Goal: Contribute content: Contribute content

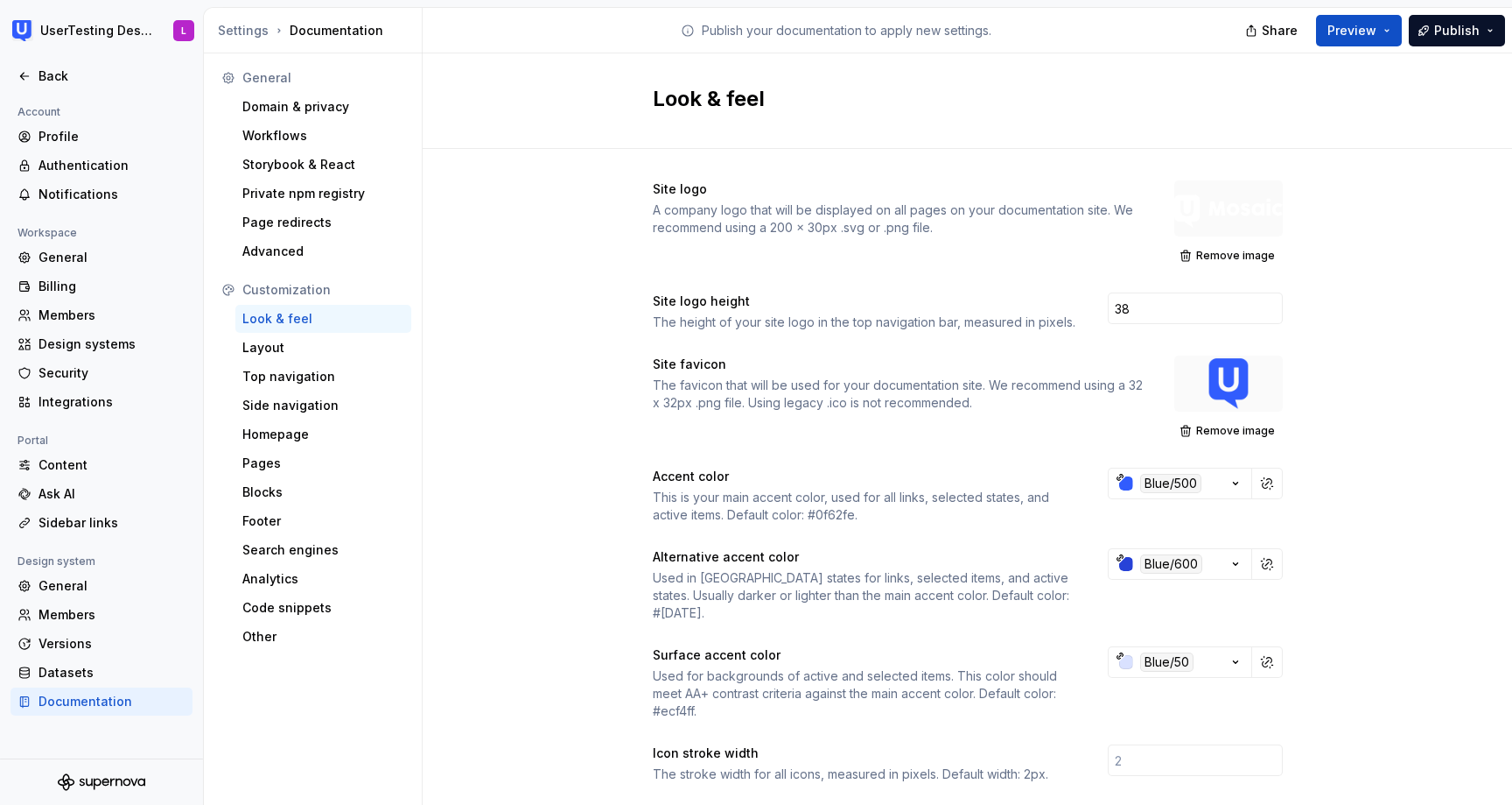
scroll to position [909, 0]
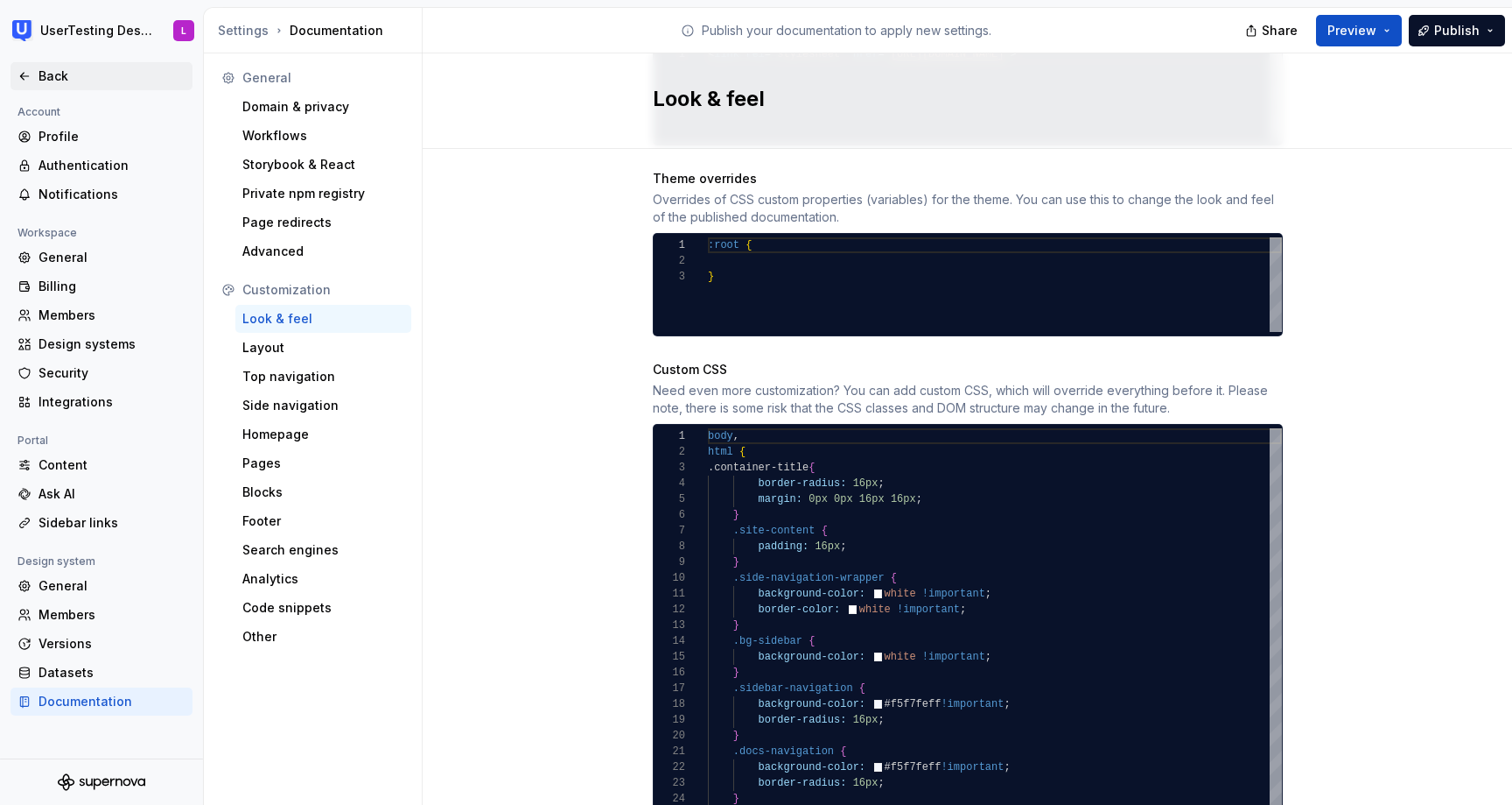
click at [29, 72] on icon at bounding box center [25, 77] width 14 height 14
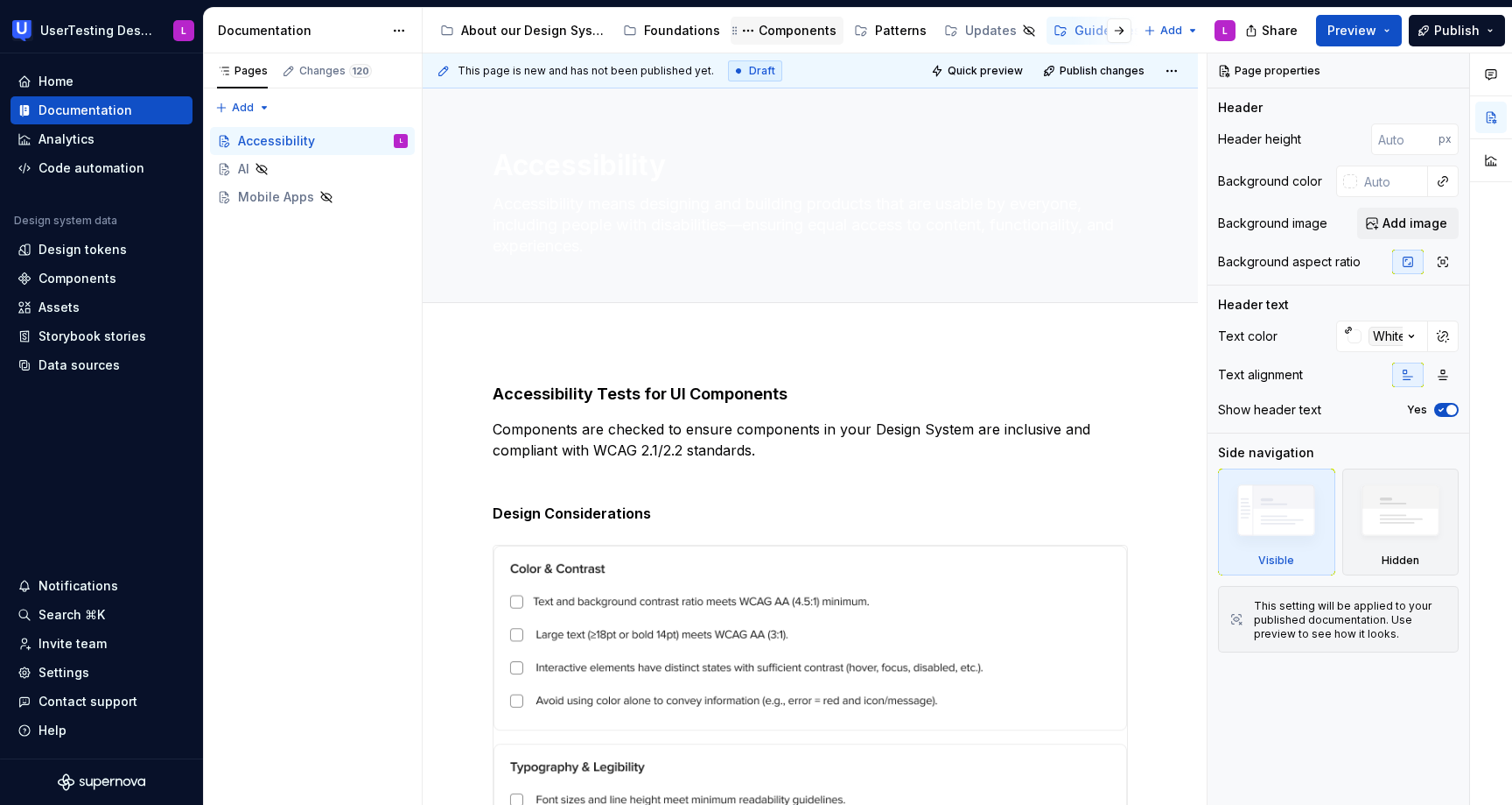
click at [784, 33] on div "Components" at bounding box center [798, 31] width 78 height 18
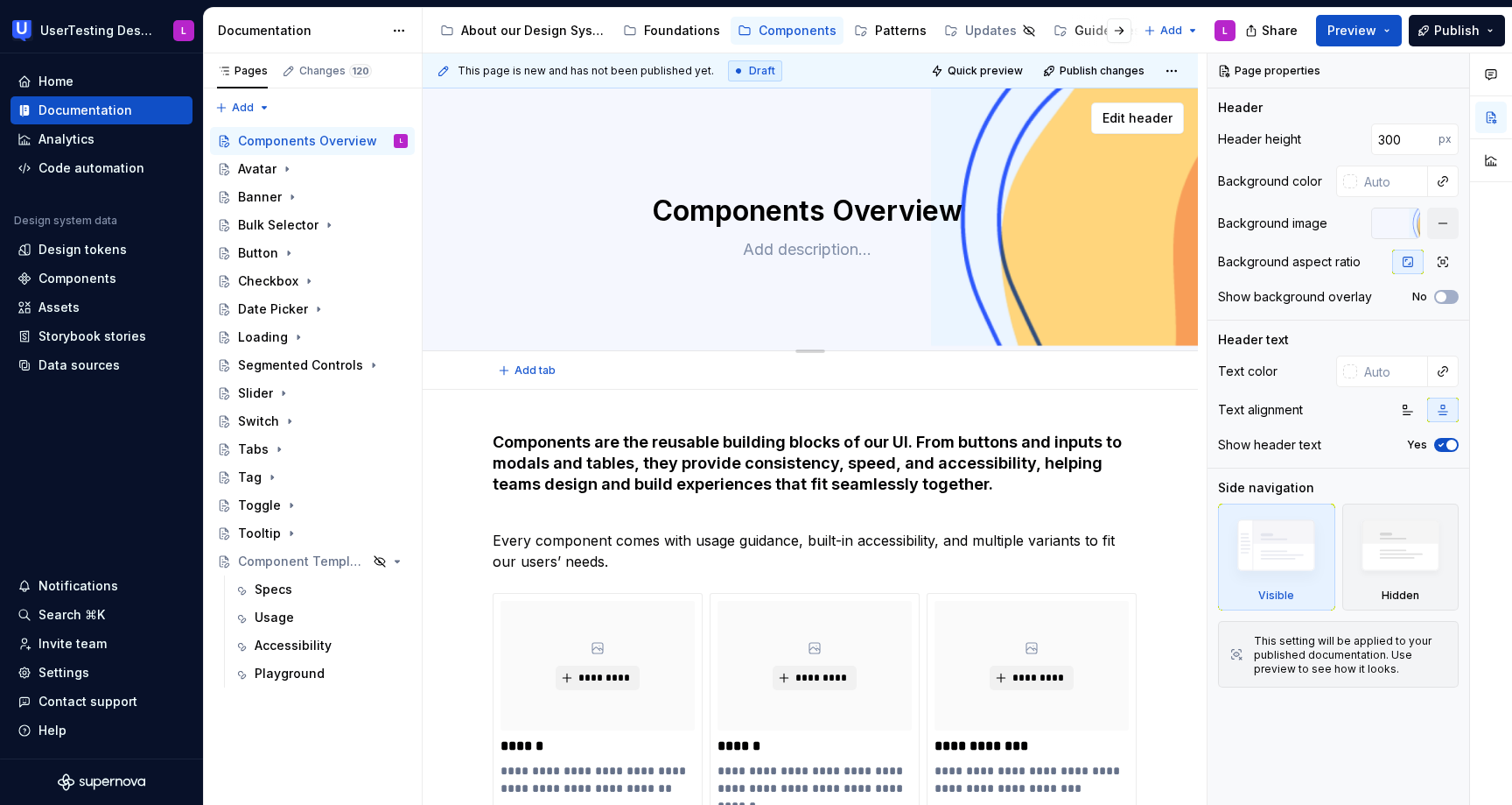
click at [951, 123] on div "Edit header" at bounding box center [803, 118] width 761 height 31
click at [292, 175] on icon "Page tree" at bounding box center [287, 169] width 14 height 14
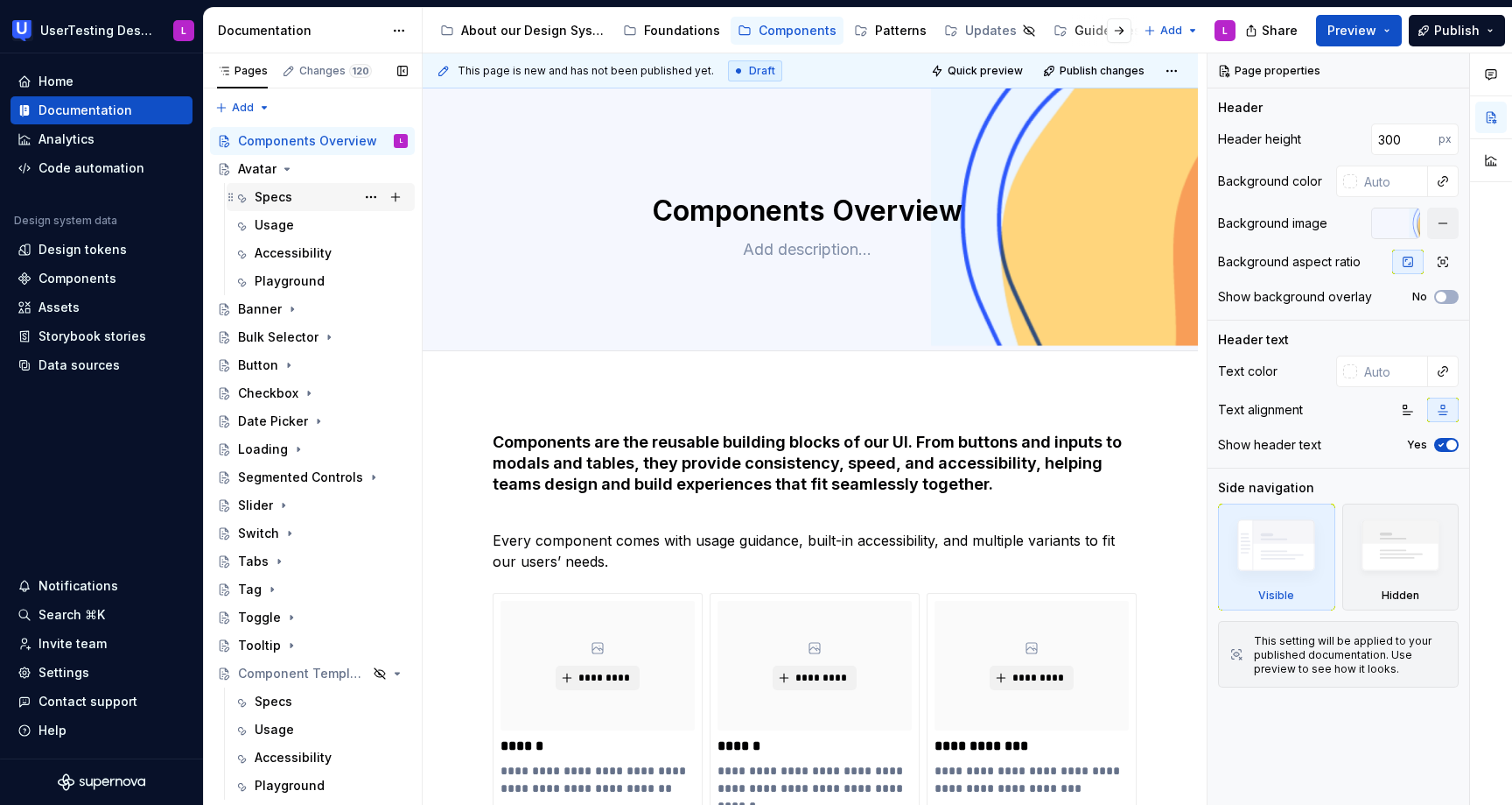
click at [270, 199] on div "Specs" at bounding box center [273, 197] width 37 height 18
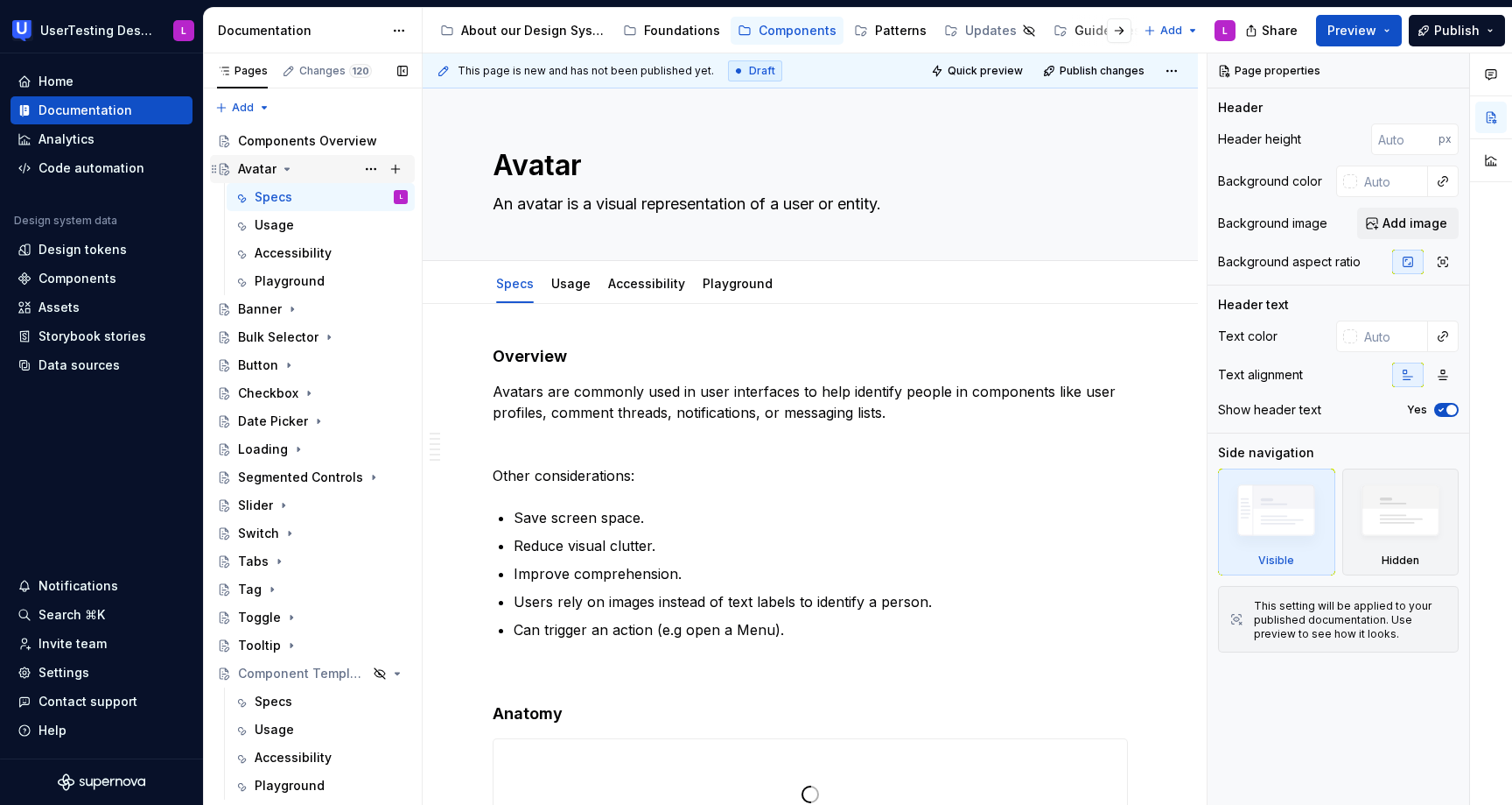
click at [269, 170] on div "Avatar" at bounding box center [256, 169] width 38 height 18
click at [262, 169] on div "Avatar" at bounding box center [256, 169] width 38 height 18
click at [268, 166] on div "Avatar" at bounding box center [256, 169] width 38 height 18
click at [1391, 180] on input "text" at bounding box center [1393, 181] width 71 height 31
click at [1439, 187] on button "button" at bounding box center [1443, 182] width 25 height 25
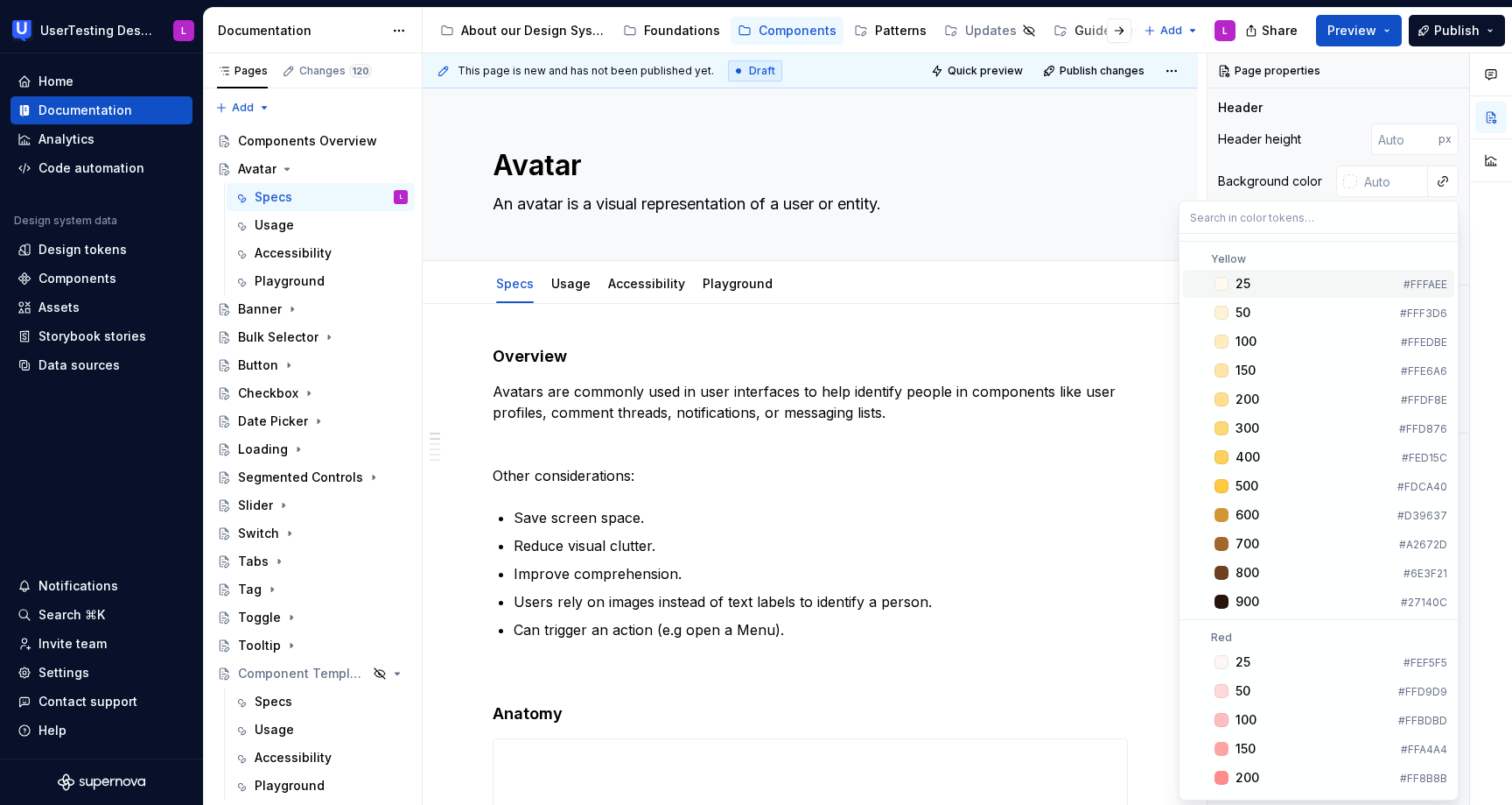
click at [1314, 149] on div "Comments Open comments No comments yet Select ‘Comment’ from the block context …" at bounding box center [1360, 429] width 304 height 752
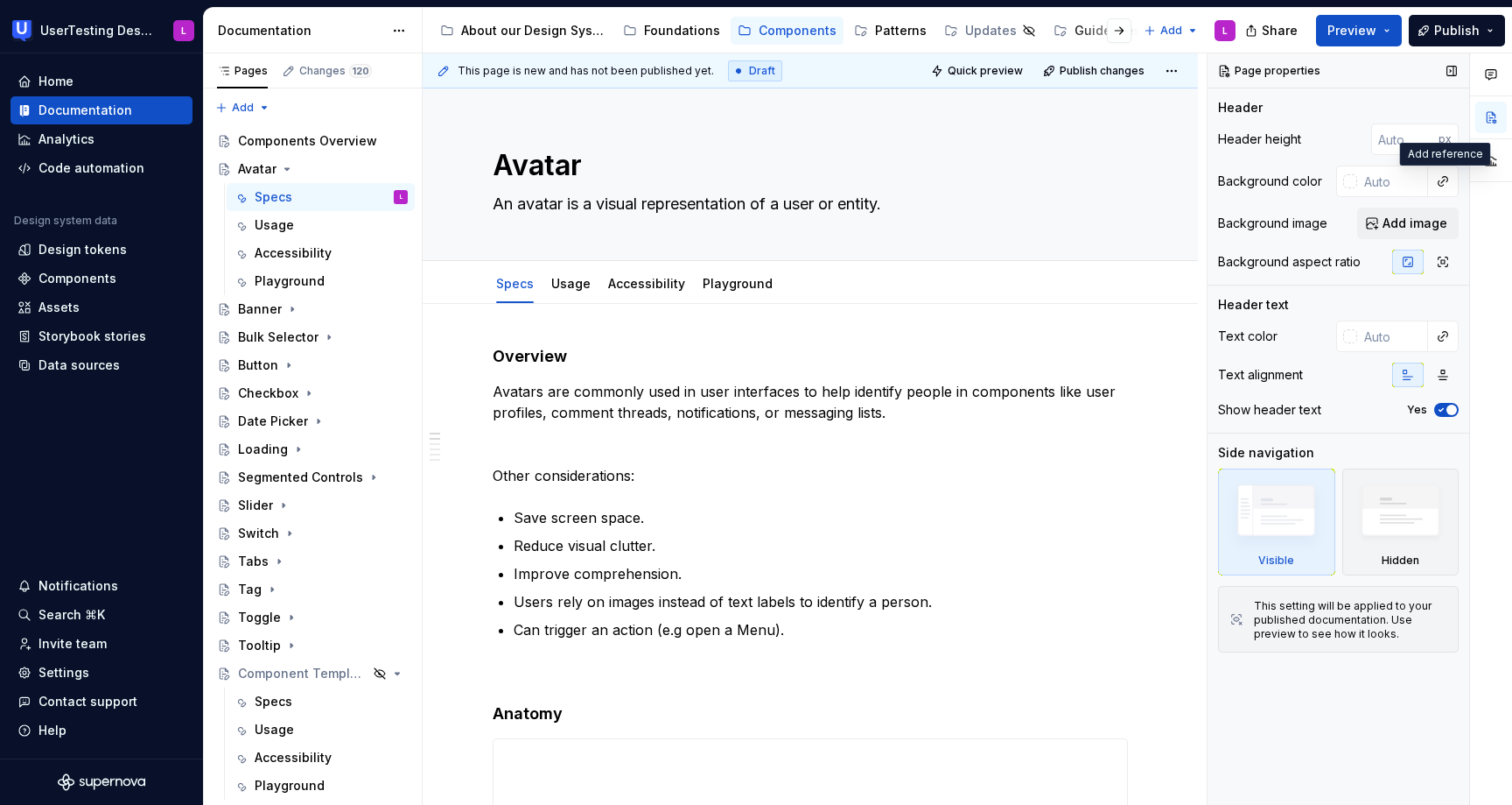
type textarea "*"
click at [1402, 222] on span "Add image" at bounding box center [1415, 224] width 65 height 18
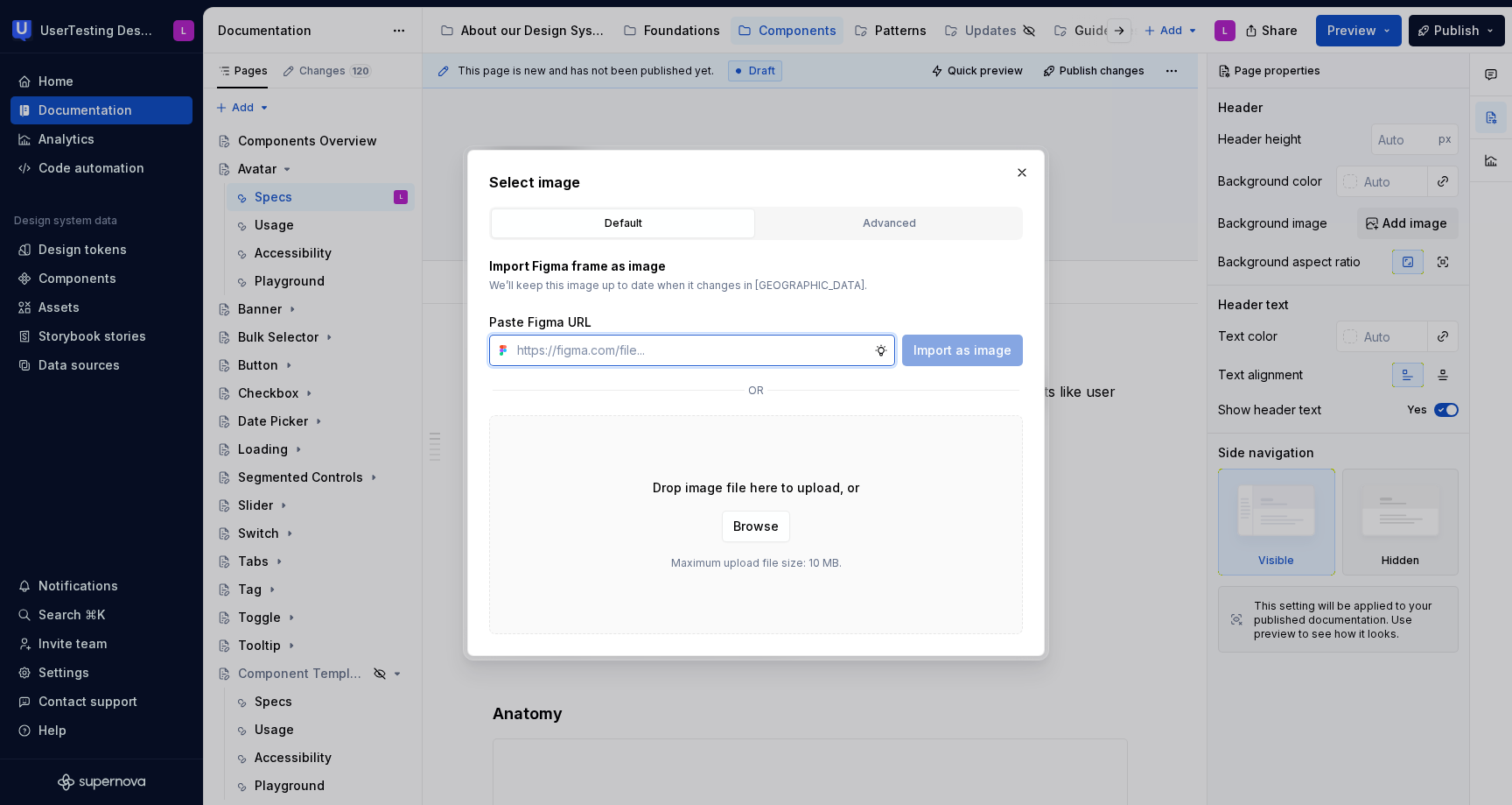
click at [748, 347] on input "text" at bounding box center [691, 350] width 364 height 31
paste input "[URL][DOMAIN_NAME]"
type input "[URL][DOMAIN_NAME]"
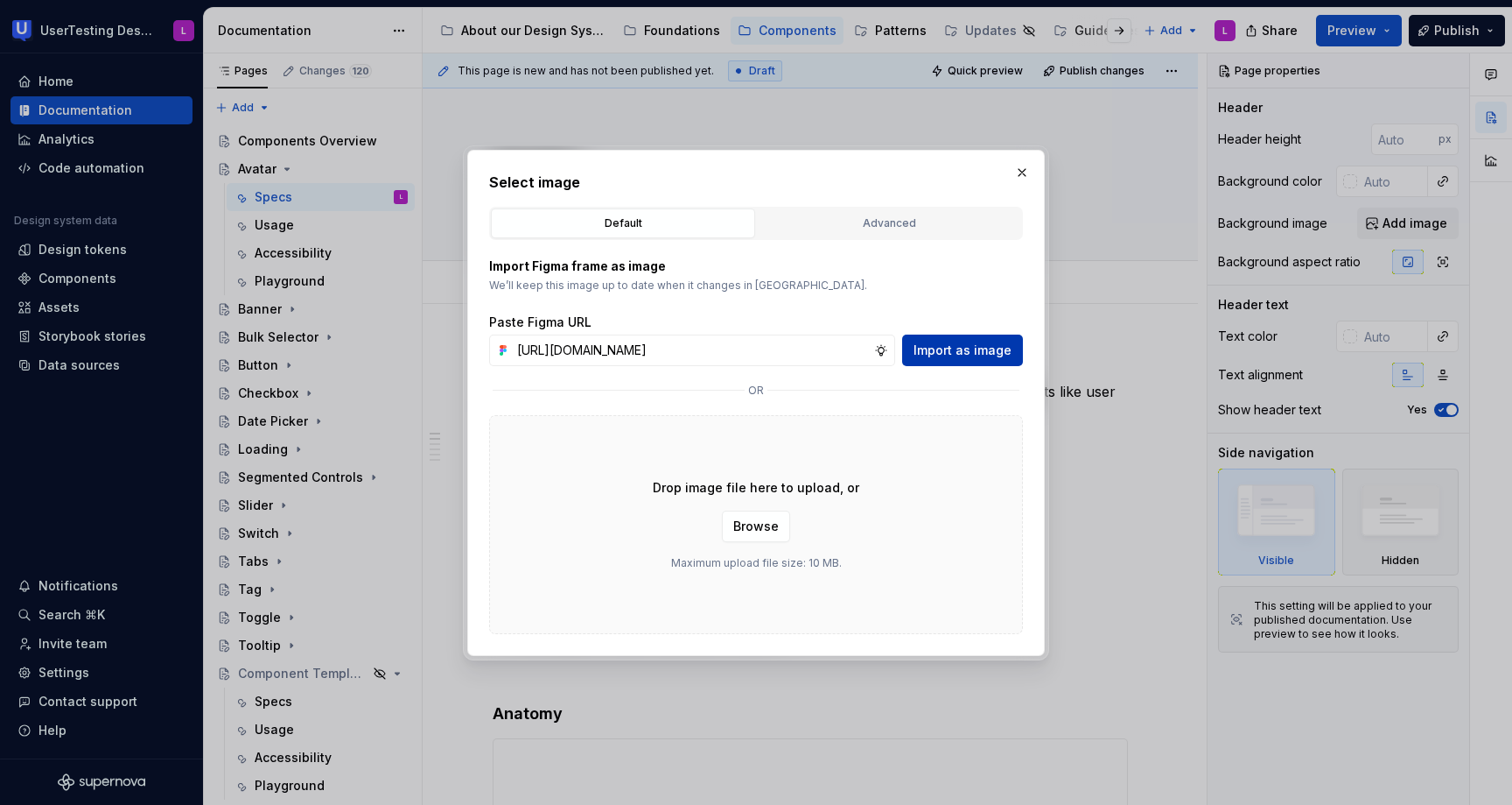
scroll to position [0, 0]
click at [981, 353] on span "Import as image" at bounding box center [963, 350] width 98 height 18
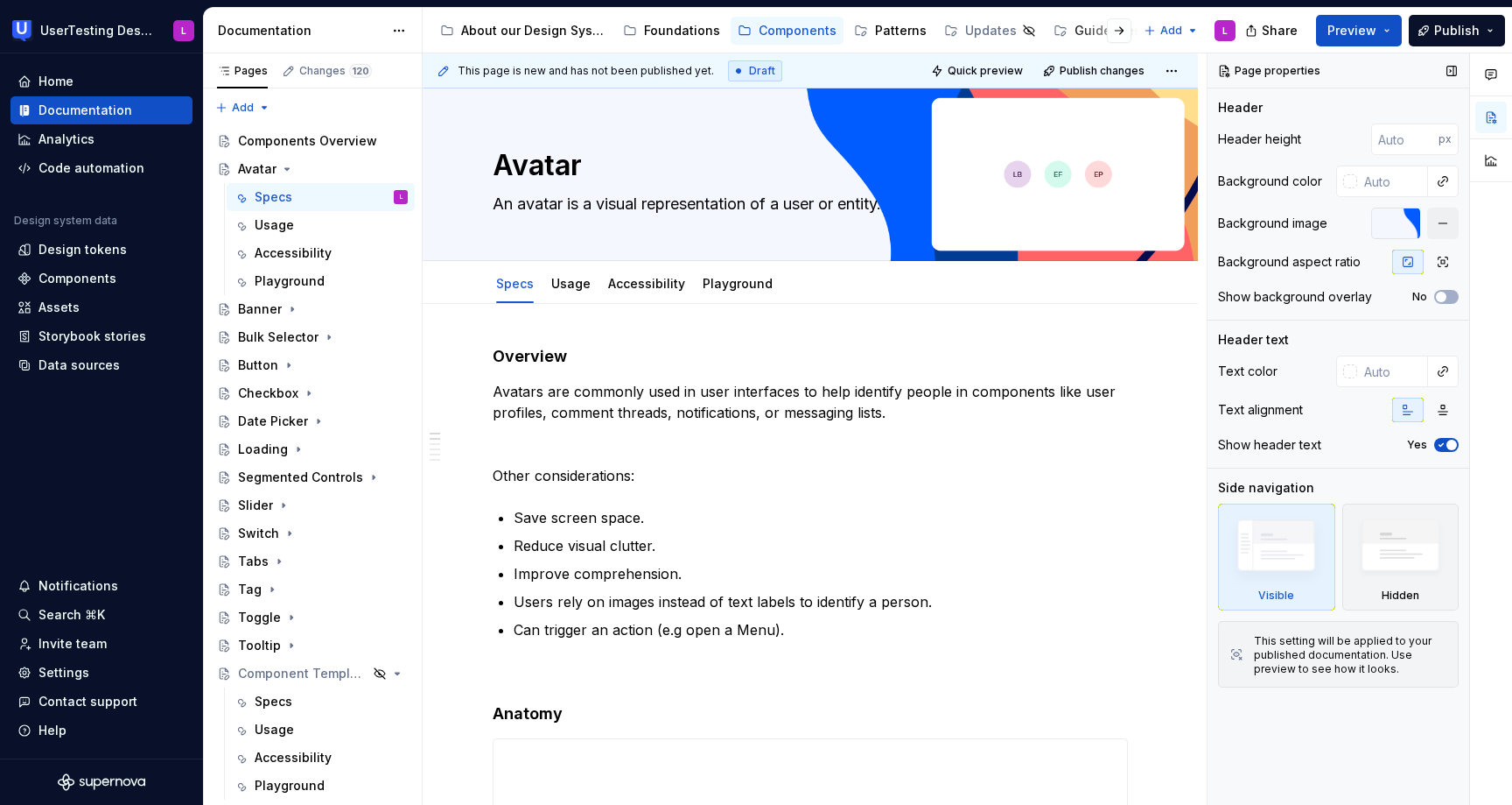
click at [1397, 230] on div at bounding box center [1395, 223] width 49 height 31
click at [1440, 225] on button "button" at bounding box center [1443, 223] width 31 height 31
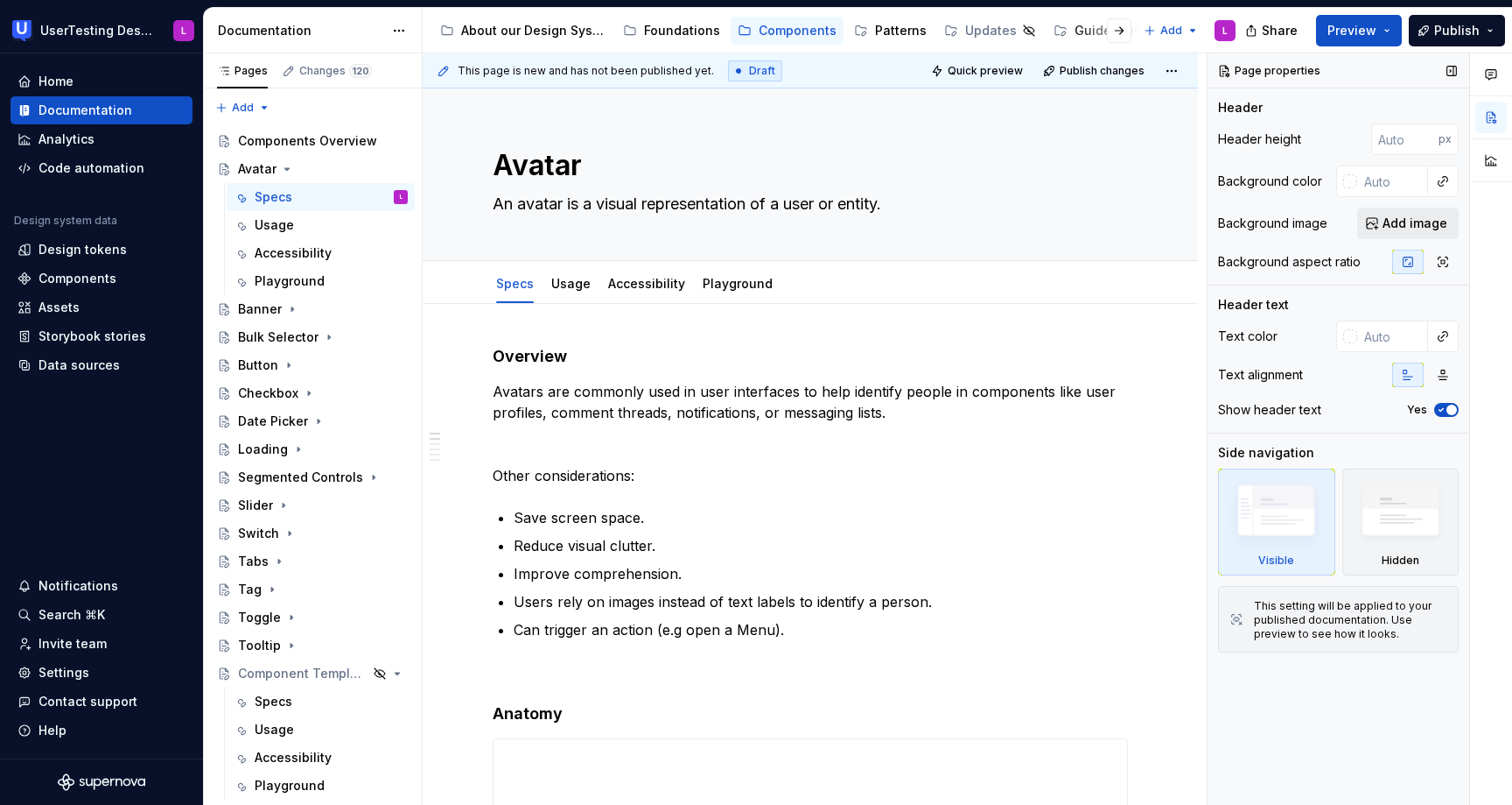
click at [1413, 221] on span "Add image" at bounding box center [1415, 224] width 65 height 18
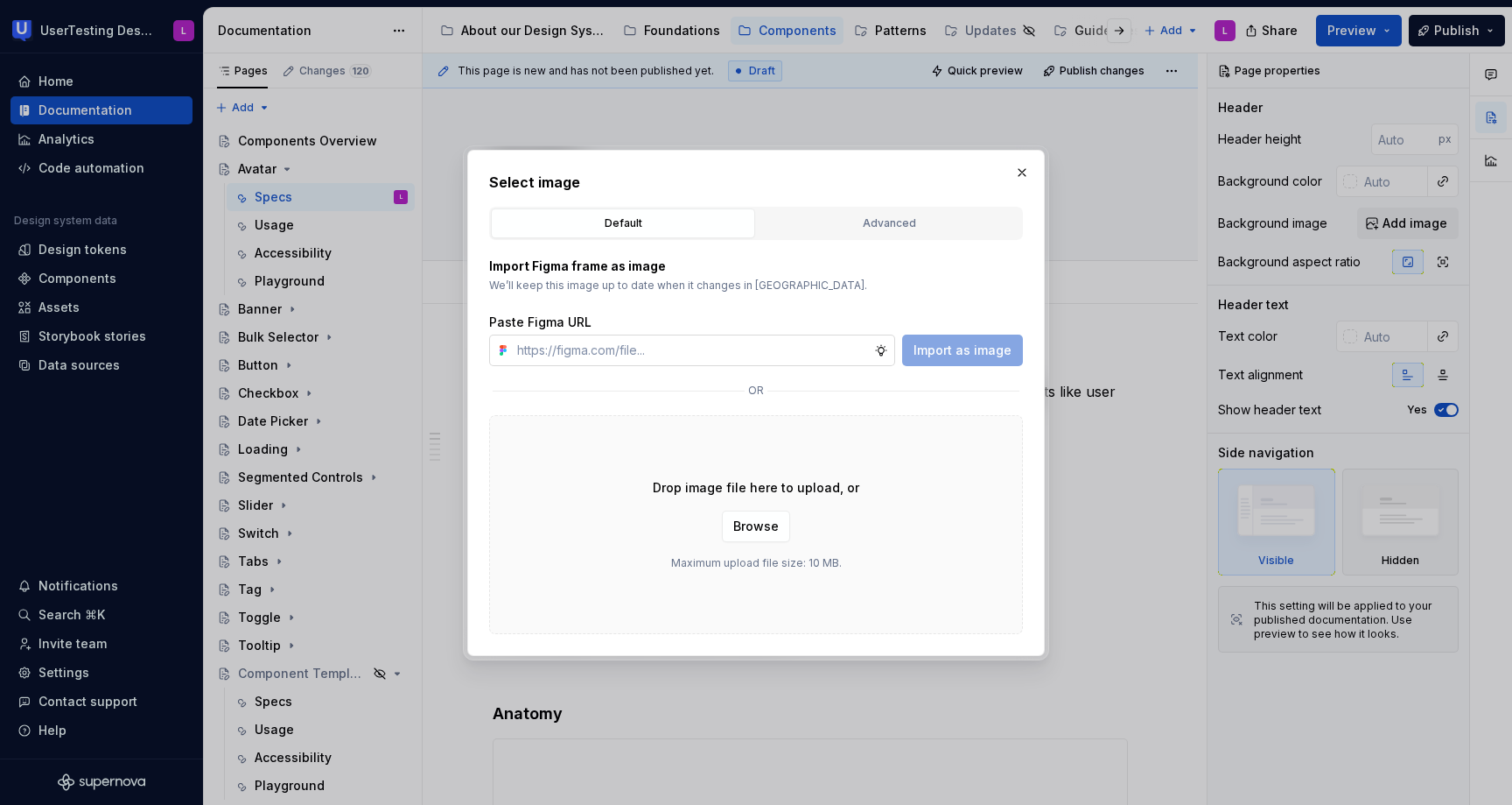
type textarea "*"
click at [864, 355] on input "text" at bounding box center [691, 350] width 364 height 31
type input "[URL][DOMAIN_NAME]"
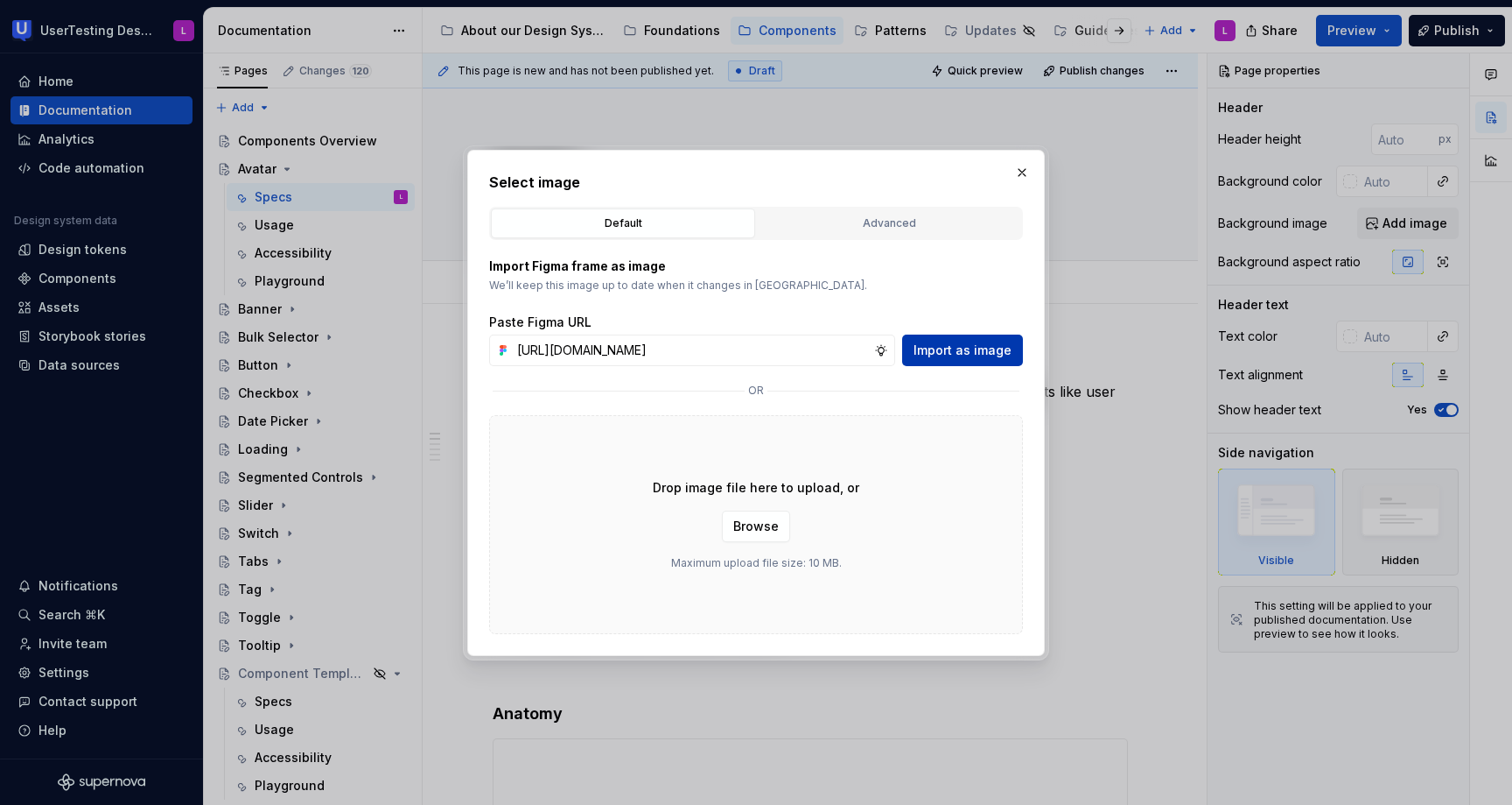
click at [993, 344] on span "Import as image" at bounding box center [963, 350] width 98 height 18
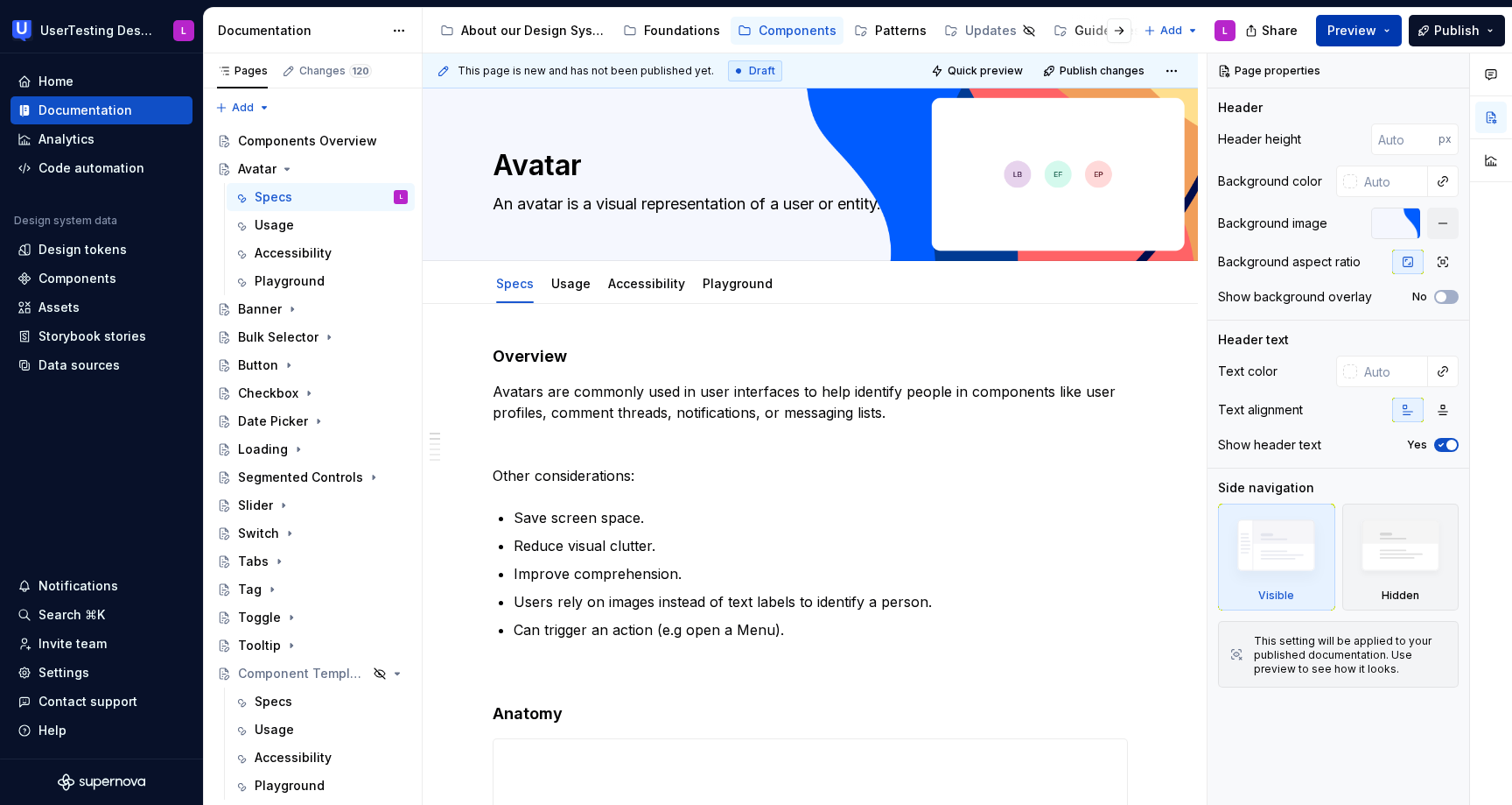
click at [1355, 28] on span "Preview" at bounding box center [1352, 31] width 49 height 18
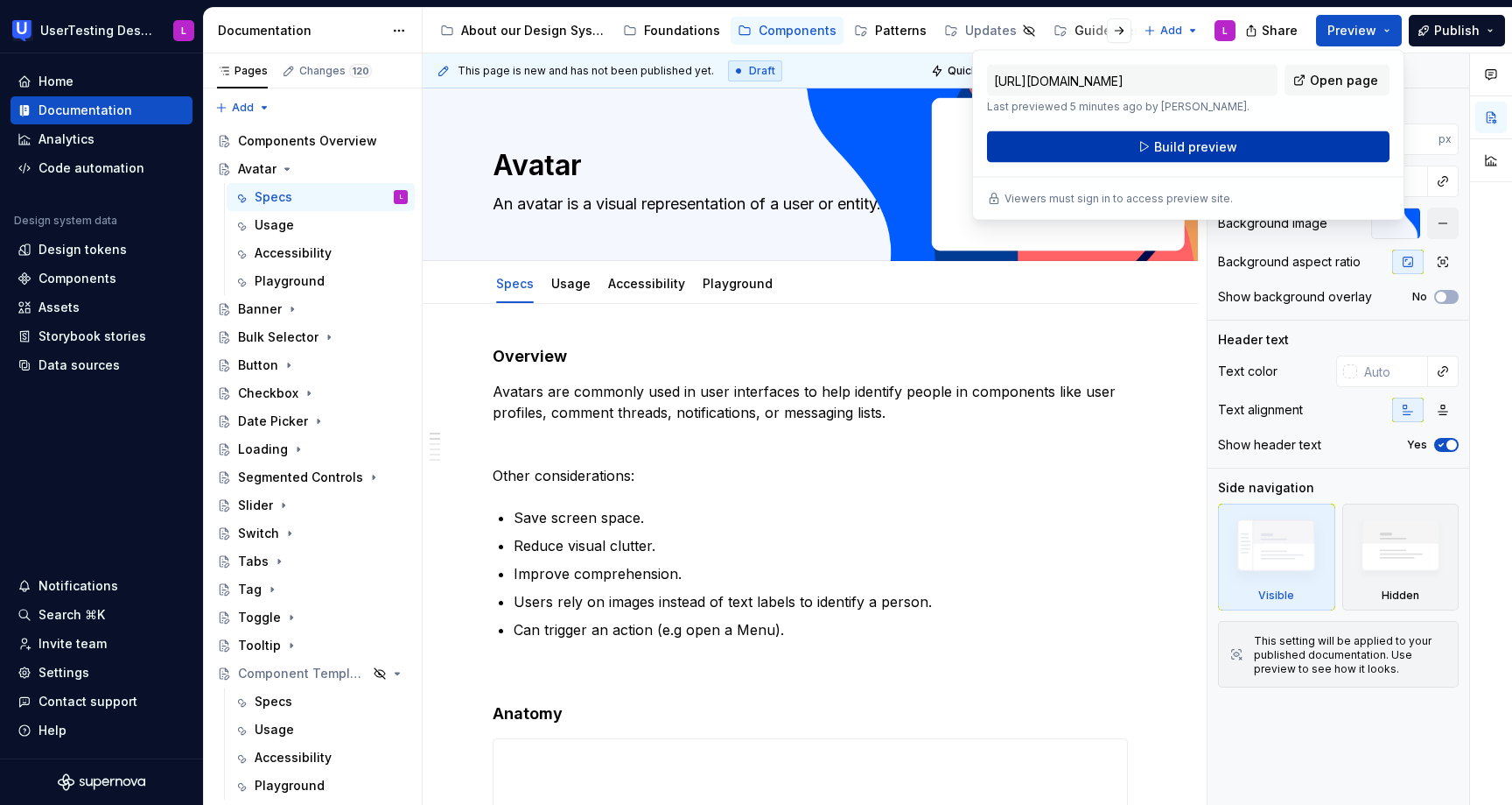
click at [1245, 152] on button "Build preview" at bounding box center [1188, 146] width 402 height 31
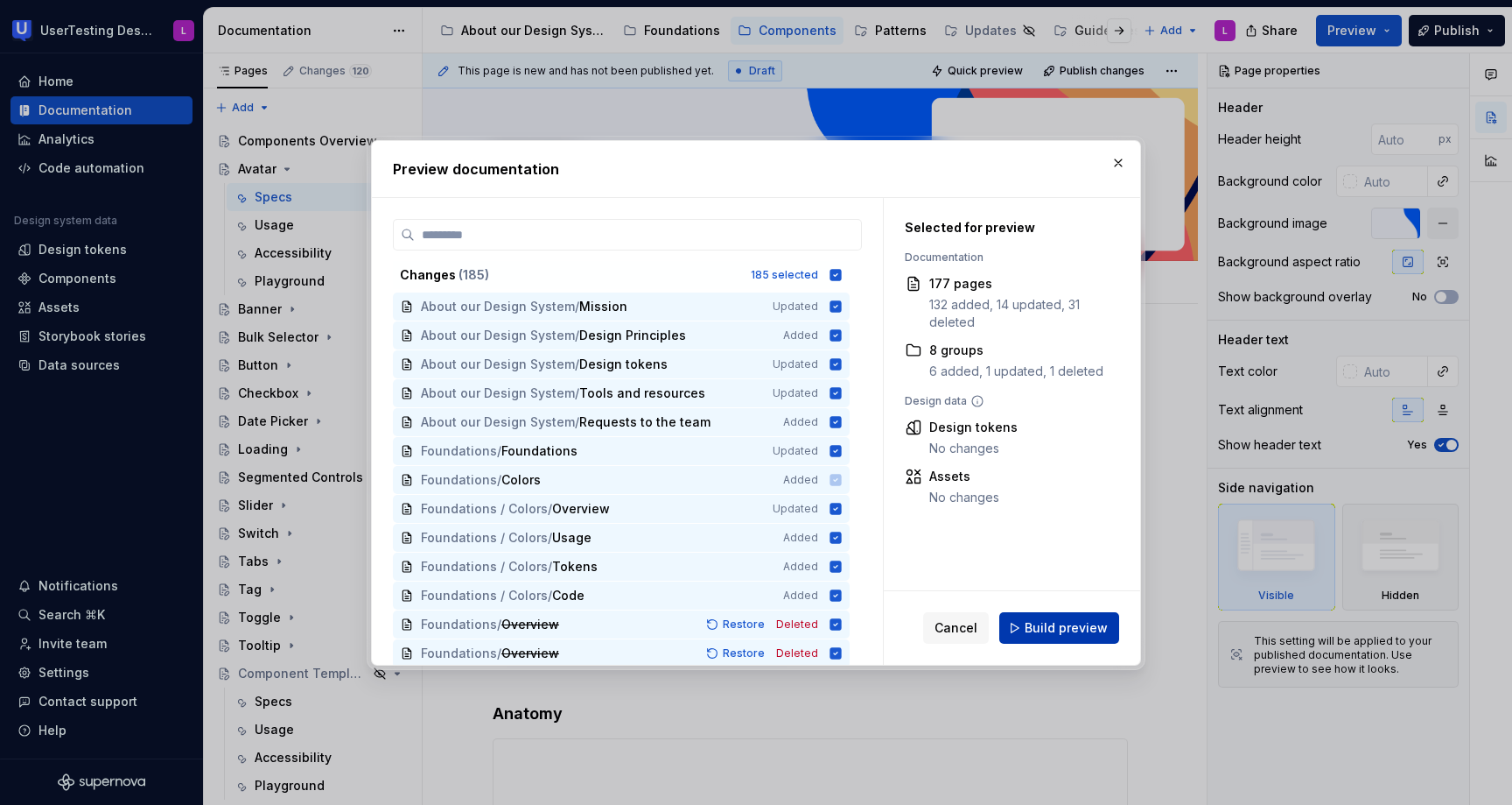
click at [1052, 622] on span "Build preview" at bounding box center [1065, 628] width 83 height 18
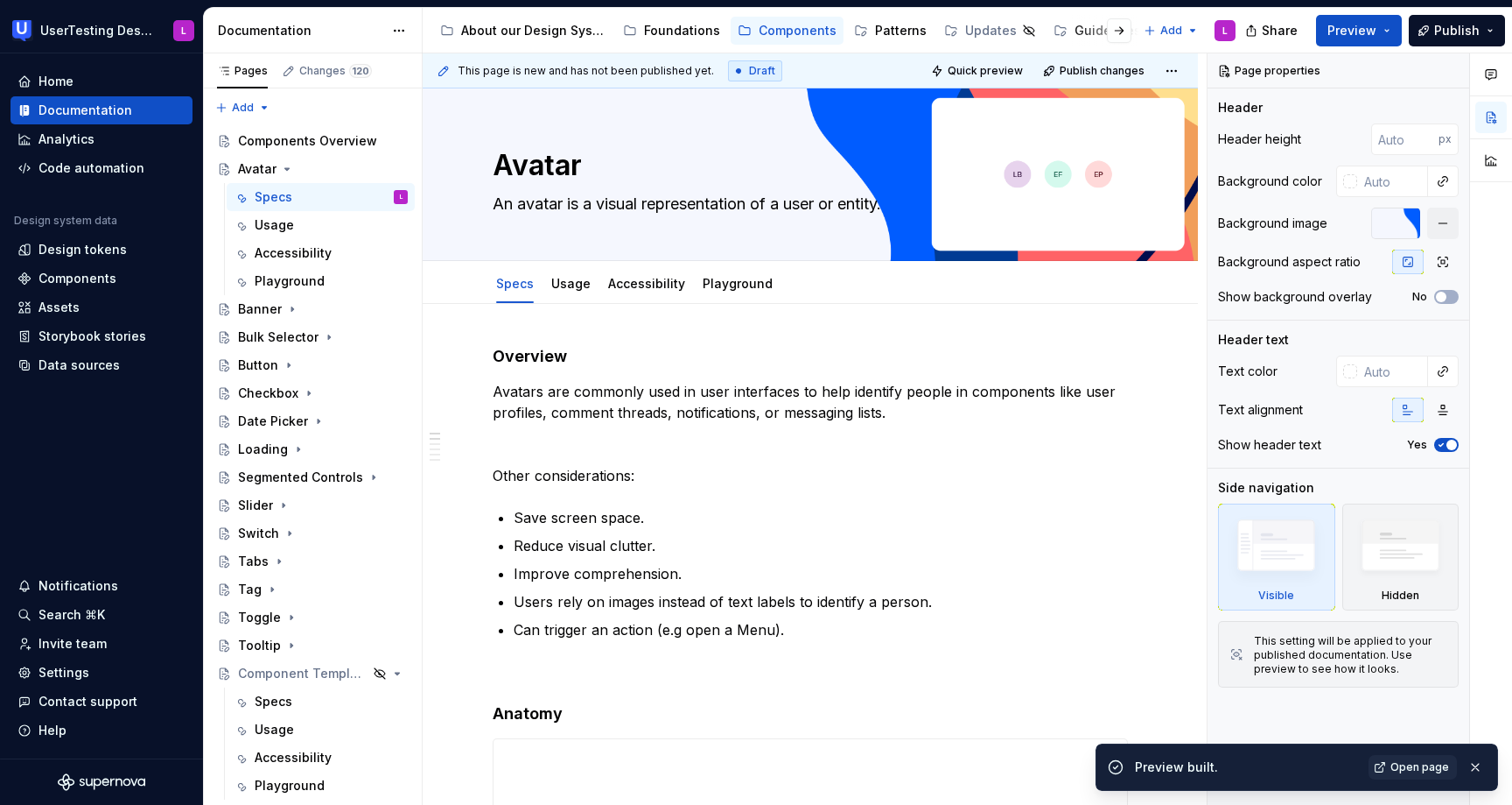
click at [1425, 757] on link "Open page" at bounding box center [1412, 768] width 88 height 25
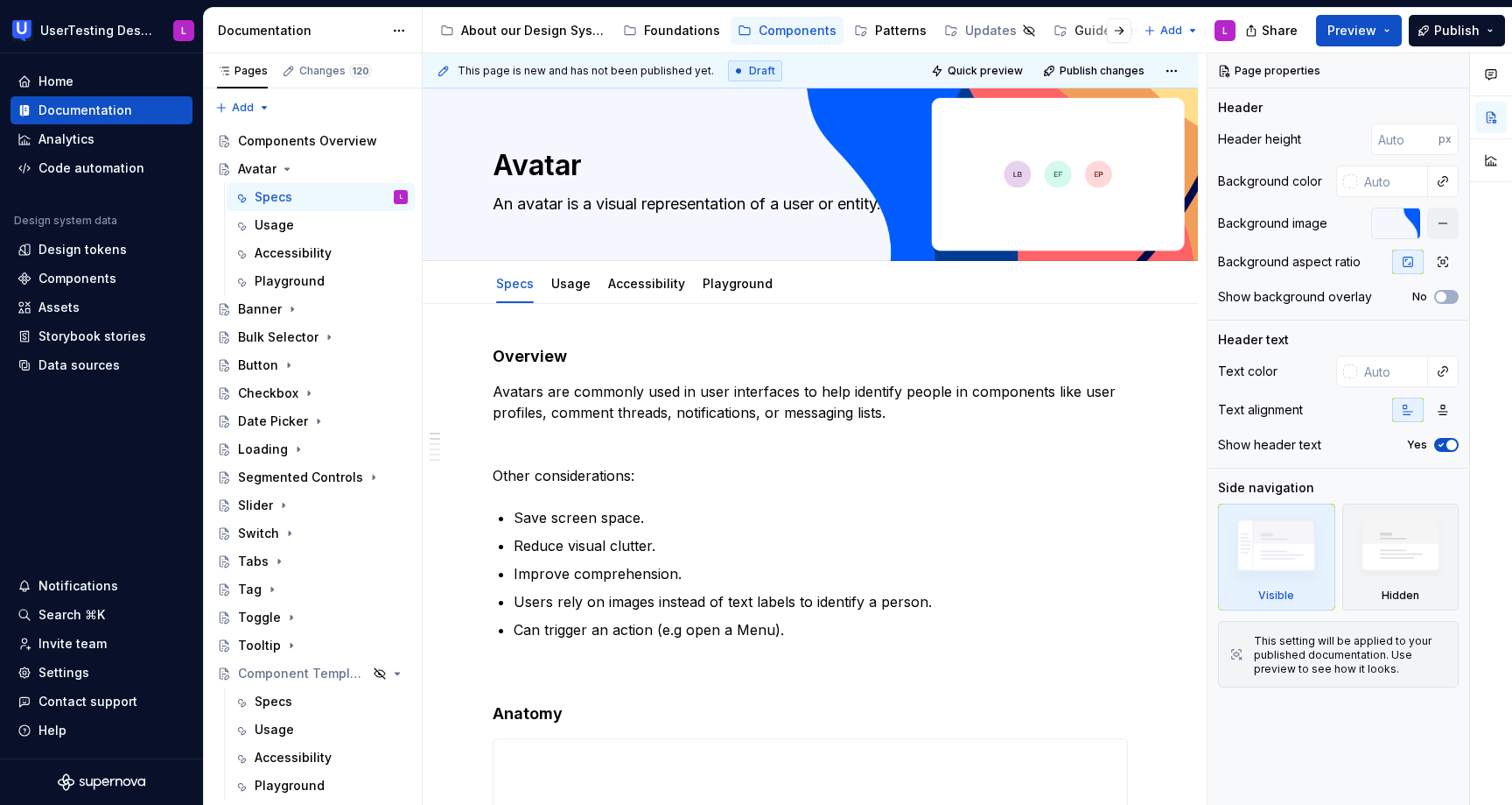
type textarea "*"
click at [1405, 140] on input "number" at bounding box center [1405, 139] width 68 height 31
type input "320"
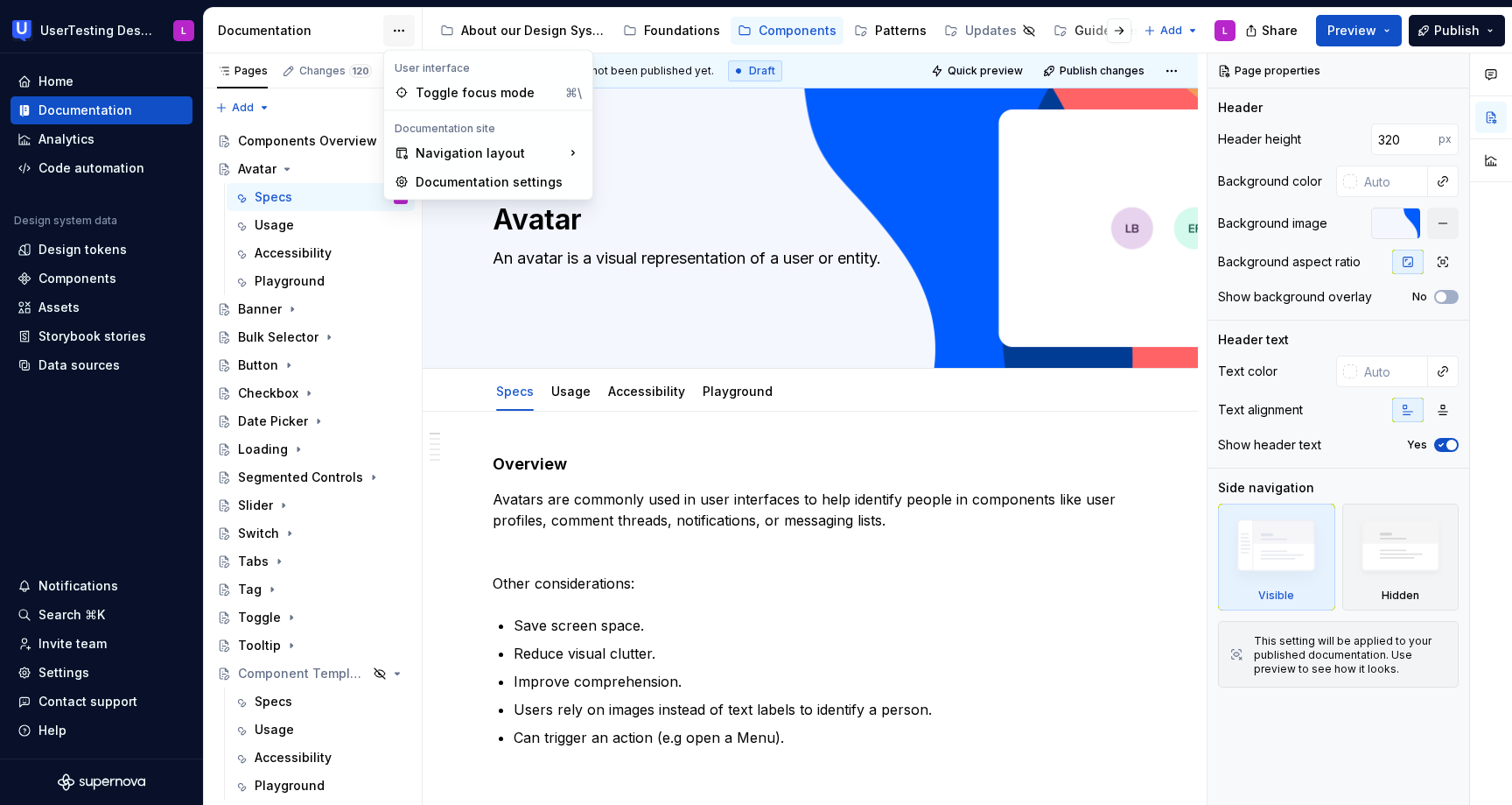
click at [405, 28] on html "UserTesting Design System L Home Documentation Analytics Code automation Design…" at bounding box center [756, 402] width 1512 height 805
click at [455, 178] on div "Documentation settings" at bounding box center [498, 183] width 166 height 18
type textarea "*"
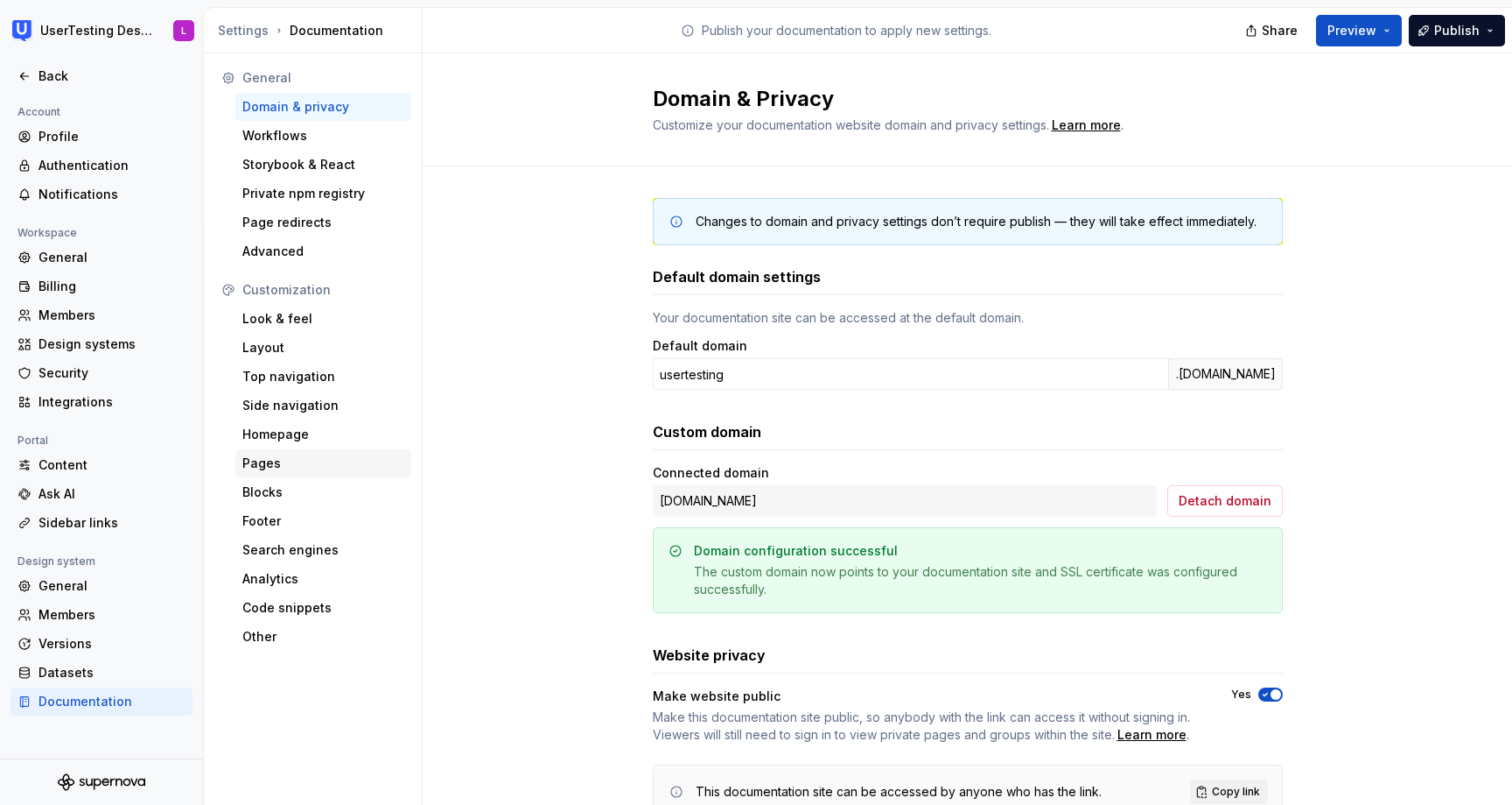
click at [285, 464] on div "Pages" at bounding box center [323, 463] width 162 height 18
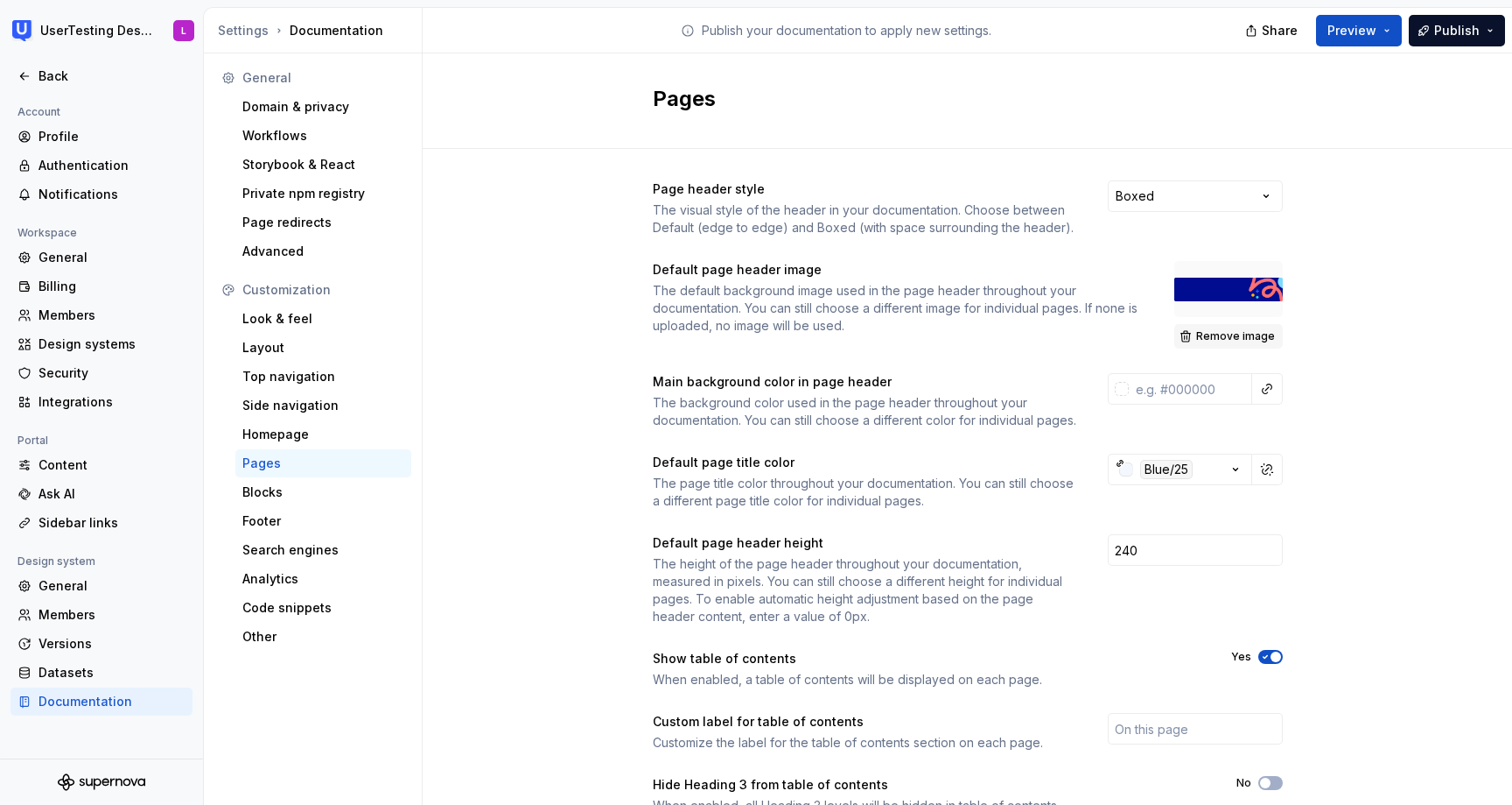
click at [1249, 336] on span "Remove image" at bounding box center [1235, 337] width 78 height 14
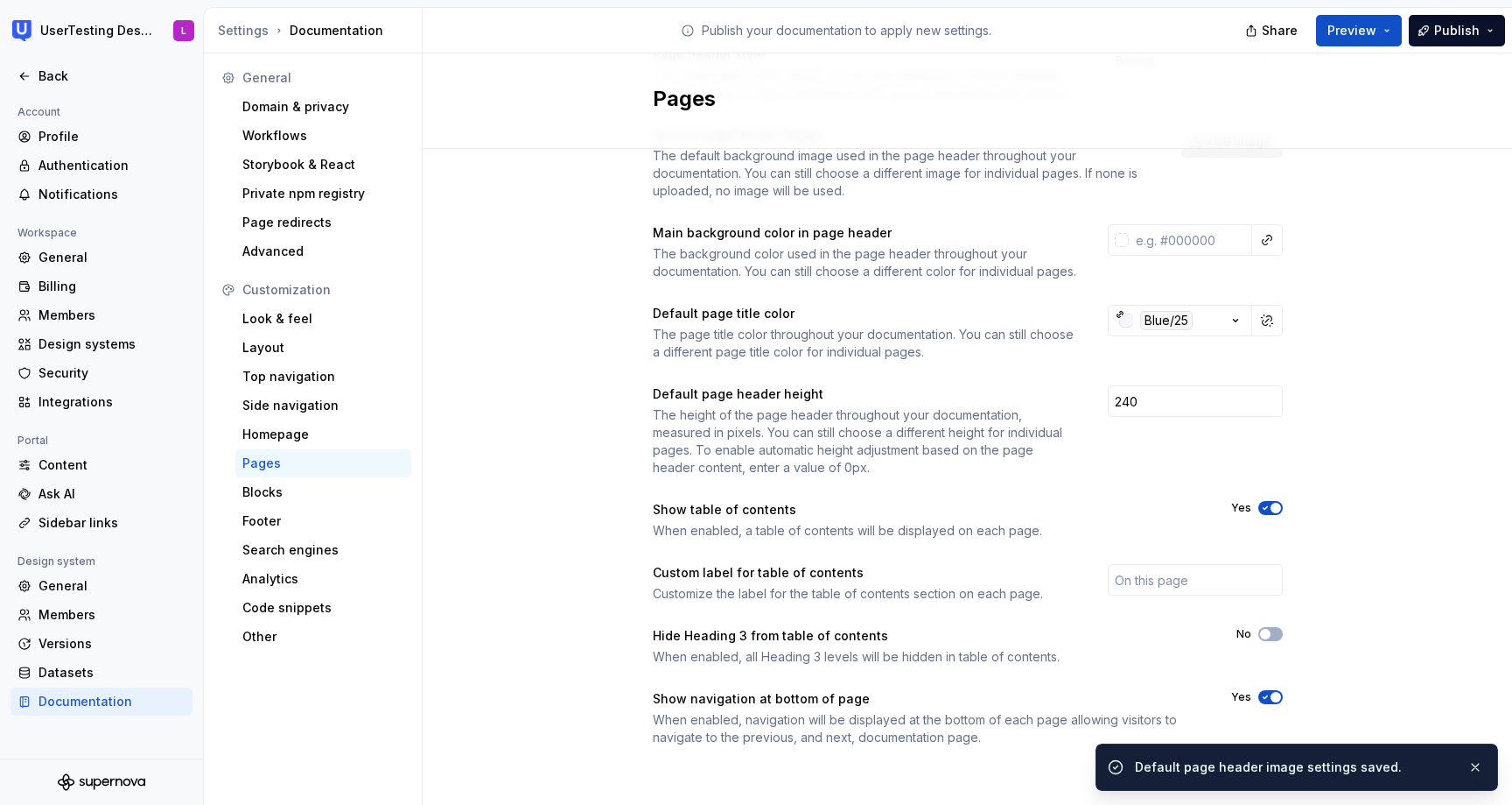
scroll to position [152, 0]
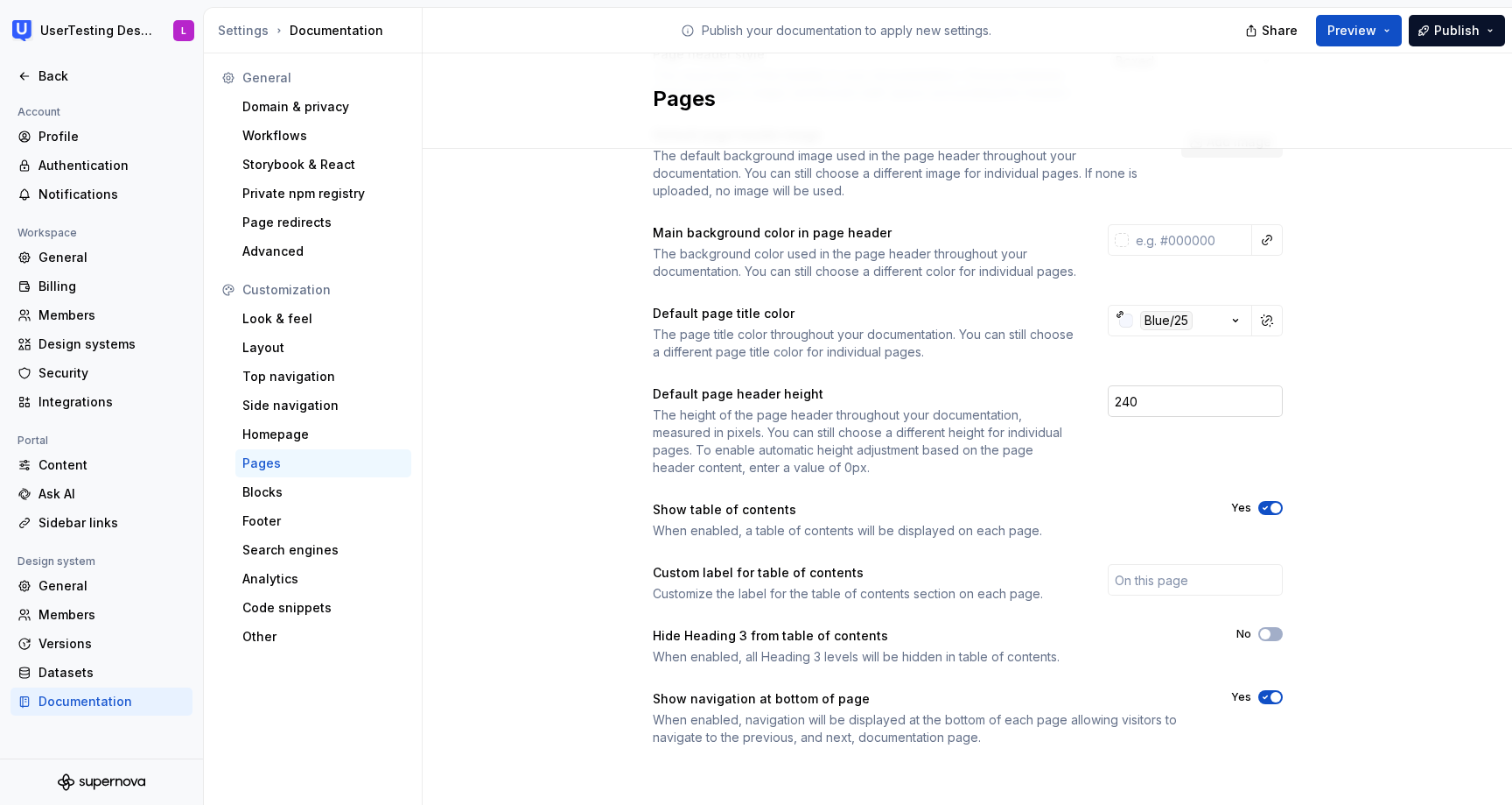
click at [1155, 402] on input "240" at bounding box center [1195, 401] width 175 height 31
click at [1127, 398] on input "240" at bounding box center [1195, 401] width 175 height 31
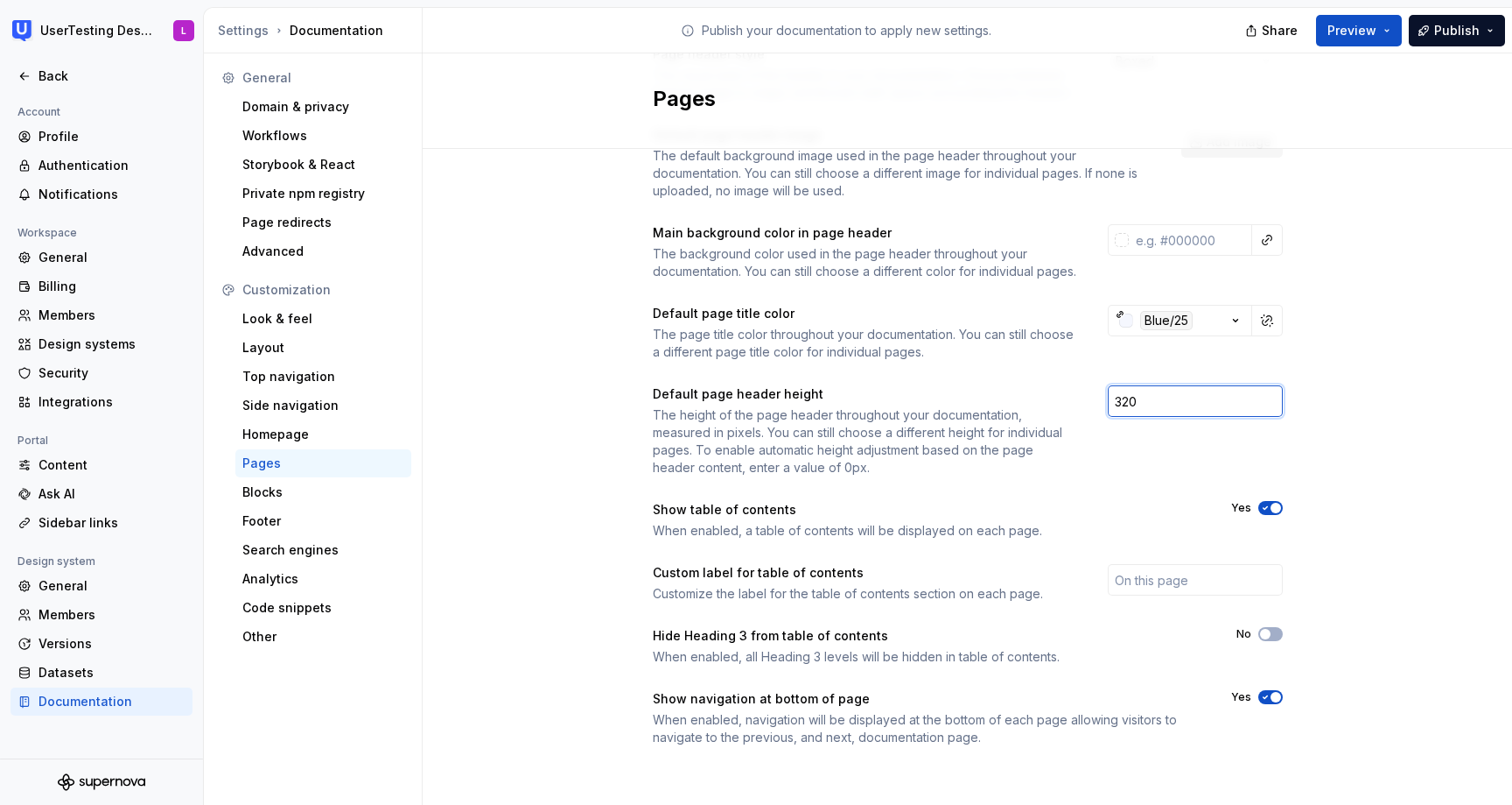
type input "320"
click at [1130, 319] on div "button" at bounding box center [1127, 321] width 14 height 14
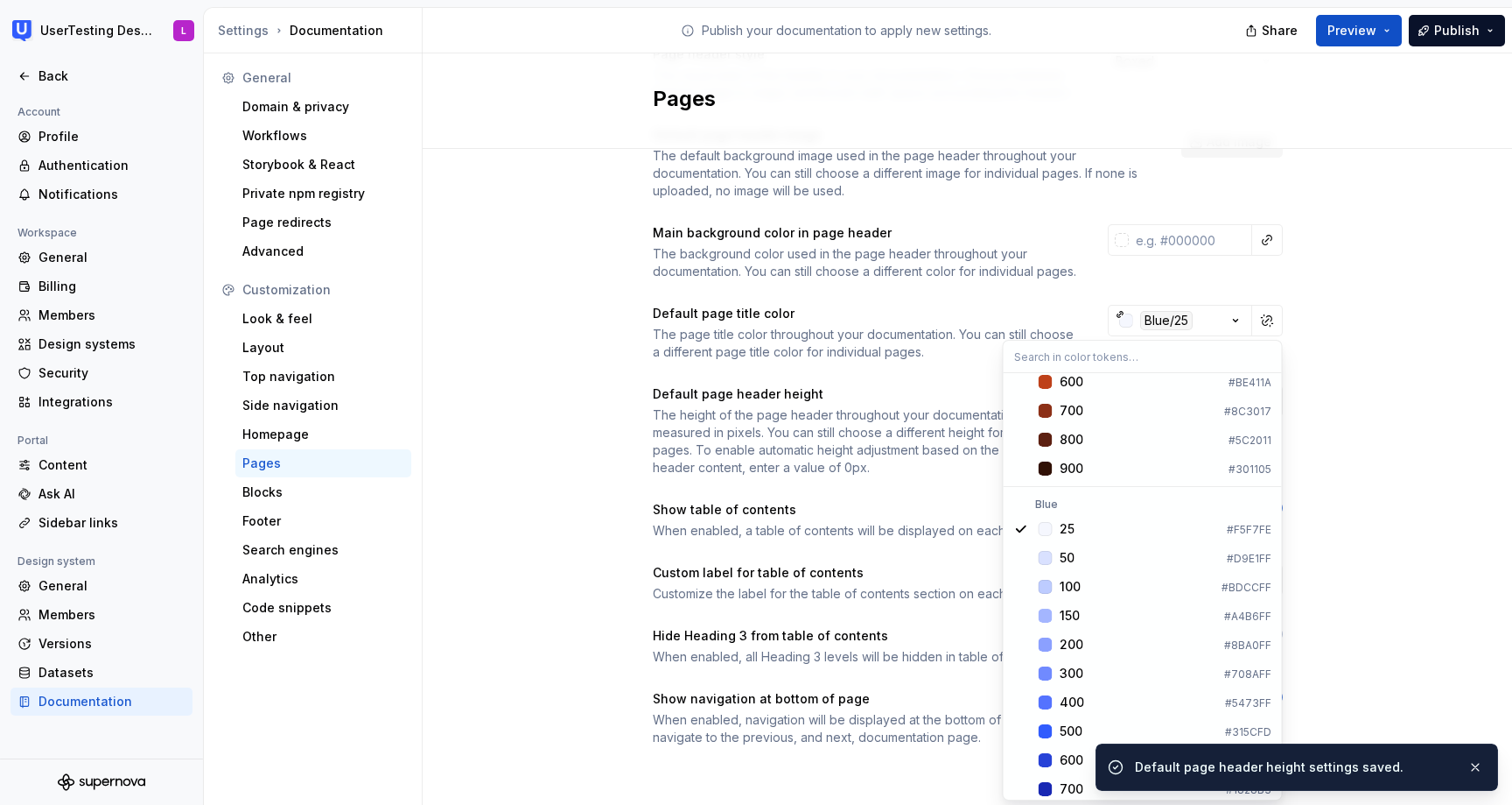
scroll to position [1147, 0]
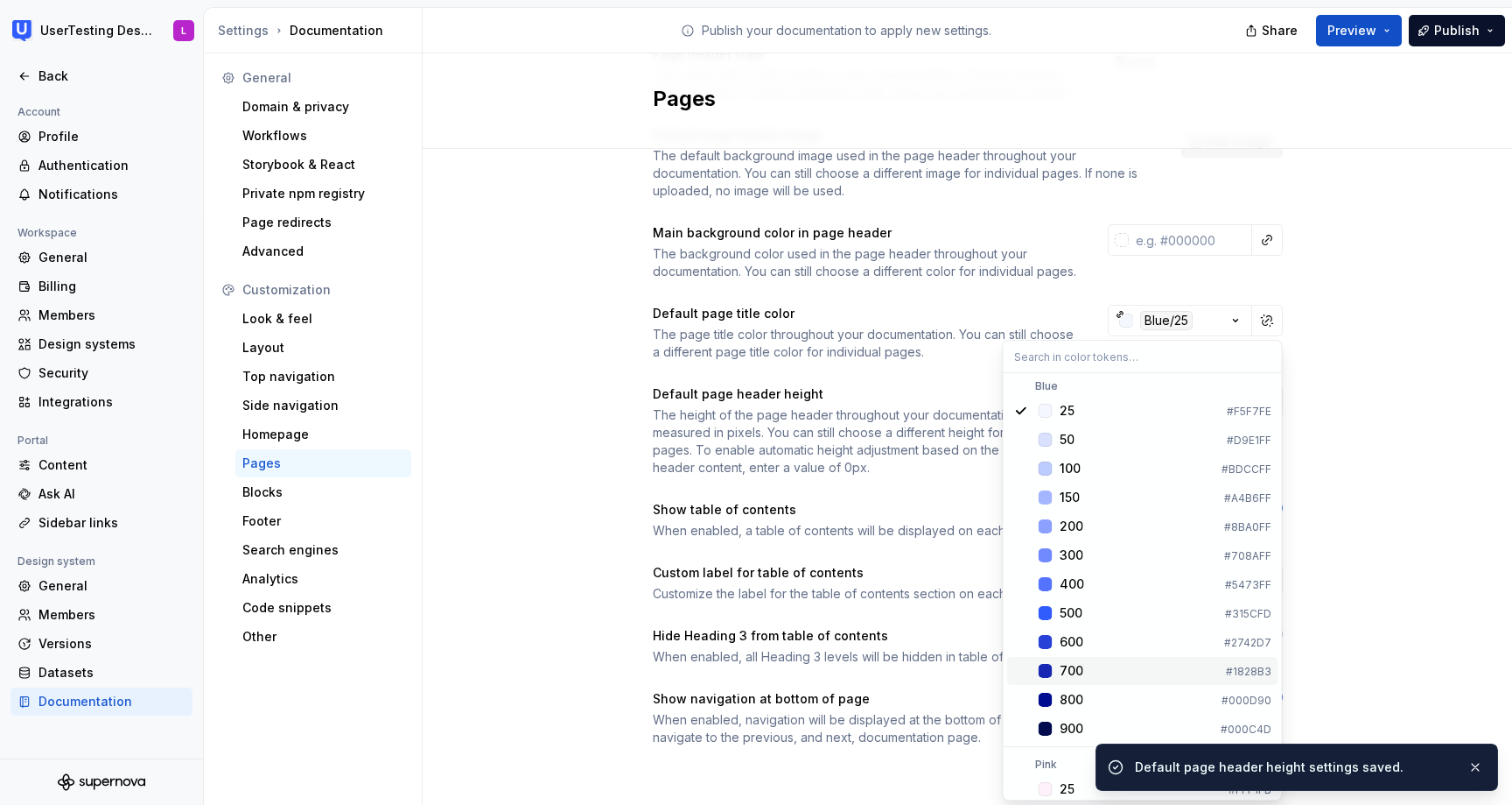
click at [1047, 660] on span "700 #1828B3" at bounding box center [1143, 670] width 271 height 28
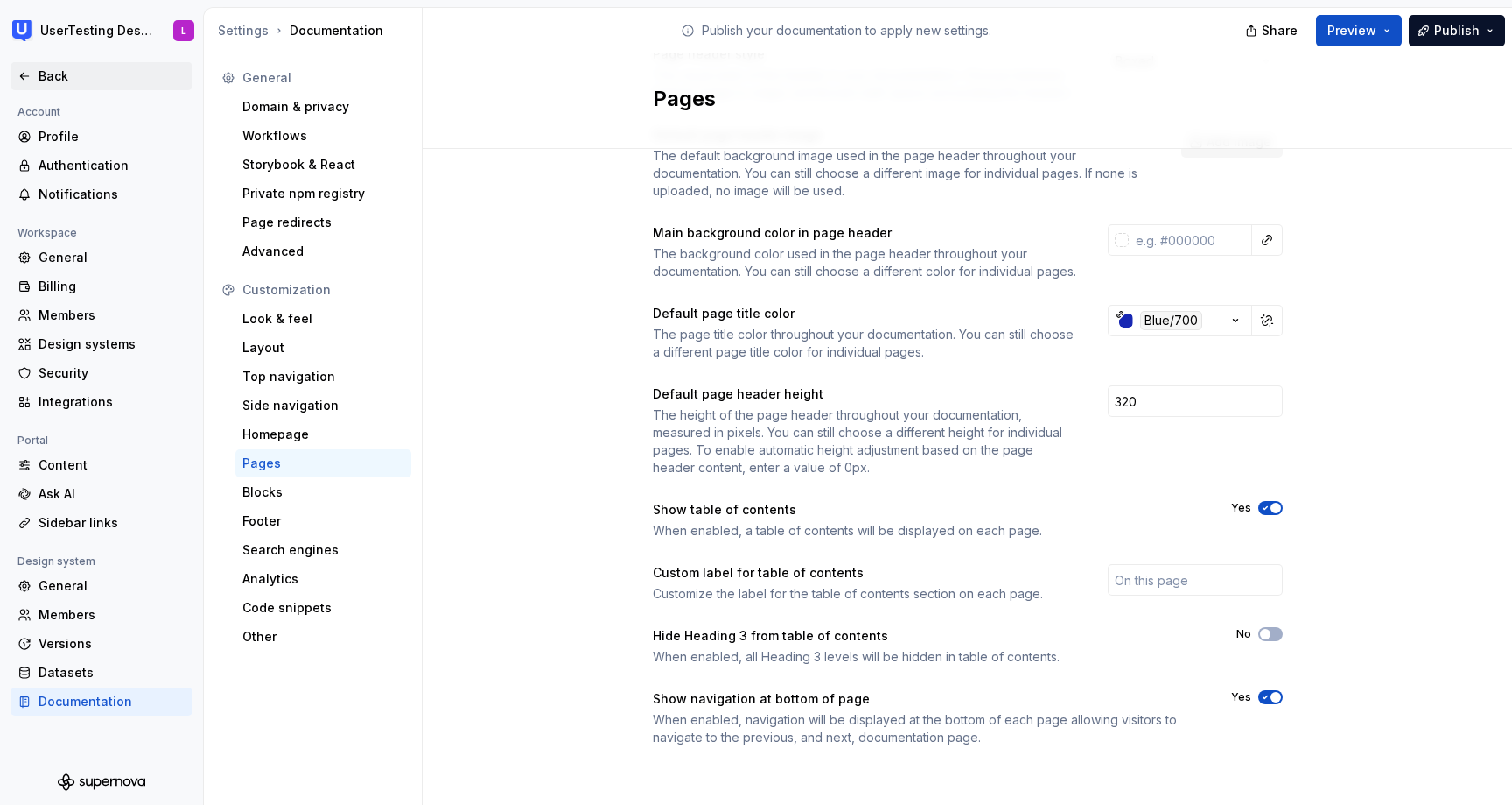
click at [26, 74] on icon at bounding box center [25, 77] width 14 height 14
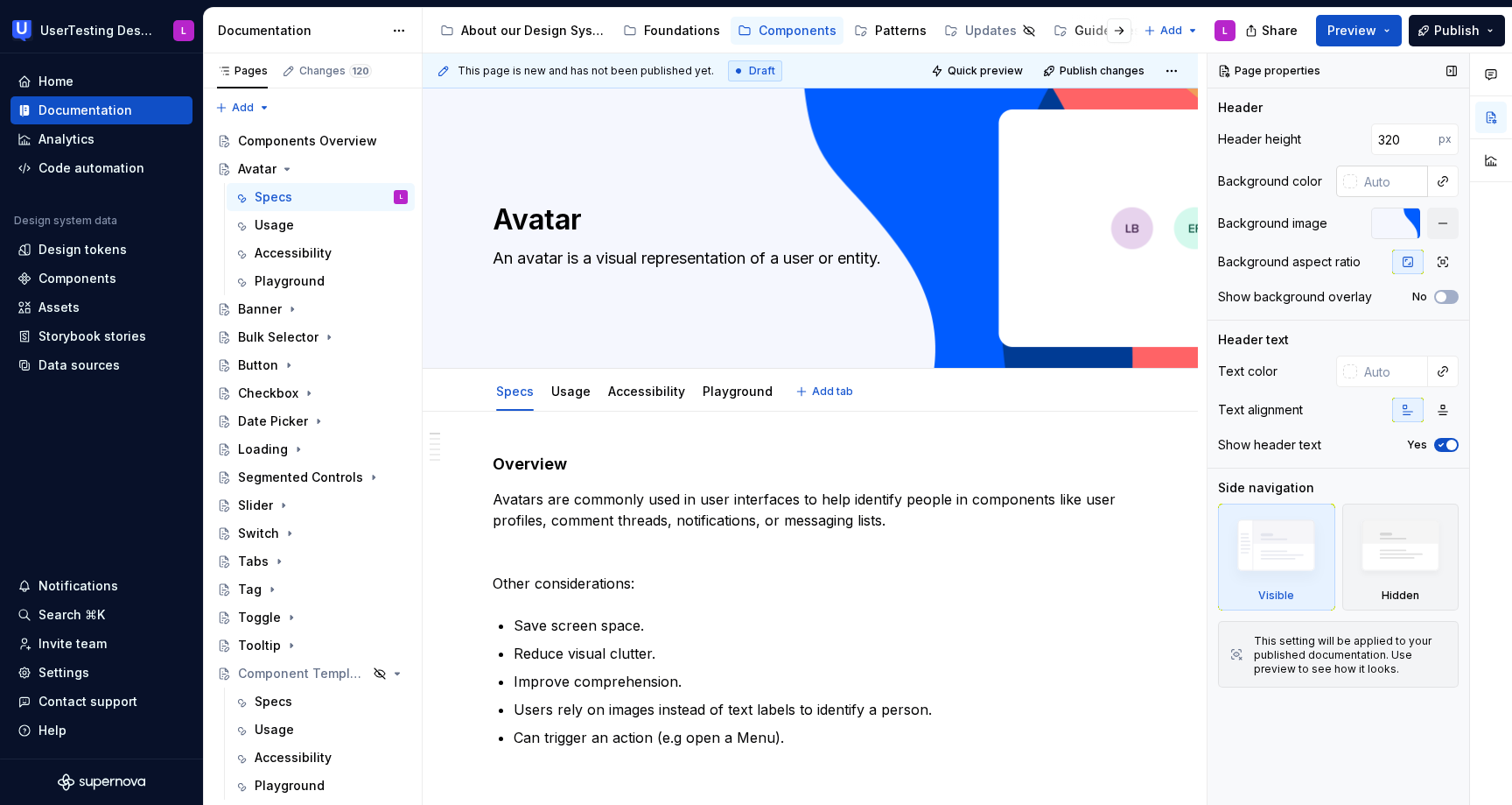
type textarea "*"
click at [1395, 142] on input "320" at bounding box center [1405, 139] width 68 height 31
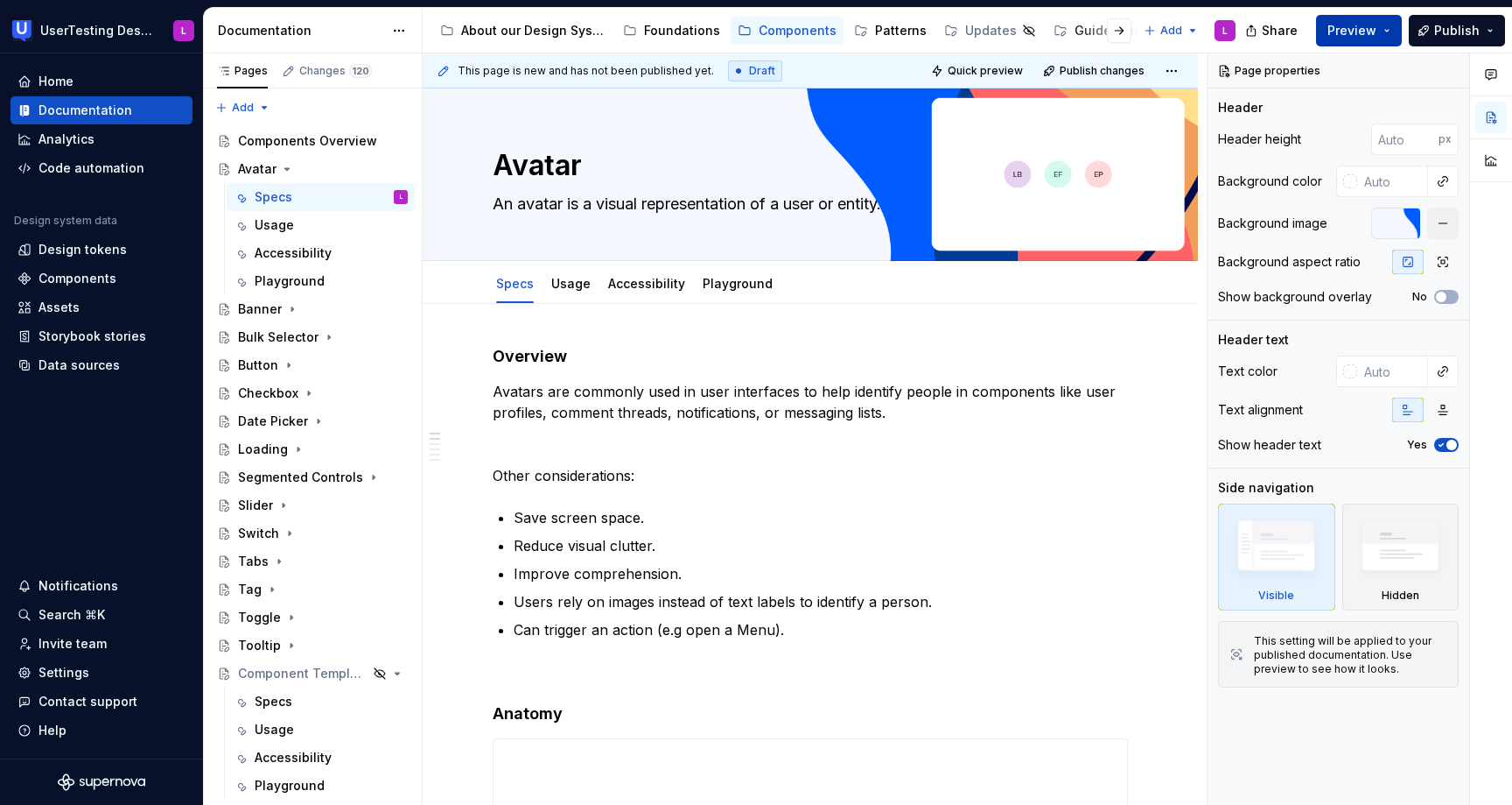
click at [1351, 32] on span "Preview" at bounding box center [1352, 31] width 49 height 18
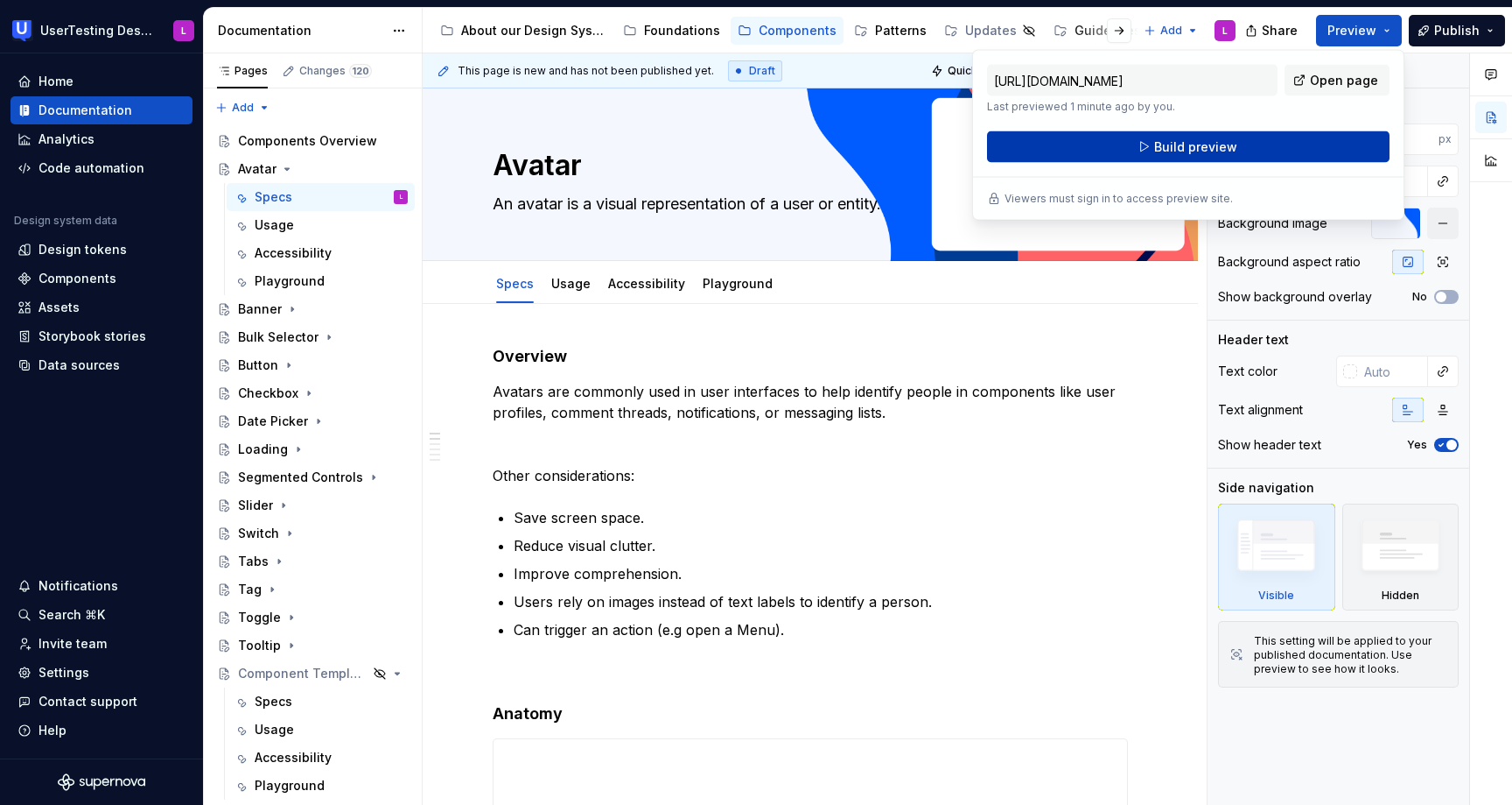
click at [1299, 146] on button "Build preview" at bounding box center [1188, 146] width 402 height 31
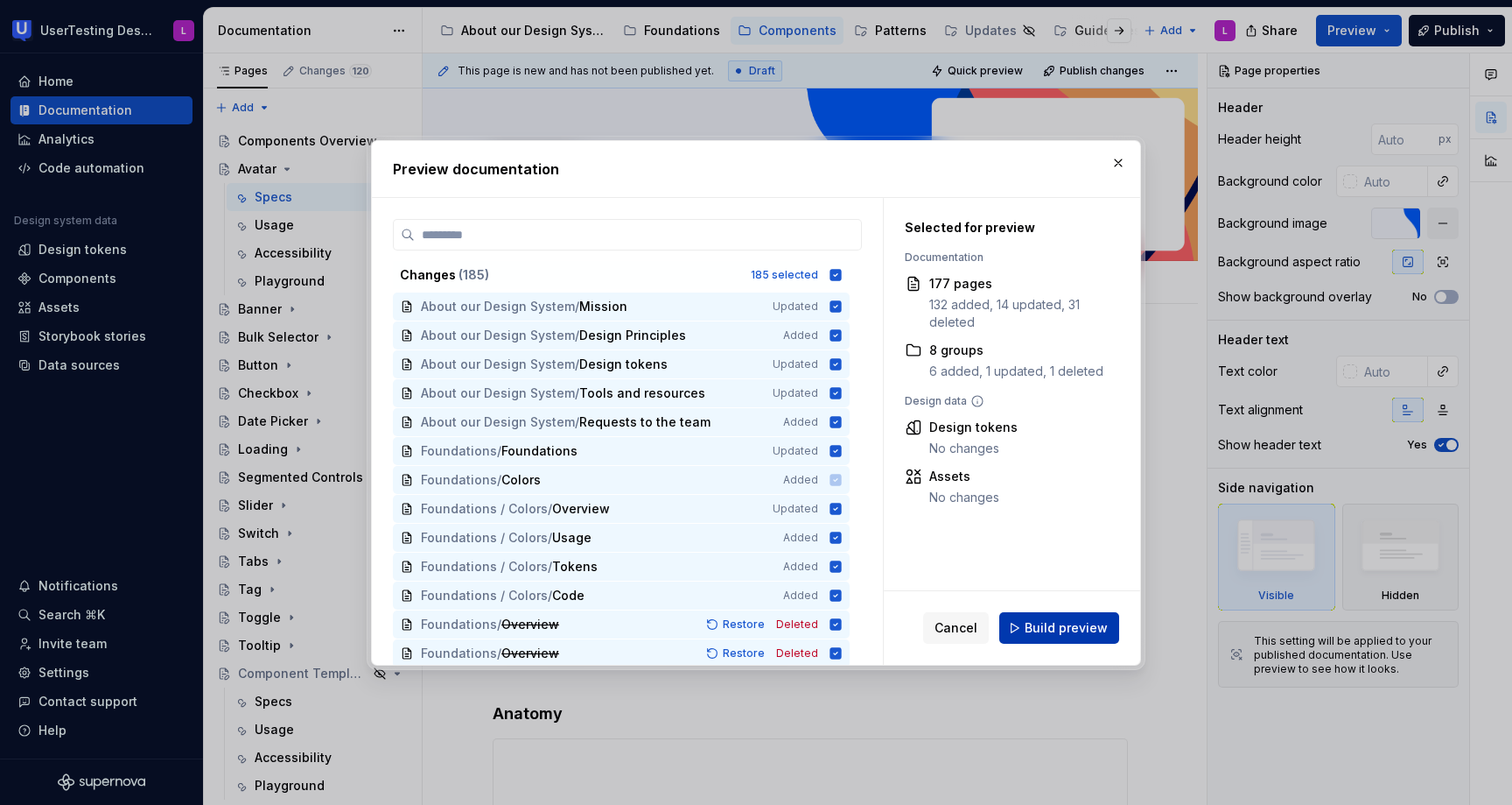
click at [1052, 631] on span "Build preview" at bounding box center [1065, 628] width 83 height 18
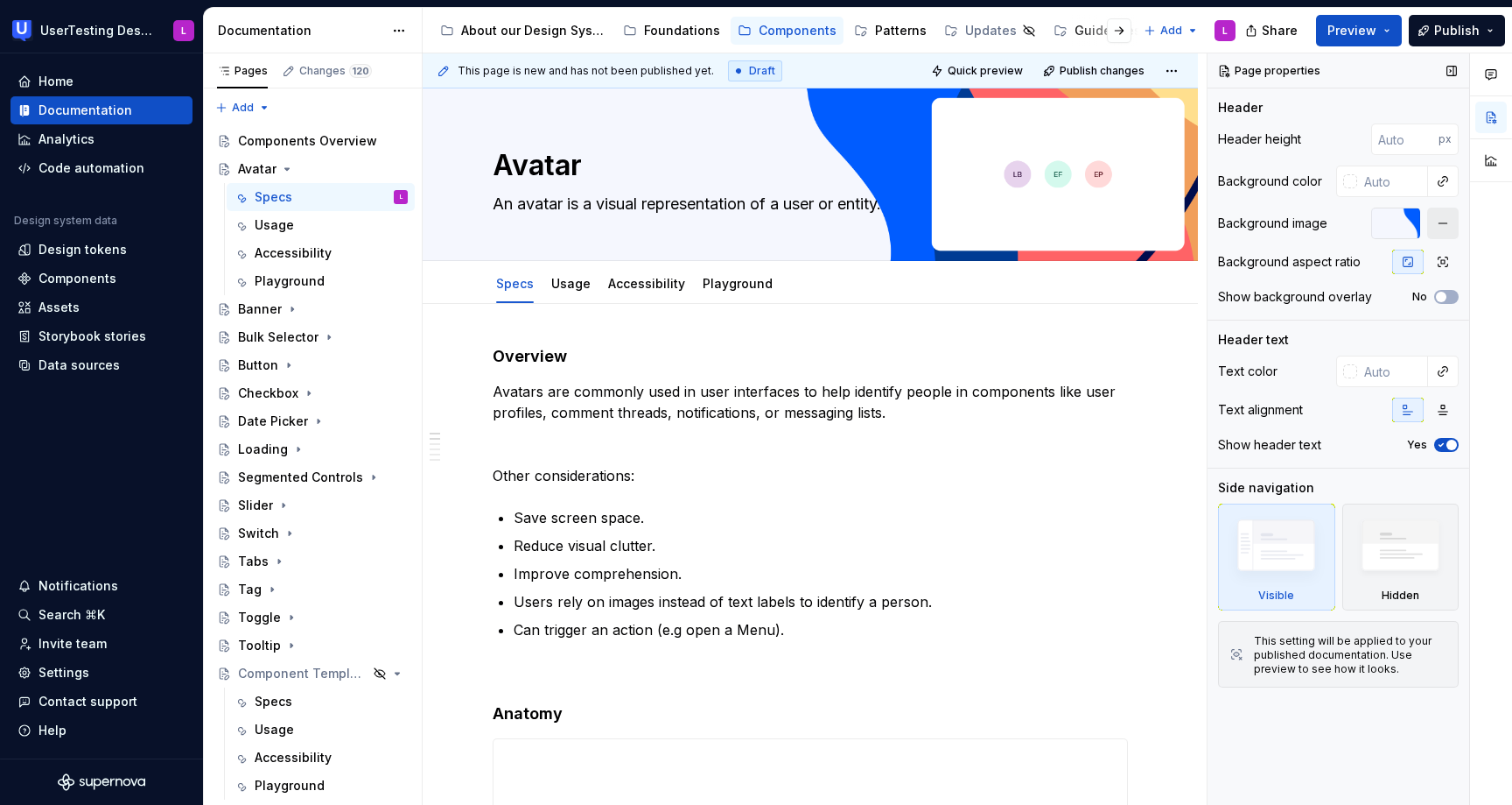
click at [1450, 230] on button "button" at bounding box center [1443, 223] width 31 height 31
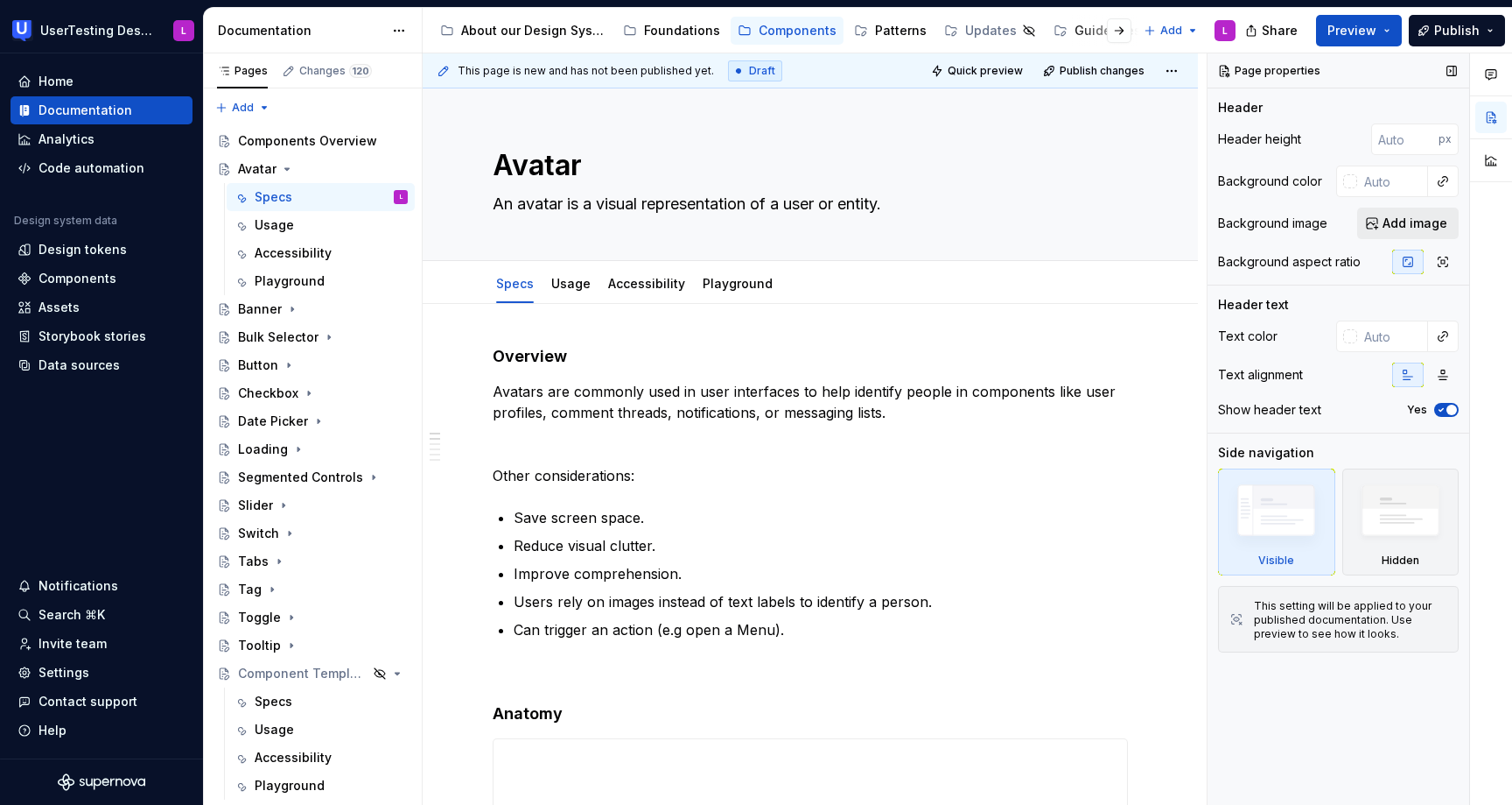
click at [1426, 226] on span "Add image" at bounding box center [1415, 224] width 65 height 18
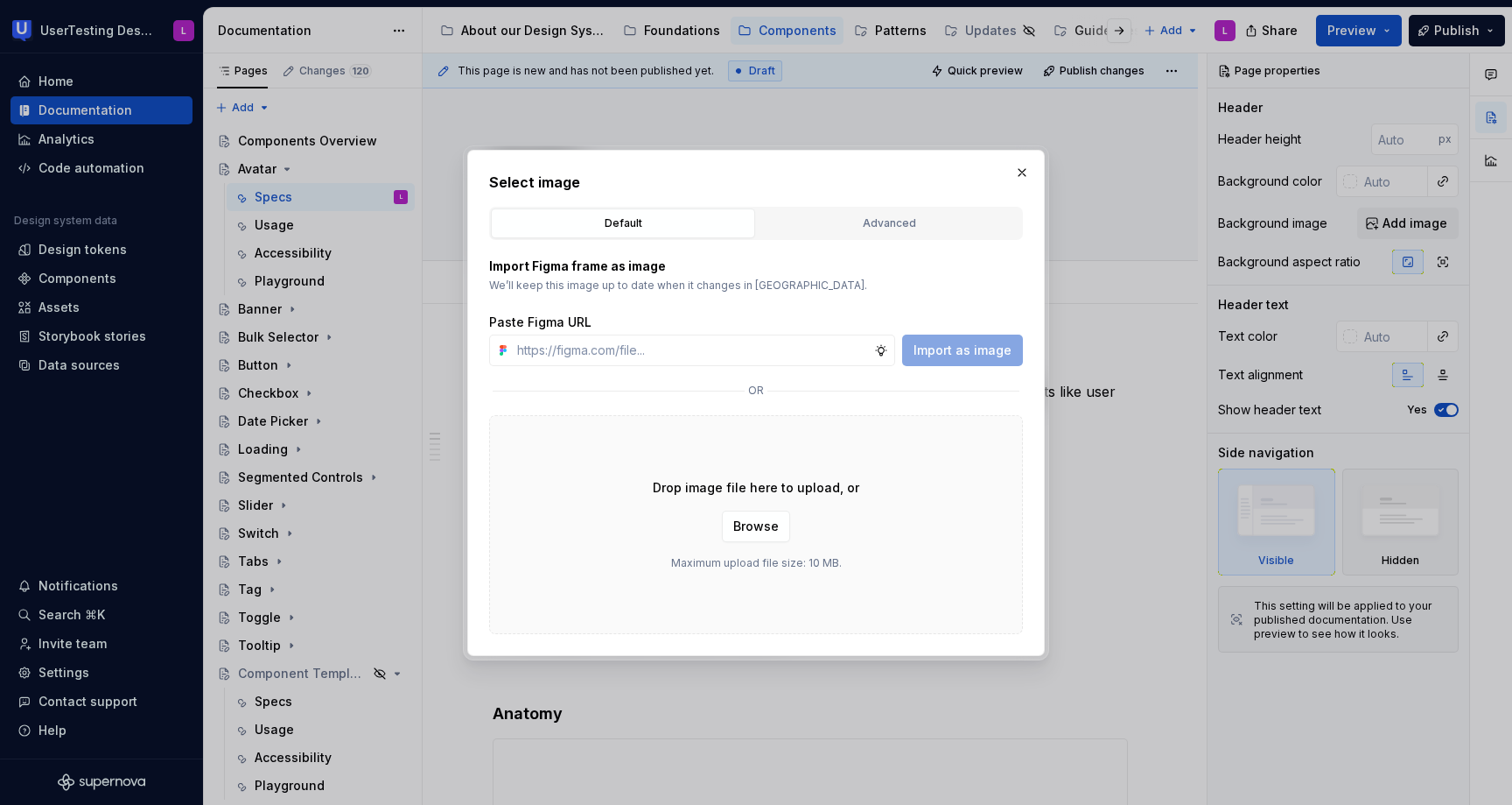
type textarea "*"
type input "[URL][DOMAIN_NAME]"
click at [974, 347] on span "Import as image" at bounding box center [963, 350] width 98 height 18
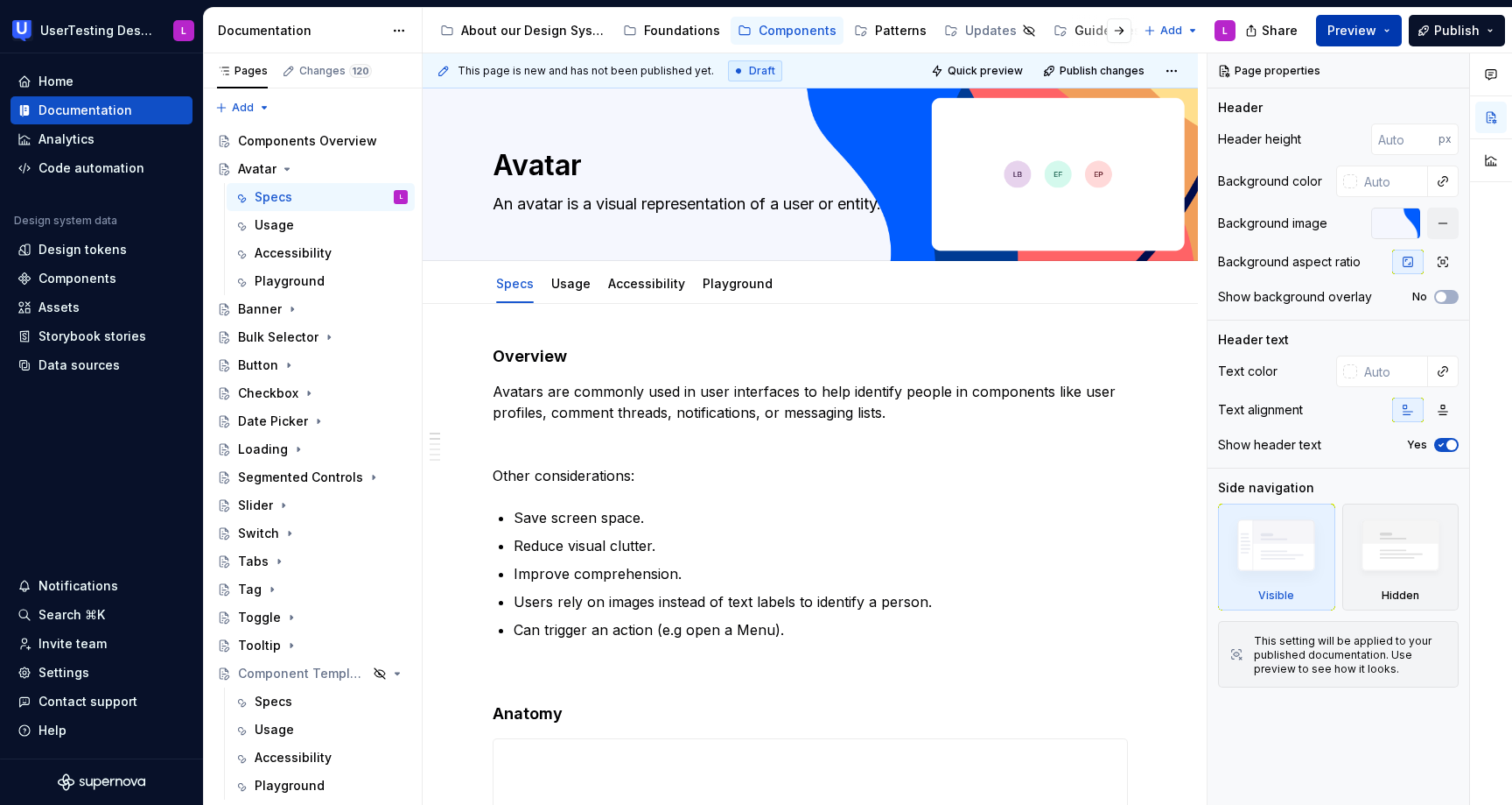
click at [1375, 30] on span "Preview" at bounding box center [1352, 31] width 49 height 18
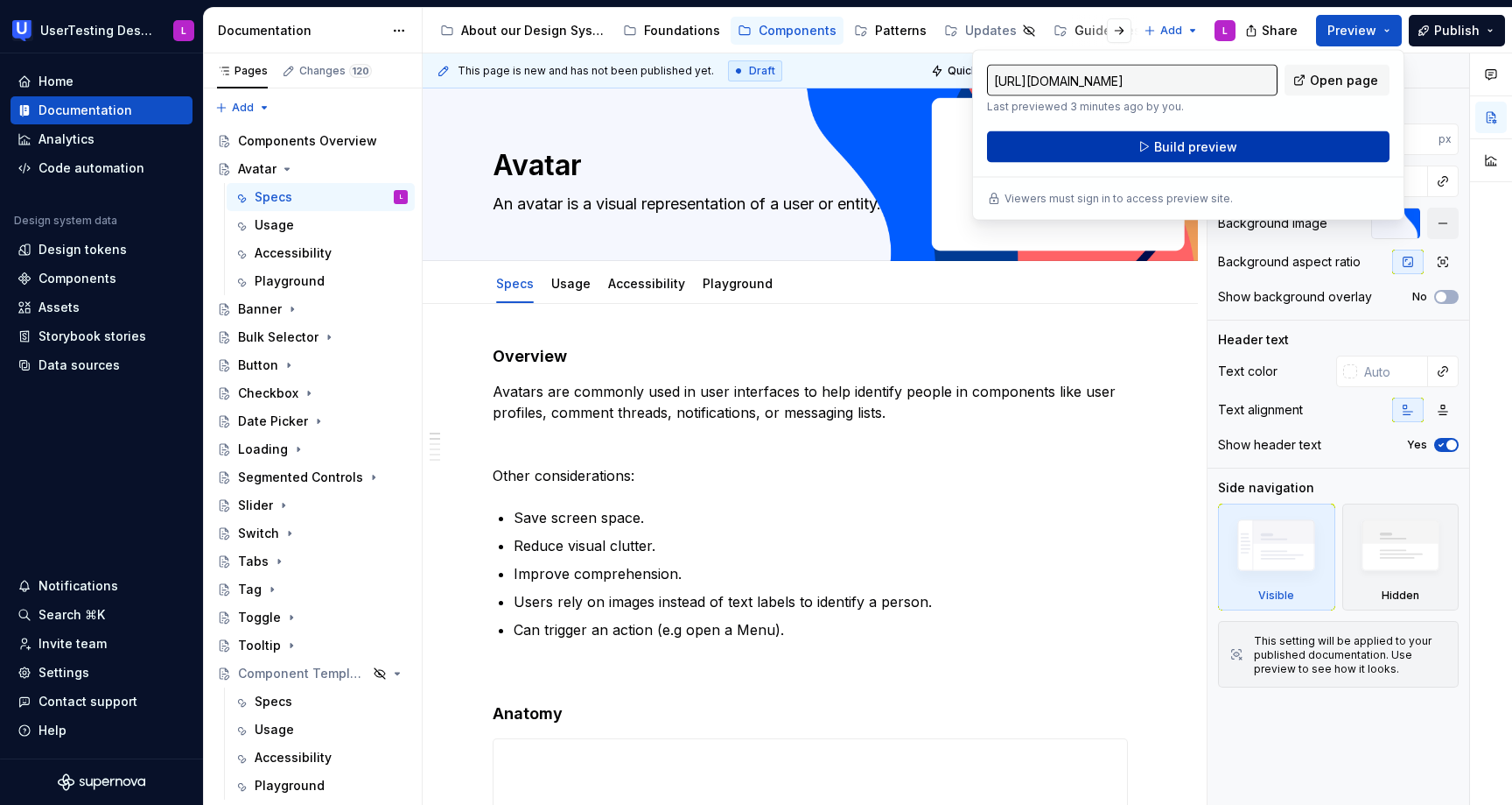
click at [1291, 146] on button "Build preview" at bounding box center [1188, 146] width 402 height 31
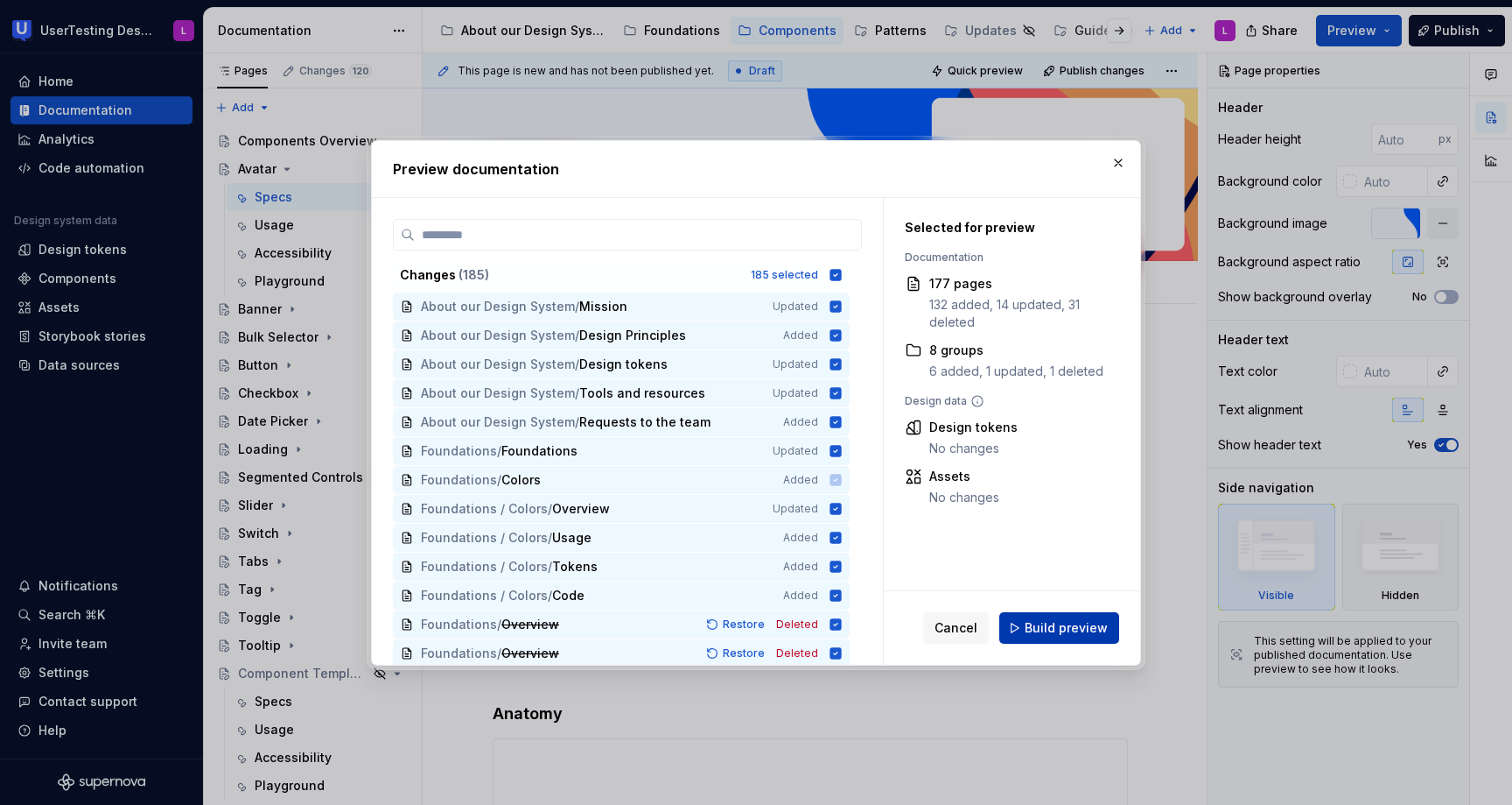
click at [1065, 637] on button "Build preview" at bounding box center [1059, 627] width 120 height 31
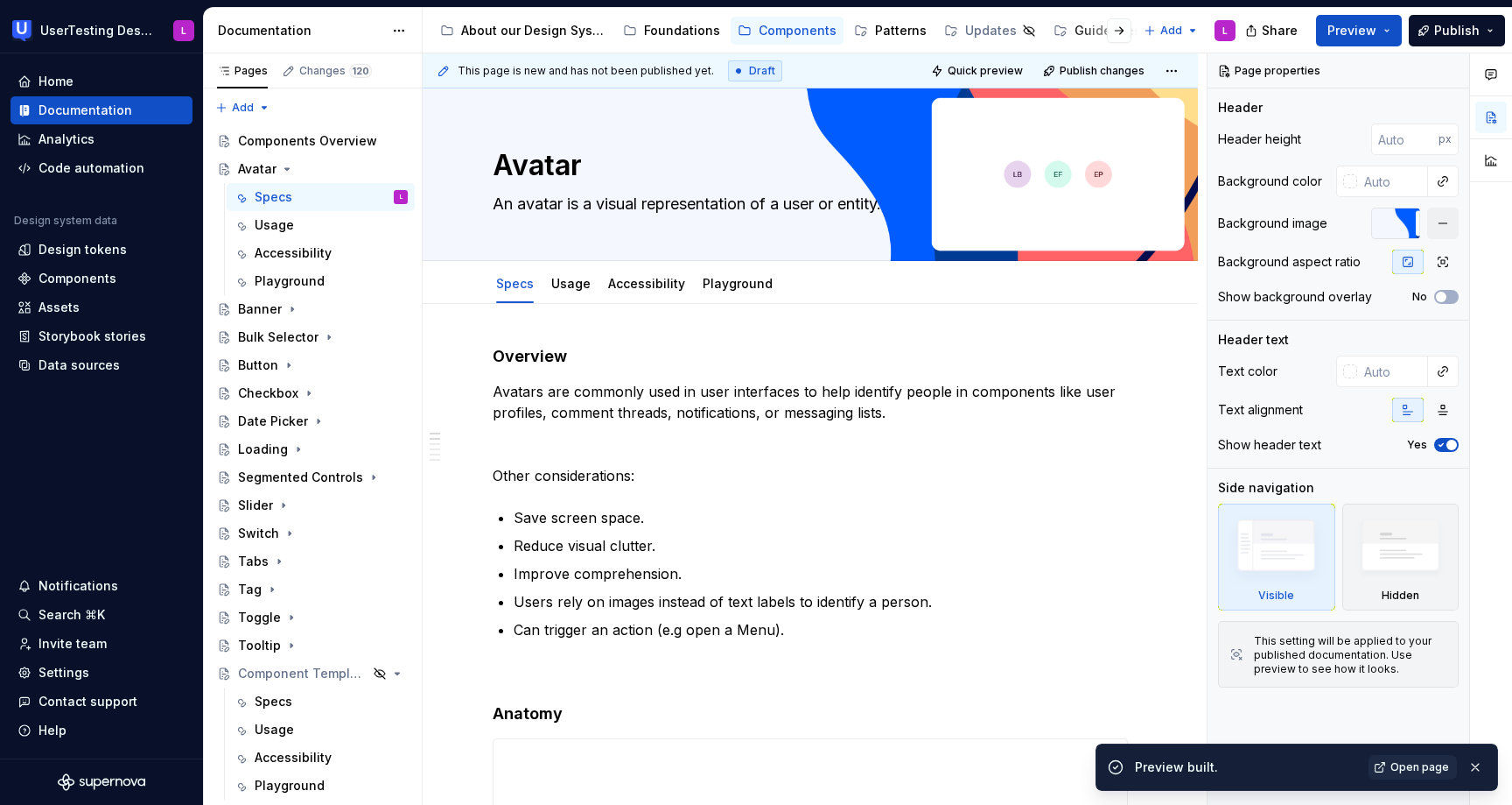
click at [1411, 764] on span "Open page" at bounding box center [1419, 768] width 59 height 14
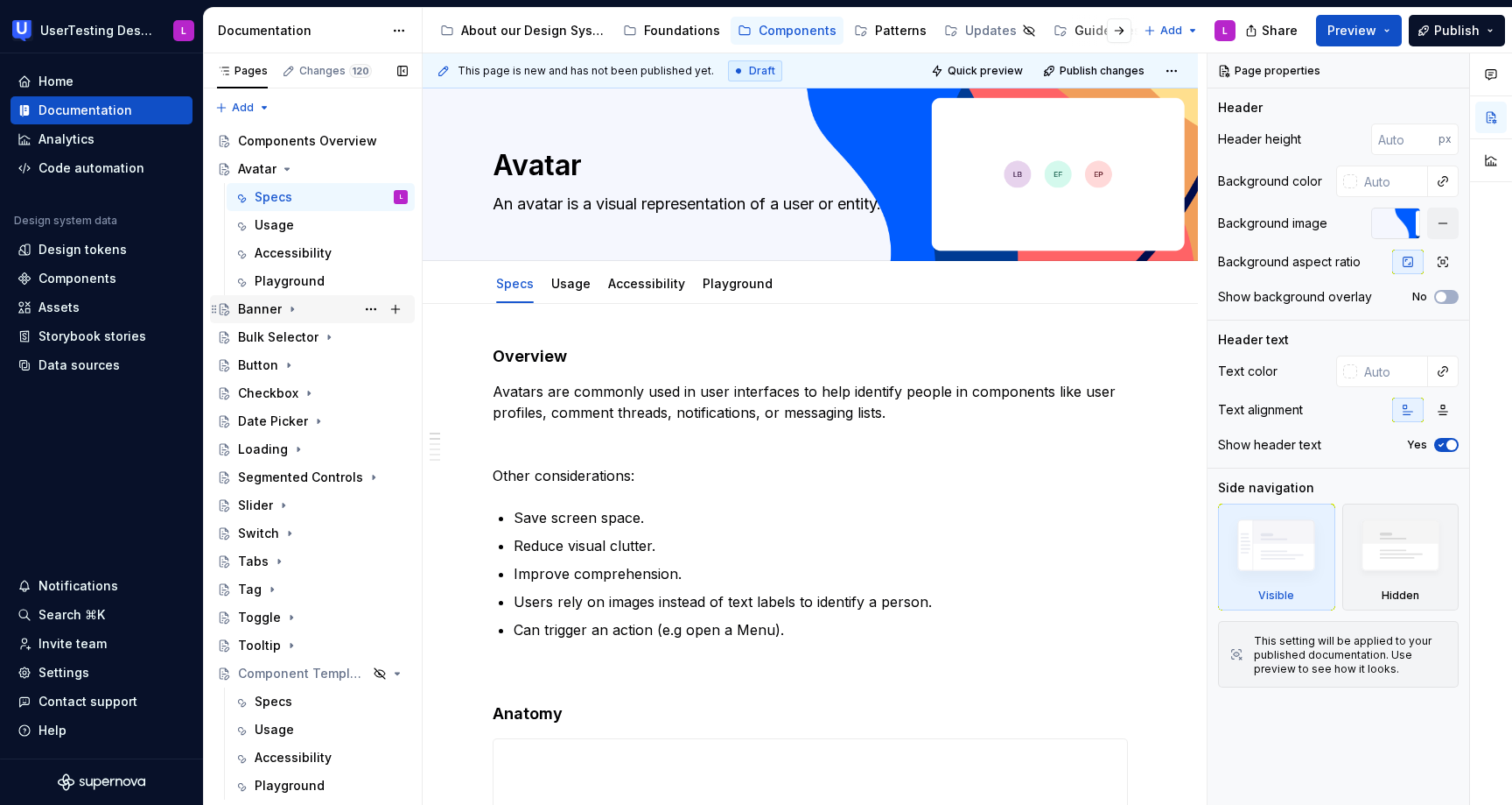
click at [335, 312] on div "Banner" at bounding box center [322, 309] width 170 height 25
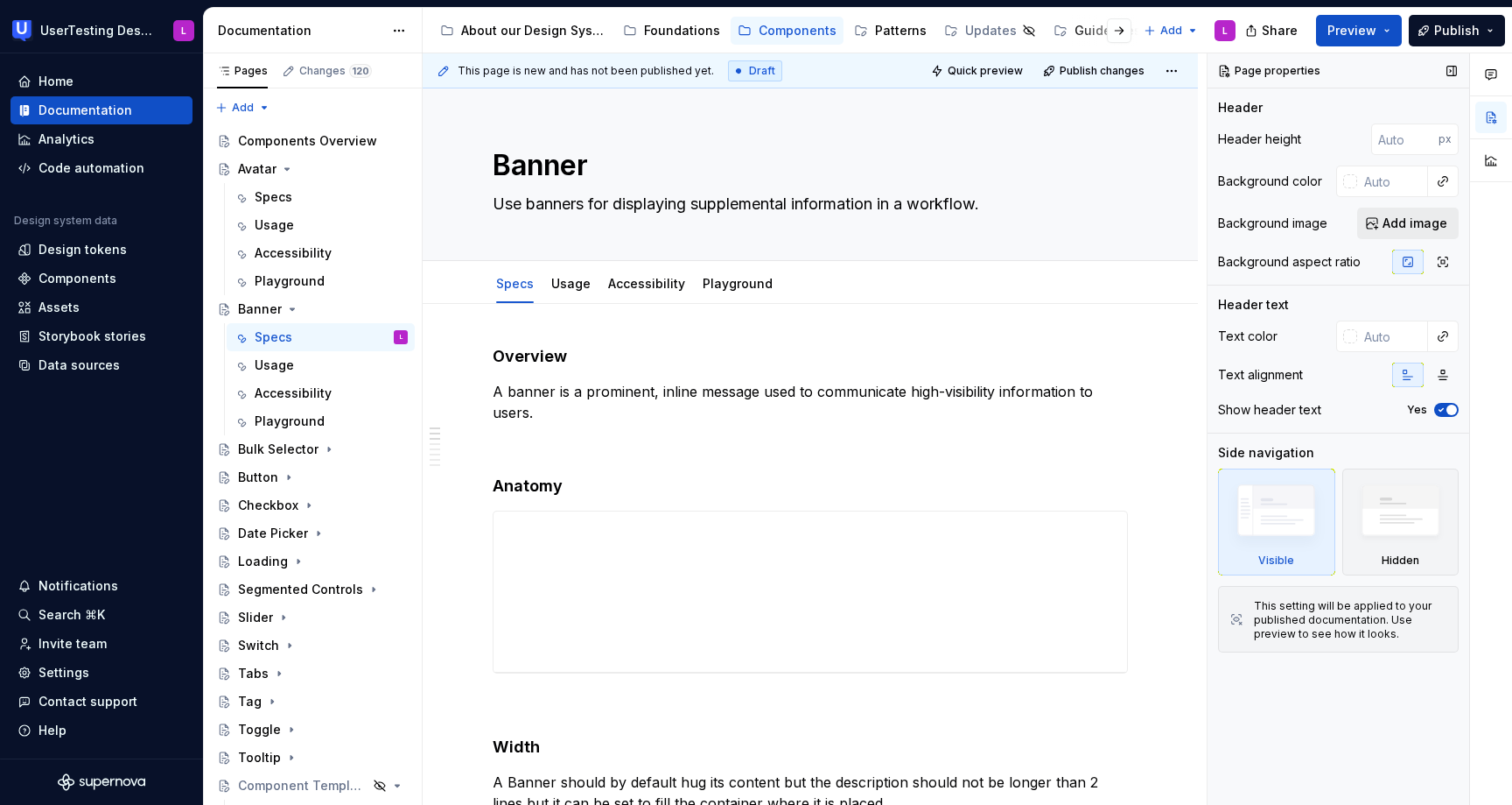
type textarea "*"
click at [1427, 215] on span "Add image" at bounding box center [1415, 224] width 65 height 18
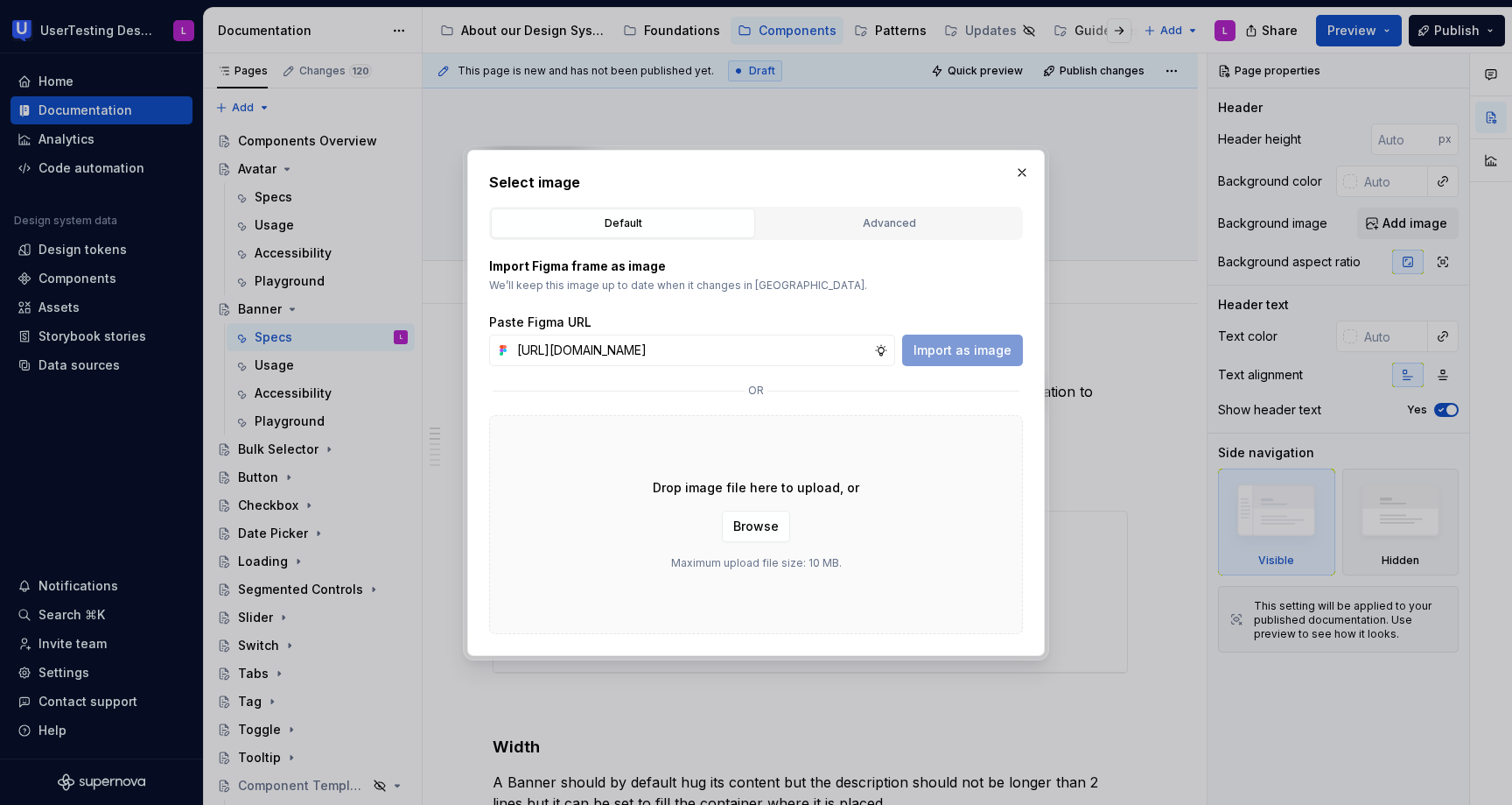
scroll to position [0, 437]
type input "[URL][DOMAIN_NAME]"
click at [966, 343] on span "Import as image" at bounding box center [963, 350] width 98 height 18
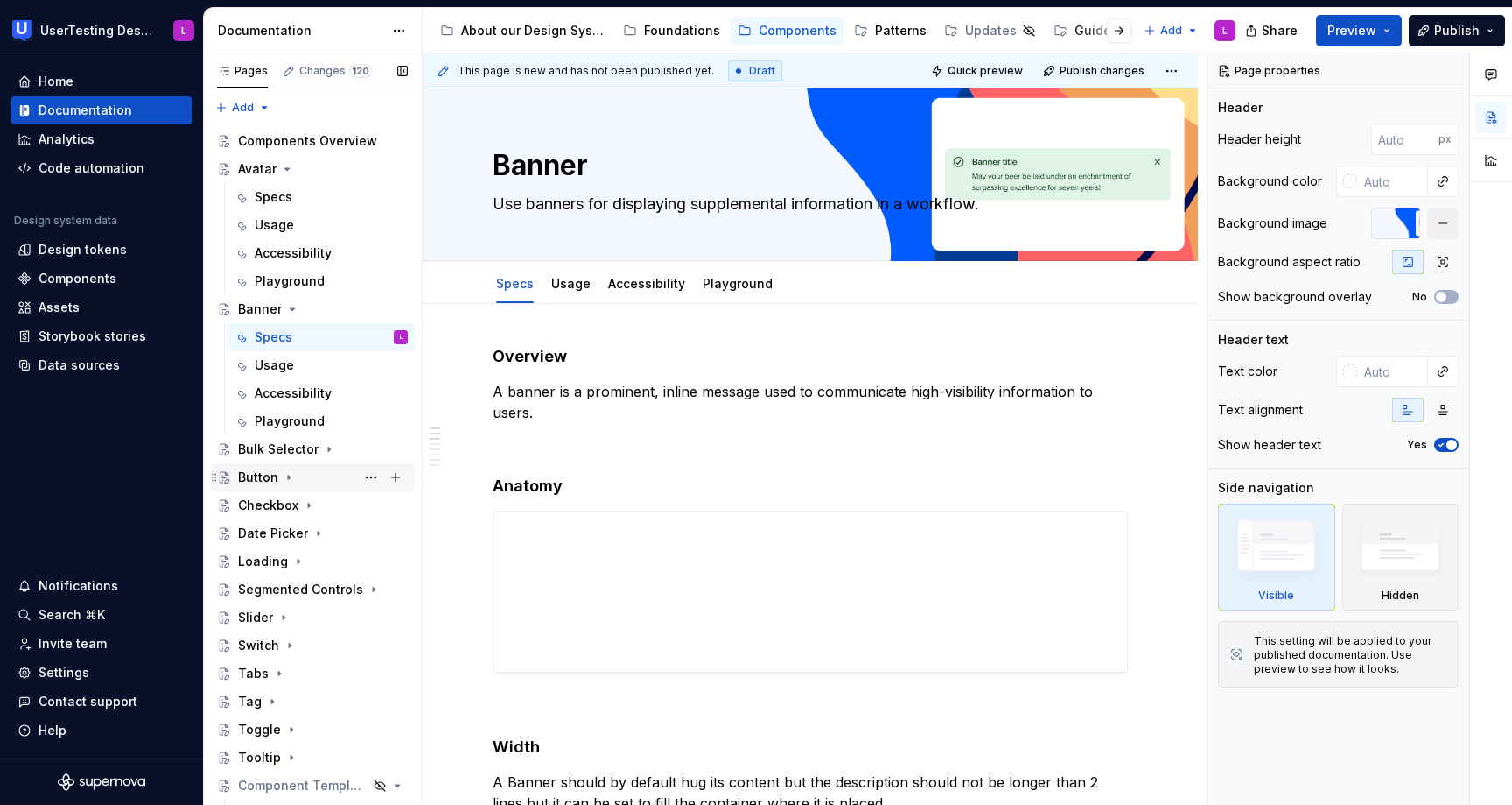
click at [326, 469] on div "Button" at bounding box center [322, 477] width 170 height 25
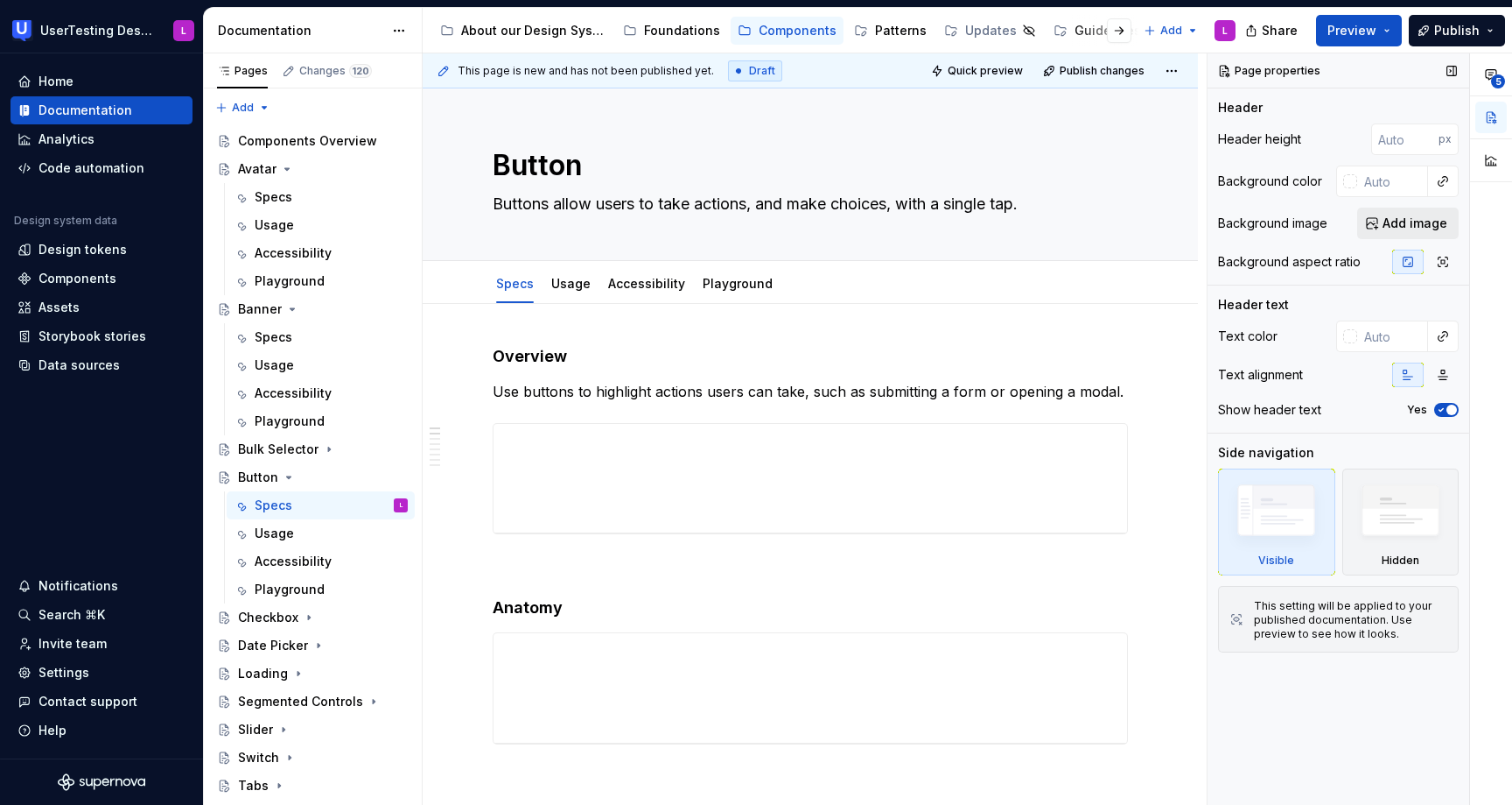
type textarea "*"
click at [1426, 220] on span "Add image" at bounding box center [1415, 224] width 65 height 18
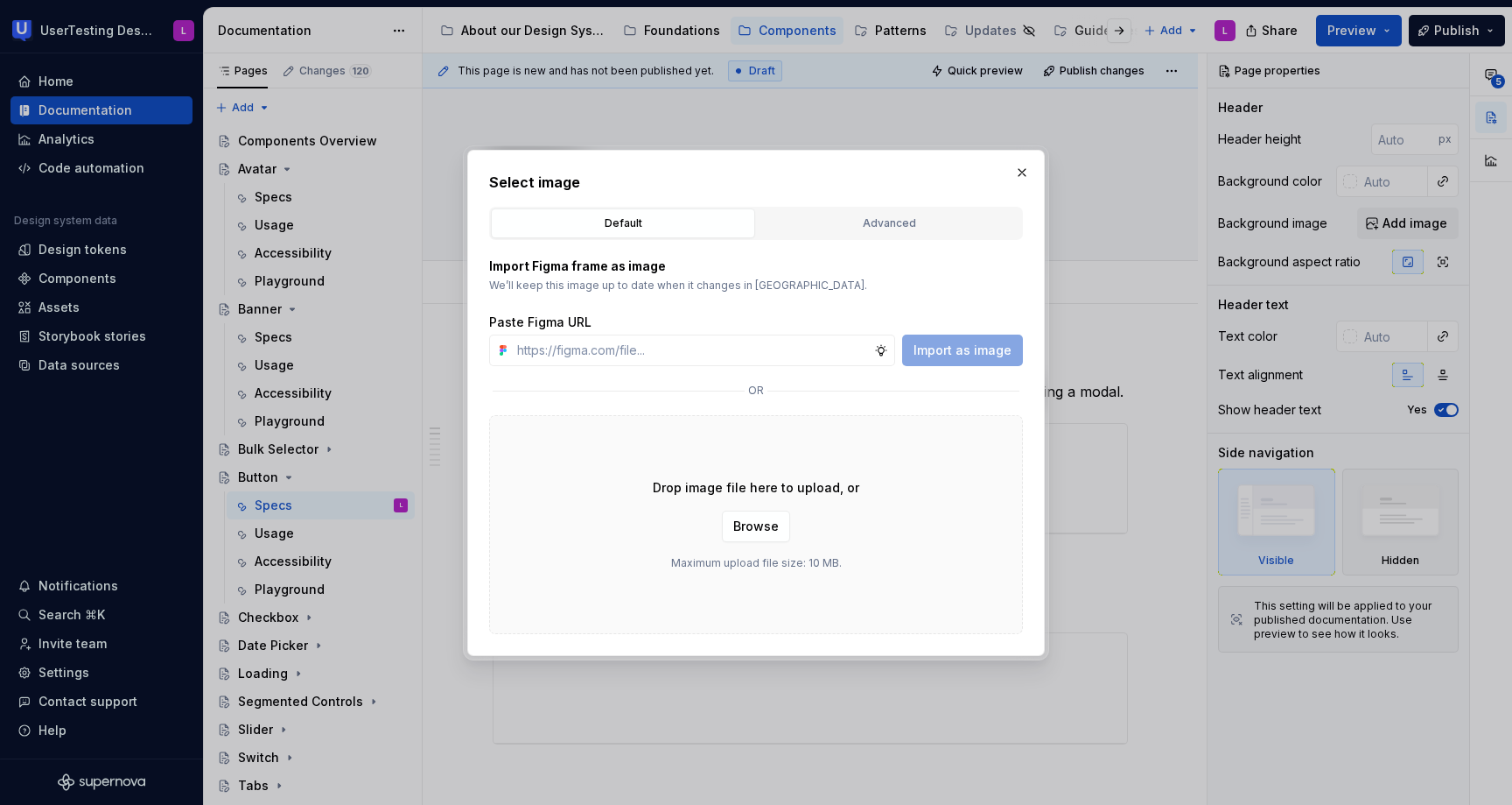
type input "[URL][DOMAIN_NAME]"
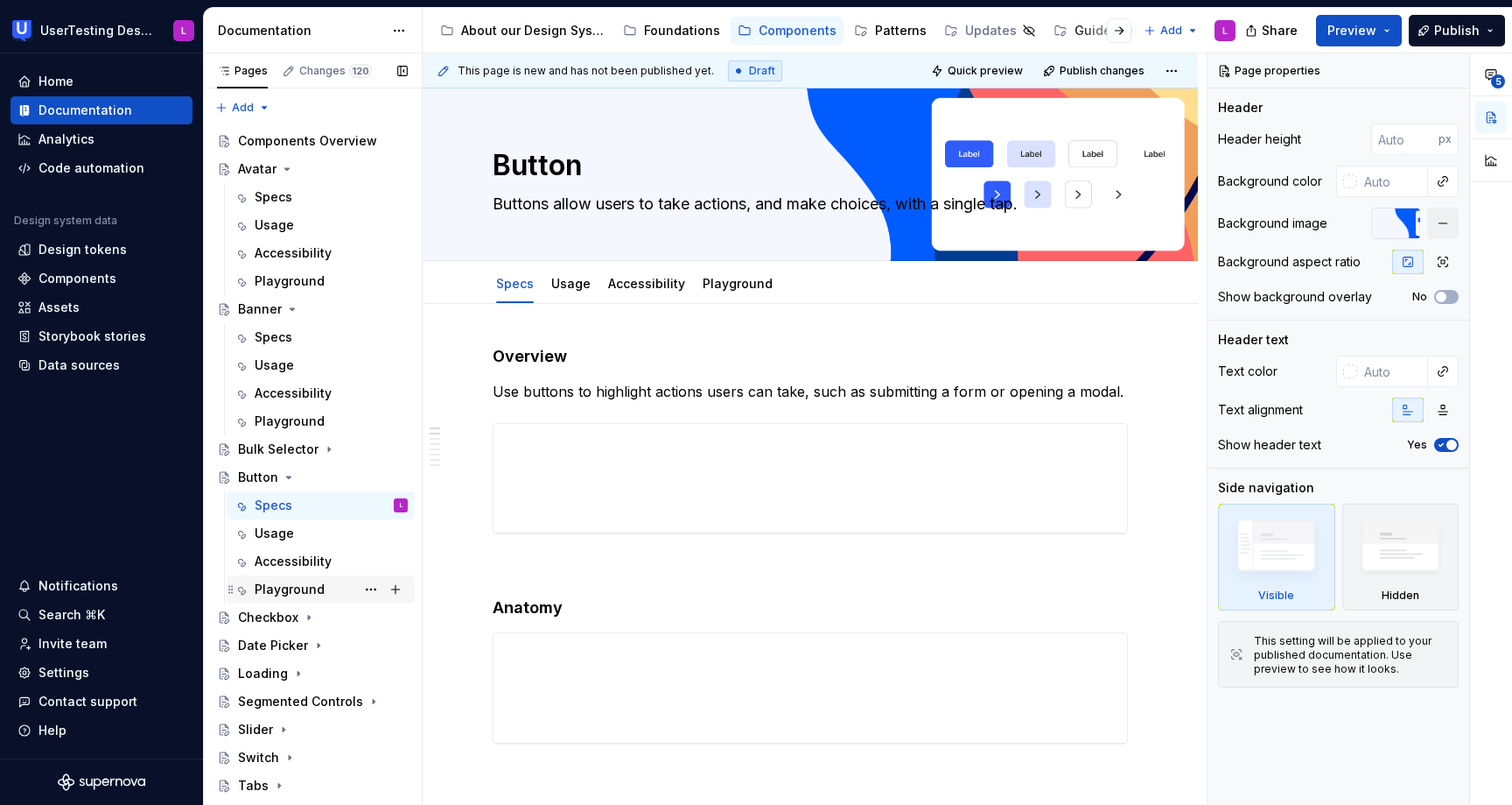
scroll to position [74, 0]
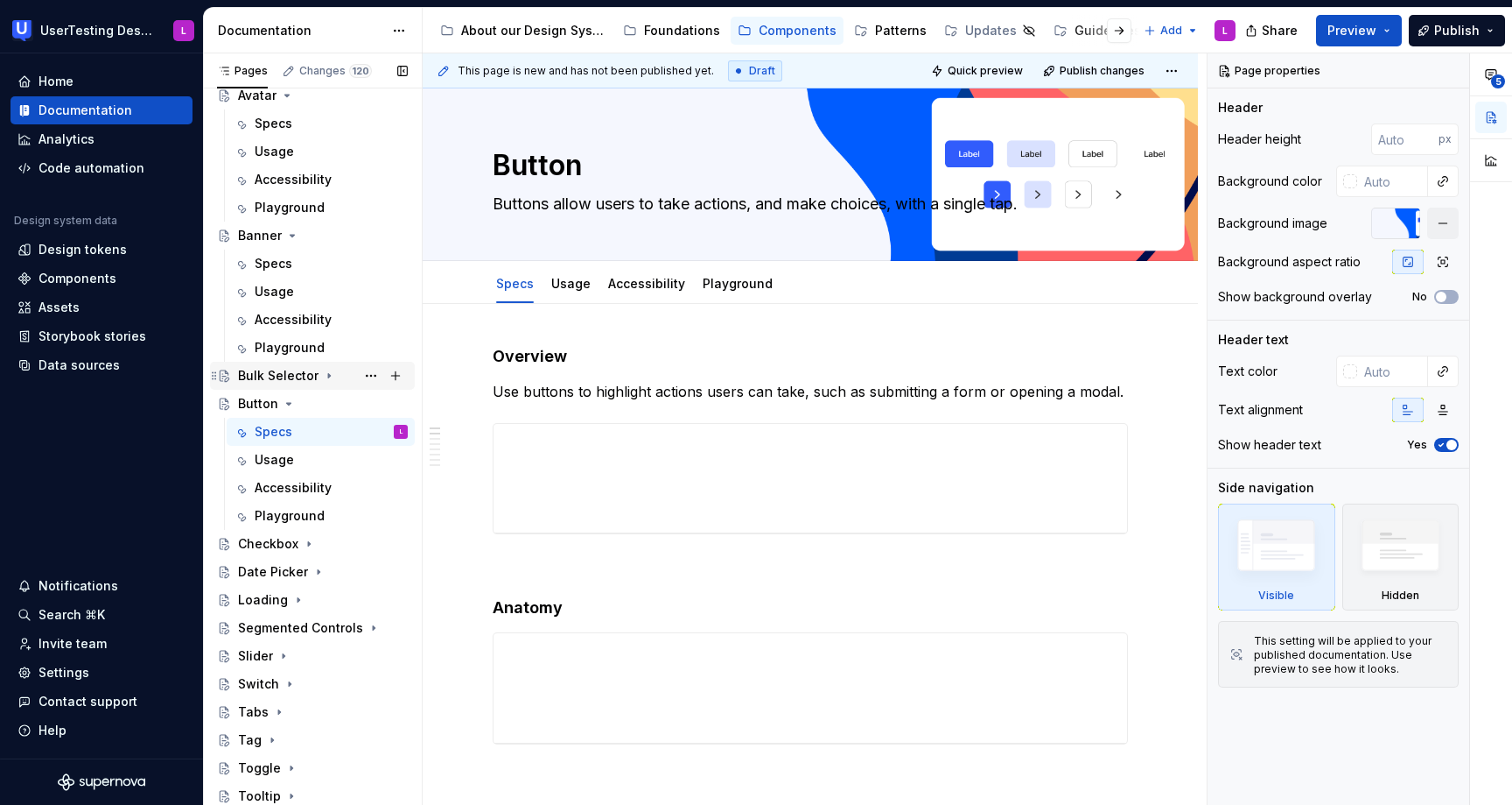
click at [305, 375] on div "Bulk Selector" at bounding box center [278, 376] width 80 height 18
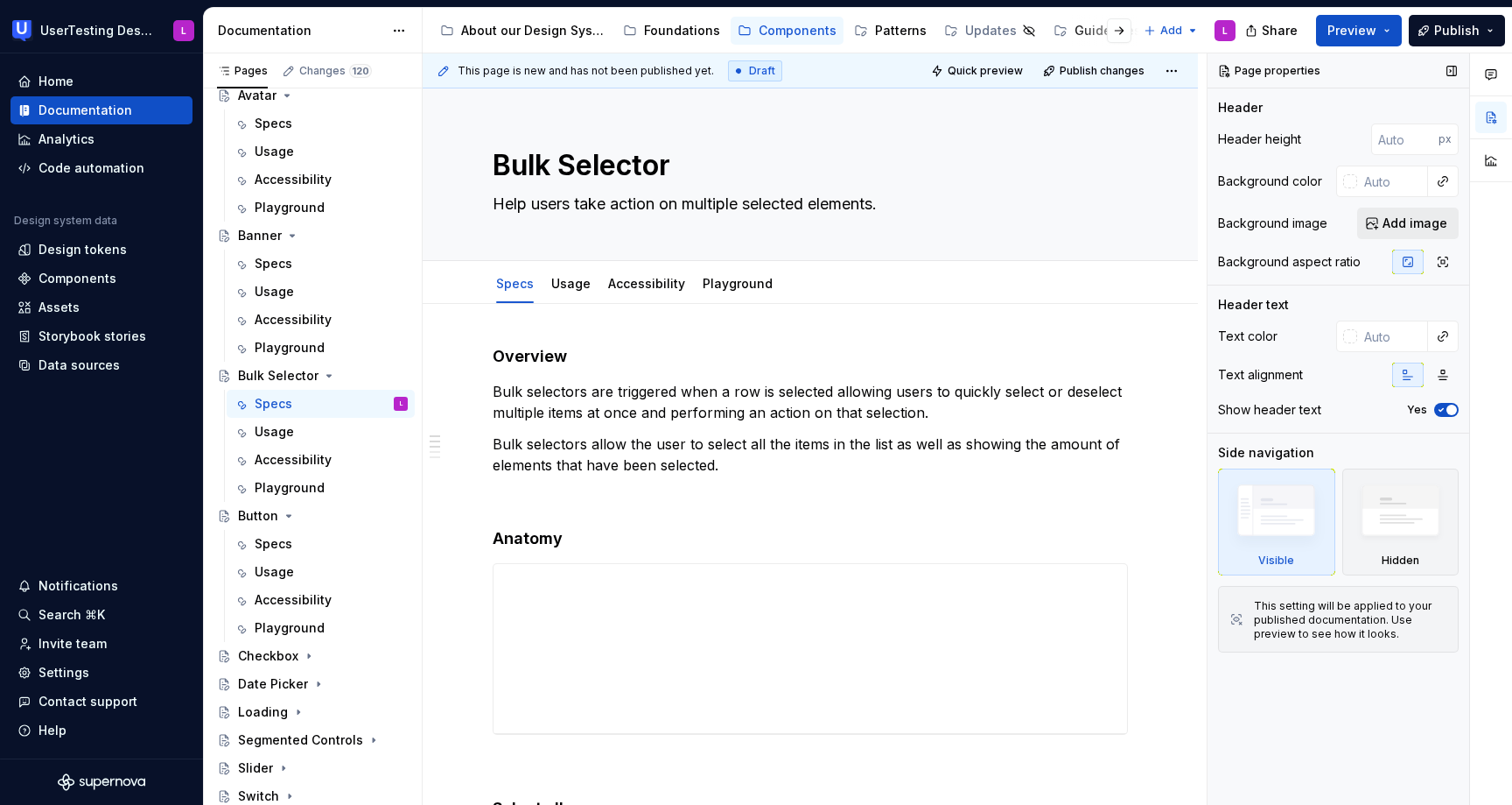
type textarea "*"
click at [1419, 218] on span "Add image" at bounding box center [1415, 224] width 65 height 18
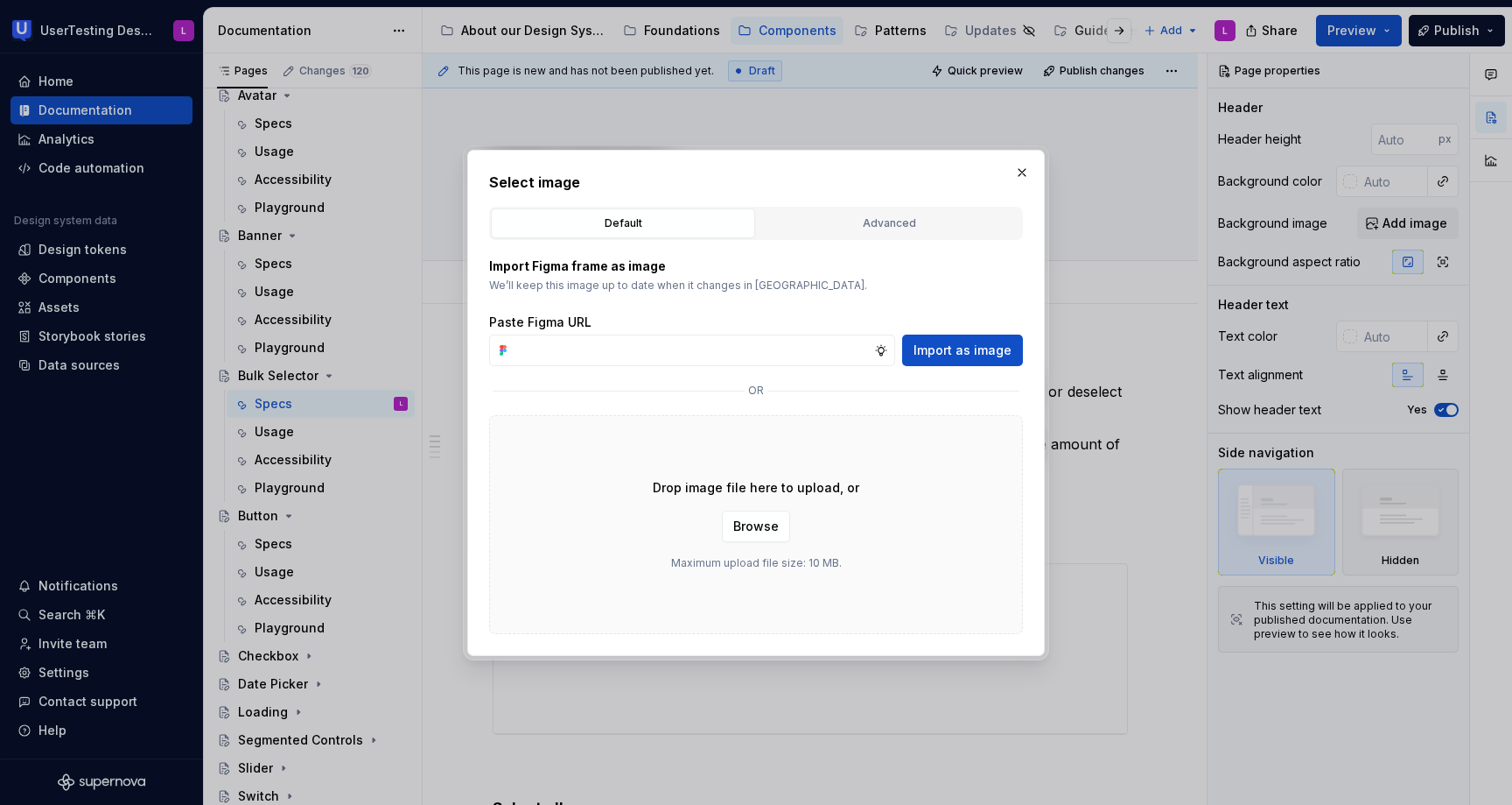
type input "b"
type input "[URL][DOMAIN_NAME]"
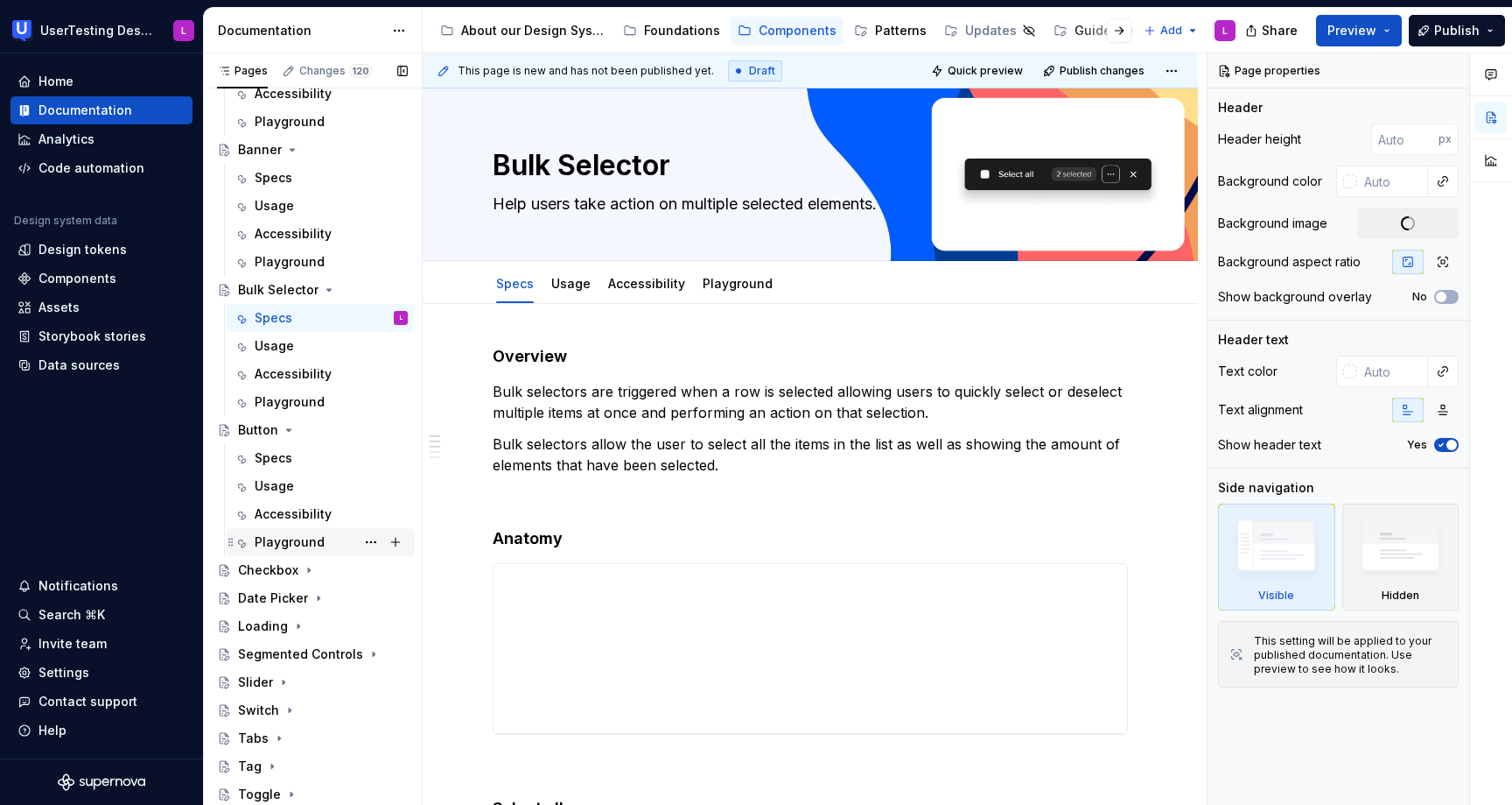
scroll to position [160, 0]
click at [294, 572] on div "Checkbox" at bounding box center [268, 569] width 61 height 18
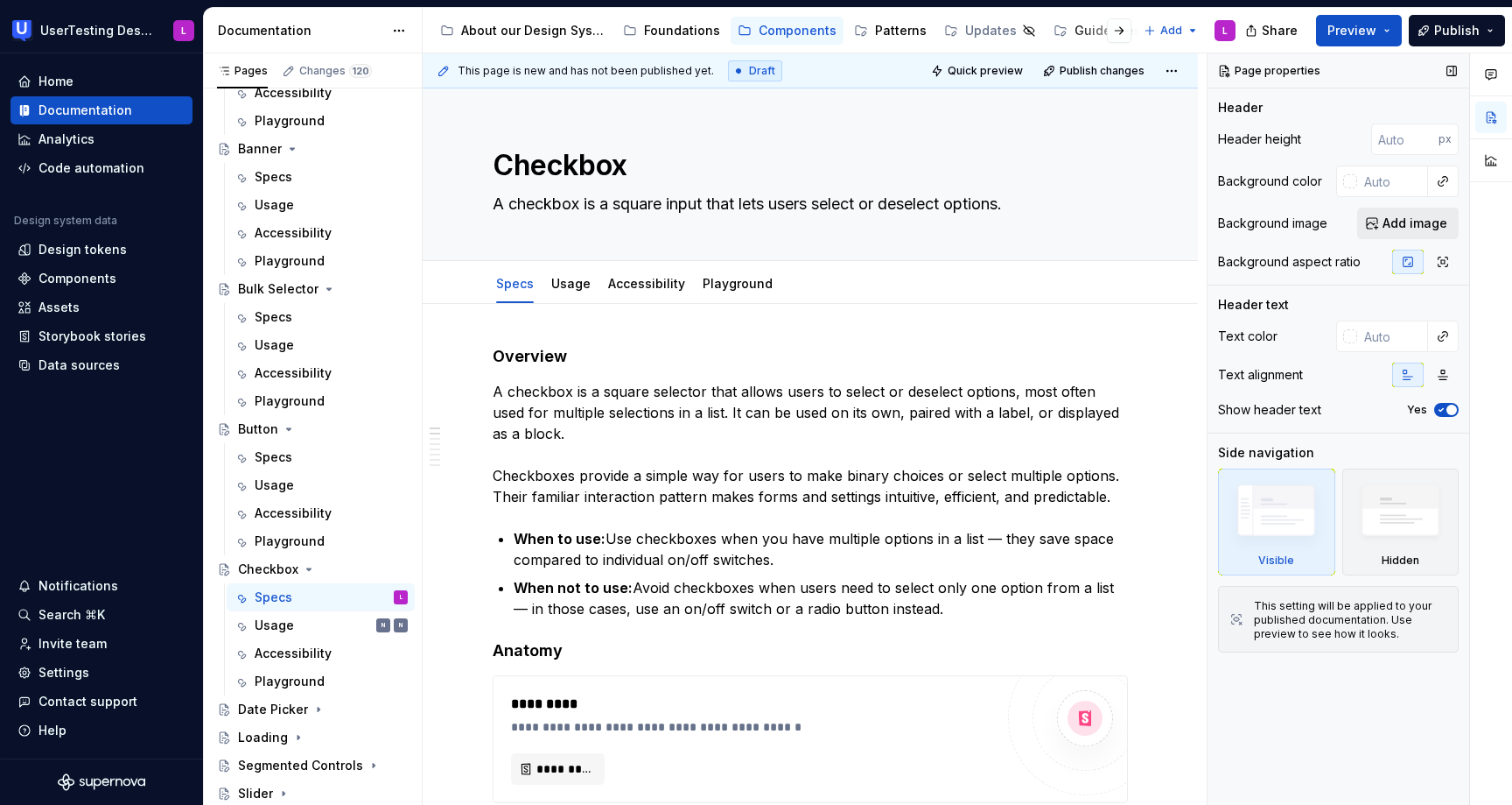
type textarea "*"
click at [1434, 229] on span "Add image" at bounding box center [1415, 224] width 65 height 18
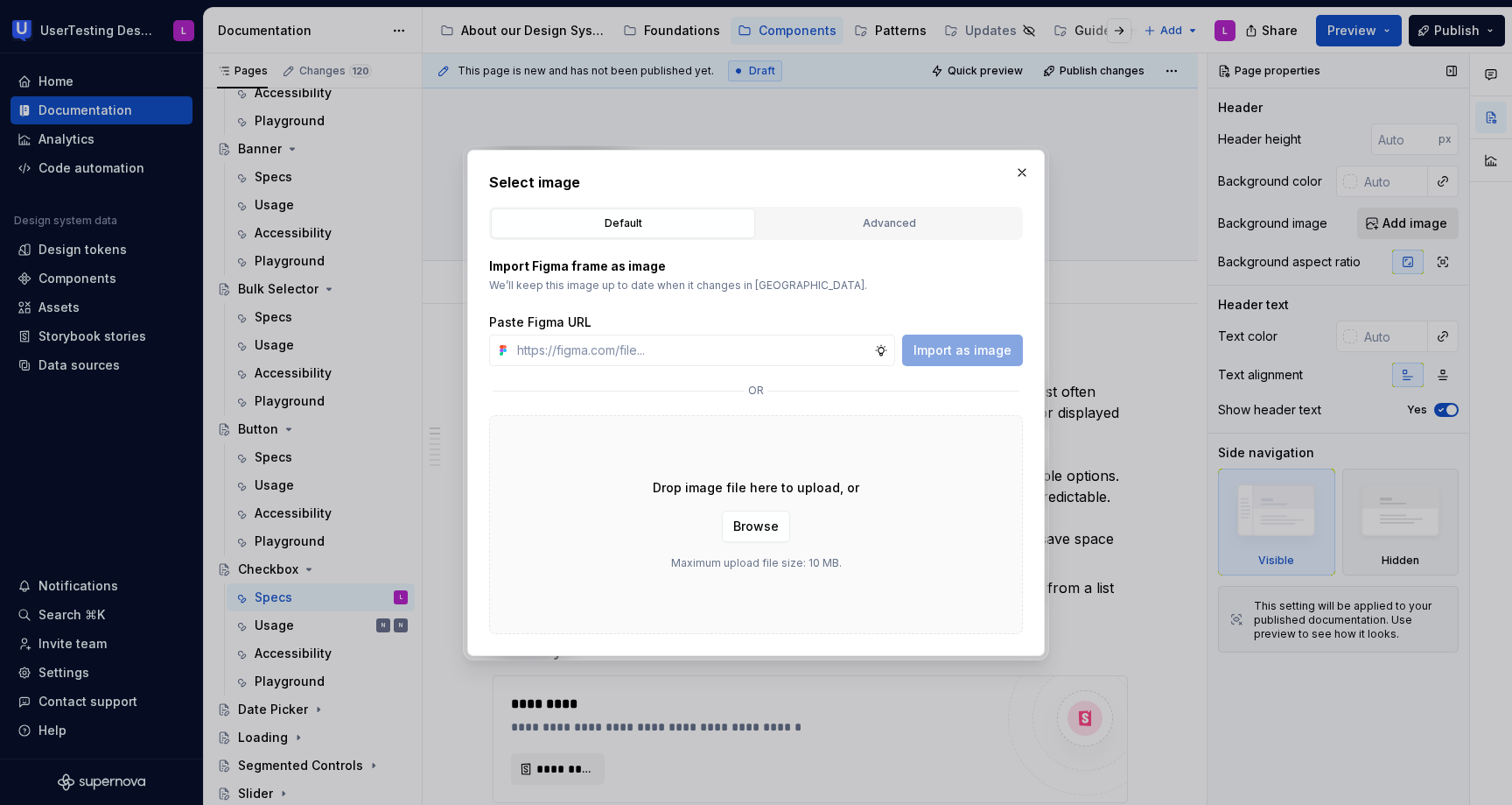
type input "[URL][DOMAIN_NAME]"
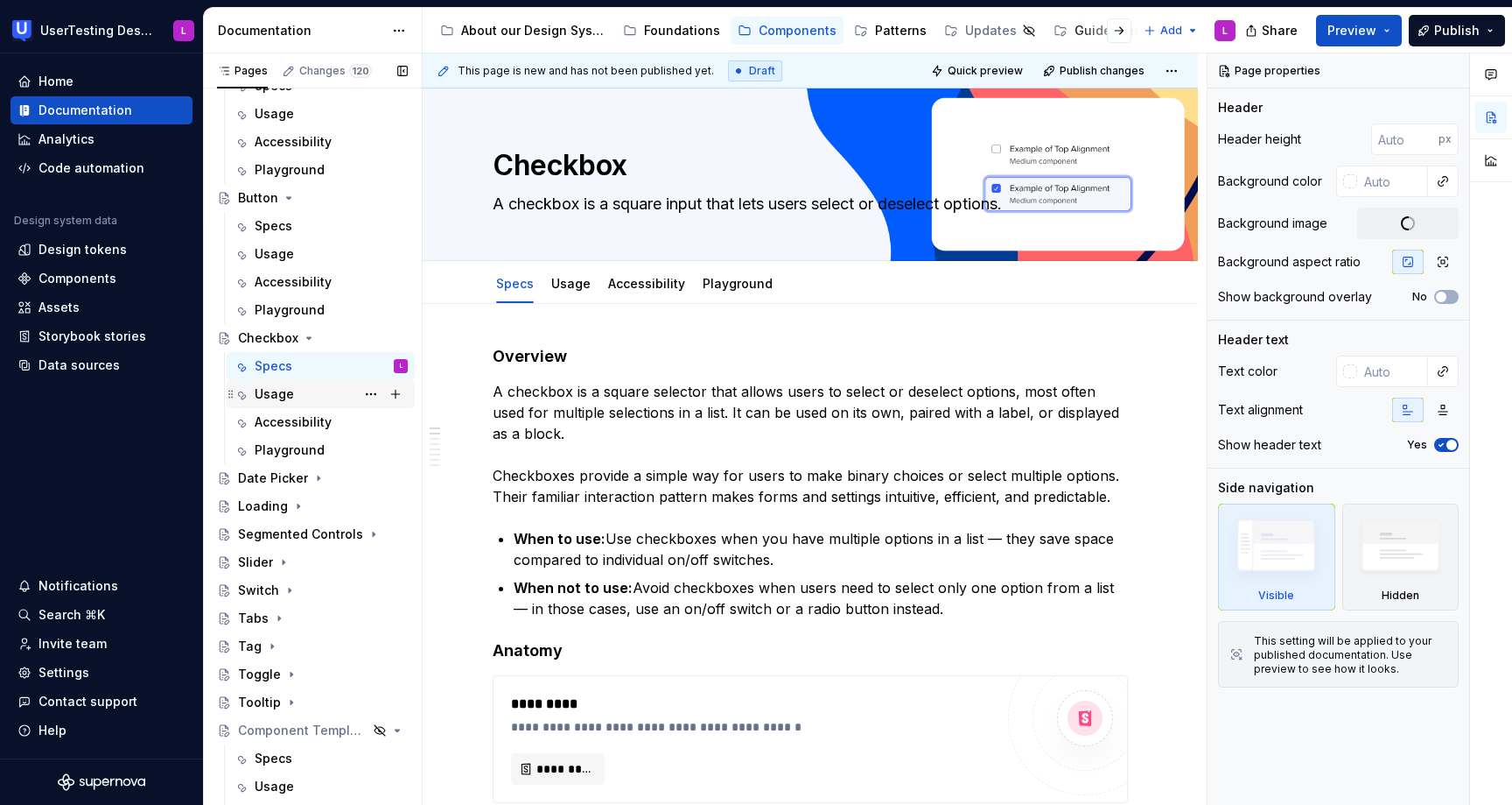
scroll to position [439, 0]
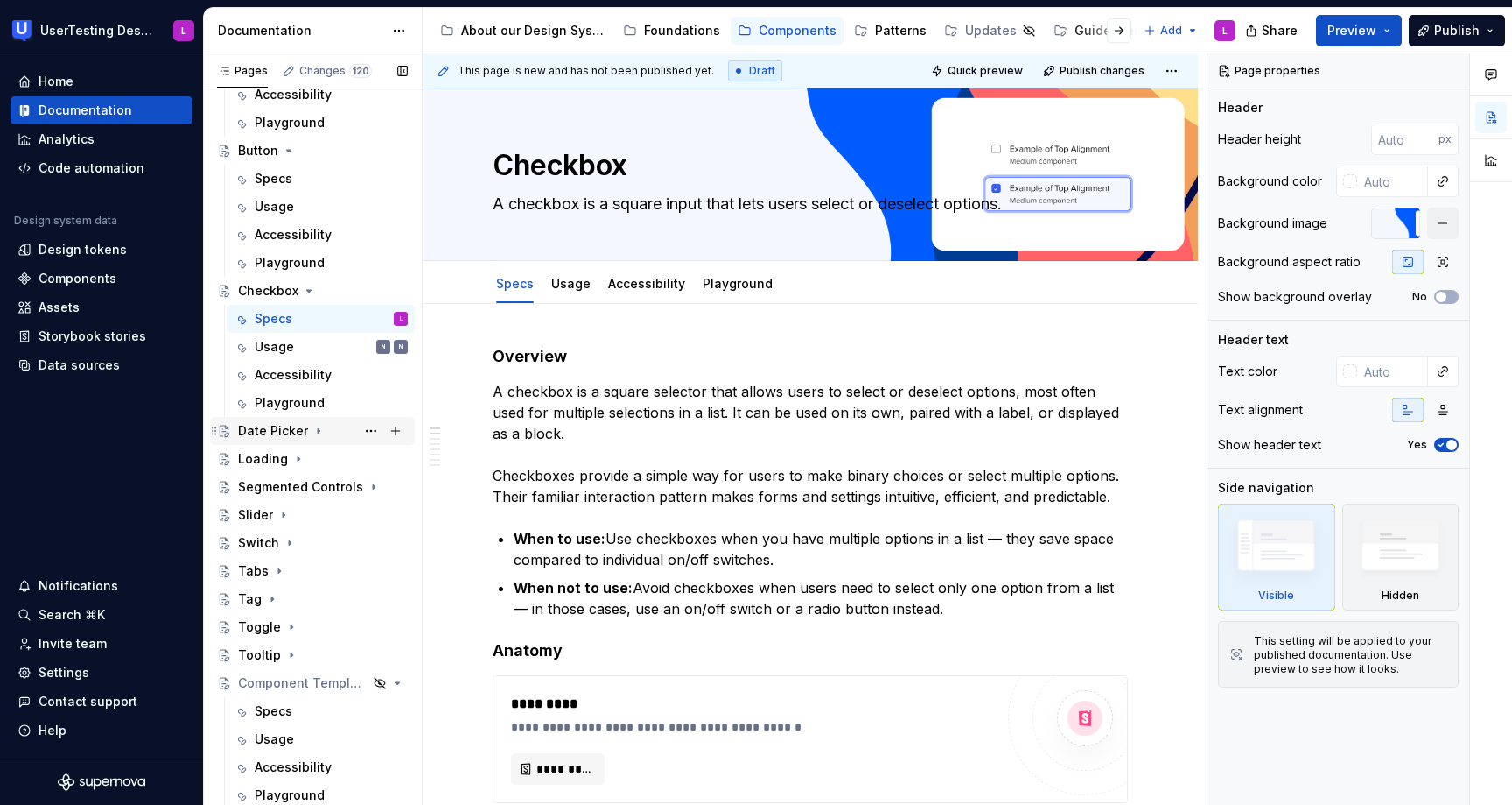
click at [275, 433] on div "Date Picker" at bounding box center [272, 431] width 70 height 18
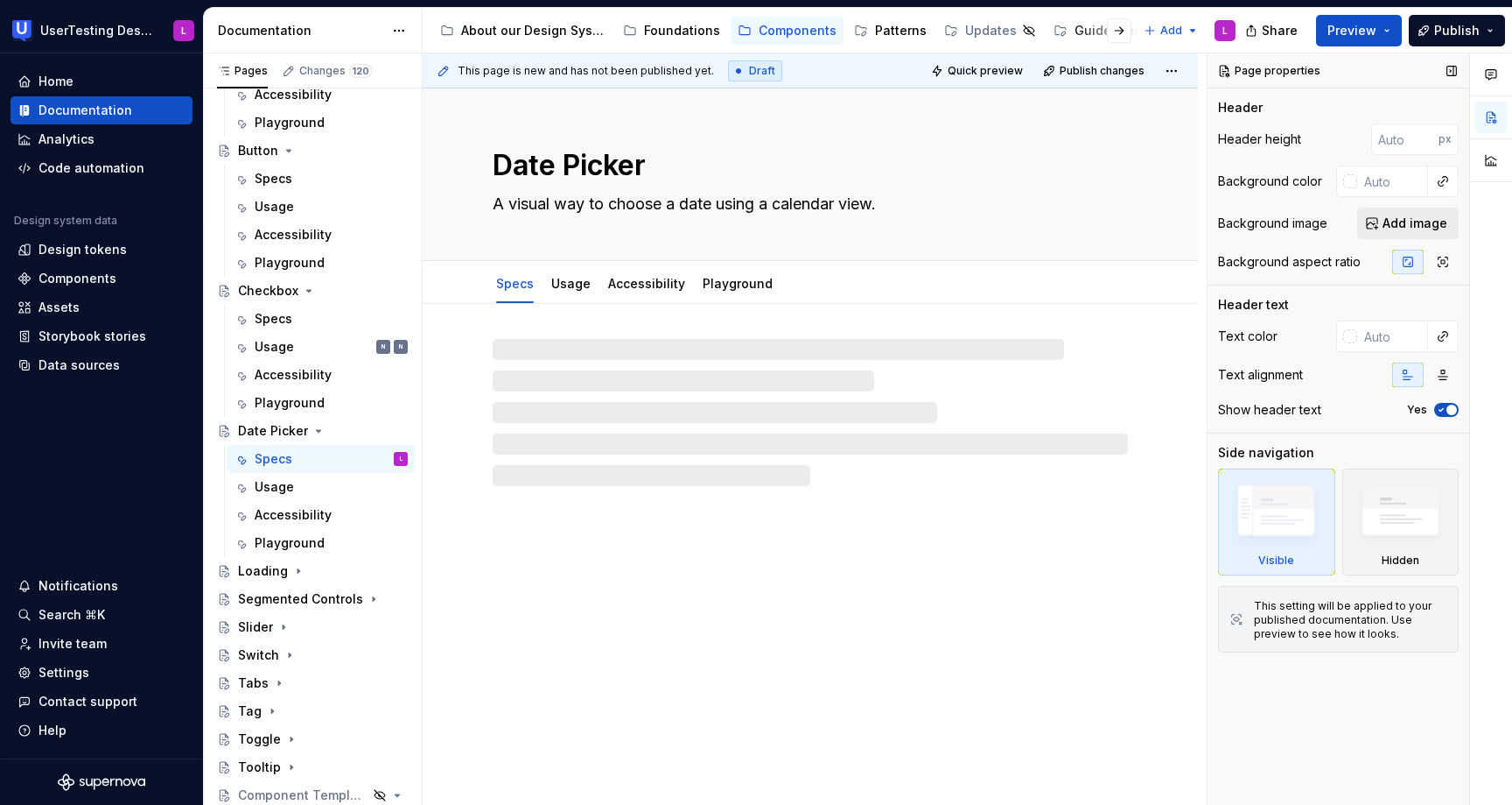
click at [1426, 215] on span "Add image" at bounding box center [1415, 224] width 65 height 18
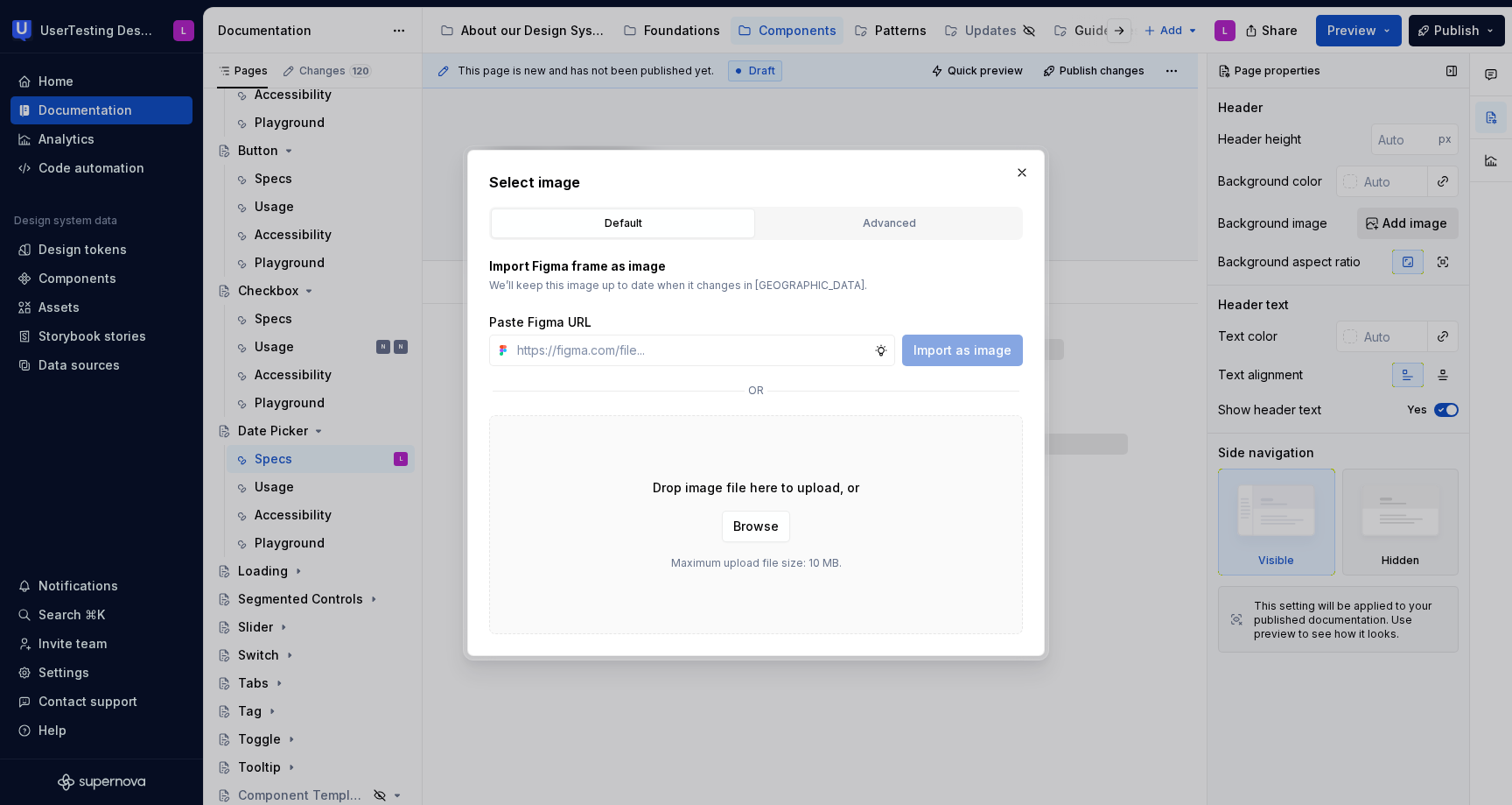
type textarea "*"
type input "[URL][DOMAIN_NAME]"
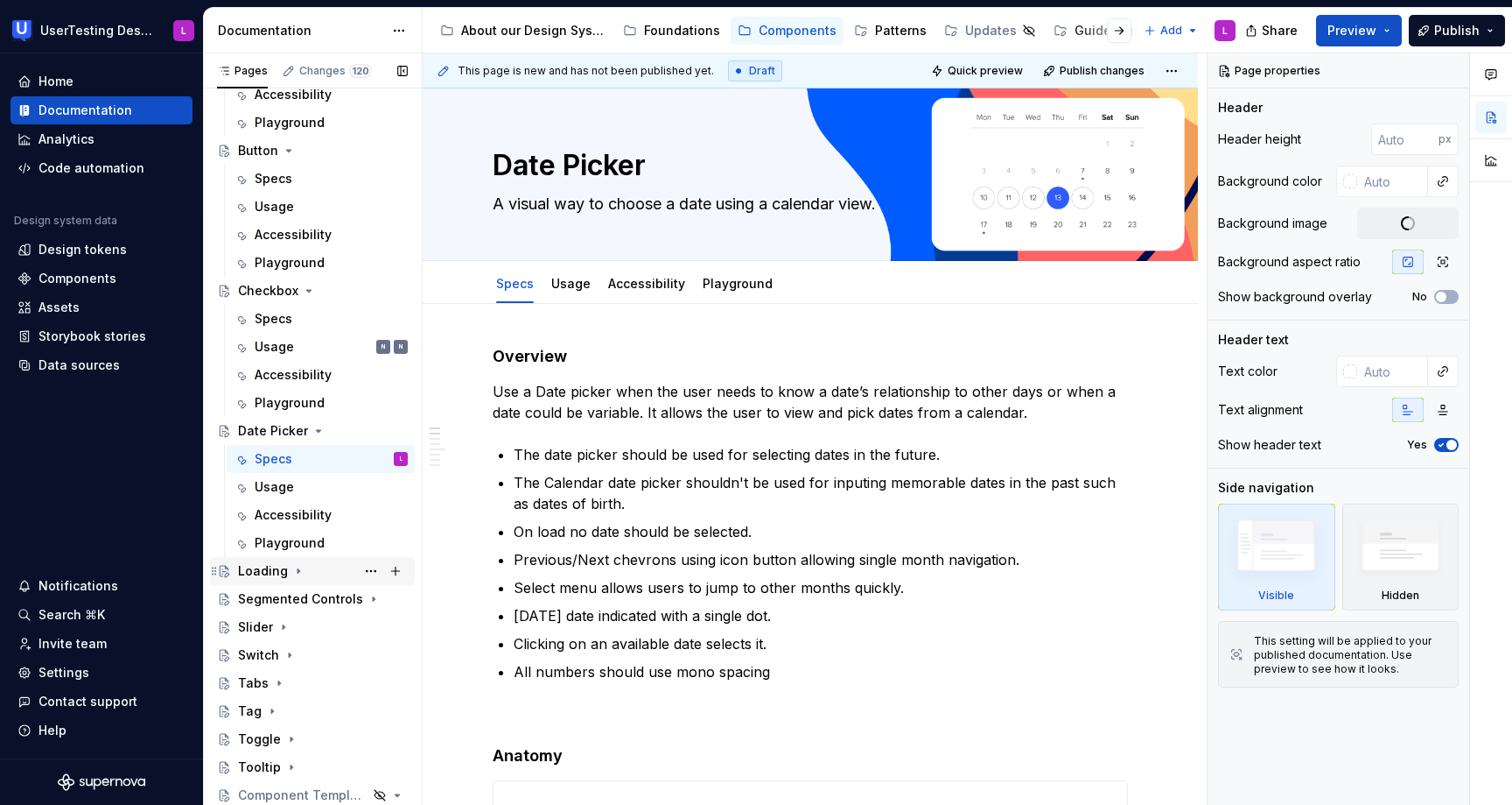
click at [274, 571] on div "Loading" at bounding box center [263, 571] width 50 height 18
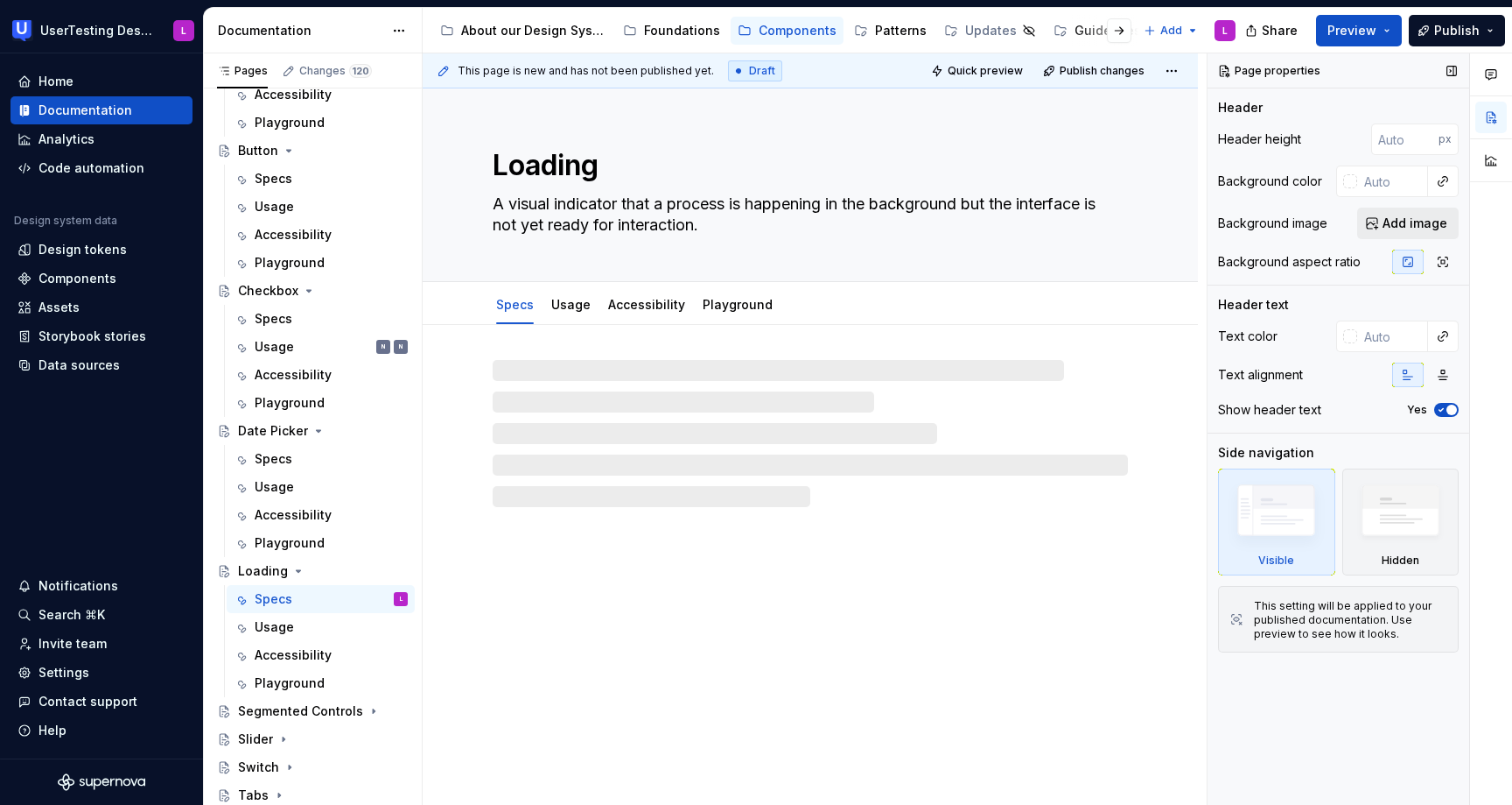
click at [1403, 230] on span "Add image" at bounding box center [1415, 224] width 65 height 18
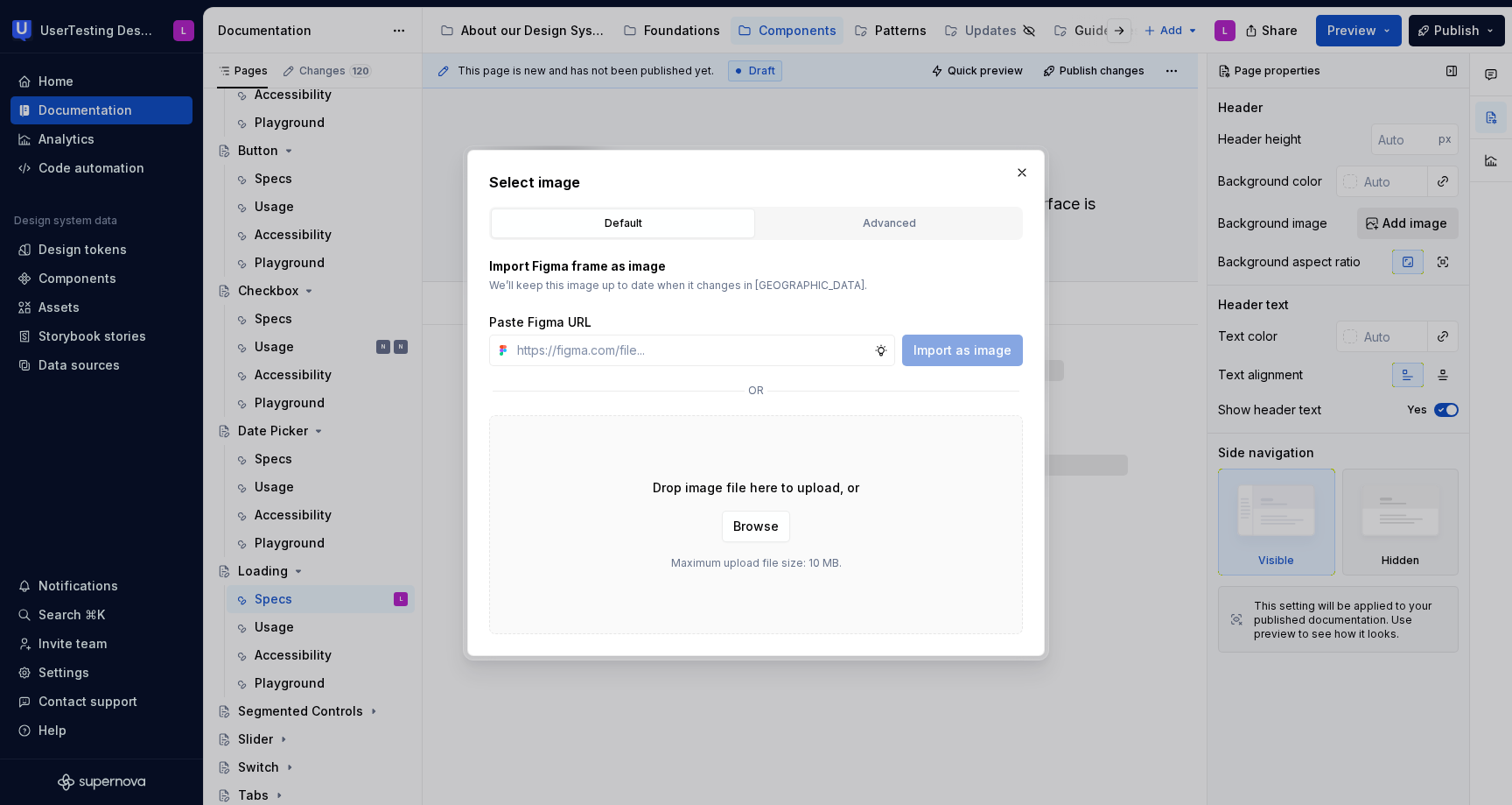
type textarea "*"
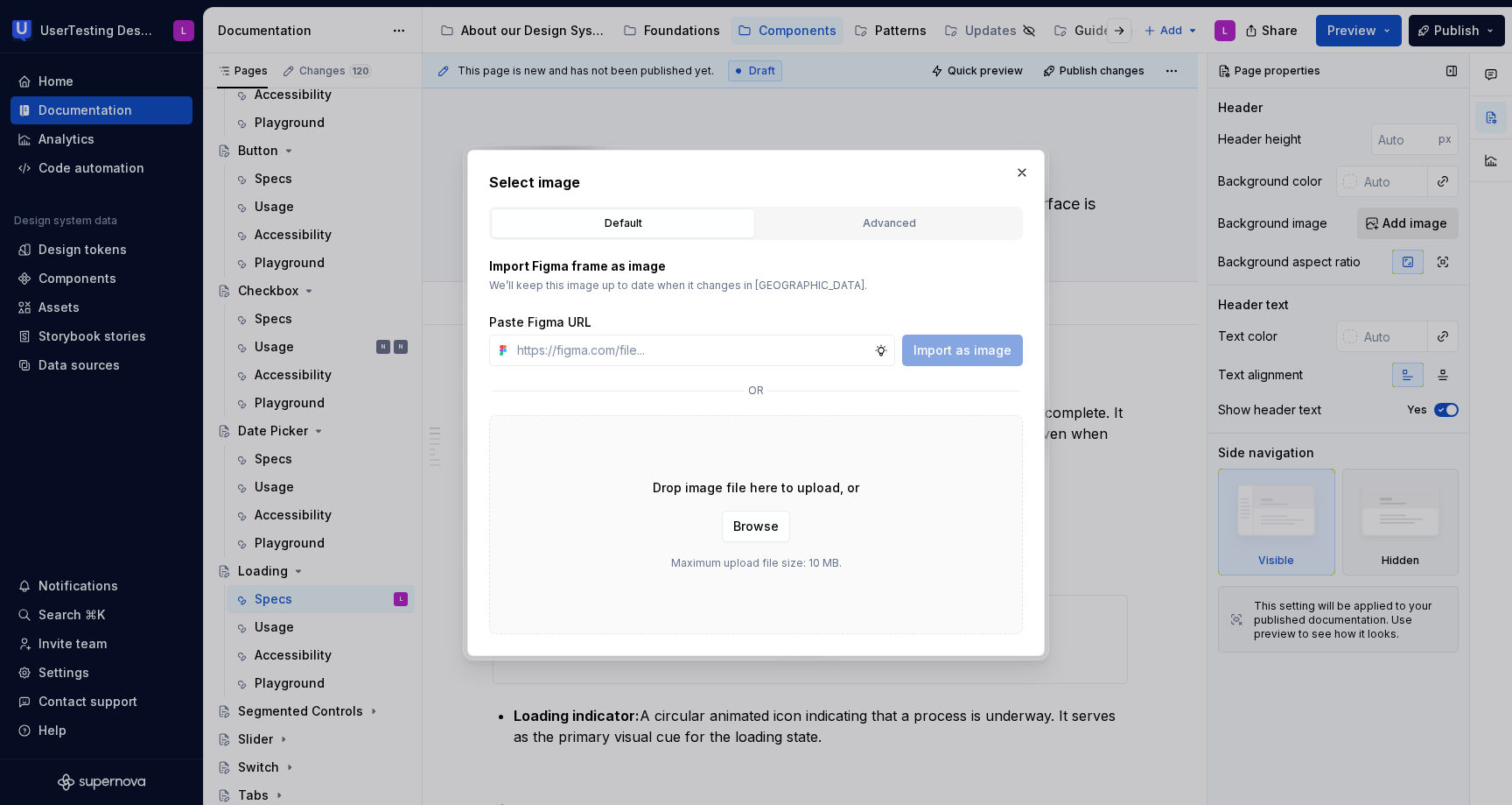
type input "[URL][DOMAIN_NAME]"
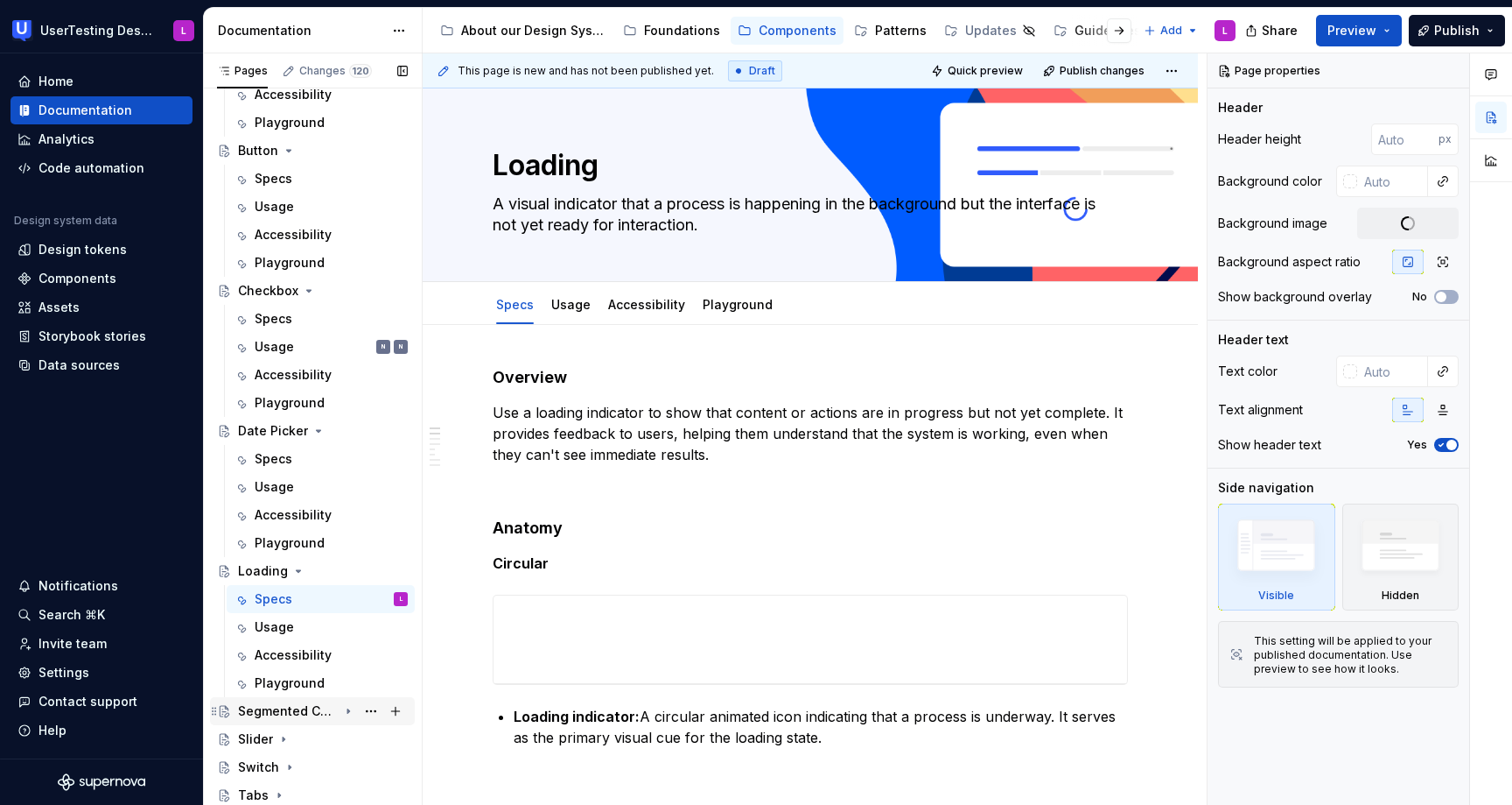
click at [304, 705] on div "Segmented Controls" at bounding box center [287, 711] width 100 height 18
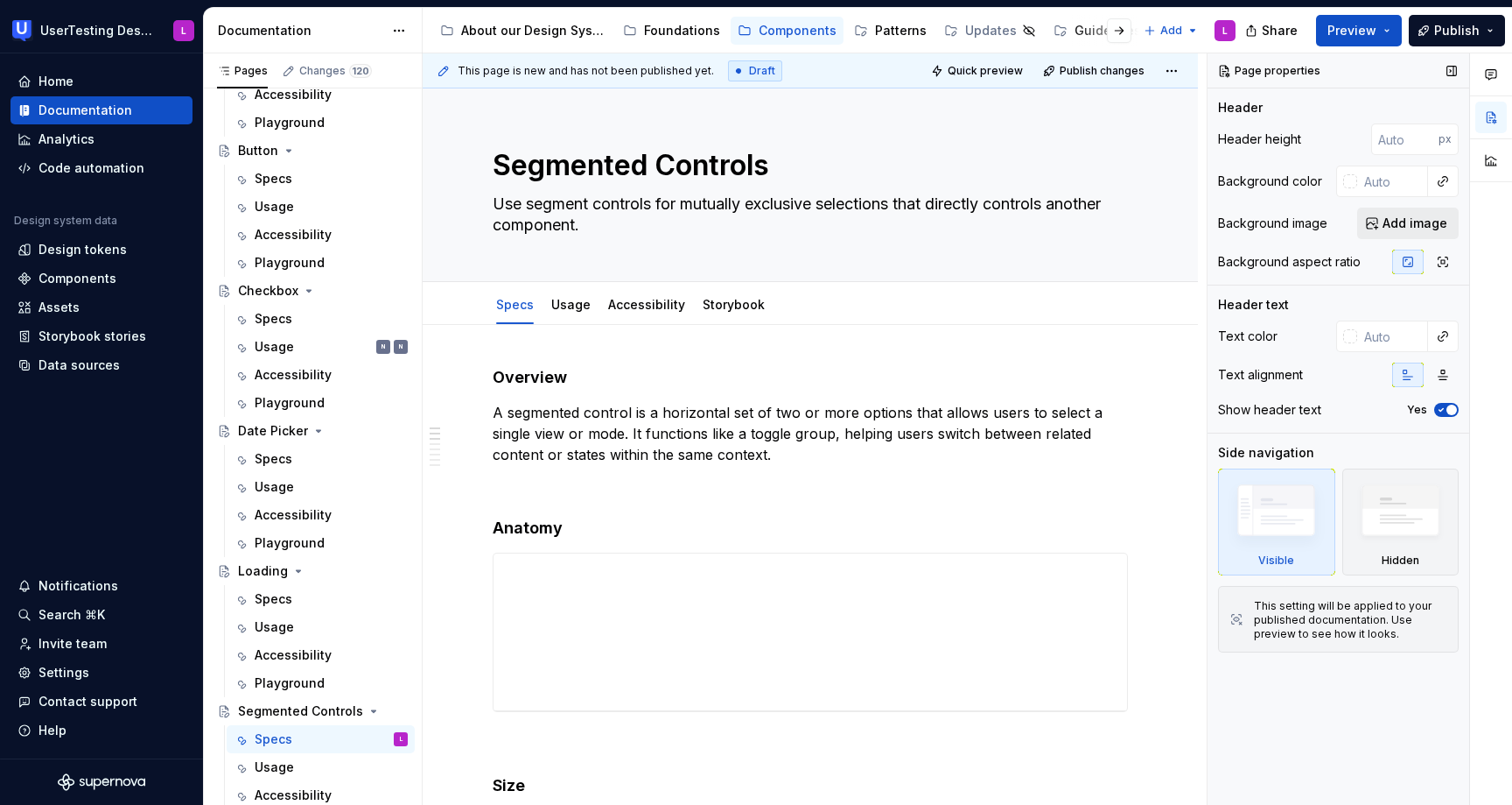
click at [1418, 219] on span "Add image" at bounding box center [1415, 224] width 65 height 18
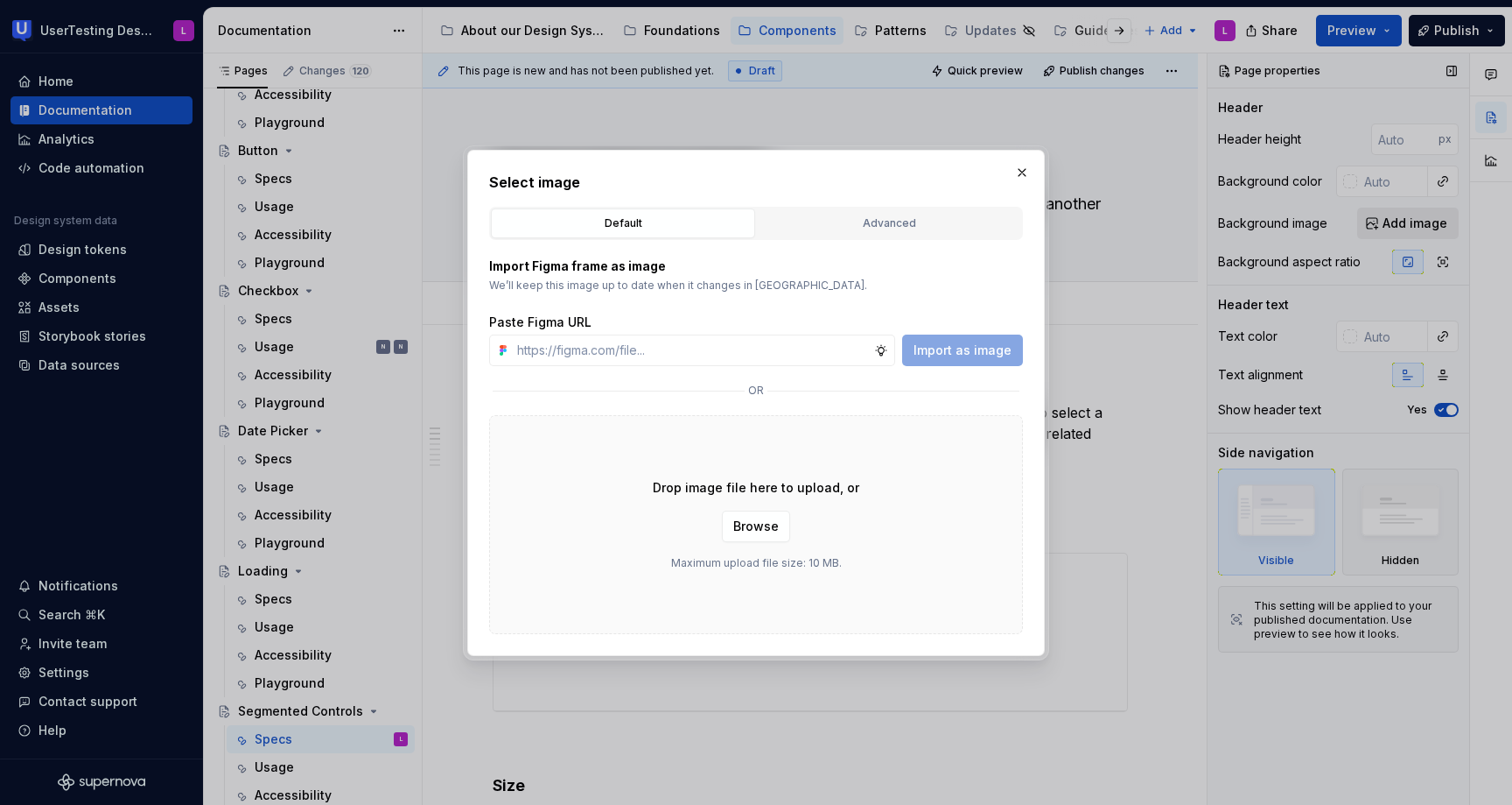
type textarea "*"
type input "[URL][DOMAIN_NAME]"
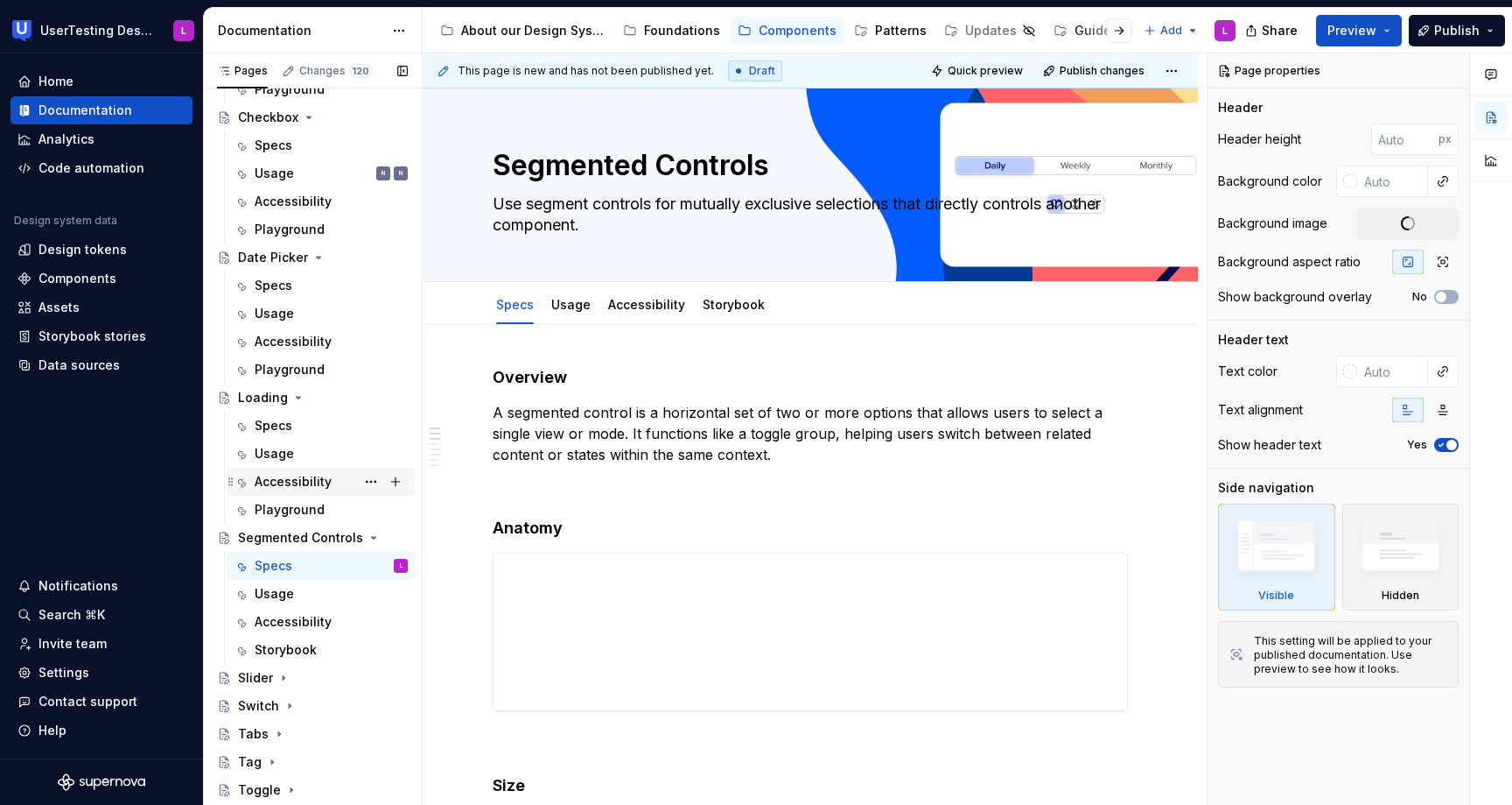
scroll to position [775, 0]
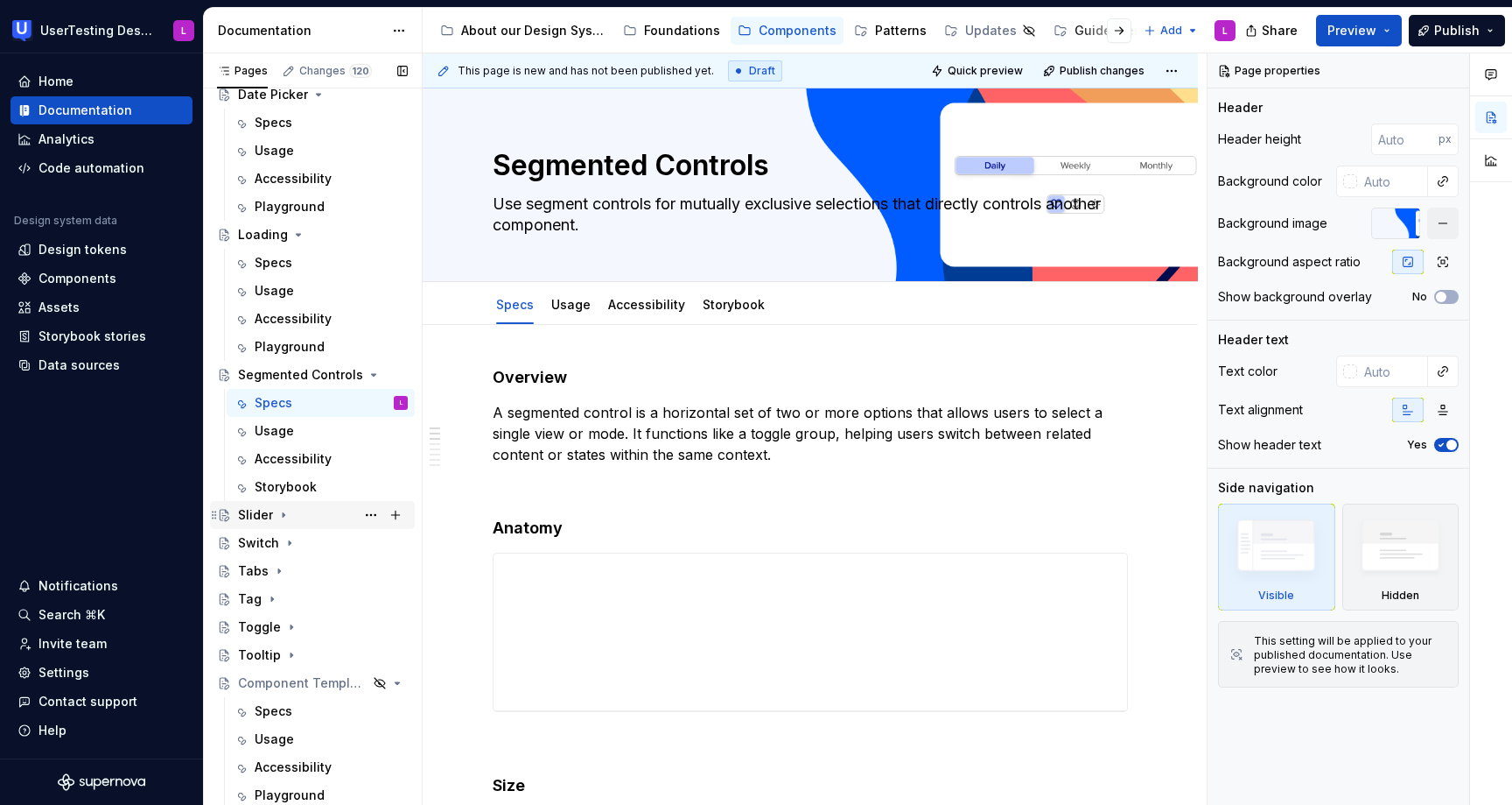
click at [290, 518] on div "Slider" at bounding box center [322, 515] width 170 height 25
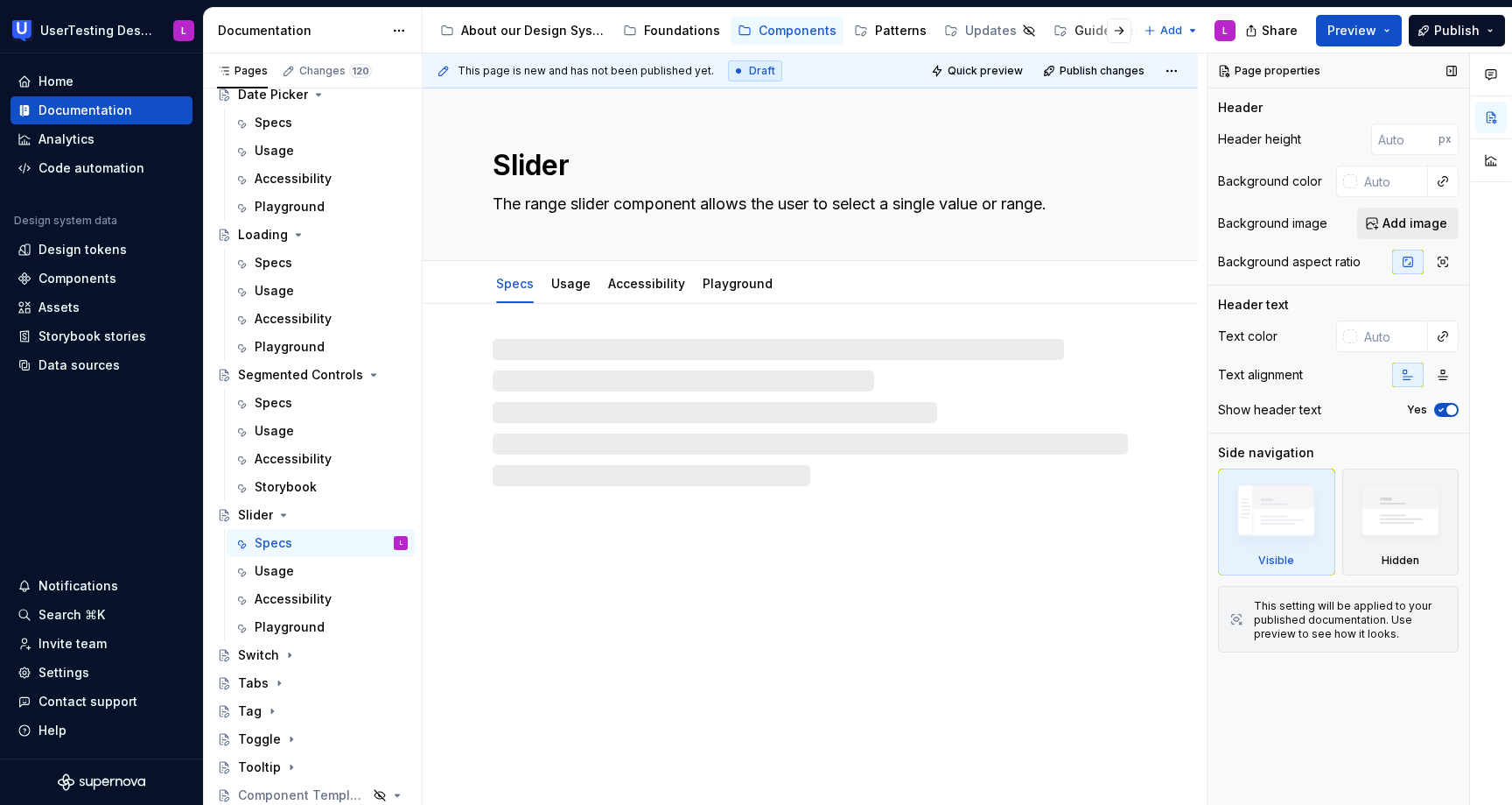
click at [1411, 220] on span "Add image" at bounding box center [1415, 224] width 65 height 18
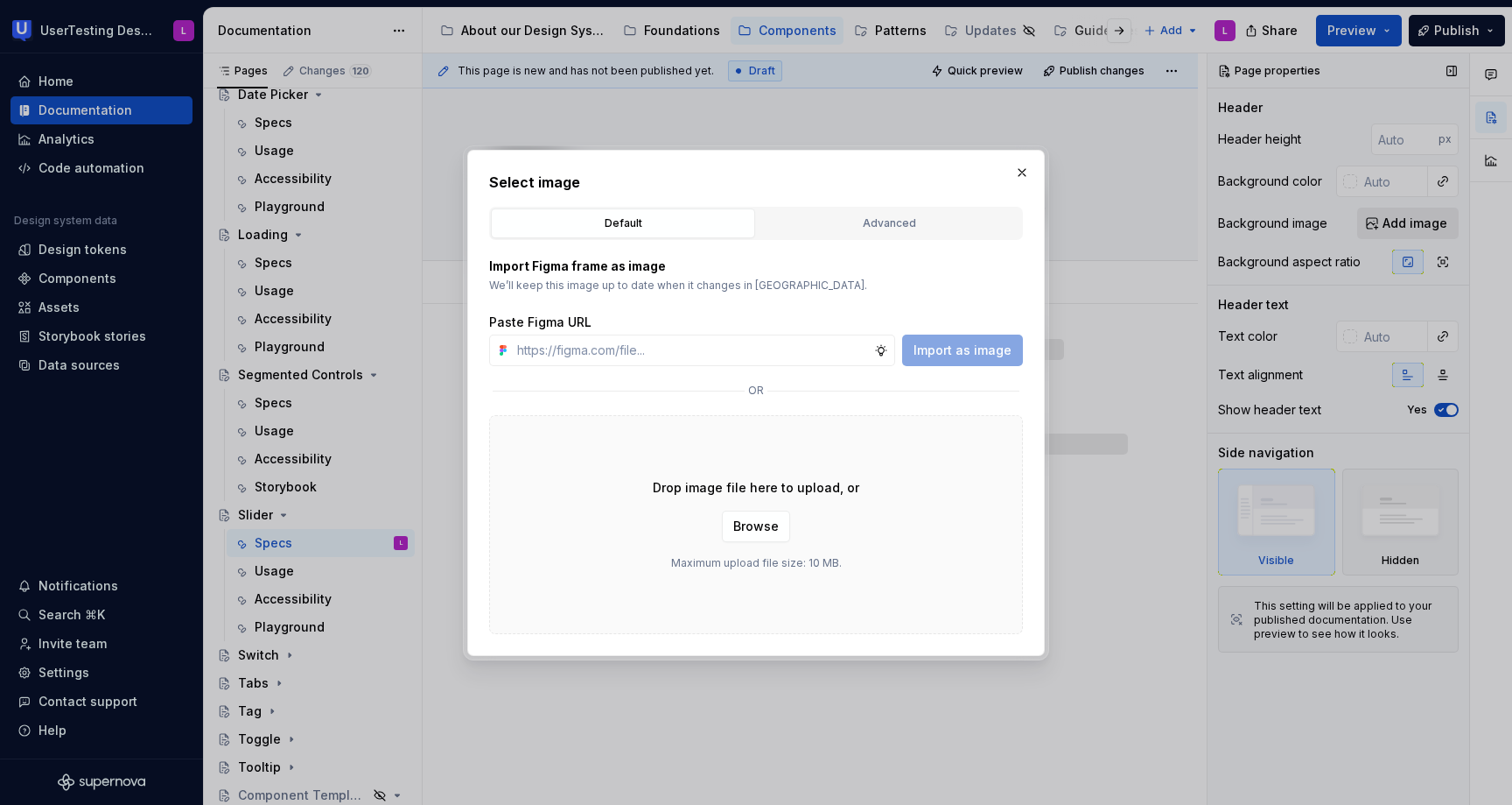
type textarea "*"
type input "[URL][DOMAIN_NAME]"
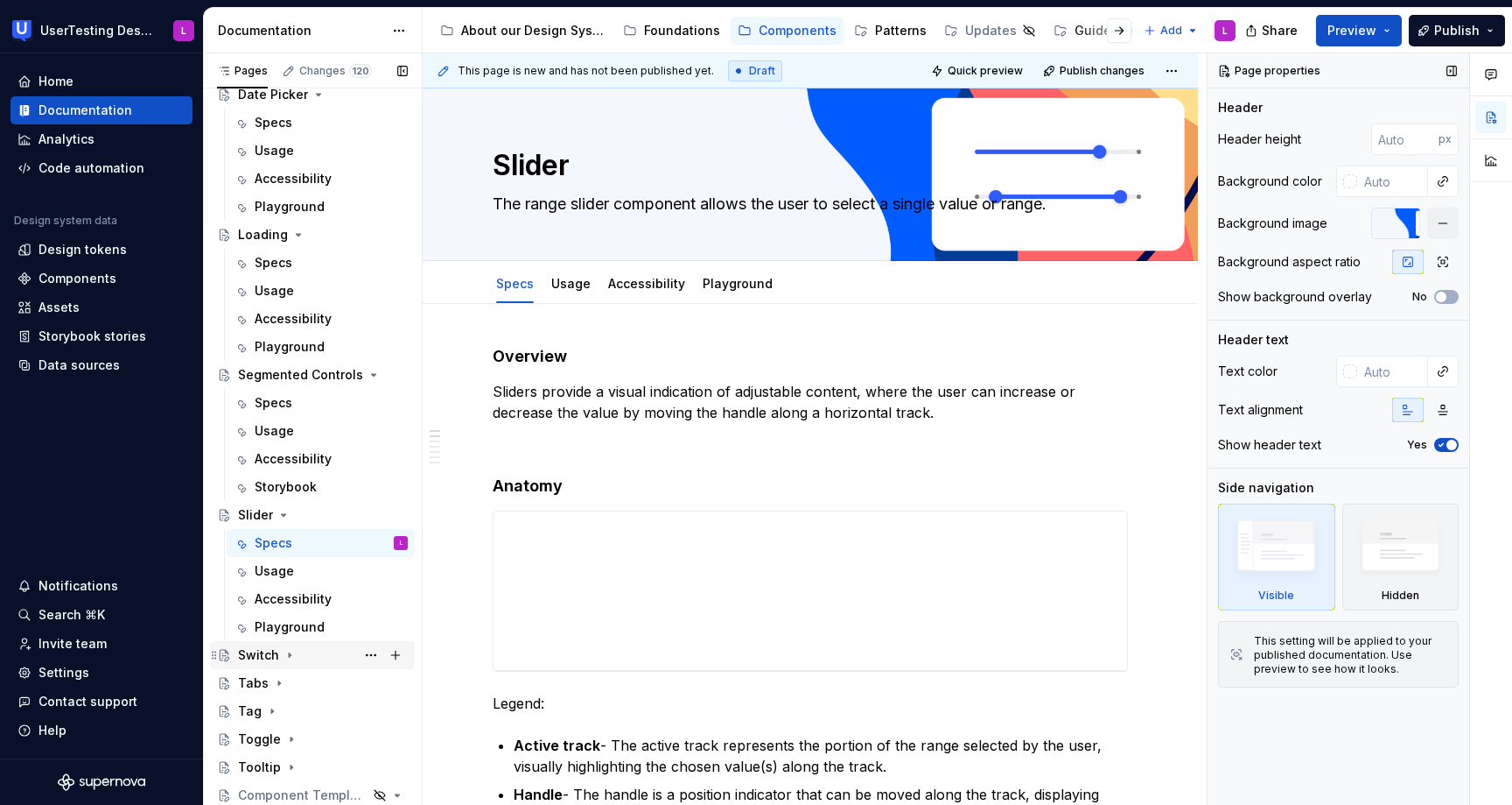
click at [269, 655] on div "Switch" at bounding box center [258, 655] width 41 height 18
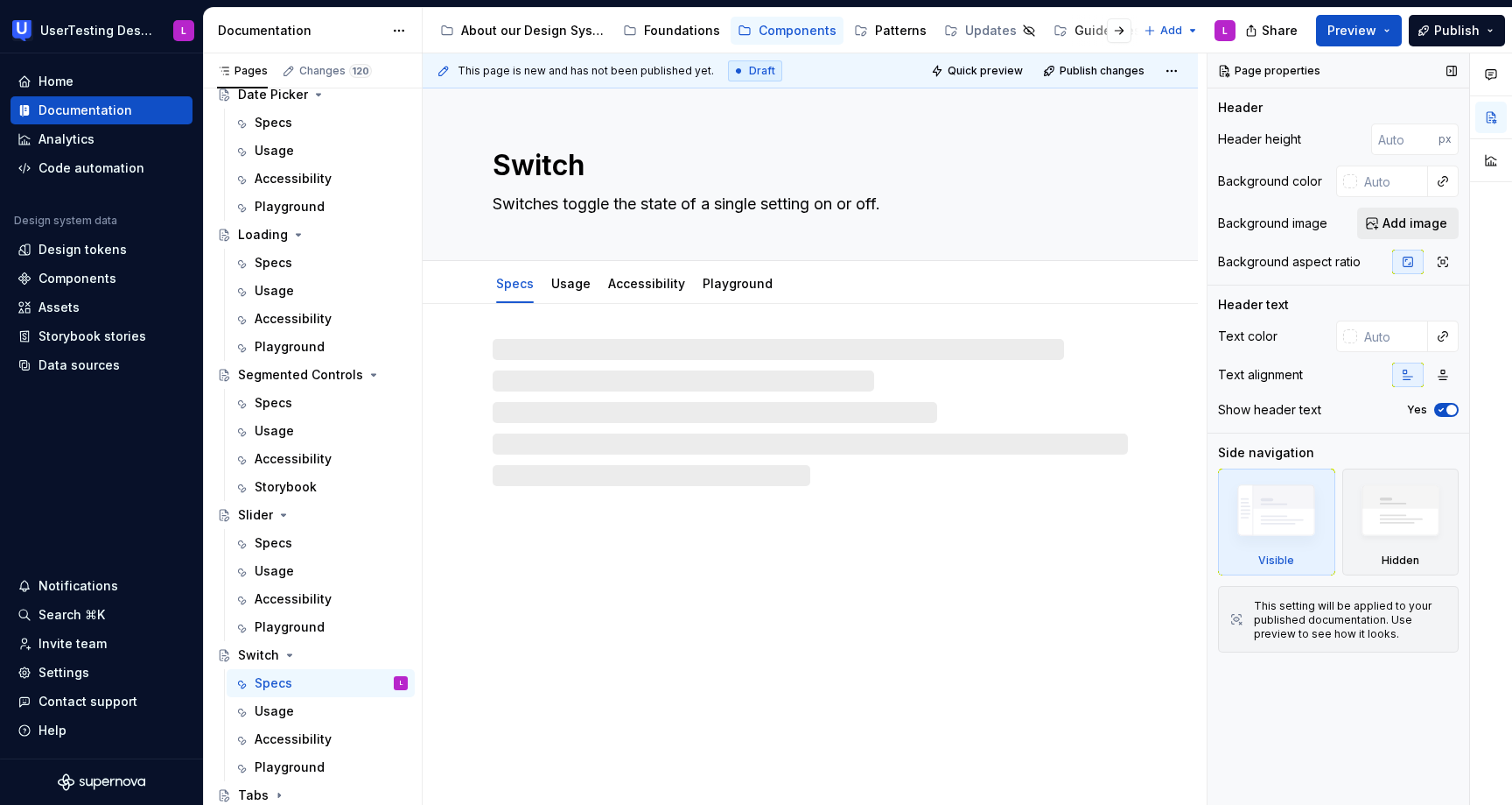
click at [1433, 221] on span "Add image" at bounding box center [1415, 224] width 65 height 18
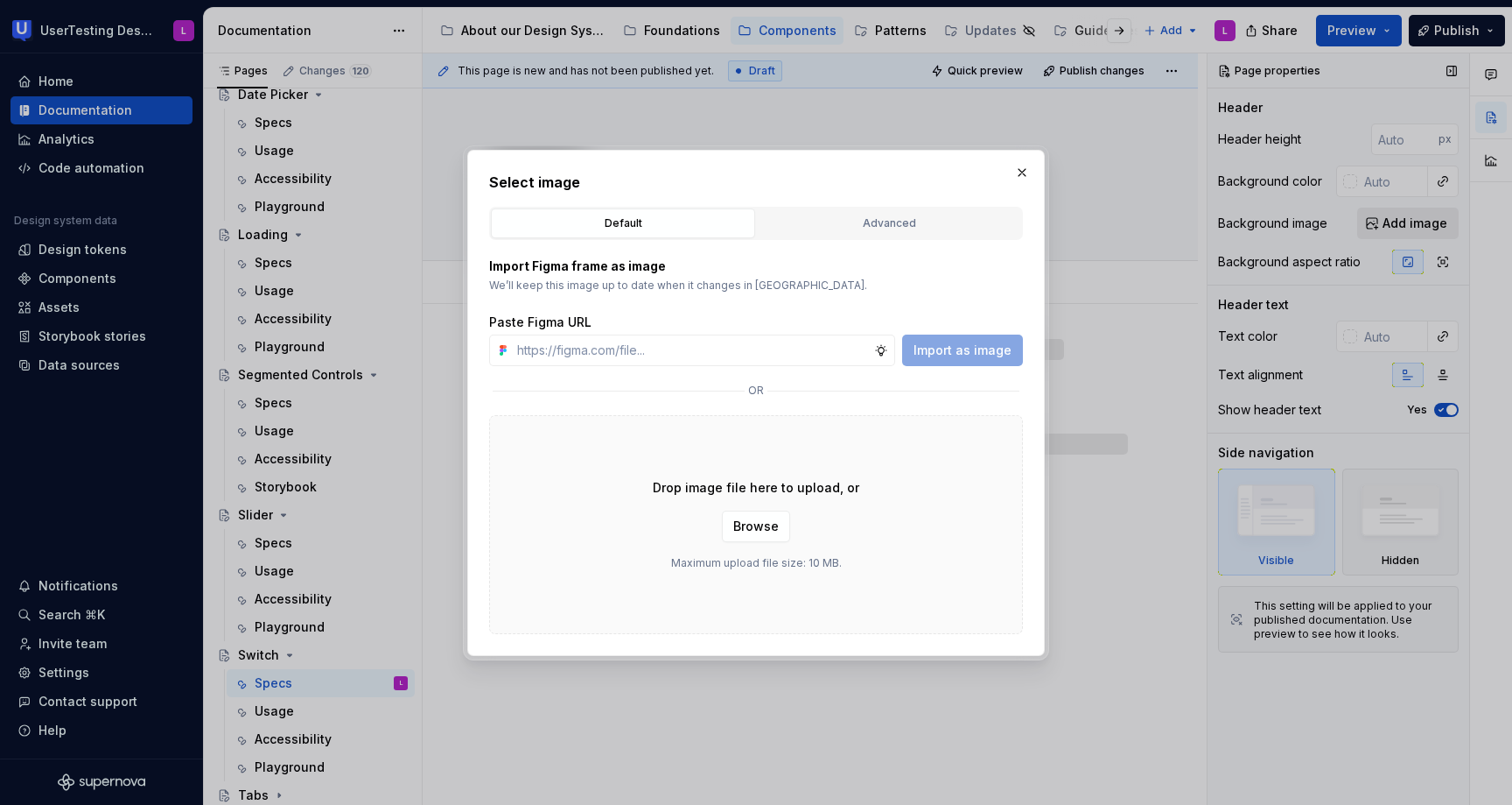
type textarea "*"
type input "[URL][DOMAIN_NAME]"
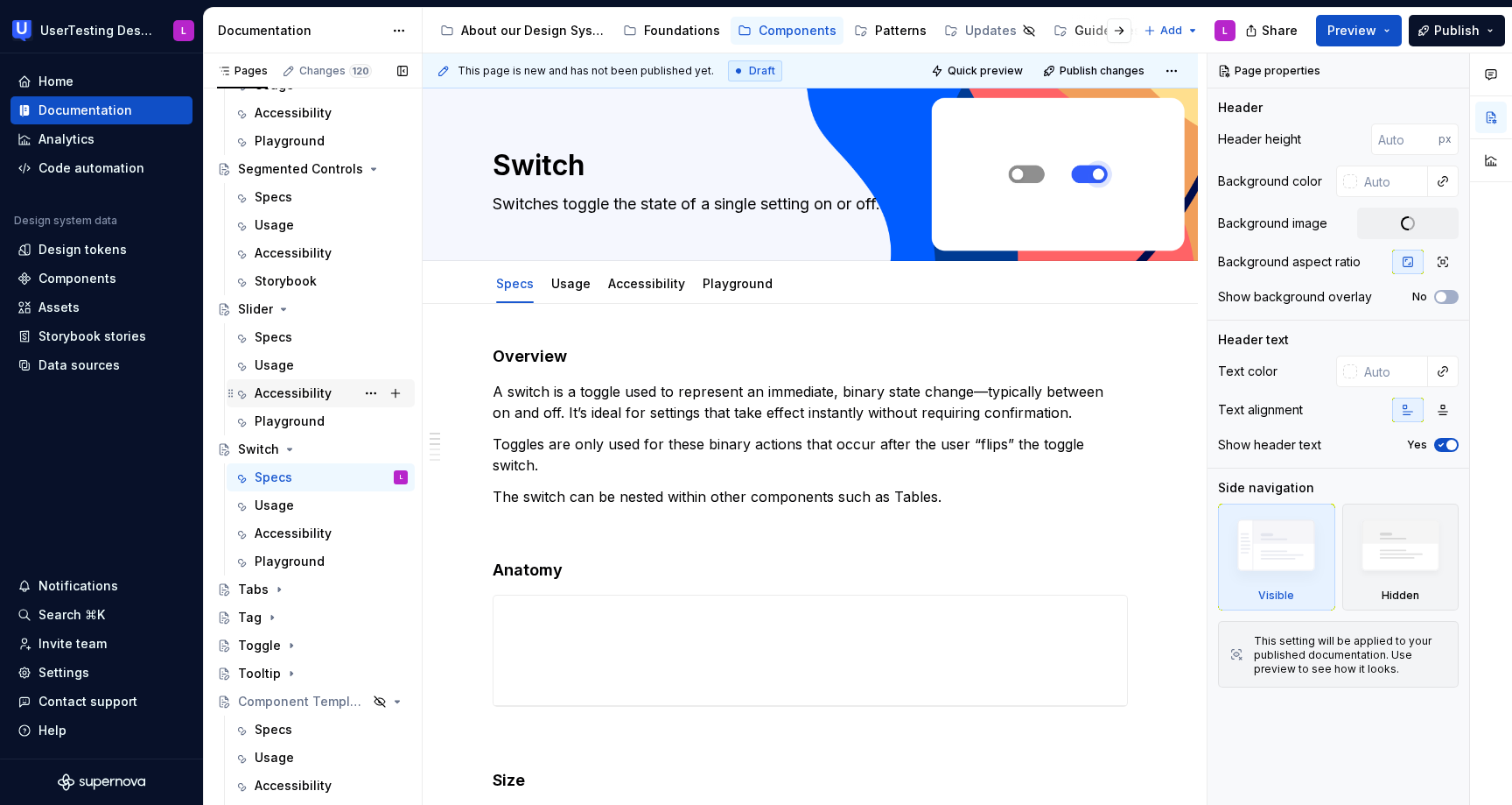
scroll to position [999, 0]
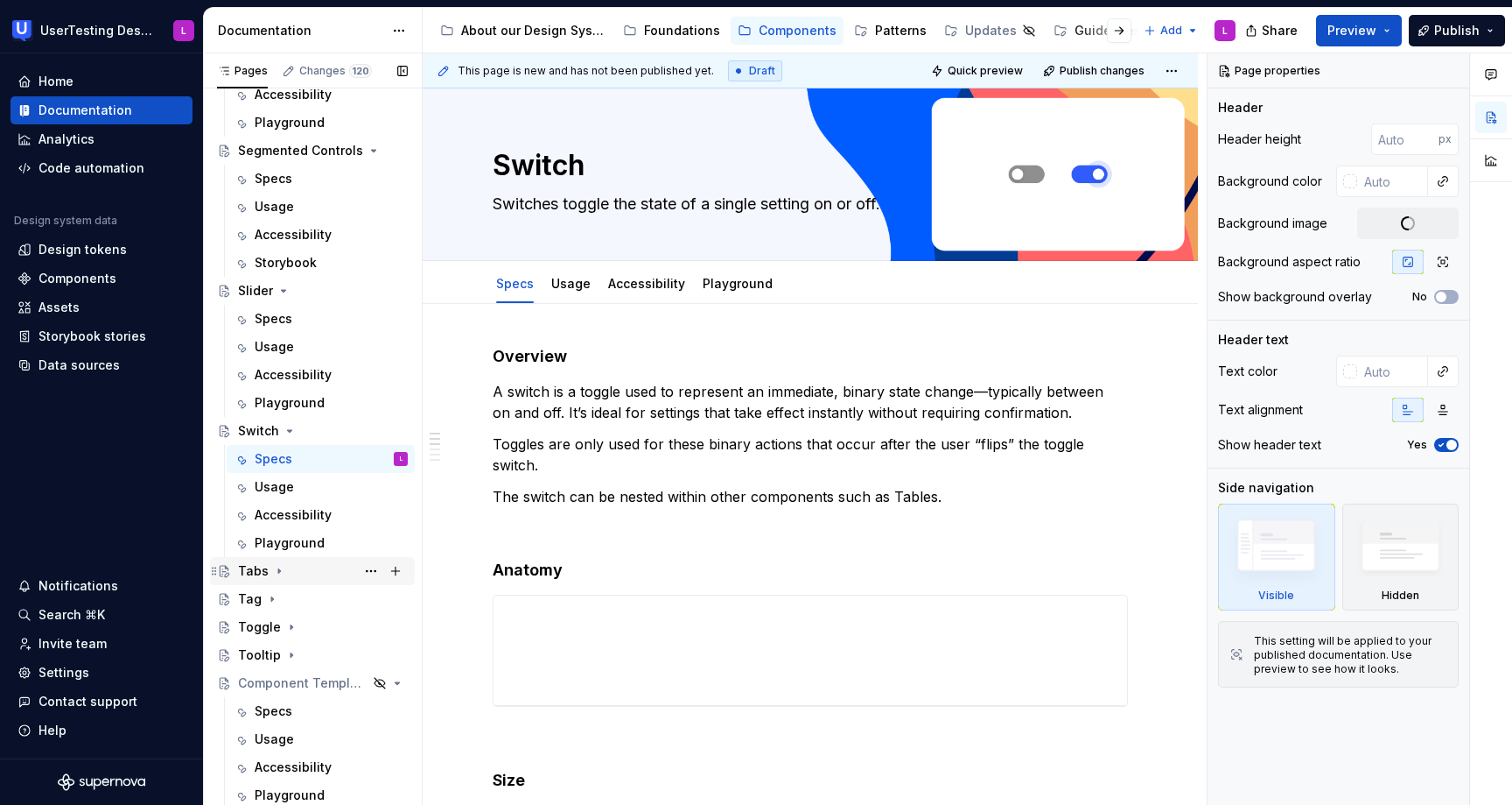
click at [284, 571] on div "Tabs" at bounding box center [322, 571] width 170 height 25
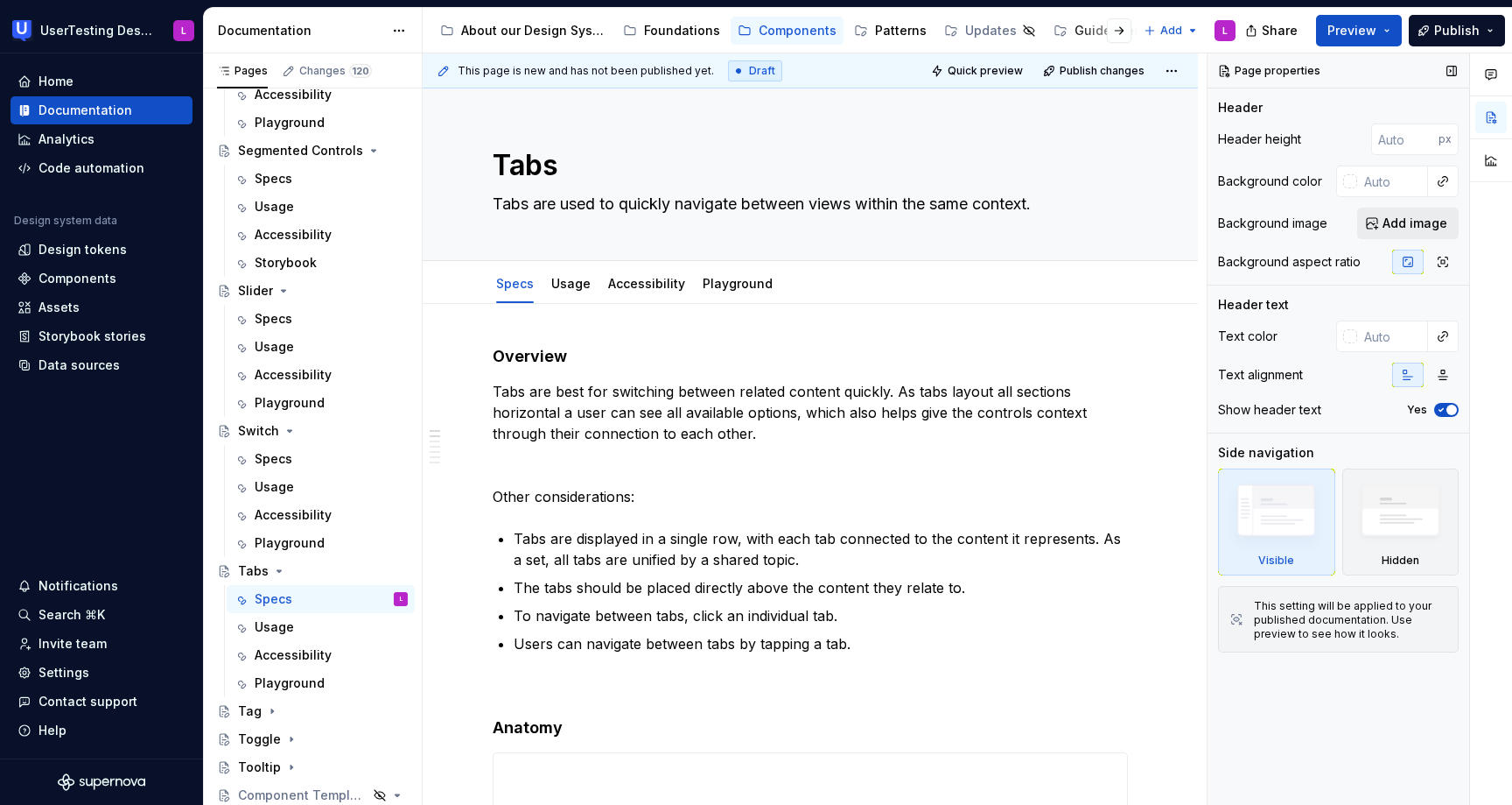
type textarea "*"
click at [1427, 219] on span "Add image" at bounding box center [1415, 224] width 65 height 18
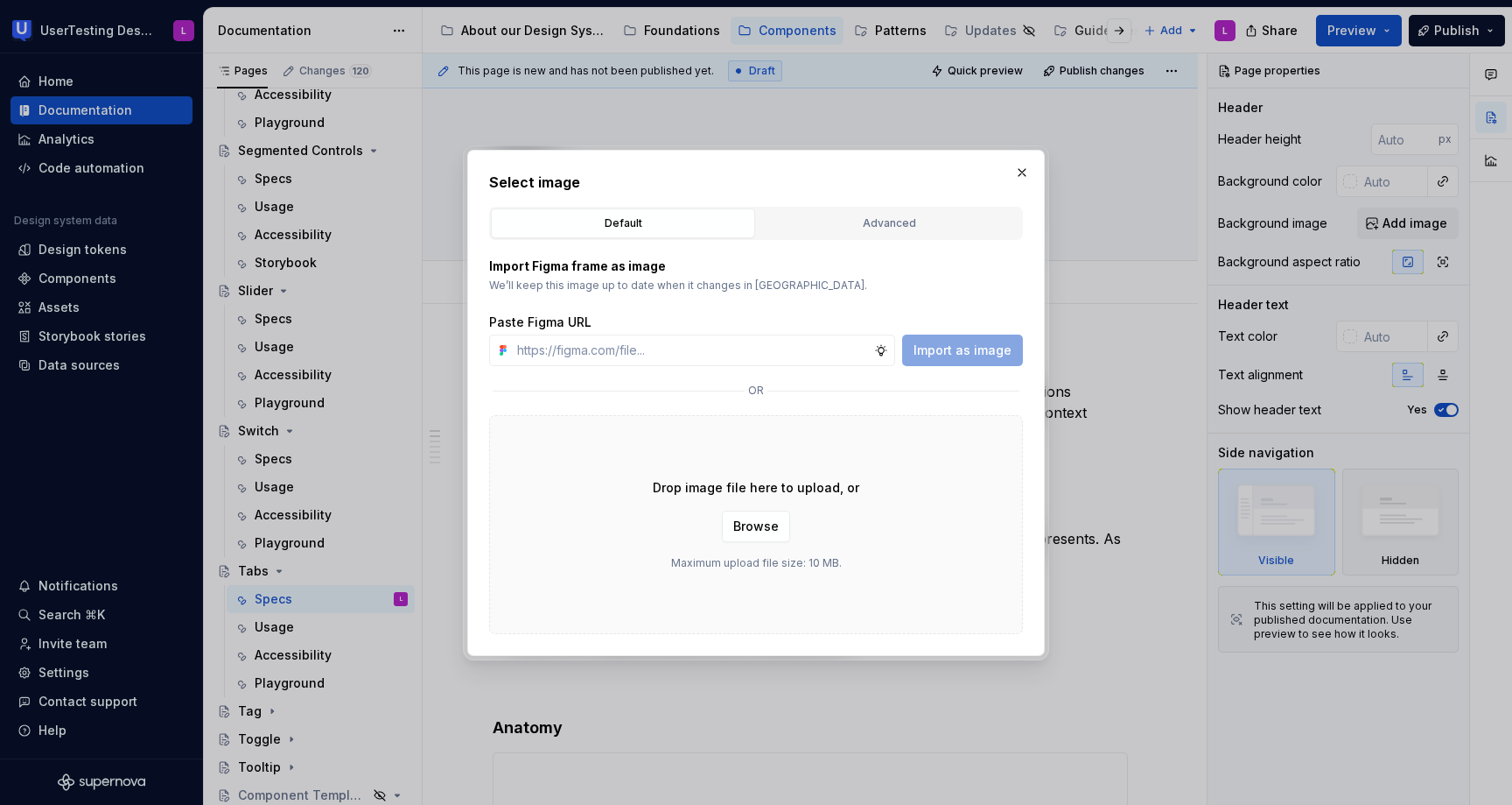
type input "[URL][DOMAIN_NAME]"
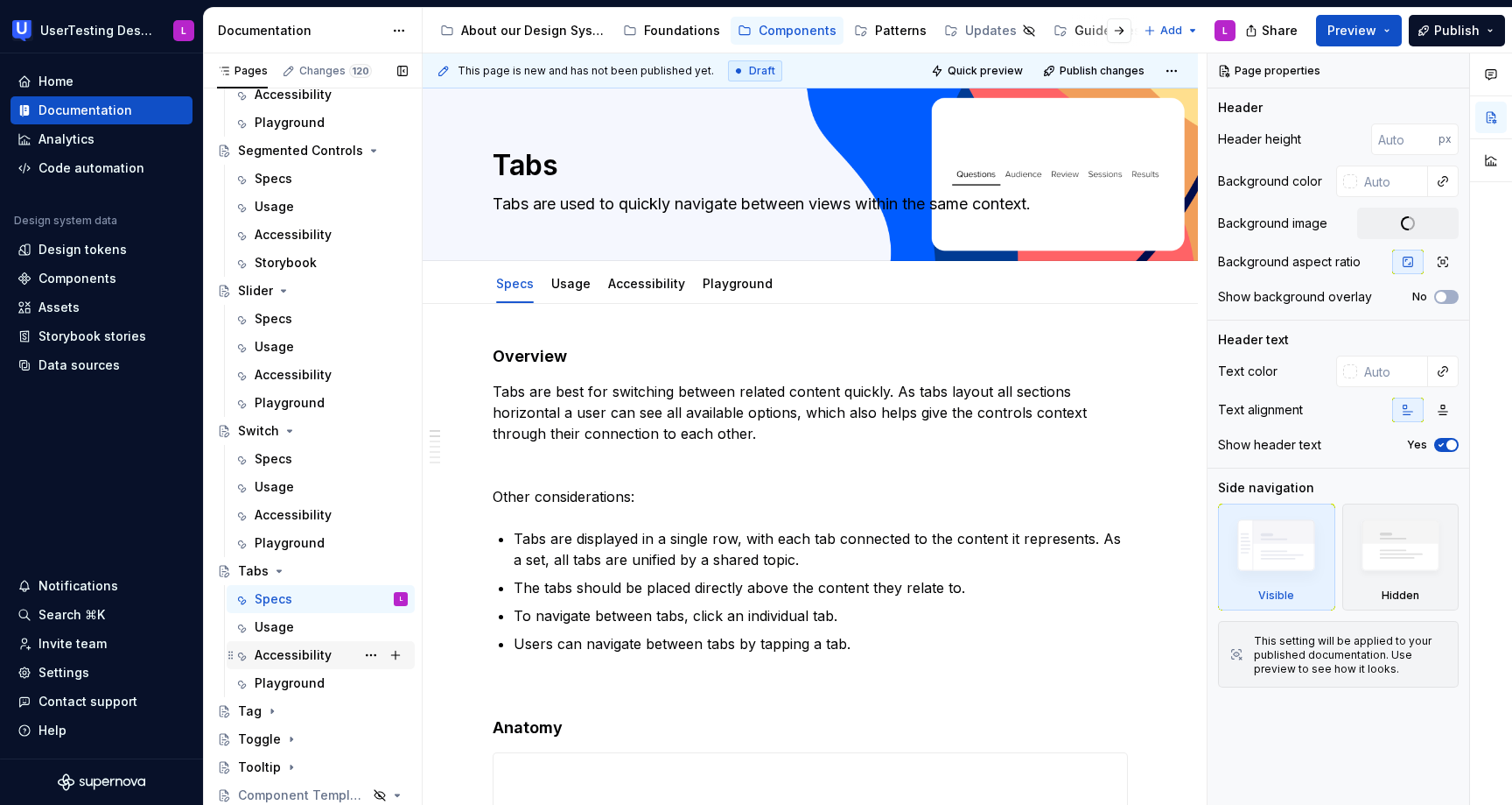
scroll to position [1111, 0]
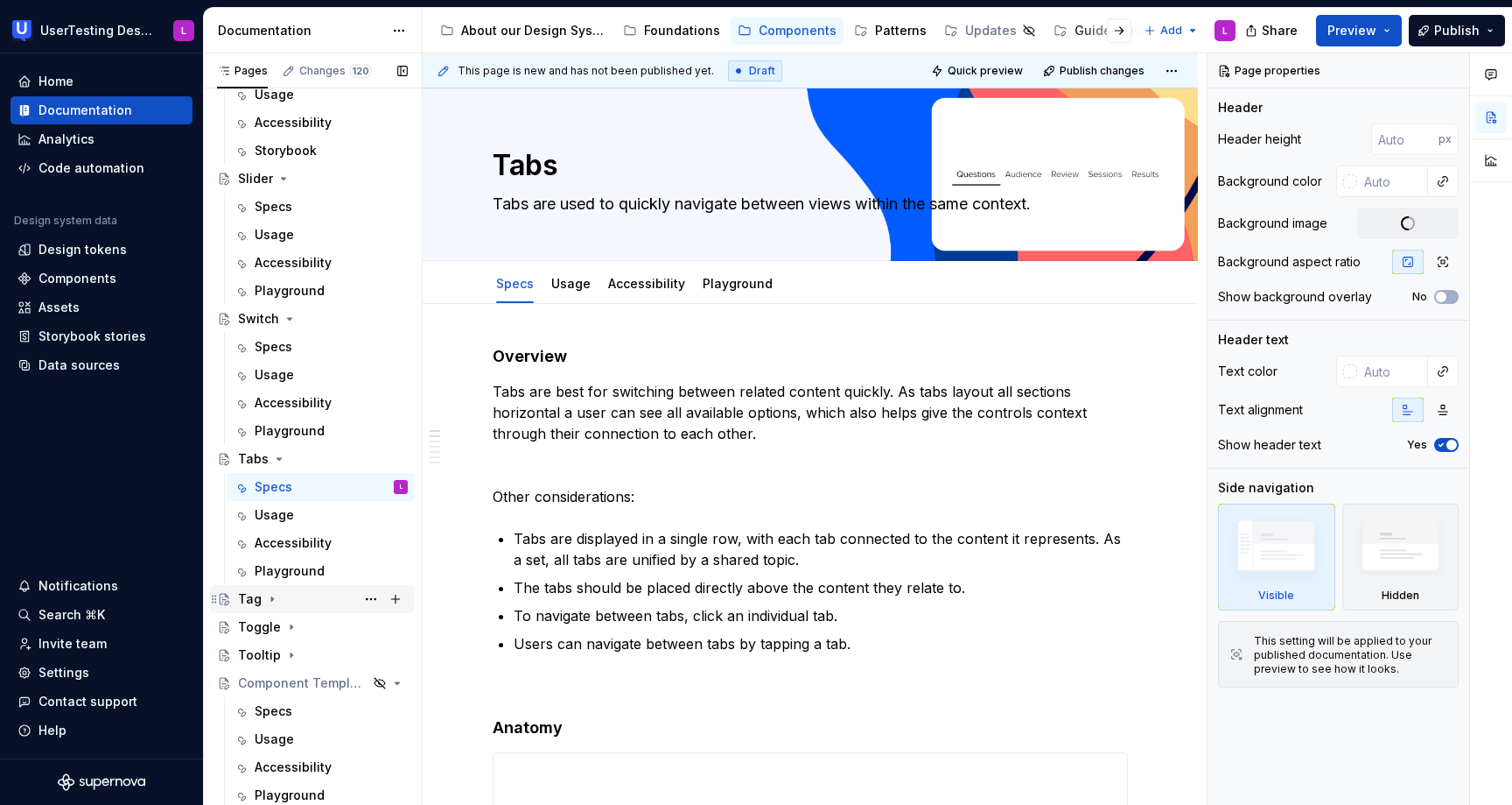
click at [320, 611] on div "Tag" at bounding box center [312, 598] width 205 height 28
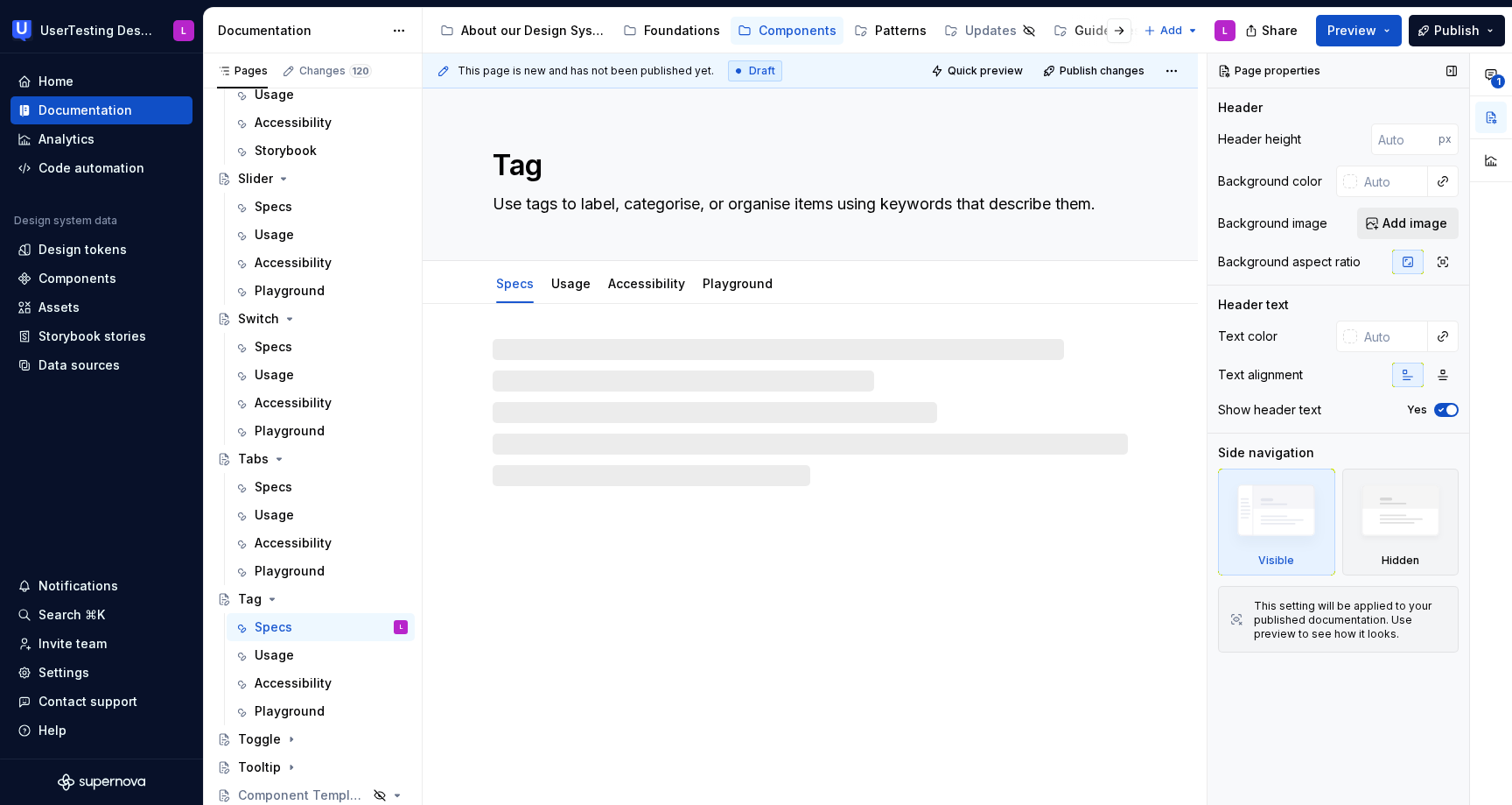
click at [1440, 222] on span "Add image" at bounding box center [1415, 224] width 65 height 18
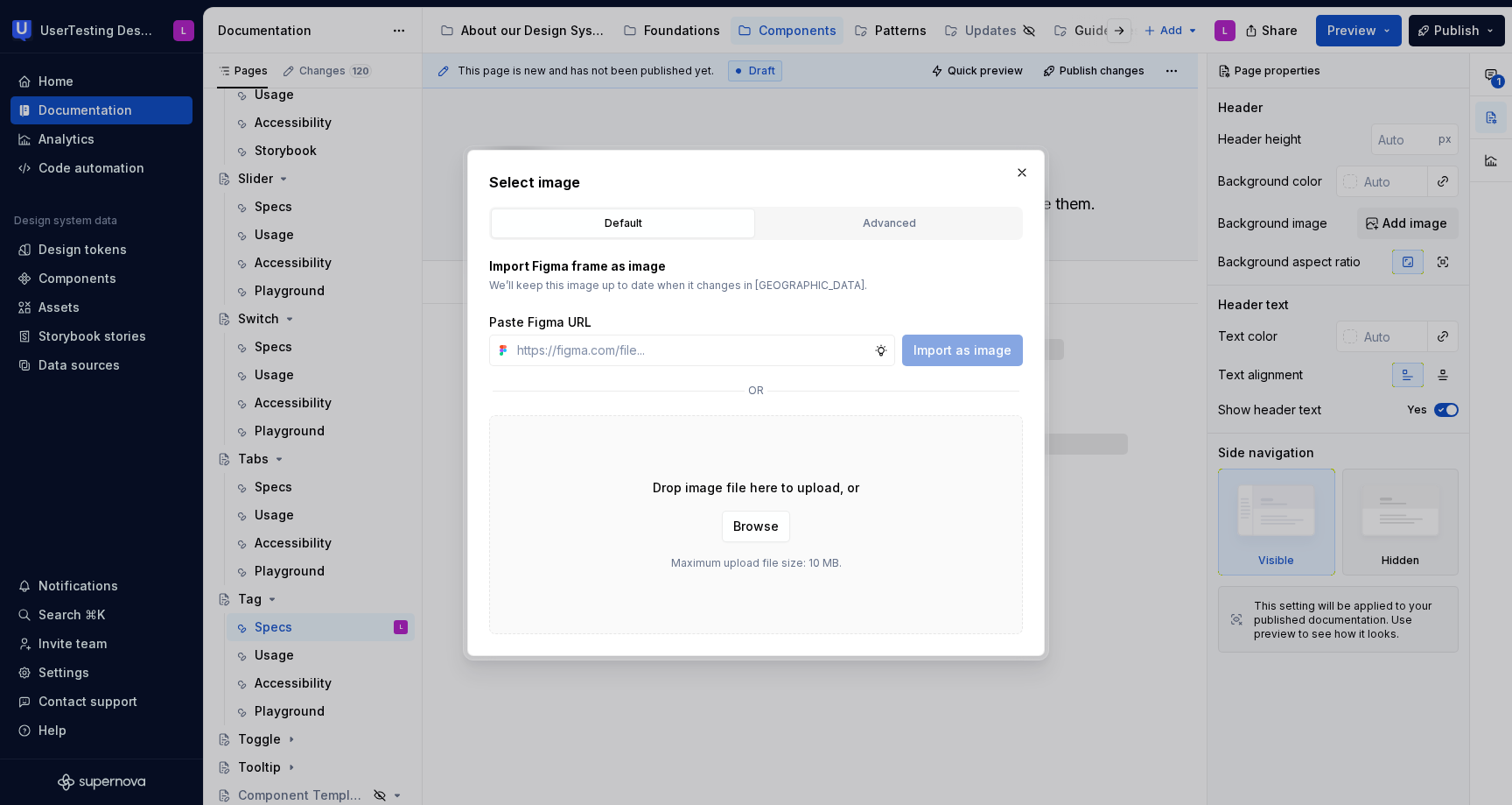
type textarea "*"
type input "[URL][DOMAIN_NAME]"
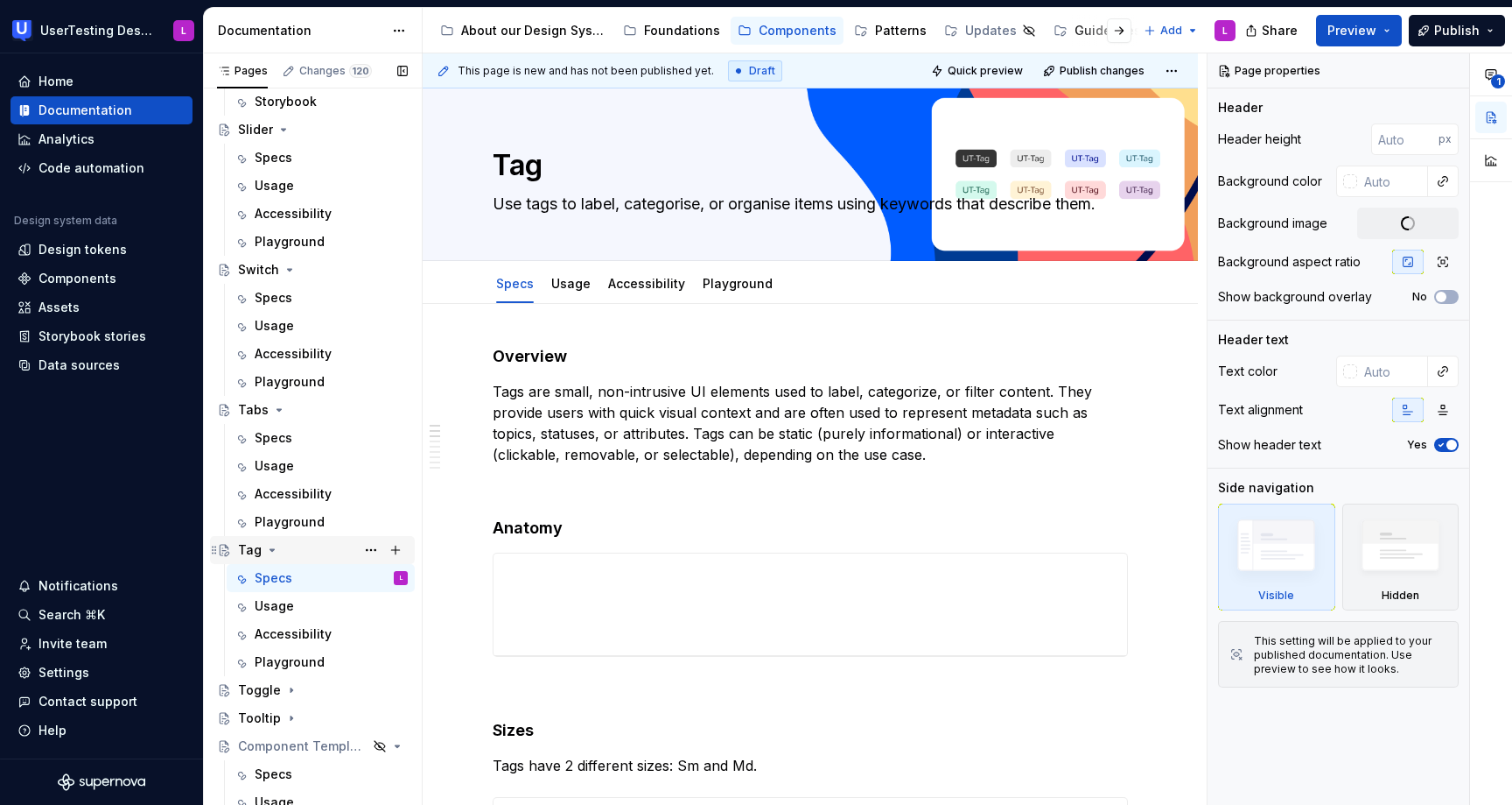
scroll to position [1224, 0]
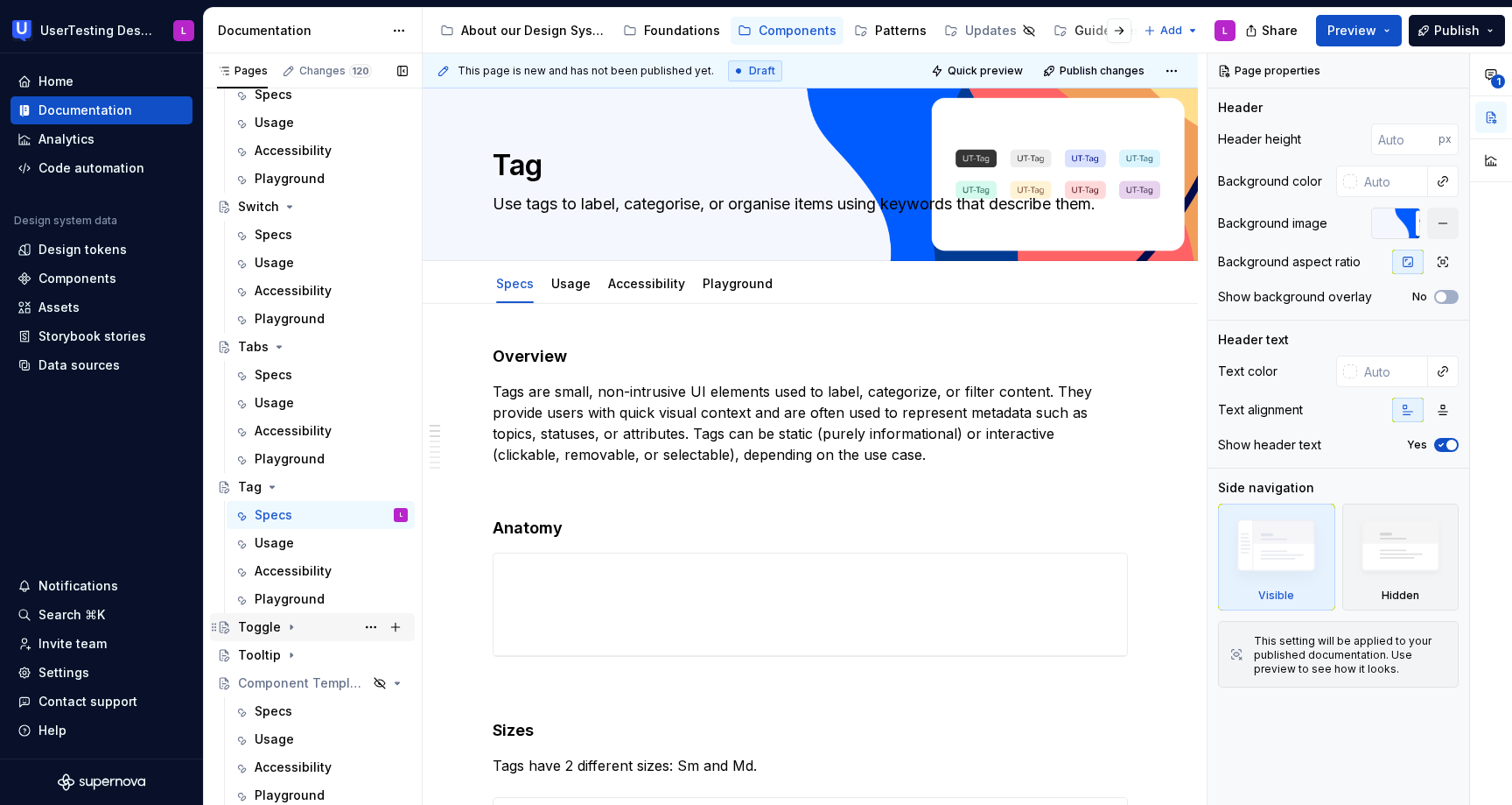
click at [279, 629] on div "Toggle" at bounding box center [322, 627] width 170 height 25
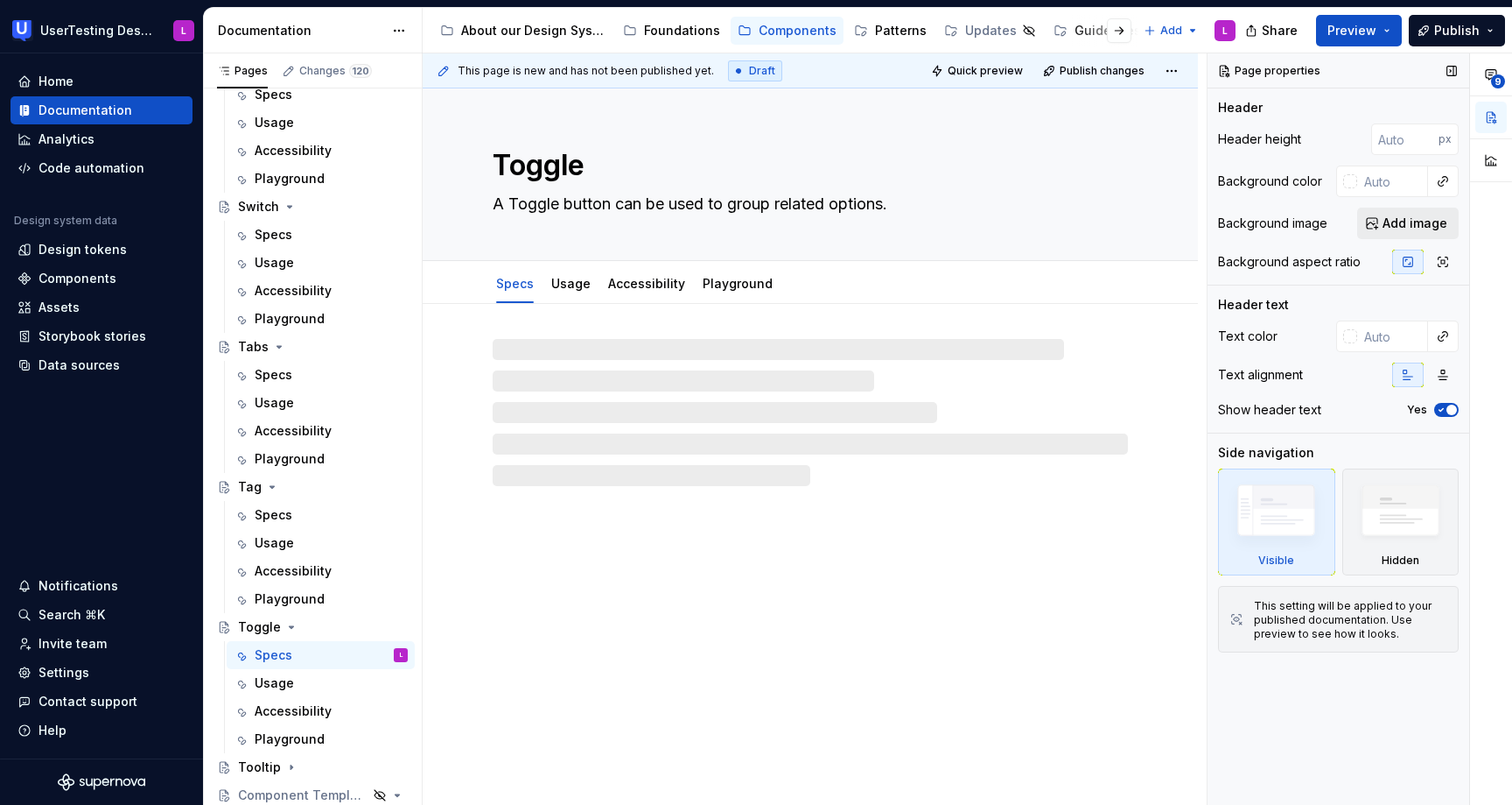
click at [1429, 224] on span "Add image" at bounding box center [1415, 224] width 65 height 18
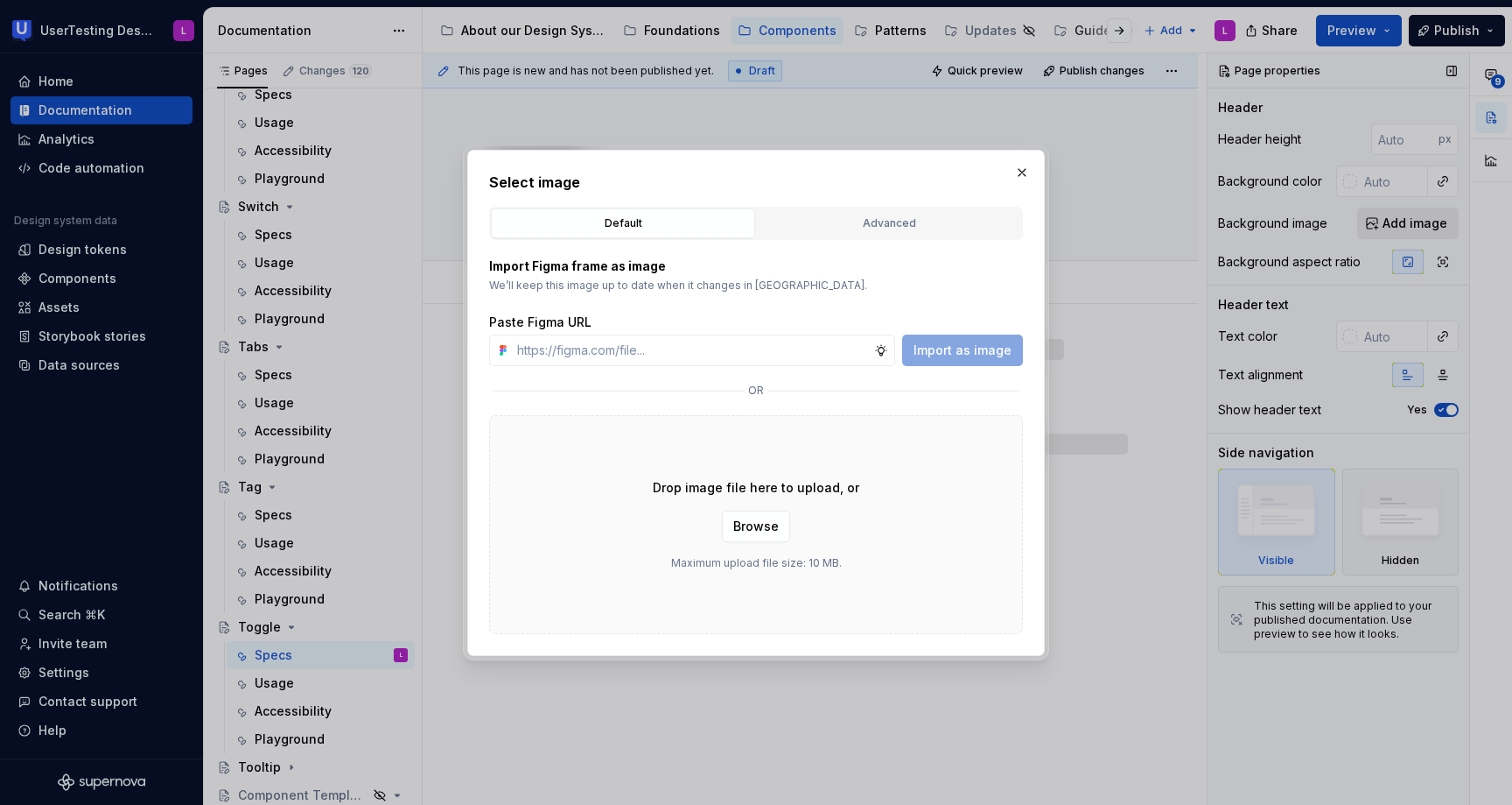
type textarea "*"
type input "[URL][DOMAIN_NAME]"
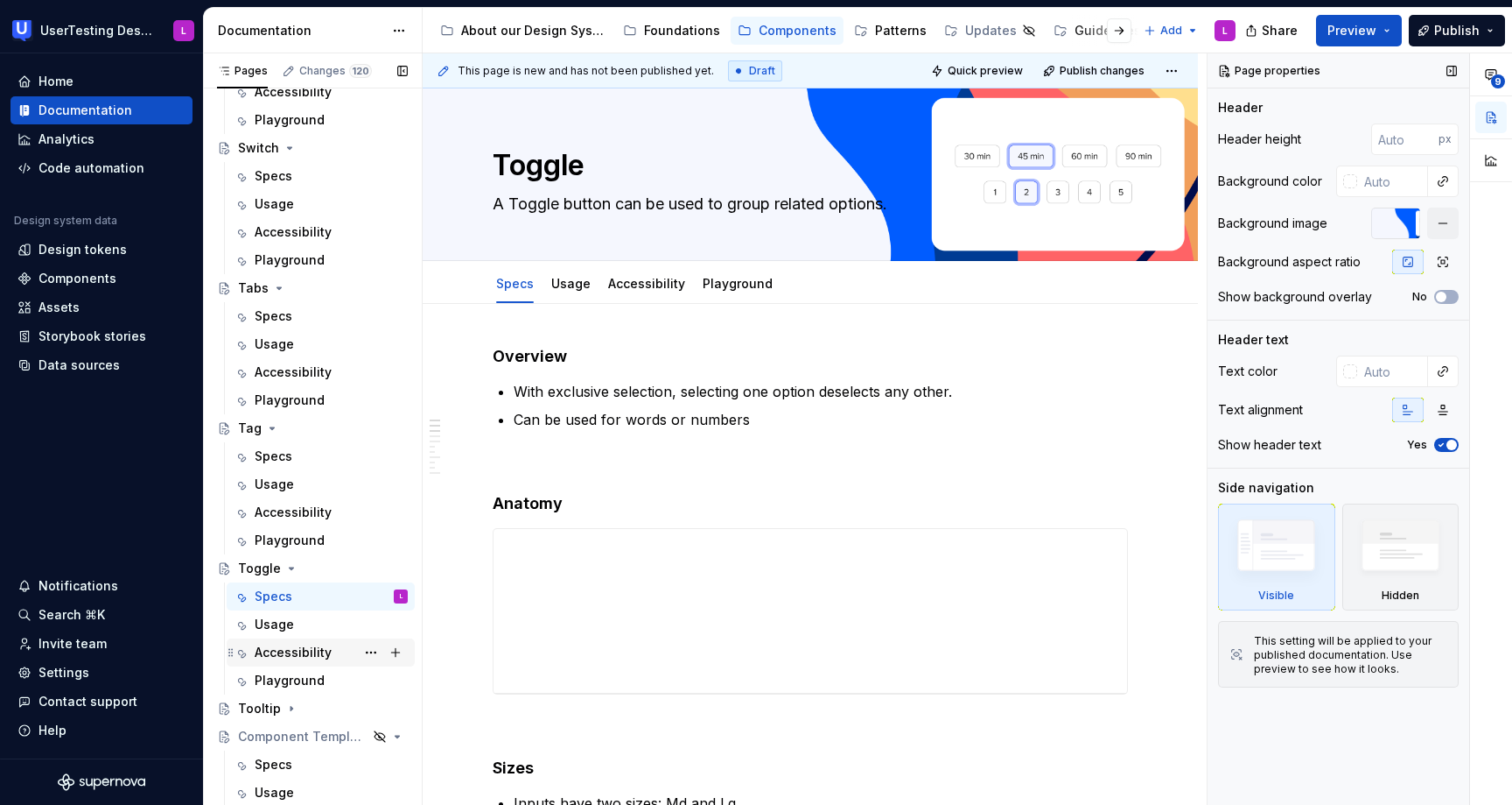
scroll to position [1336, 0]
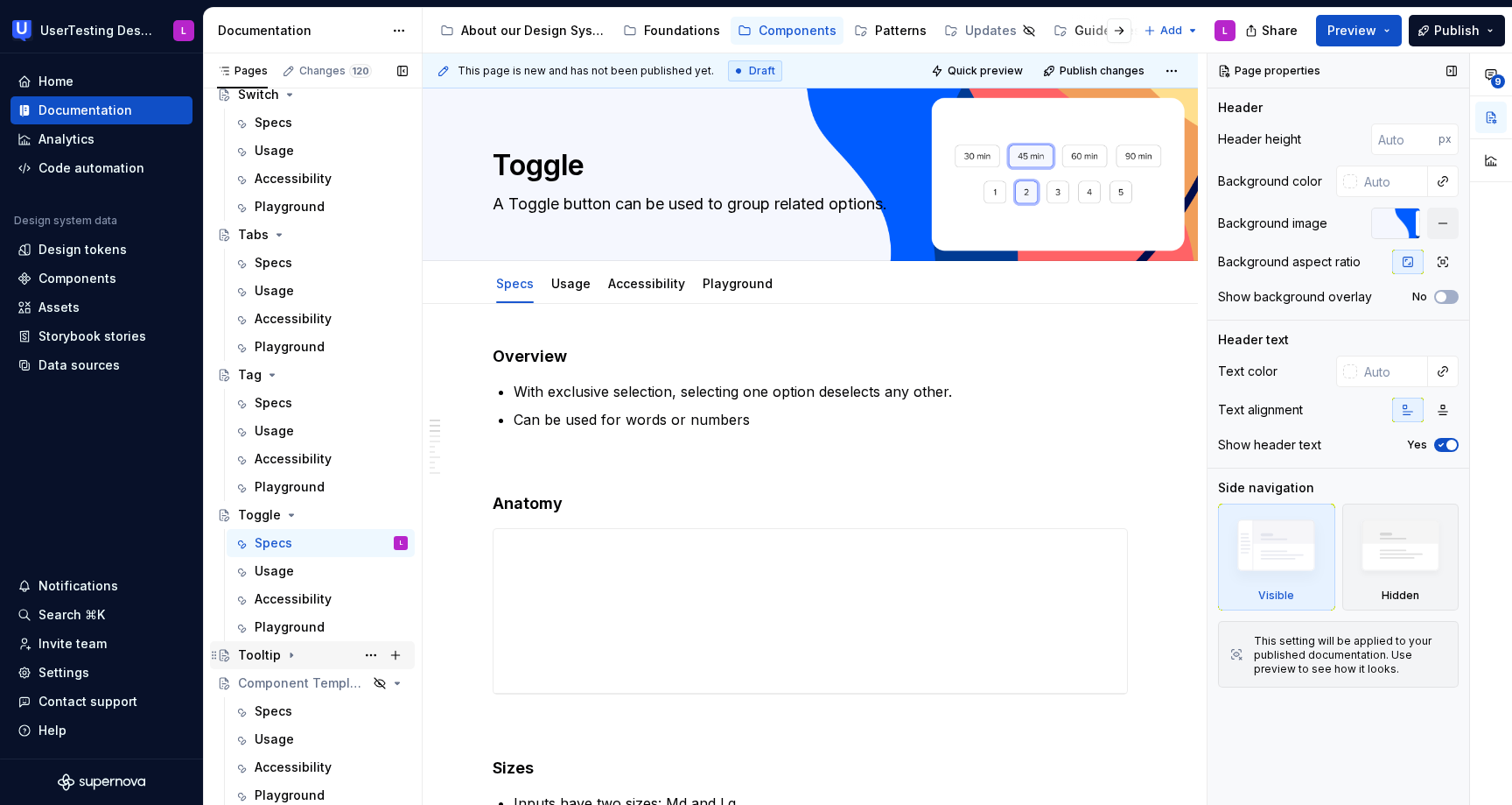
click at [287, 646] on div "Tooltip" at bounding box center [322, 655] width 170 height 25
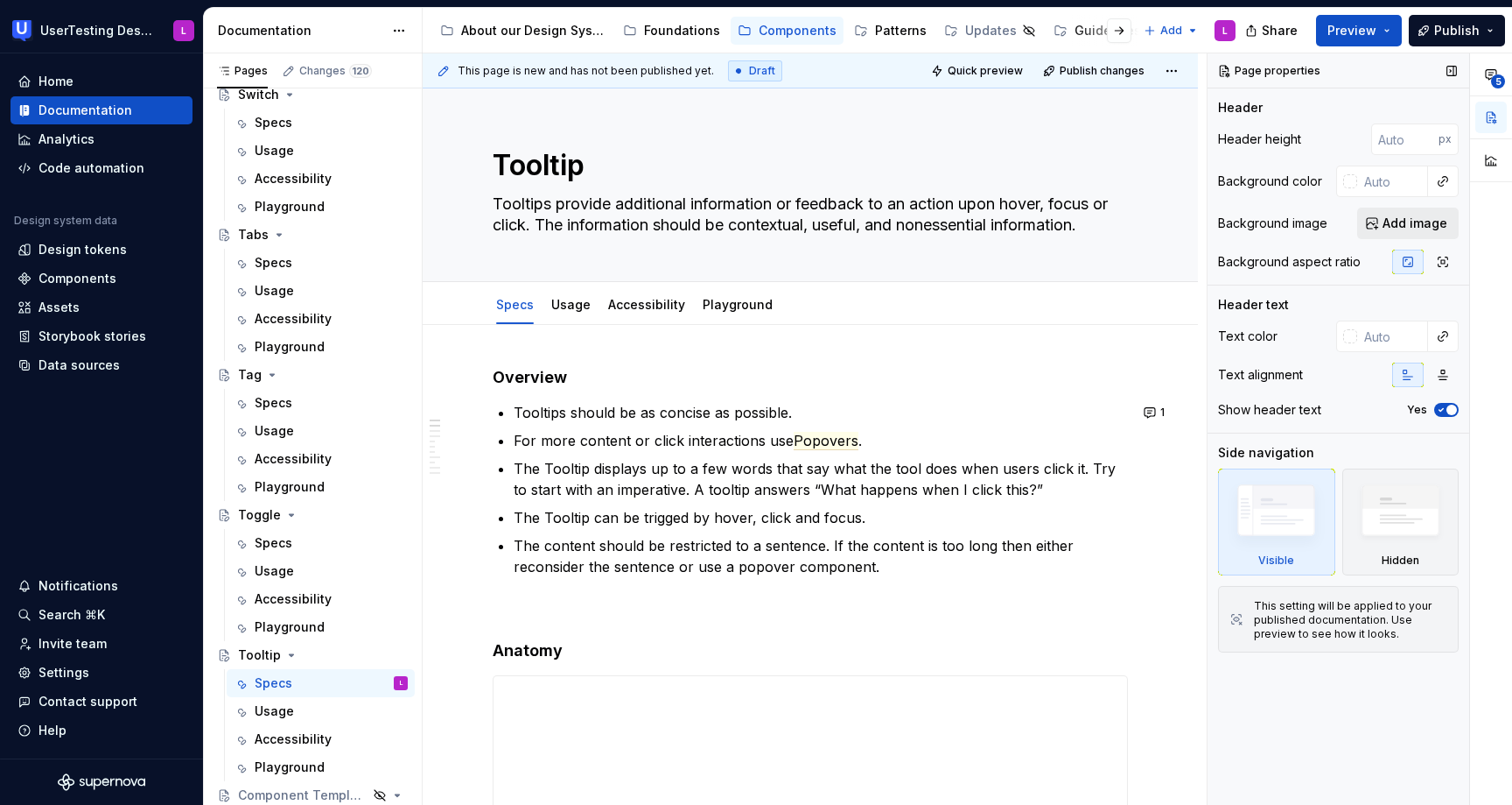
click at [1441, 223] on span "Add image" at bounding box center [1415, 224] width 65 height 18
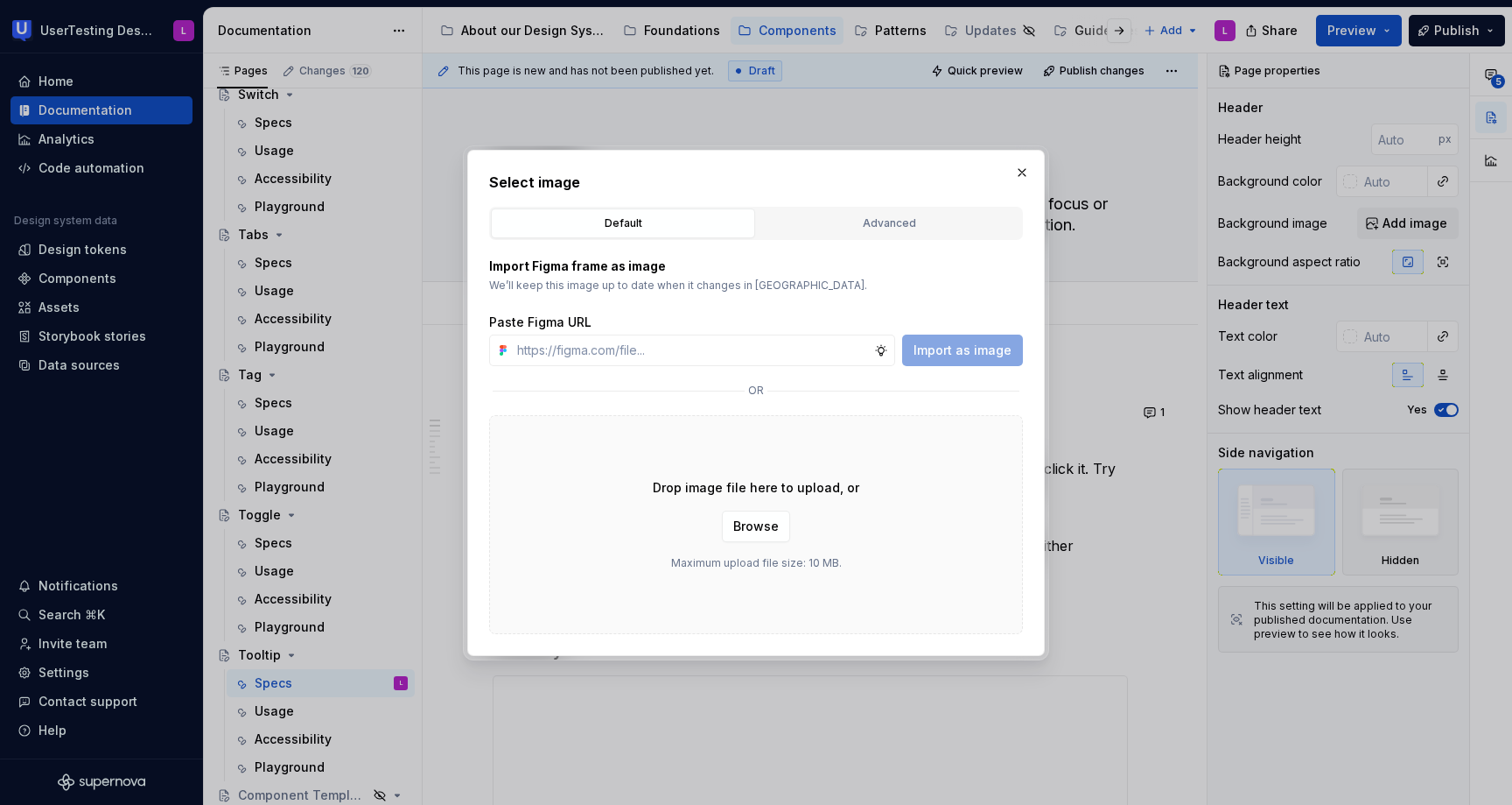
type textarea "*"
type input "[URL][DOMAIN_NAME]"
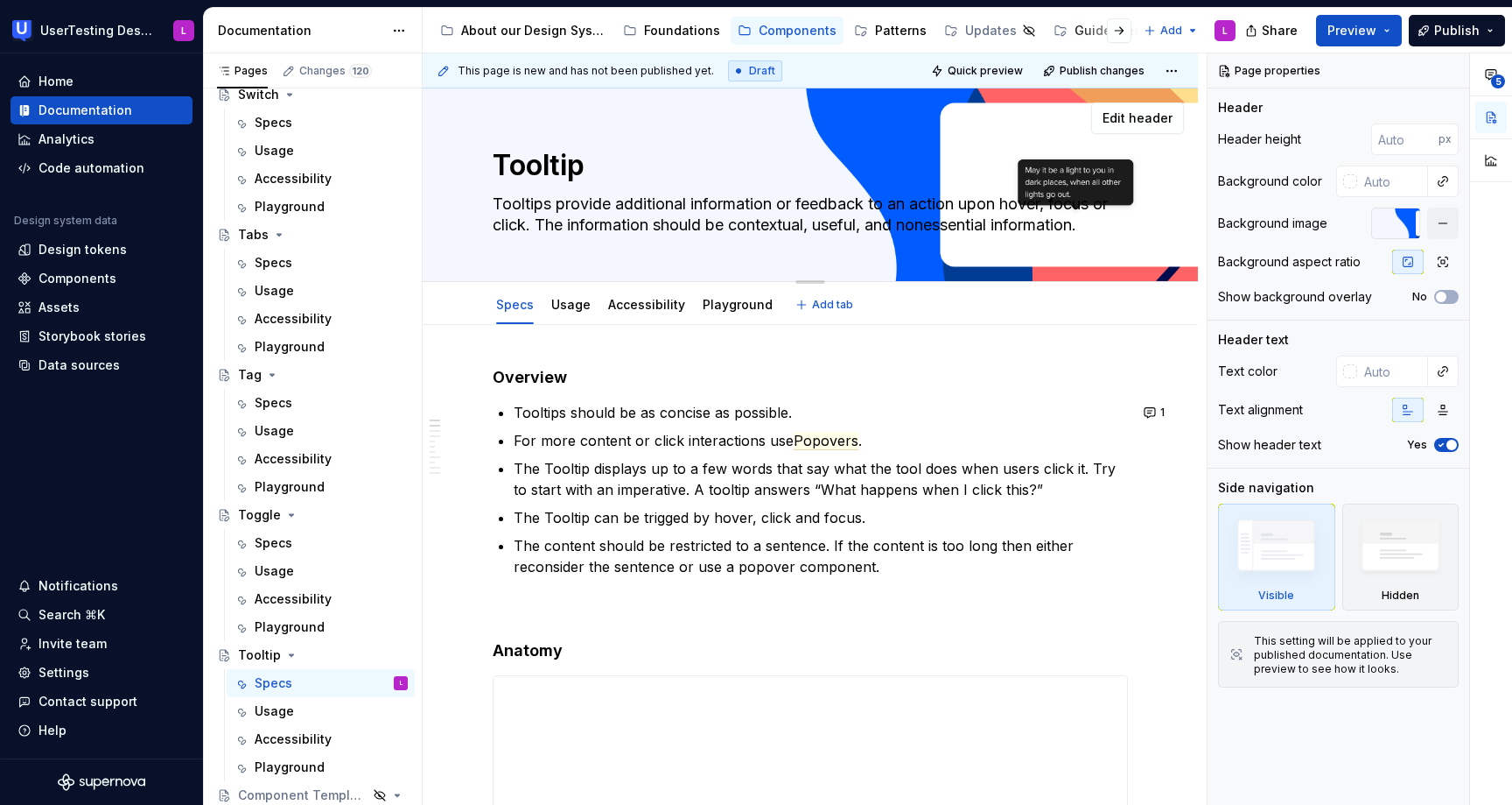
click at [764, 224] on textarea "Tooltips provide additional information or feedback to an action upon hover, fo…" at bounding box center [807, 214] width 635 height 49
drag, startPoint x: 538, startPoint y: 224, endPoint x: 1114, endPoint y: 232, distance: 576.1
click at [1117, 232] on textarea "Tooltips provide additional information or feedback to an action upon hover, fo…" at bounding box center [807, 214] width 635 height 49
click at [926, 234] on textarea "Tooltips provide additional information or feedback to an action upon hover, fo…" at bounding box center [807, 214] width 635 height 49
drag, startPoint x: 1105, startPoint y: 230, endPoint x: 538, endPoint y: 215, distance: 567.2
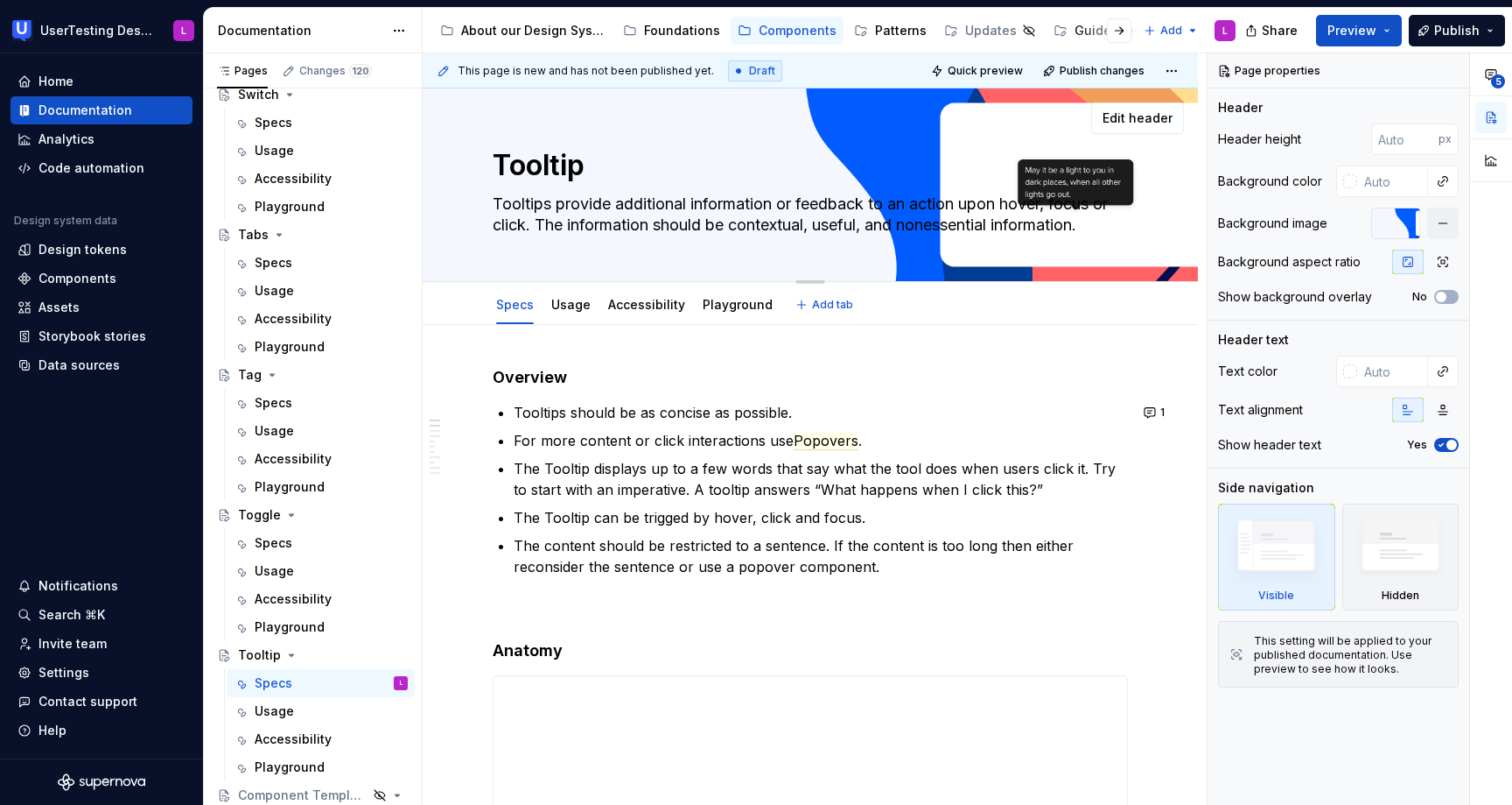
click at [538, 215] on textarea "Tooltips provide additional information or feedback to an action upon hover, fo…" at bounding box center [807, 214] width 635 height 49
type textarea "*"
type textarea "Tooltips provide additional information or feedback to an action upon hover, fo…"
type textarea "*"
type textarea "Tooltips provide additional information or feedback to an action upon hover, fo…"
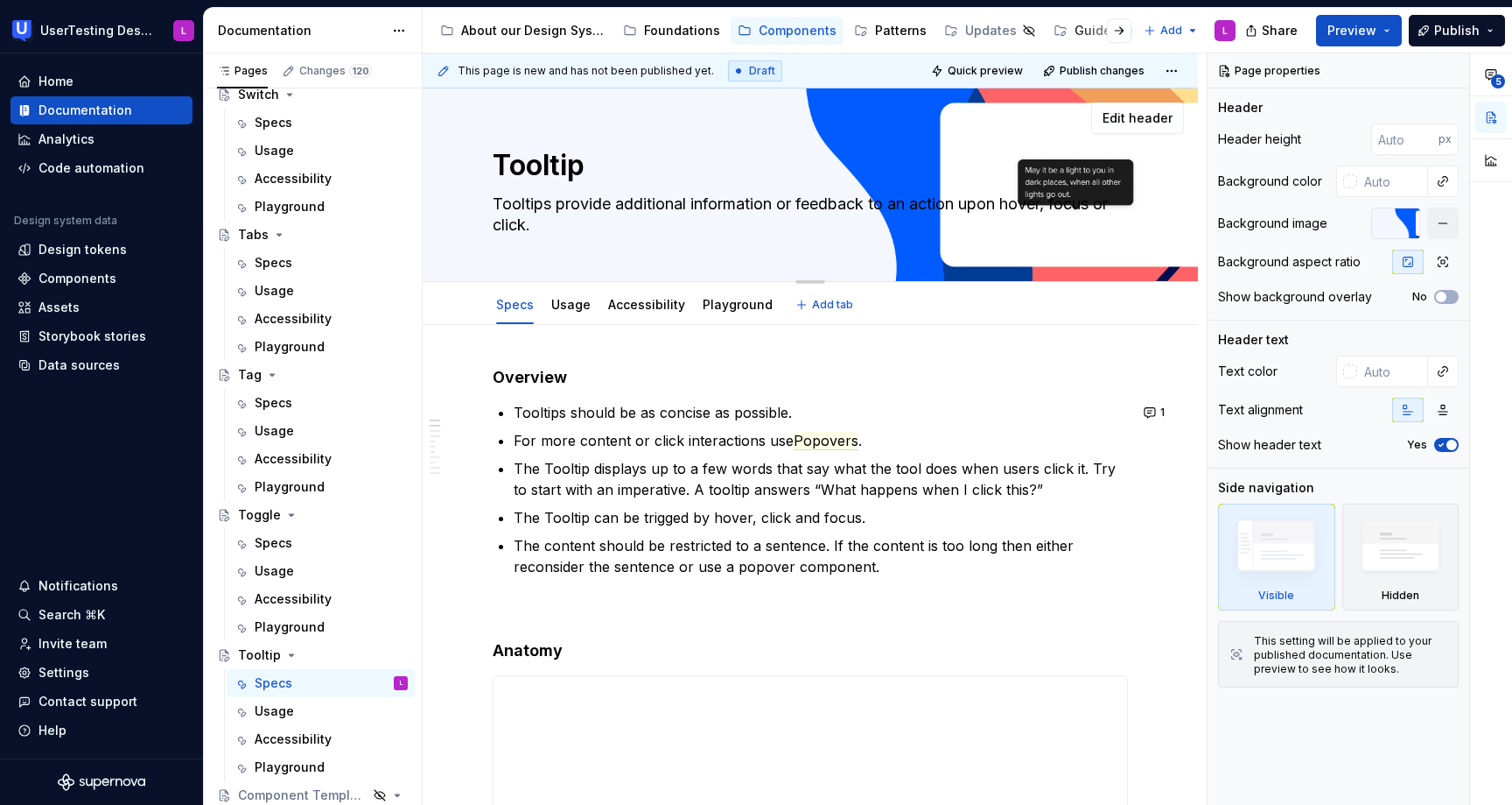
click at [875, 206] on textarea "Tooltips provide additional information or feedback to an action upon hover, fo…" at bounding box center [807, 214] width 635 height 49
type textarea "*"
type textarea "Tooltips provide additional information or feedback to an action upon hover, fo…"
type textarea "*"
type textarea "Tooltips provide additional information or feedback to an action upon hover, fo…"
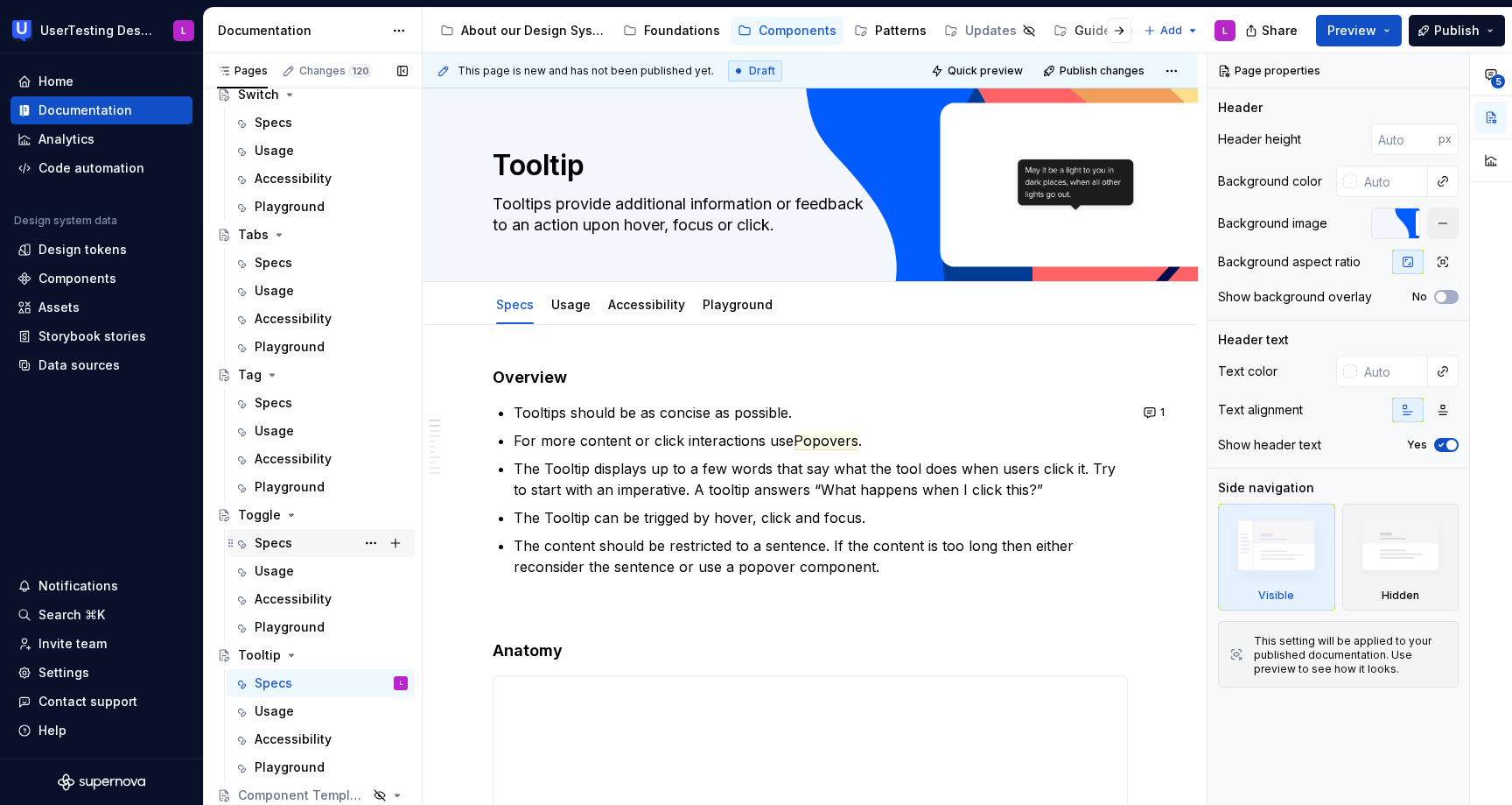
click at [295, 543] on div "Specs" at bounding box center [331, 543] width 153 height 25
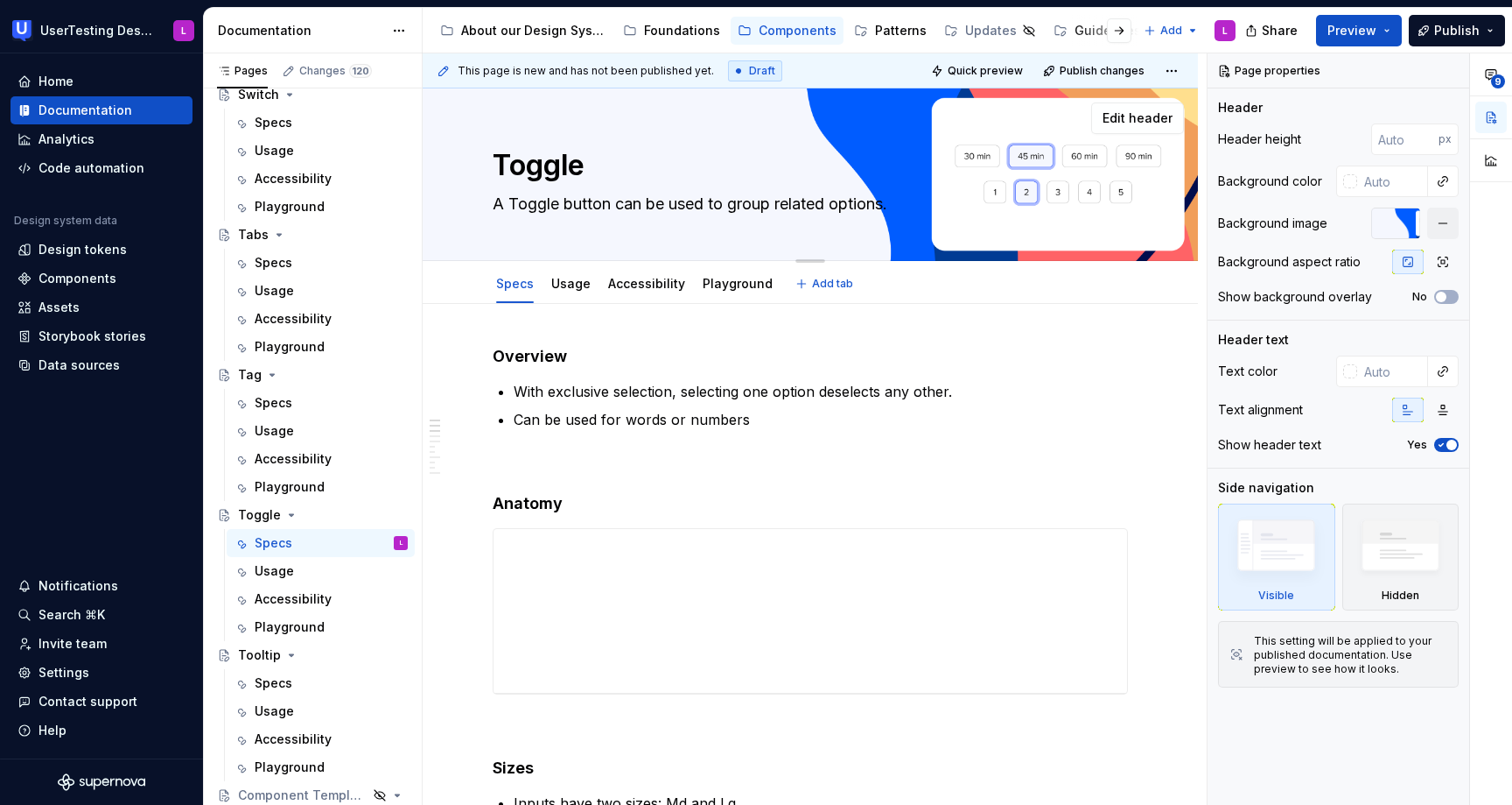
click at [779, 202] on textarea "A Toggle button can be used to group related options." at bounding box center [807, 203] width 635 height 28
click at [779, 203] on textarea "A Toggle button can be used to group related options." at bounding box center [807, 203] width 635 height 28
type textarea "*"
type textarea "A Toggle button can be used to group related options."
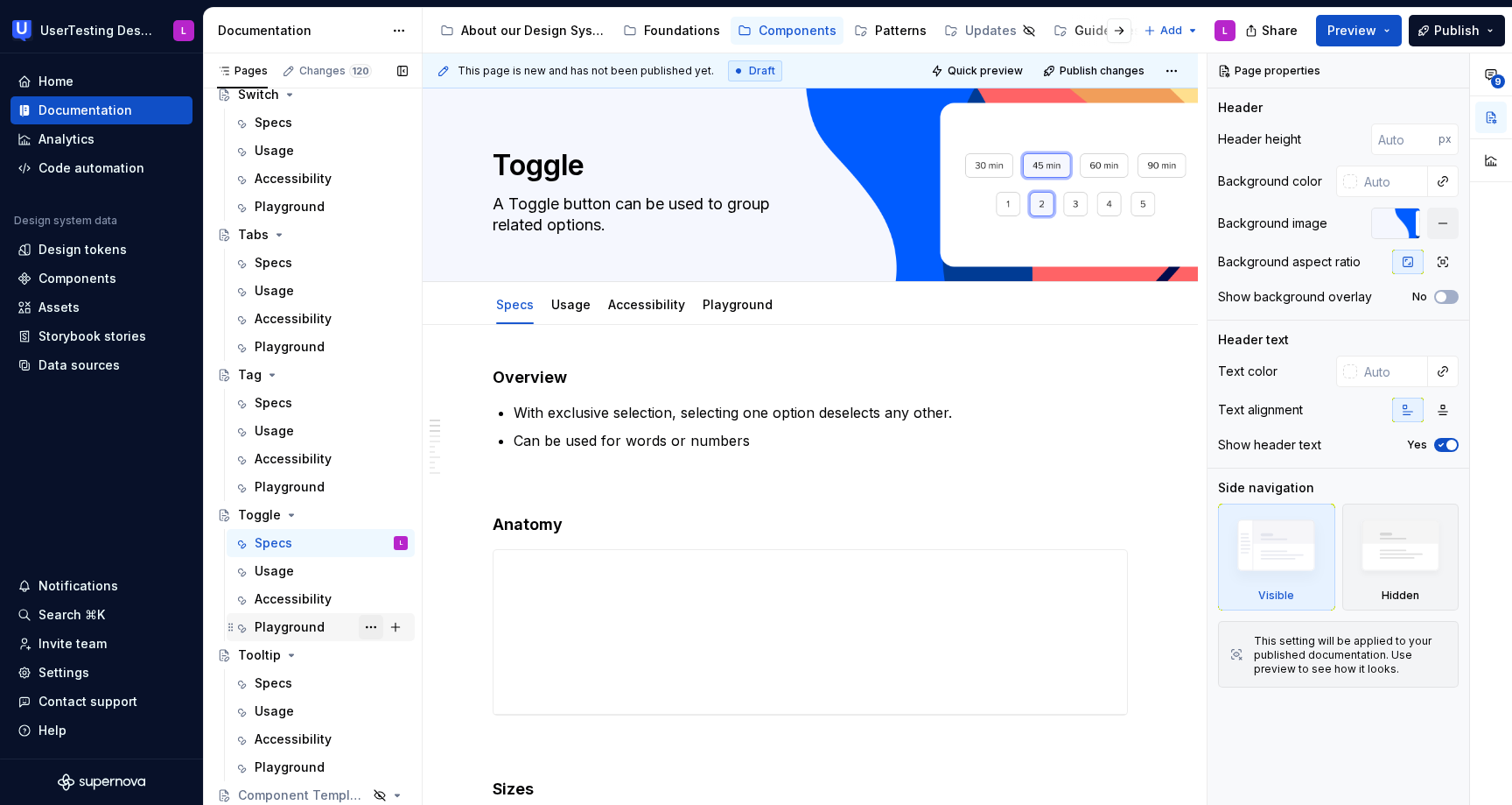
type textarea "*"
type textarea "A Toggle button can be used to group related options."
click at [300, 684] on div "Specs" at bounding box center [331, 683] width 153 height 25
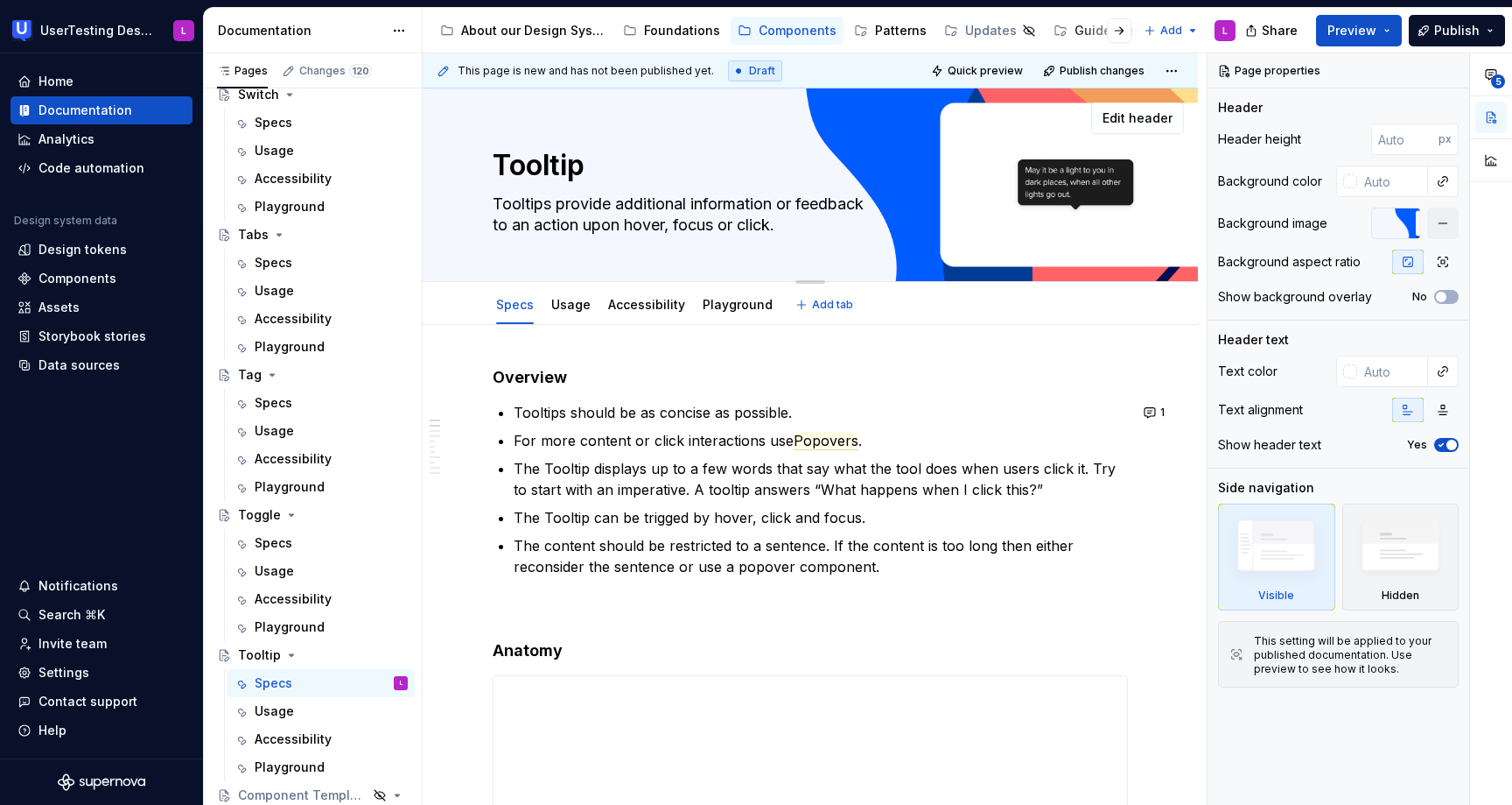
click at [801, 200] on textarea "Tooltips provide additional information or feedback to an action upon hover, fo…" at bounding box center [807, 214] width 635 height 49
type textarea "*"
type textarea "Tooltips provide additional information orfeedback to an action upon hover, foc…"
type textarea "*"
type textarea "Tooltips provide additional information or feedback to an action upon hover, fo…"
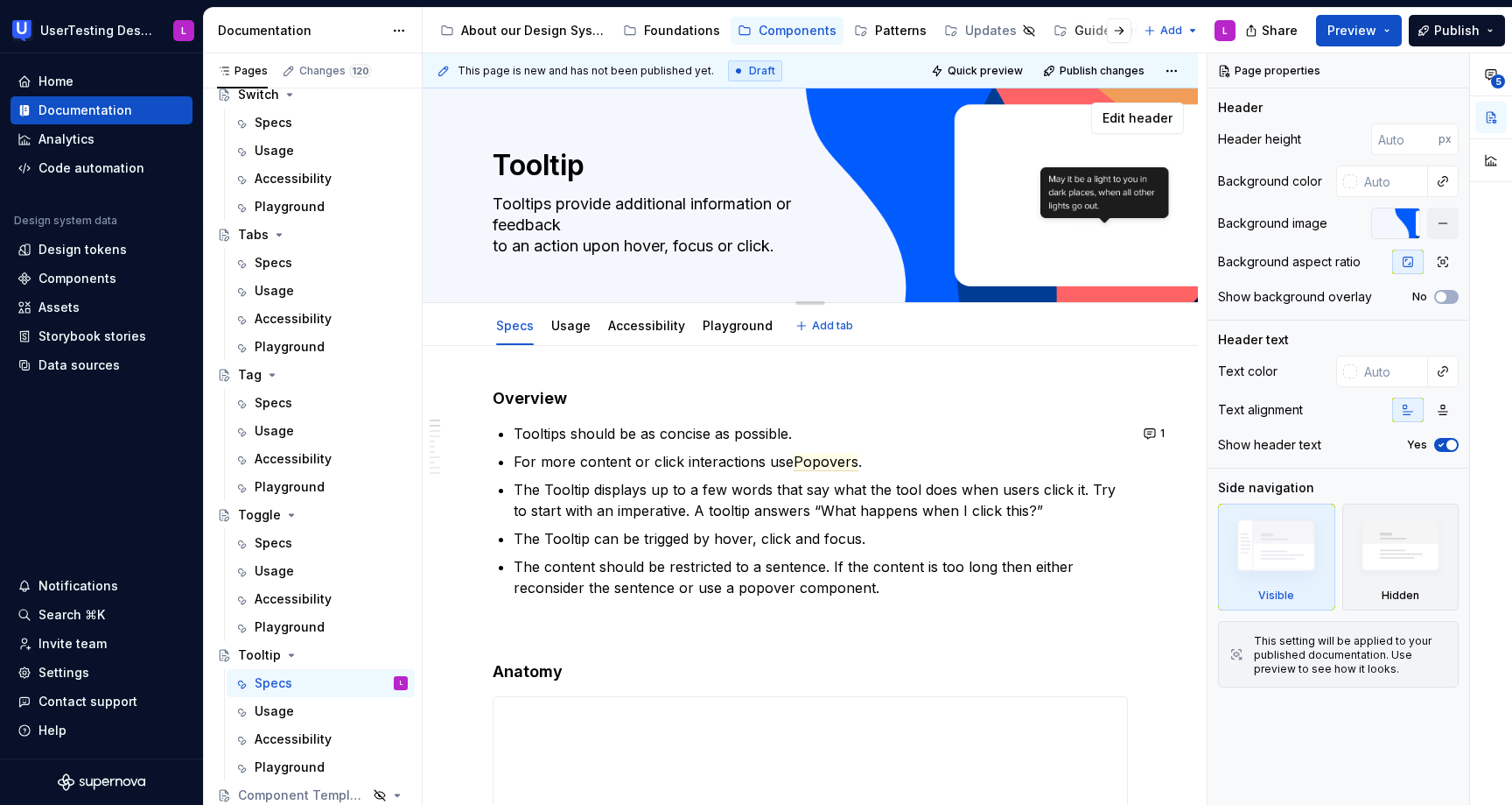
type textarea "*"
type textarea "Tooltips provide additional information or feedback to an action upon hover, fo…"
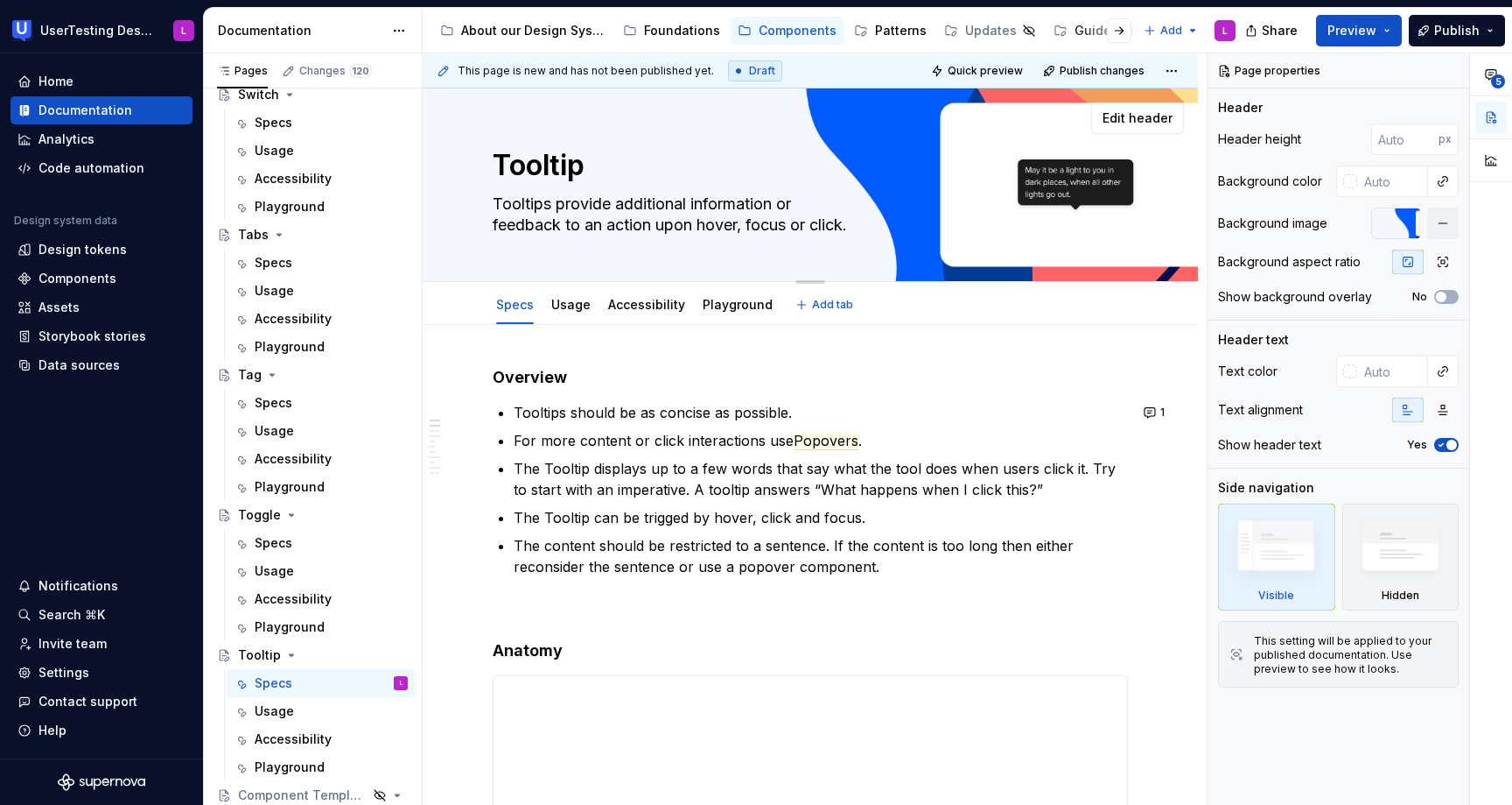
click at [798, 225] on textarea "Tooltips provide additional information or feedback to an action upon hover, fo…" at bounding box center [807, 214] width 635 height 49
type textarea "*"
type textarea "Tooltips provide additional information or feedback to an action upon hover, fo…"
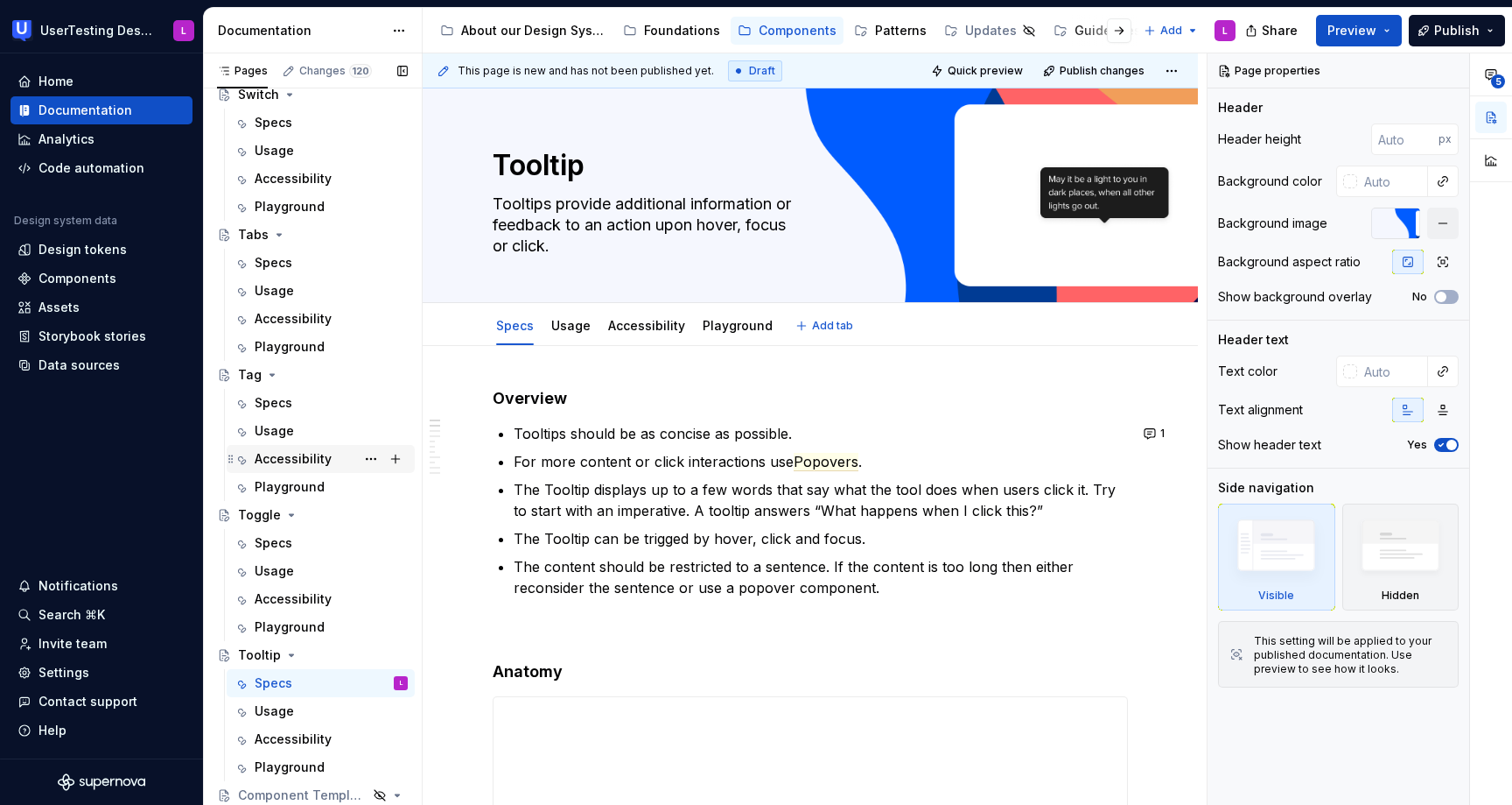
type textarea "*"
type textarea "Tooltips provide additional information or feedback to an action upon hover, fo…"
click at [291, 399] on div "Specs" at bounding box center [331, 403] width 153 height 25
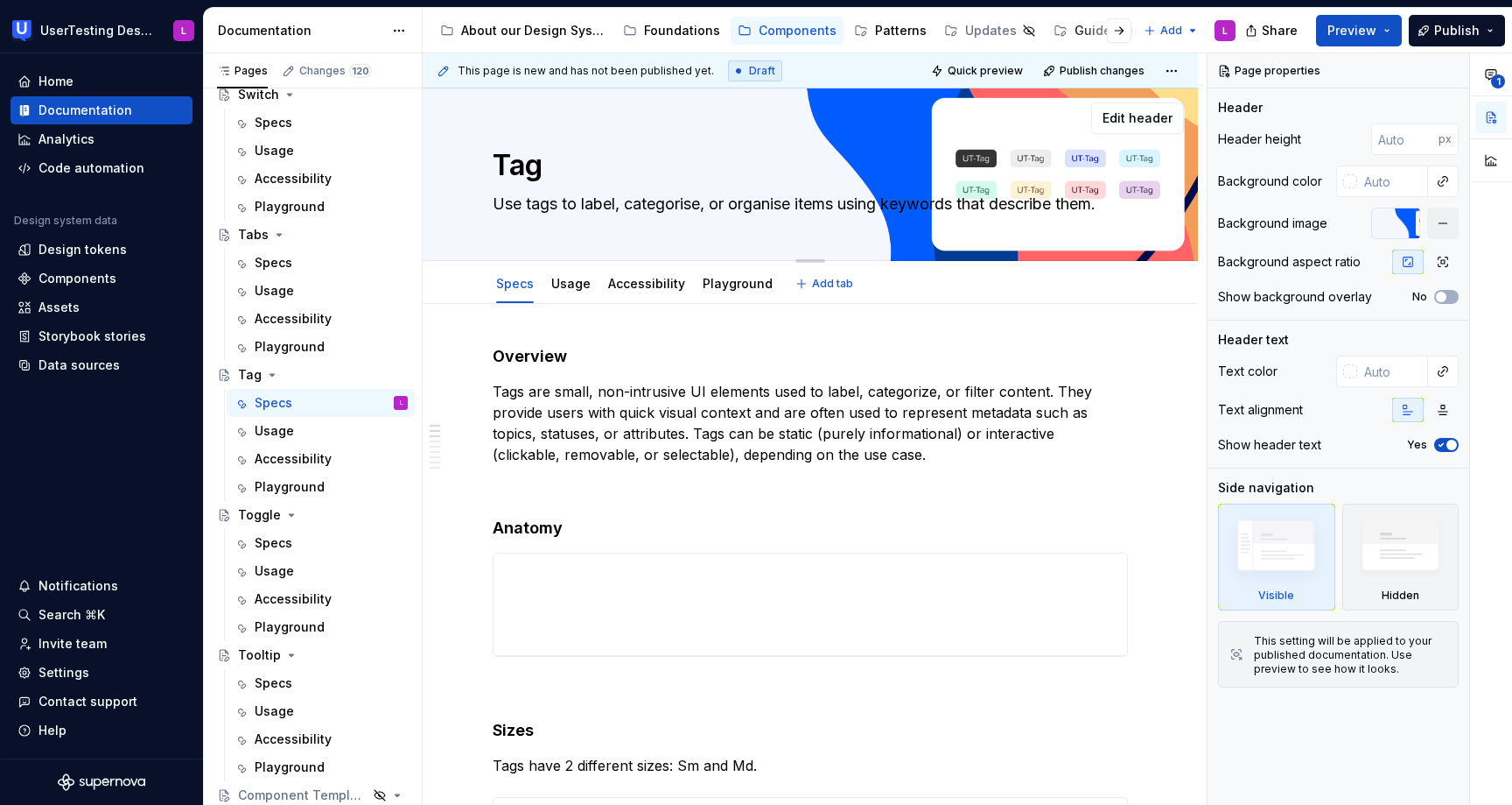
drag, startPoint x: 801, startPoint y: 204, endPoint x: 808, endPoint y: 212, distance: 10.6
click at [802, 204] on textarea "Use tags to label, categorise, or organise items using keywords that describe t…" at bounding box center [807, 203] width 635 height 28
type textarea "*"
type textarea "Use tags to label, categorise, or organise items using keywords that describe t…"
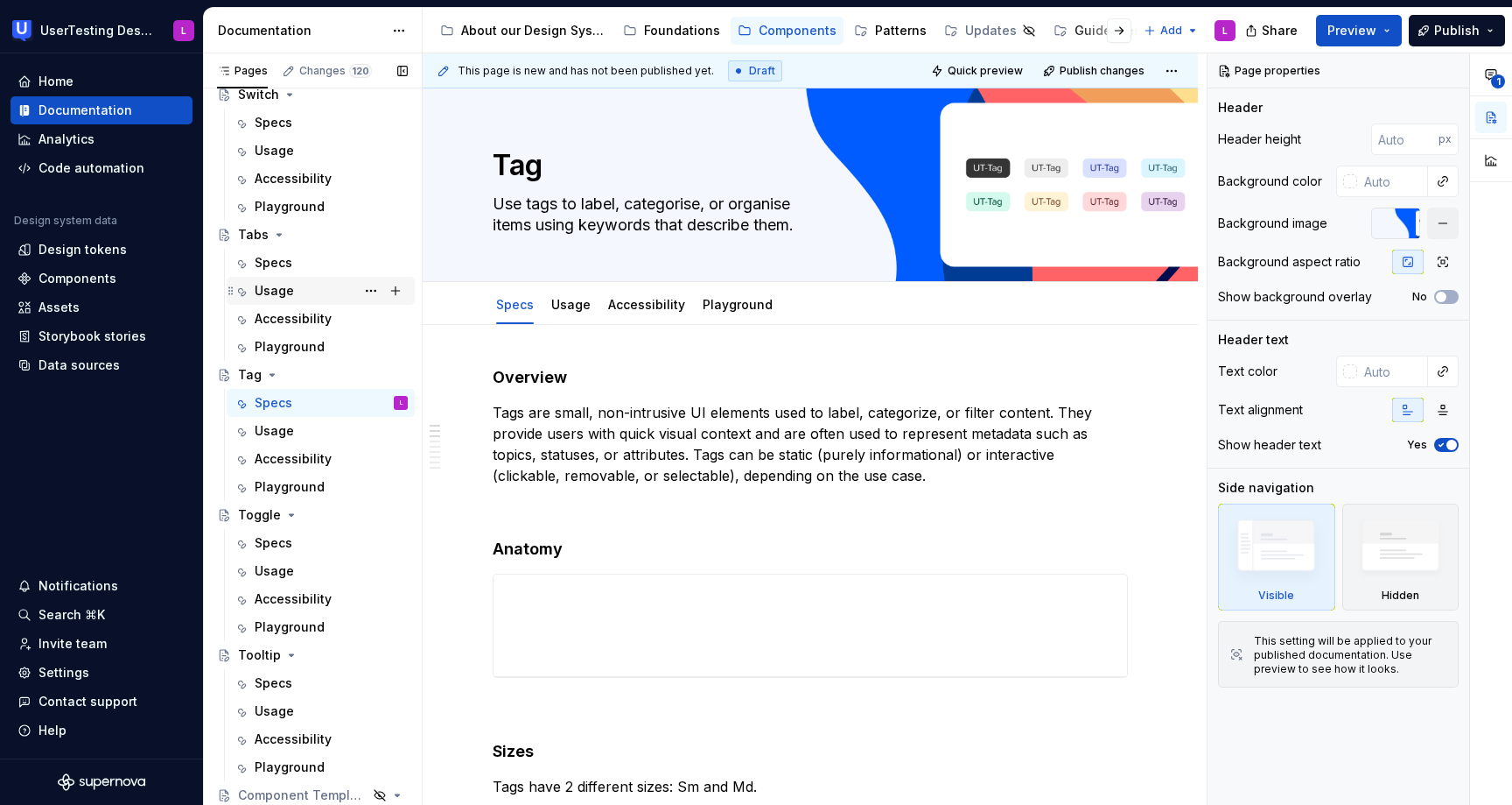
type textarea "*"
type textarea "Use tags to label, categorise, or organise items using keywords that describe t…"
click at [279, 264] on div "Specs" at bounding box center [273, 263] width 37 height 18
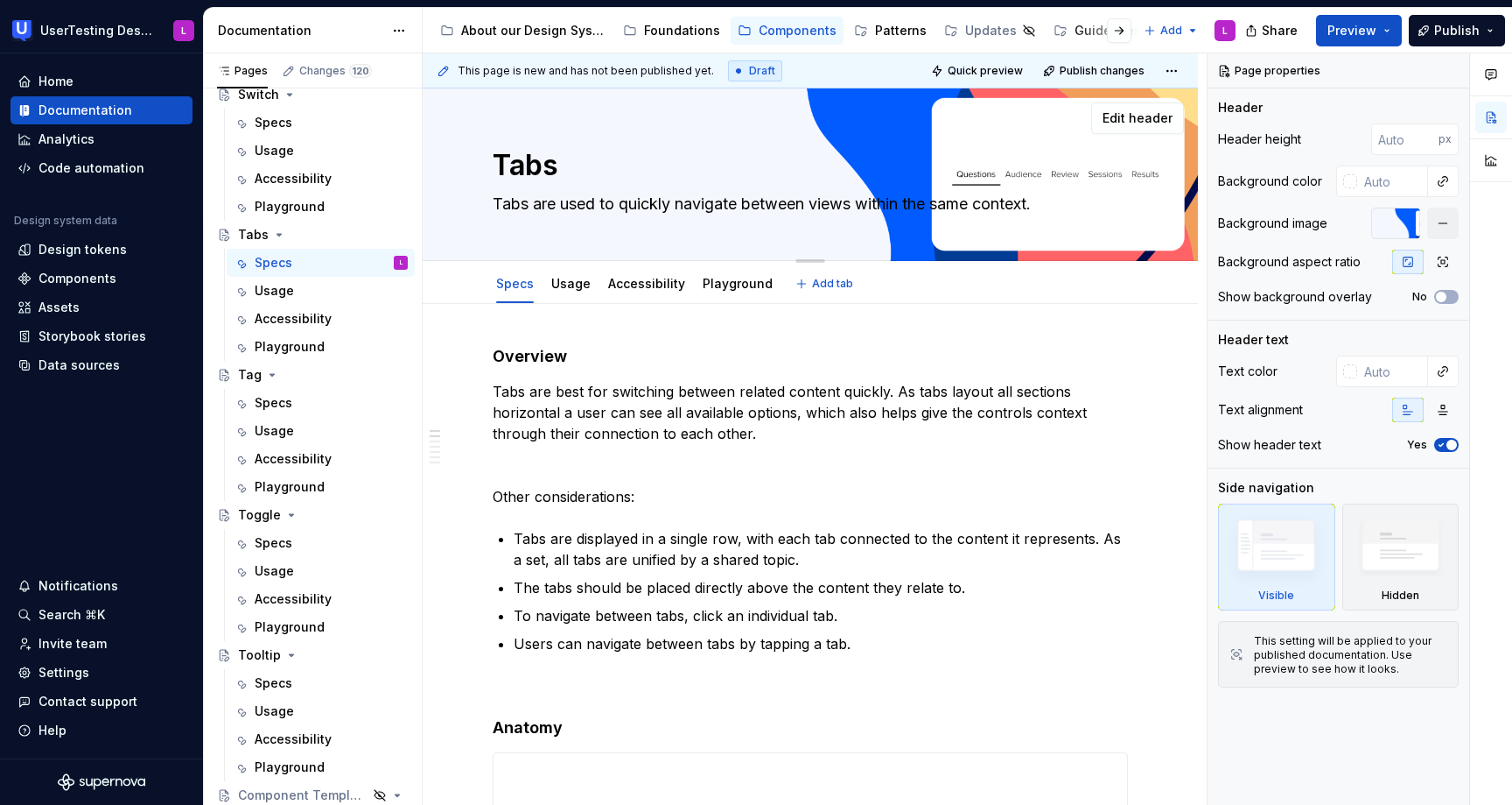
click at [813, 207] on textarea "Tabs are used to quickly navigate between views within the same context." at bounding box center [807, 203] width 635 height 28
click at [812, 199] on textarea "Tabs are used to quickly navigate between views within the same context." at bounding box center [807, 203] width 635 height 28
type textarea "*"
type textarea "Tabs are used to quickly navigate between views within the same context."
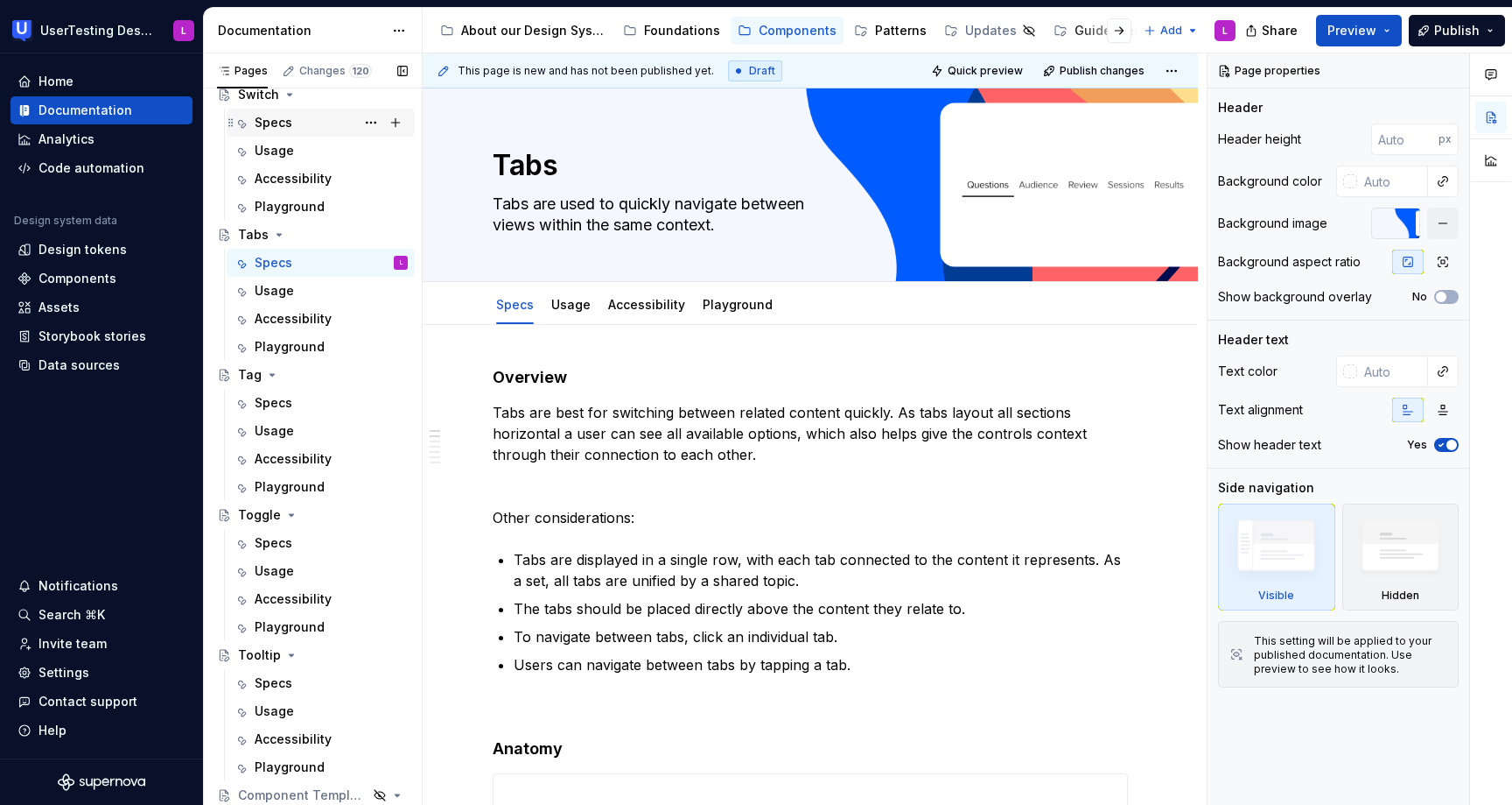
type textarea "*"
type textarea "Tabs are used to quickly navigate between views within the same context."
click at [311, 118] on div "Specs" at bounding box center [331, 123] width 153 height 25
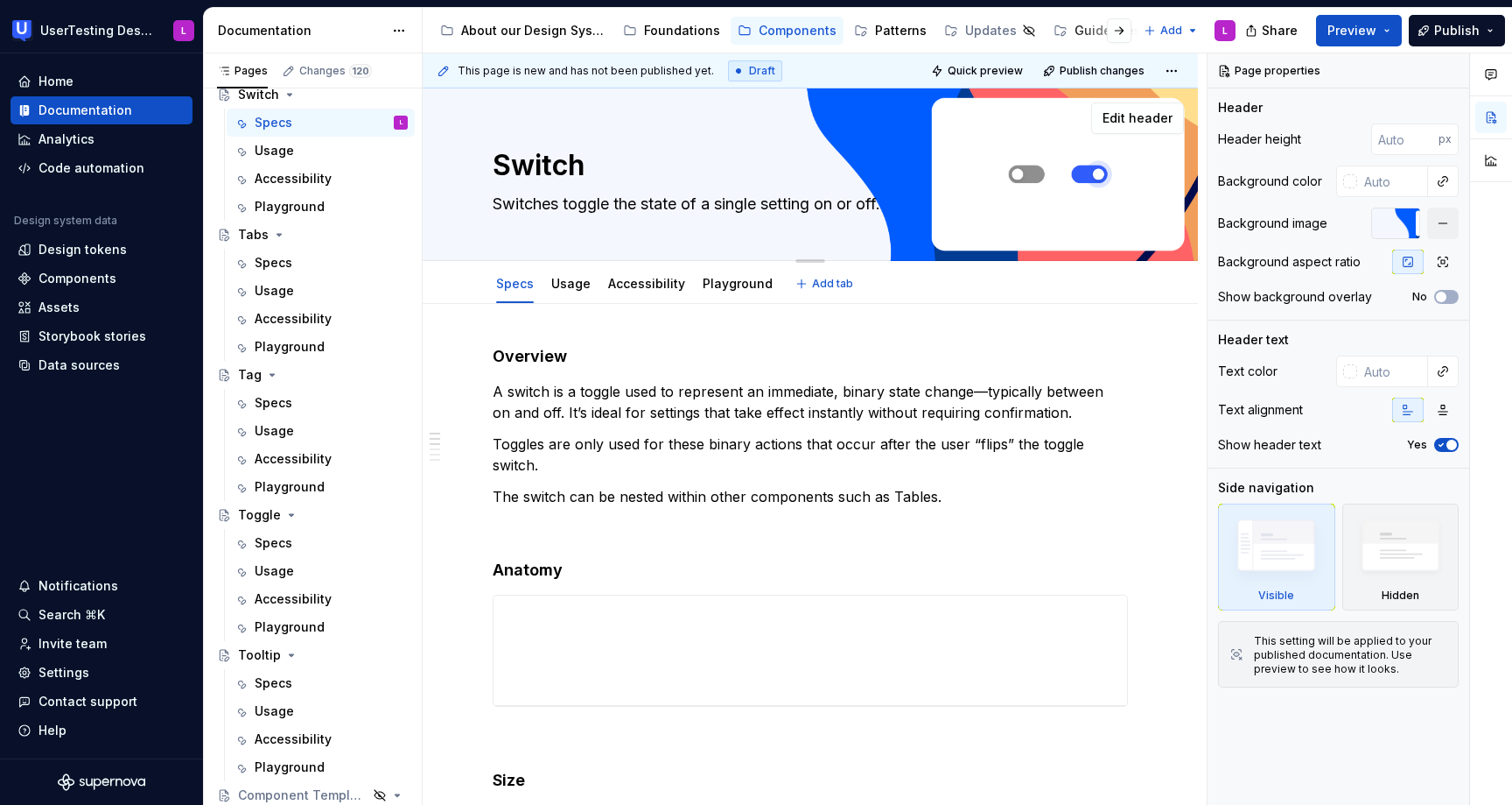
click at [769, 203] on textarea "Switches toggle the state of a single setting on or off." at bounding box center [807, 203] width 635 height 28
click at [766, 200] on textarea "Switches toggle the state of a single setting on or off." at bounding box center [807, 203] width 635 height 28
type textarea "*"
type textarea "Switches toggle the state of a single setting on or off."
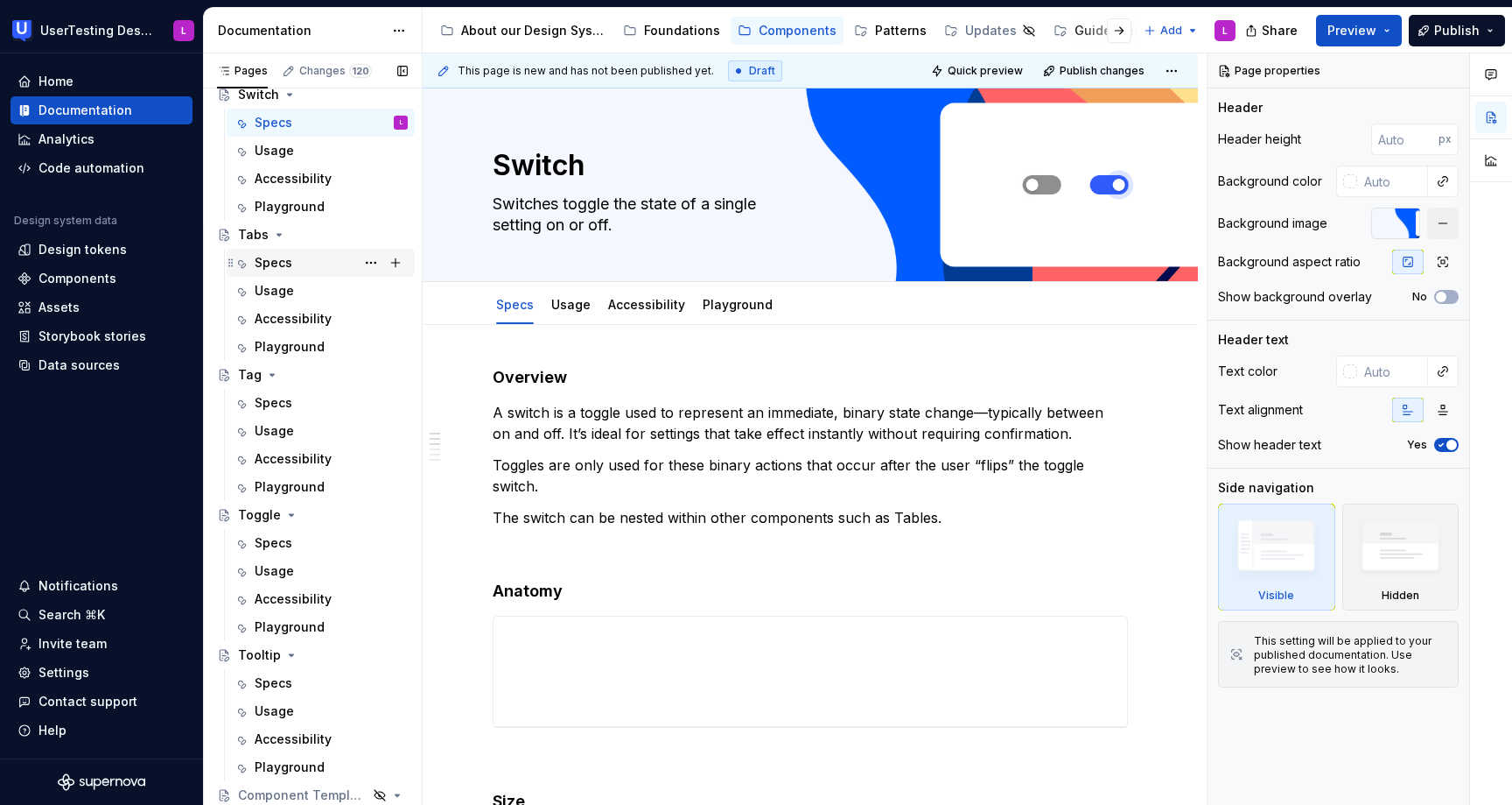
type textarea "*"
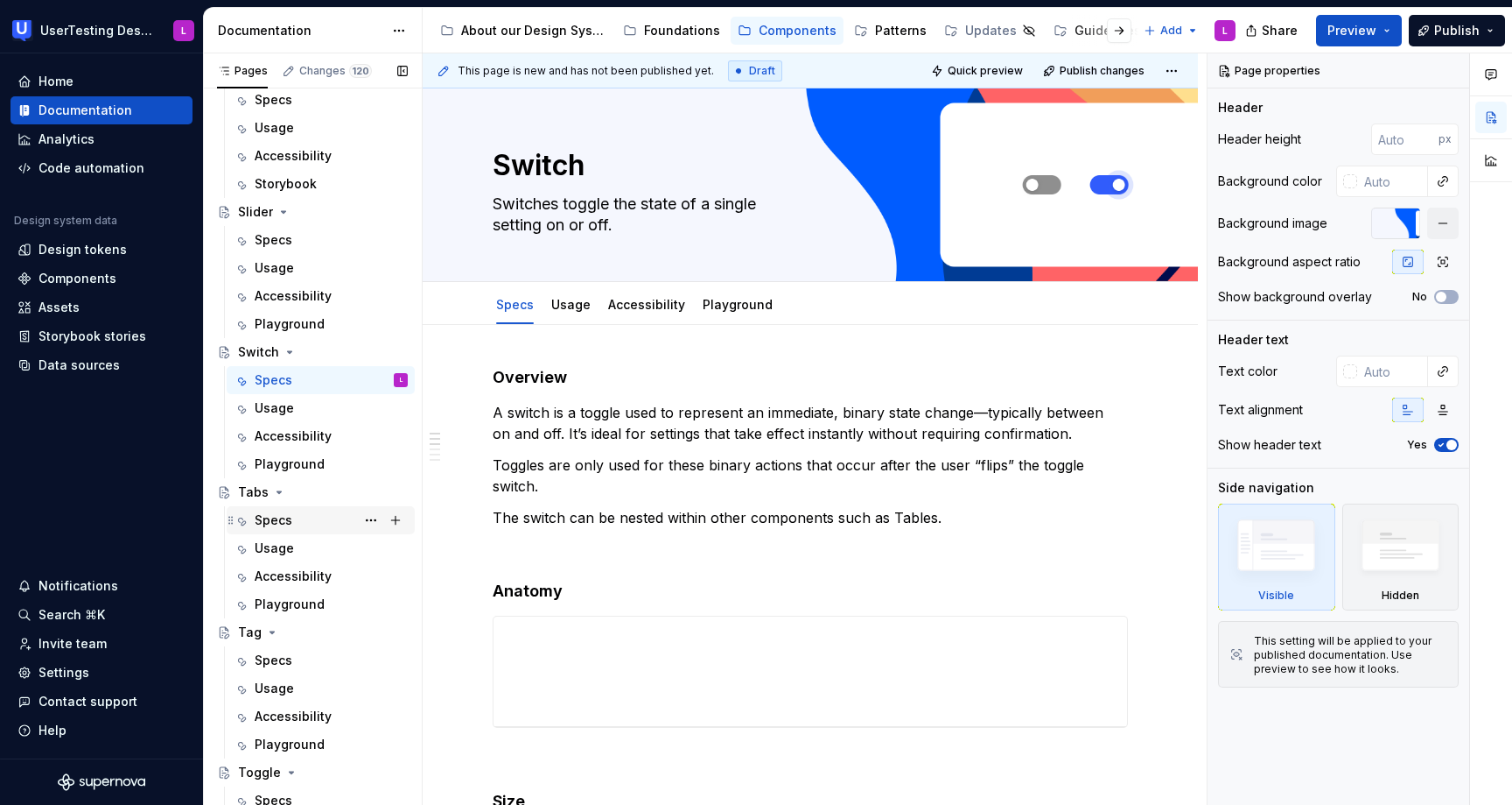
scroll to position [1058, 0]
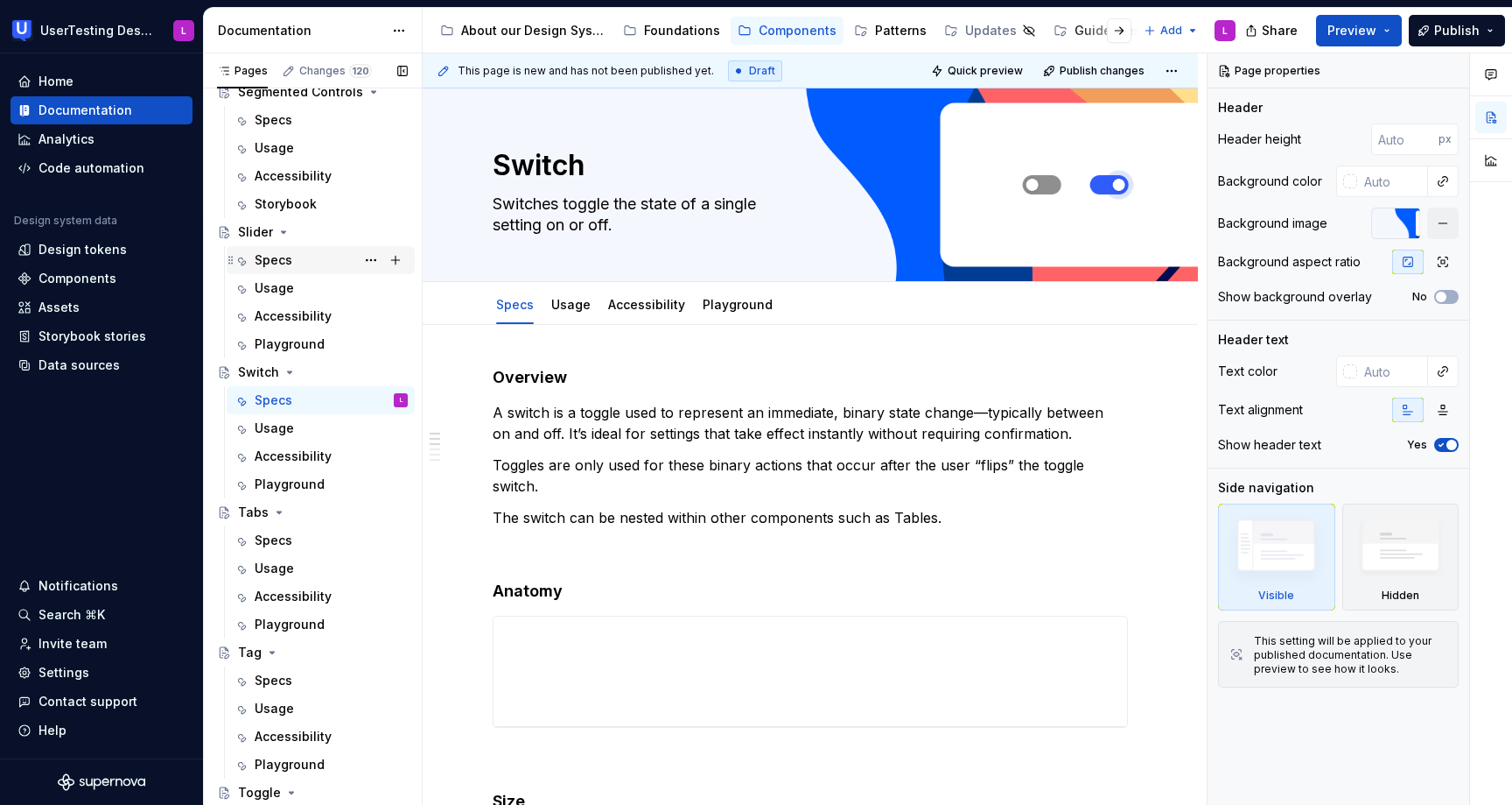
type textarea "Switches toggle the state of a single setting on or off."
click at [293, 255] on div "Specs" at bounding box center [331, 260] width 153 height 25
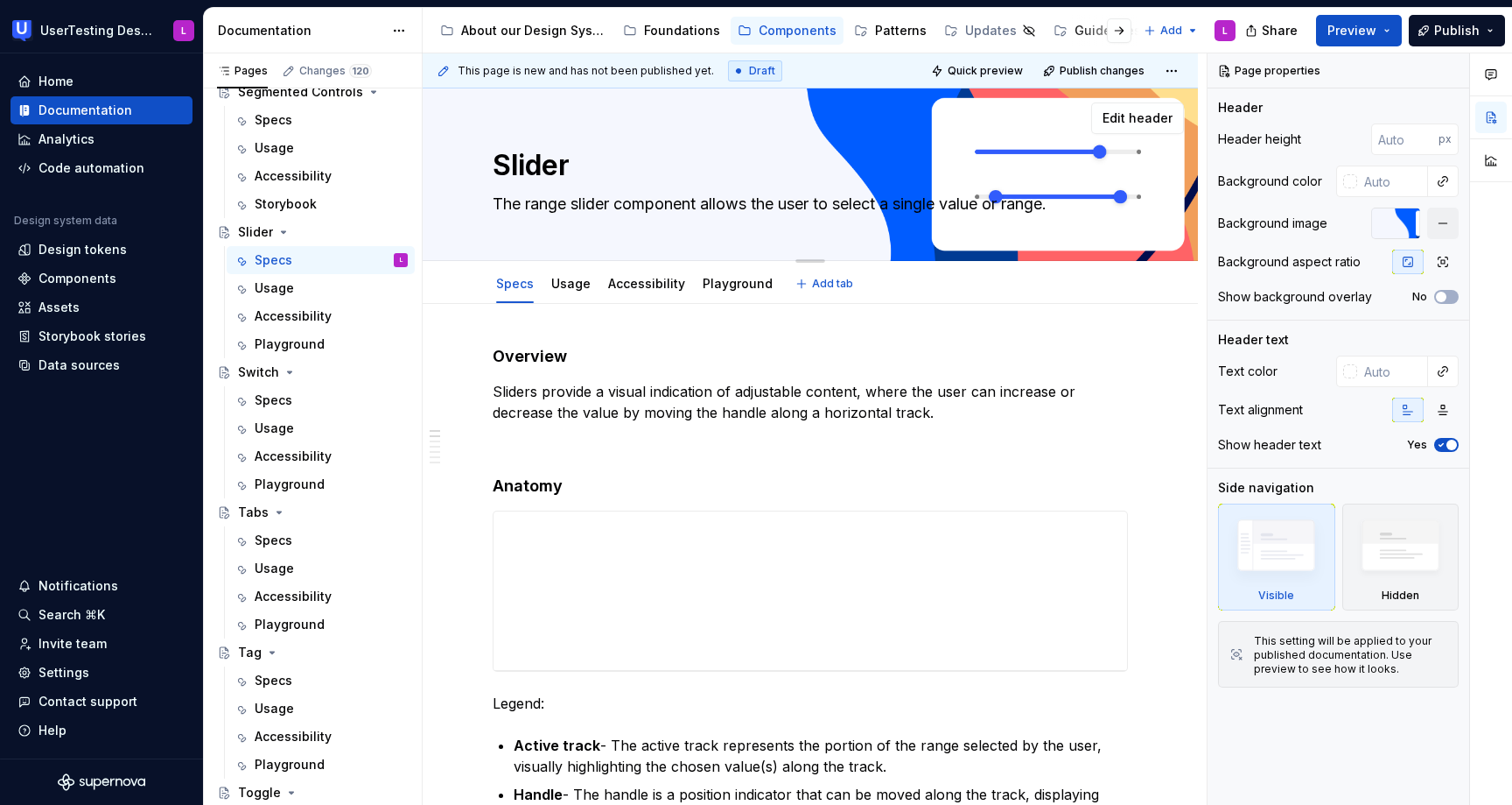
click at [760, 207] on textarea "The range slider component allows the user to select a single value or range." at bounding box center [807, 203] width 635 height 28
click at [759, 199] on textarea "The range slider component allows the user to select a single value or range." at bounding box center [807, 203] width 635 height 28
type textarea "*"
type textarea "The range slider component allows the user to select a single value or range."
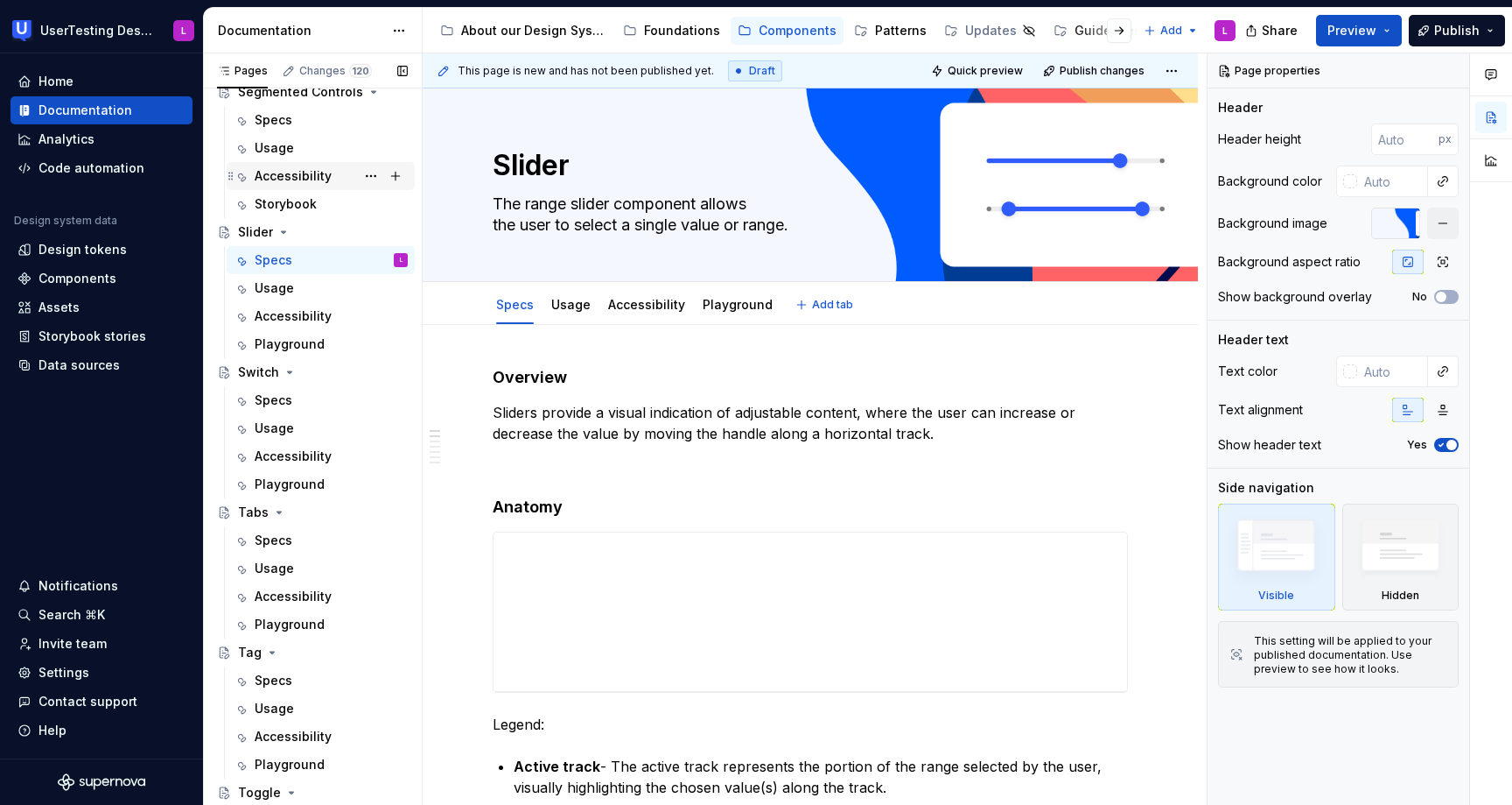
type textarea "*"
type textarea "The range slider component allows the user to select a single value or range."
click at [316, 118] on div "Specs" at bounding box center [331, 120] width 153 height 25
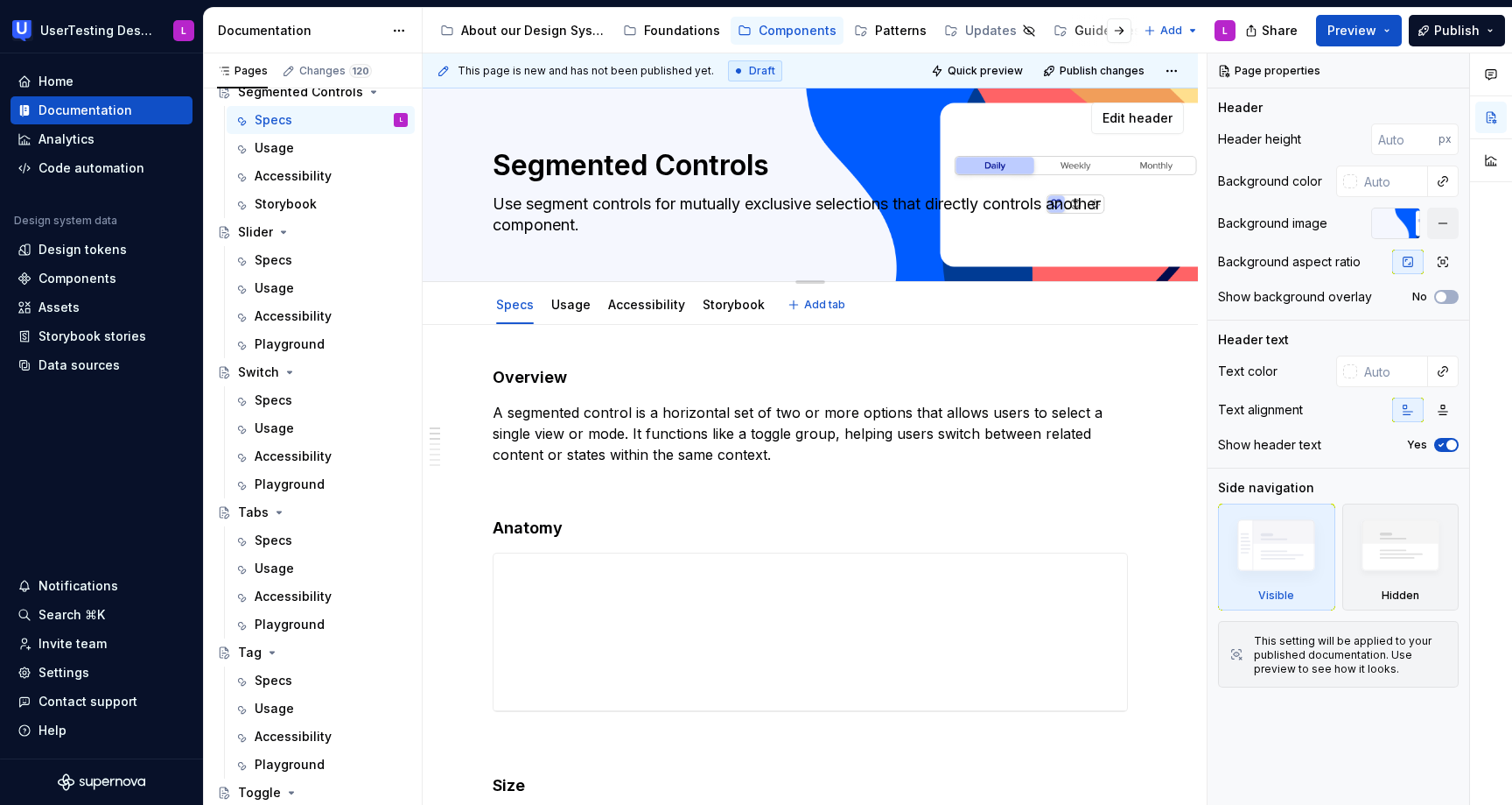
click at [753, 203] on textarea "Use segment controls for mutually exclusive selections that directly controls a…" at bounding box center [807, 214] width 635 height 49
click at [756, 203] on textarea "Use segment controls for mutually exclusive selections that directly controls a…" at bounding box center [807, 214] width 635 height 49
type textarea "*"
type textarea "Use segment controls for mutually exclusive selections that directly controls a…"
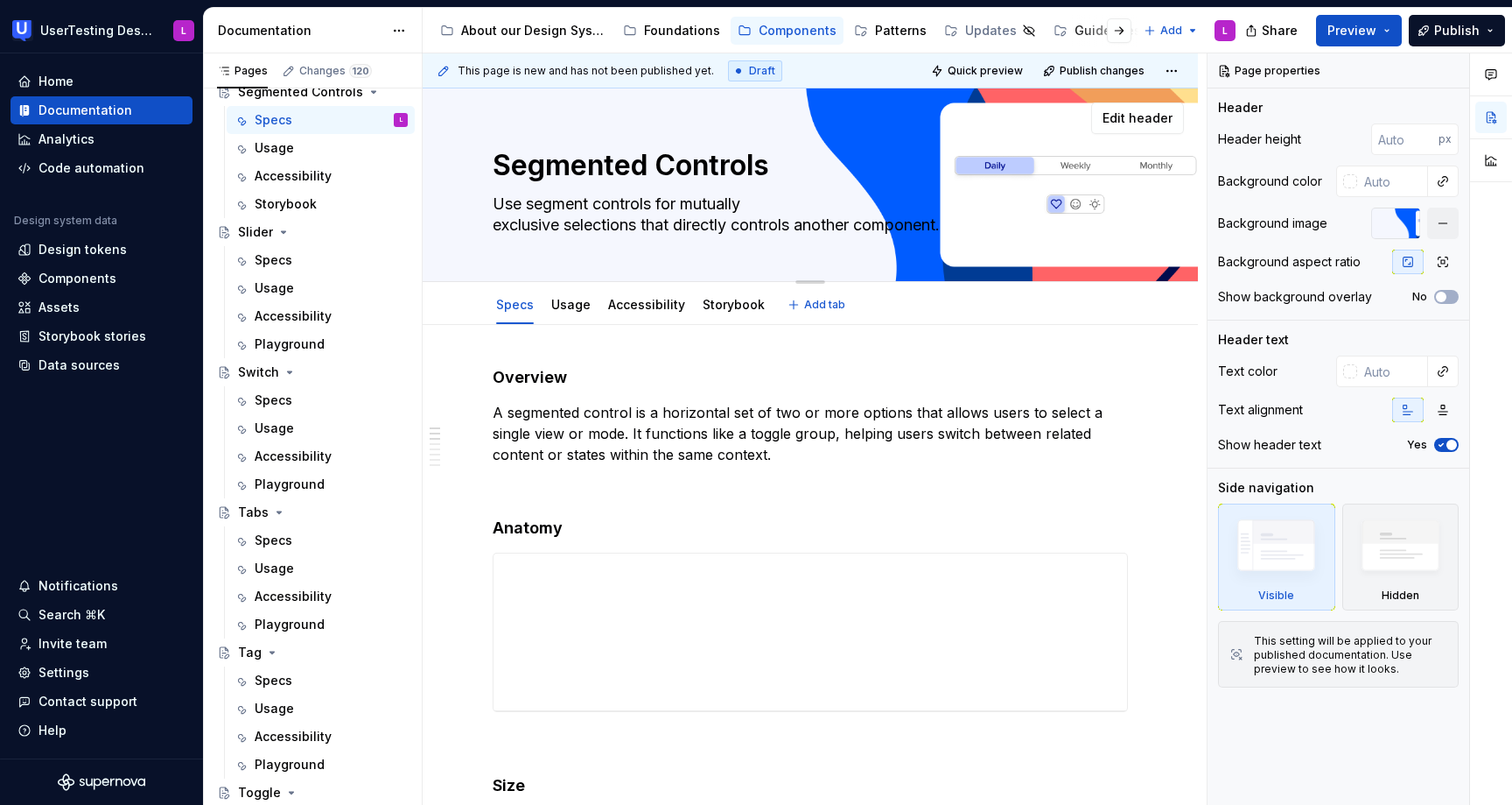
click at [805, 220] on textarea "Use segment controls for mutually exclusive selections that directly controls a…" at bounding box center [807, 214] width 635 height 49
type textarea "*"
type textarea "Use segment controls for mutually exclusive selections that directly controls a…"
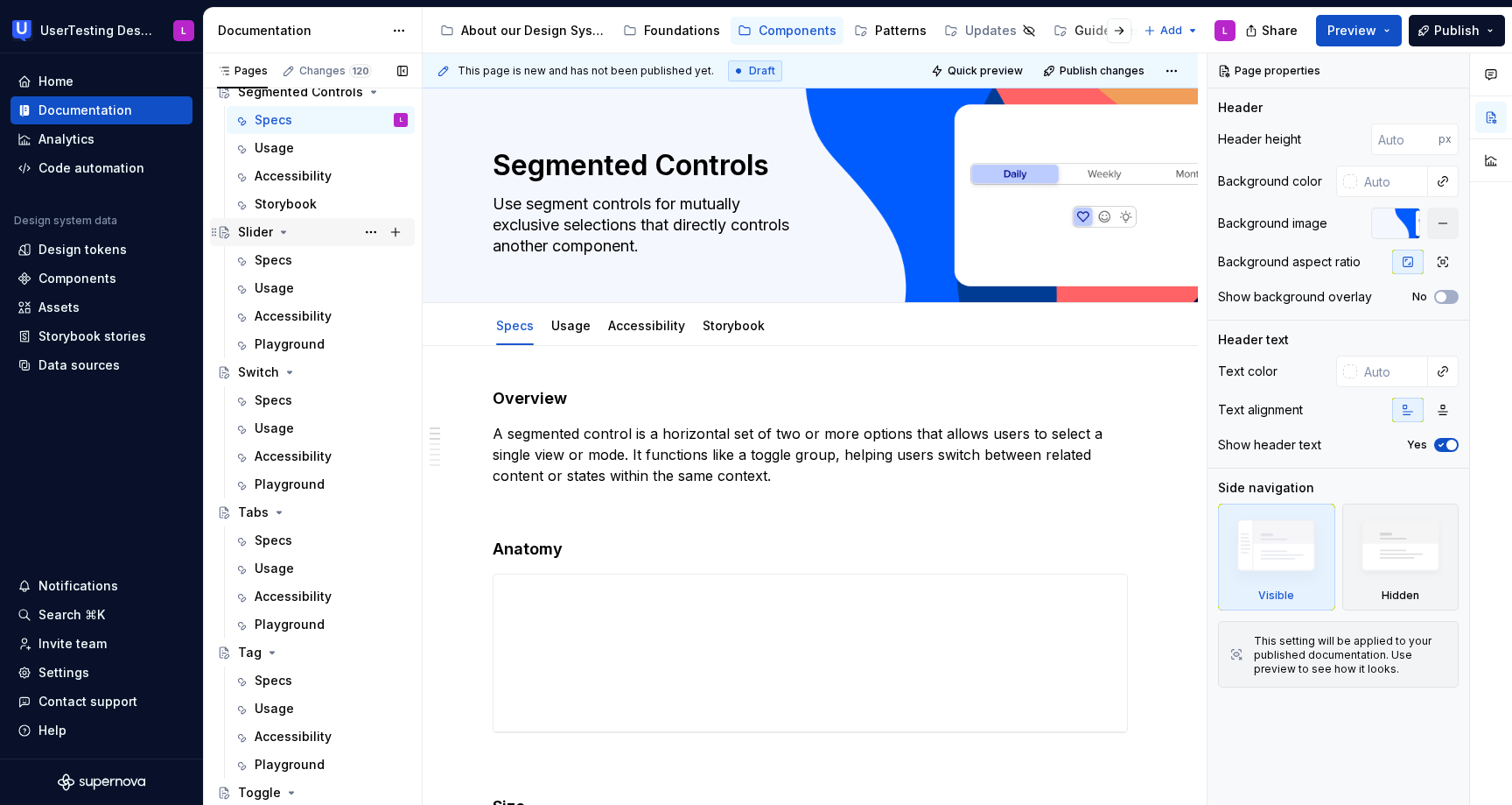
type textarea "*"
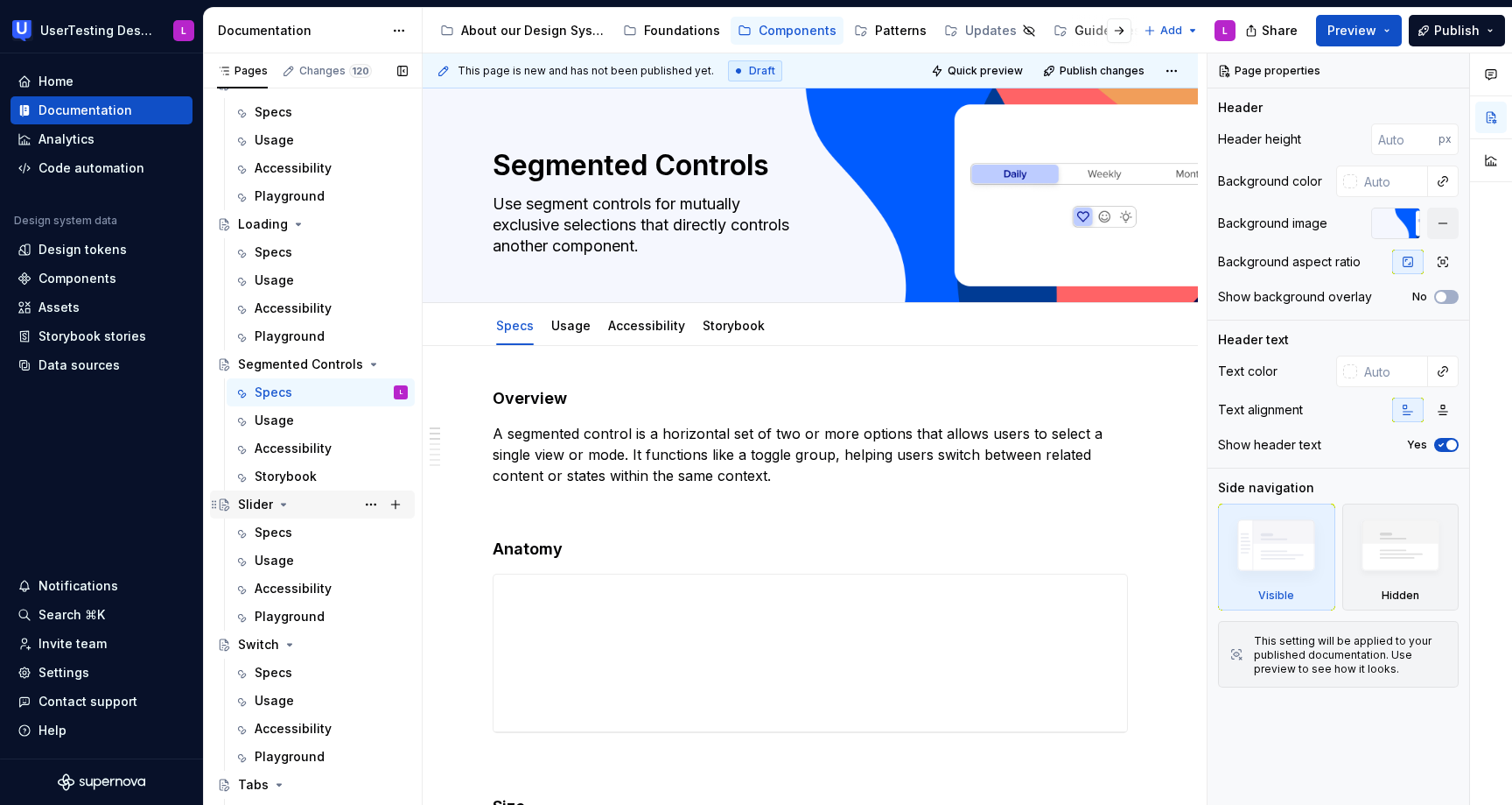
scroll to position [762, 0]
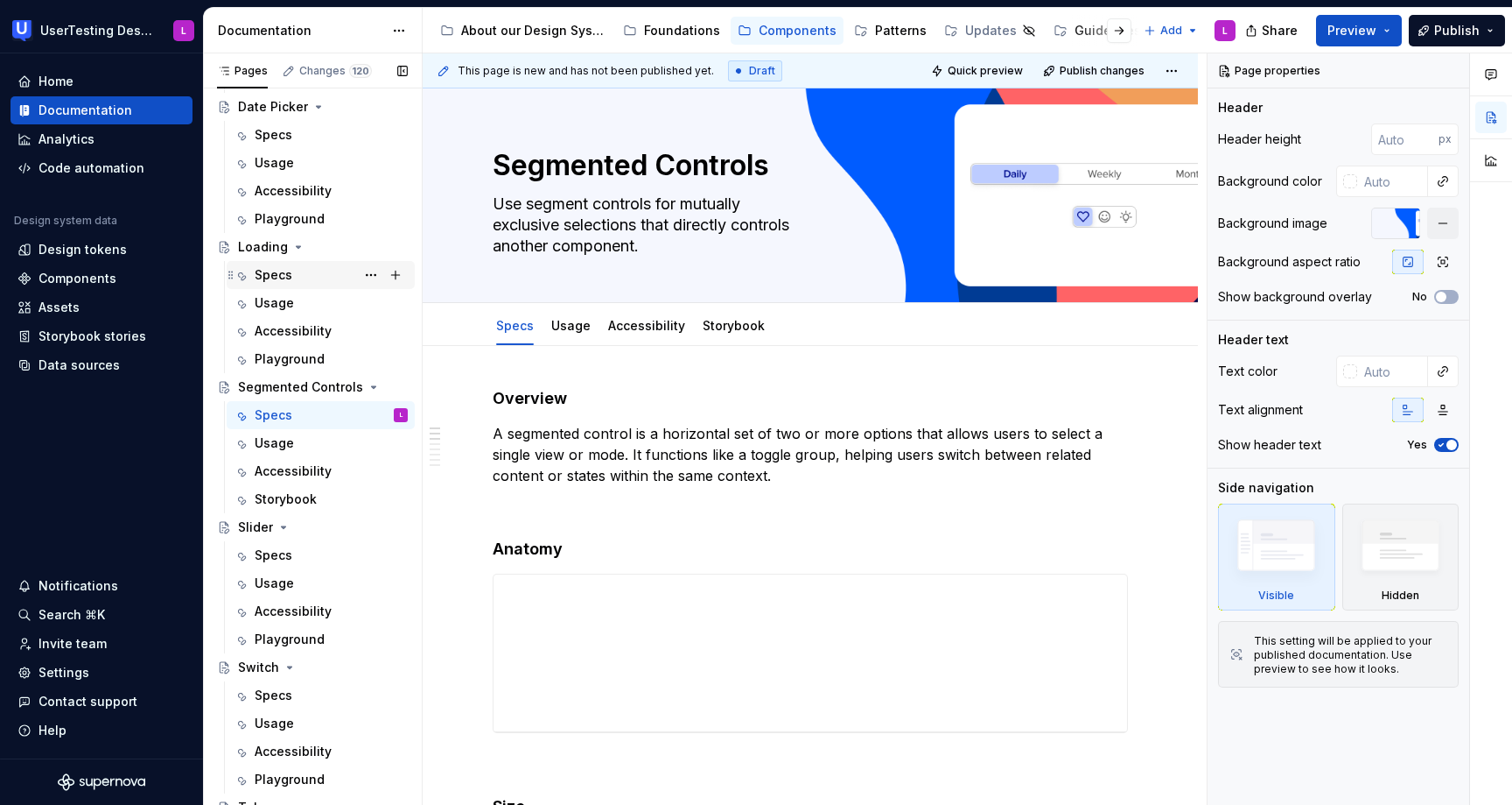
type textarea "Use segment controls for mutually exclusive selections that directly controls a…"
click at [273, 279] on div "Specs" at bounding box center [273, 275] width 37 height 18
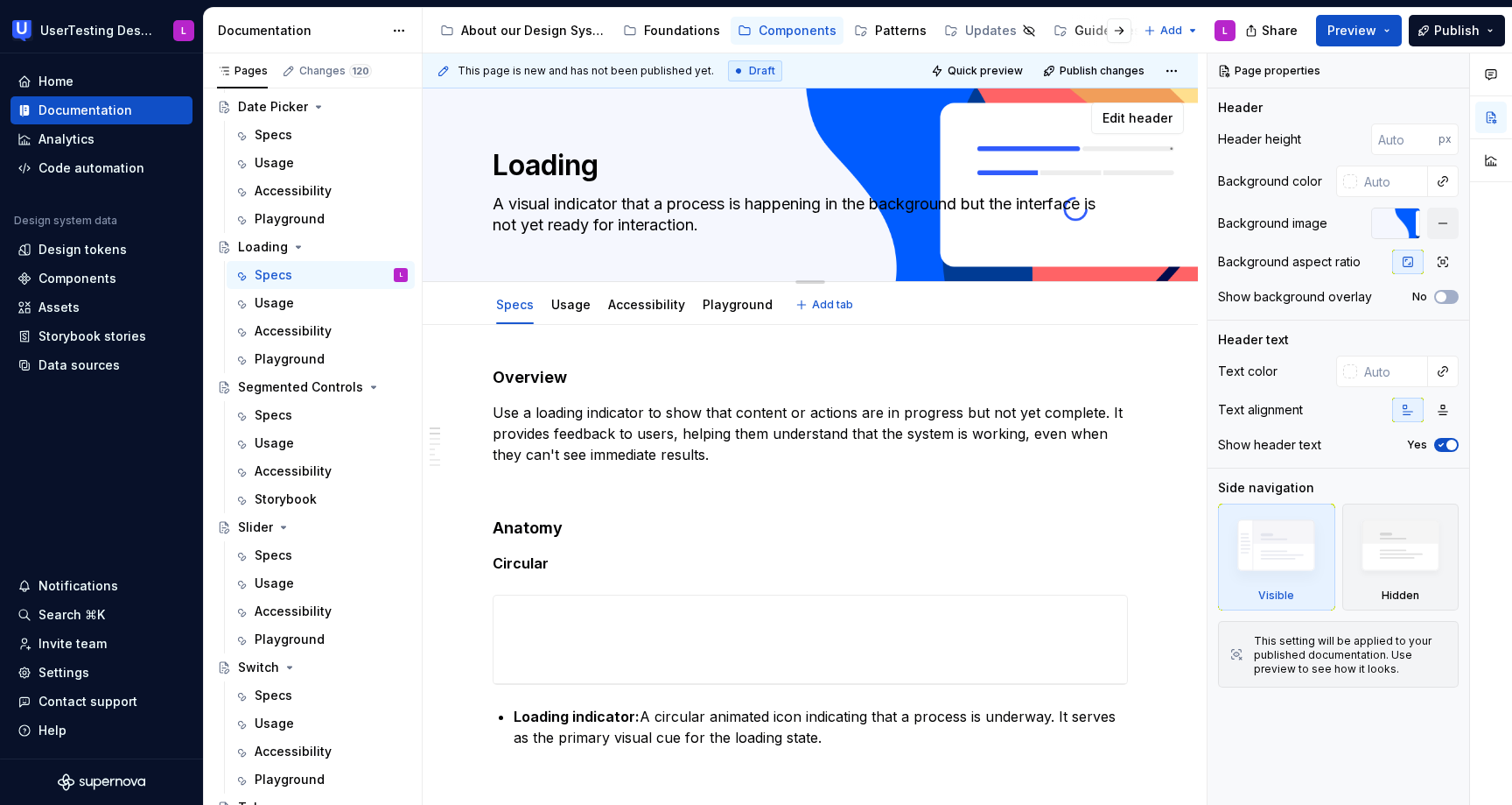
click at [735, 205] on textarea "A visual indicator that a process is happening in the background but the interf…" at bounding box center [807, 214] width 635 height 49
click at [735, 204] on textarea "A visual indicator that a process is happening in the background but the interf…" at bounding box center [807, 214] width 635 height 49
type textarea "*"
type textarea "A visual indicator that a process is happening in the background but the interf…"
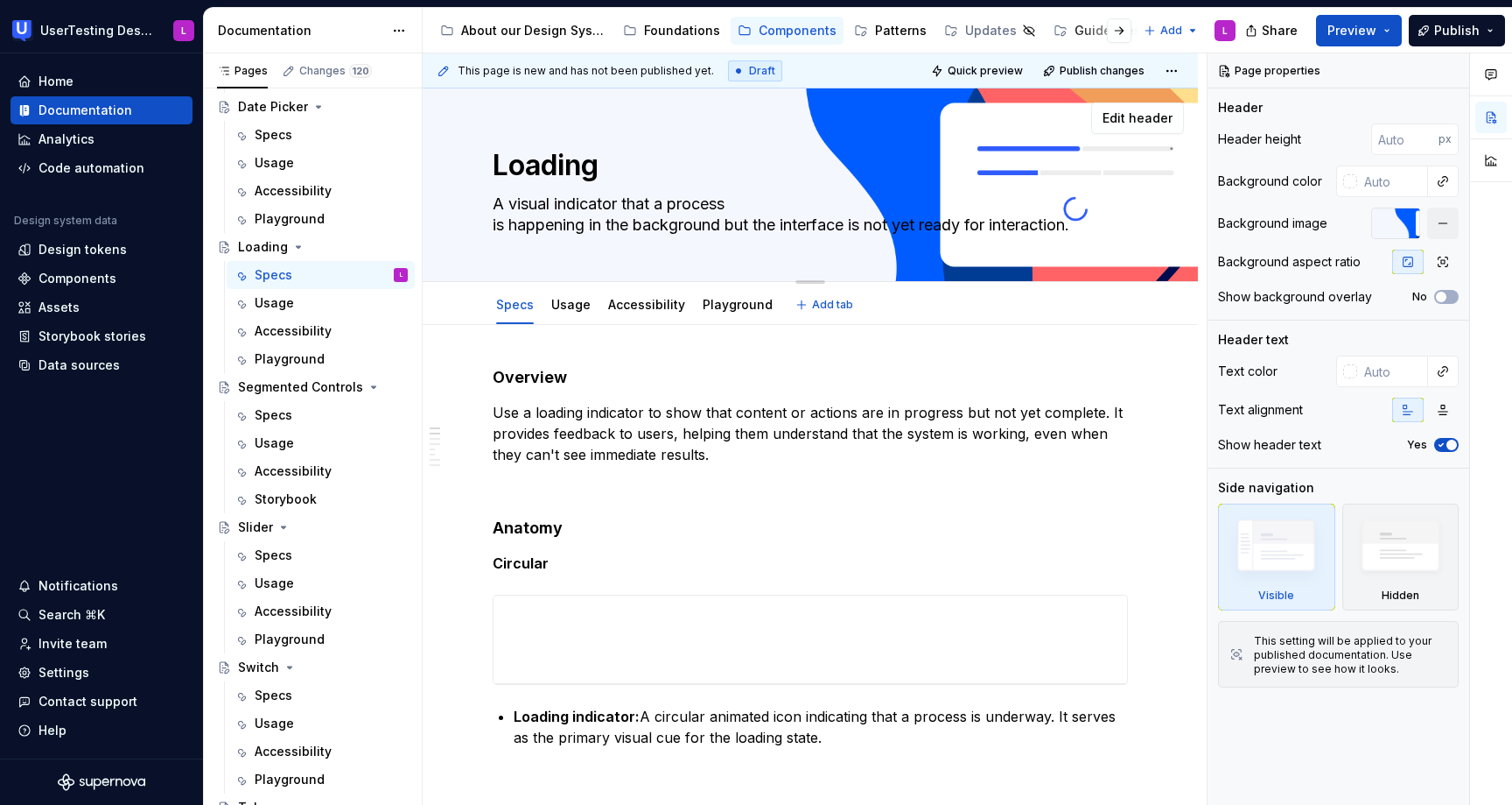
click at [760, 224] on textarea "A visual indicator that a process is happening in the background but the interf…" at bounding box center [807, 214] width 635 height 49
type textarea "*"
type textarea "A visual indicator that a process is happening in the background but the interf…"
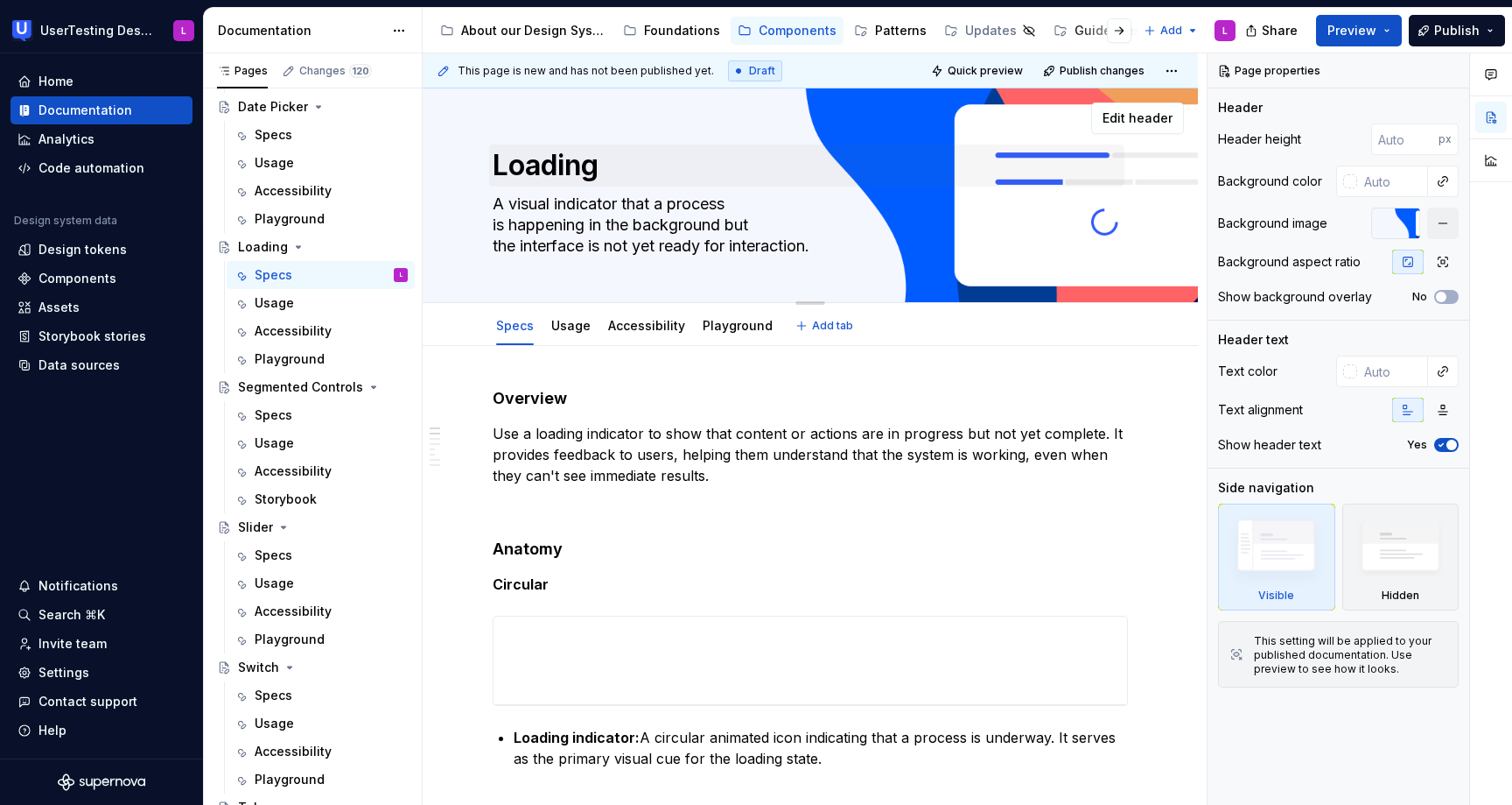
type textarea "*"
type textarea "A visual indicator that a process is happening in the background but the interf…"
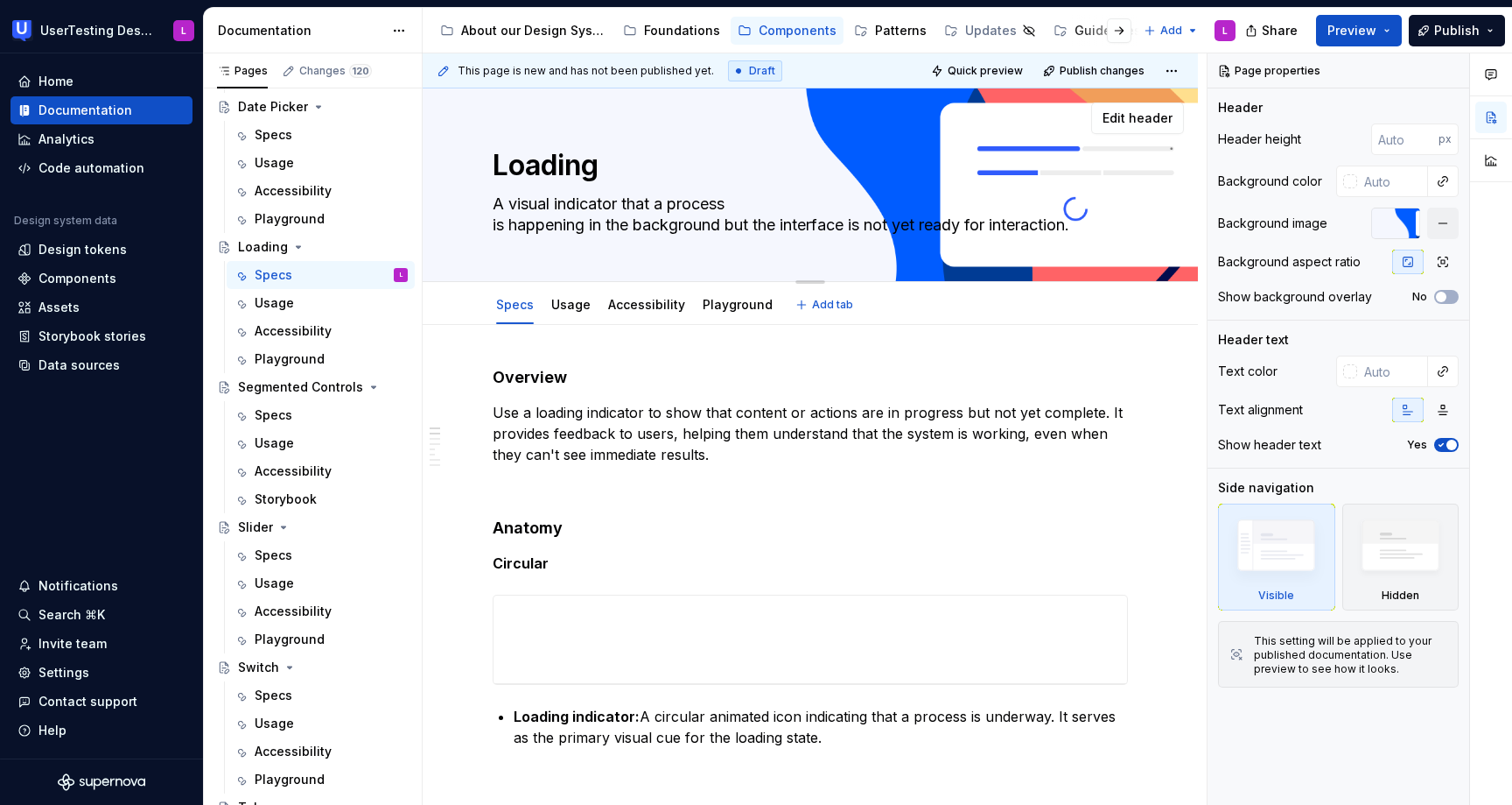
click at [788, 223] on textarea "A visual indicator that a process is happening in the background but the interf…" at bounding box center [807, 214] width 635 height 49
type textarea "*"
type textarea "A visual indicator that a process is happening in the background but the interf…"
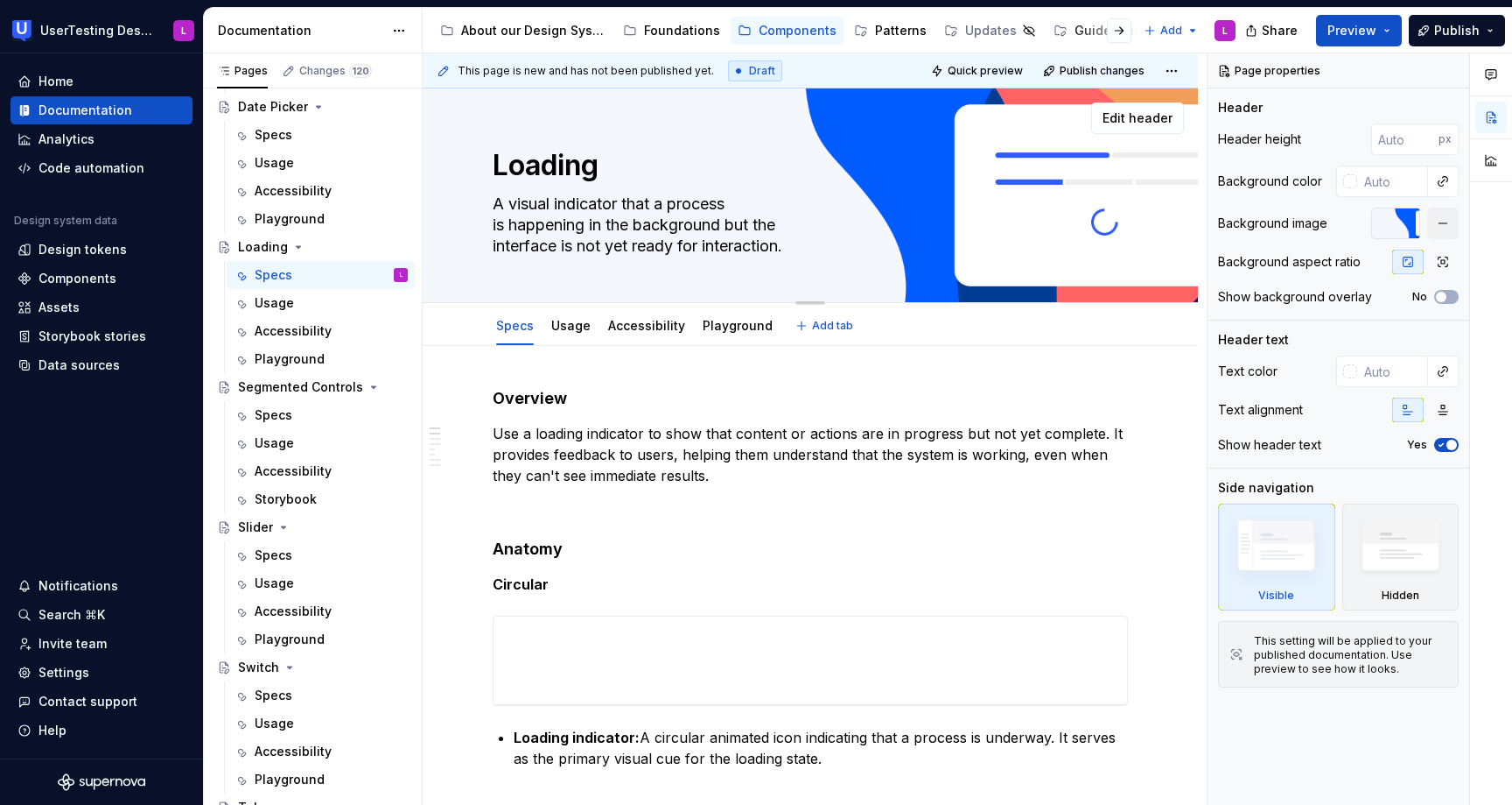
click at [492, 225] on textarea "A visual indicator that a process is happening in the background but the interf…" at bounding box center [807, 224] width 635 height 70
type textarea "*"
type textarea "A visual indicator that a process is happening in the background but the interf…"
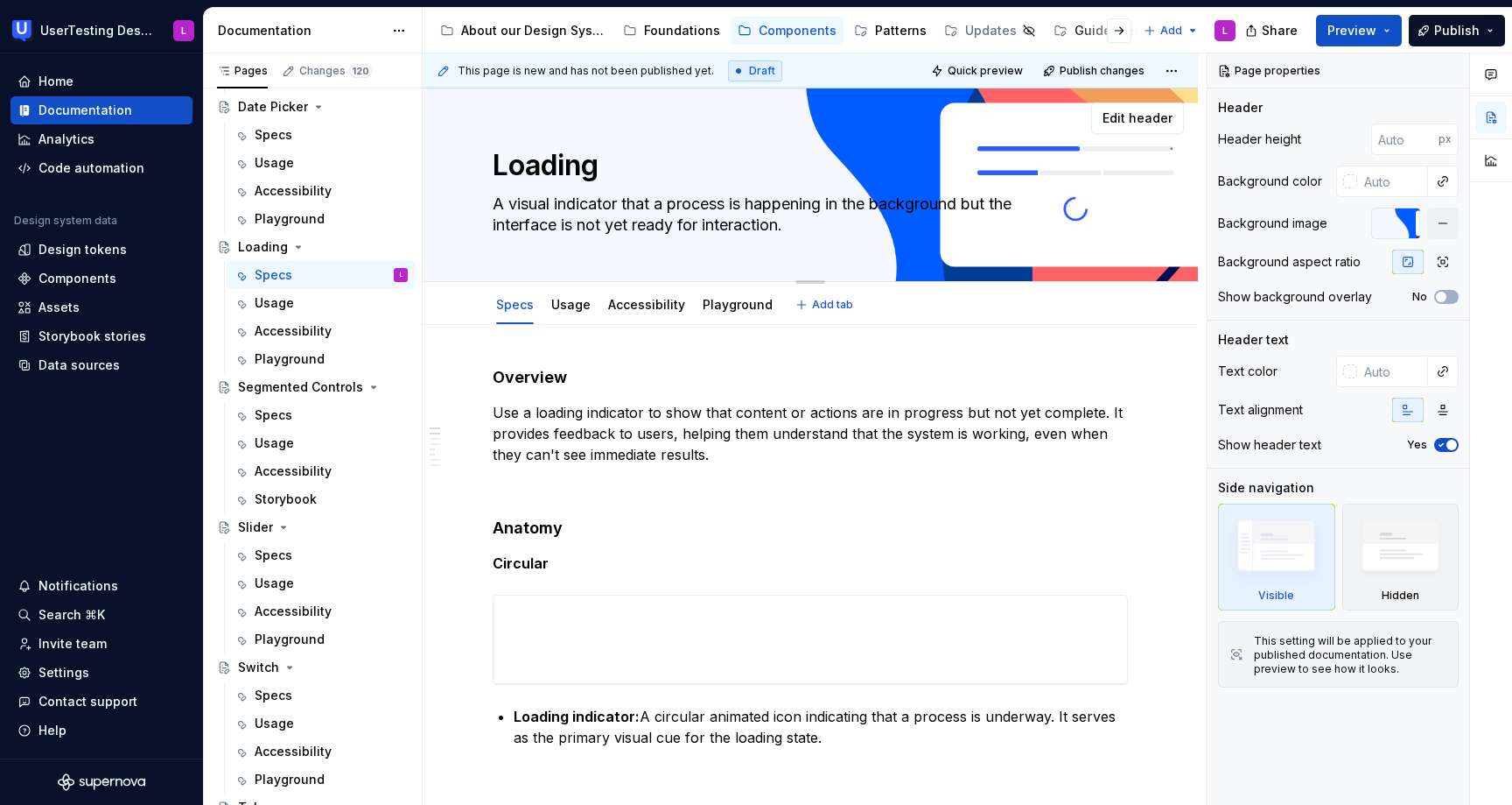
click at [752, 202] on textarea "A visual indicator that a process is happening in the background but the interf…" at bounding box center [807, 214] width 635 height 49
type textarea "*"
type textarea "A visual indicator that a process is happening in the background but the interf…"
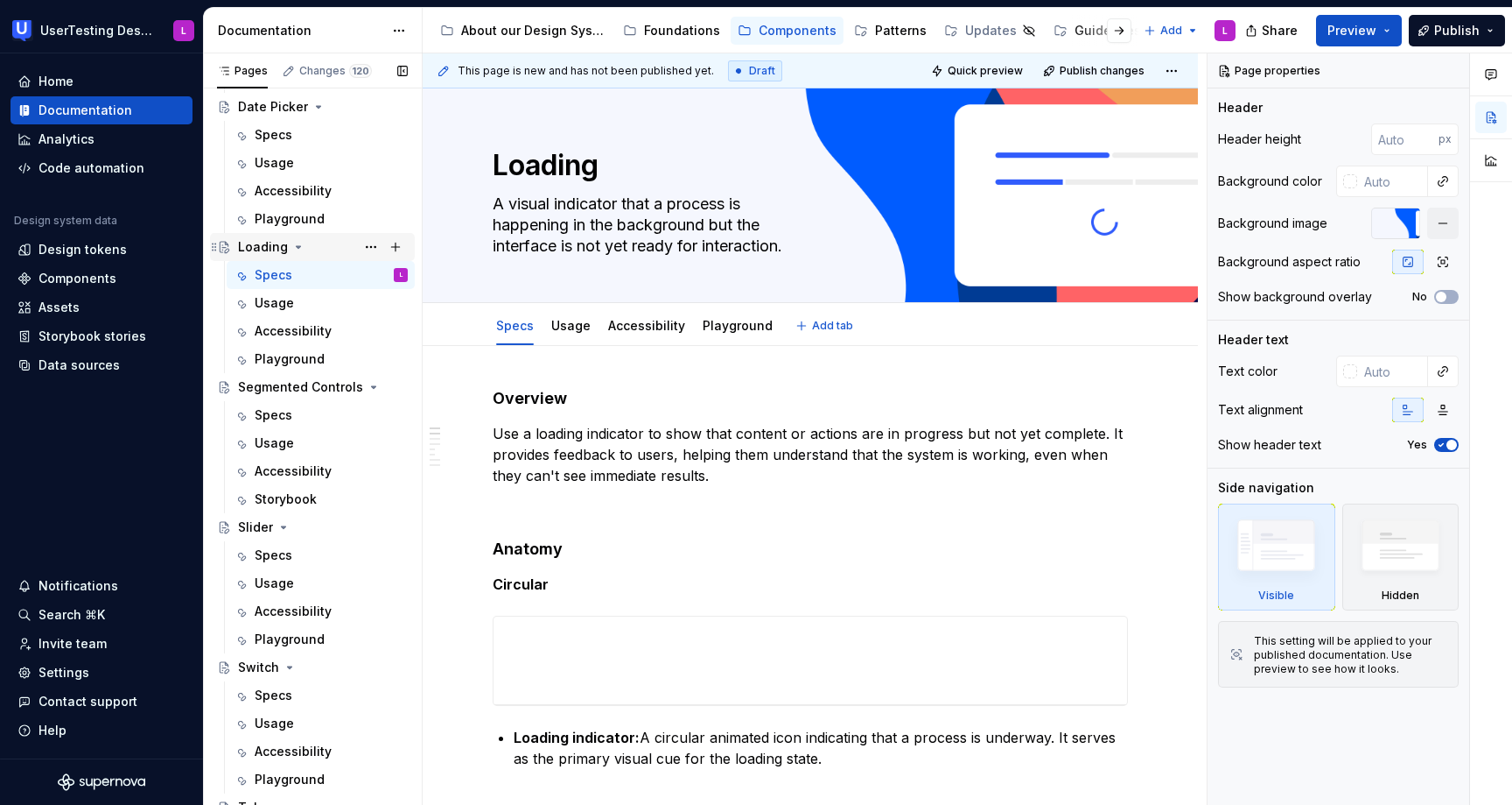
type textarea "*"
type textarea "A visual indicator that a process is happening in the background but the interf…"
click at [303, 143] on div "Specs" at bounding box center [331, 135] width 153 height 25
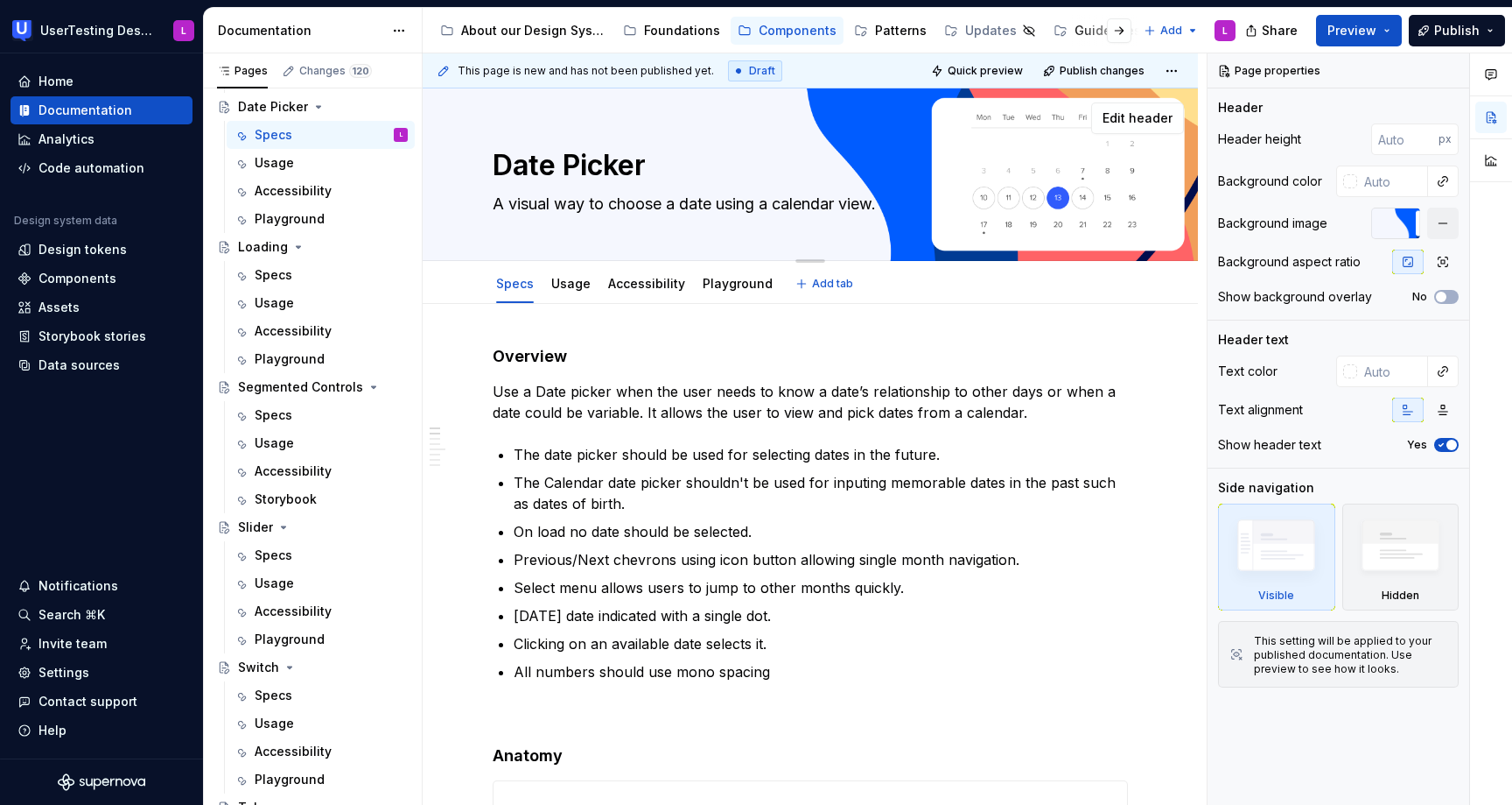
click at [720, 199] on textarea "A visual way to choose a date using a calendar view." at bounding box center [807, 203] width 635 height 28
click at [721, 204] on textarea "A visual way to choose a date using a calendar view." at bounding box center [807, 203] width 635 height 28
type textarea "*"
type textarea "A visual way to choose a date using a calendar view."
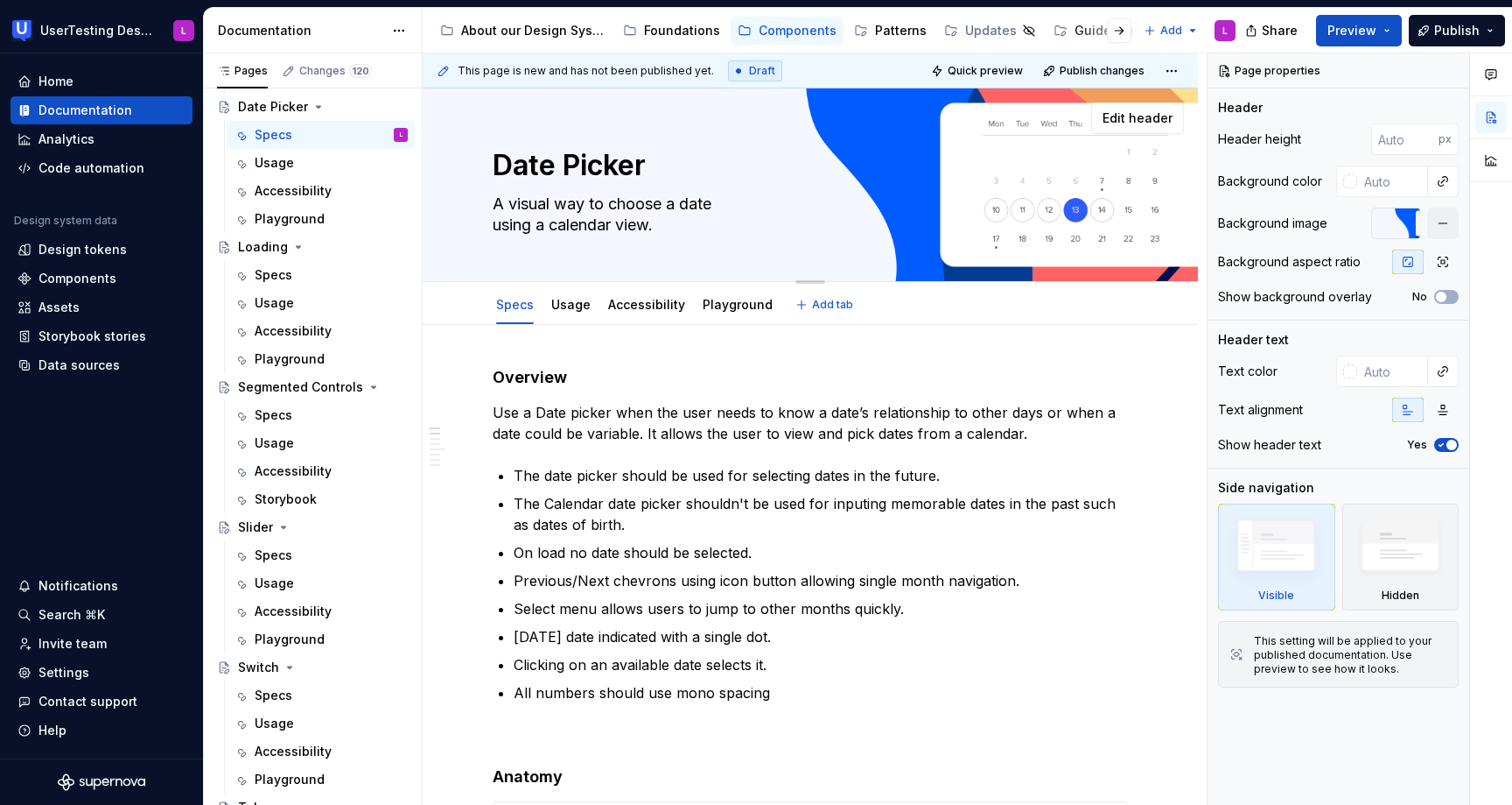
type textarea "*"
type textarea "A visual way to choose a date using a calendar view."
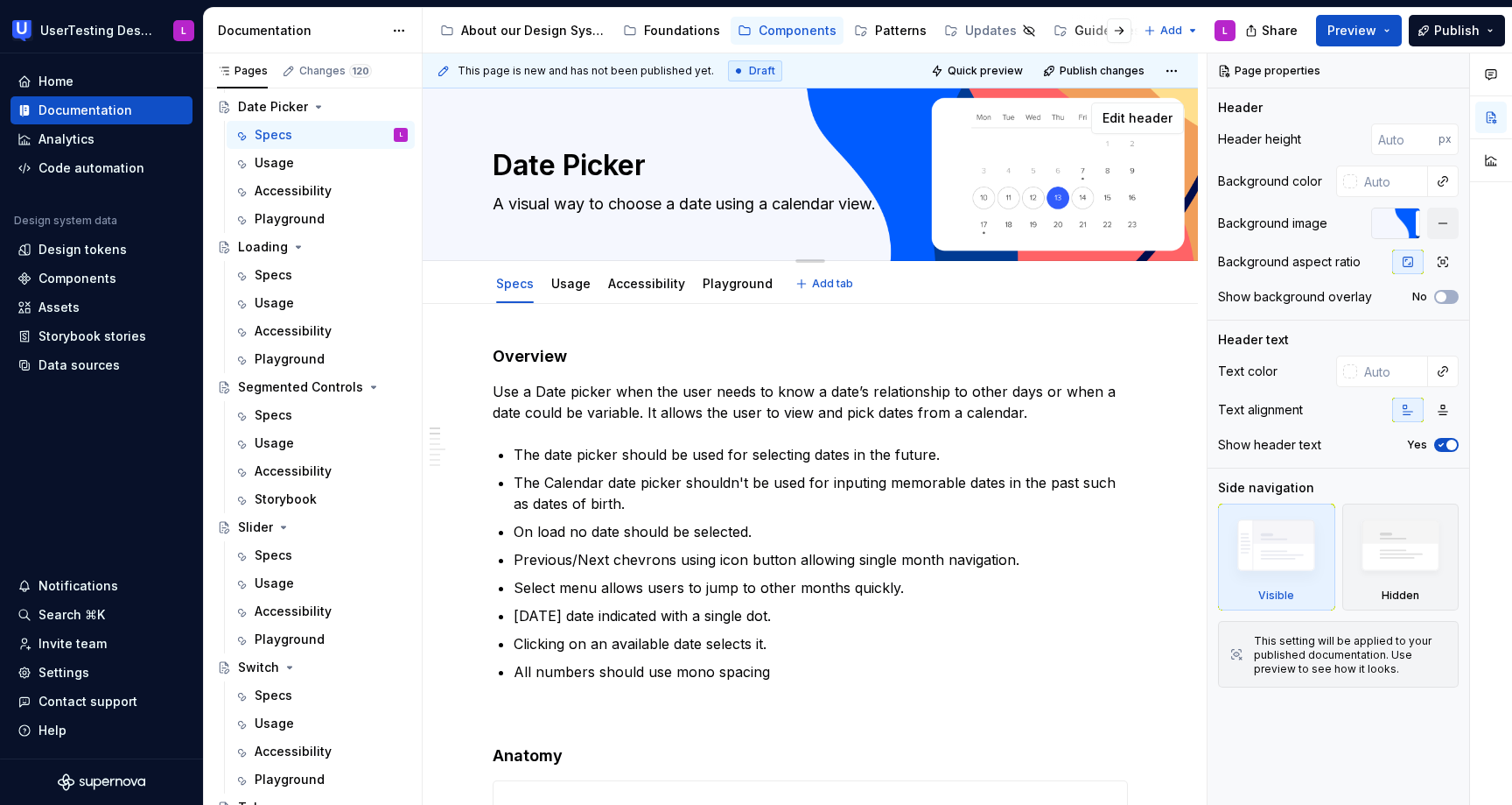
type textarea "*"
type textarea "A visual way to choose a date using a calendar view."
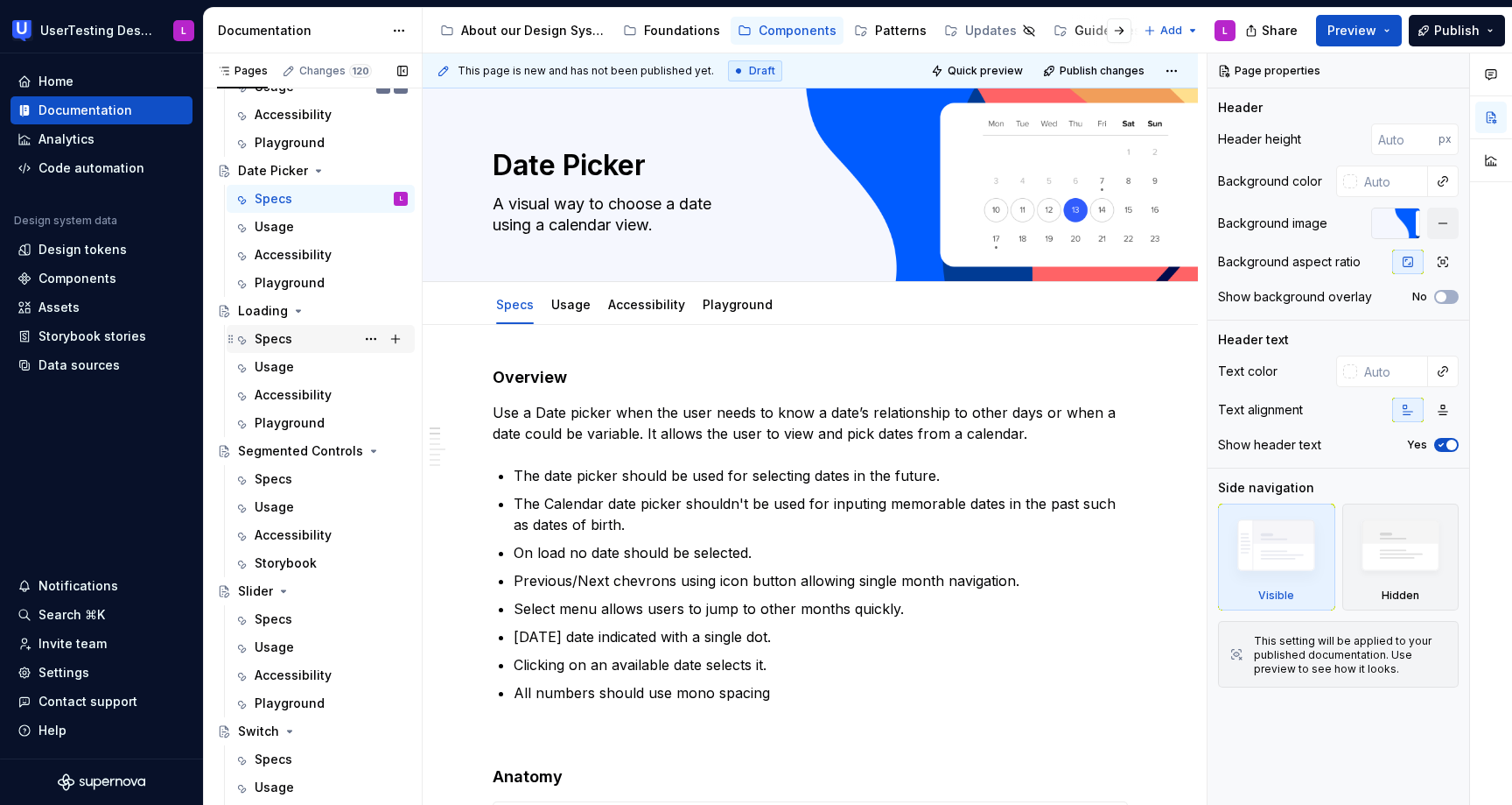
type textarea "*"
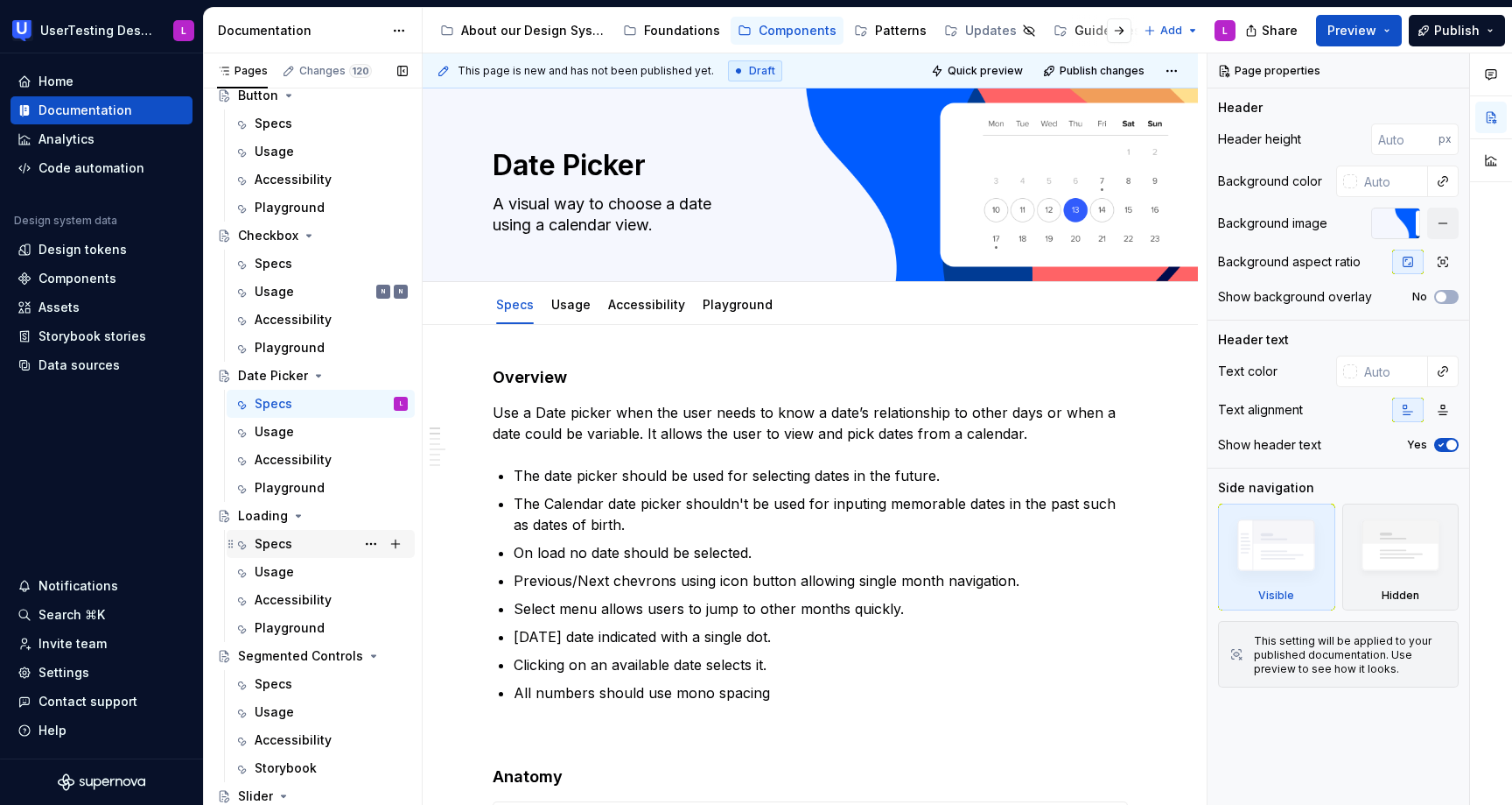
scroll to position [448, 0]
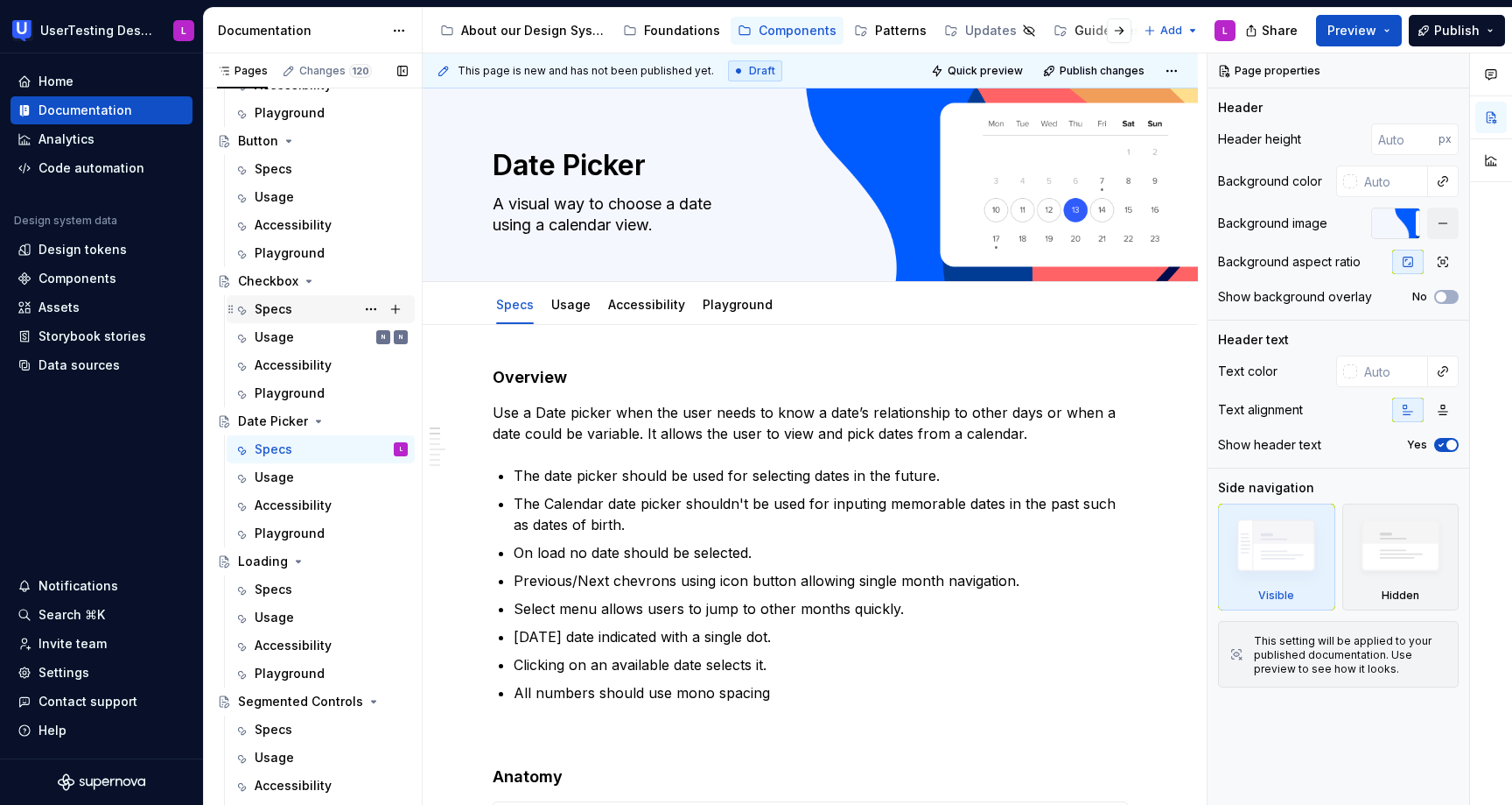
type textarea "A visual way to choose a date using a calendar view."
click at [293, 311] on div "Specs" at bounding box center [331, 309] width 153 height 25
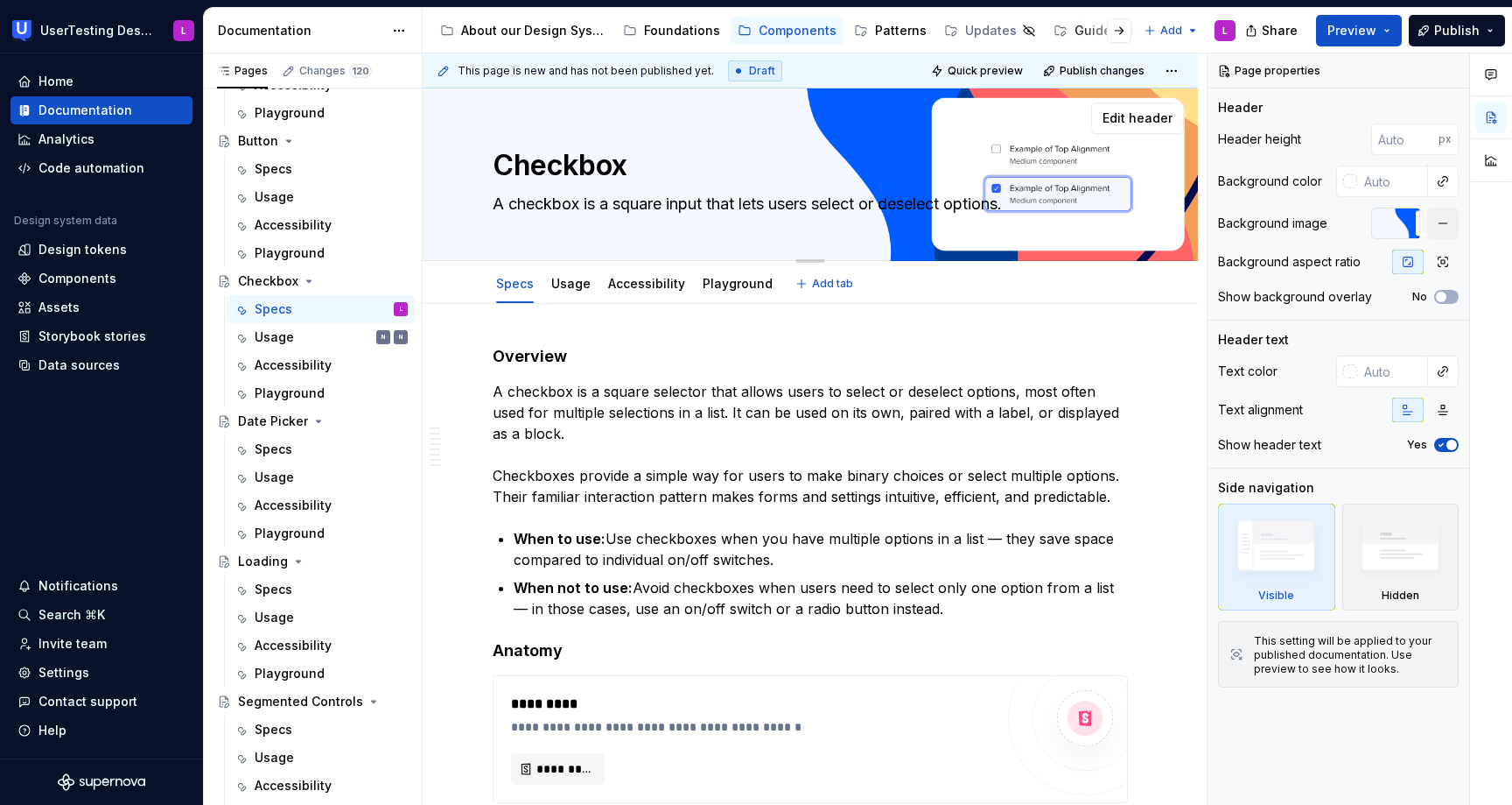
click at [744, 203] on textarea "A checkbox is a square input that lets users select or deselect options." at bounding box center [807, 203] width 635 height 28
type textarea "*"
type textarea "A checkbox is a square input that lets users select or deselect options."
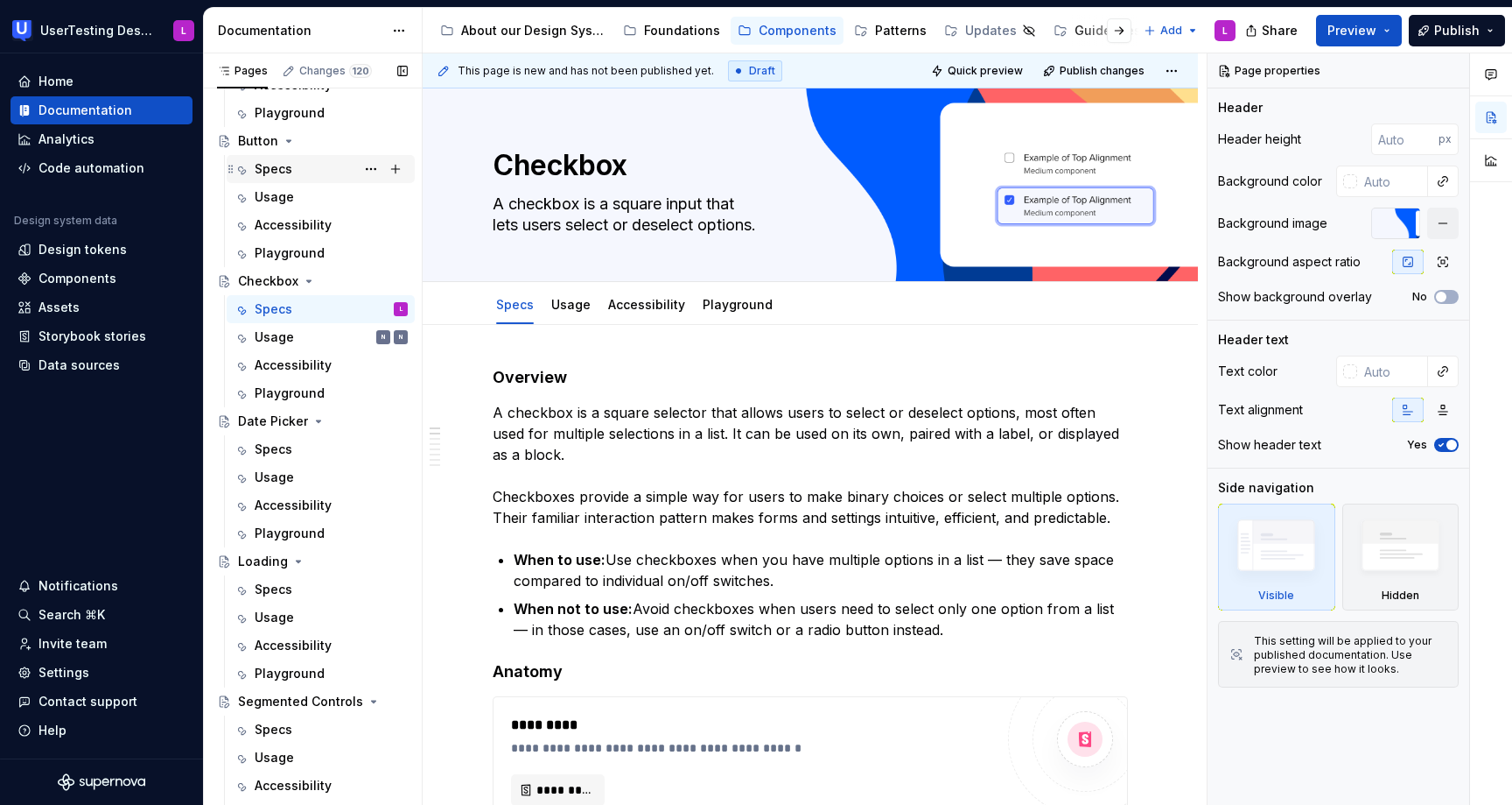
type textarea "*"
type textarea "A checkbox is a square input that lets users select or deselect options."
click at [286, 165] on div "Specs" at bounding box center [273, 169] width 37 height 18
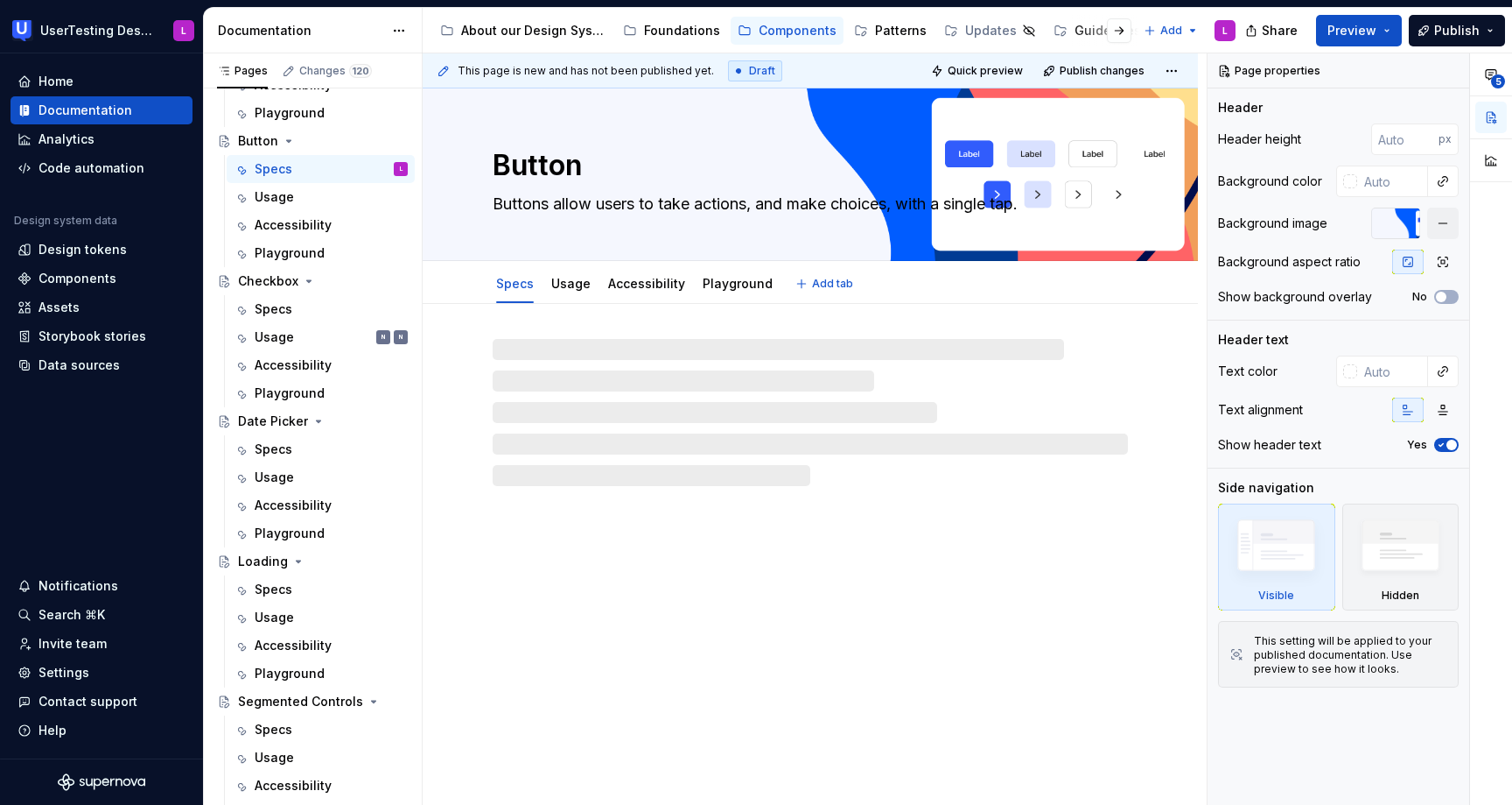
click at [760, 203] on textarea "Buttons allow users to take actions, and make choices, with a single tap." at bounding box center [807, 203] width 635 height 28
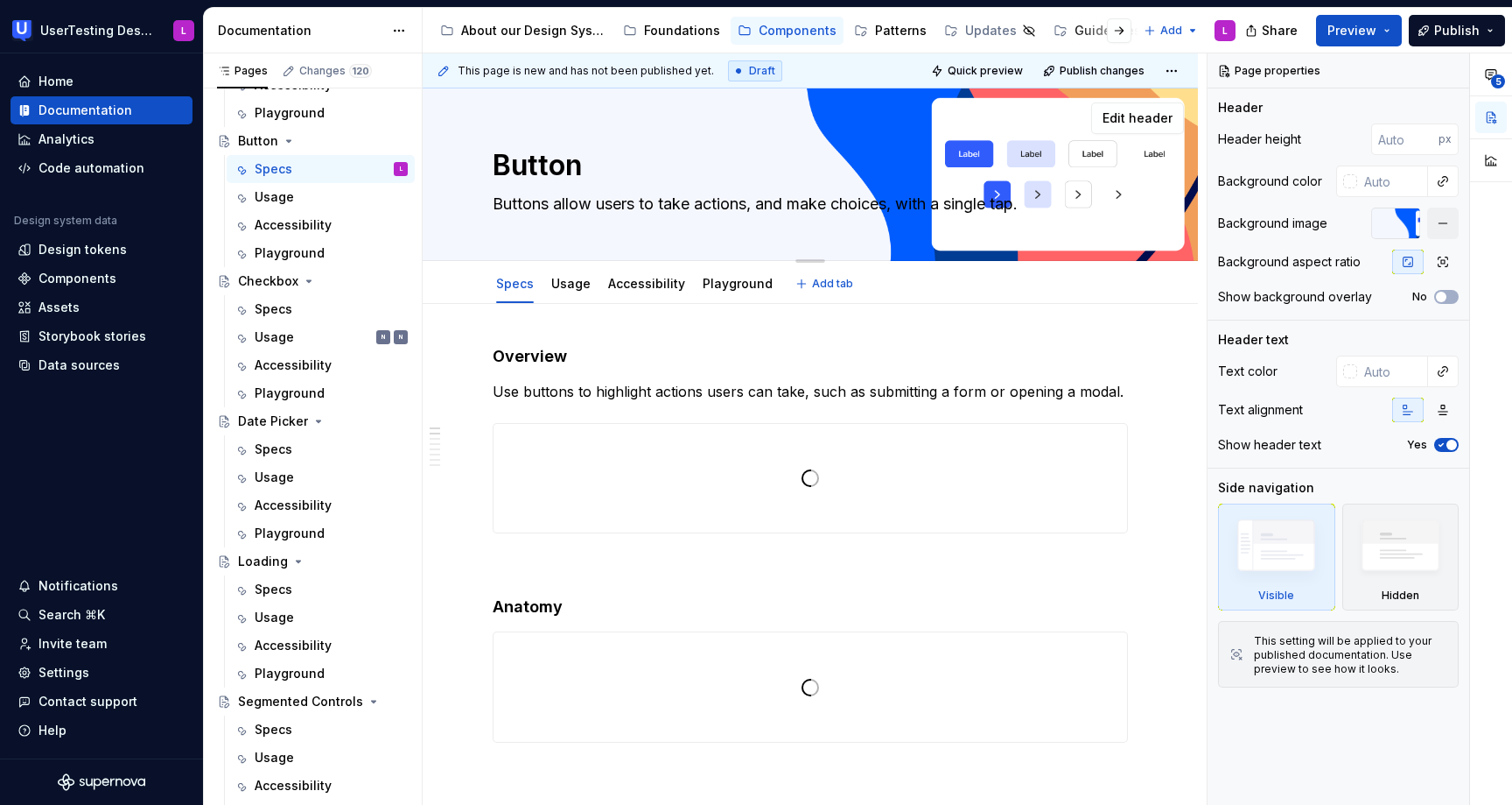
type textarea "*"
type textarea "Buttons allow users to take actions, and make choices, with a single tap."
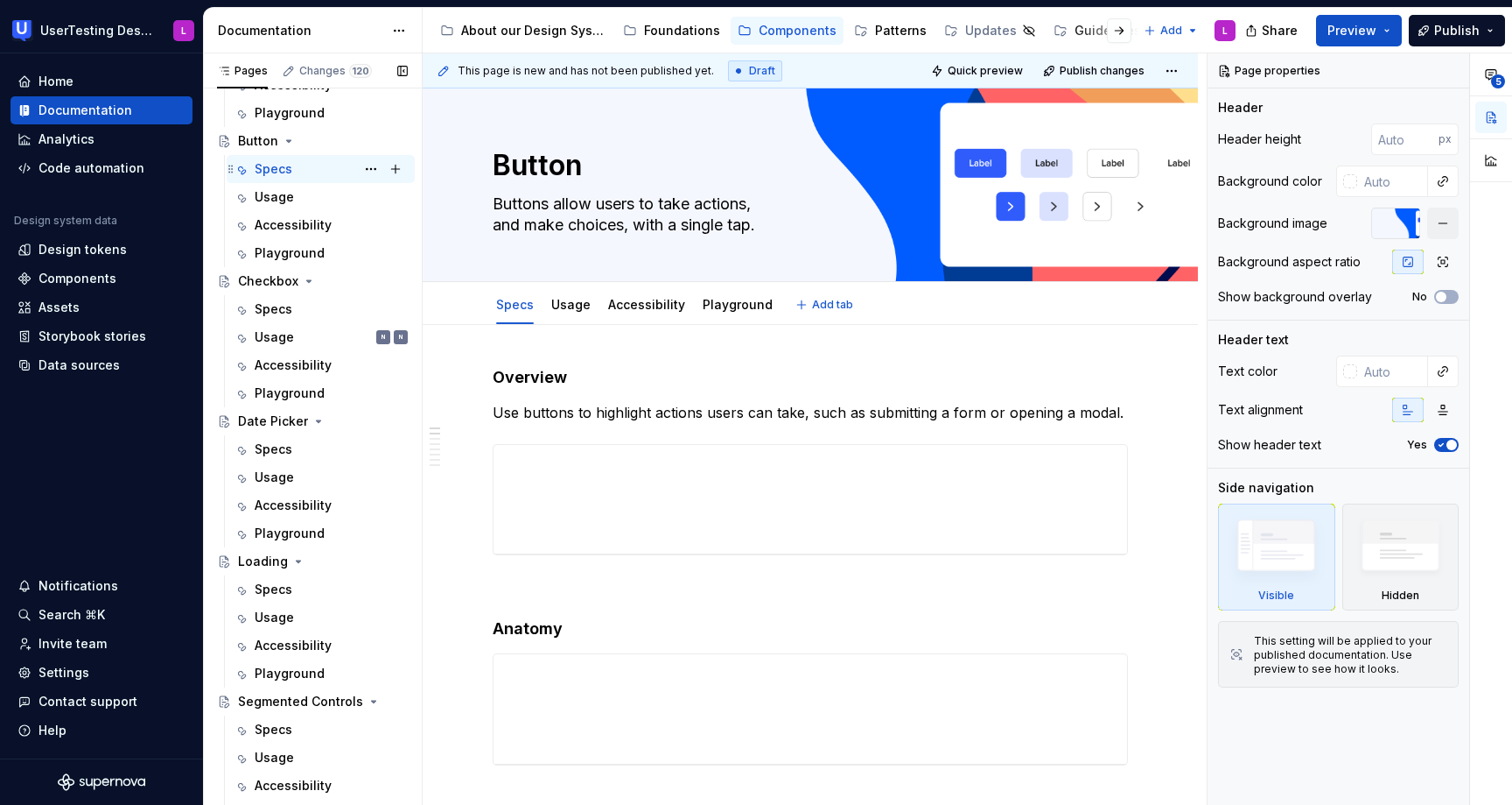
type textarea "*"
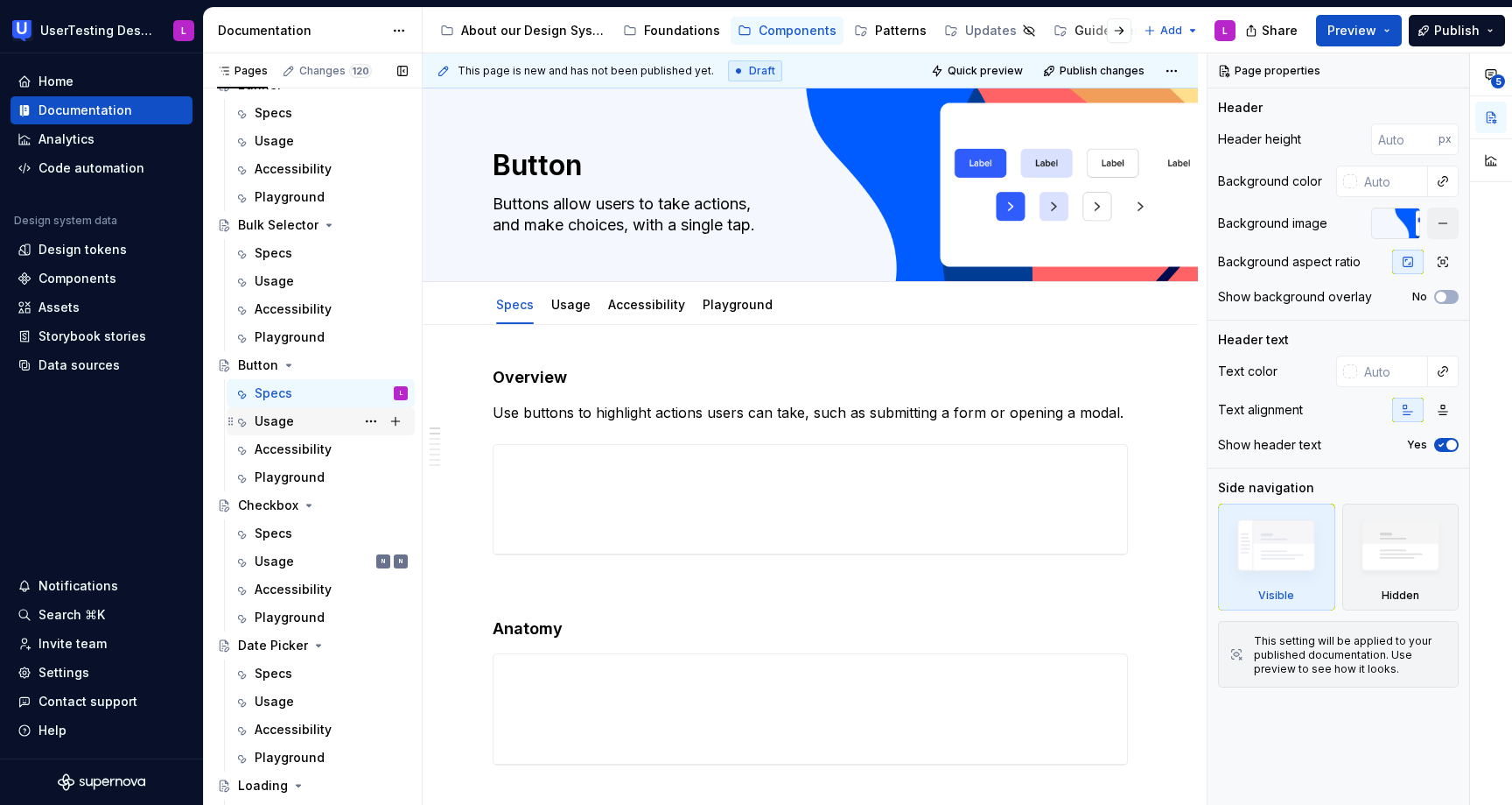
scroll to position [197, 0]
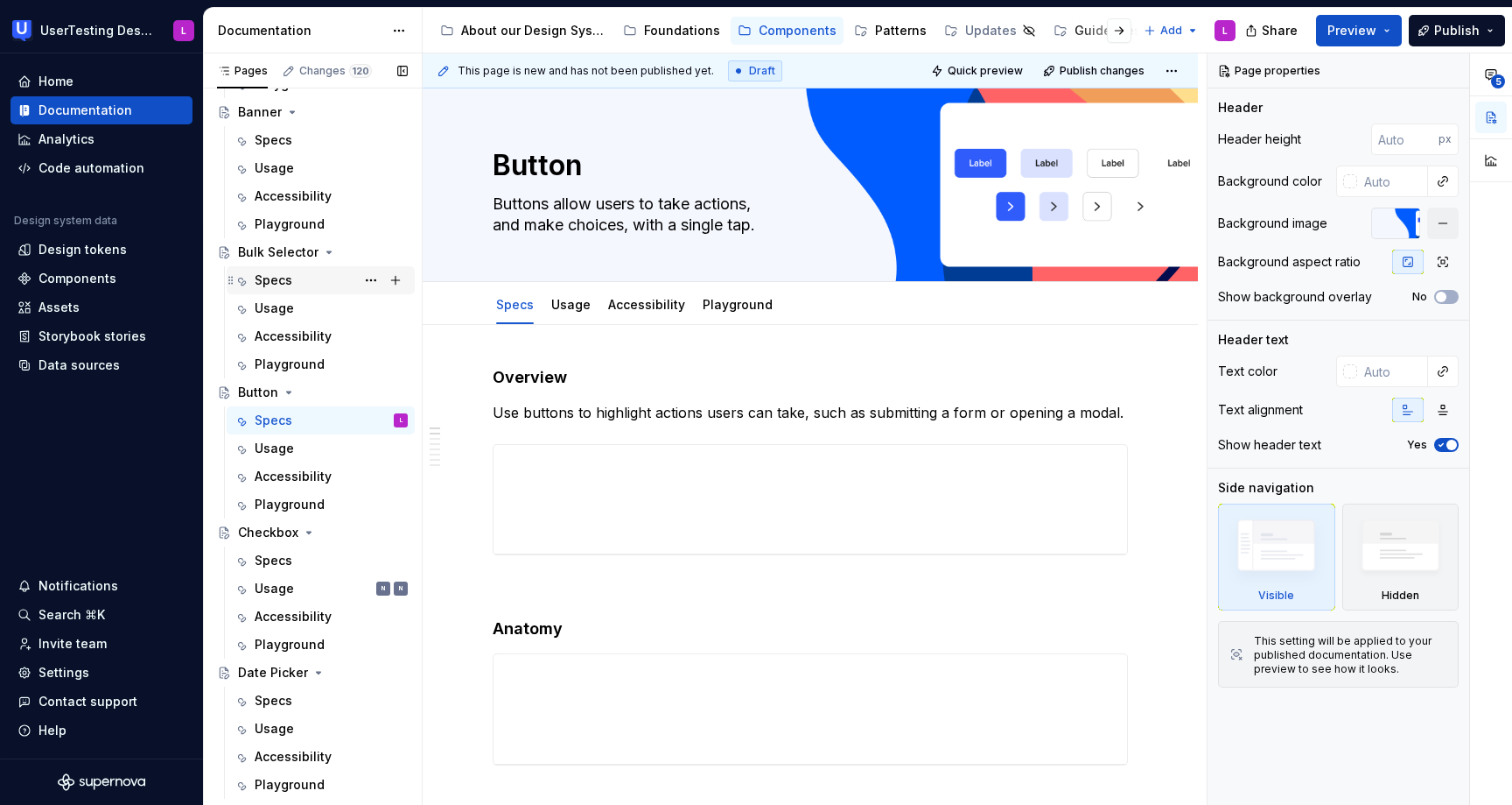
type textarea "Buttons allow users to take actions, and make choices, with a single tap."
click at [283, 283] on div "Specs" at bounding box center [273, 281] width 37 height 18
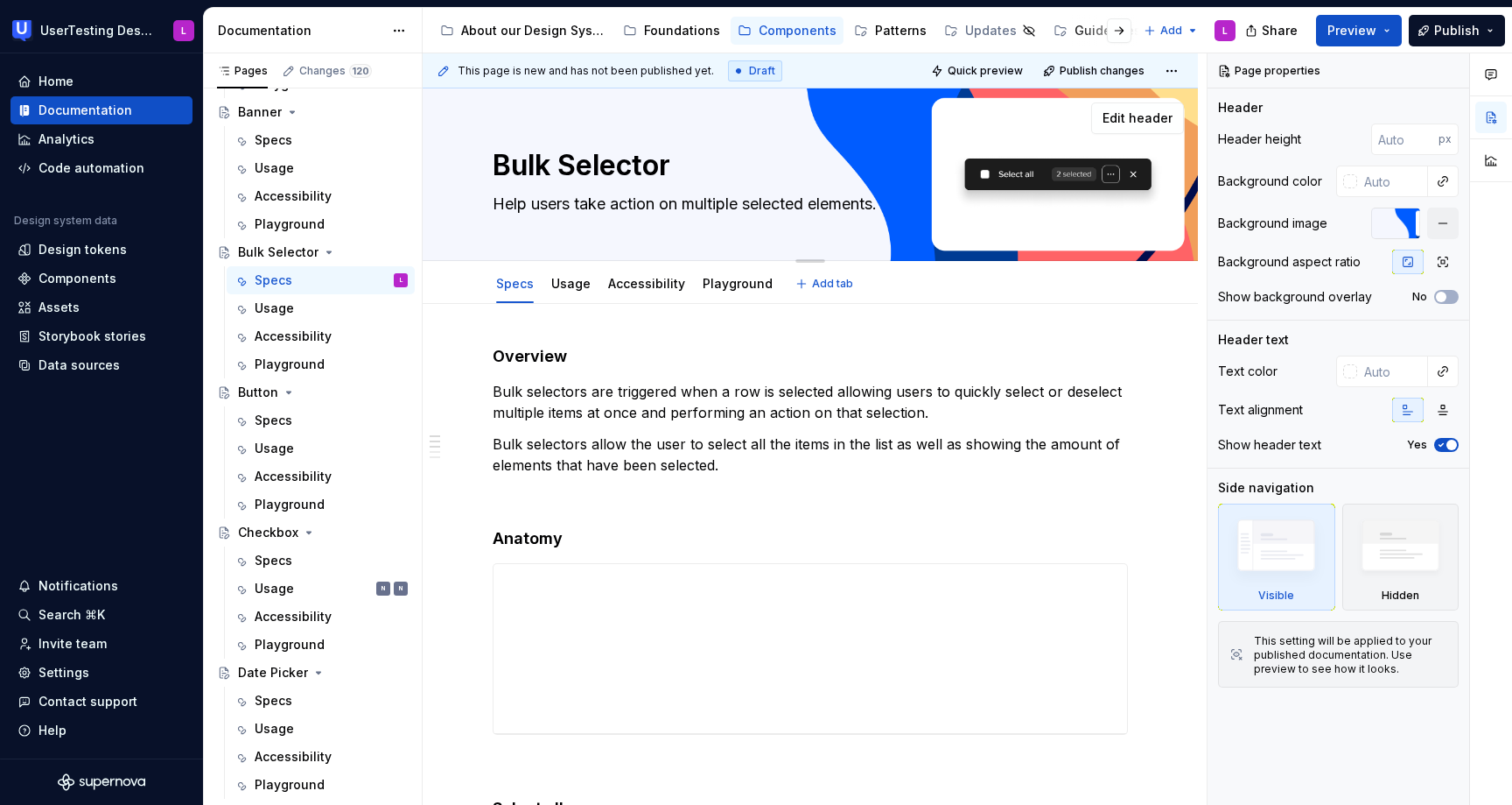
click at [751, 202] on textarea "Help users take action on multiple selected elements." at bounding box center [807, 203] width 635 height 28
click at [748, 206] on textarea "Help users take action on multiple selected elements." at bounding box center [807, 203] width 635 height 28
type textarea "*"
type textarea "Help users take action on multiple selected elements."
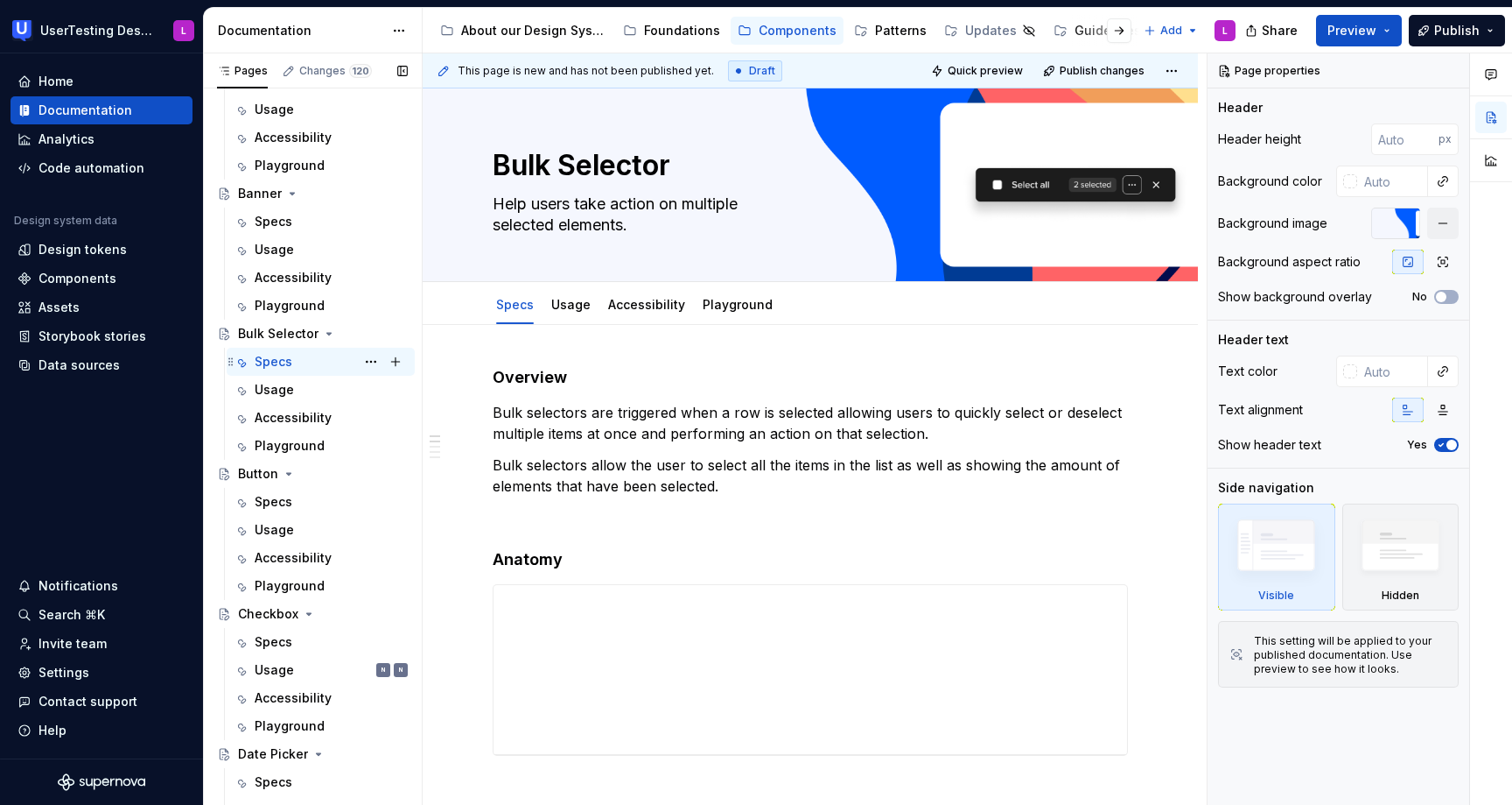
scroll to position [25, 0]
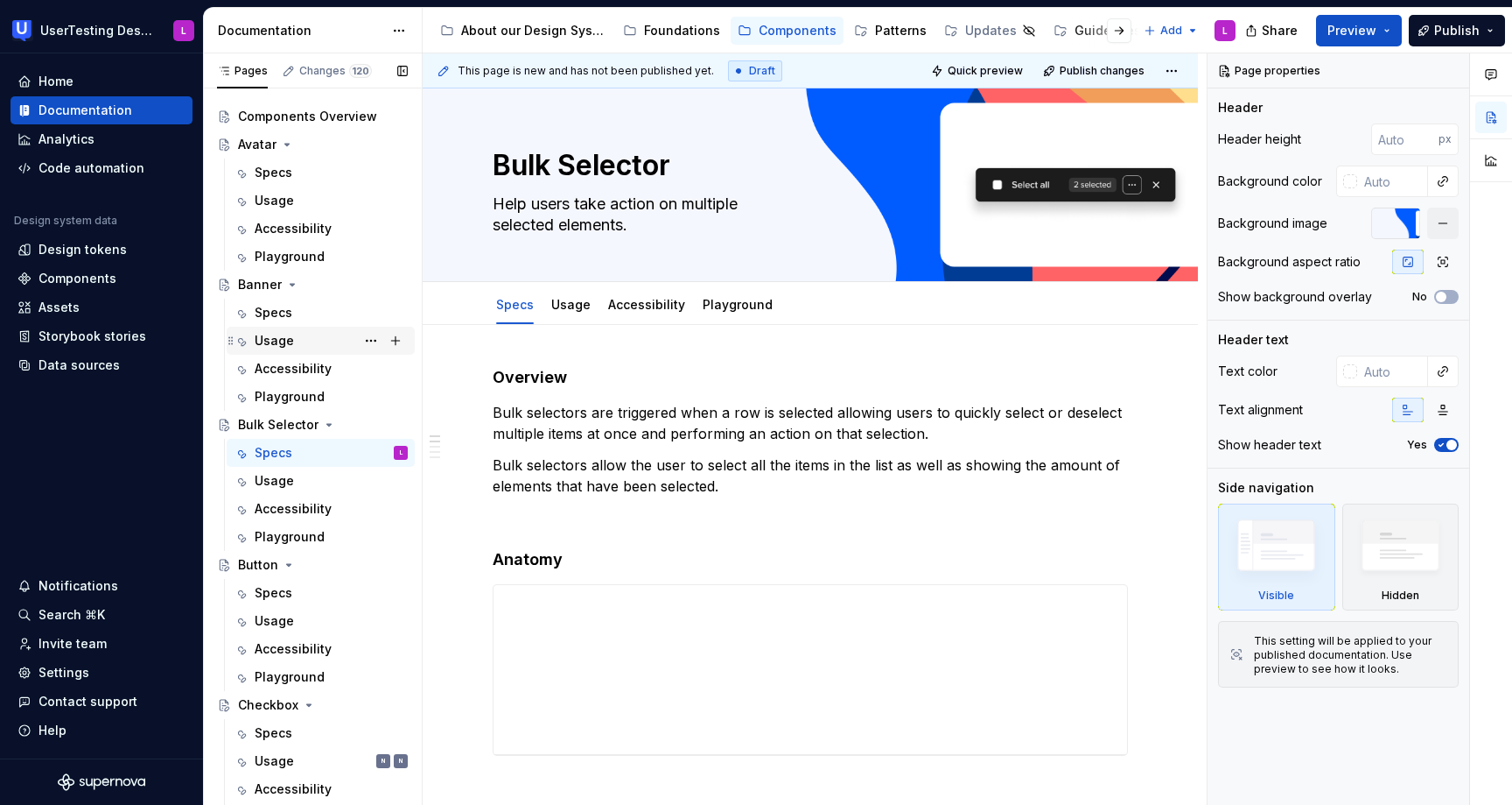
type textarea "*"
type textarea "Help users take action on multiple selected elements."
click at [277, 325] on div "Specs" at bounding box center [320, 312] width 188 height 28
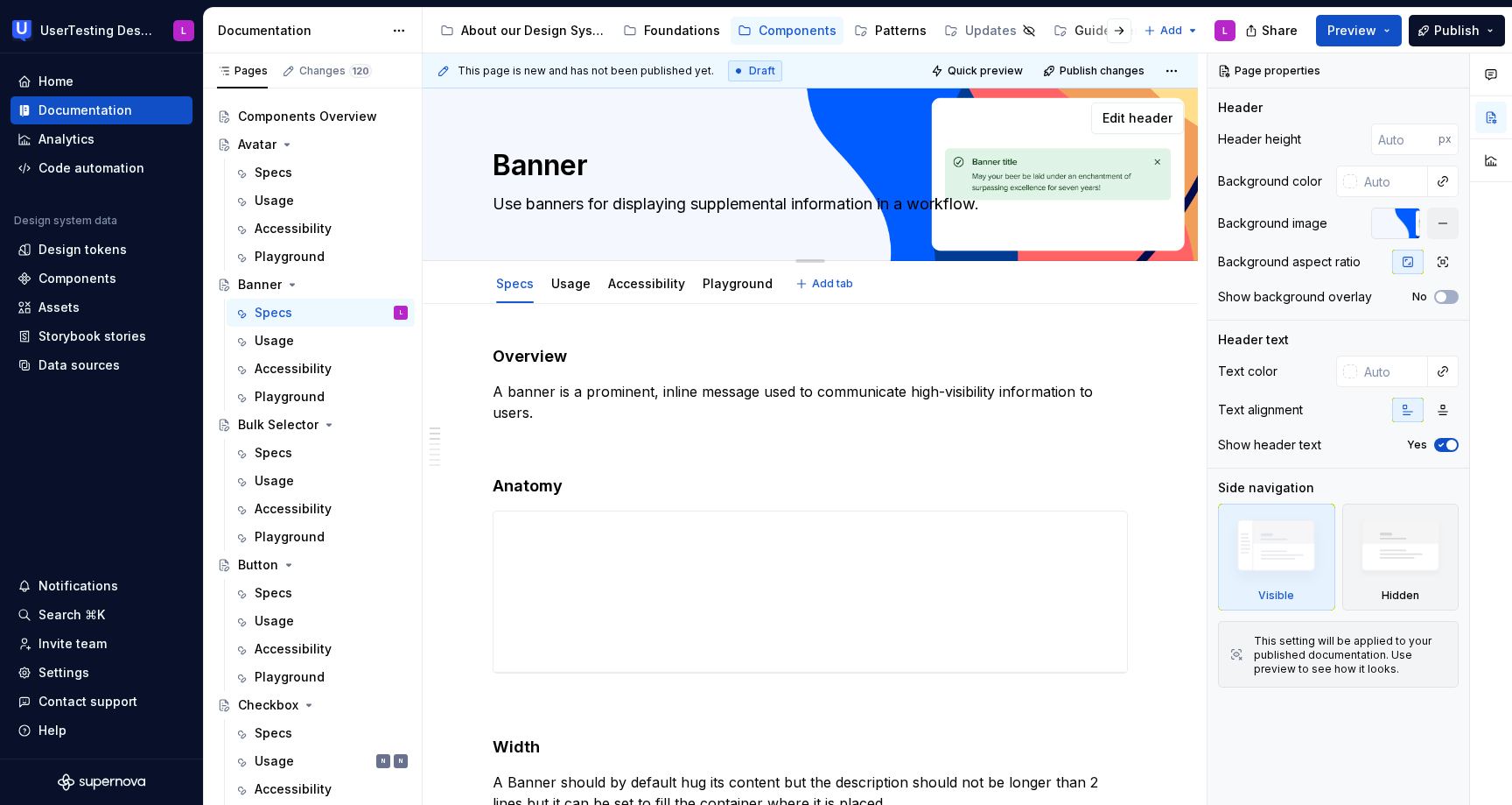
click at [695, 201] on textarea "Use banners for displaying supplemental information in a workflow." at bounding box center [807, 203] width 635 height 28
click at [699, 201] on textarea "Use banners for displaying supplemental information in a workflow." at bounding box center [807, 203] width 635 height 28
type textarea "*"
type textarea "Use banners for displaying supplemental information in a workflow."
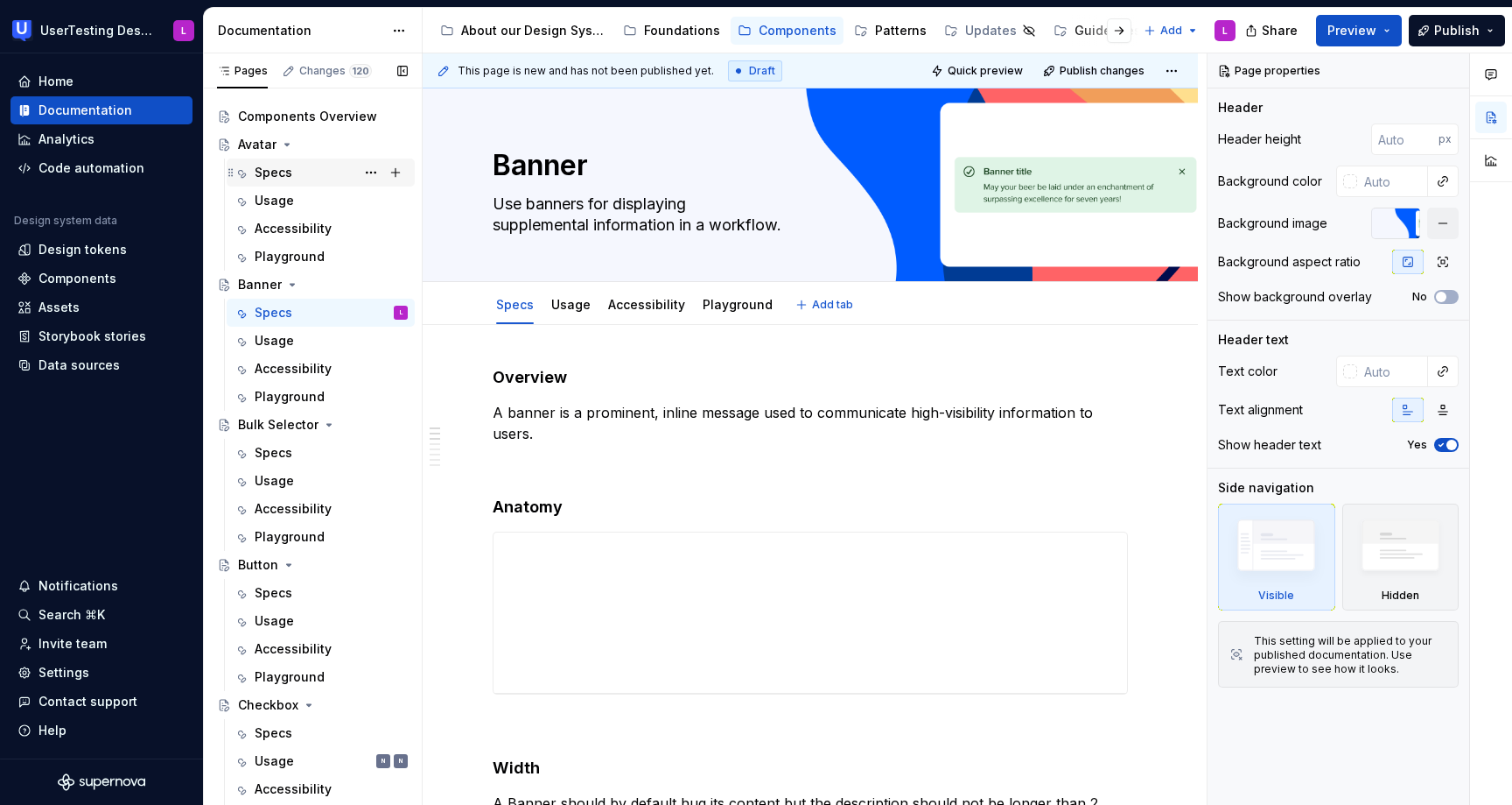
type textarea "*"
type textarea "Use banners for displaying supplemental information in a workflow."
click at [295, 173] on div "Specs" at bounding box center [331, 173] width 153 height 25
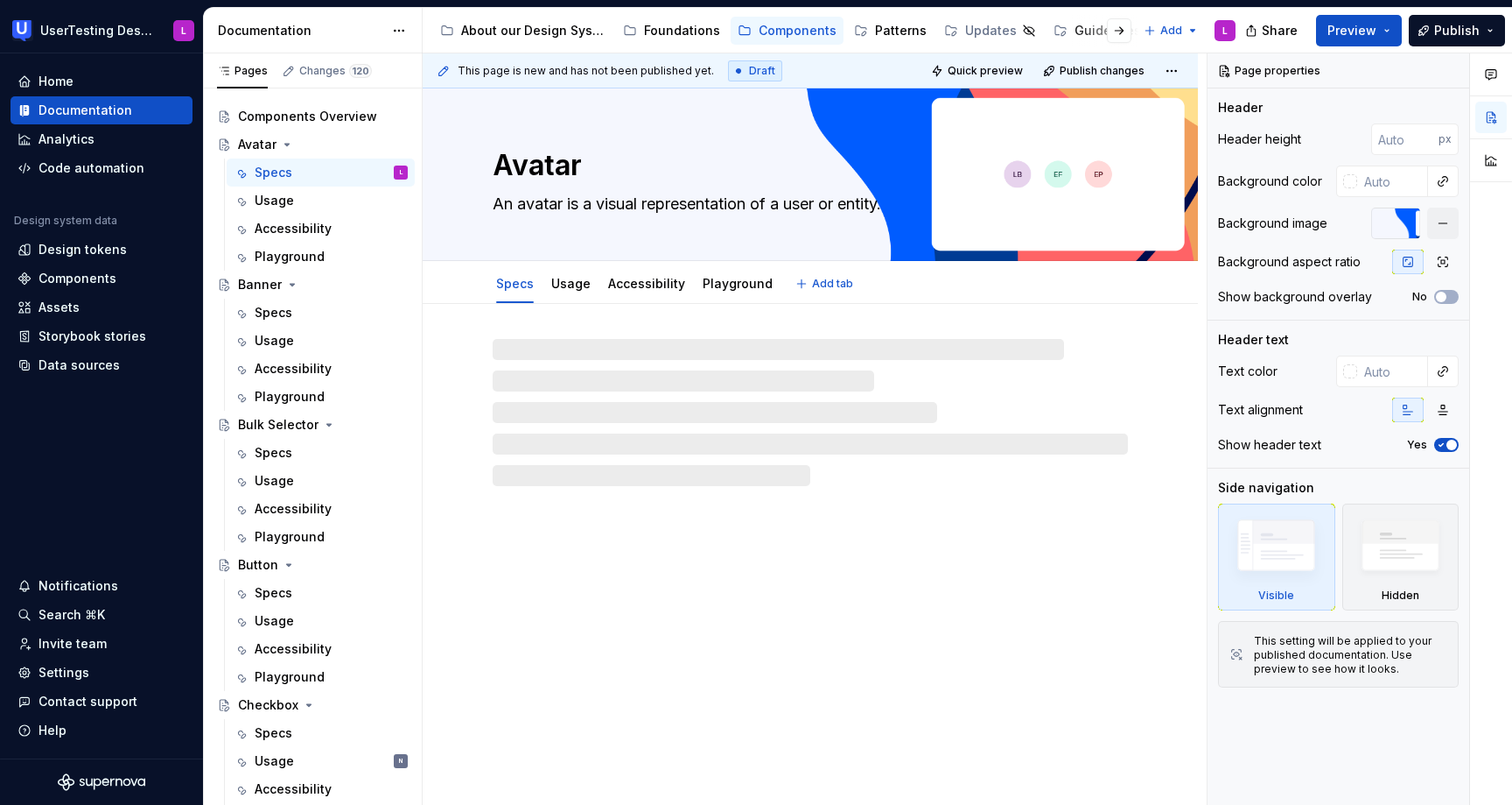
click at [755, 201] on textarea "An avatar is a visual representation of a user or entity." at bounding box center [807, 203] width 635 height 28
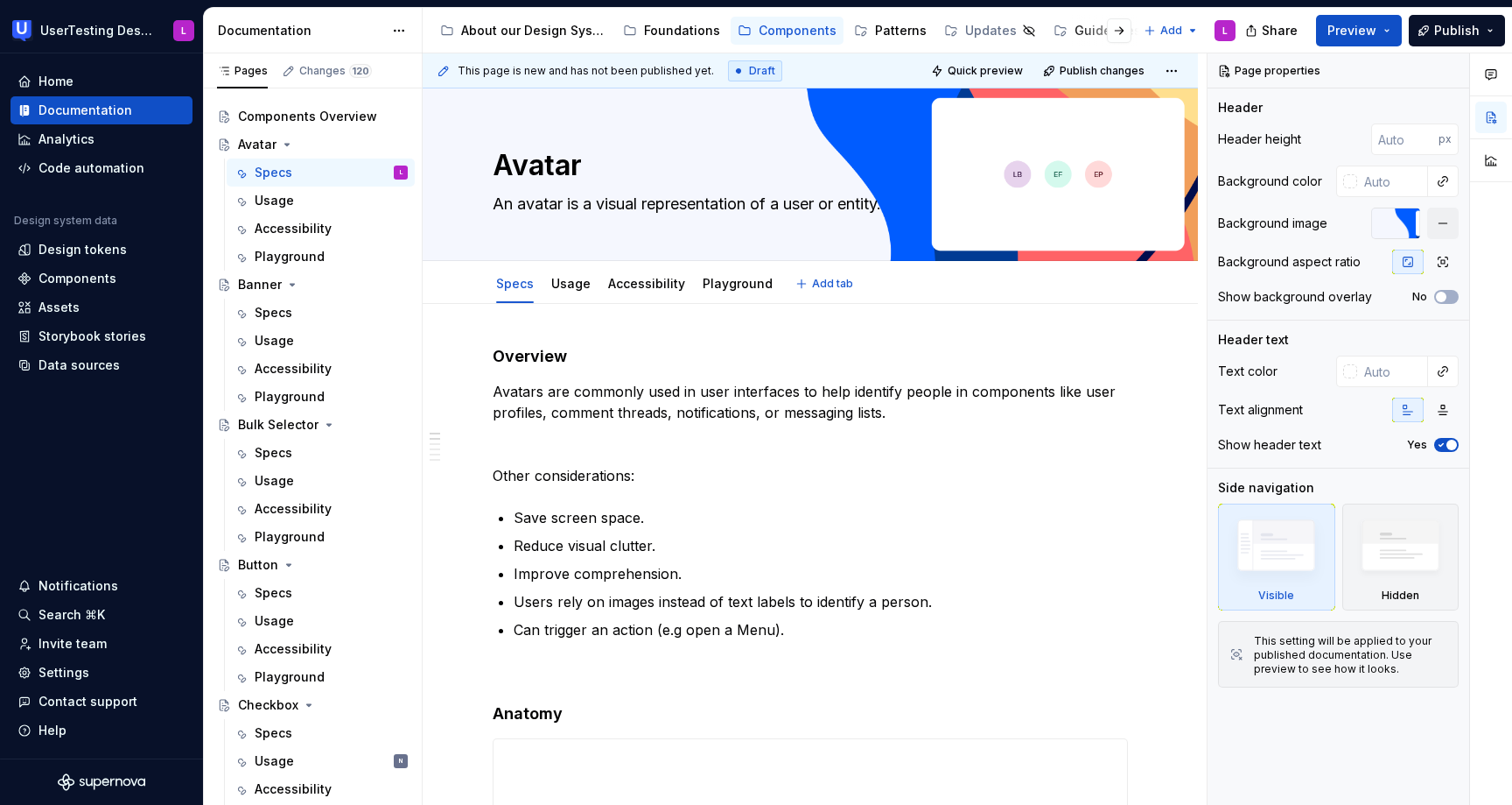
type textarea "*"
type textarea "An avatar is a visual representation of a user or entity."
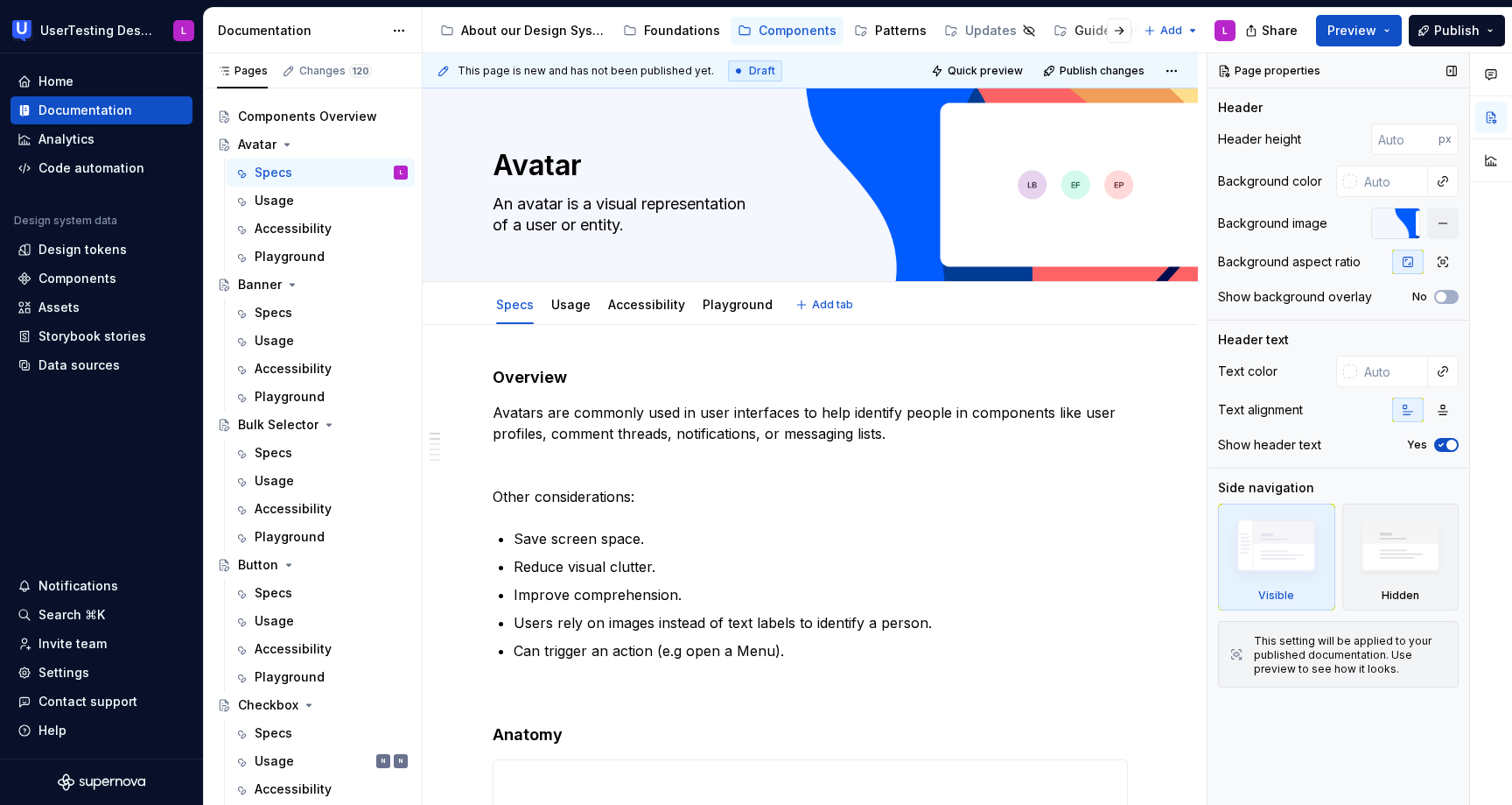
type textarea "*"
type textarea "An avatar is a visual representation of a user or entity."
click at [1377, 29] on span "Preview" at bounding box center [1352, 31] width 49 height 18
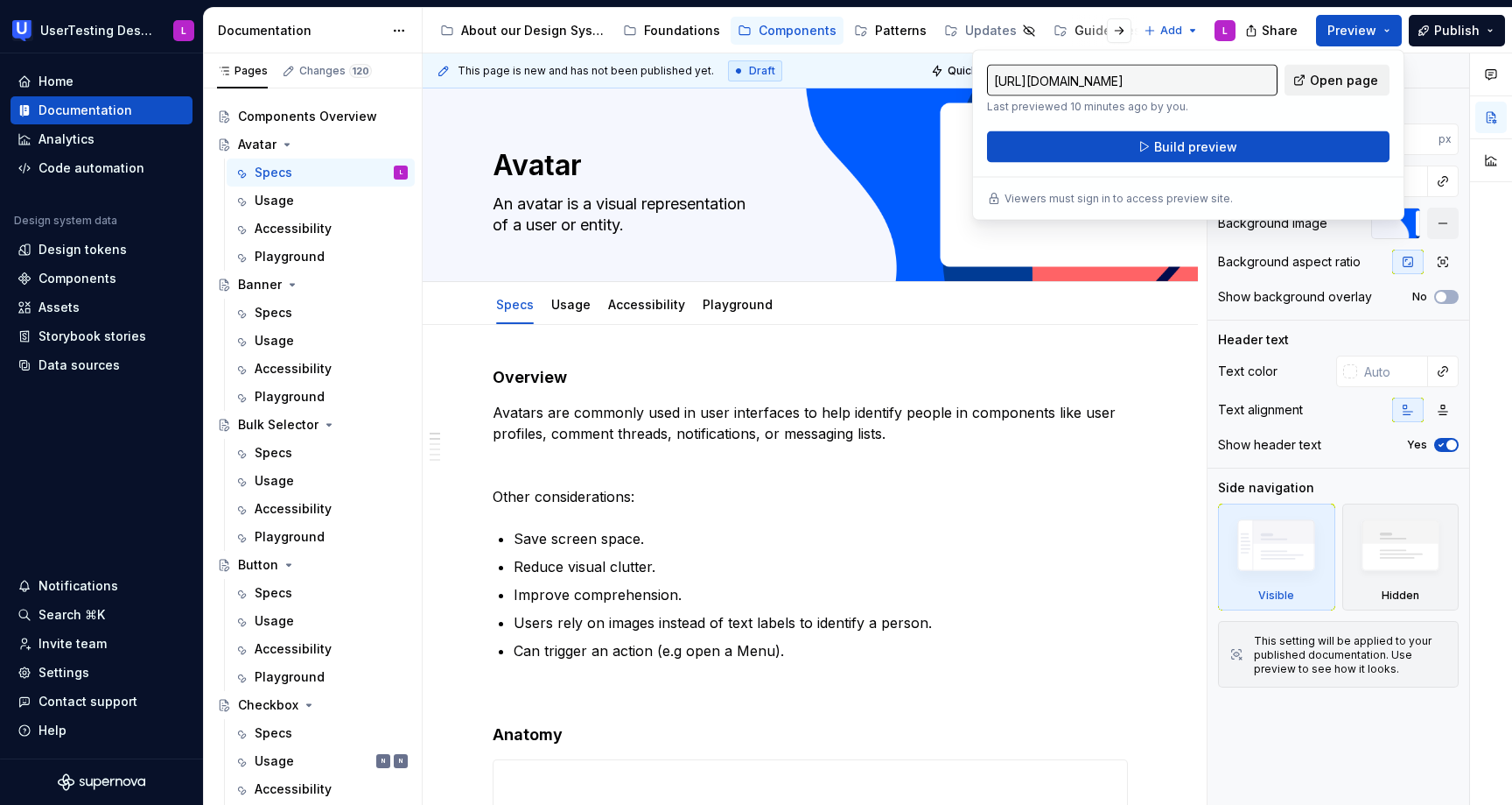
click at [1338, 83] on span "Open page" at bounding box center [1344, 81] width 69 height 18
click at [1101, 142] on button "Build preview" at bounding box center [1188, 146] width 402 height 31
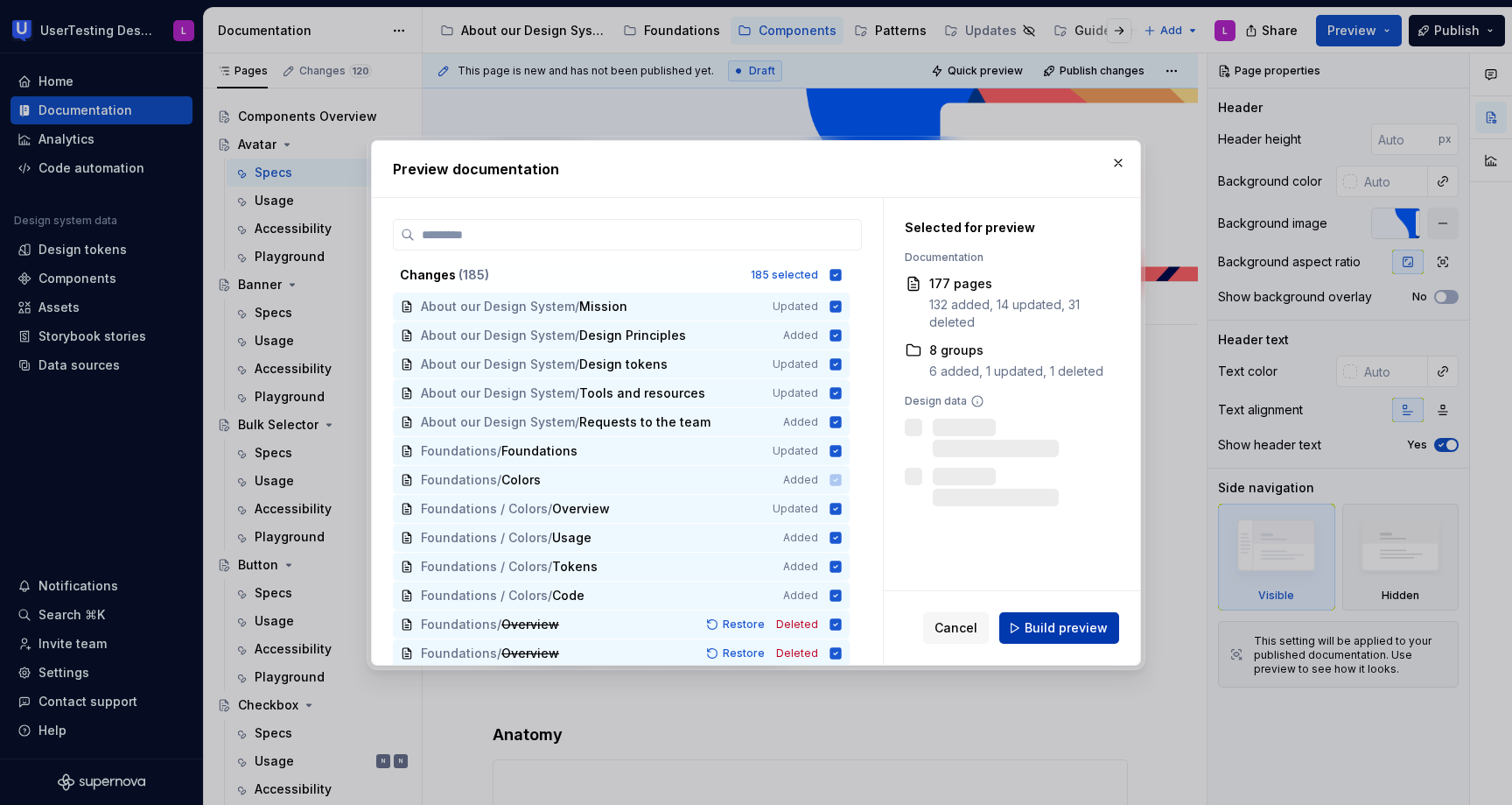
click at [1058, 623] on span "Build preview" at bounding box center [1065, 628] width 83 height 18
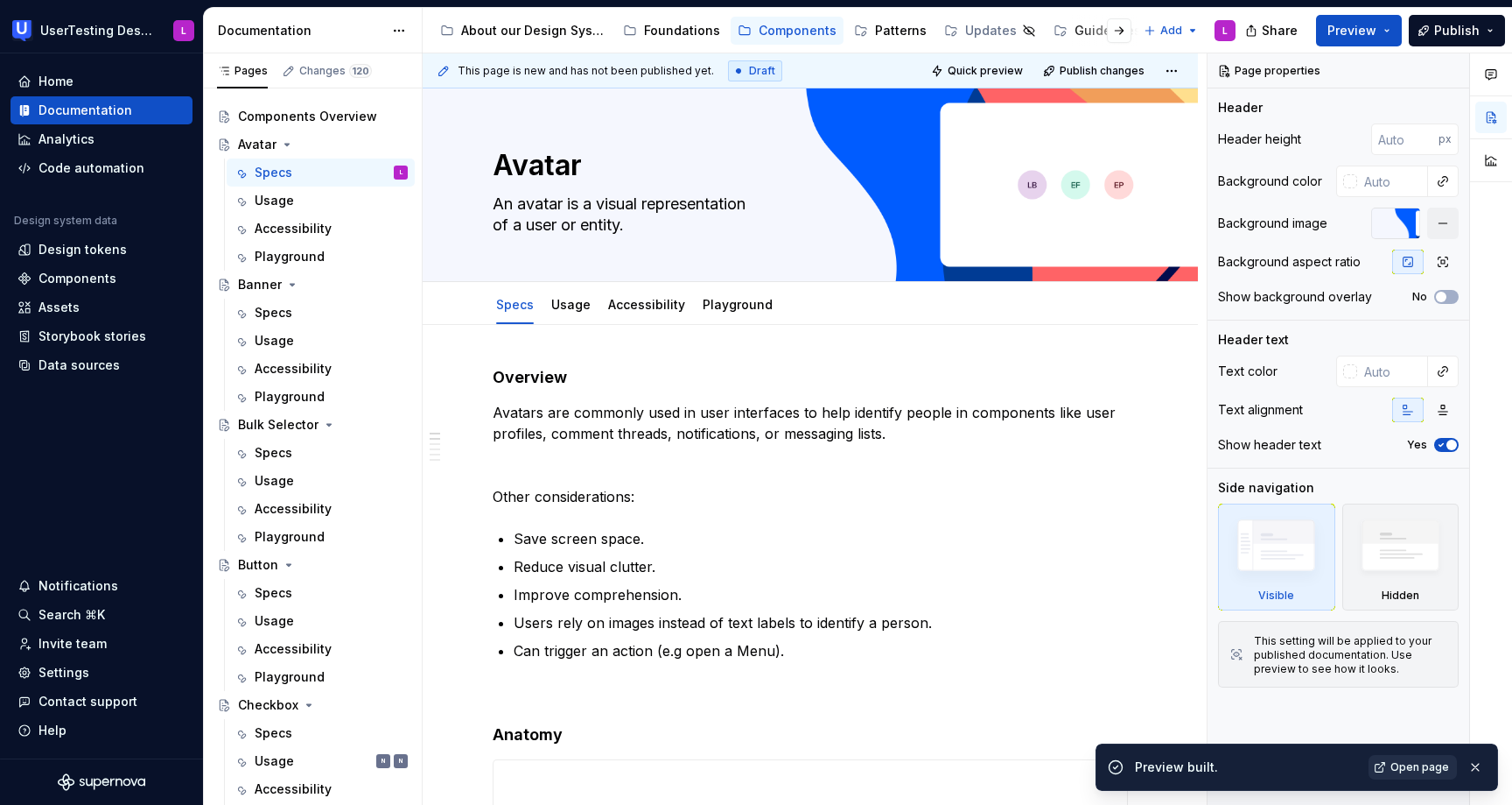
click at [1426, 769] on span "Open page" at bounding box center [1419, 768] width 59 height 14
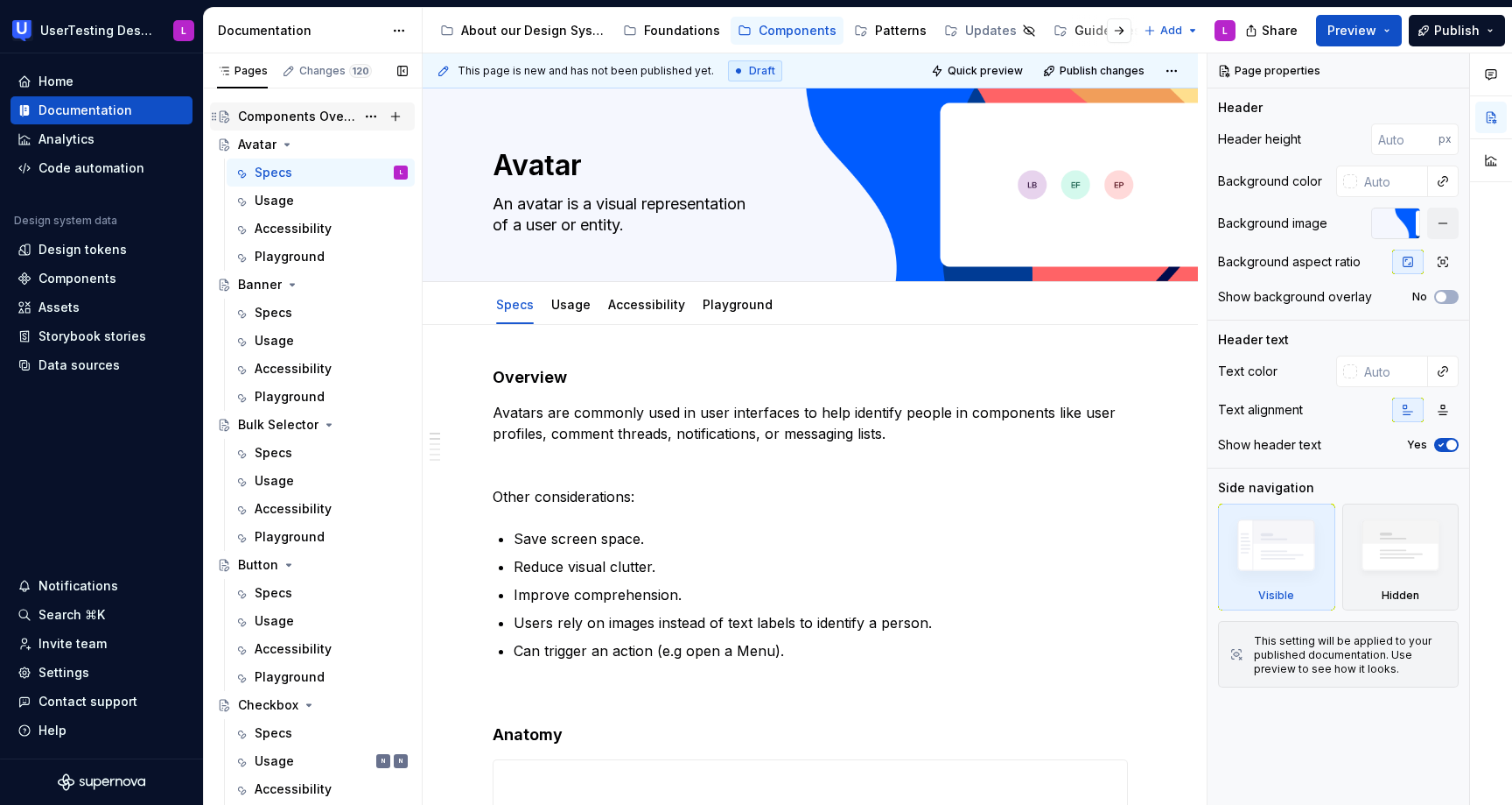
click at [315, 117] on div "Components Overview" at bounding box center [296, 117] width 117 height 18
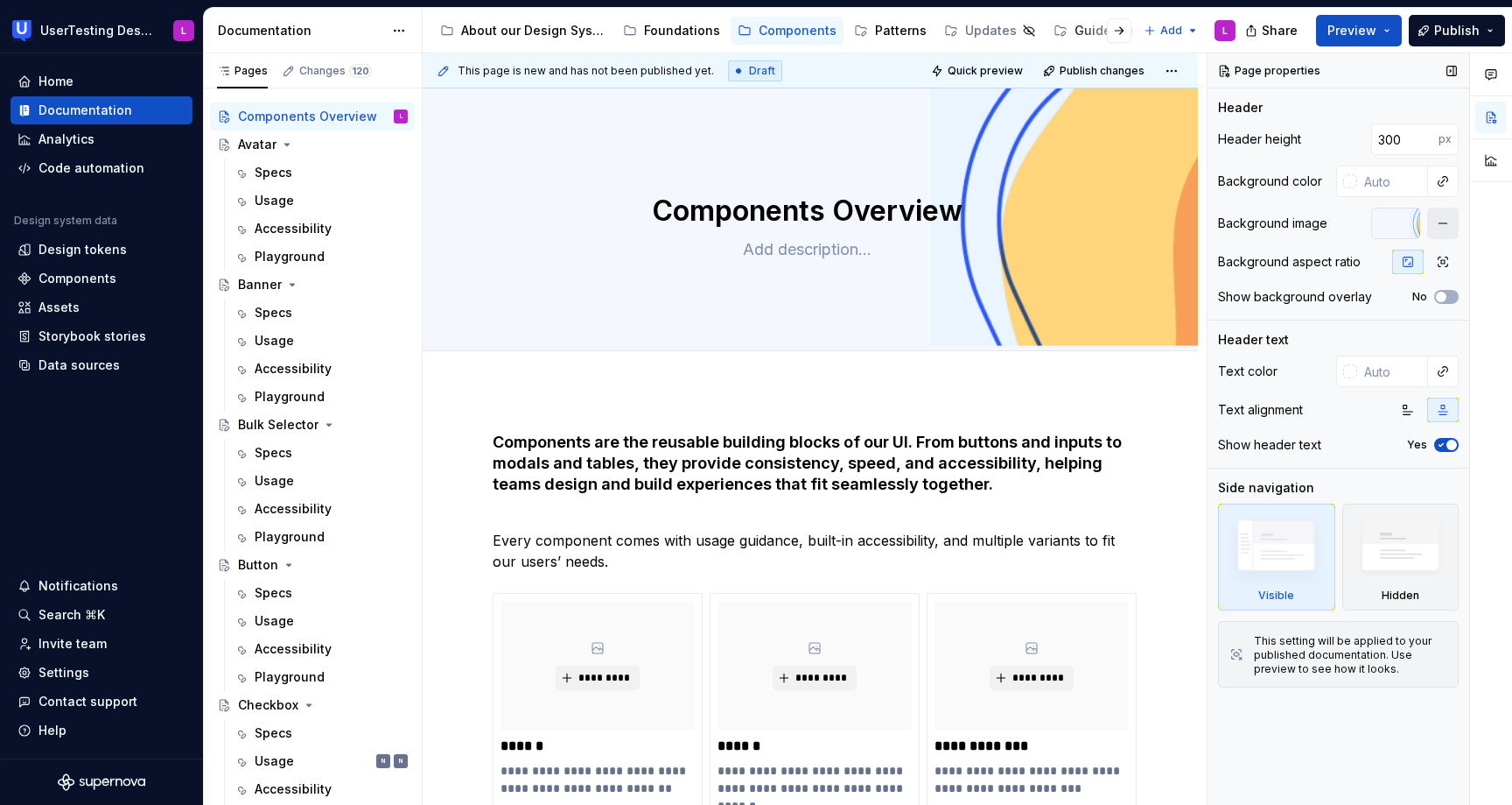
click at [1441, 225] on button "button" at bounding box center [1443, 223] width 31 height 31
type textarea "*"
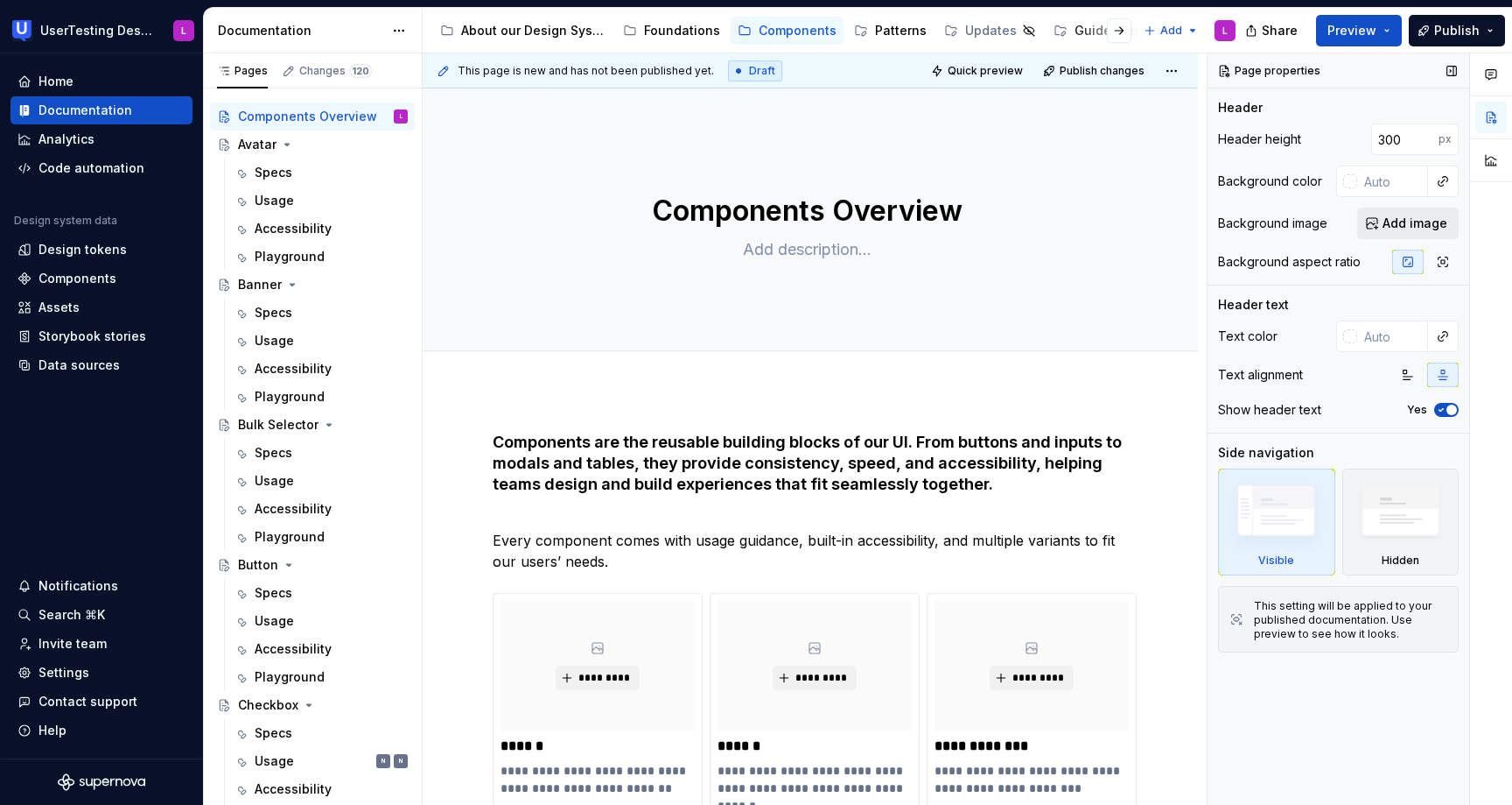
click at [1417, 227] on span "Add image" at bounding box center [1415, 224] width 65 height 18
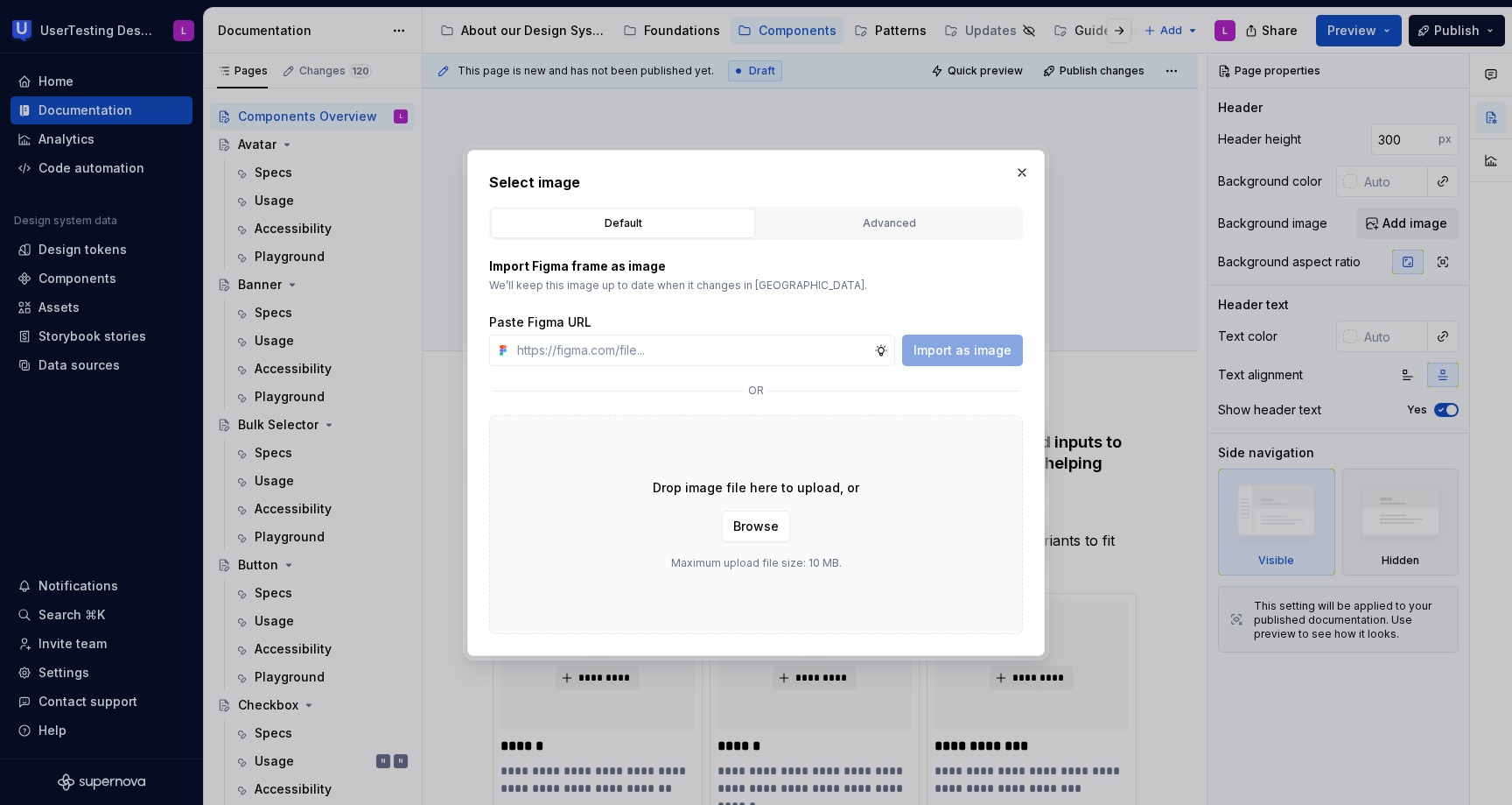
type input "[URL][DOMAIN_NAME]"
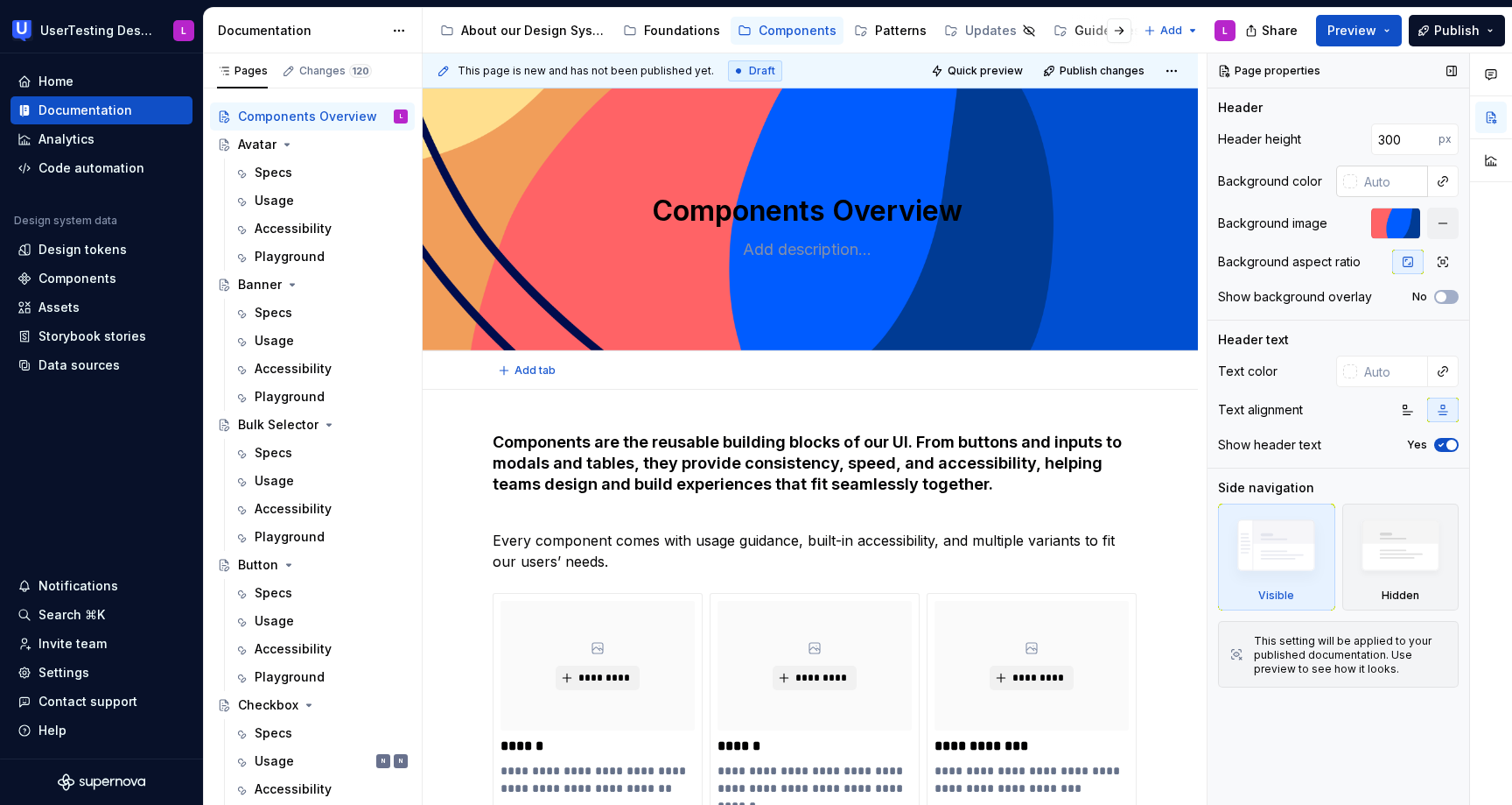
type textarea "*"
click at [1402, 139] on input "300" at bounding box center [1405, 139] width 68 height 31
click at [1382, 137] on input "300" at bounding box center [1405, 139] width 68 height 31
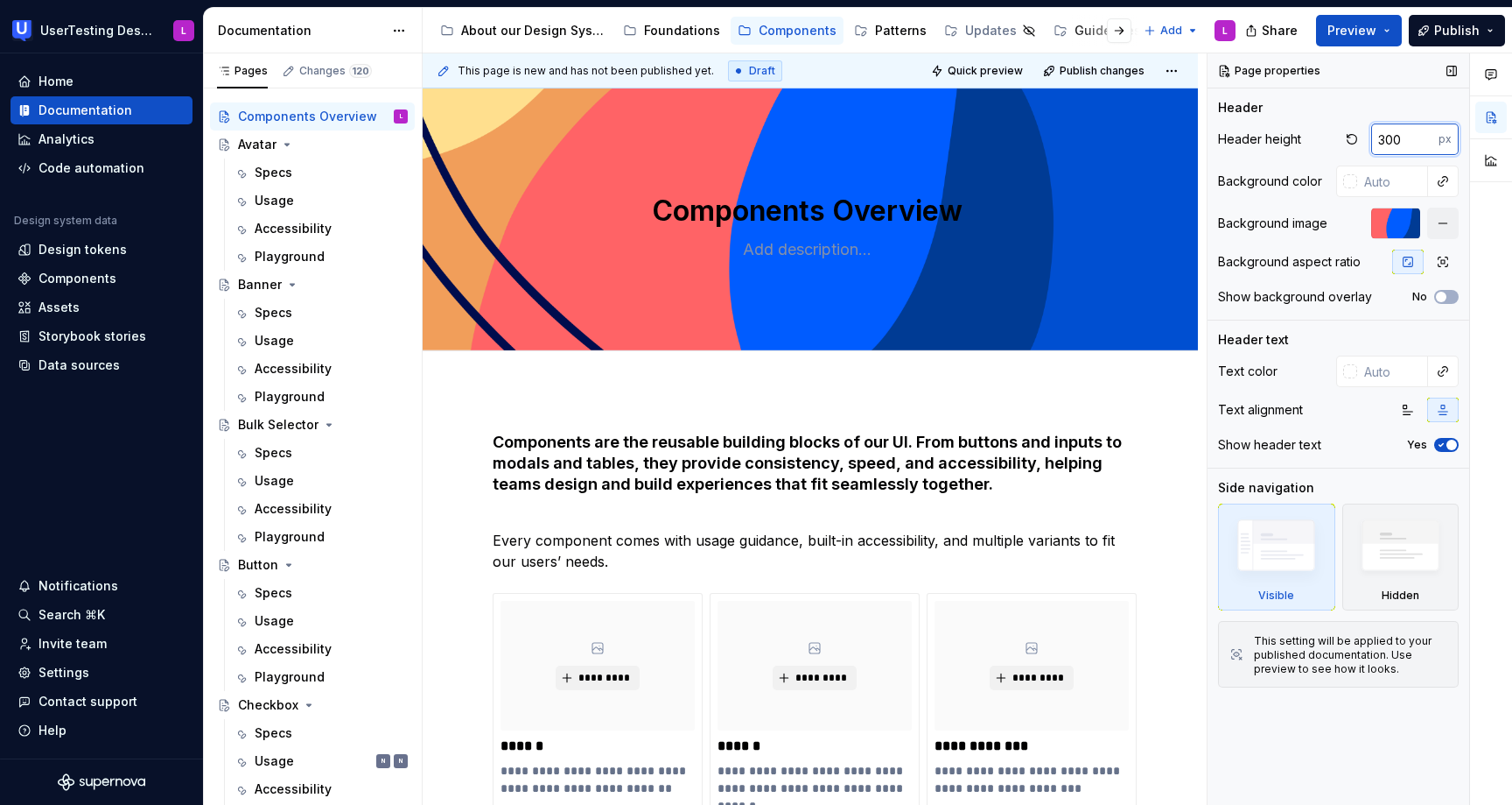
click at [1382, 137] on input "300" at bounding box center [1405, 139] width 68 height 31
type input "450"
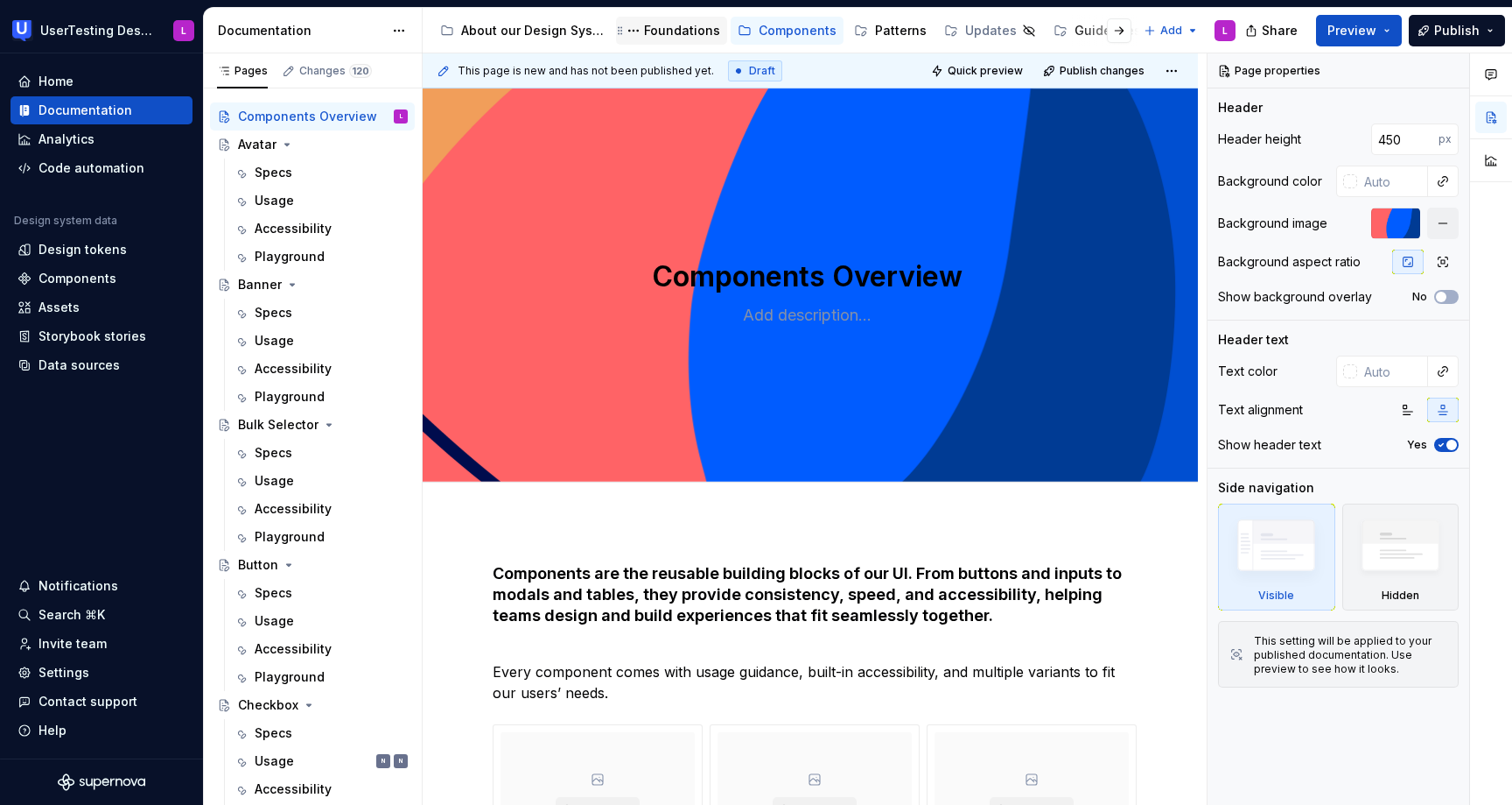
click at [676, 37] on div "Foundations" at bounding box center [683, 31] width 77 height 18
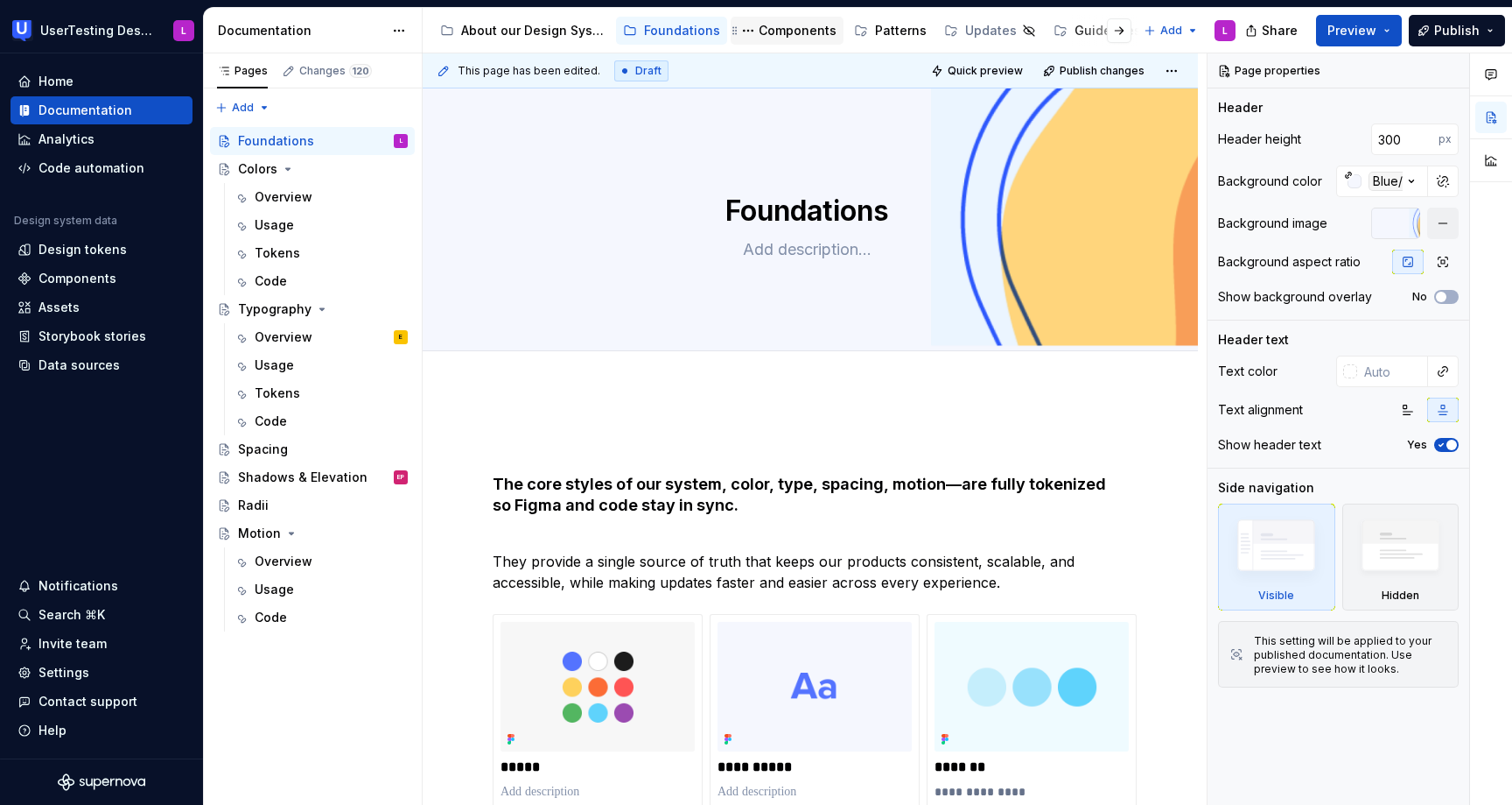
click at [796, 31] on div "Components" at bounding box center [798, 31] width 78 height 18
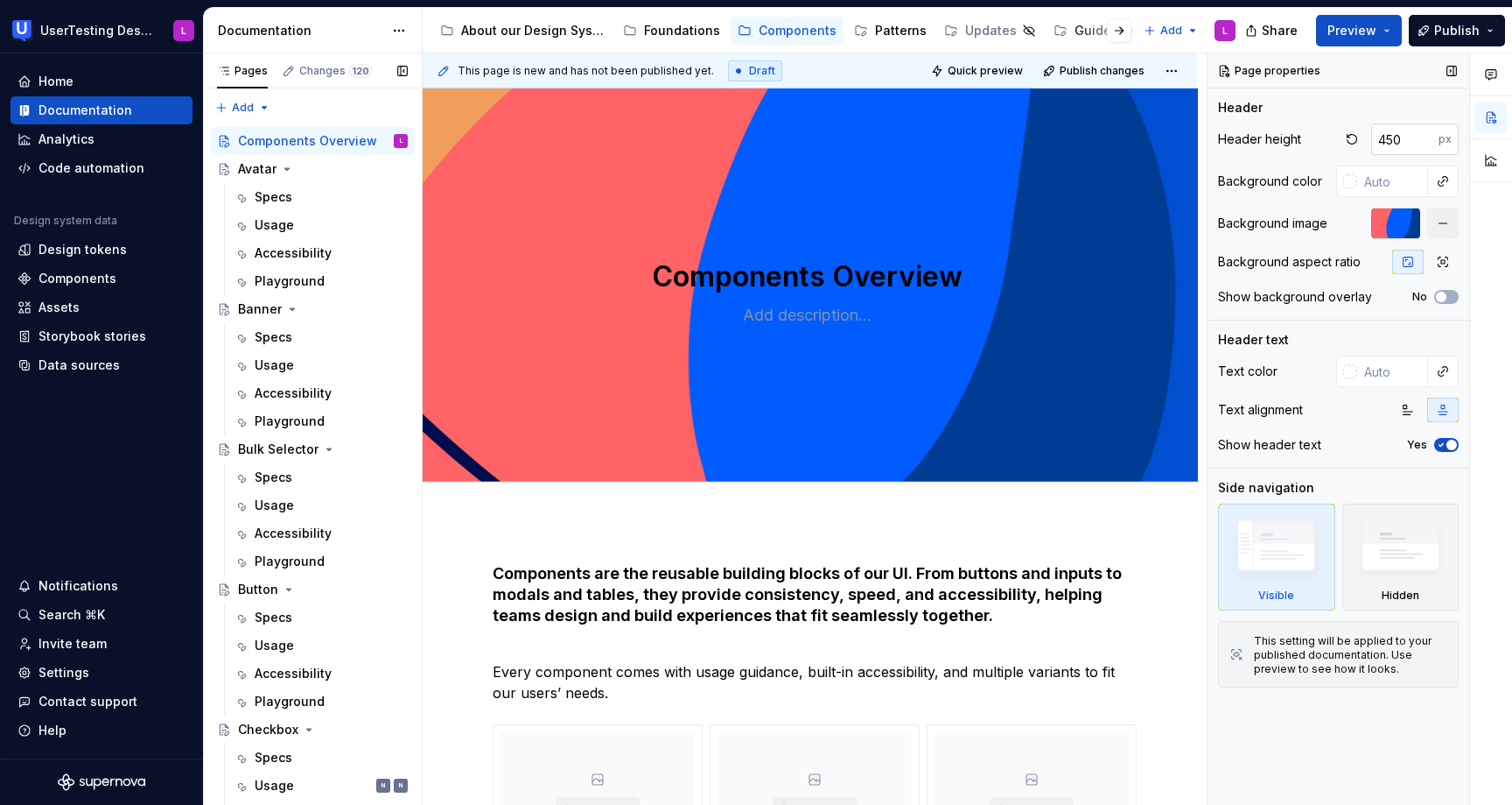
type textarea "*"
click at [1412, 138] on input "450" at bounding box center [1405, 139] width 68 height 31
click at [1391, 138] on input "450" at bounding box center [1405, 139] width 68 height 31
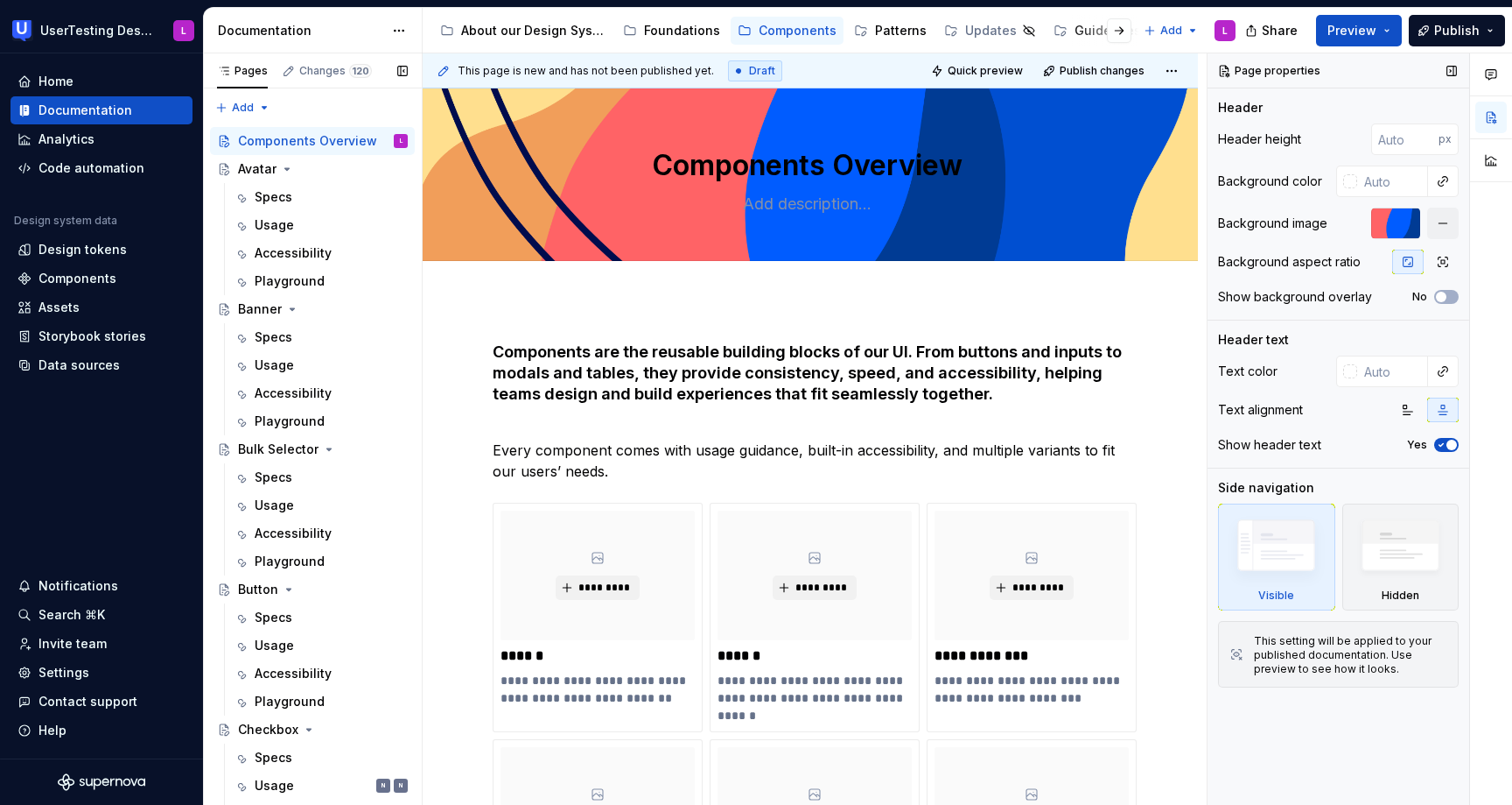
click at [1326, 308] on div "Show background overlay No" at bounding box center [1338, 297] width 240 height 25
click at [1153, 110] on span "Edit header" at bounding box center [1137, 118] width 70 height 18
click at [926, 172] on textarea "Components Overview" at bounding box center [807, 165] width 635 height 42
click at [918, 260] on div "Components Overview Edit header" at bounding box center [810, 175] width 775 height 173
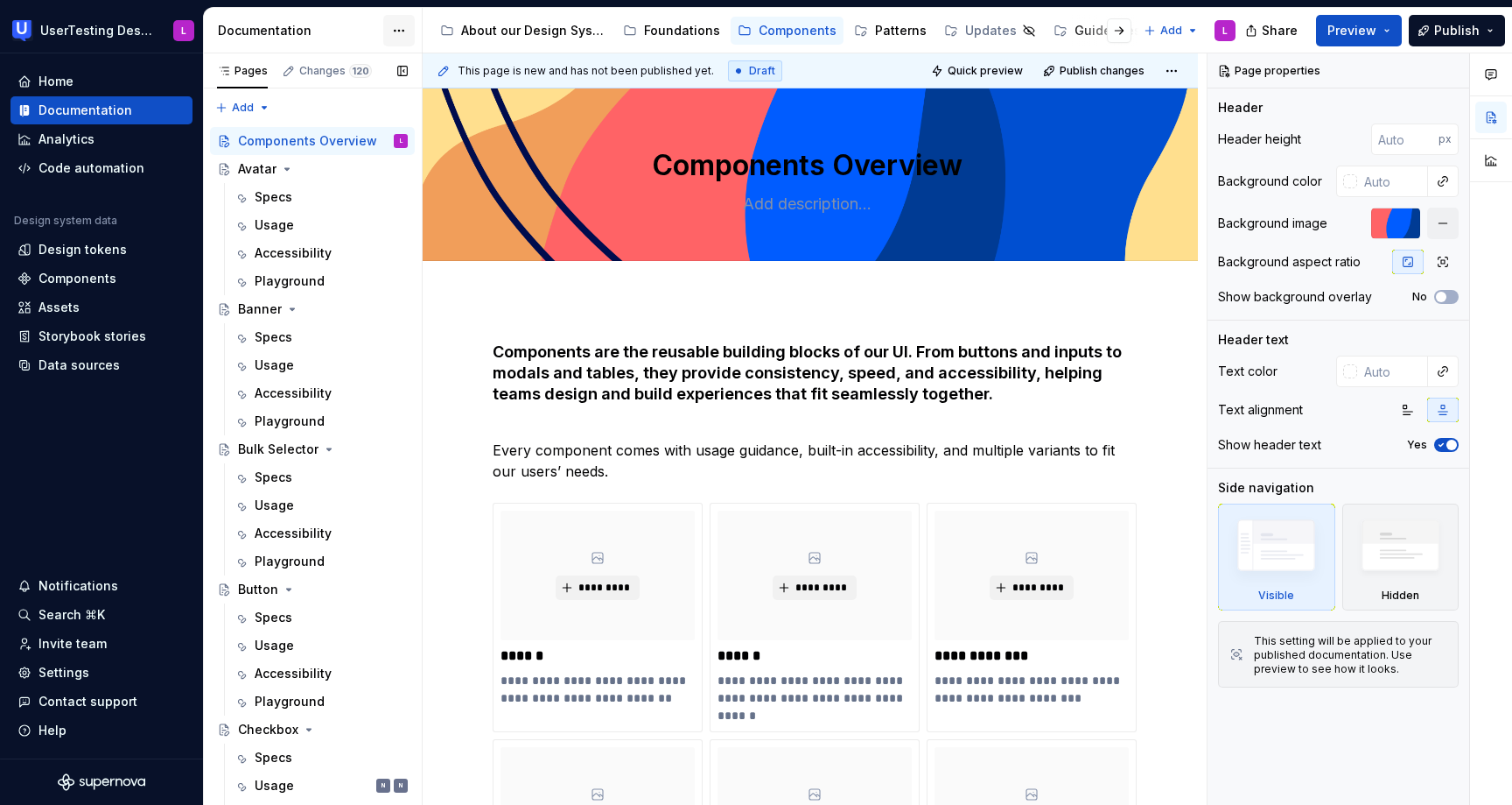
click at [405, 32] on html "UserTesting Design System L Home Documentation Analytics Code automation Design…" at bounding box center [756, 402] width 1512 height 805
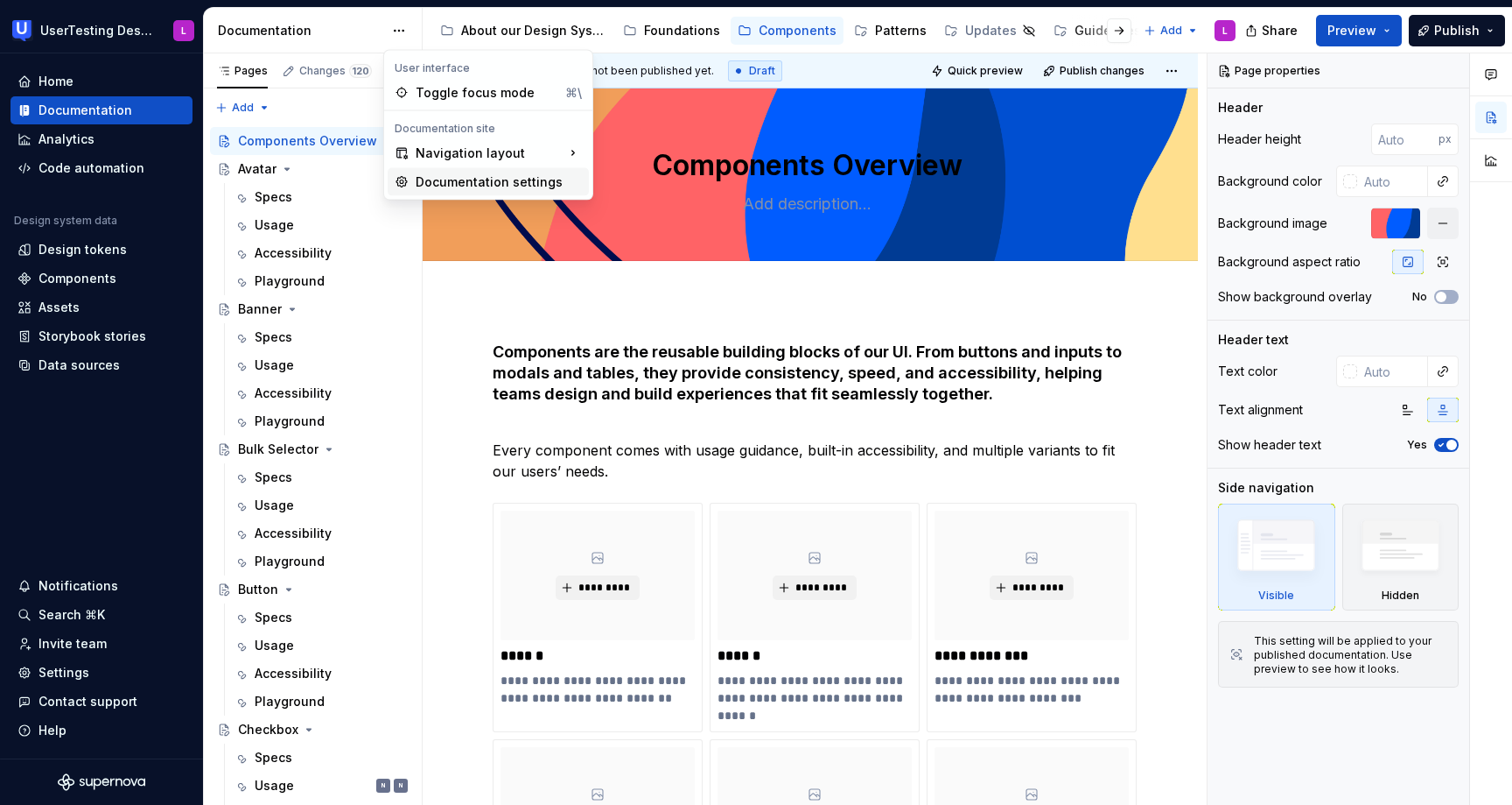
click at [444, 183] on div "Documentation settings" at bounding box center [498, 183] width 166 height 18
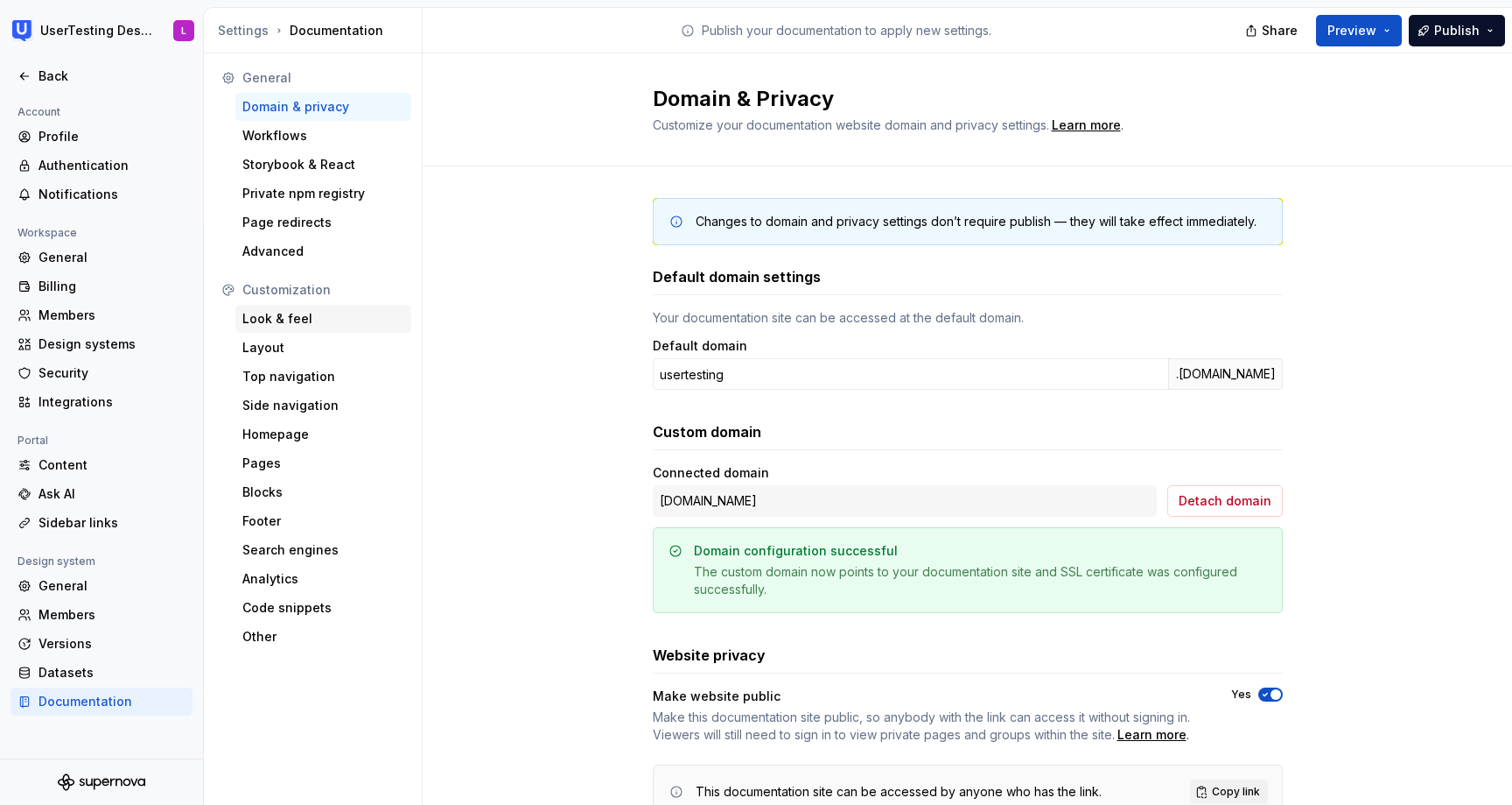
click at [300, 324] on div "Look & feel" at bounding box center [323, 319] width 162 height 18
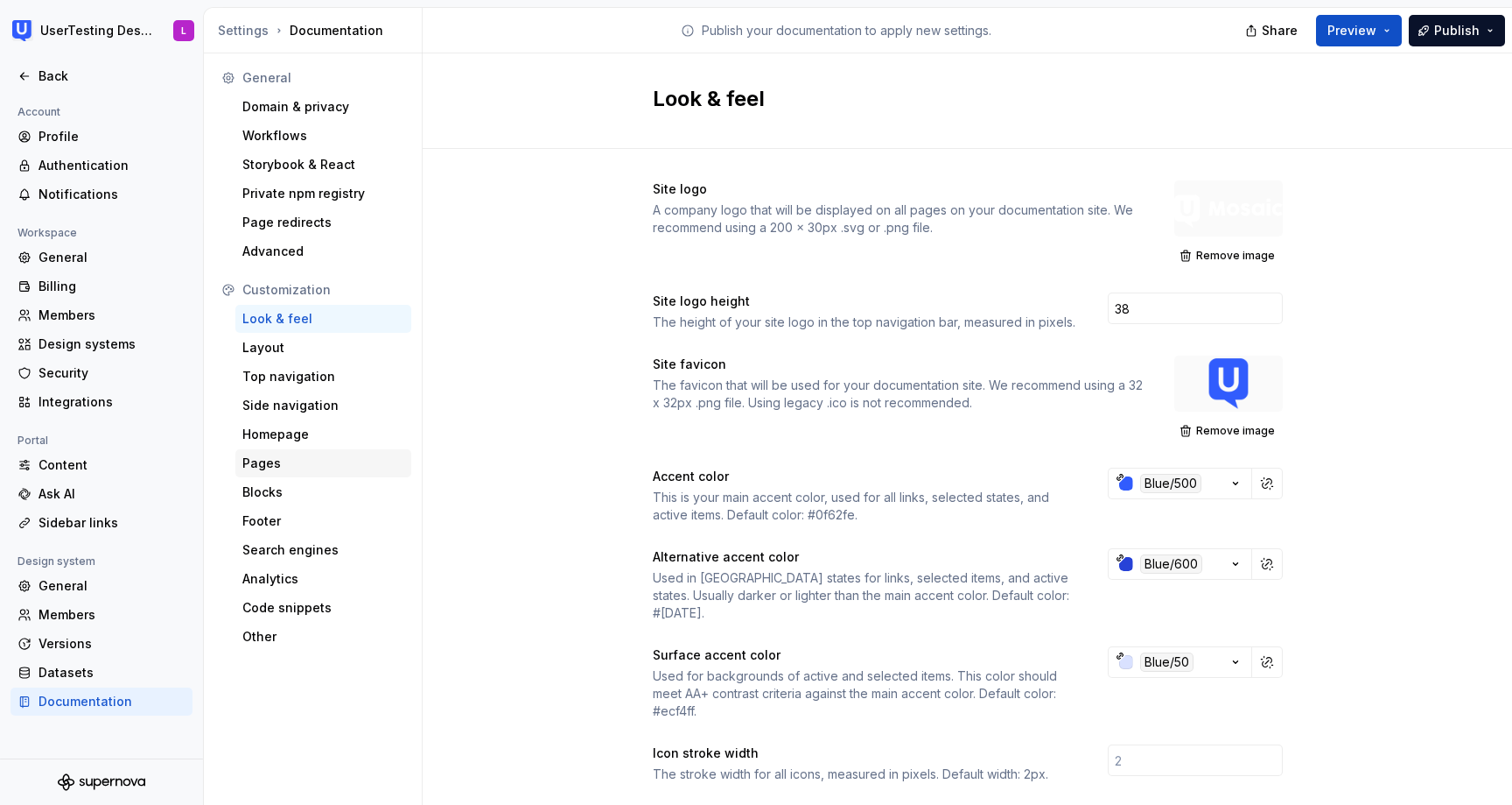
click at [297, 464] on div "Pages" at bounding box center [323, 463] width 162 height 18
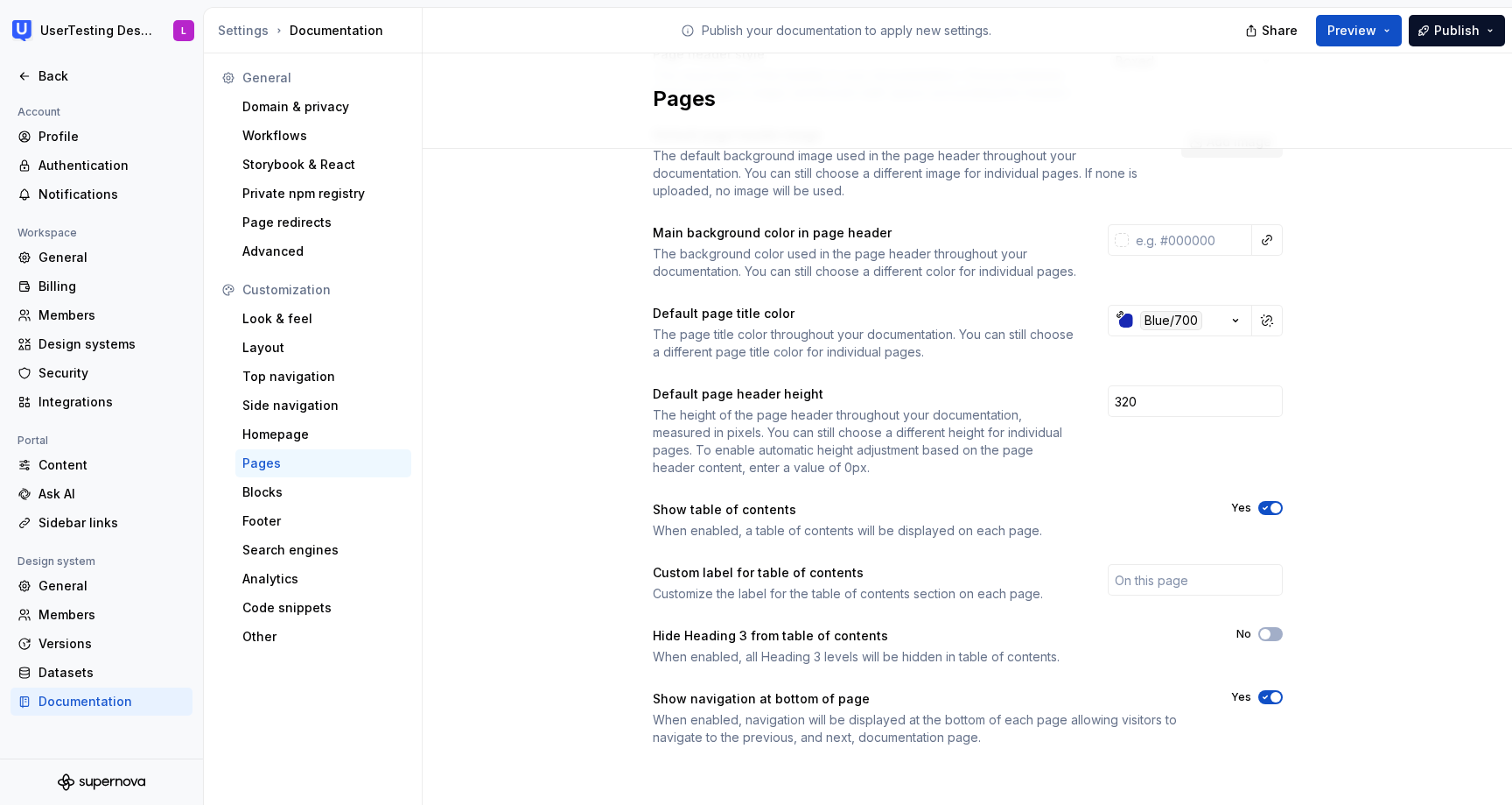
scroll to position [152, 0]
click at [322, 428] on div "Homepage" at bounding box center [323, 435] width 162 height 18
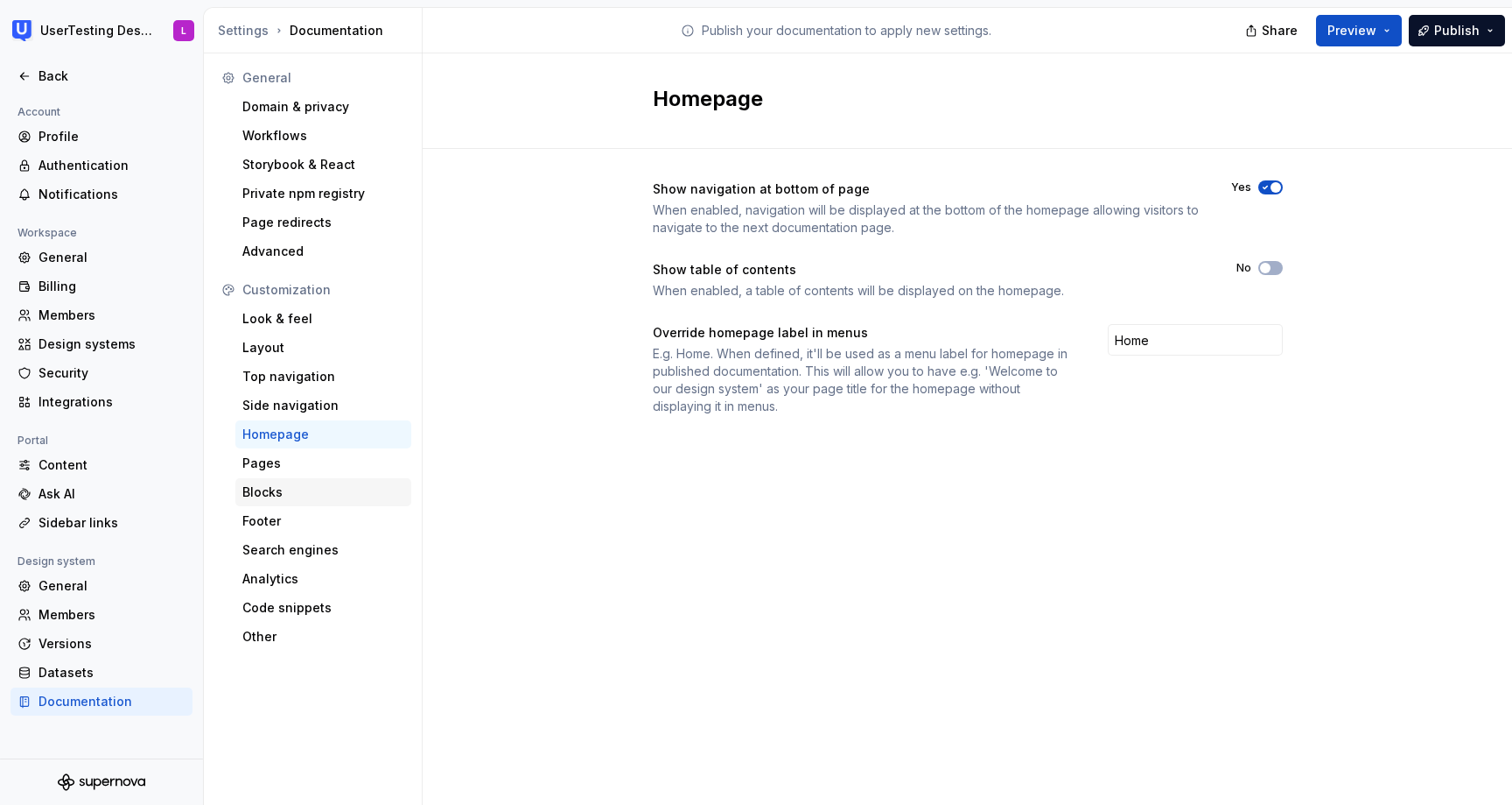
click at [285, 498] on div "Blocks" at bounding box center [323, 492] width 162 height 18
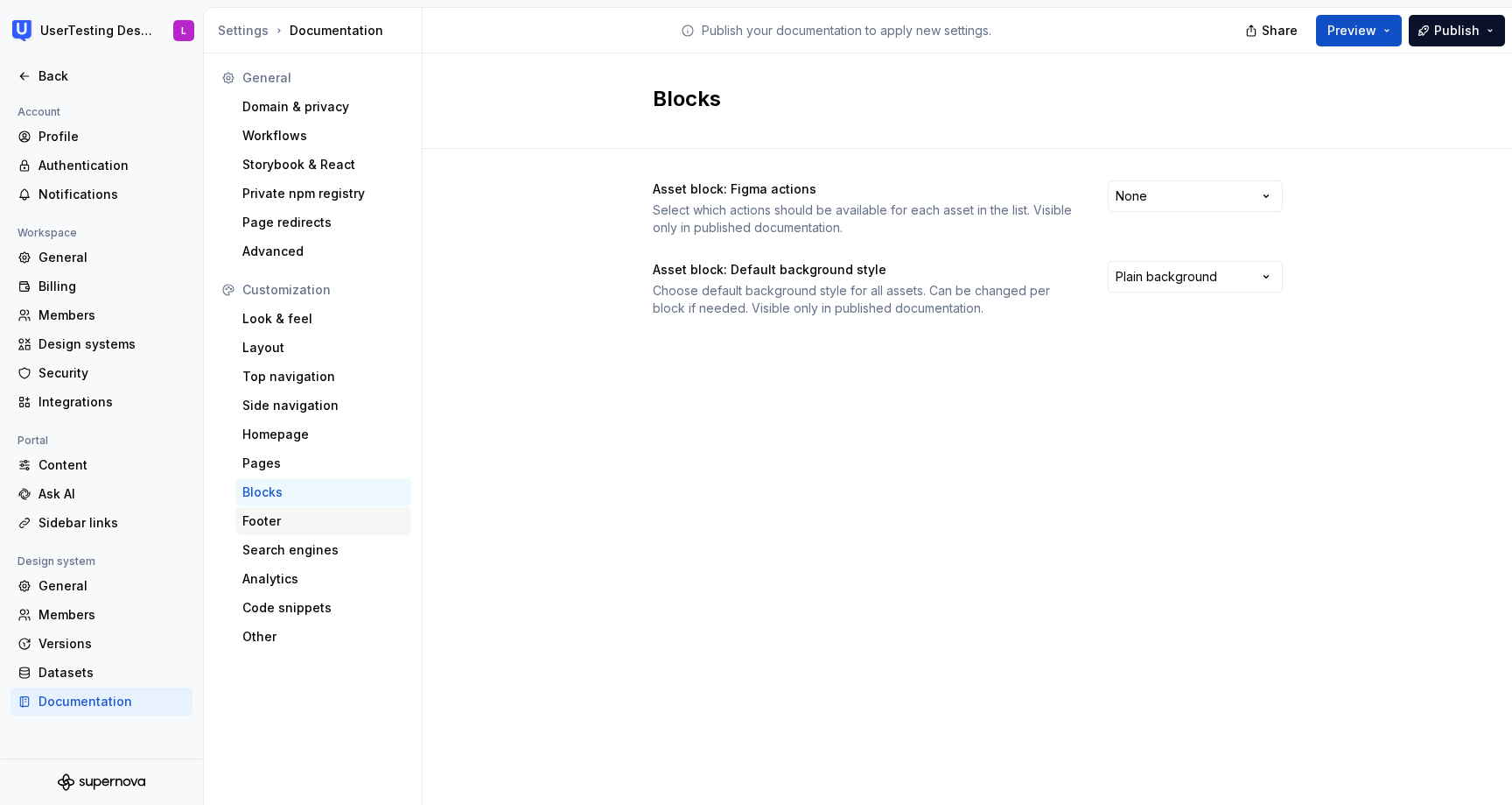
click at [285, 518] on div "Footer" at bounding box center [323, 521] width 162 height 18
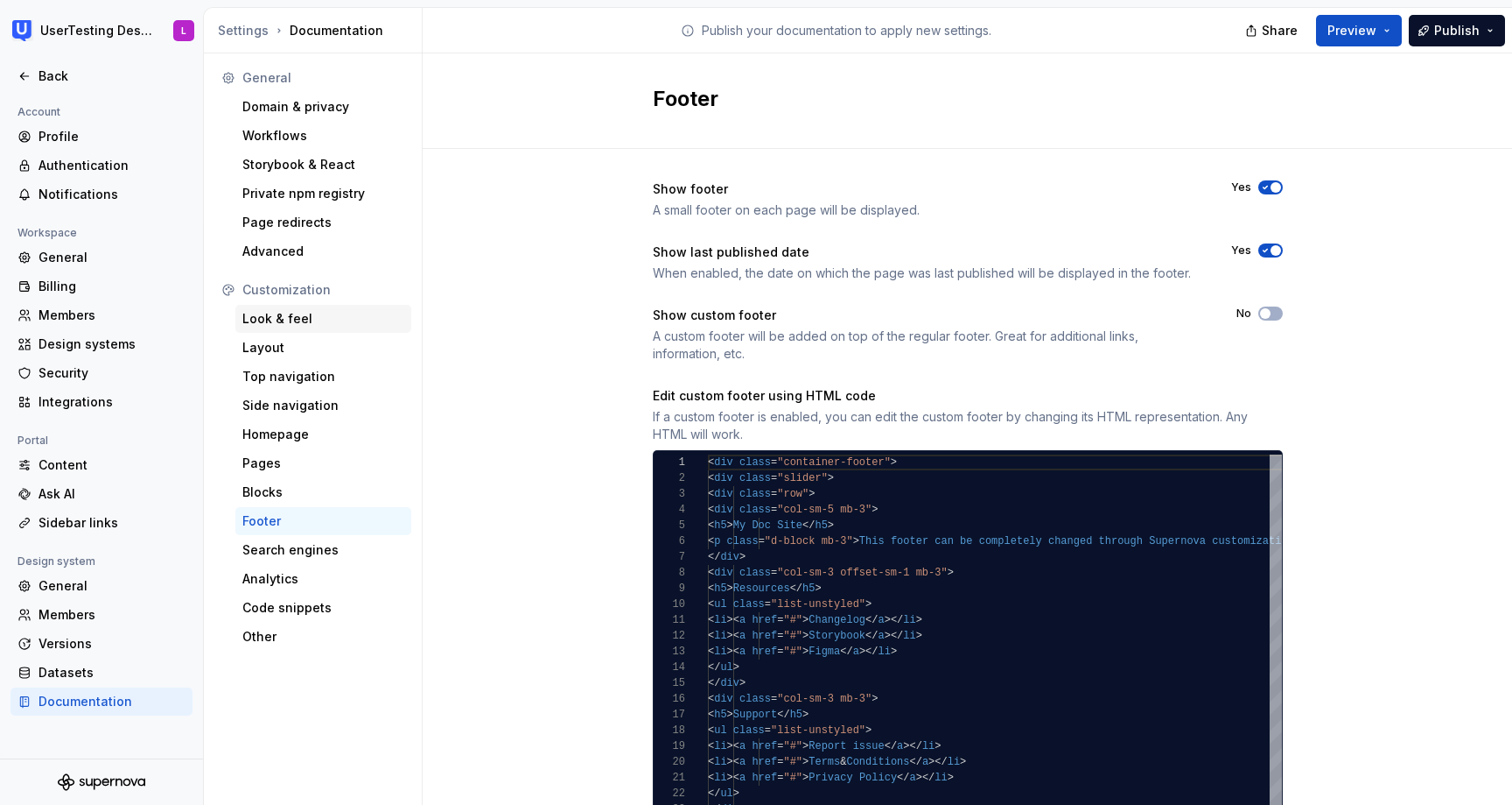
click at [319, 316] on div "Look & feel" at bounding box center [323, 319] width 162 height 18
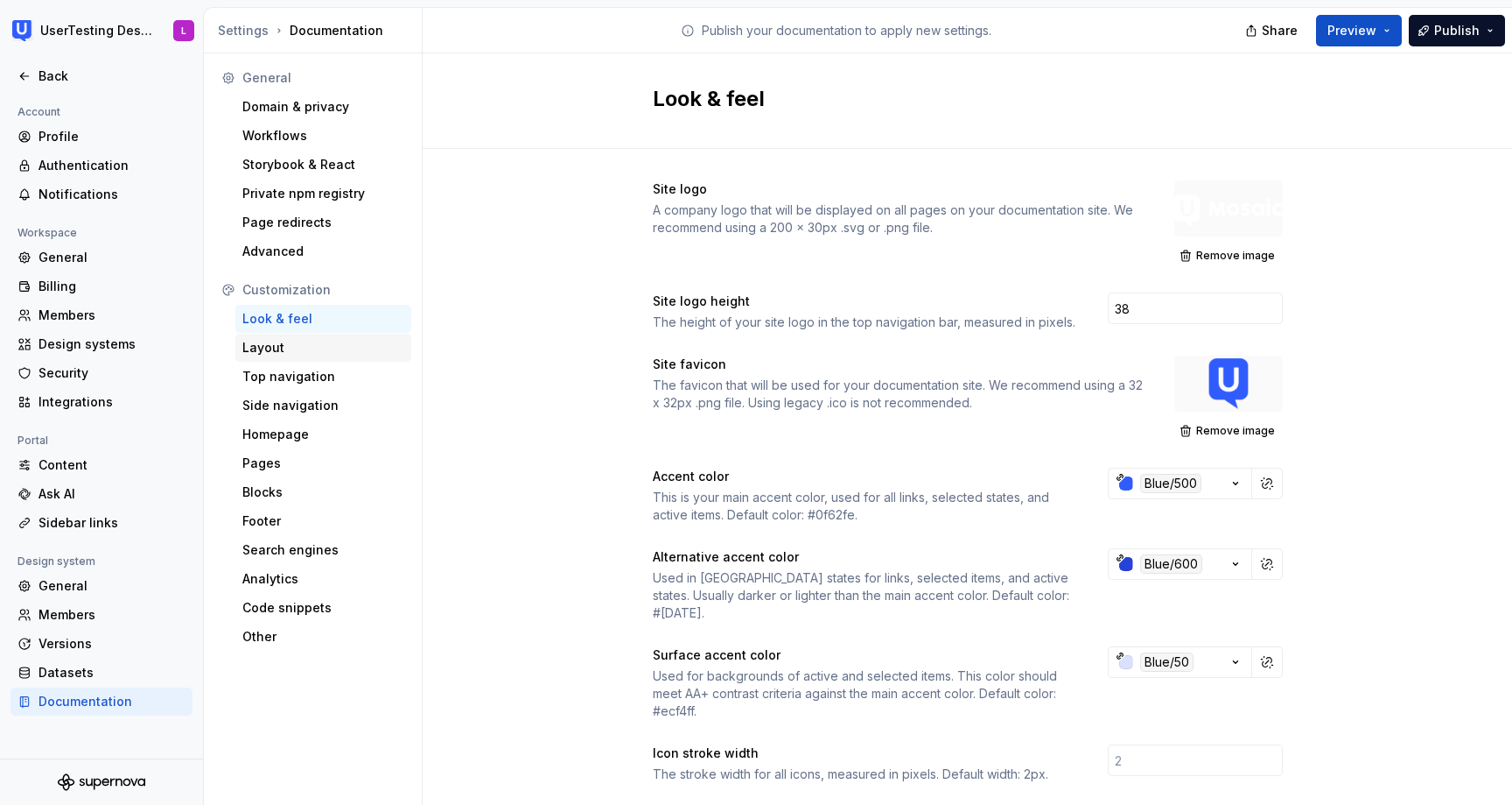
click at [304, 348] on div "Layout" at bounding box center [323, 348] width 162 height 18
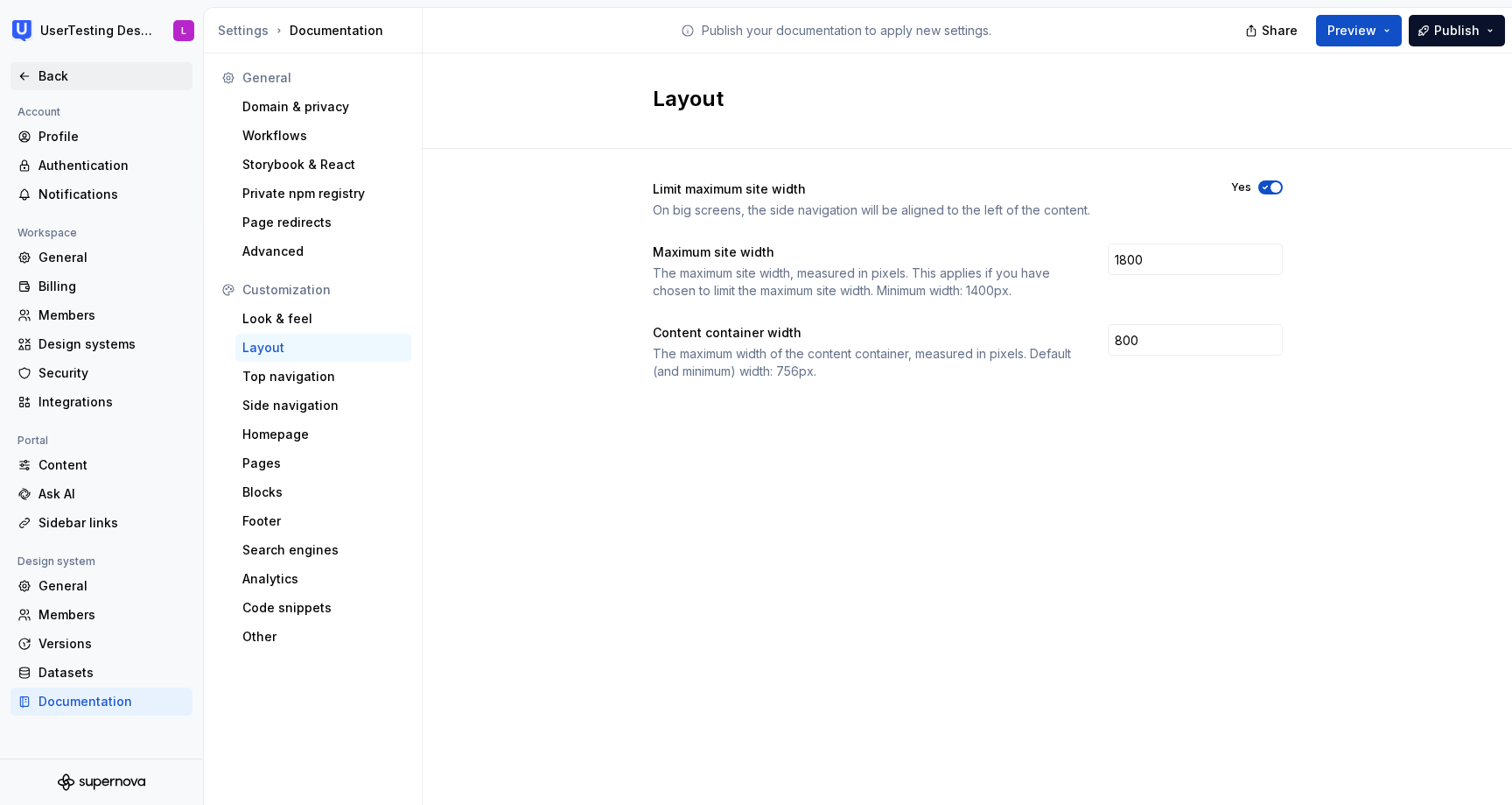
click at [22, 81] on icon at bounding box center [25, 77] width 14 height 14
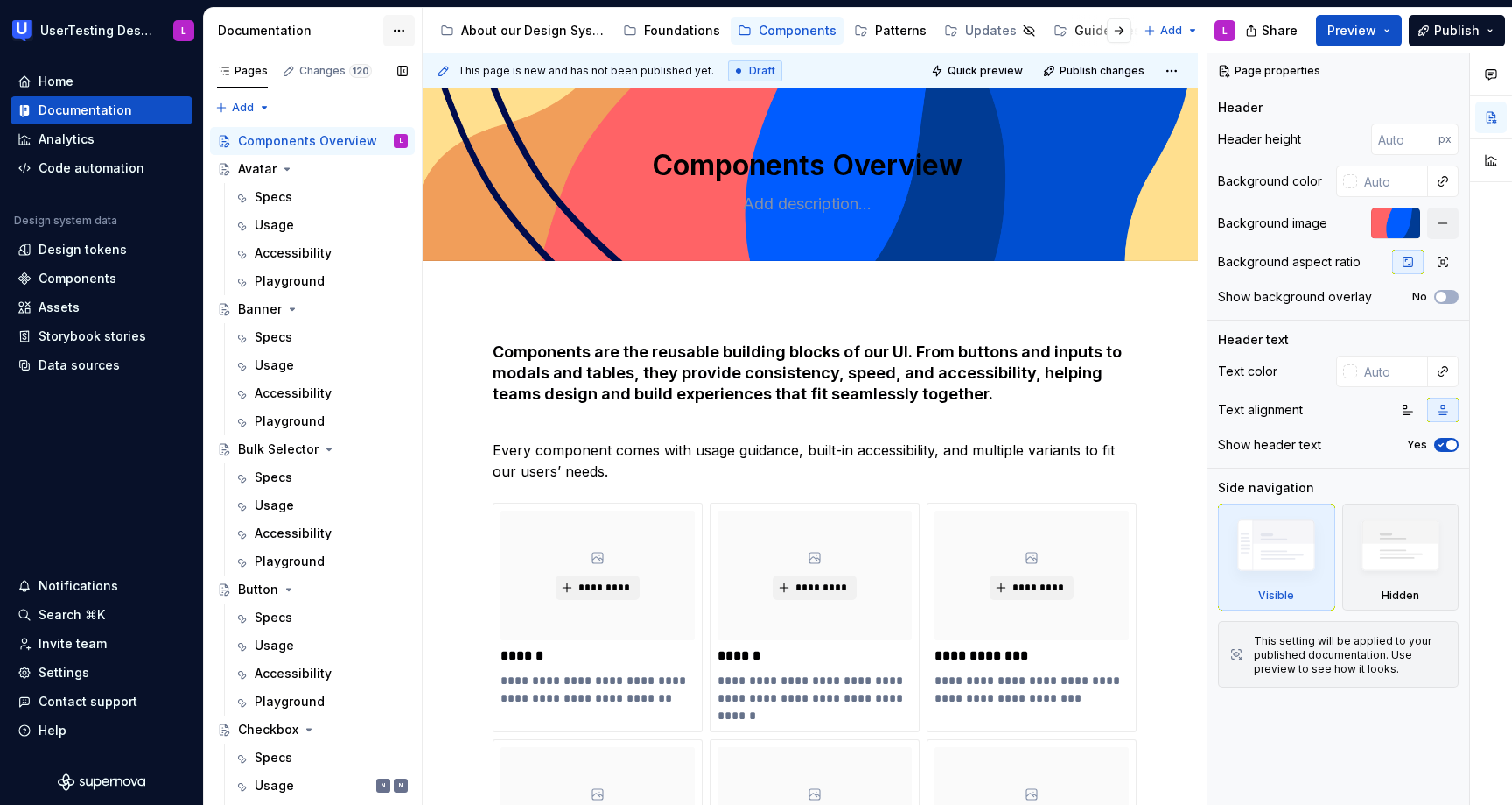
click at [402, 28] on html "UserTesting Design System L Home Documentation Analytics Code automation Design…" at bounding box center [756, 402] width 1512 height 805
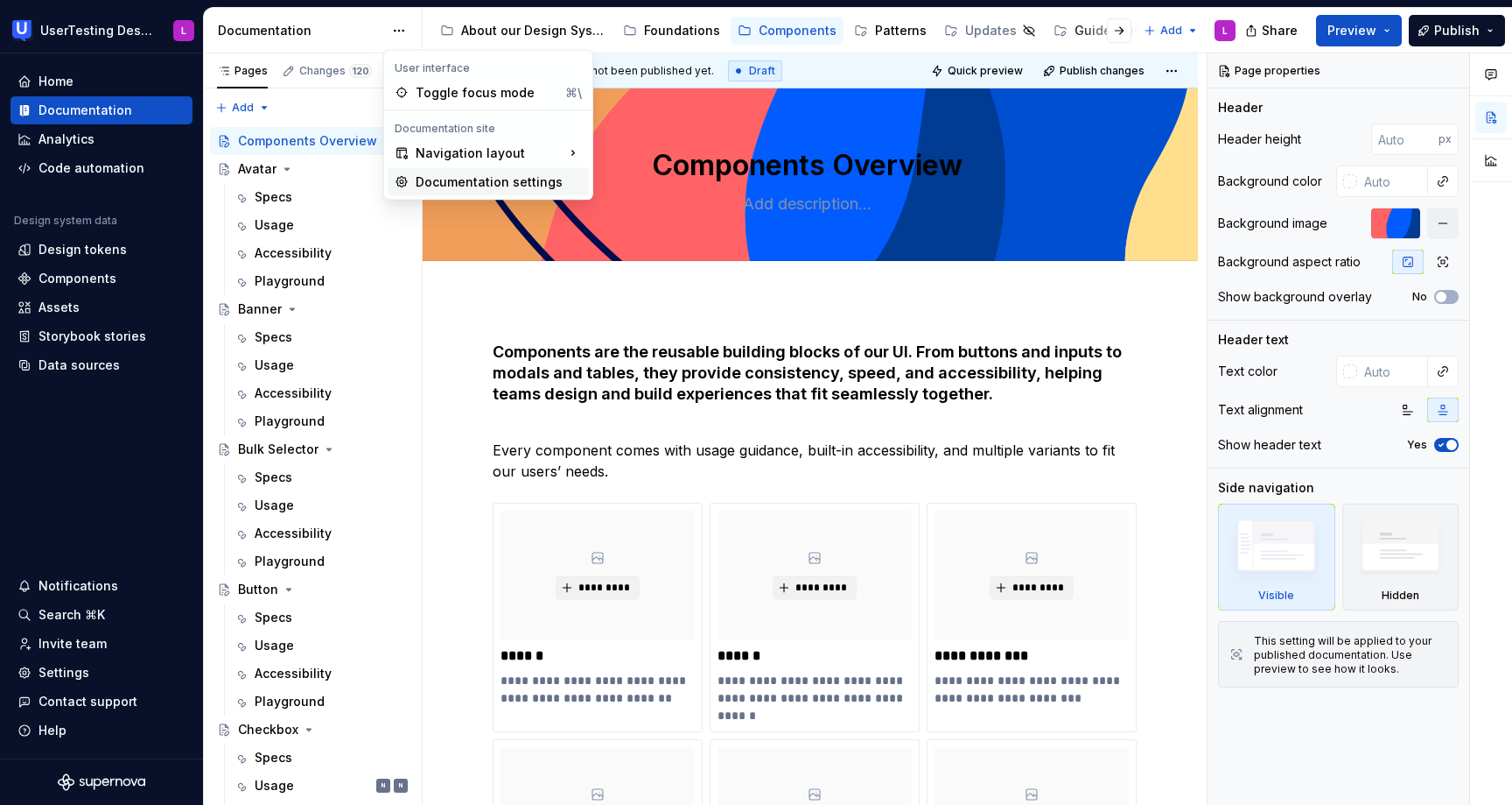
click at [480, 184] on div "Documentation settings" at bounding box center [498, 183] width 166 height 18
type textarea "*"
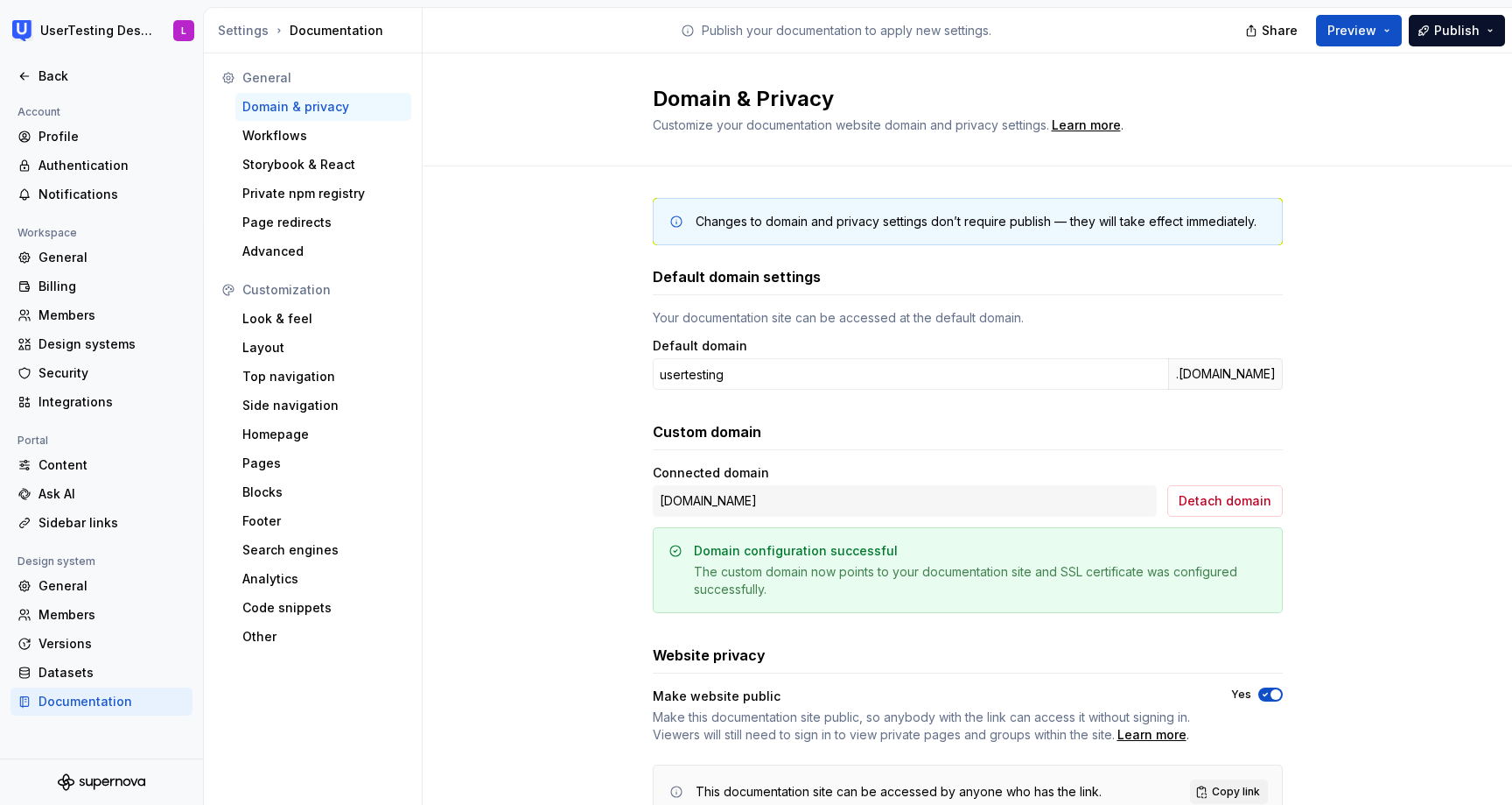
click at [298, 297] on div "Customization" at bounding box center [323, 290] width 162 height 18
click at [294, 312] on div "Look & feel" at bounding box center [323, 319] width 162 height 18
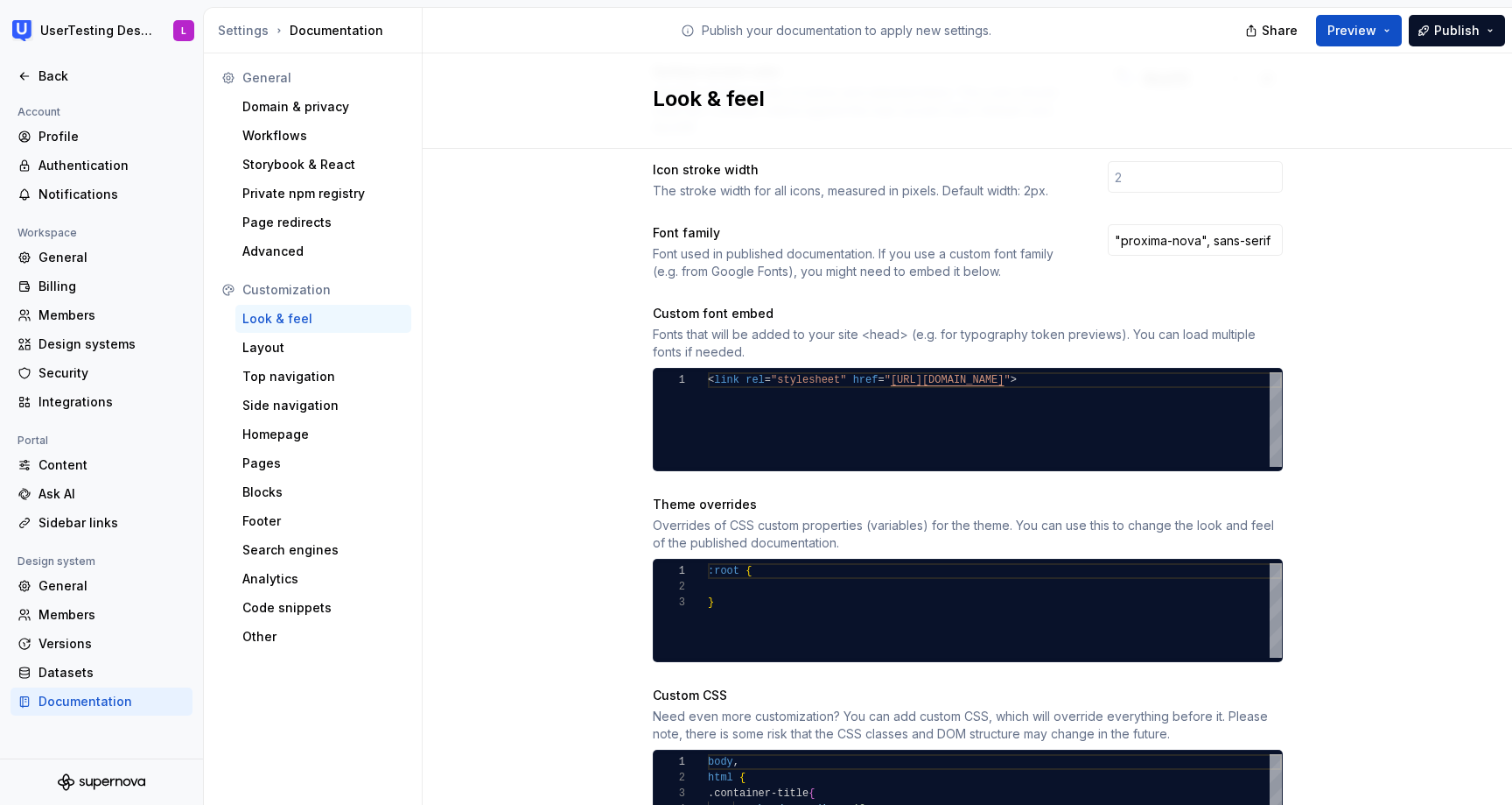
scroll to position [972, 0]
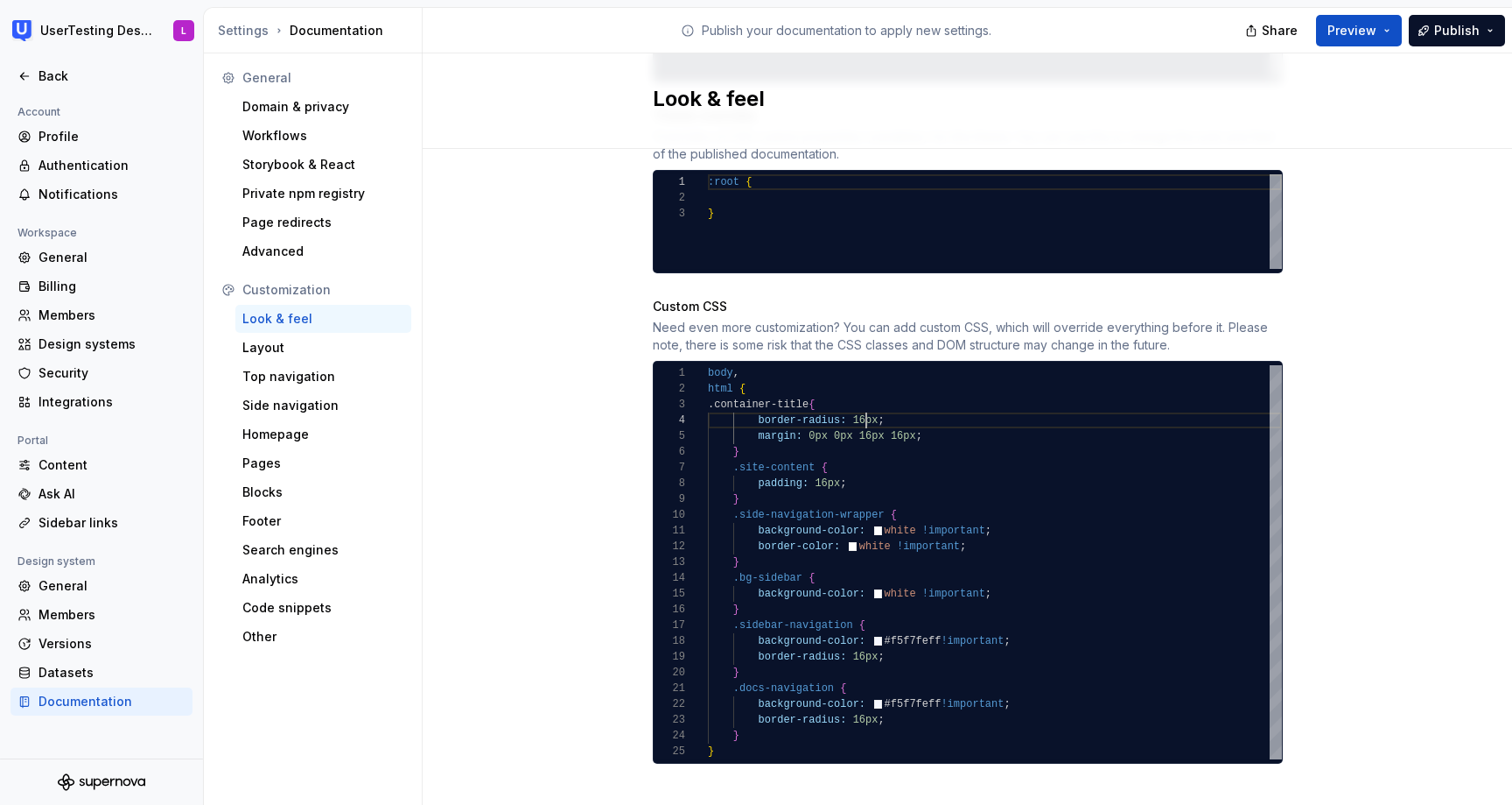
click at [864, 402] on div "body , html { .container-title { border-radius: 16px ; margin: 0px 0px 16px 16p…" at bounding box center [994, 562] width 574 height 394
click at [862, 402] on div "body , html { .container-title { border-radius: 16px ; margin: 0px 0px 16px 16p…" at bounding box center [994, 562] width 574 height 394
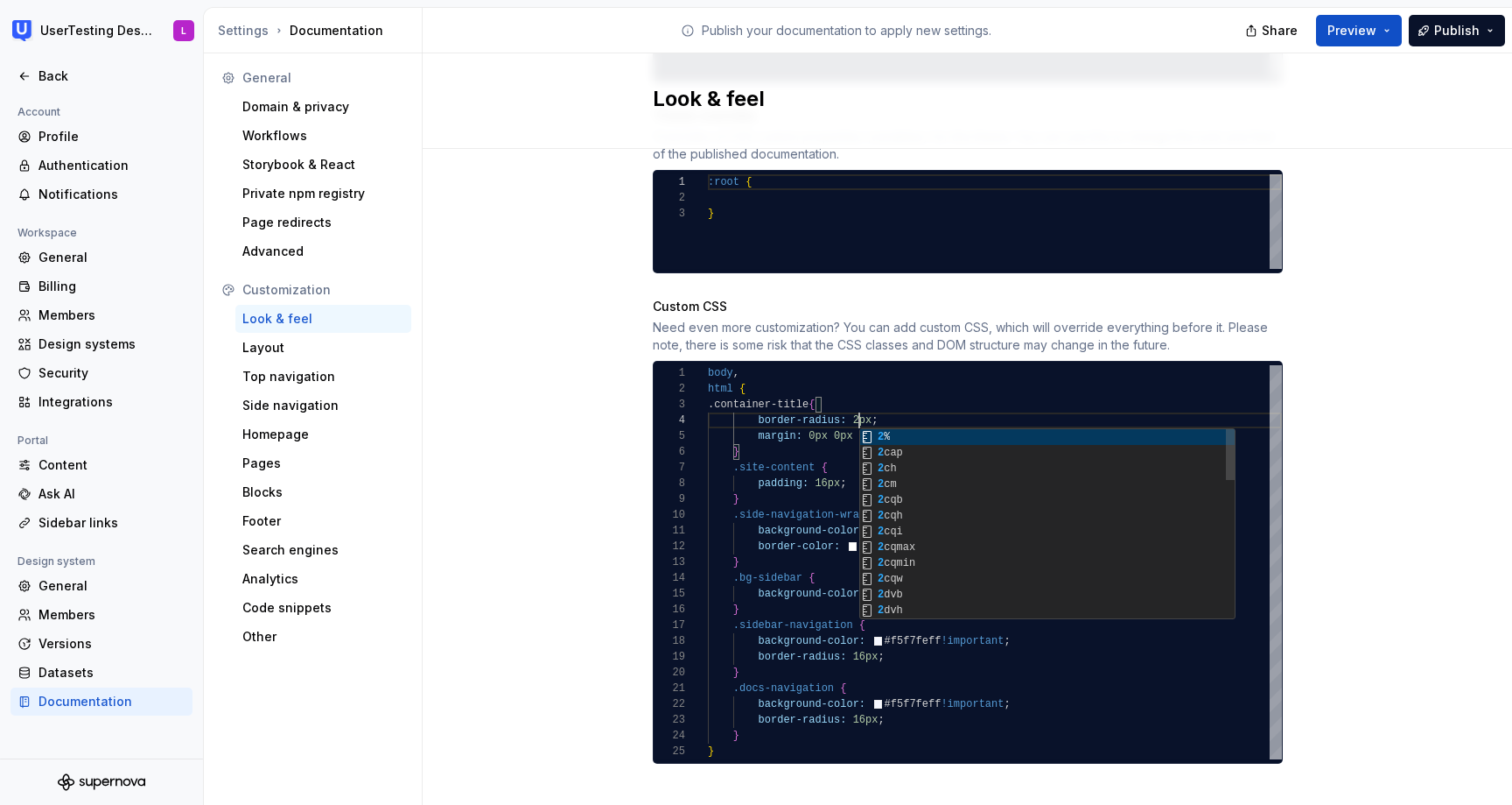
scroll to position [47, 158]
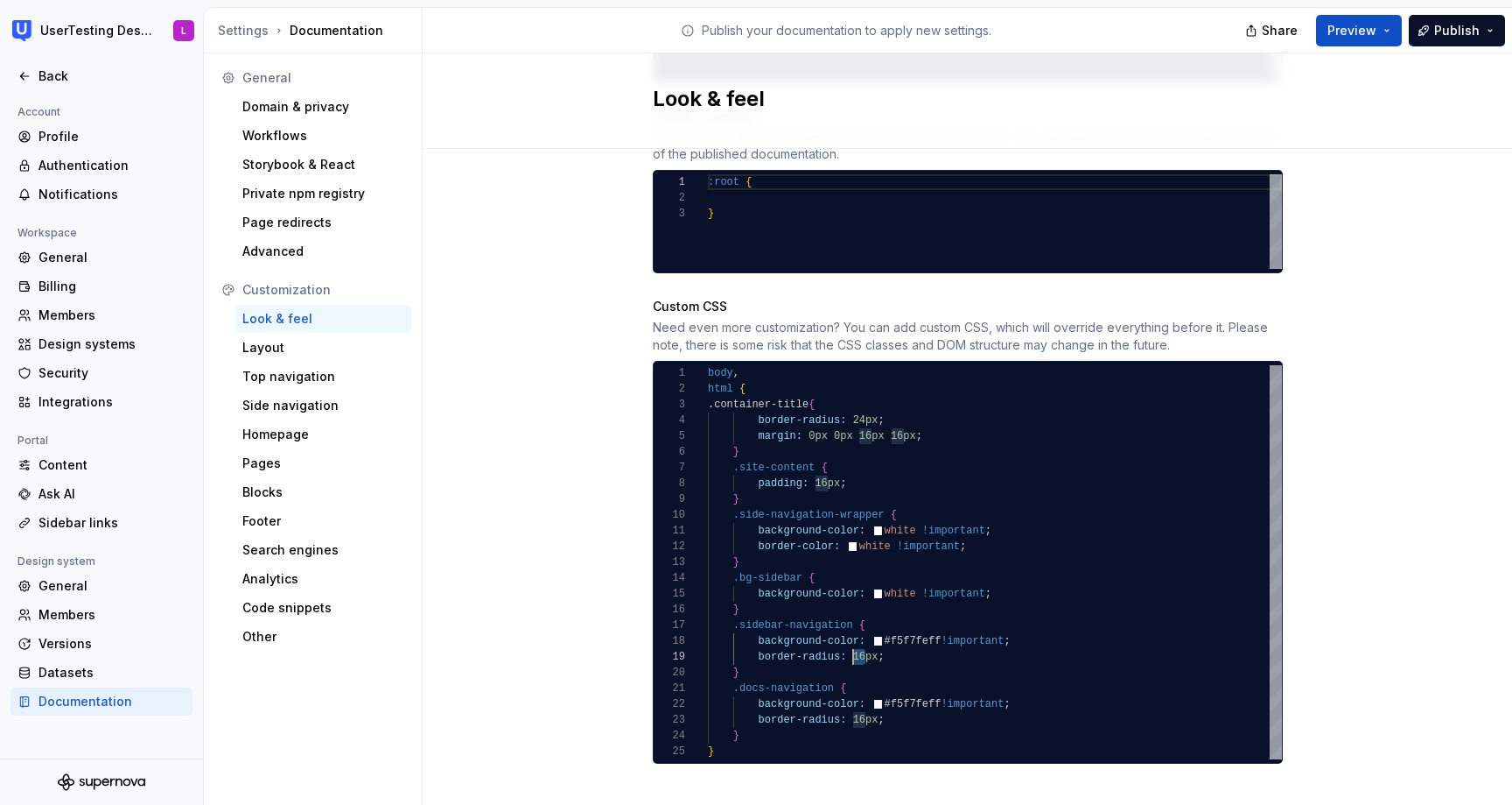
drag, startPoint x: 864, startPoint y: 640, endPoint x: 854, endPoint y: 639, distance: 10.0
click at [854, 639] on div "body , html { .container-title { border-radius: 24px ; margin: 0px 0px 16px 16p…" at bounding box center [994, 562] width 574 height 394
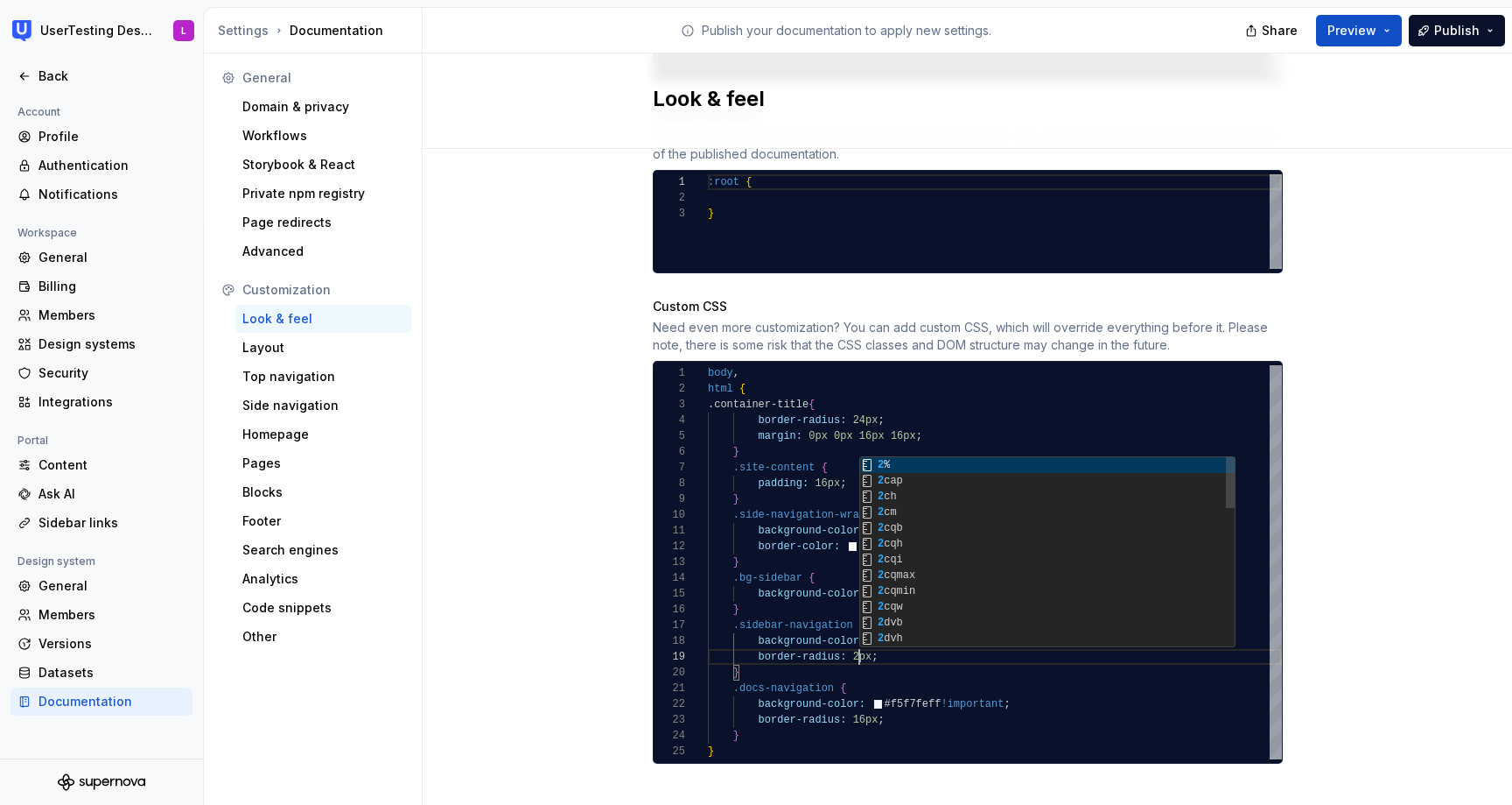
scroll to position [126, 158]
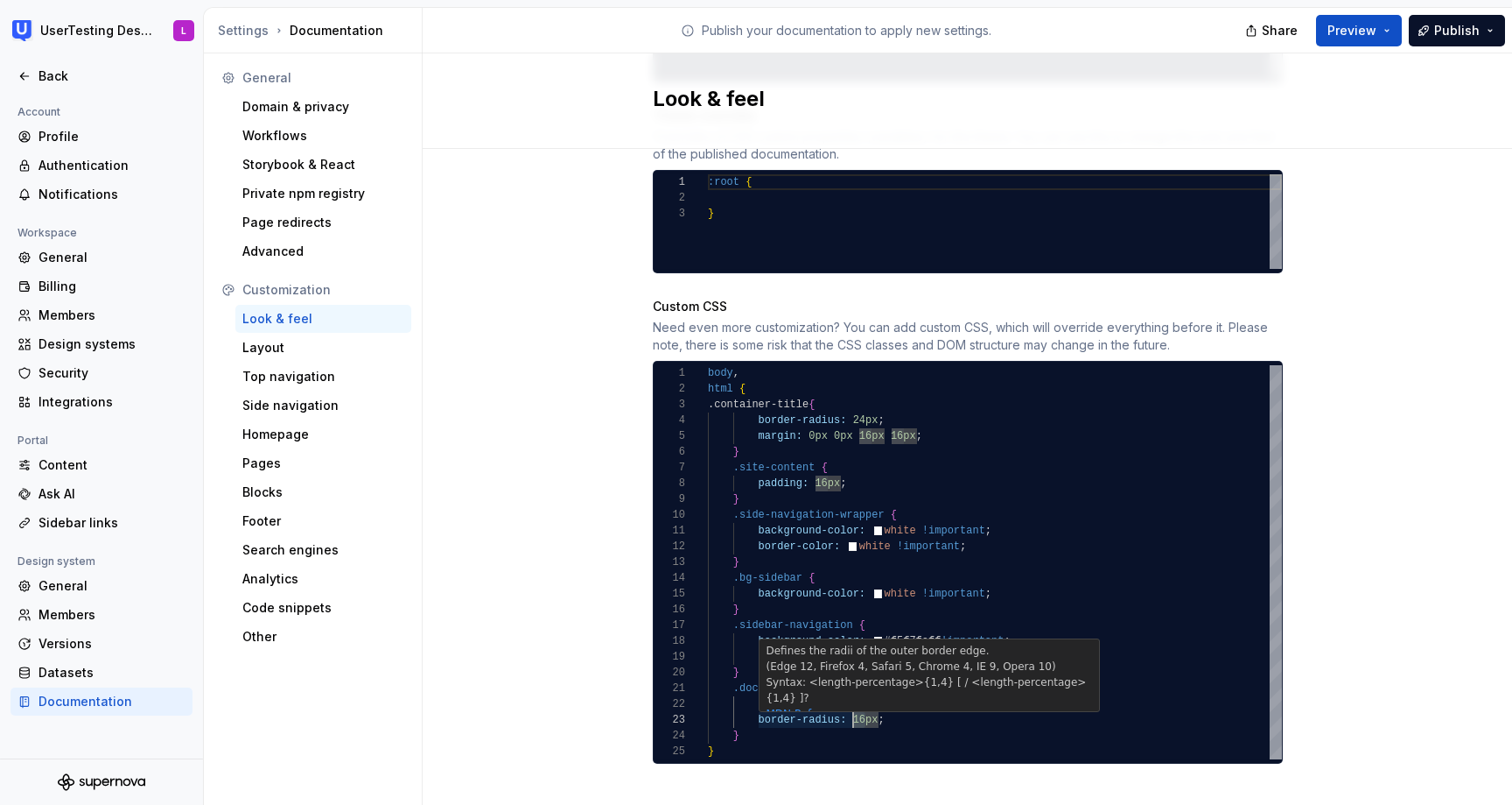
drag, startPoint x: 867, startPoint y: 700, endPoint x: 855, endPoint y: 700, distance: 12.0
click at [855, 700] on div "body , html { .container-title { border-radius: 24px ; margin: 0px 0px 16px 16p…" at bounding box center [994, 562] width 574 height 394
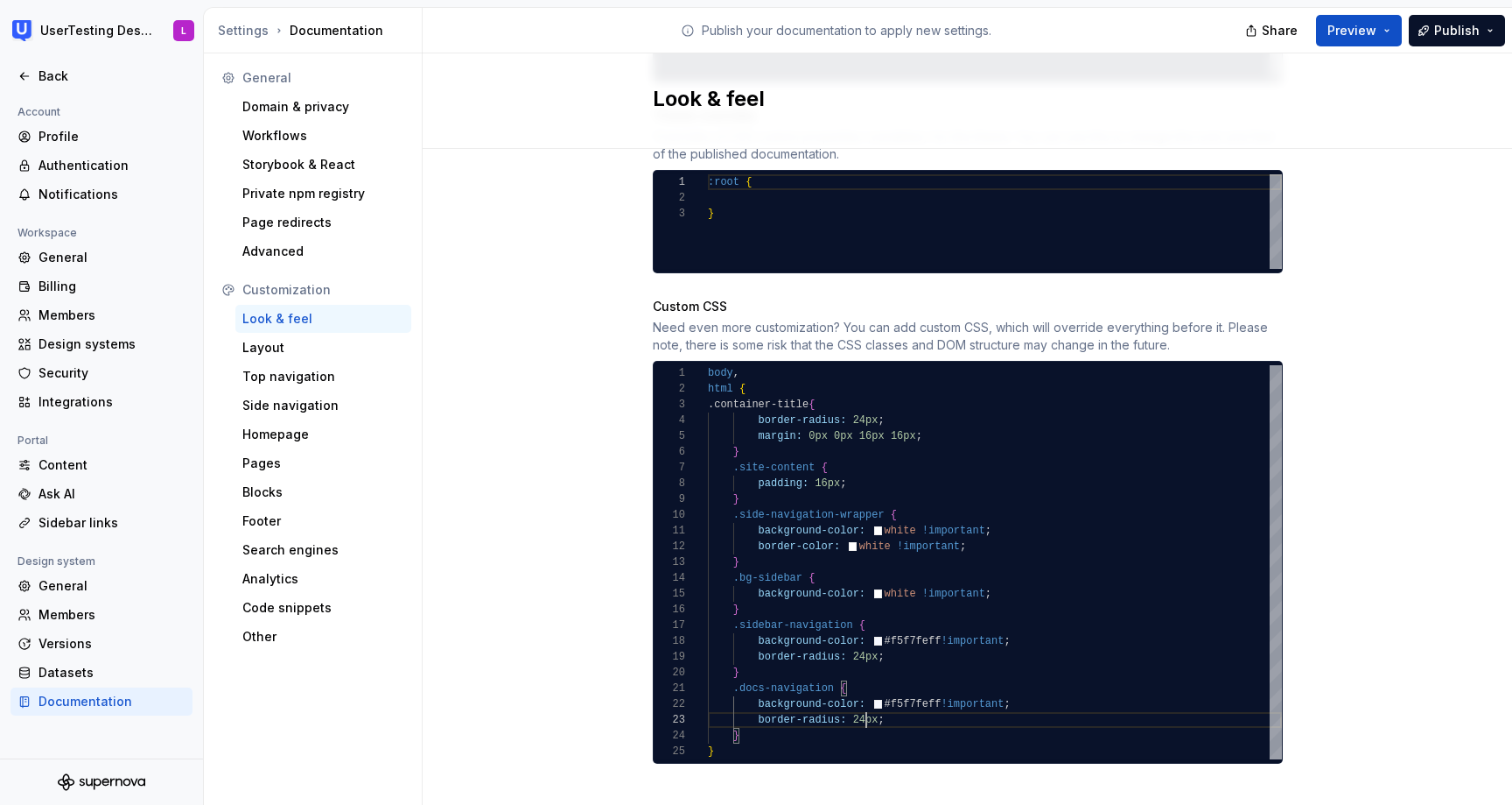
click at [1362, 468] on div "Site logo A company logo that will be displayed on all pages on your documentat…" at bounding box center [967, 4] width 1089 height 1653
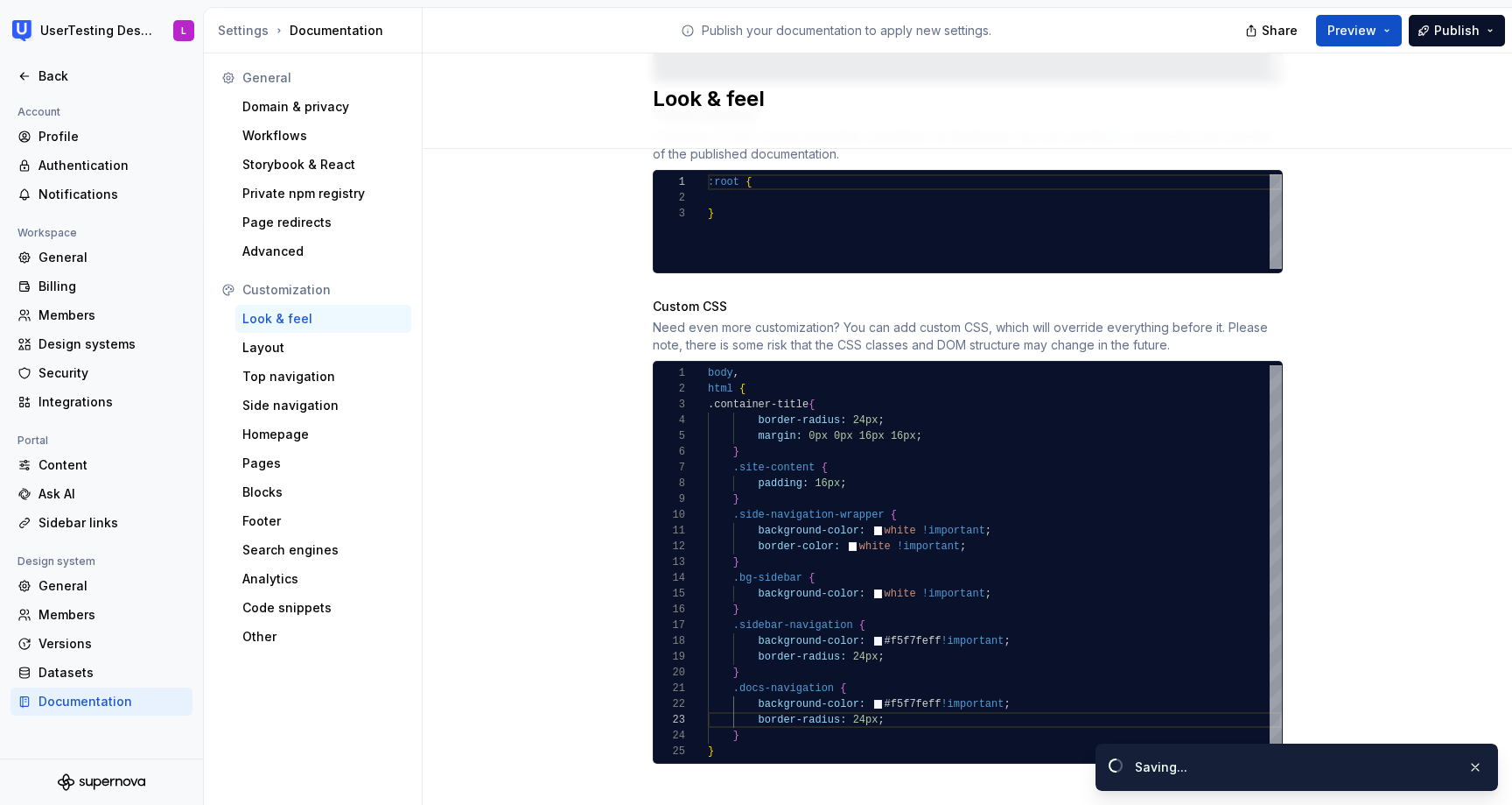
click at [1362, 468] on div "Site logo A company logo that will be displayed on all pages on your documentat…" at bounding box center [967, 4] width 1089 height 1653
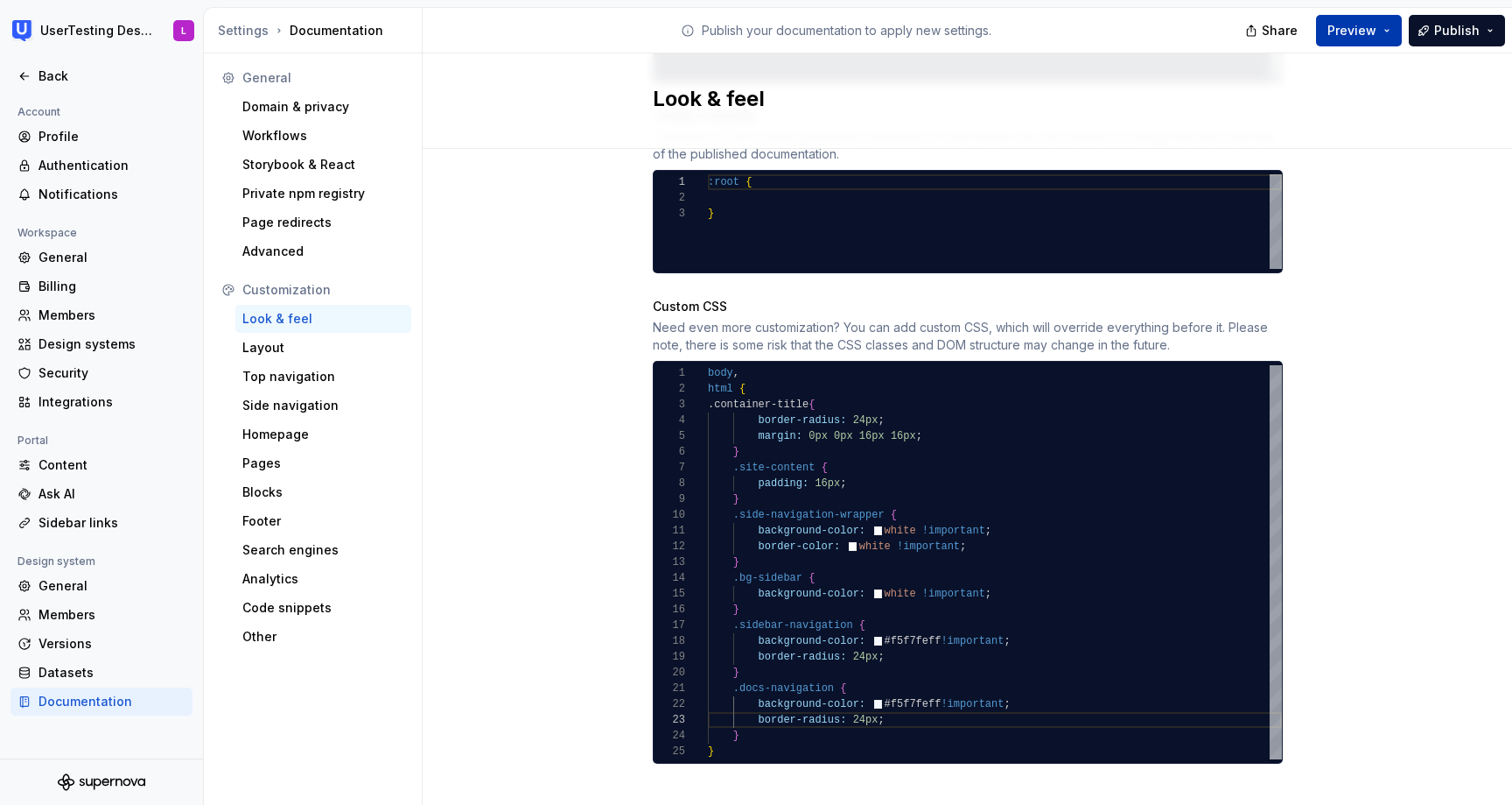
click at [1381, 28] on button "Preview" at bounding box center [1359, 30] width 85 height 31
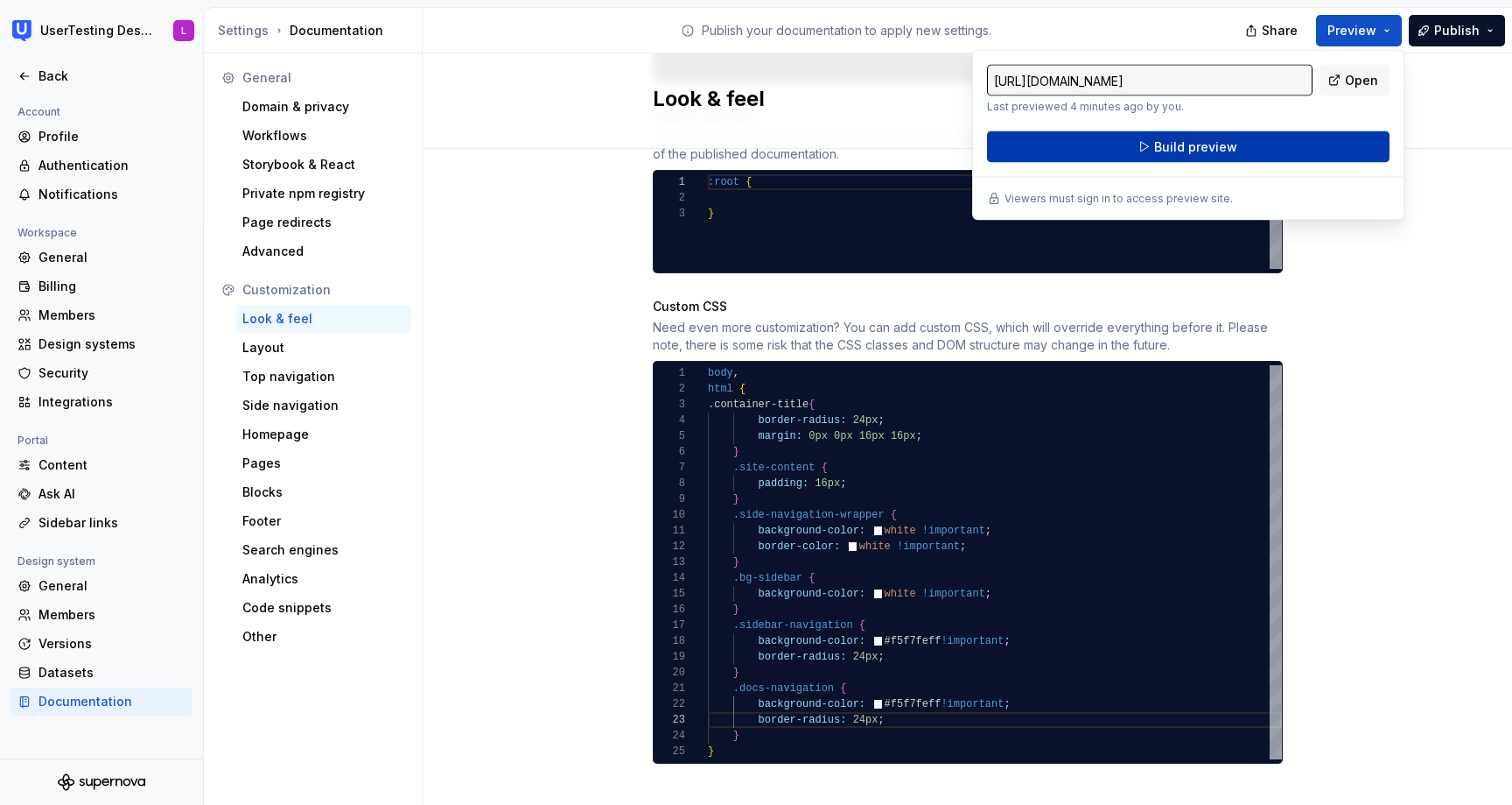
click at [1263, 147] on button "Build preview" at bounding box center [1188, 146] width 402 height 31
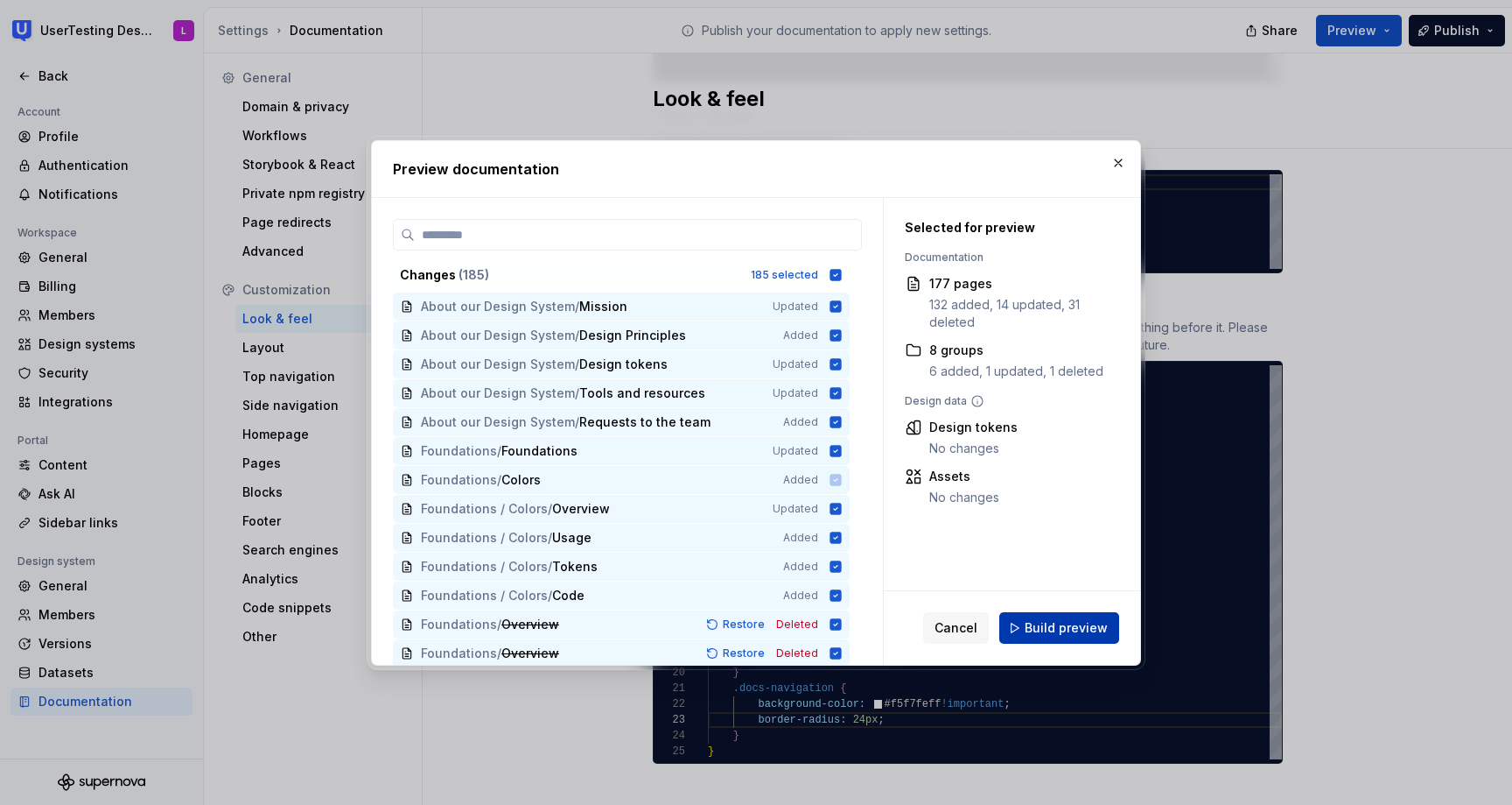
click at [1097, 633] on span "Build preview" at bounding box center [1065, 628] width 83 height 18
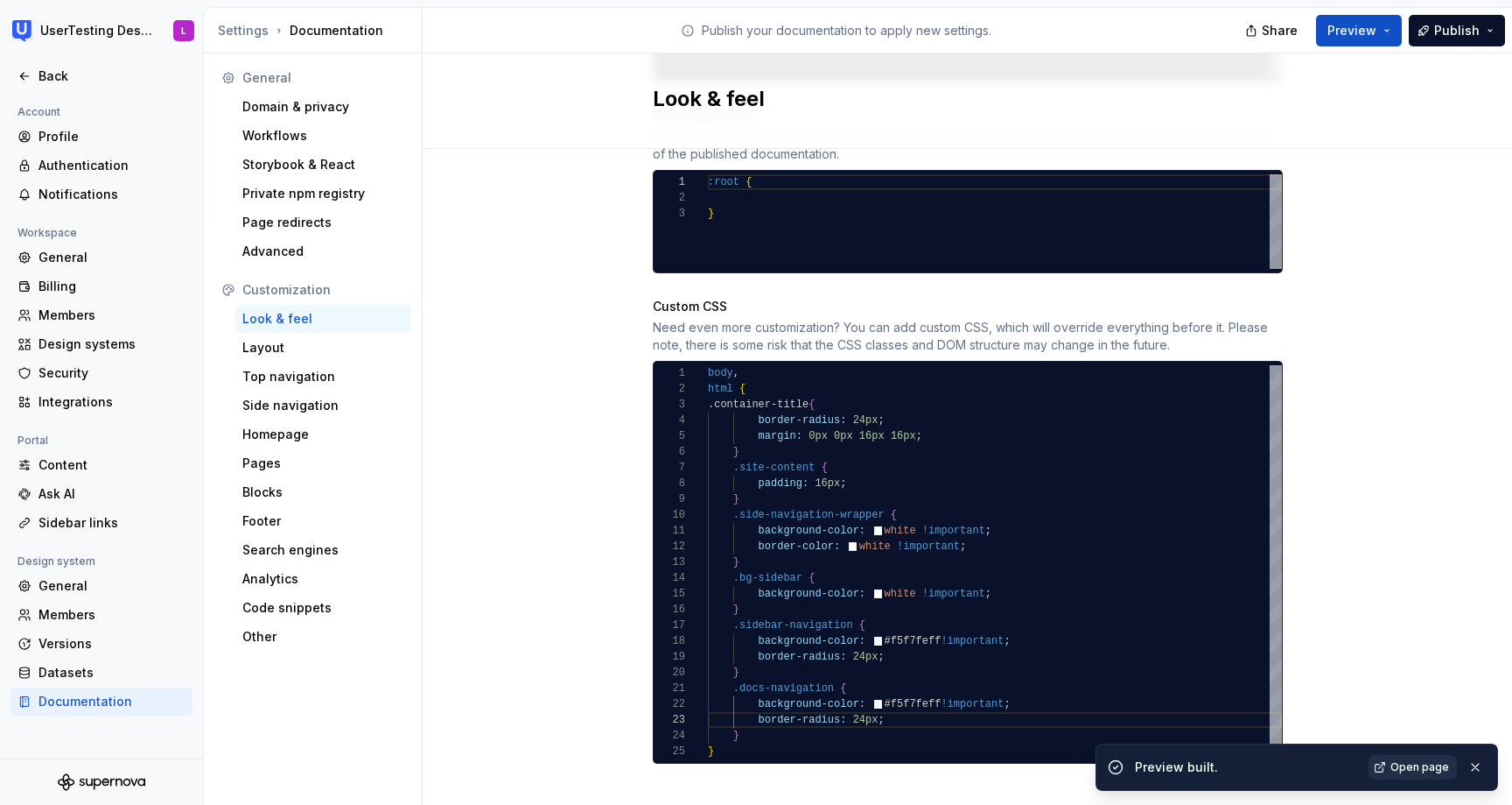
click at [1416, 761] on span "Open page" at bounding box center [1419, 768] width 59 height 14
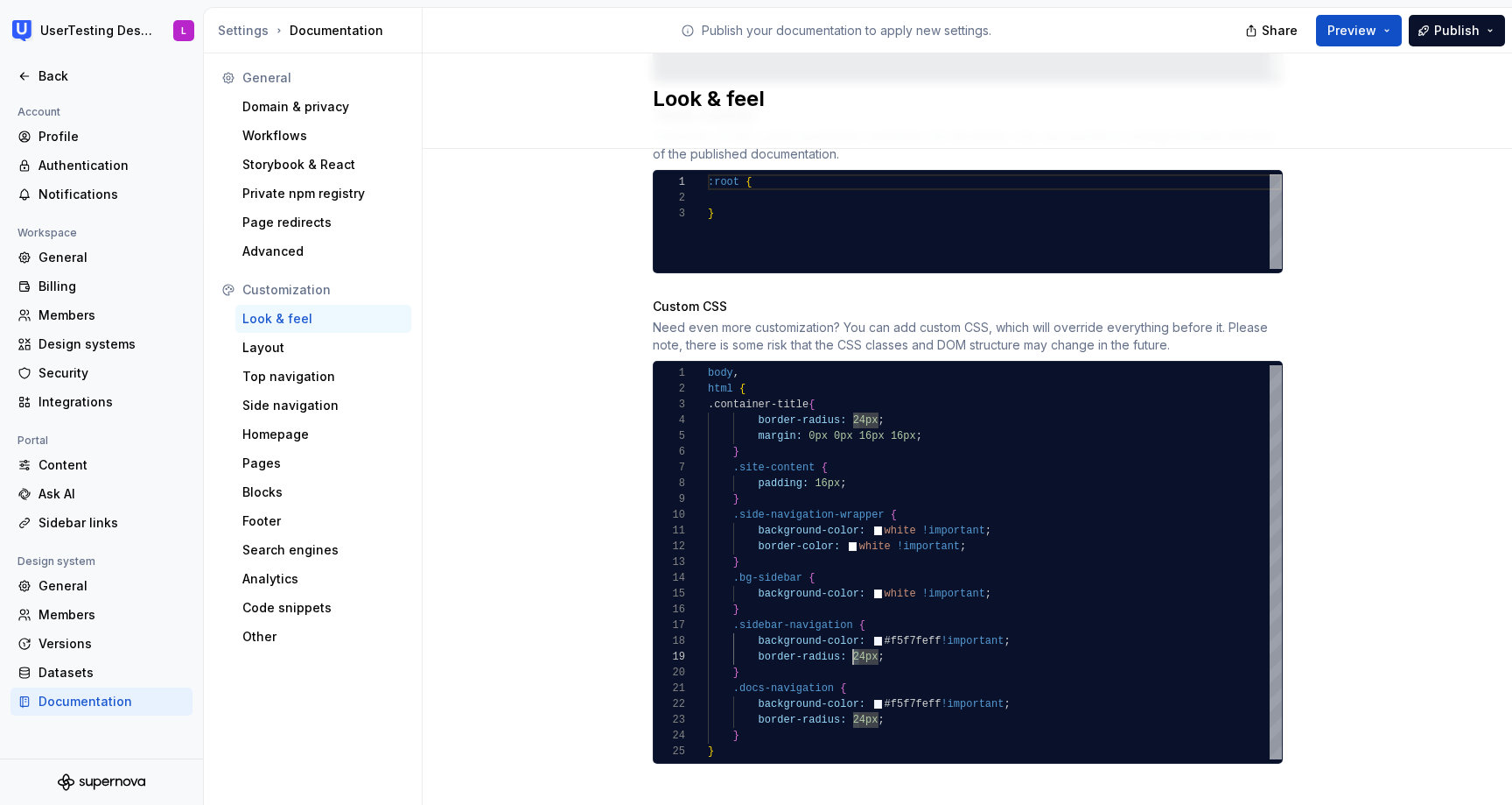
drag, startPoint x: 862, startPoint y: 641, endPoint x: 853, endPoint y: 640, distance: 9.1
click at [853, 640] on div "body , html { .container-title { border-radius: 24px ; margin: 0px 0px 16px 16p…" at bounding box center [994, 562] width 574 height 394
click at [864, 639] on div "body , html { .container-title { border-radius: 24px ; margin: 0px 0px 16px 16p…" at bounding box center [994, 562] width 574 height 394
click at [863, 704] on div "body , html { .container-title { border-radius: 24px ; margin: 0px 0px 16px 16p…" at bounding box center [994, 562] width 574 height 394
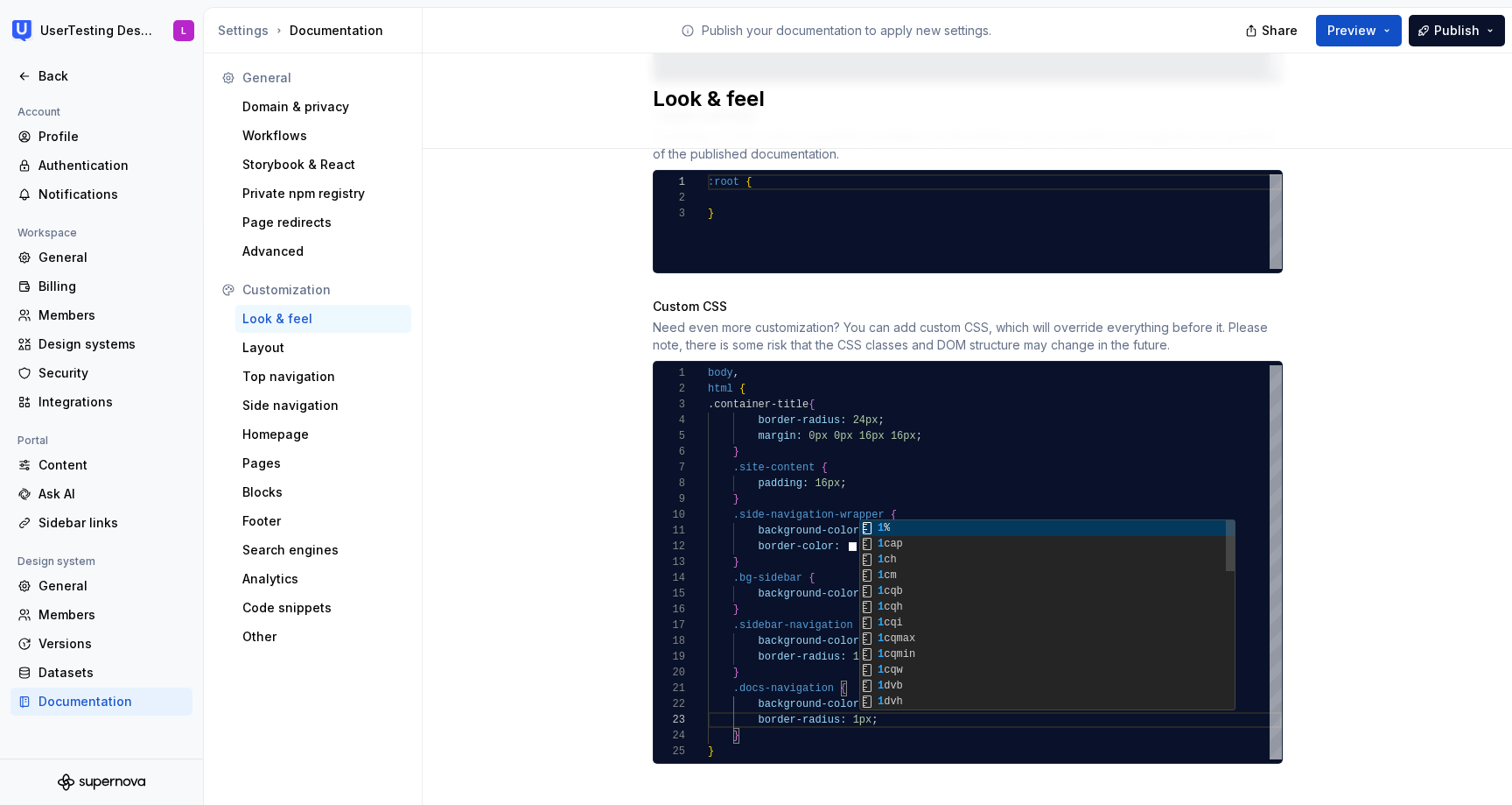
scroll to position [31, 158]
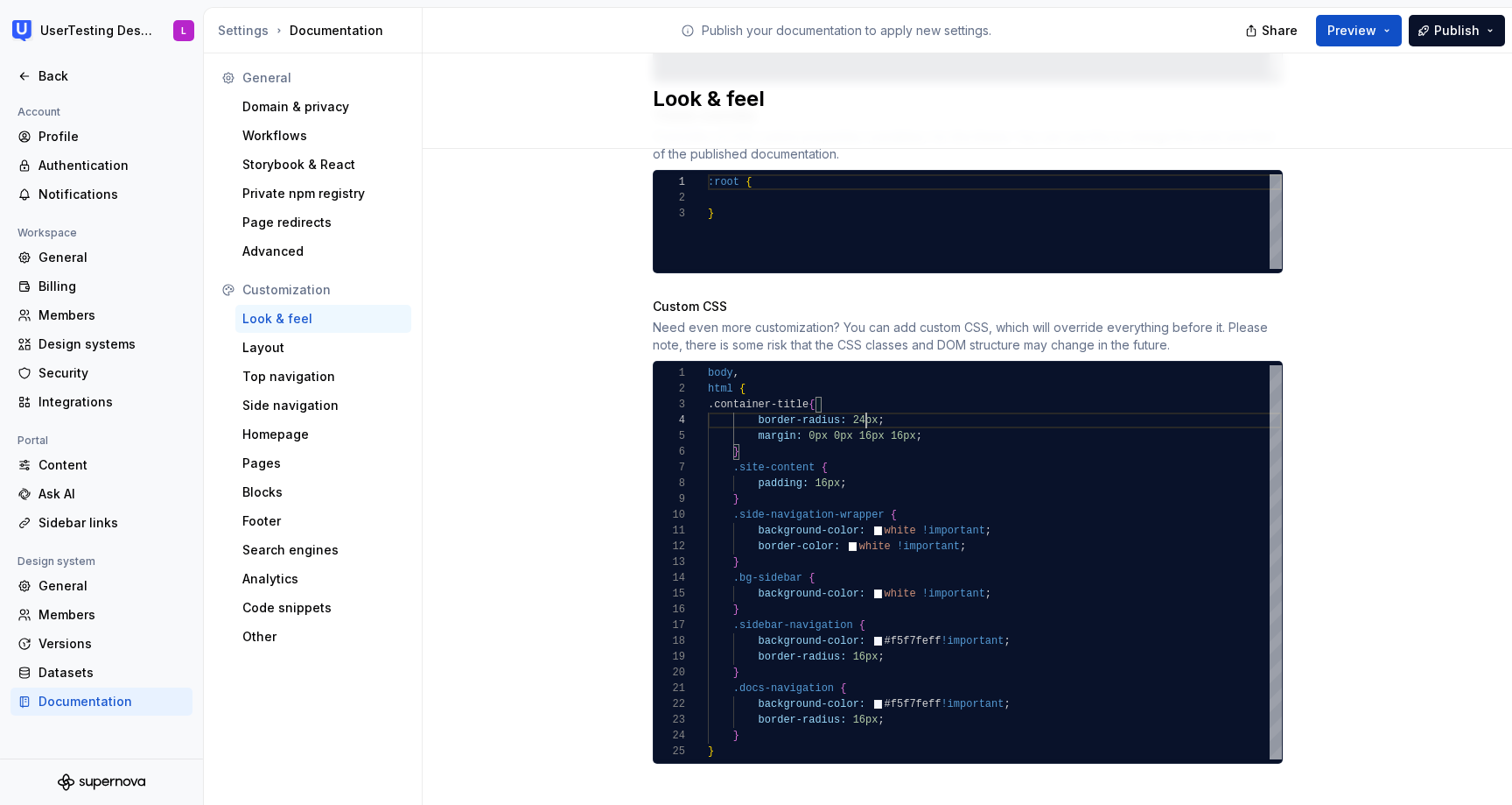
click at [863, 402] on div "body , html { .container-title { border-radius: 24px ; margin: 0px 0px 16px 16p…" at bounding box center [994, 562] width 574 height 394
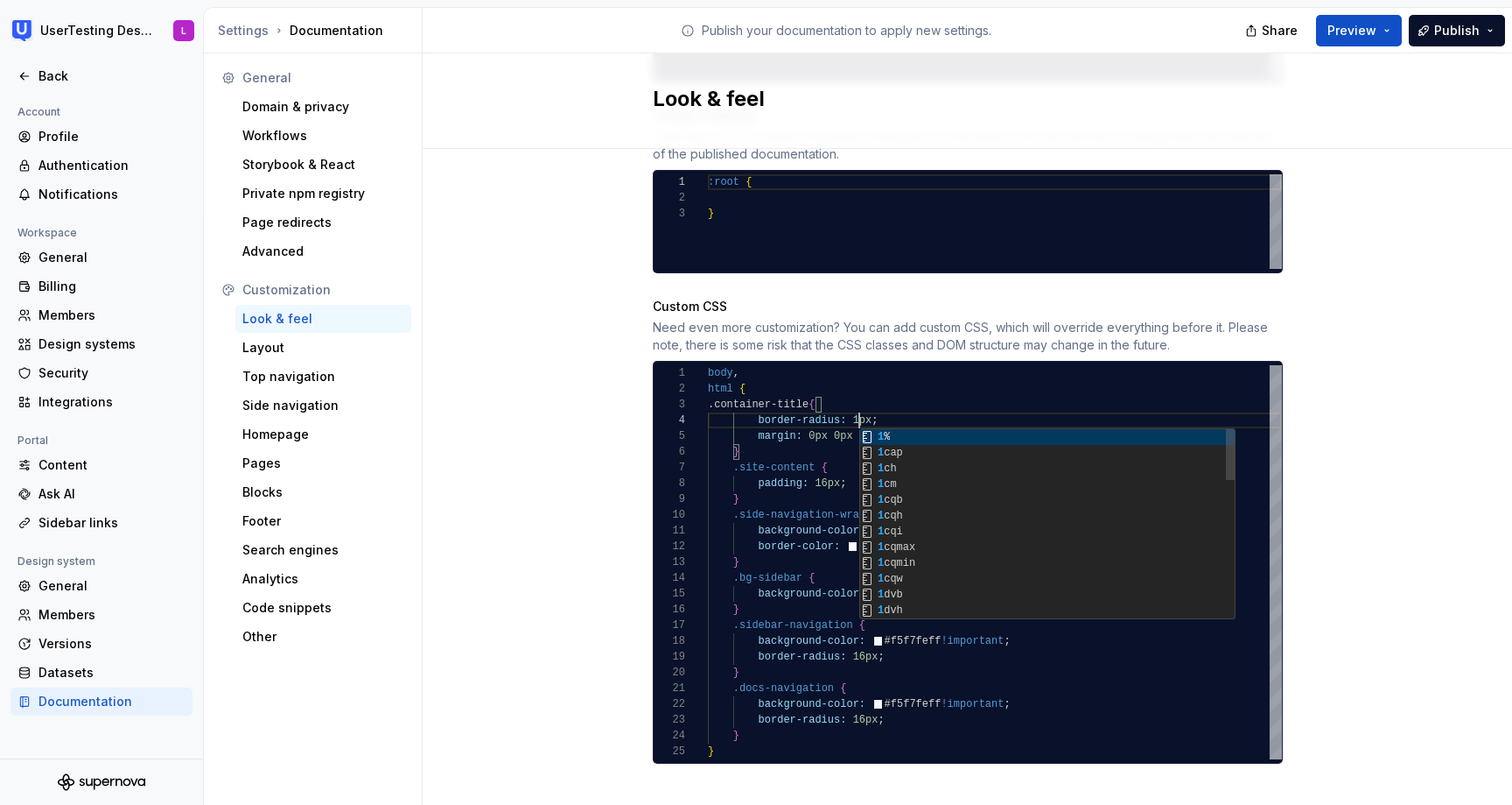
scroll to position [47, 158]
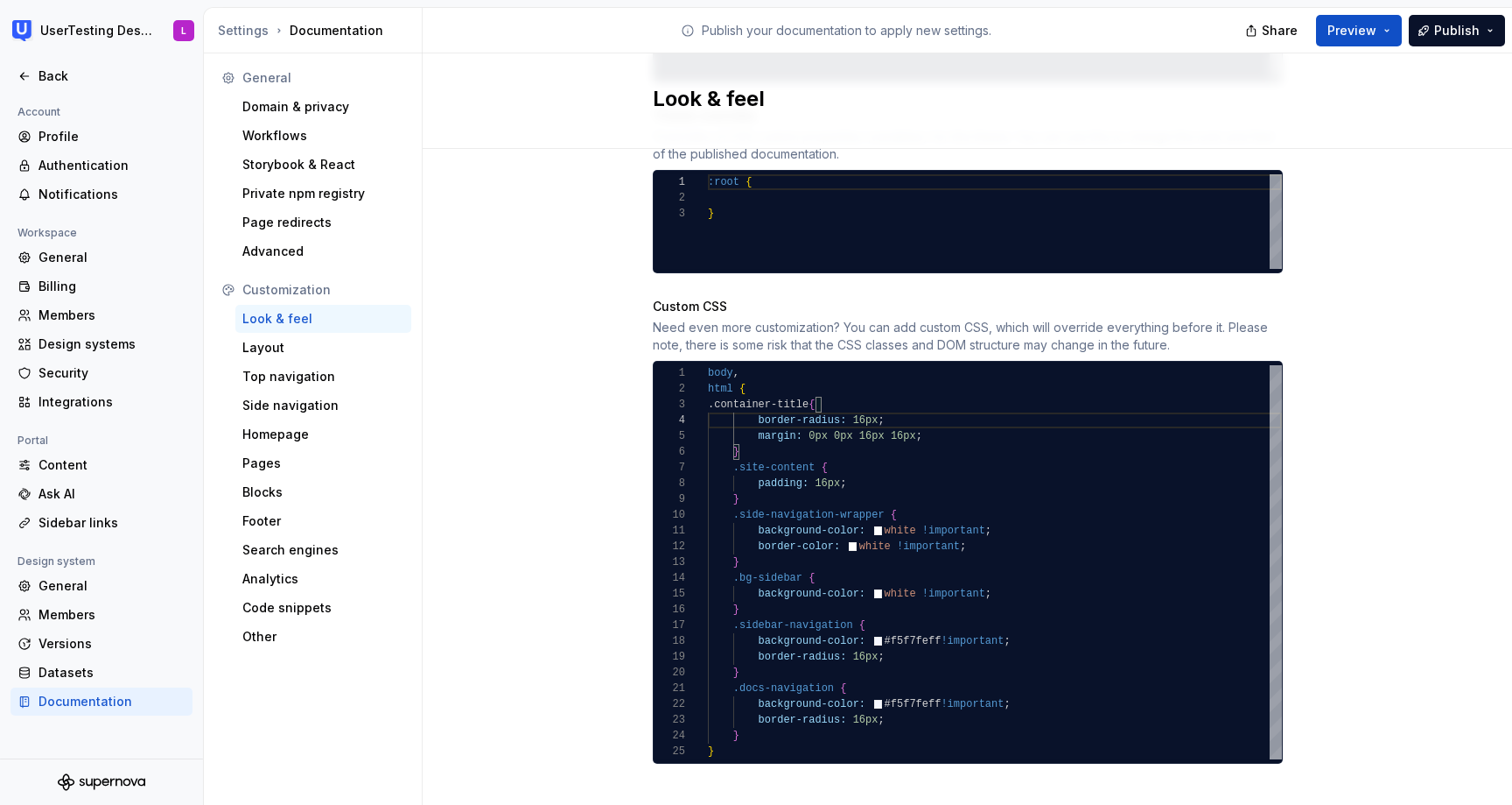
type textarea "**********"
click at [1335, 366] on div "Site logo A company logo that will be displayed on all pages on your documentat…" at bounding box center [967, 4] width 1089 height 1653
click at [40, 77] on div "Back" at bounding box center [111, 77] width 147 height 18
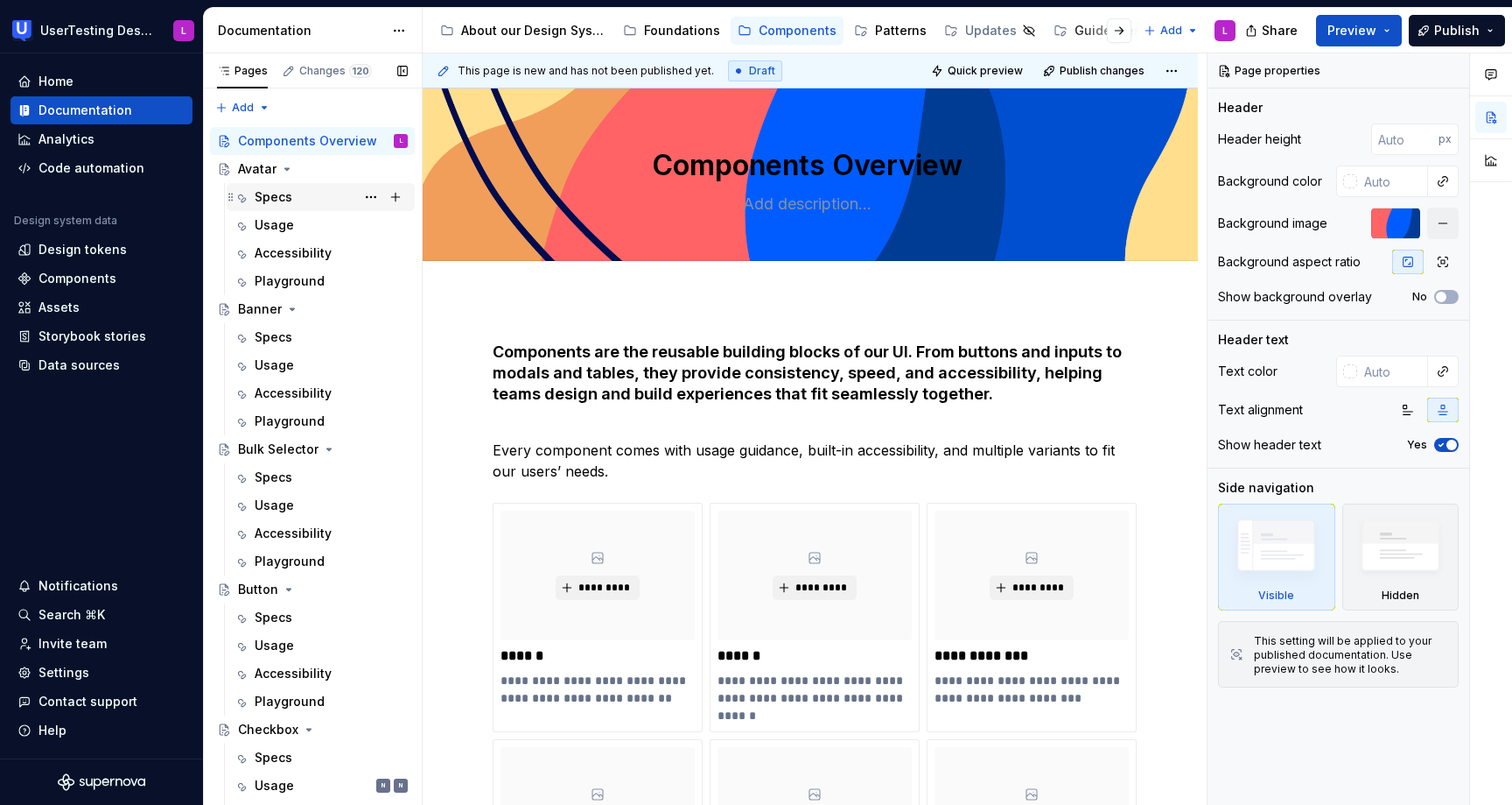
click at [294, 196] on div "Specs" at bounding box center [331, 197] width 153 height 25
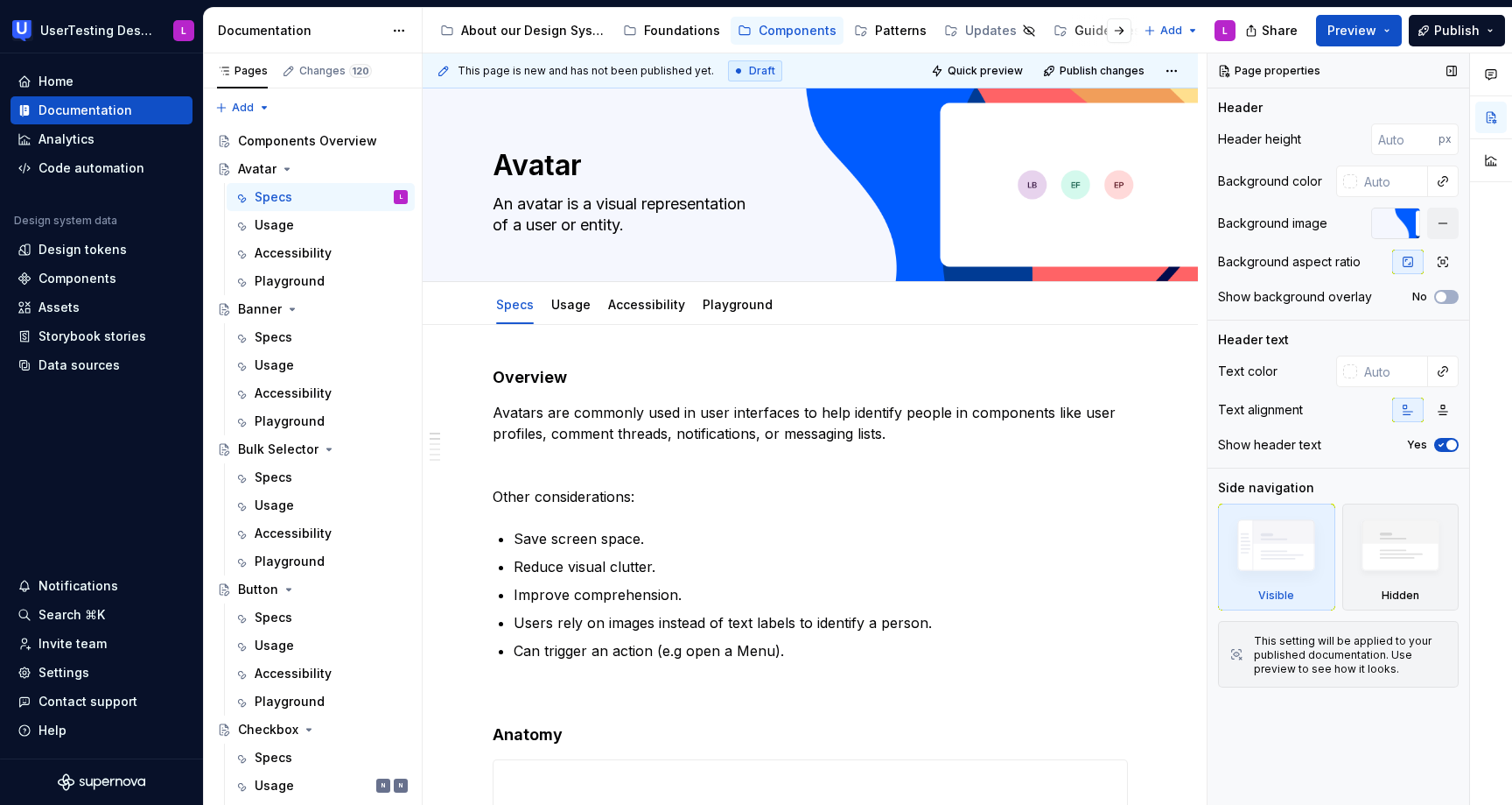
click at [1389, 219] on div at bounding box center [1395, 223] width 49 height 31
click at [1446, 222] on button "button" at bounding box center [1443, 223] width 31 height 31
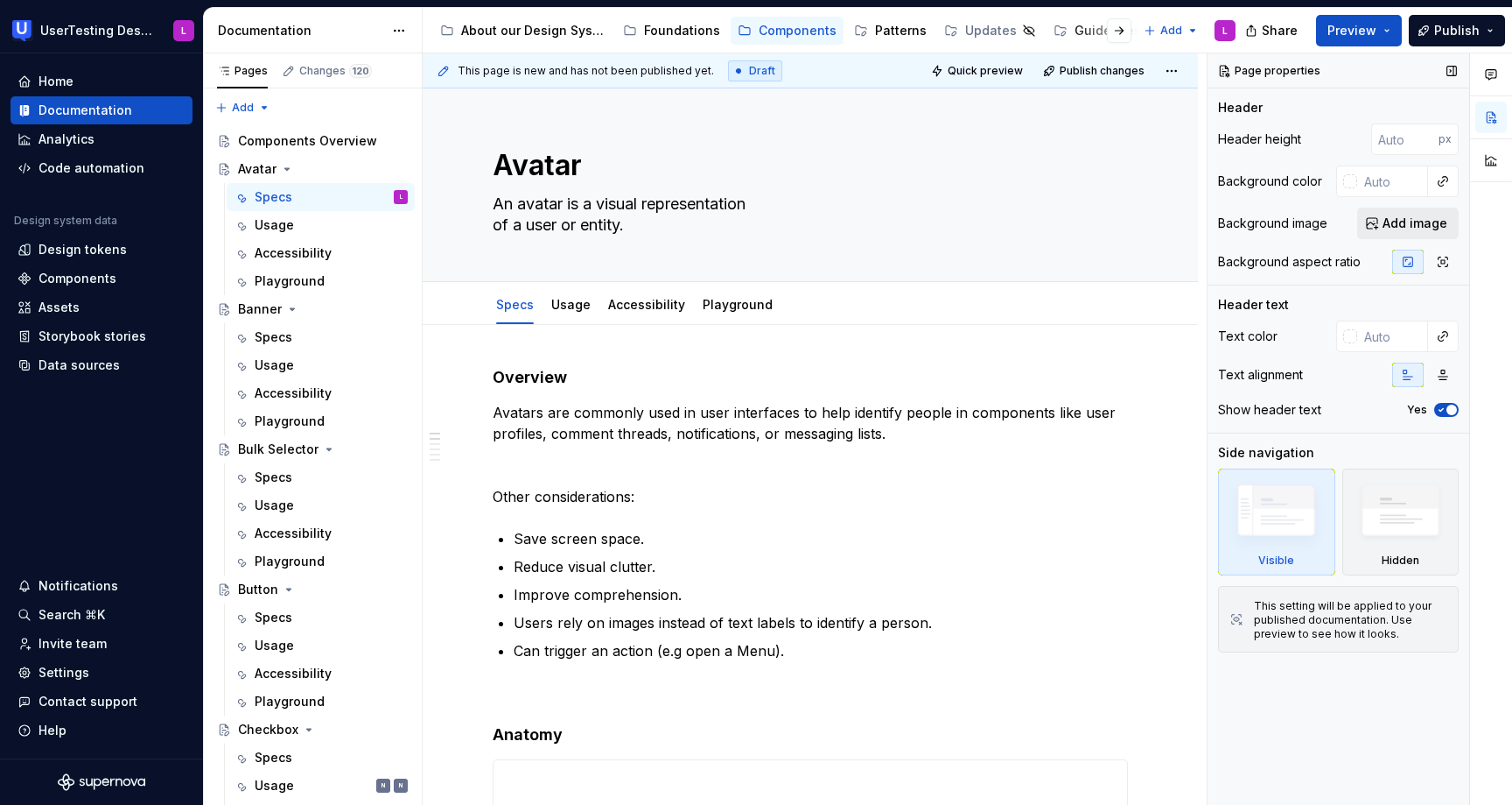
click at [1400, 224] on span "Add image" at bounding box center [1415, 224] width 65 height 18
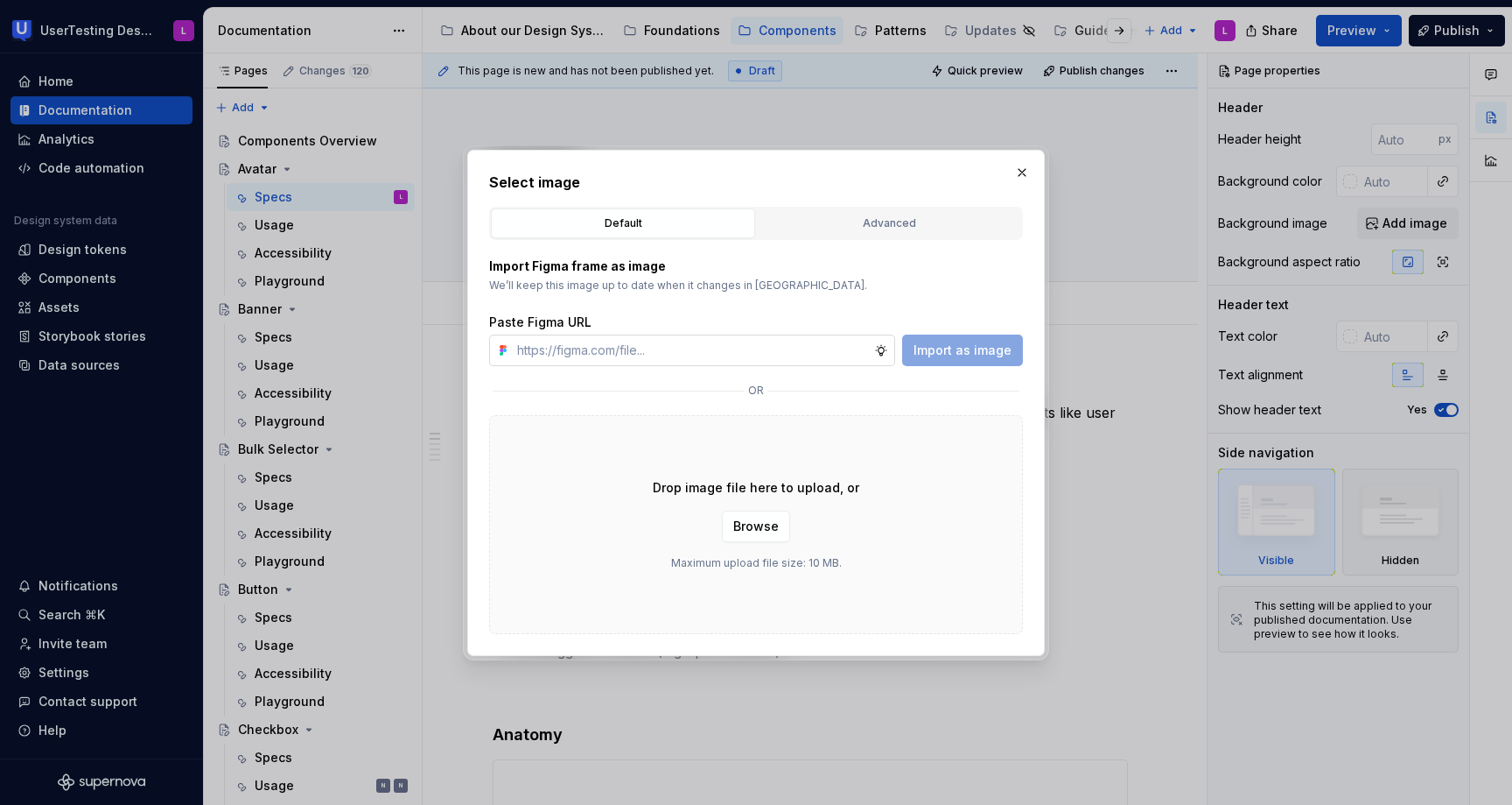
type textarea "*"
click at [836, 353] on input "text" at bounding box center [691, 350] width 364 height 31
type input "[URL][DOMAIN_NAME]"
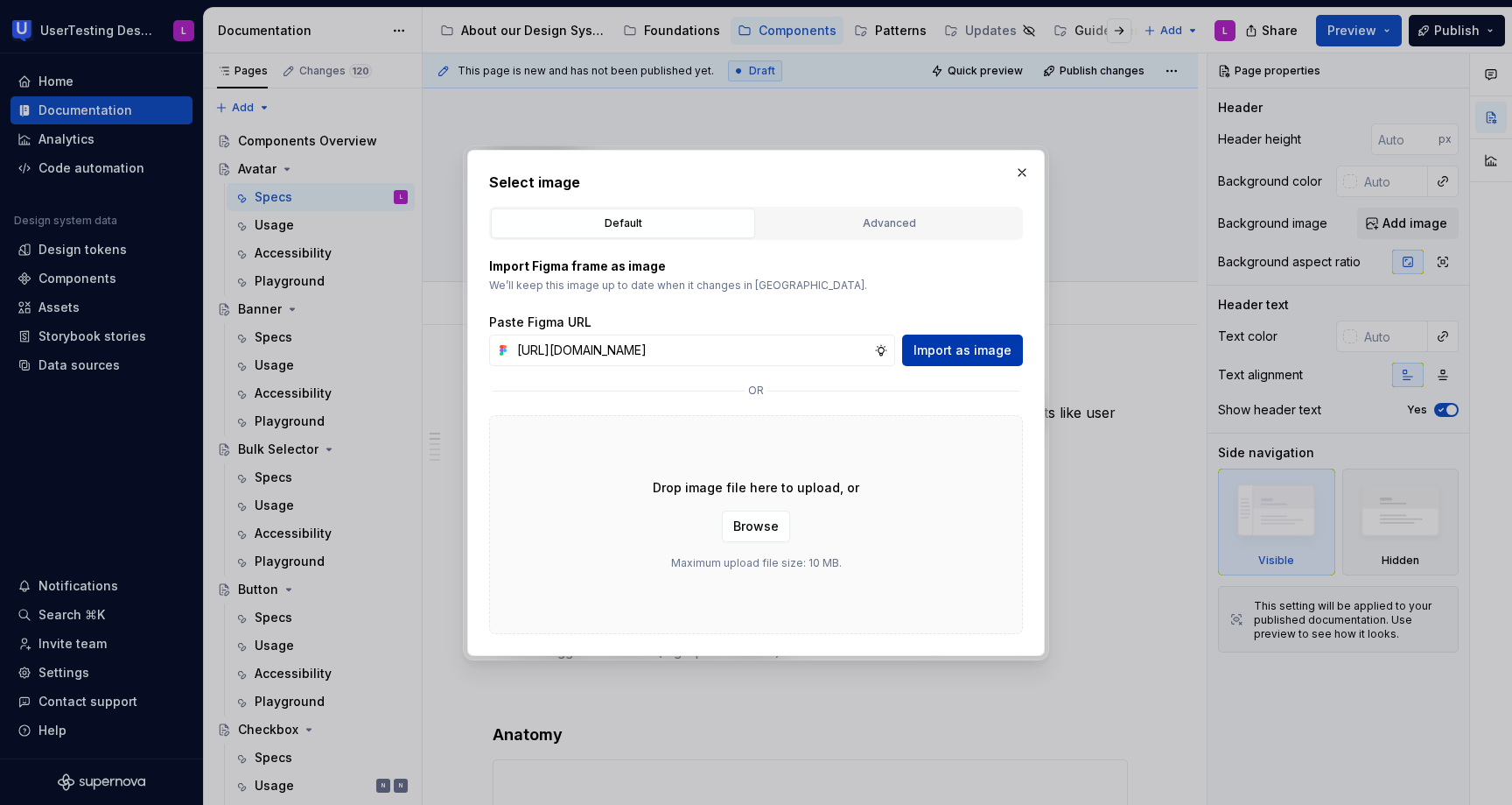
click at [997, 350] on span "Import as image" at bounding box center [963, 350] width 98 height 18
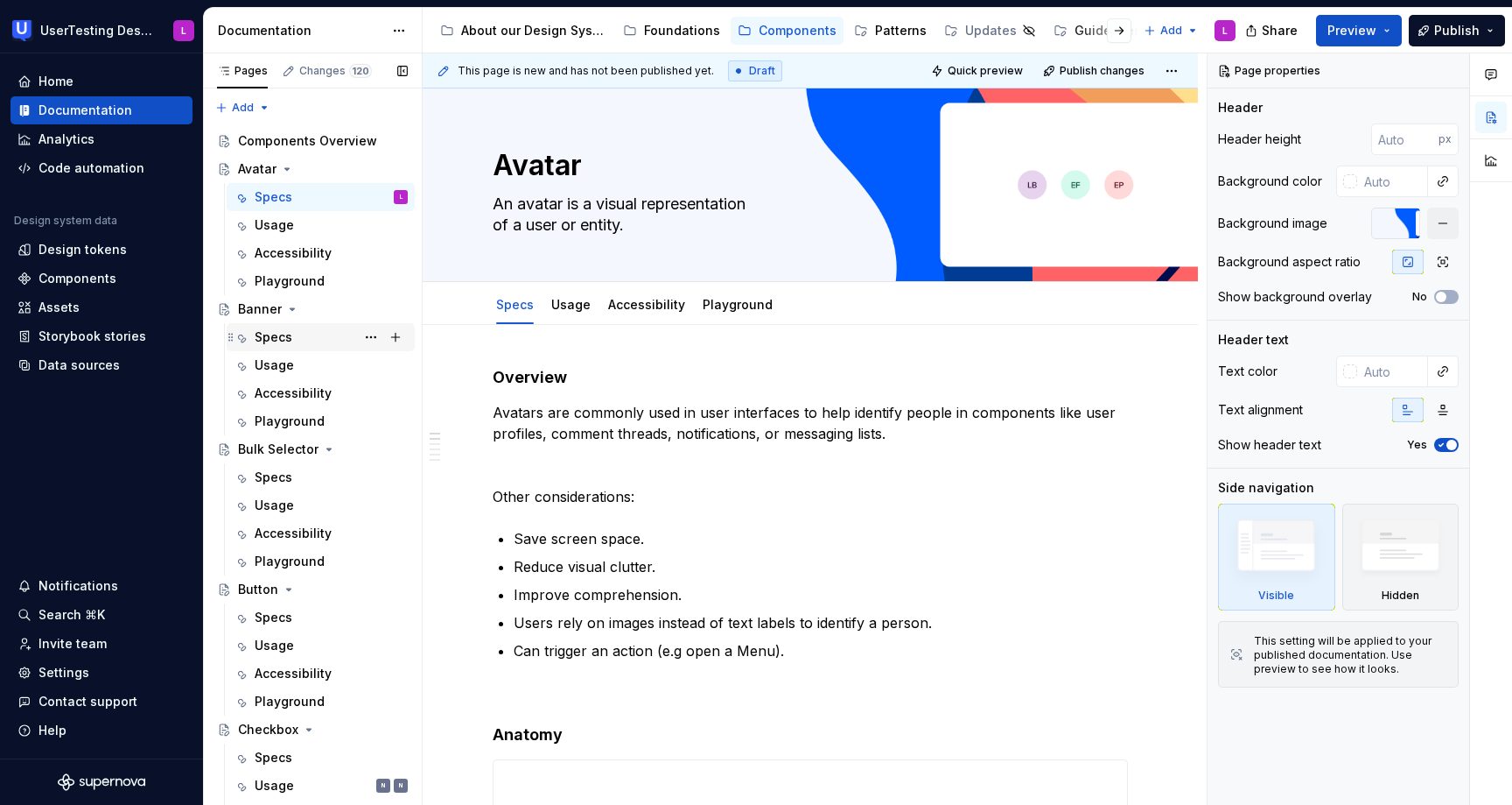
click at [304, 346] on div "Specs" at bounding box center [331, 337] width 153 height 25
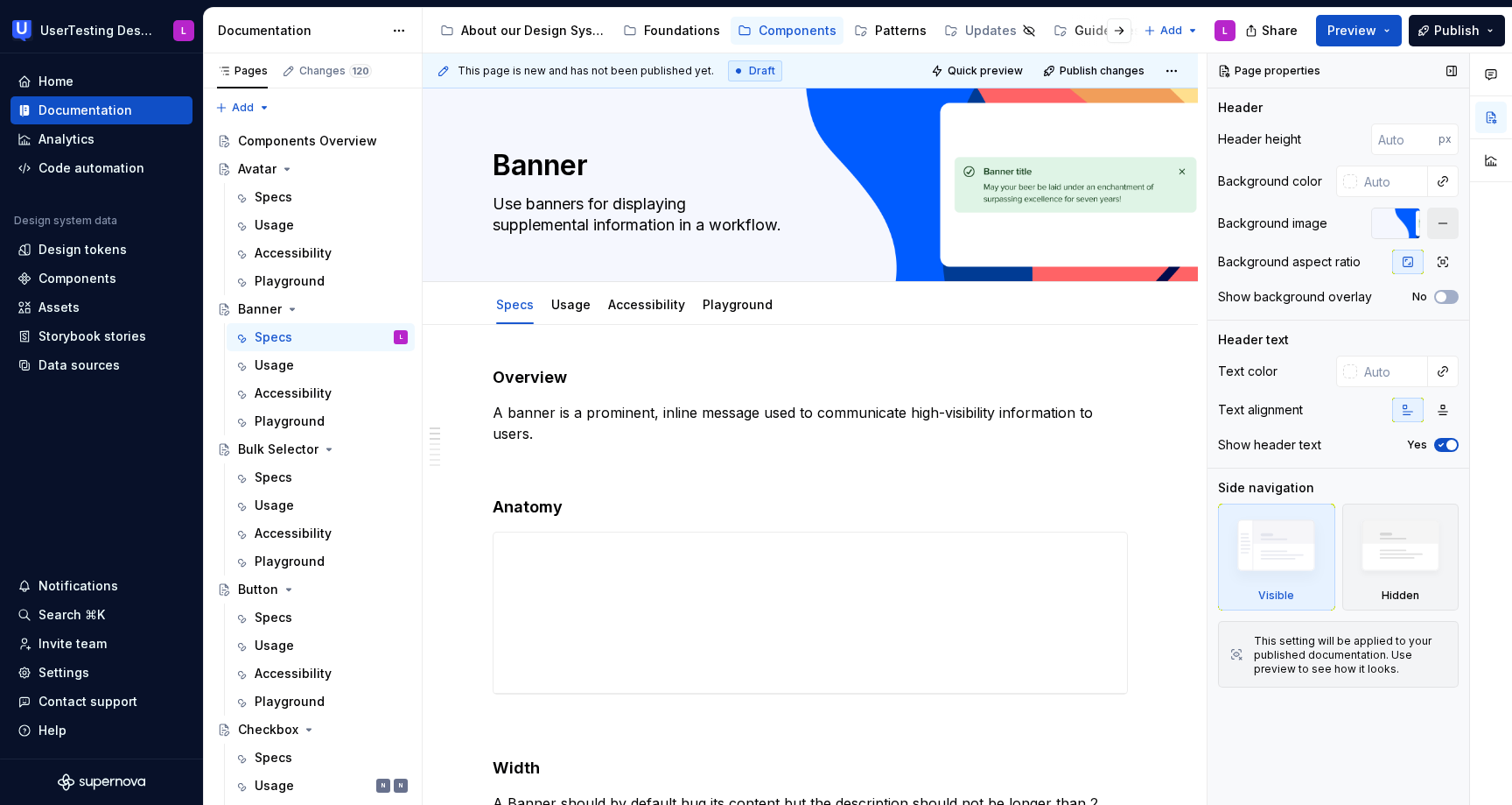
click at [1443, 221] on button "button" at bounding box center [1443, 223] width 31 height 31
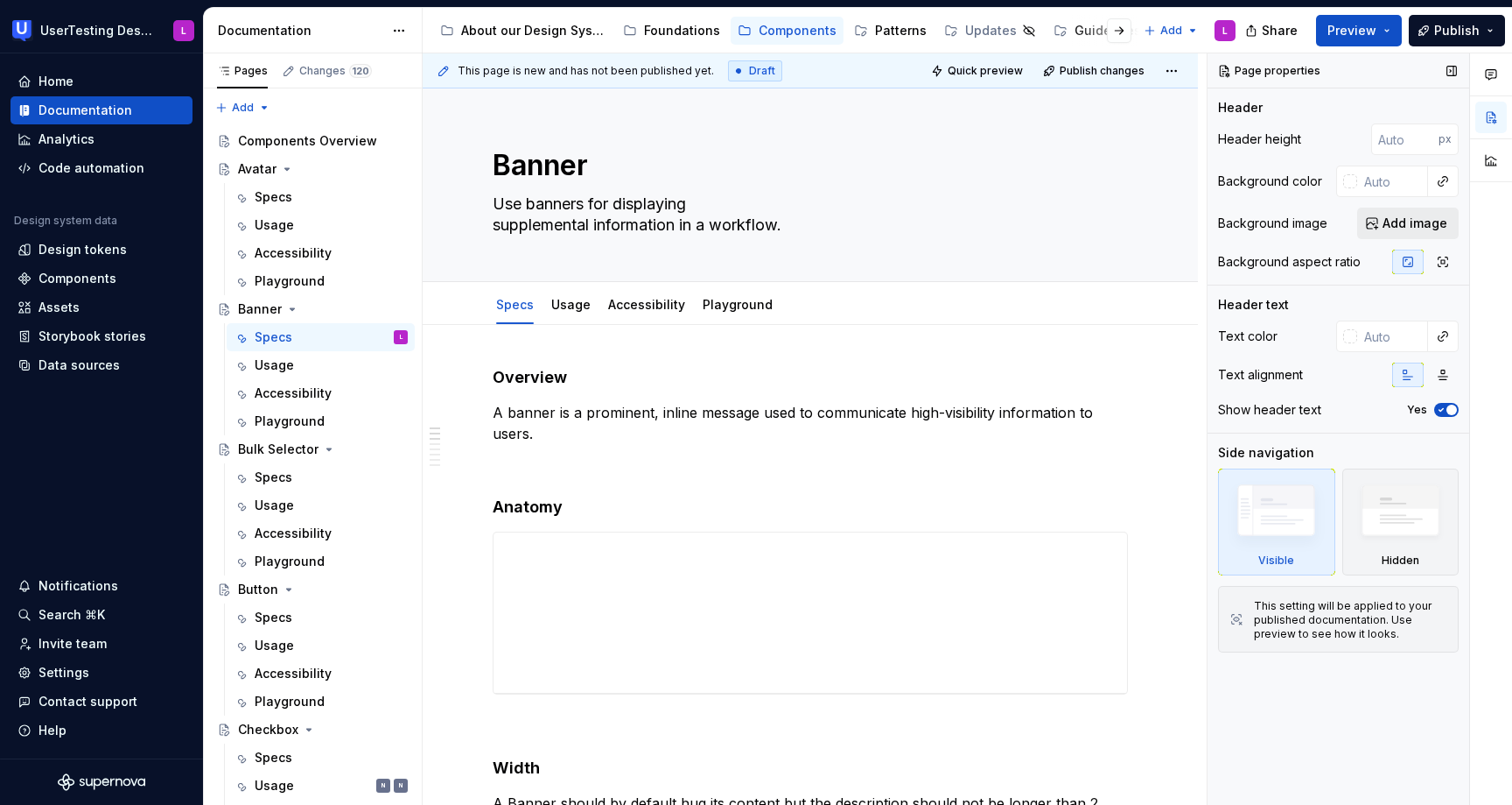
click at [1403, 224] on span "Add image" at bounding box center [1415, 224] width 65 height 18
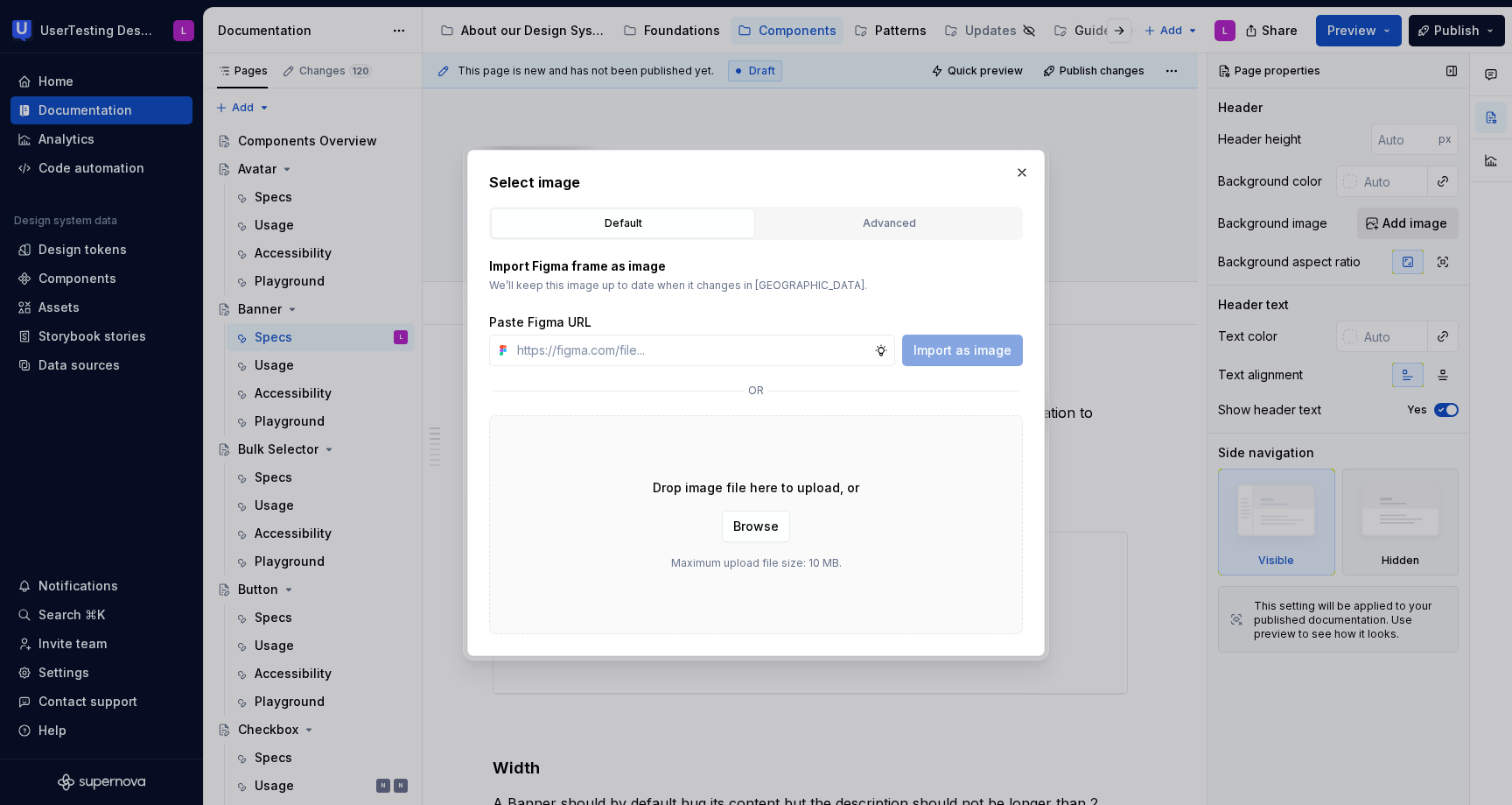
type textarea "*"
type input "[URL][DOMAIN_NAME]"
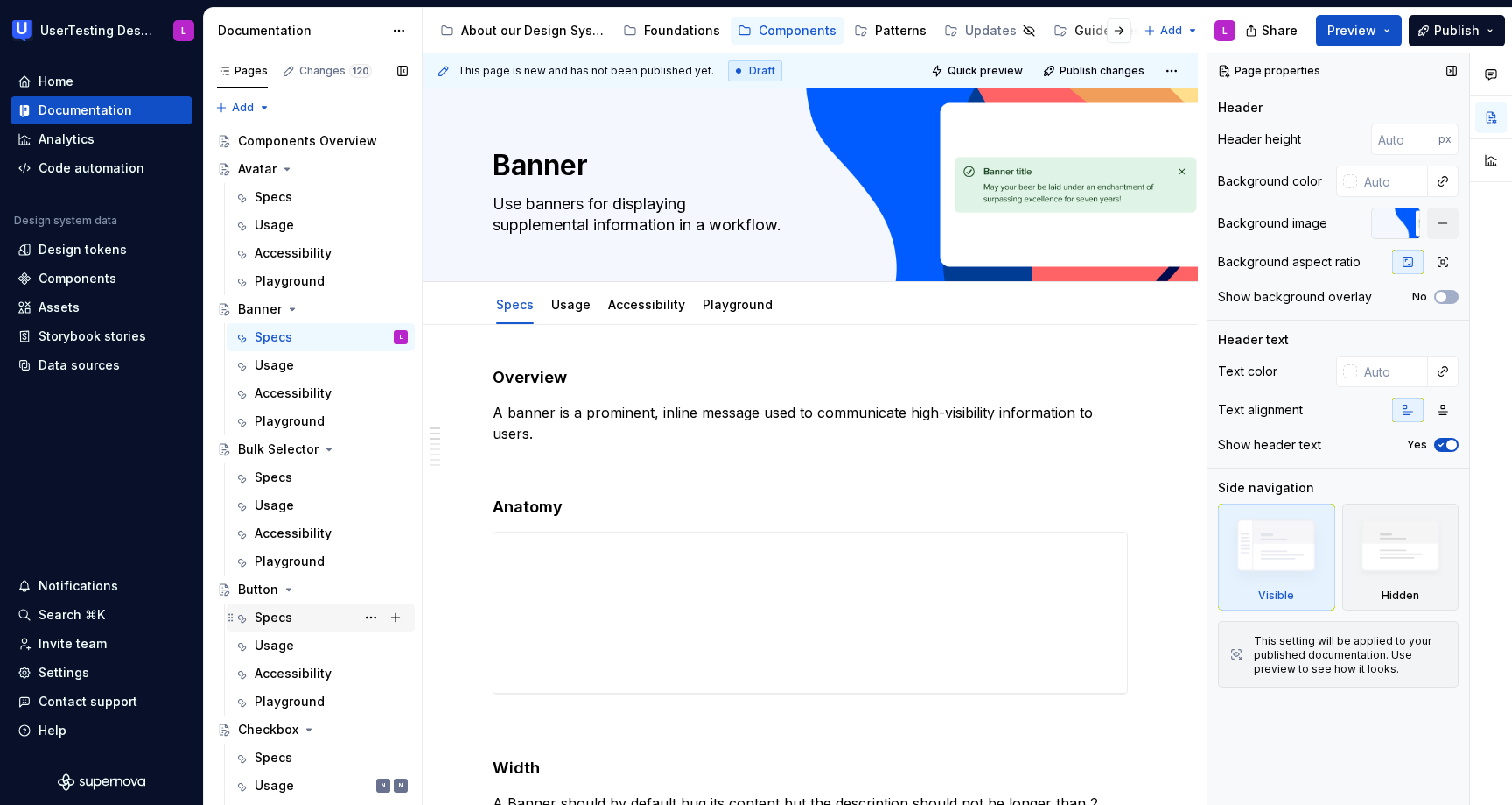
click at [279, 608] on div "Specs" at bounding box center [273, 617] width 37 height 18
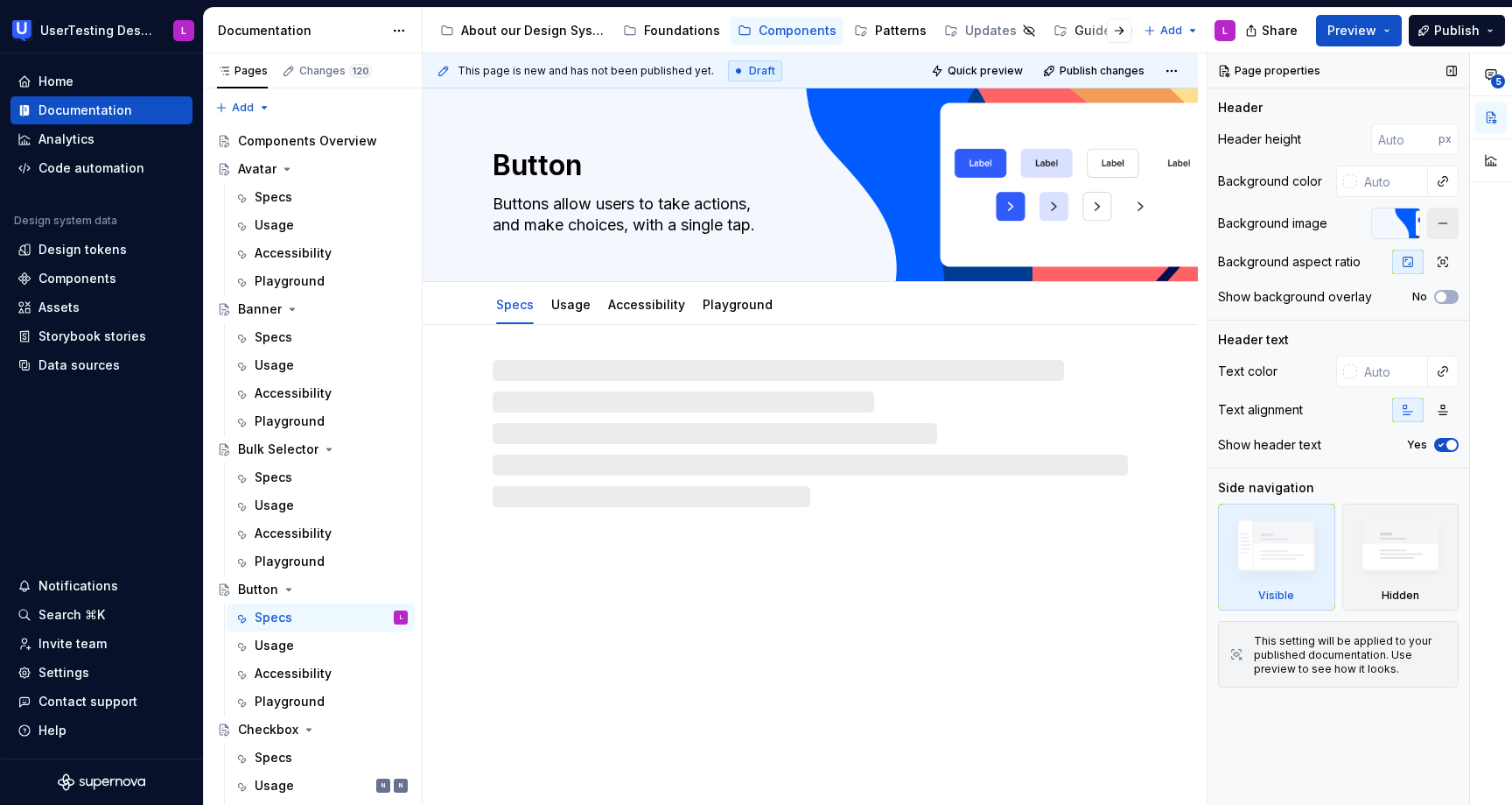
click at [1440, 224] on button "button" at bounding box center [1443, 223] width 31 height 31
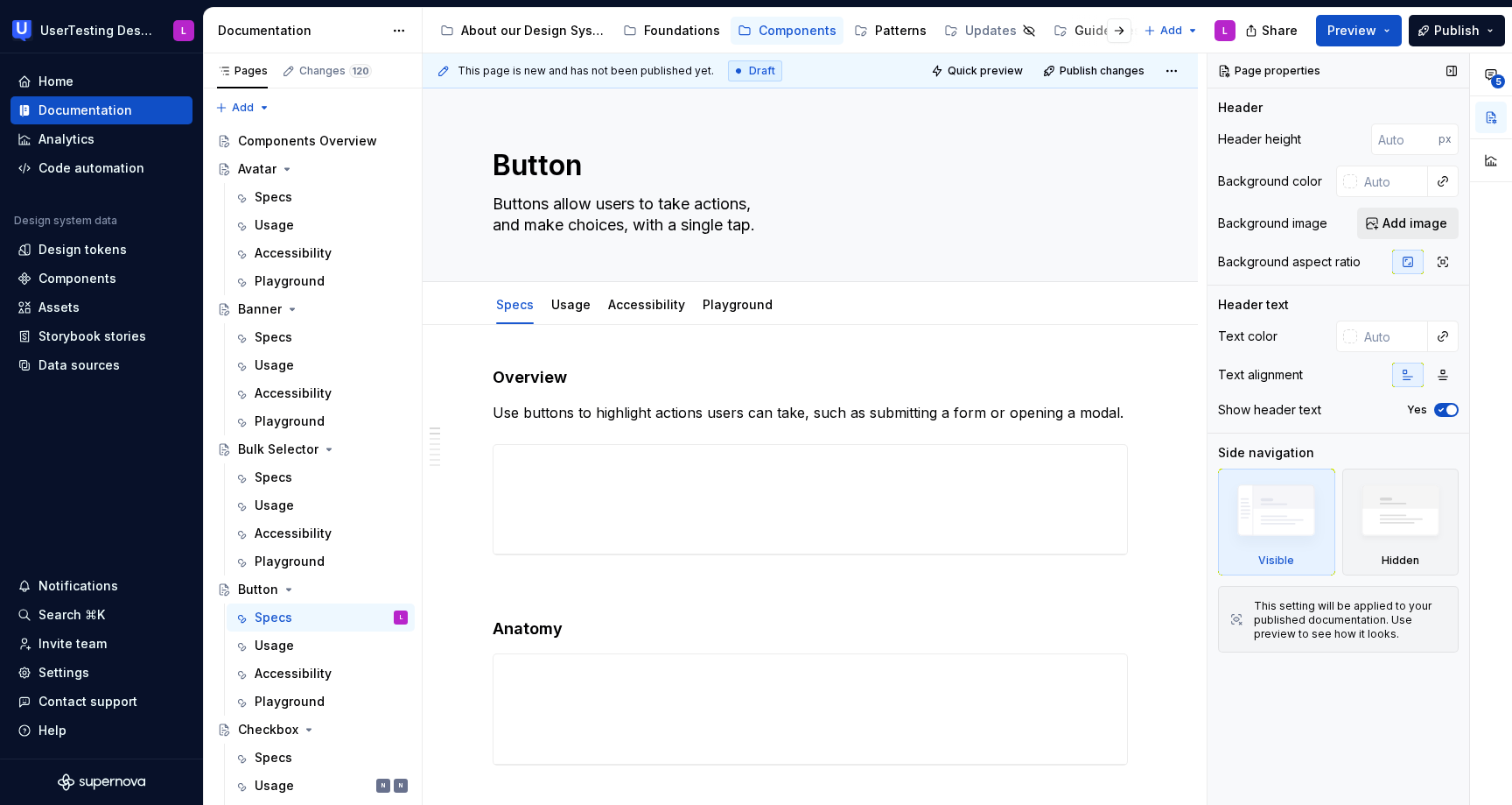
click at [1402, 222] on span "Add image" at bounding box center [1415, 224] width 65 height 18
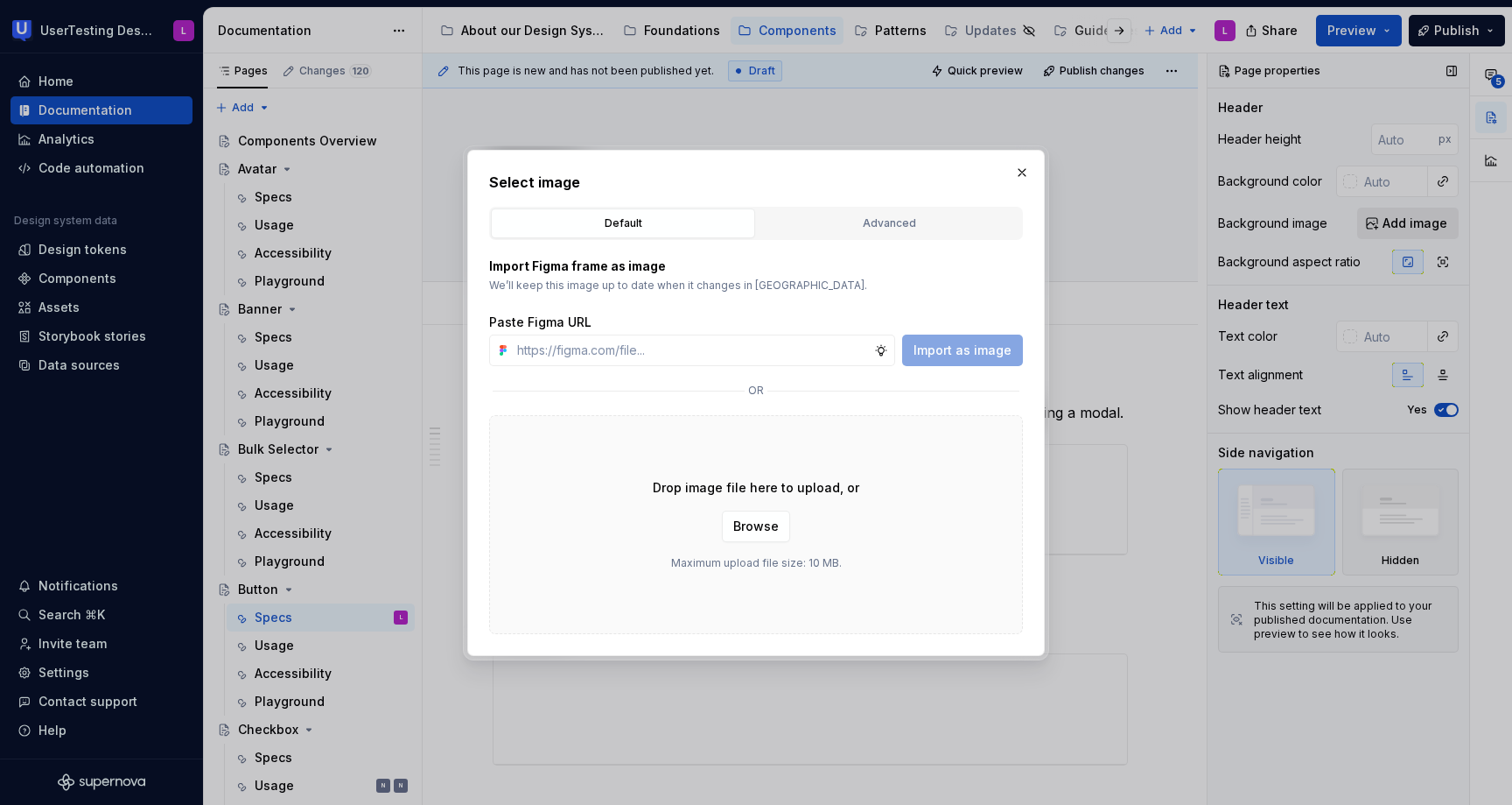
type textarea "*"
type input "[URL][DOMAIN_NAME]"
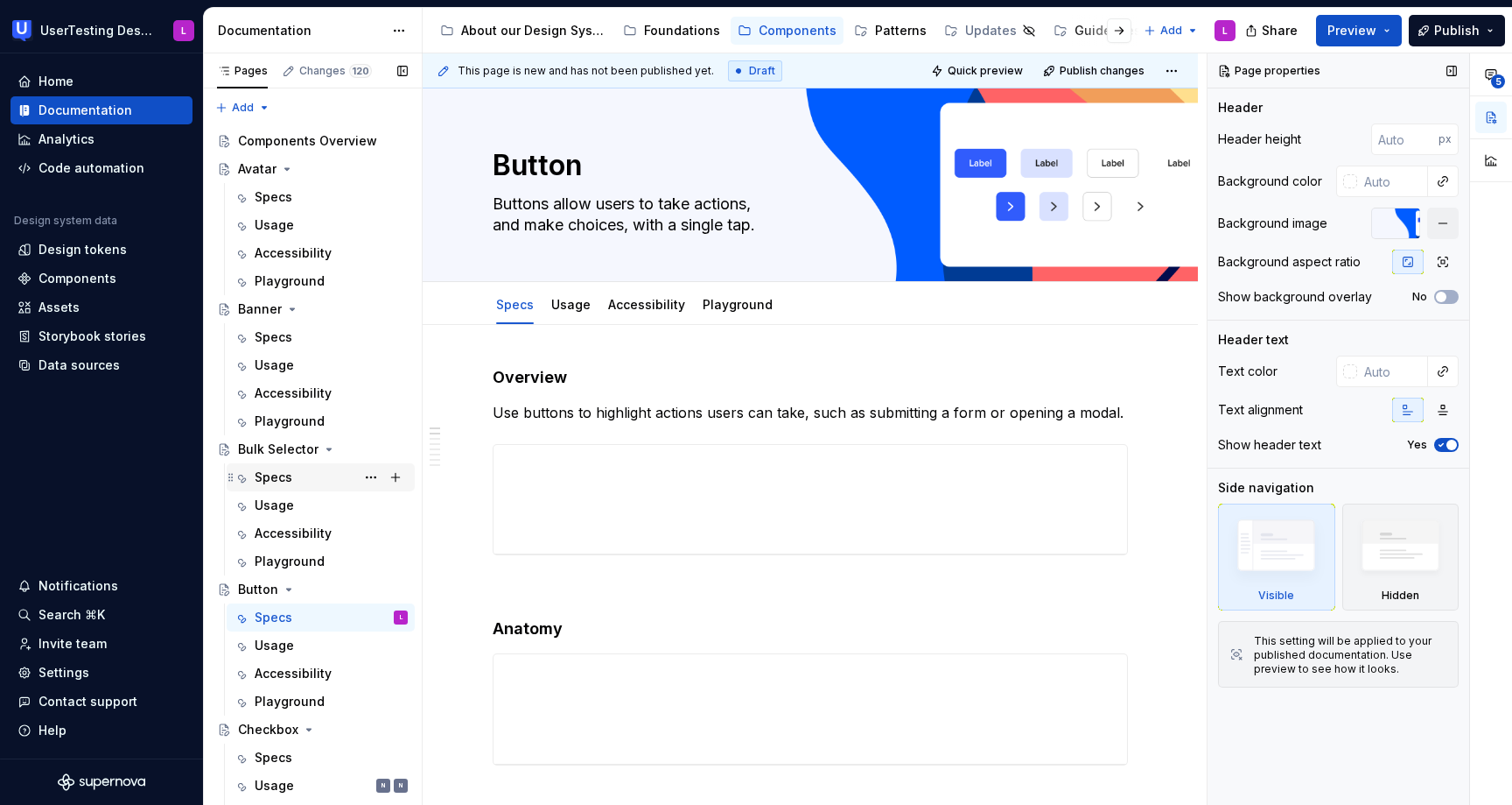
click at [287, 464] on div "Specs" at bounding box center [320, 476] width 188 height 28
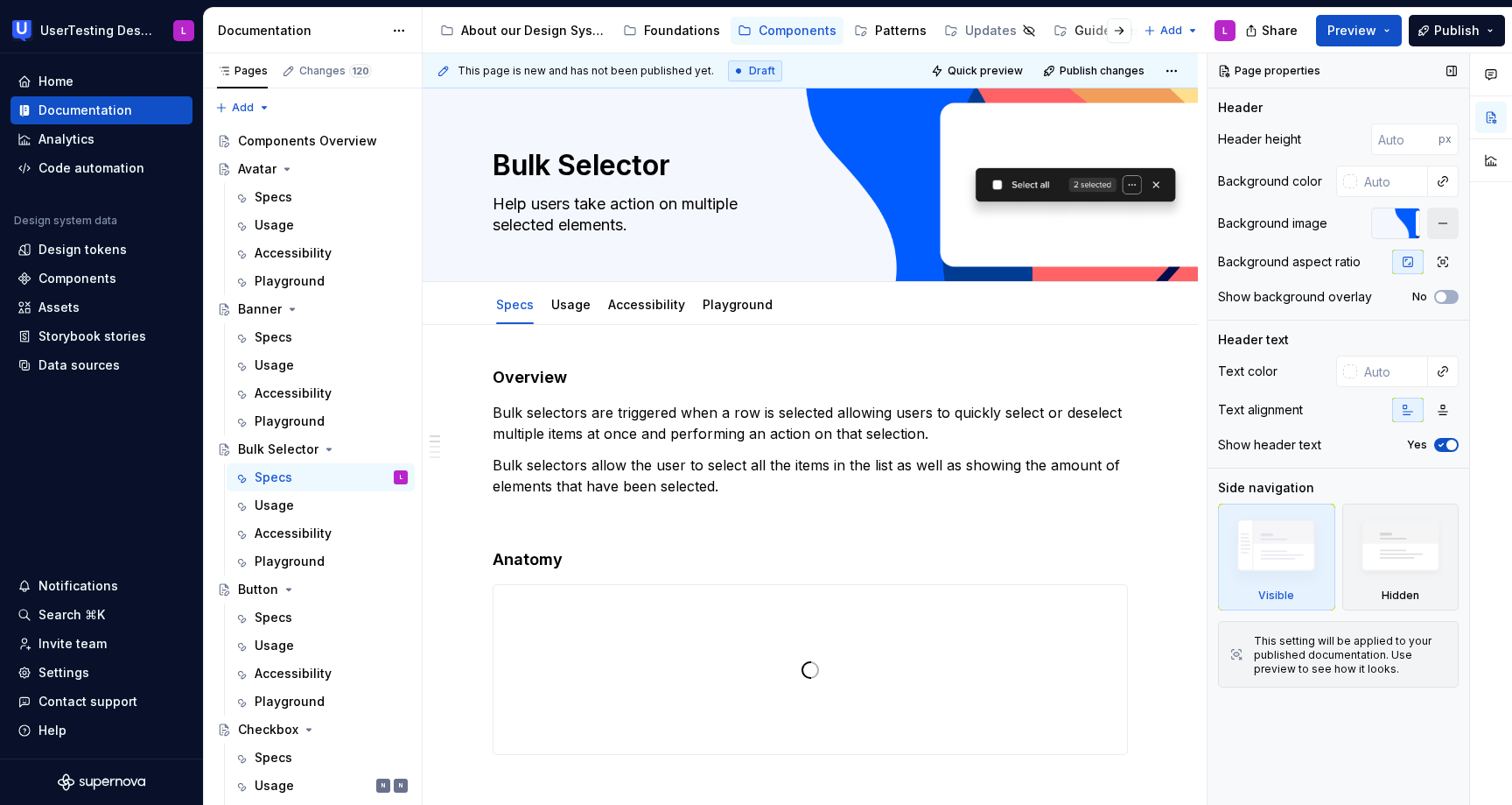
click at [1445, 224] on button "button" at bounding box center [1443, 223] width 31 height 31
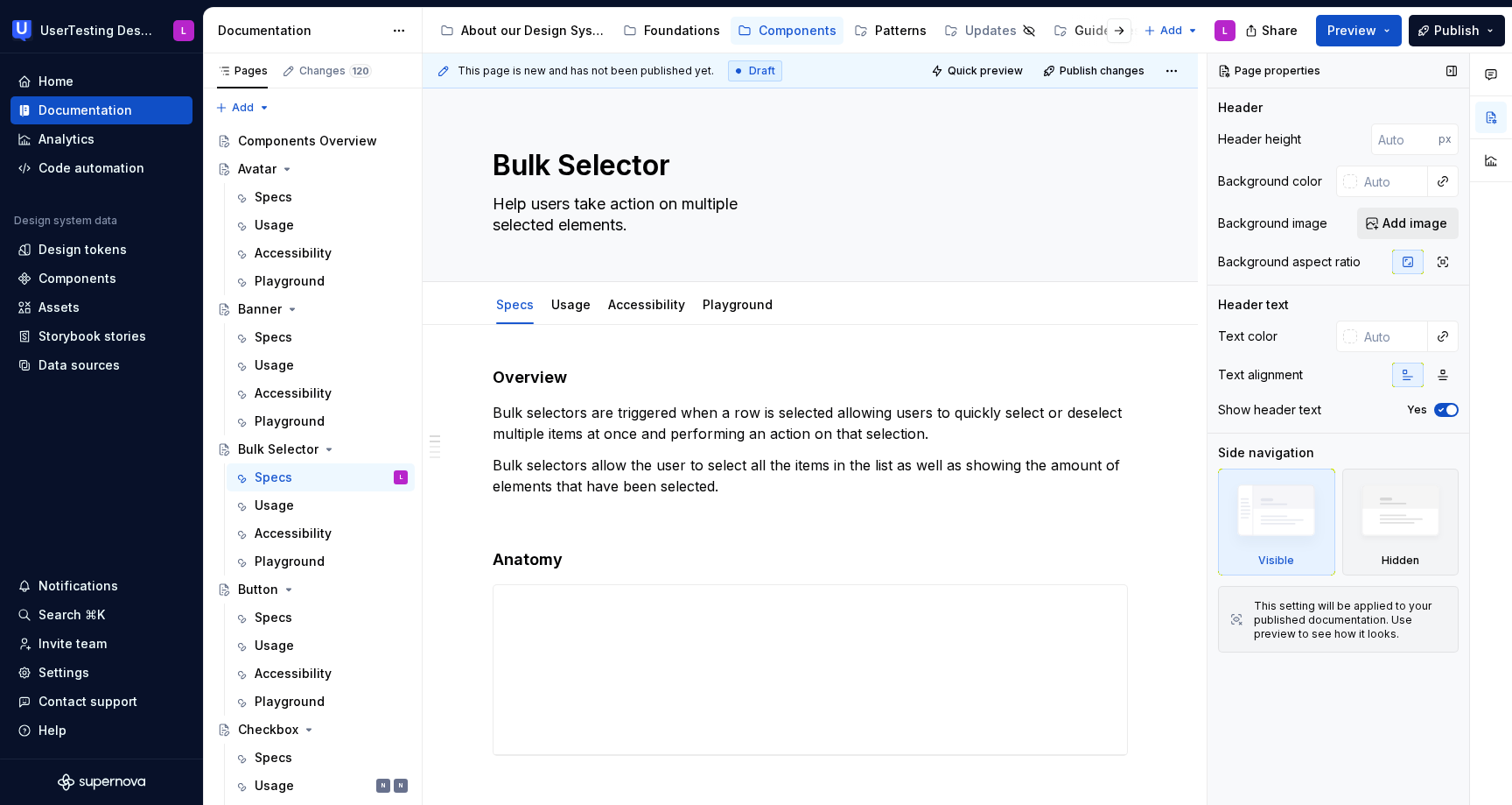
click at [1421, 217] on span "Add image" at bounding box center [1415, 224] width 65 height 18
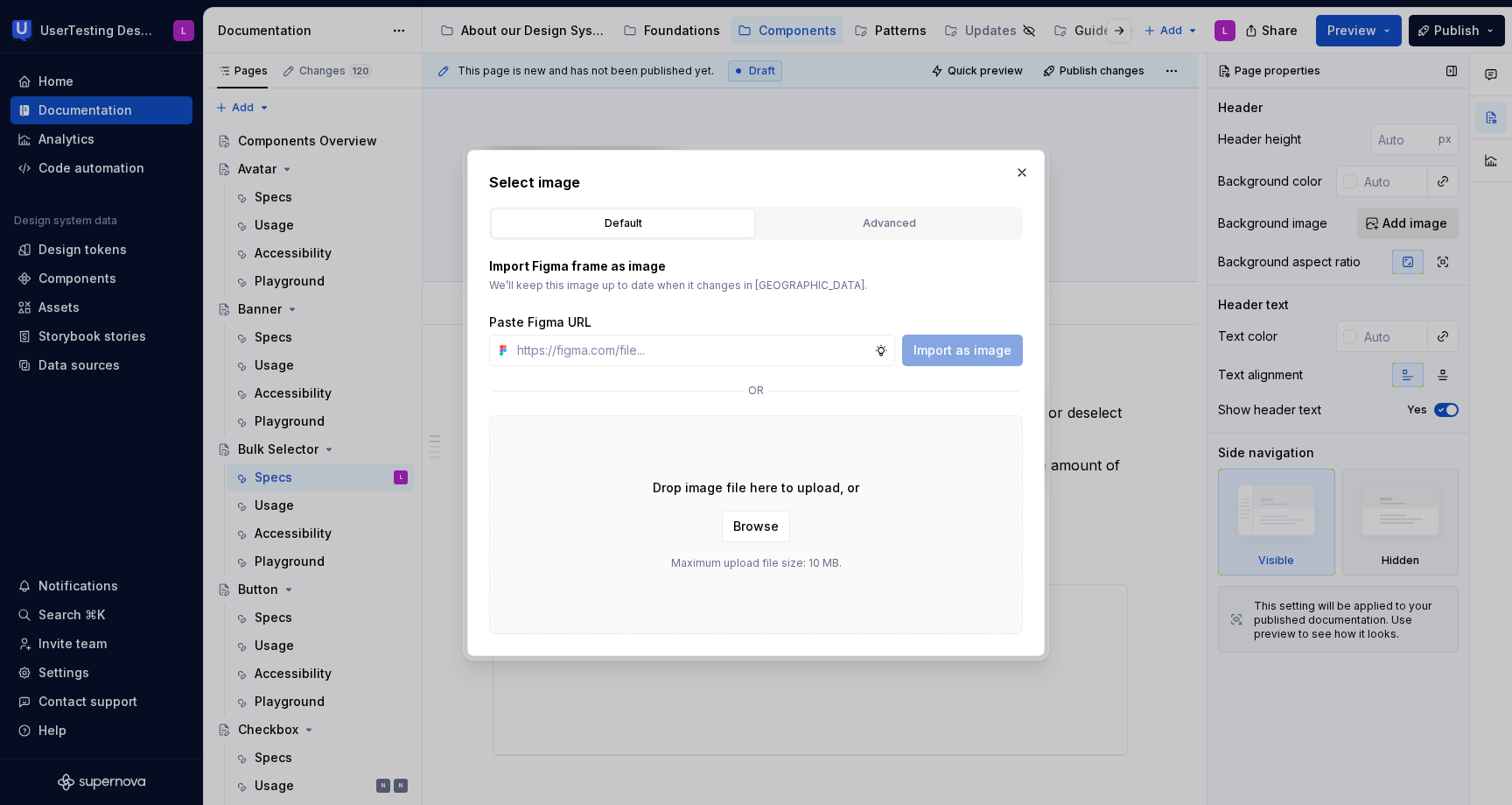
type textarea "*"
type input "[URL][DOMAIN_NAME]"
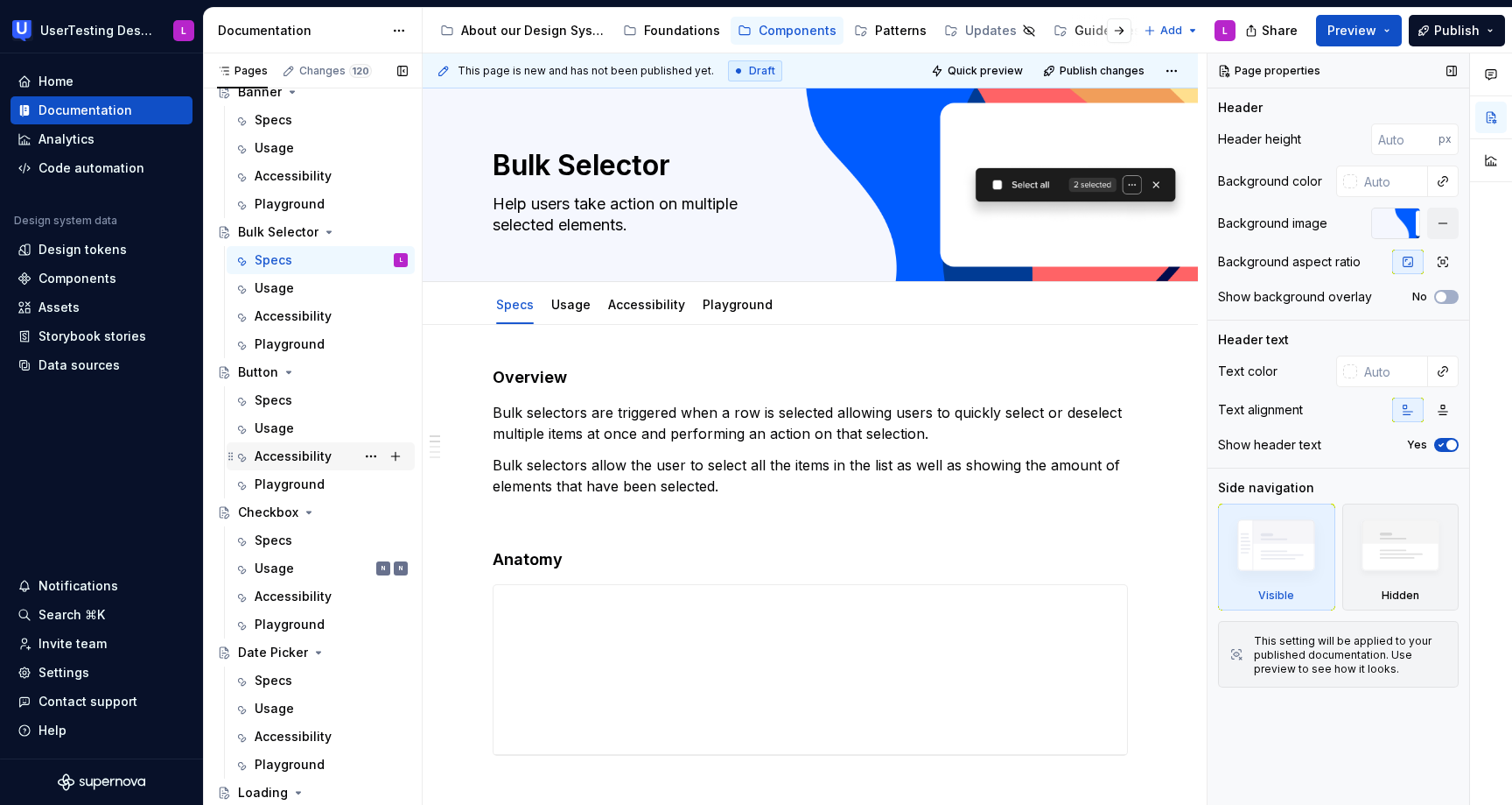
scroll to position [243, 0]
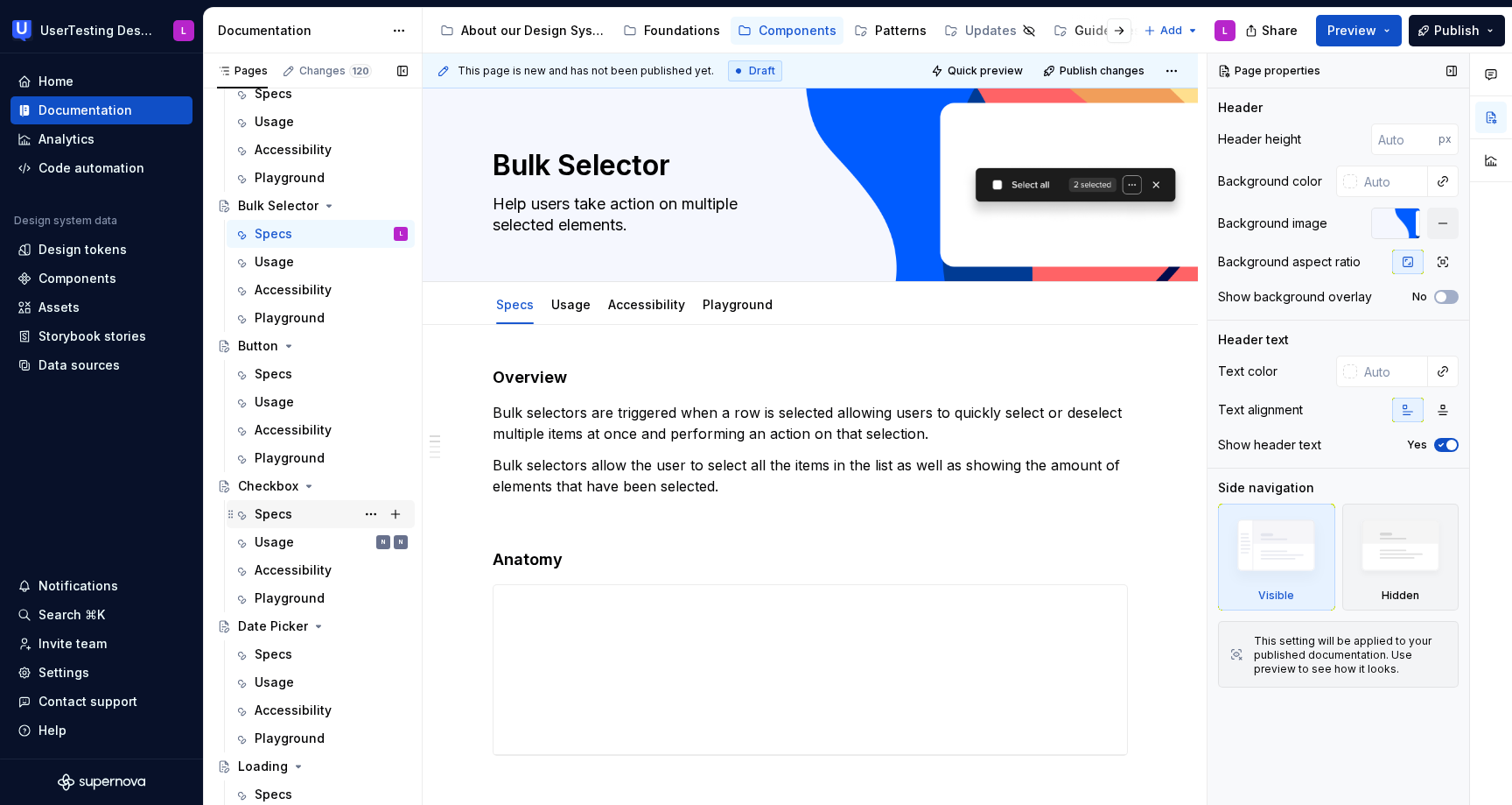
click at [290, 518] on div "Specs" at bounding box center [273, 514] width 37 height 18
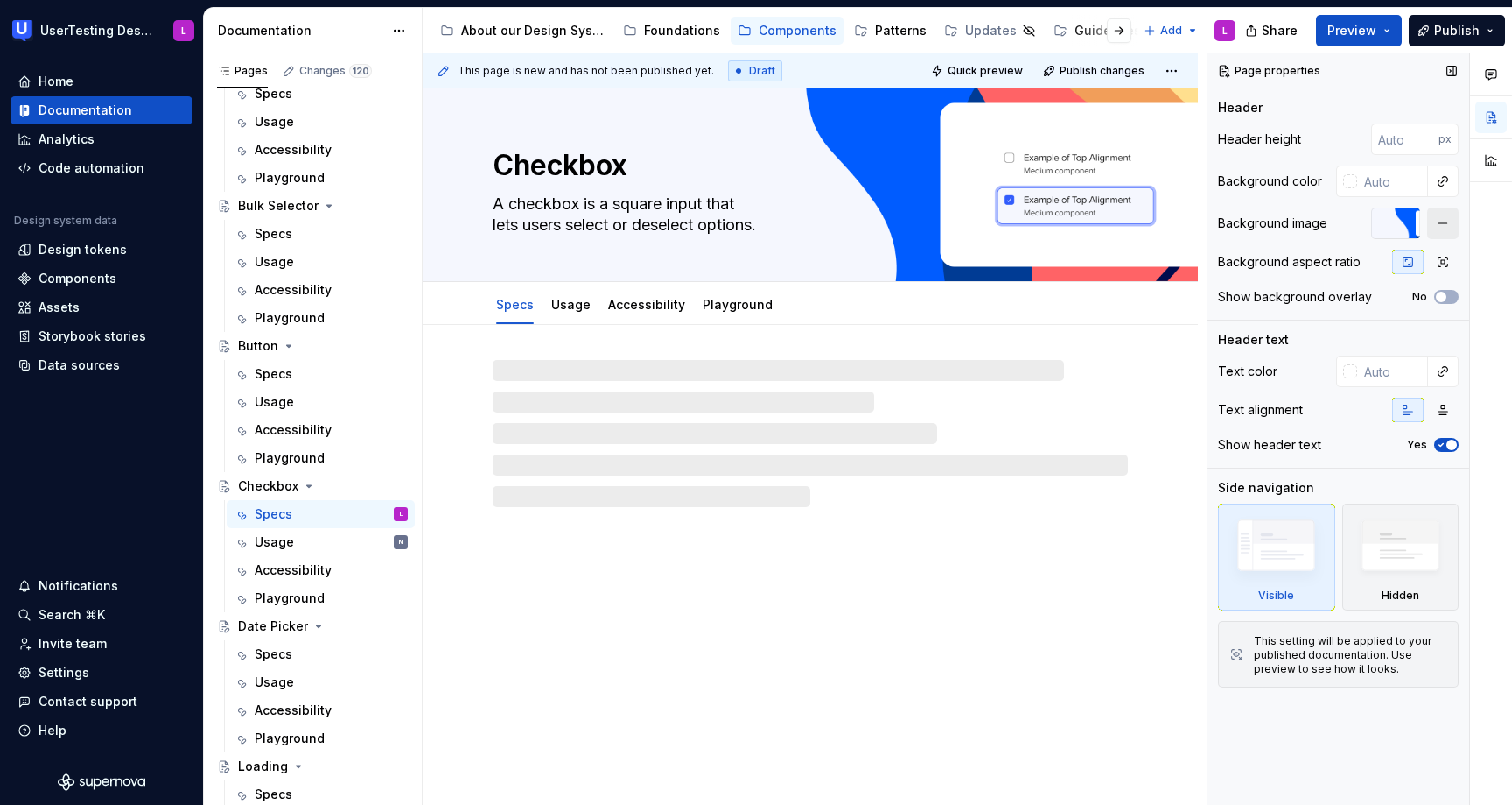
click at [1447, 217] on button "button" at bounding box center [1443, 223] width 31 height 31
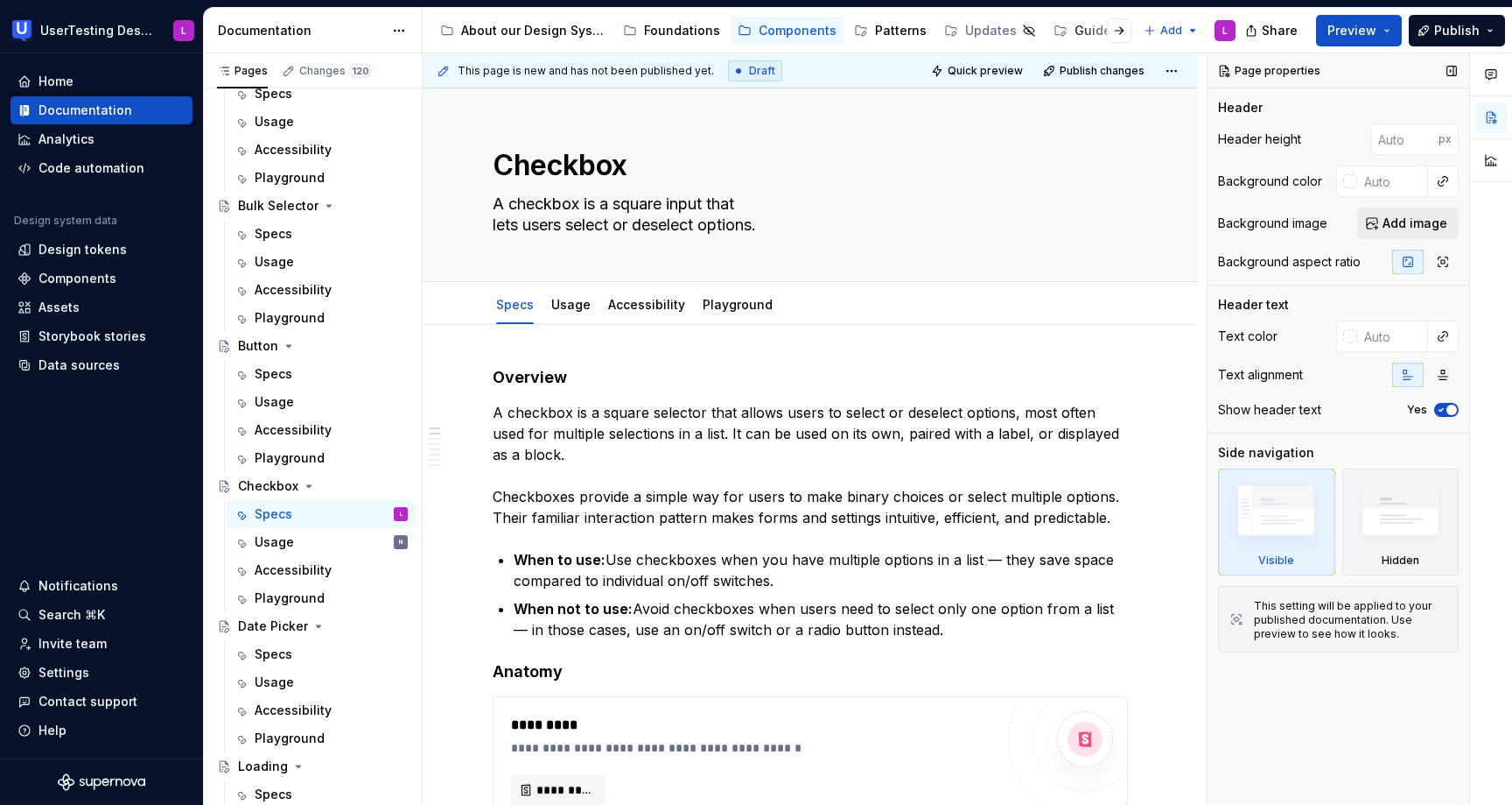
click at [1409, 222] on span "Add image" at bounding box center [1415, 224] width 65 height 18
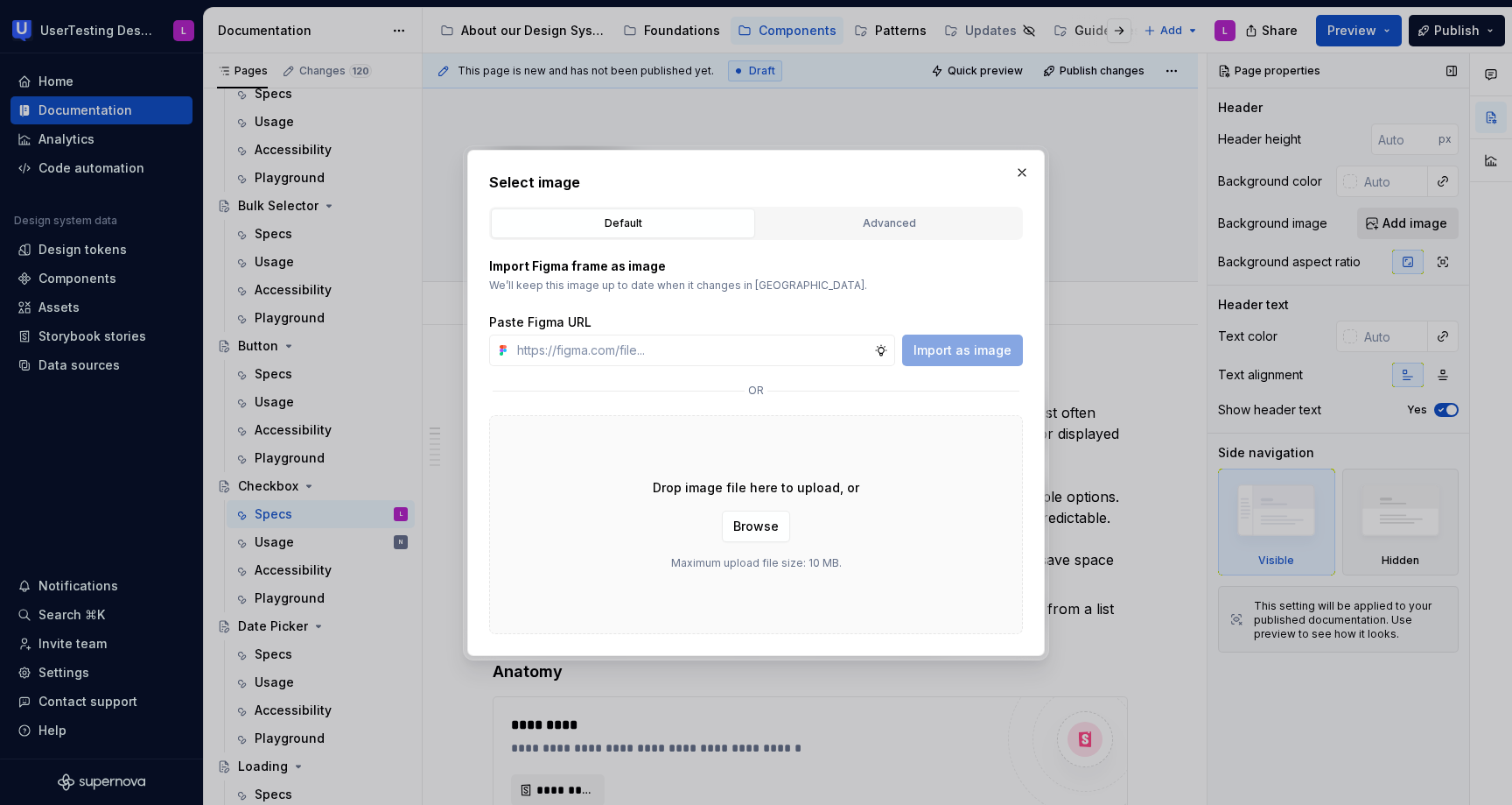
type textarea "*"
type input "[URL][DOMAIN_NAME]"
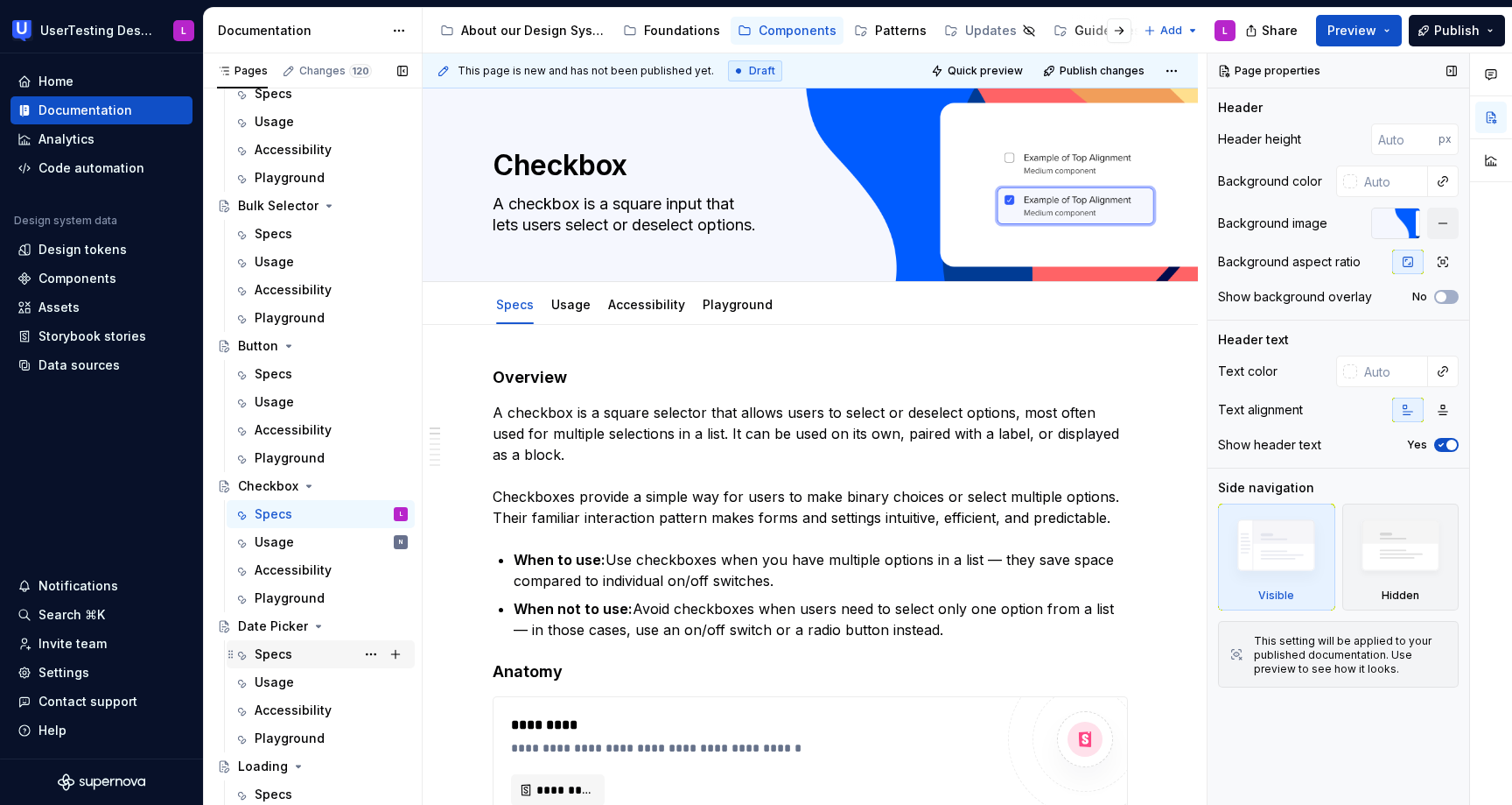
click at [304, 652] on div "Specs" at bounding box center [331, 655] width 153 height 25
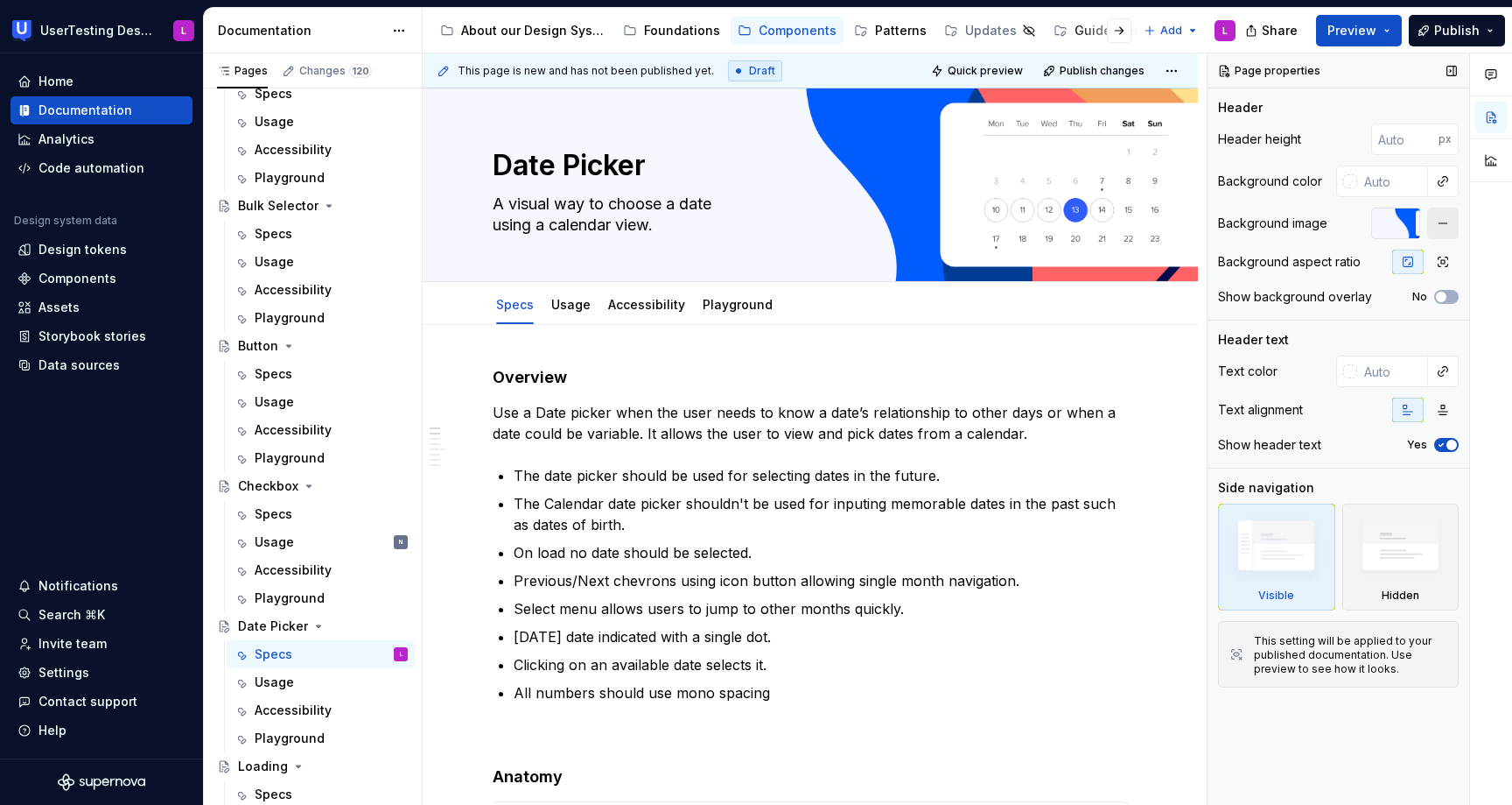
click at [1450, 224] on button "button" at bounding box center [1443, 223] width 31 height 31
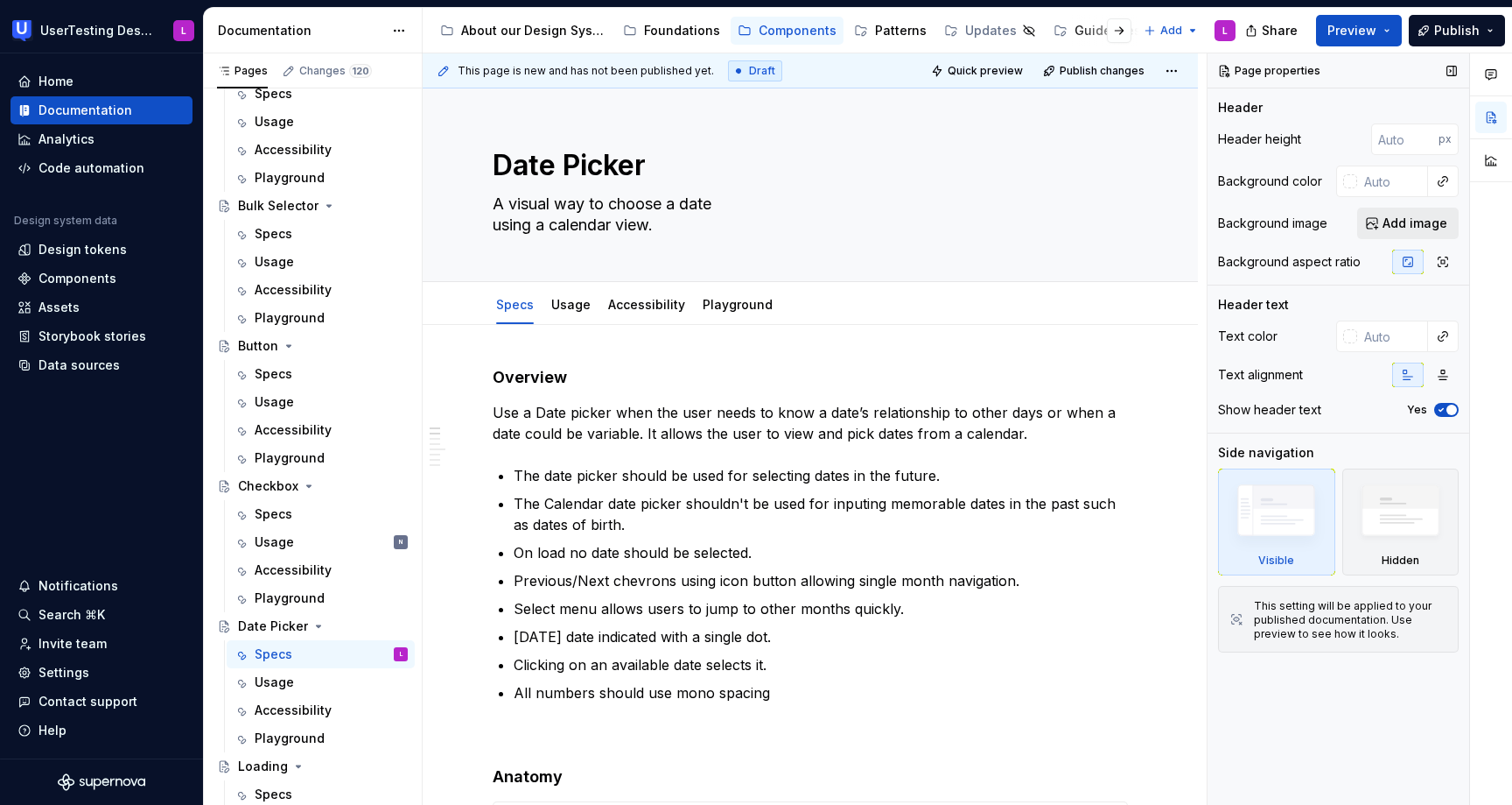
click at [1405, 220] on span "Add image" at bounding box center [1415, 224] width 65 height 18
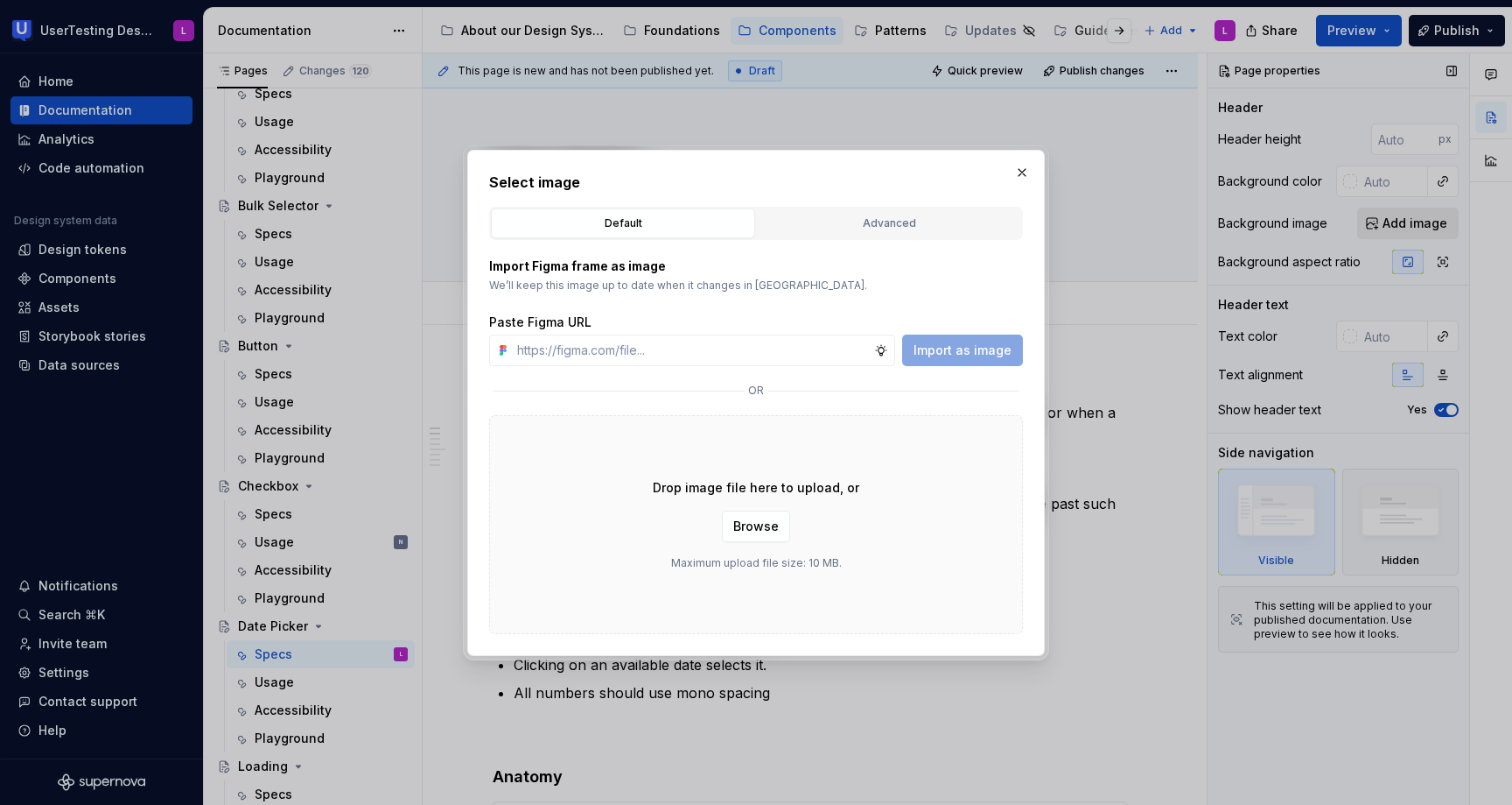
type textarea "*"
type input "[URL][DOMAIN_NAME]"
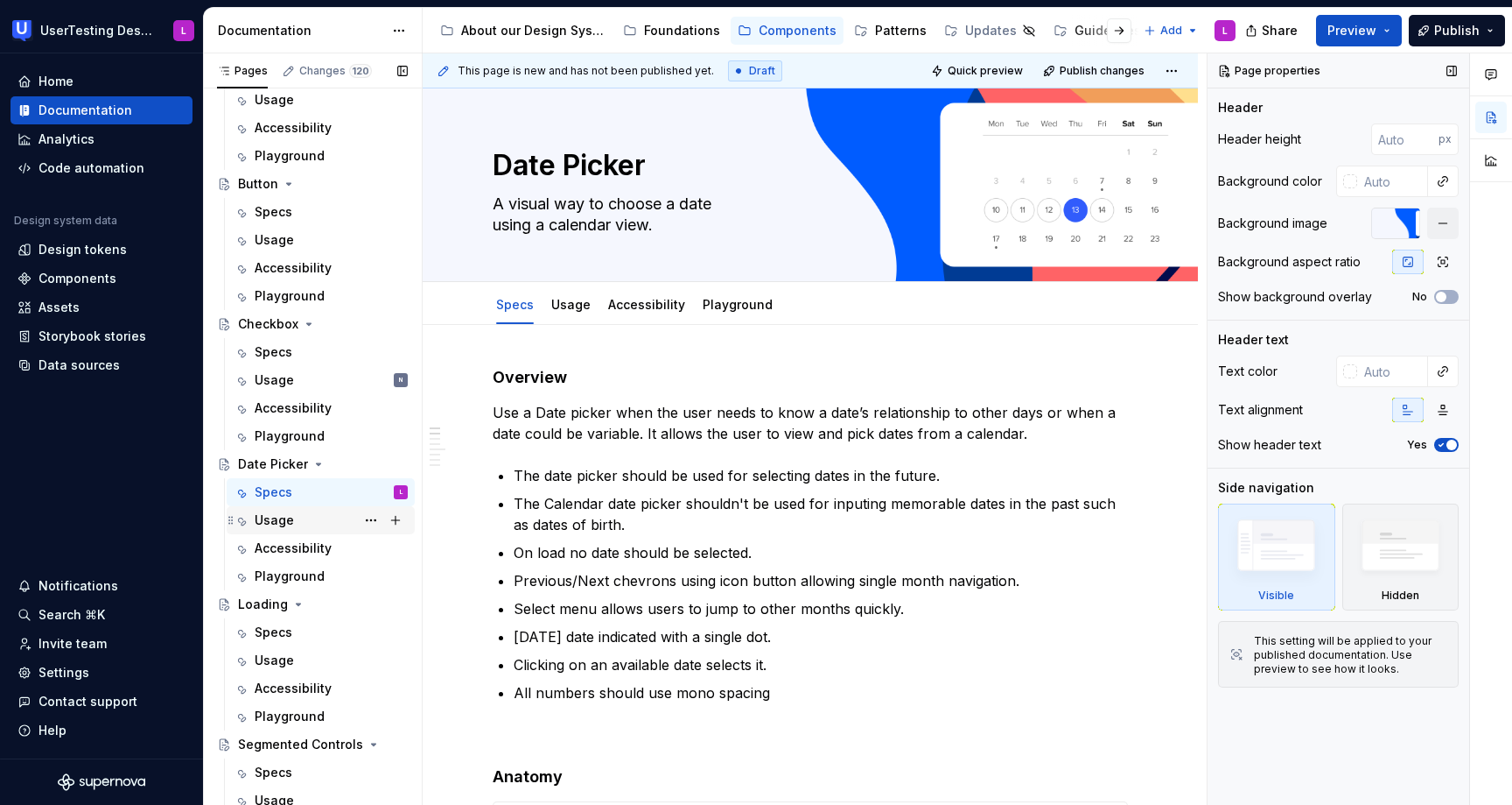
scroll to position [414, 0]
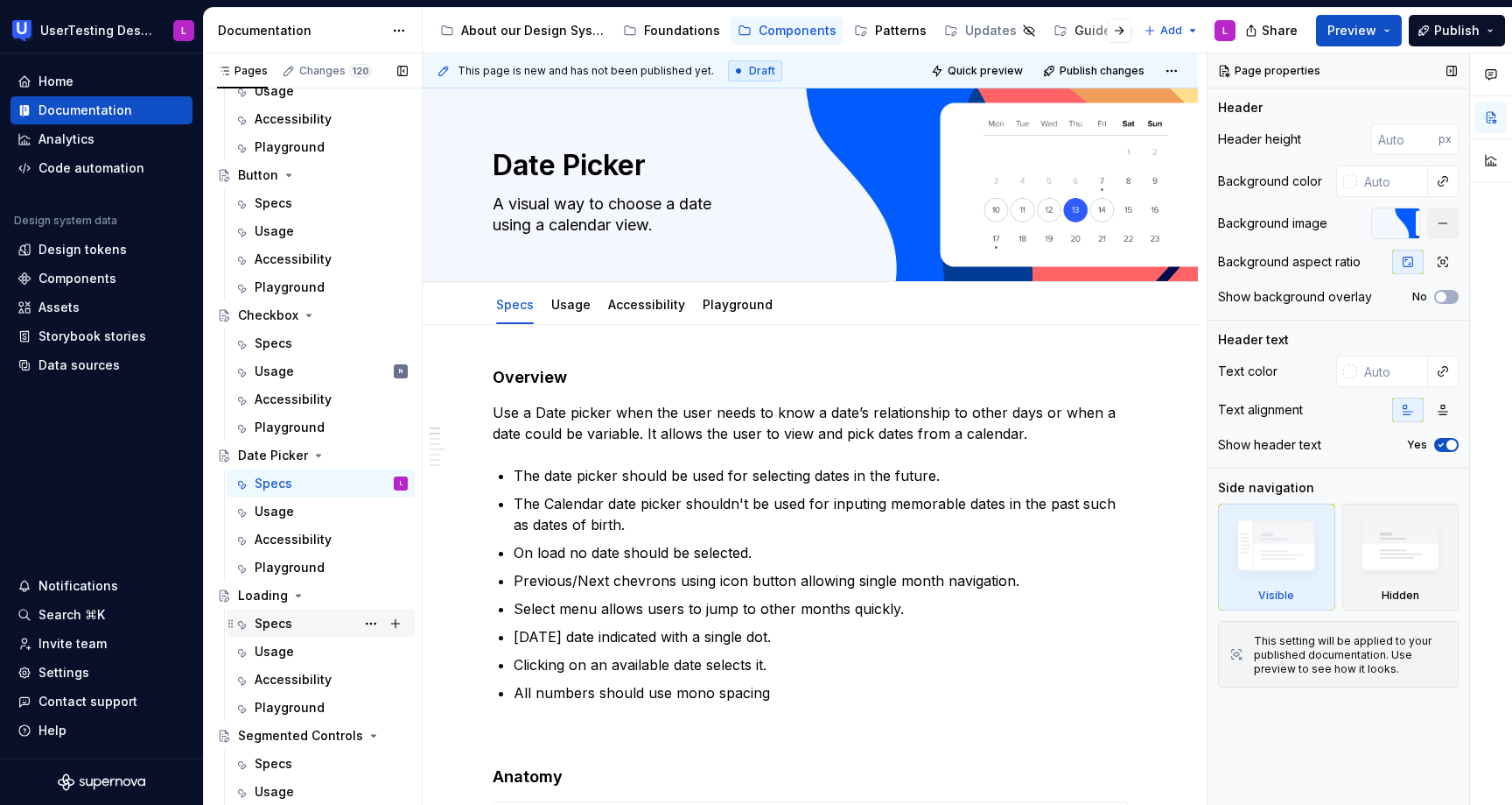
click at [284, 625] on div "Specs" at bounding box center [273, 623] width 37 height 18
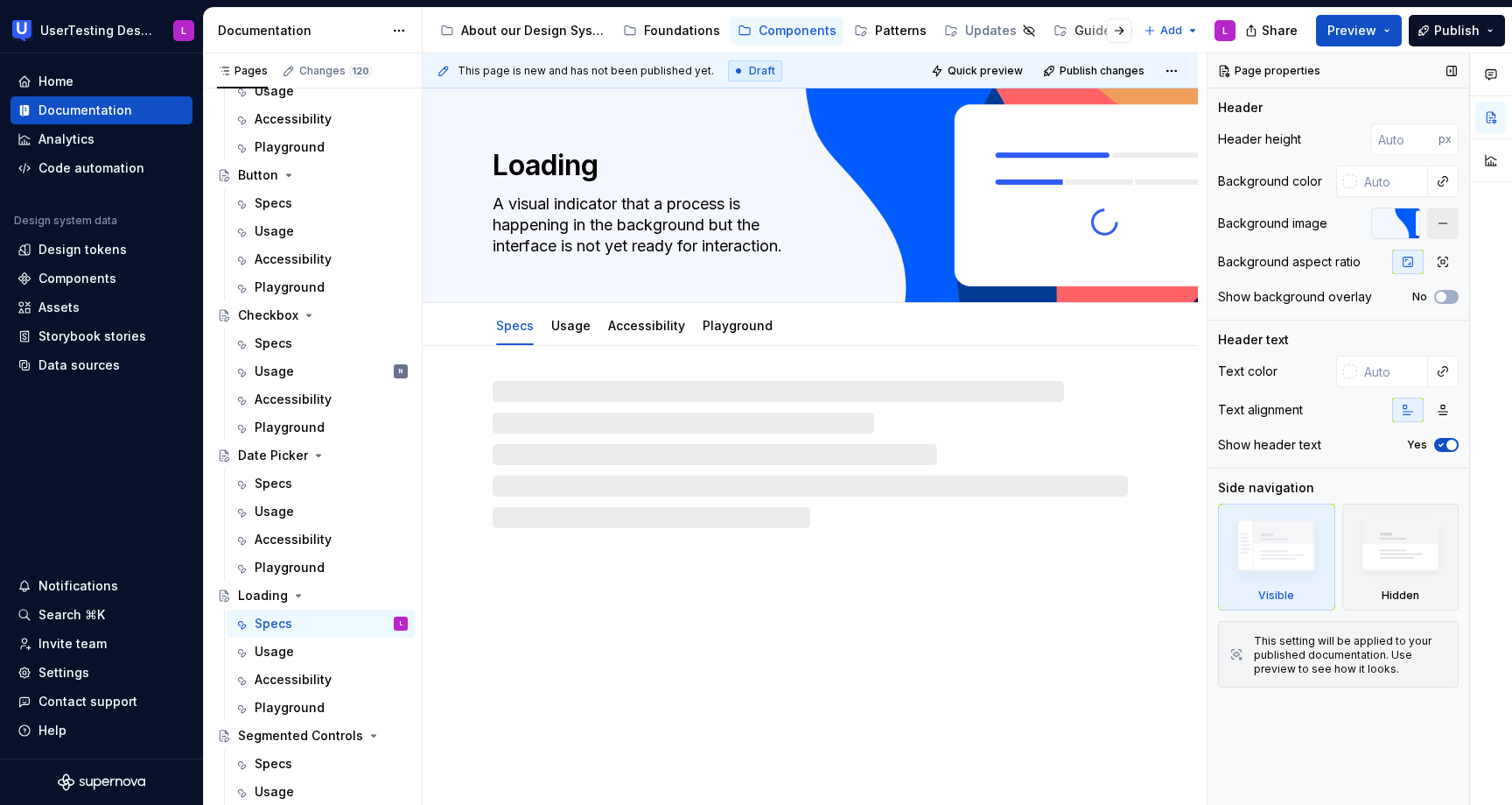
click at [1444, 215] on button "button" at bounding box center [1443, 223] width 31 height 31
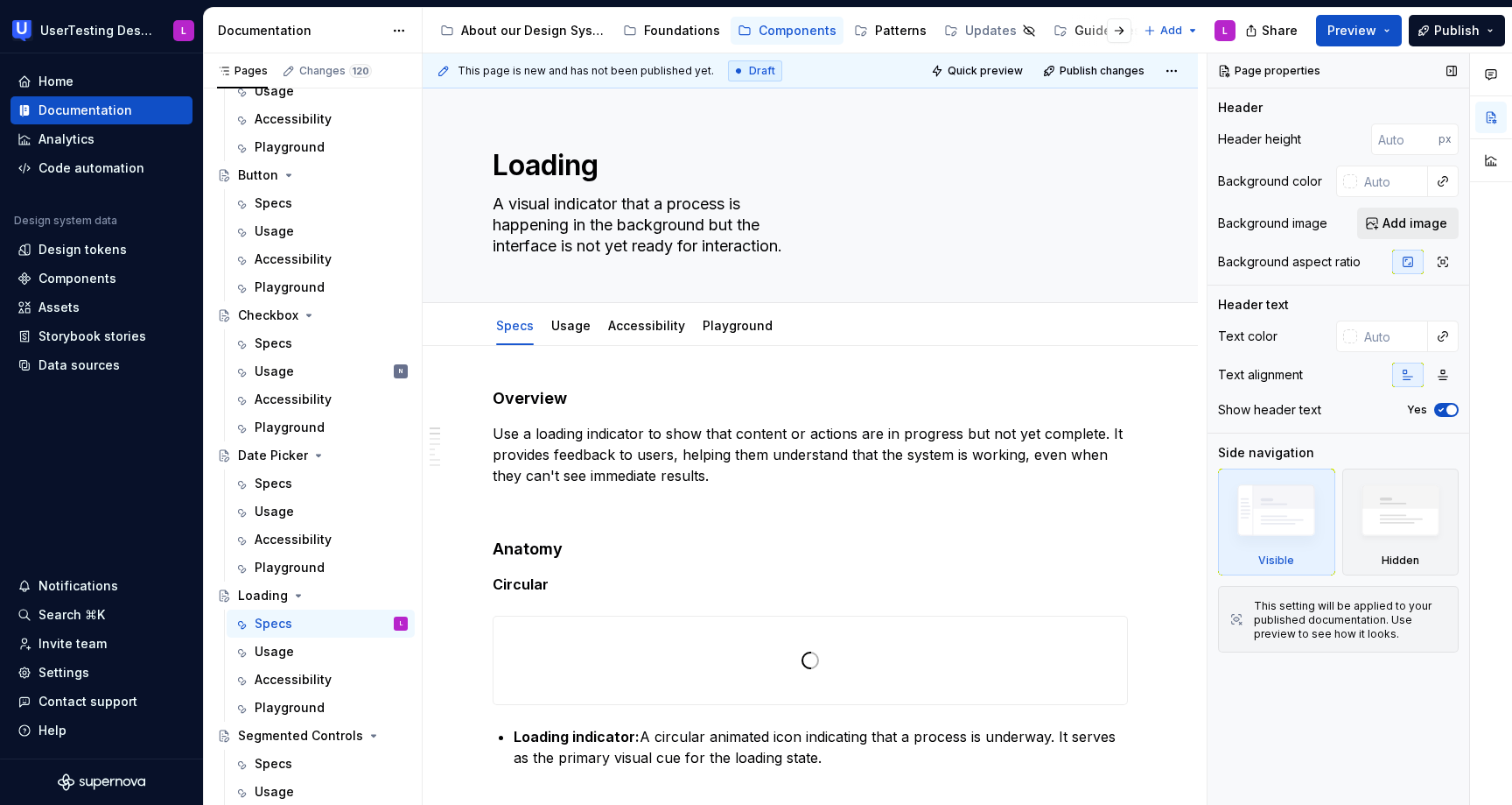
click at [1402, 220] on span "Add image" at bounding box center [1415, 224] width 65 height 18
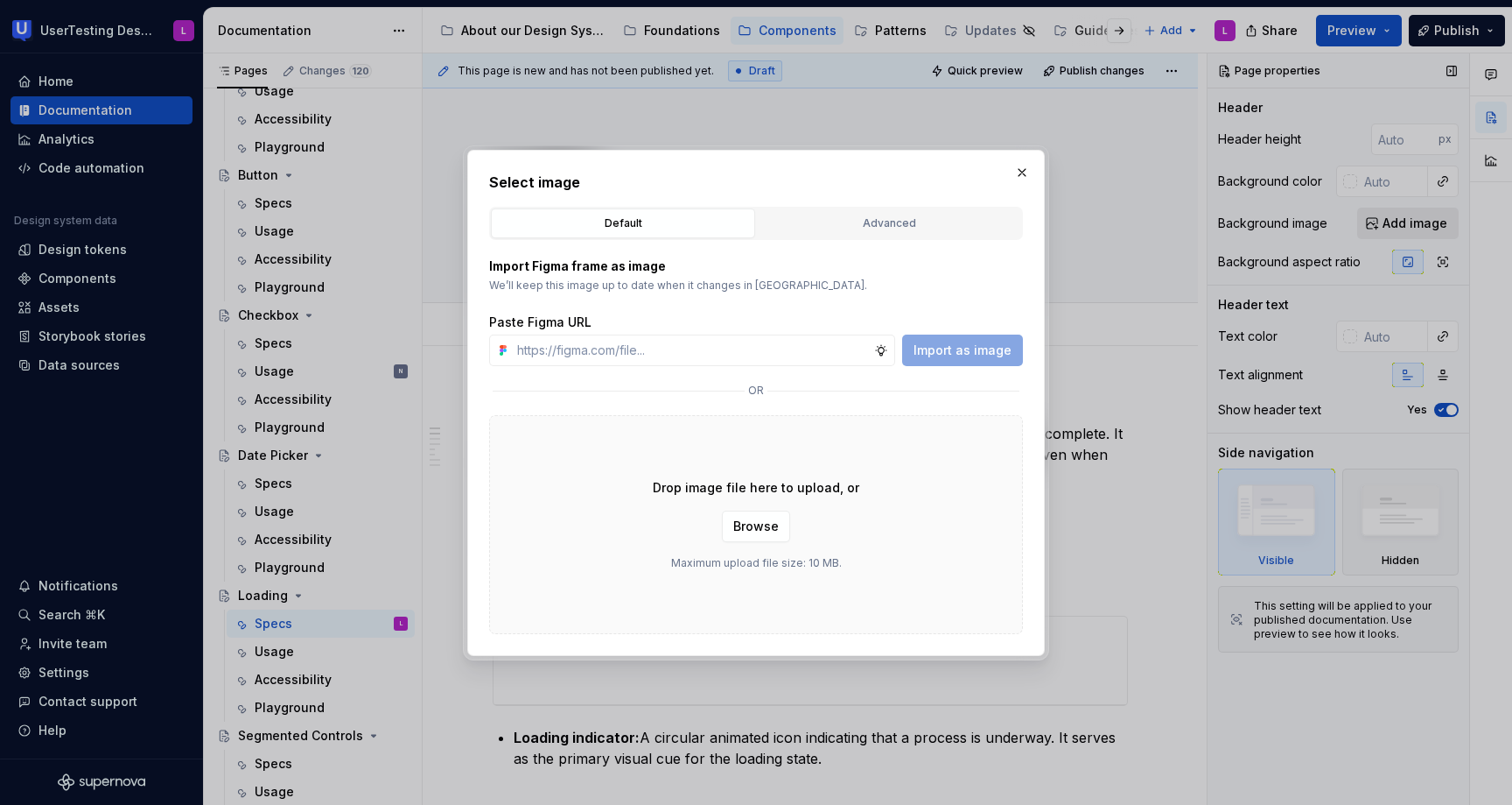
type textarea "*"
type input "[URL][DOMAIN_NAME]"
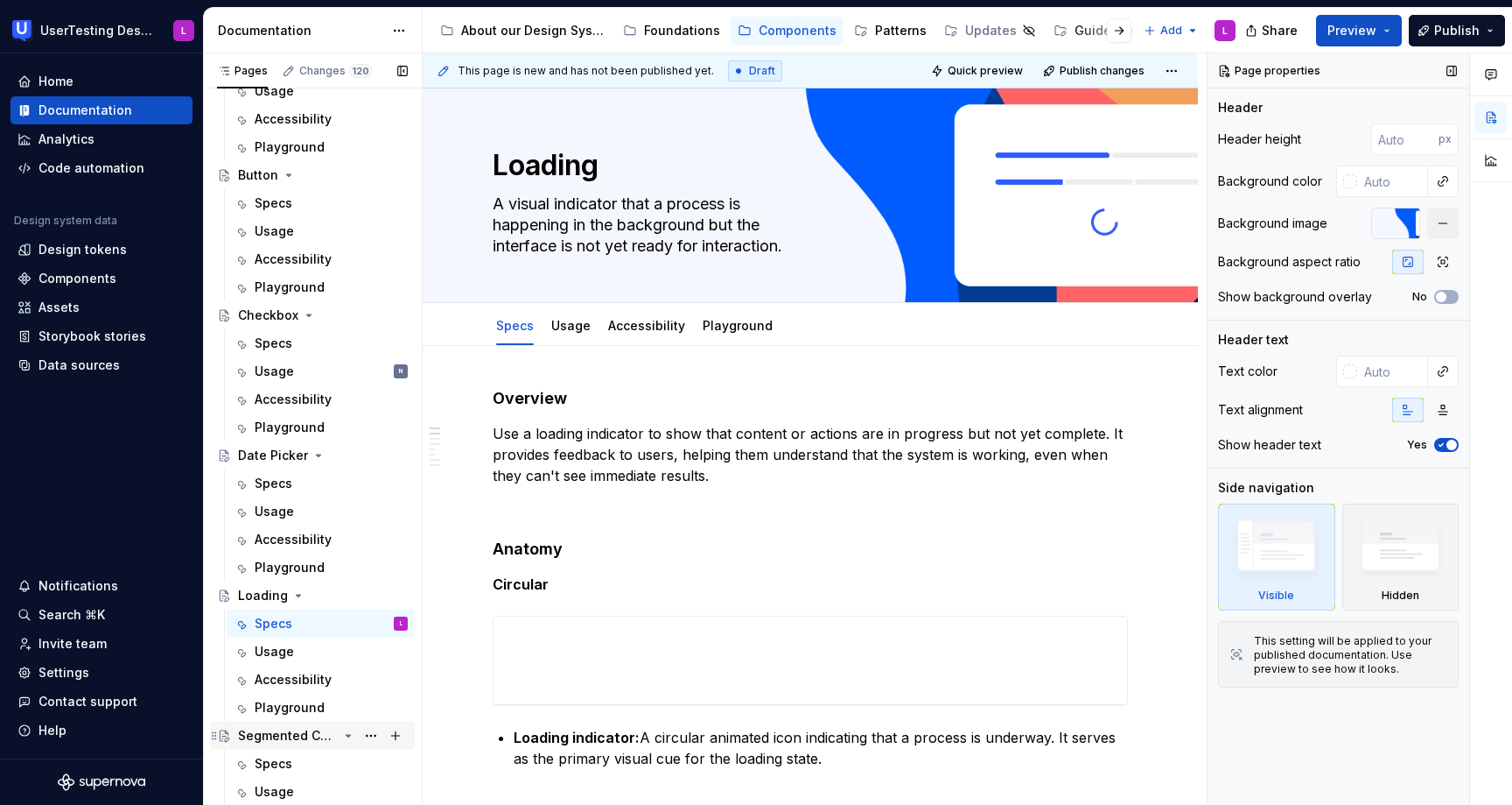
click at [307, 746] on div "Segmented Controls" at bounding box center [322, 736] width 170 height 25
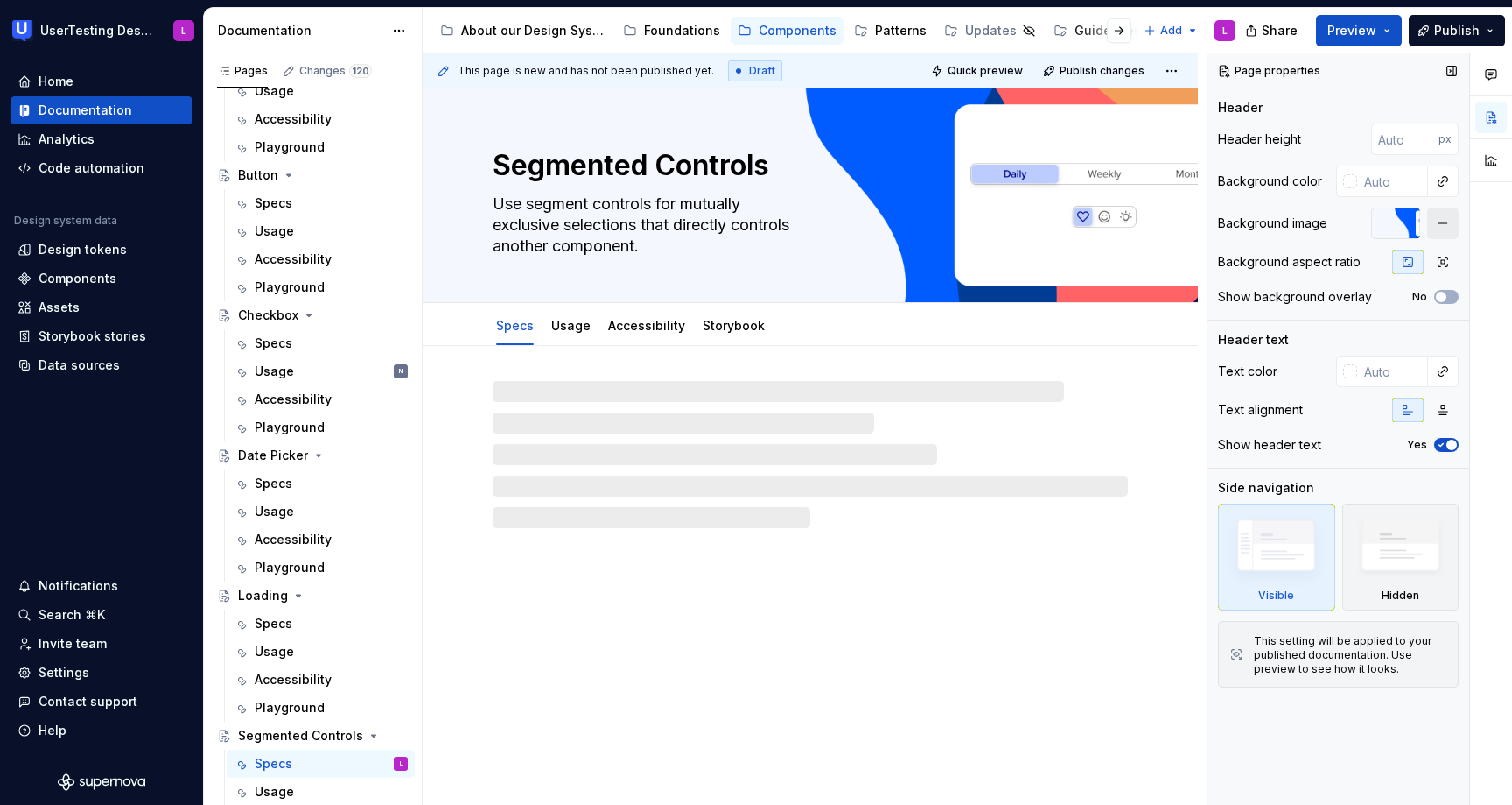
click at [1437, 217] on button "button" at bounding box center [1443, 223] width 31 height 31
type textarea "*"
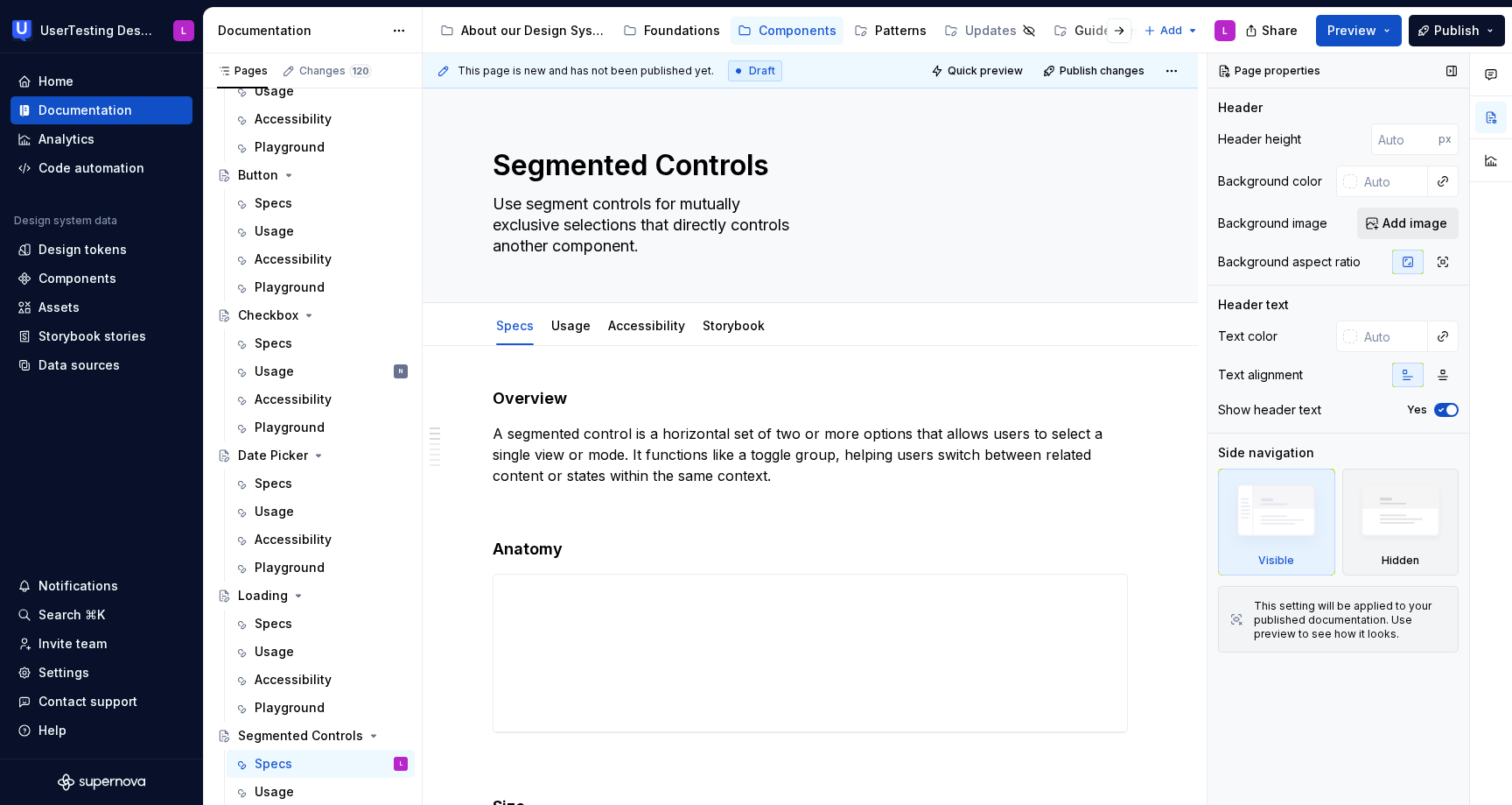
click at [1394, 221] on span "Add image" at bounding box center [1415, 224] width 65 height 18
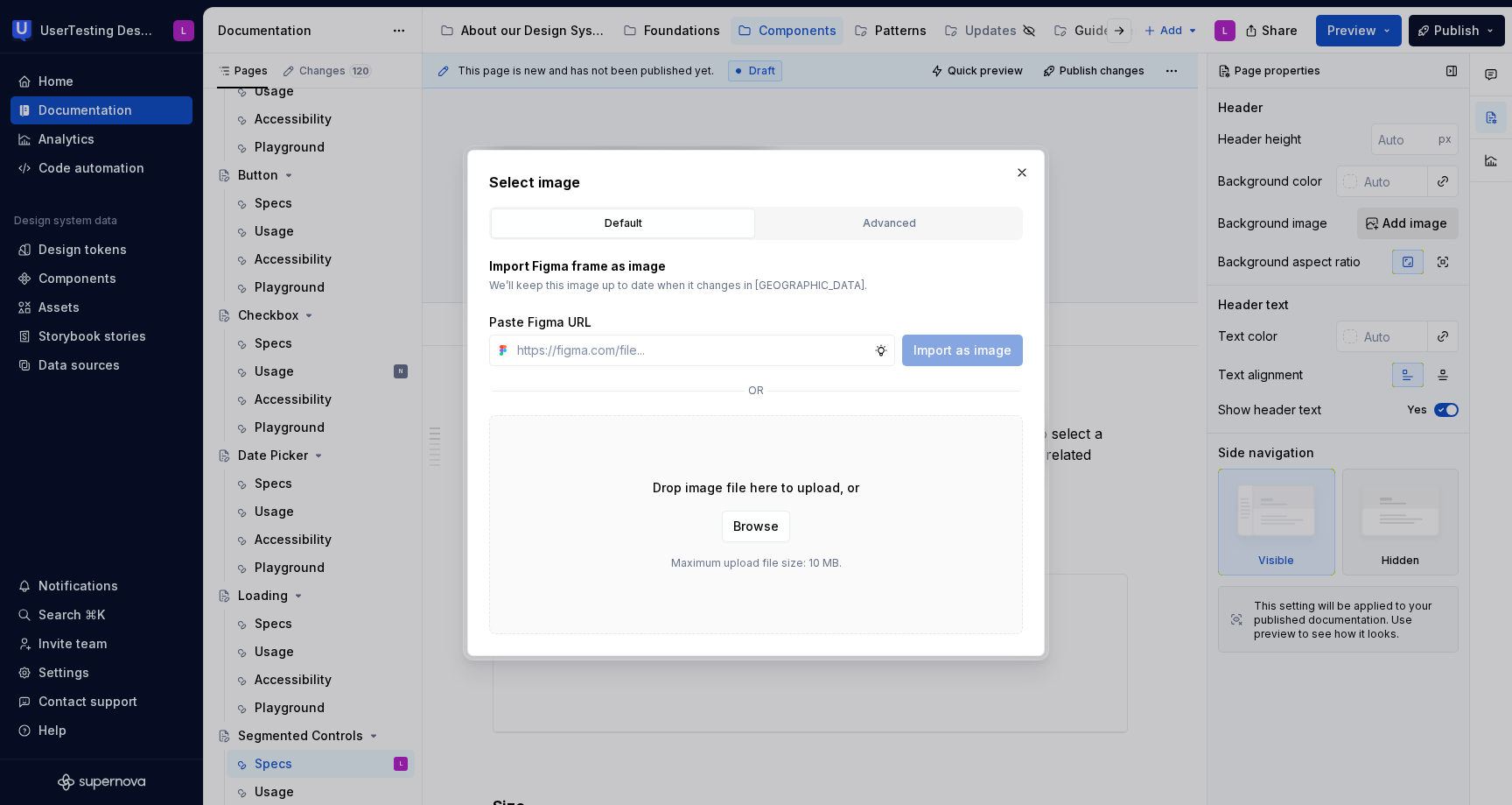
type input "[URL][DOMAIN_NAME]"
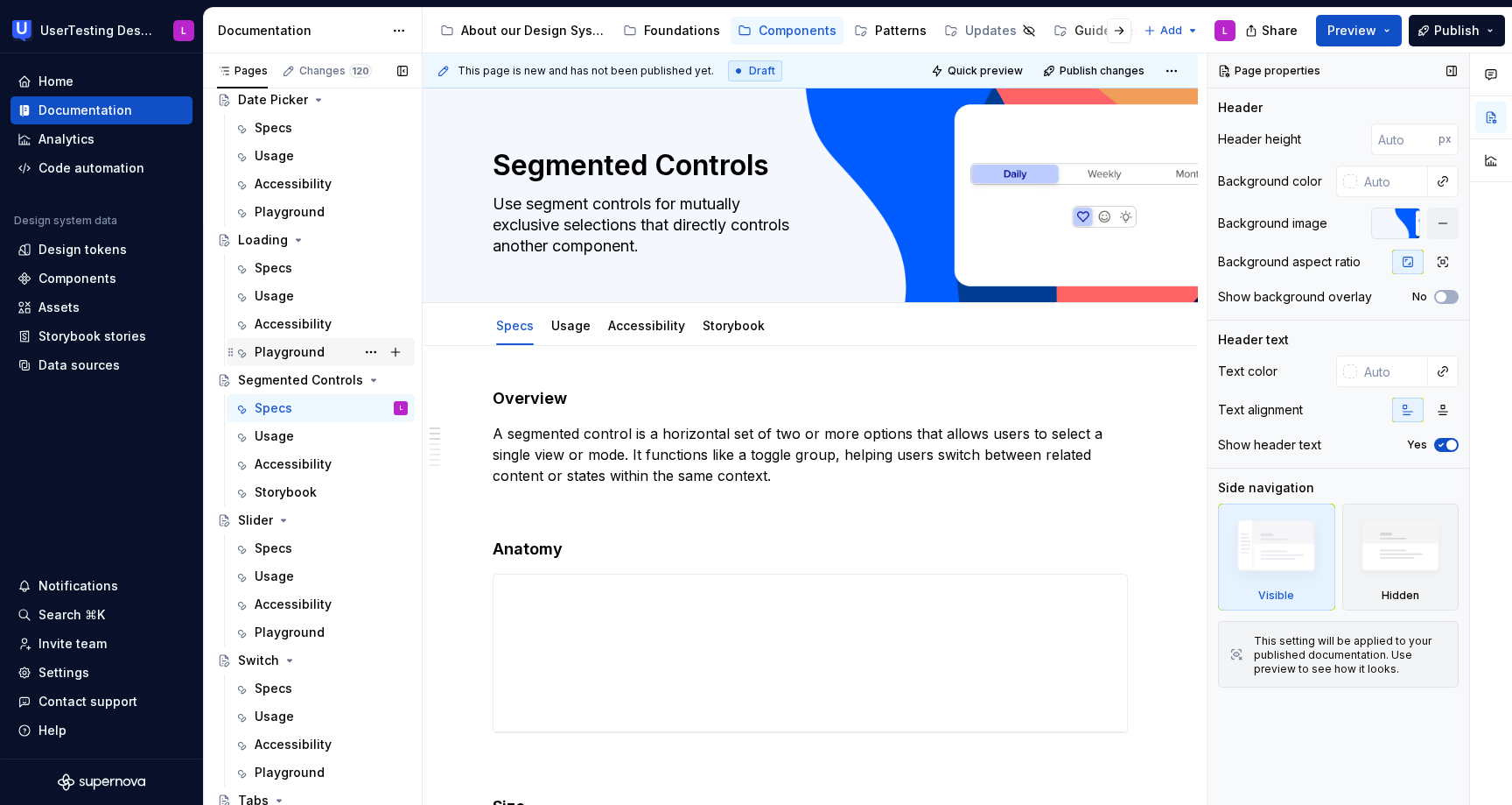
scroll to position [806, 0]
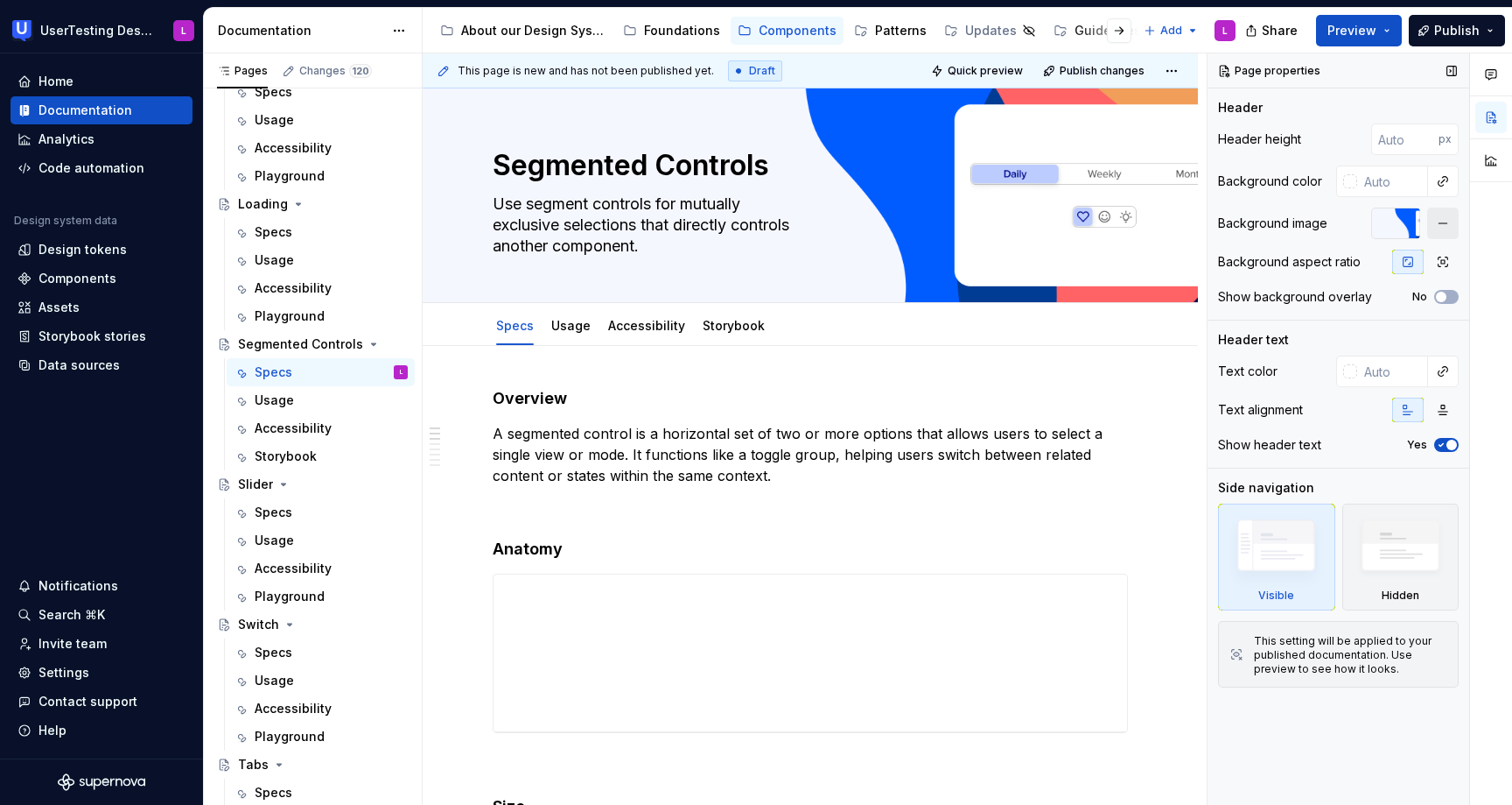
click at [1445, 215] on button "button" at bounding box center [1443, 223] width 31 height 31
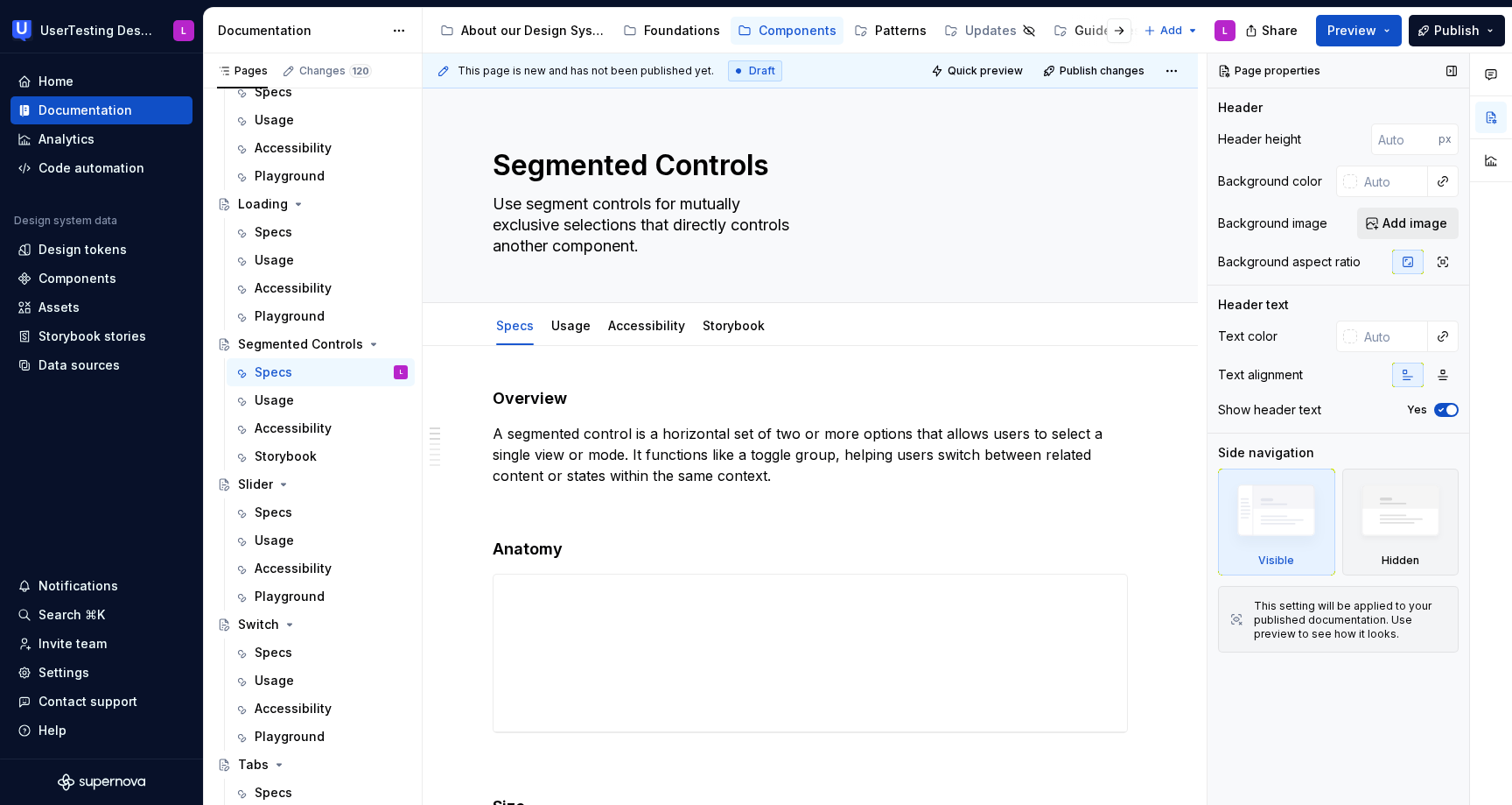
click at [1402, 223] on span "Add image" at bounding box center [1415, 224] width 65 height 18
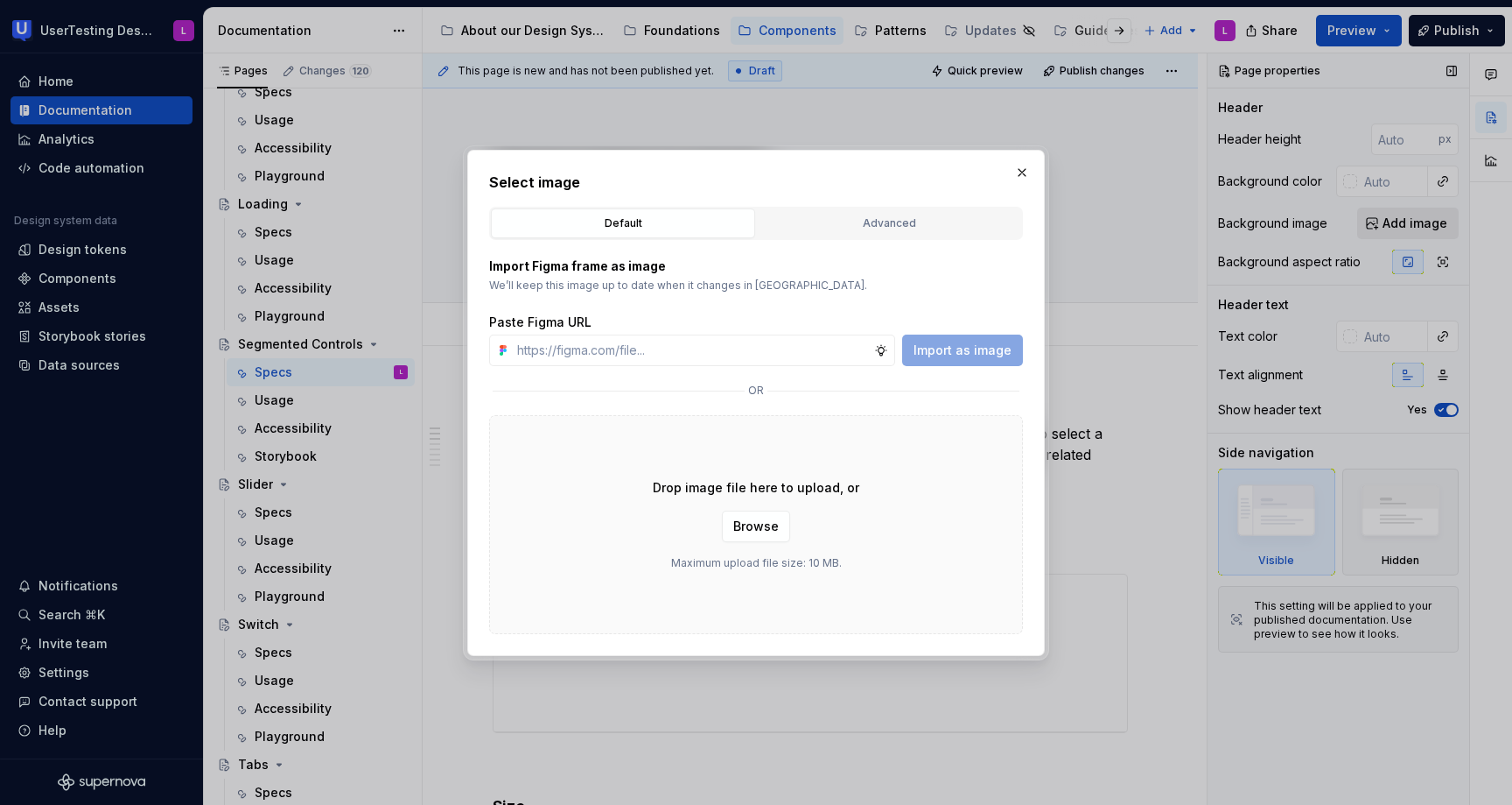
type textarea "*"
type input "[URL][DOMAIN_NAME]"
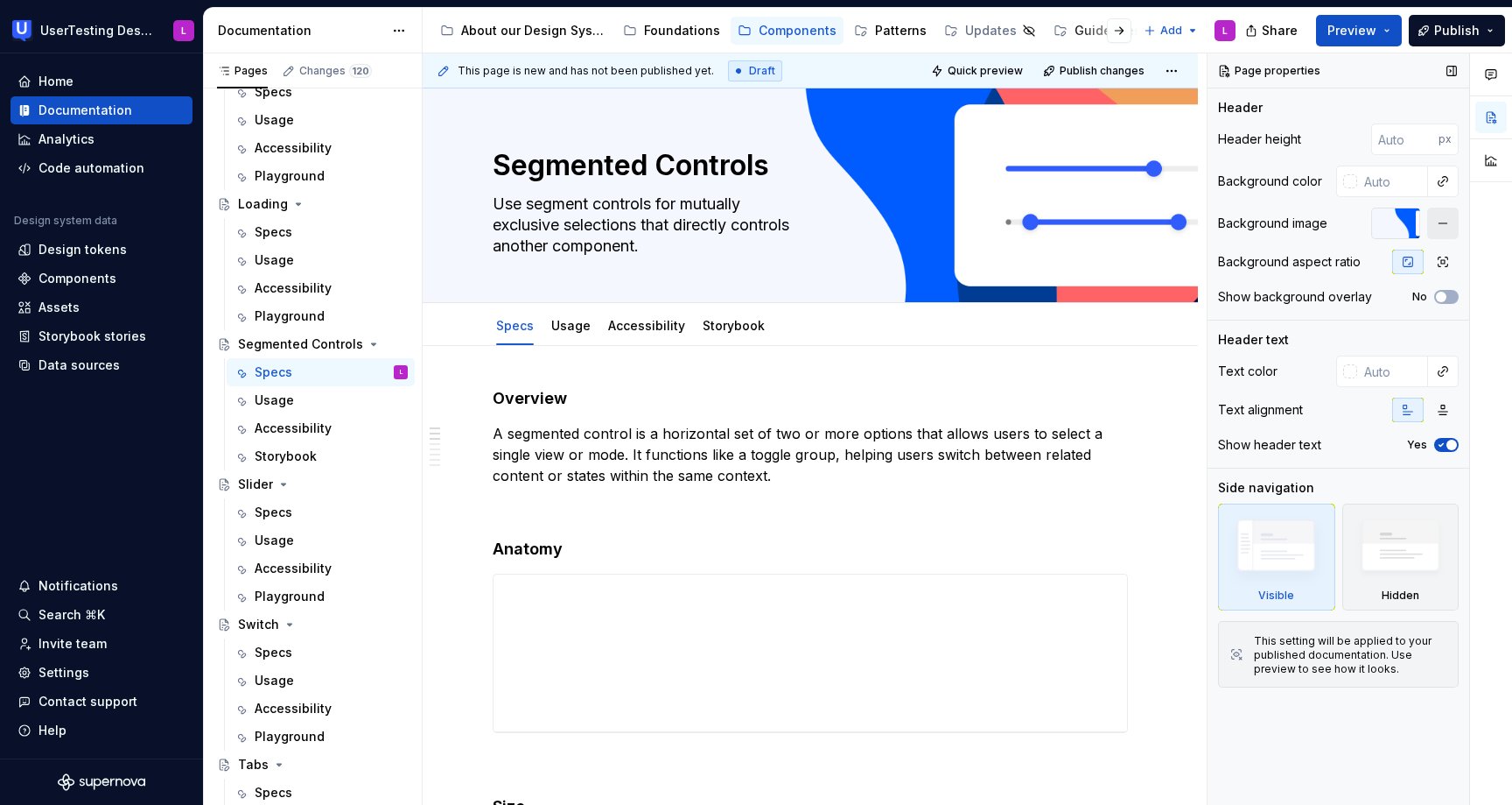
click at [1443, 225] on button "button" at bounding box center [1443, 223] width 31 height 31
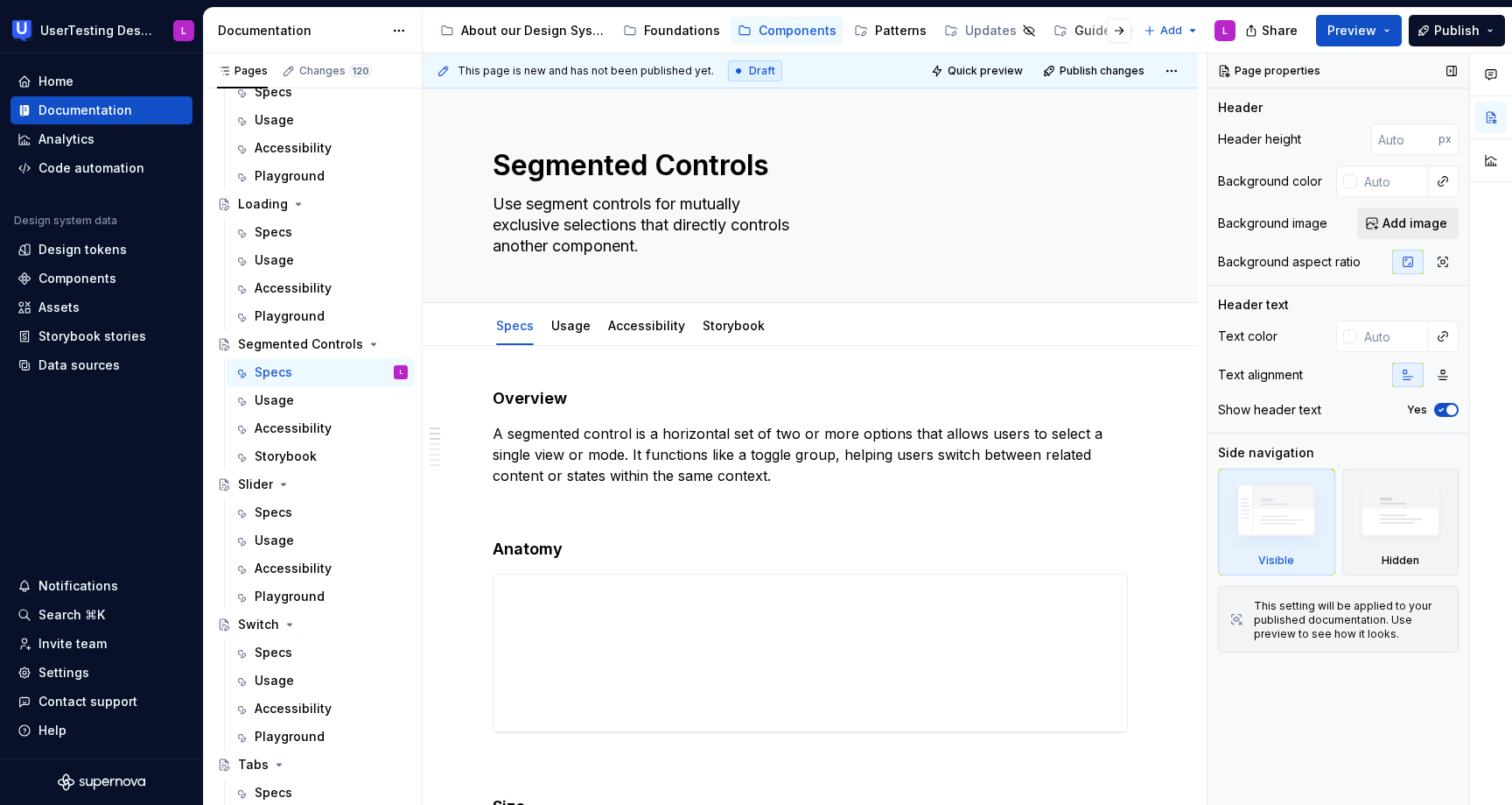
click at [1396, 225] on span "Add image" at bounding box center [1415, 224] width 65 height 18
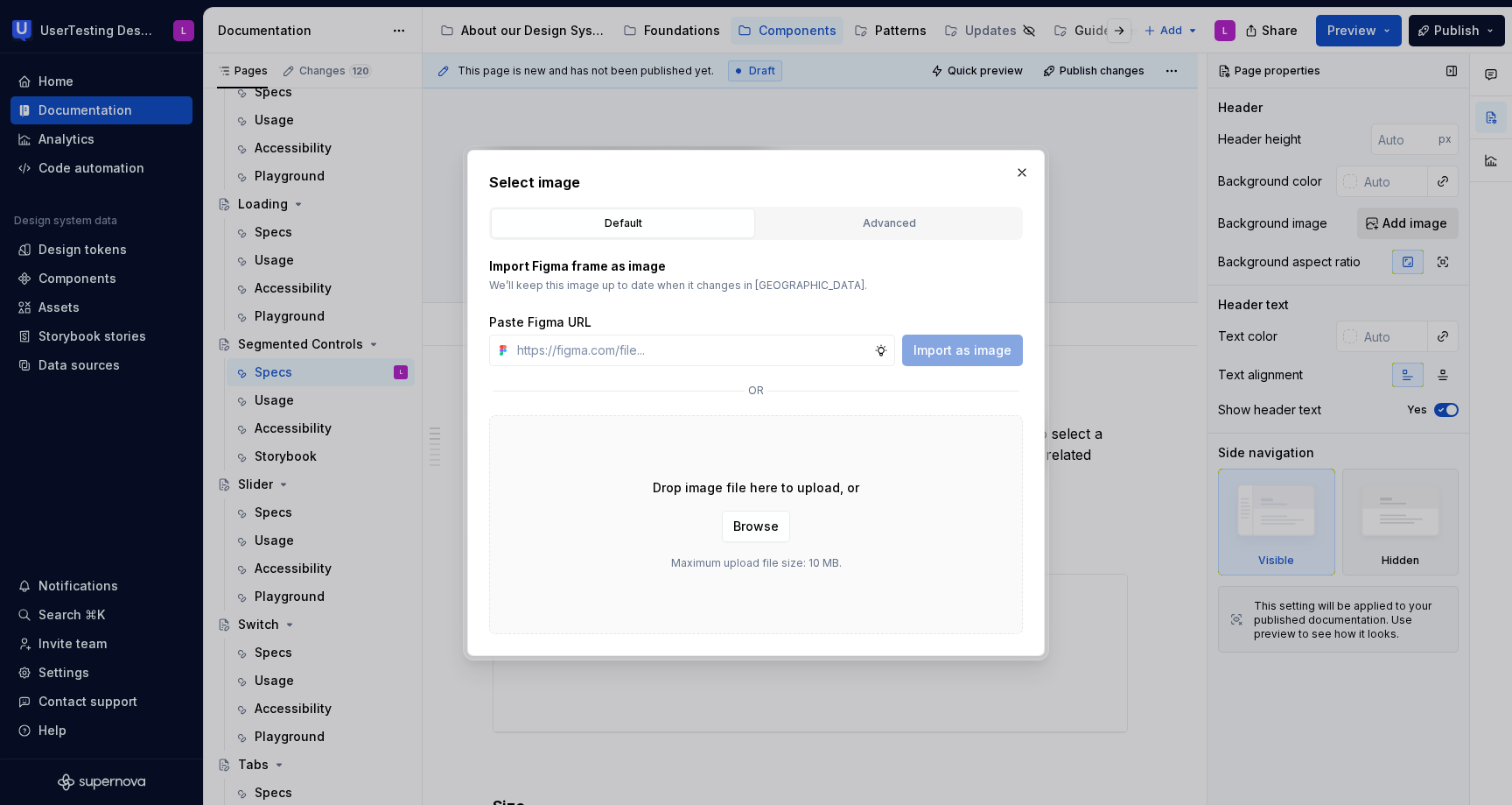
type textarea "*"
type input "[URL][DOMAIN_NAME]"
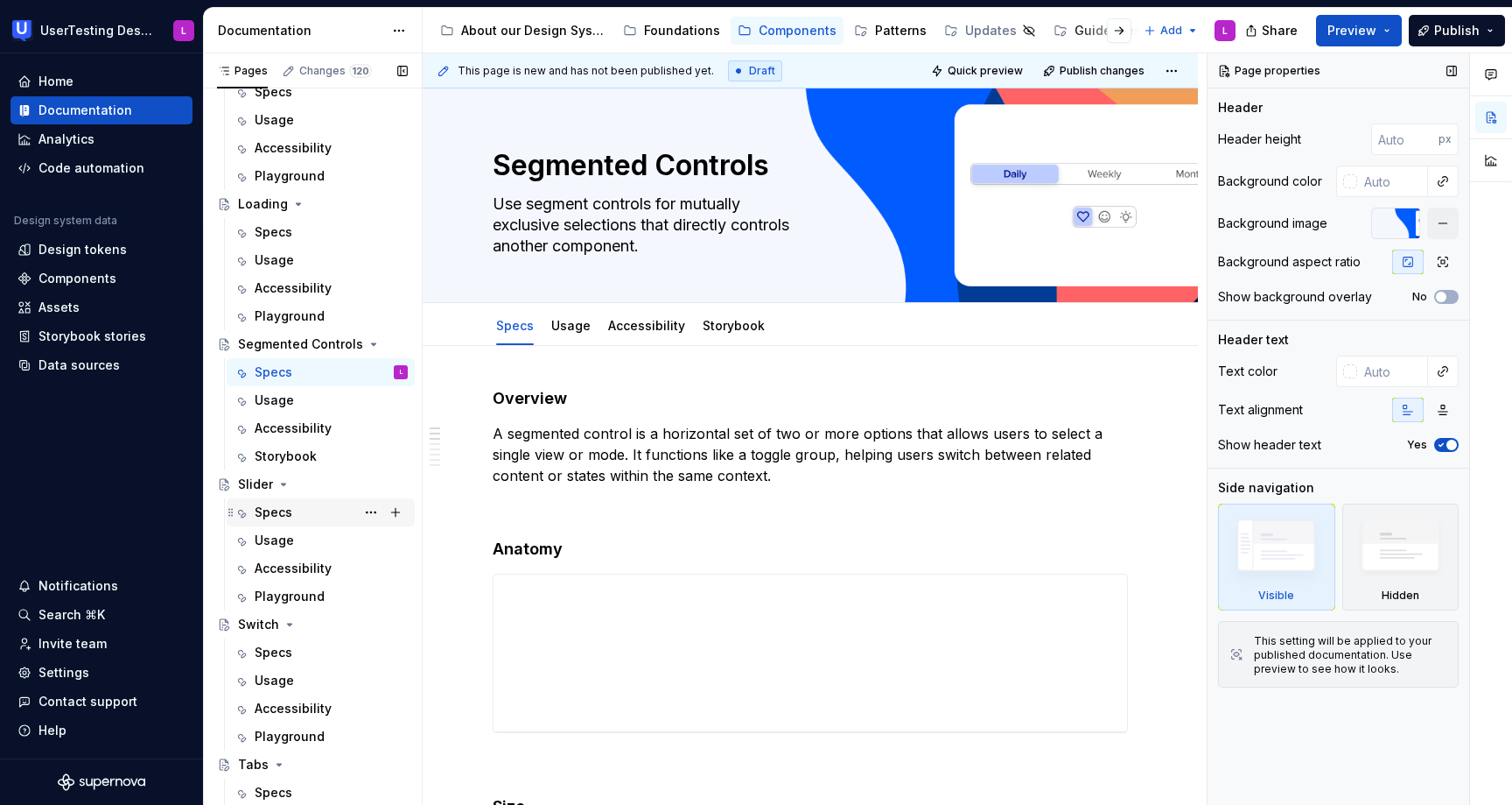
click at [272, 505] on div "Specs" at bounding box center [273, 512] width 37 height 18
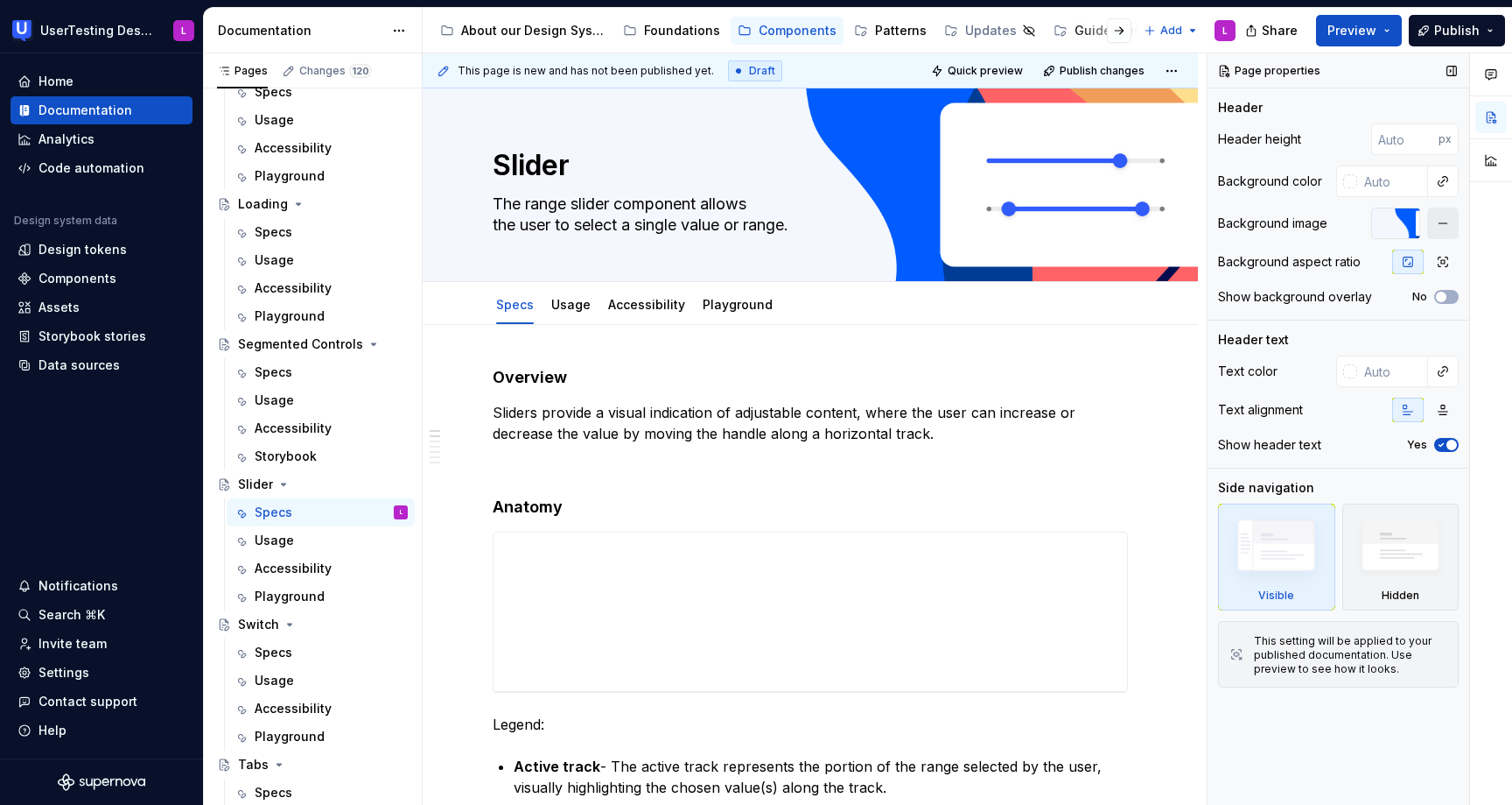
click at [1444, 218] on button "button" at bounding box center [1443, 223] width 31 height 31
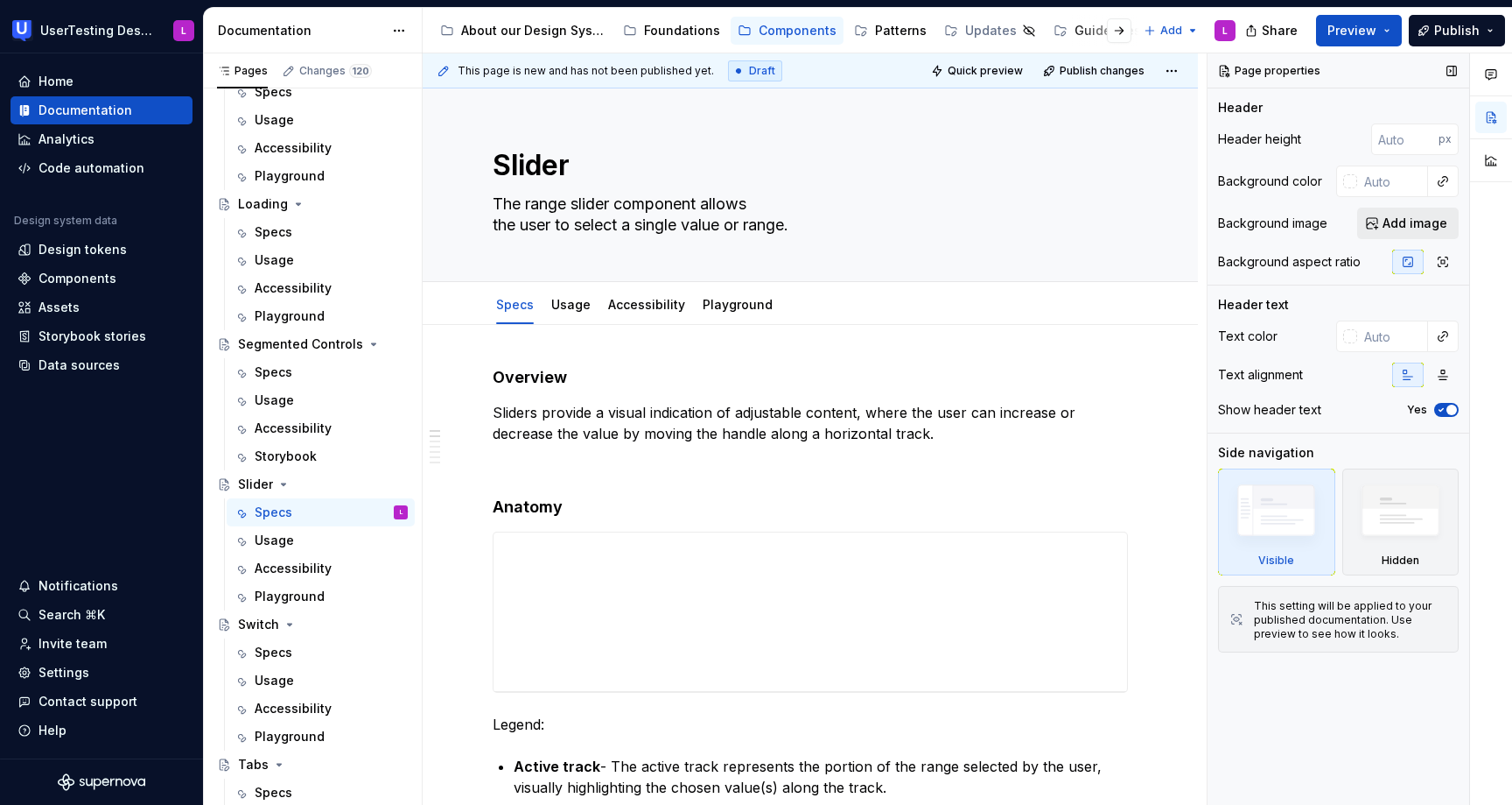
click at [1405, 218] on span "Add image" at bounding box center [1415, 224] width 65 height 18
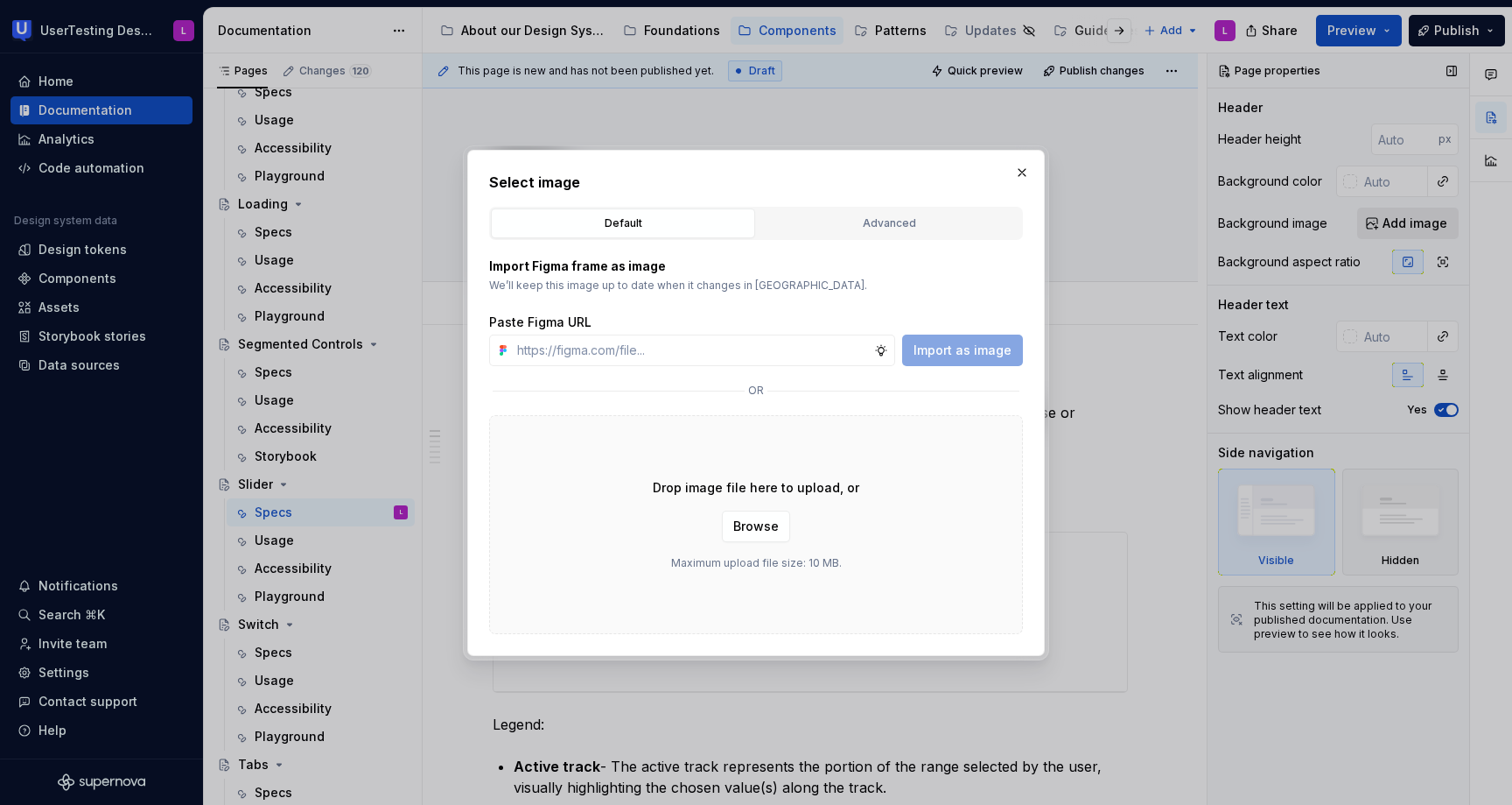
type textarea "*"
type input "[URL][DOMAIN_NAME]"
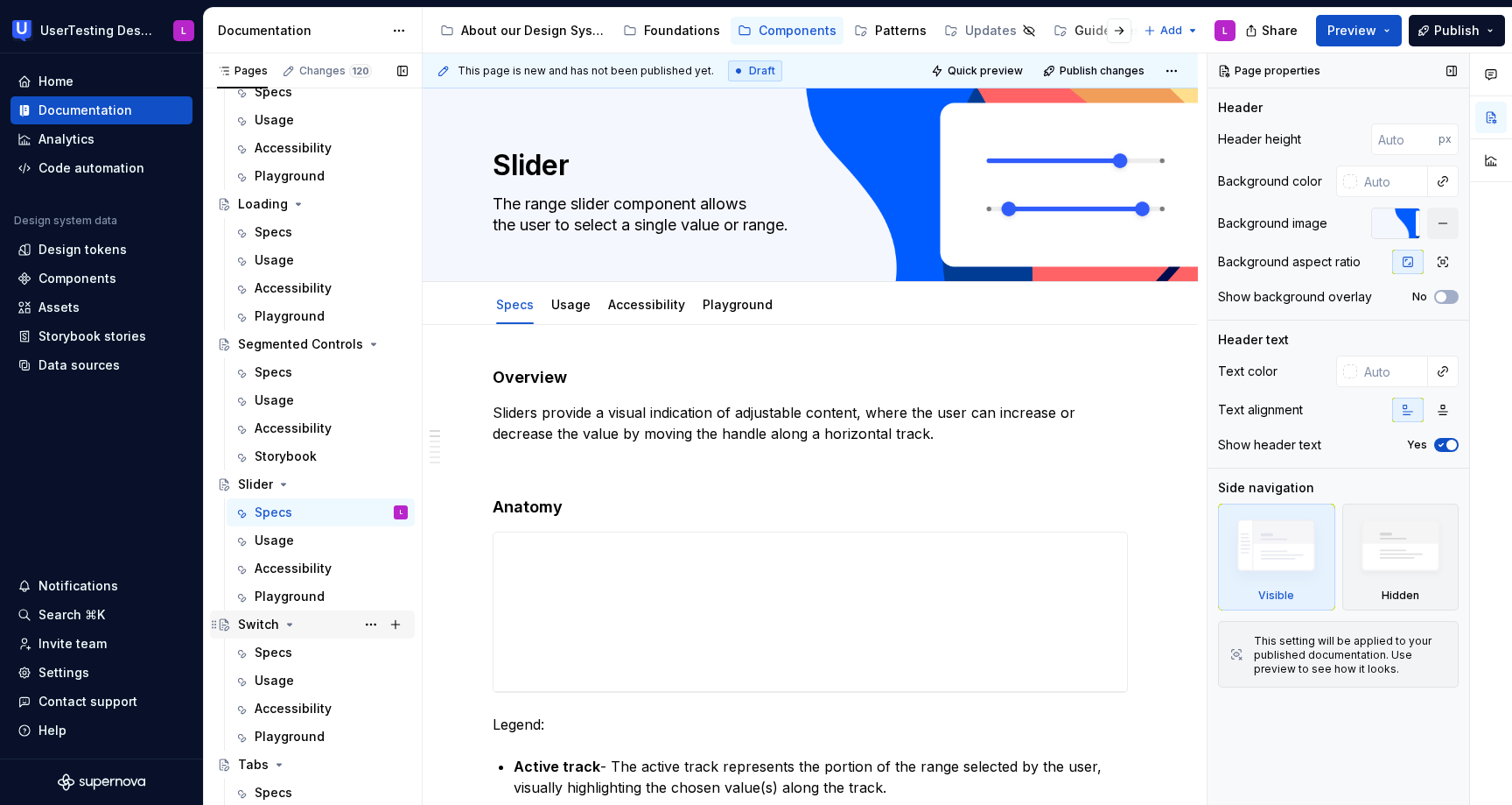
click at [284, 627] on icon "Page tree" at bounding box center [290, 624] width 14 height 14
click at [287, 627] on icon "Page tree" at bounding box center [290, 624] width 14 height 14
click at [279, 655] on div "Specs" at bounding box center [273, 653] width 37 height 18
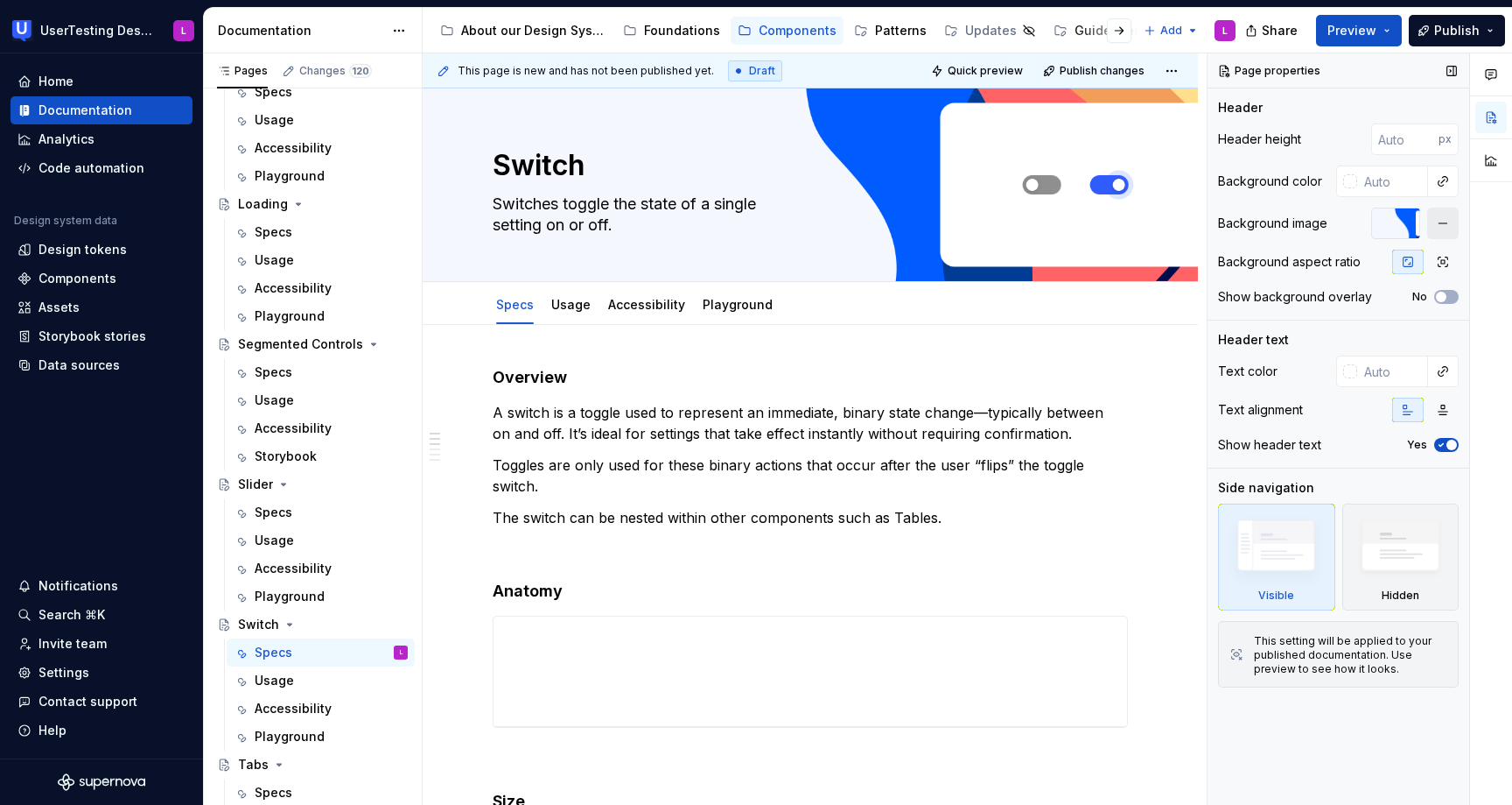
click at [1448, 228] on button "button" at bounding box center [1443, 223] width 31 height 31
type textarea "*"
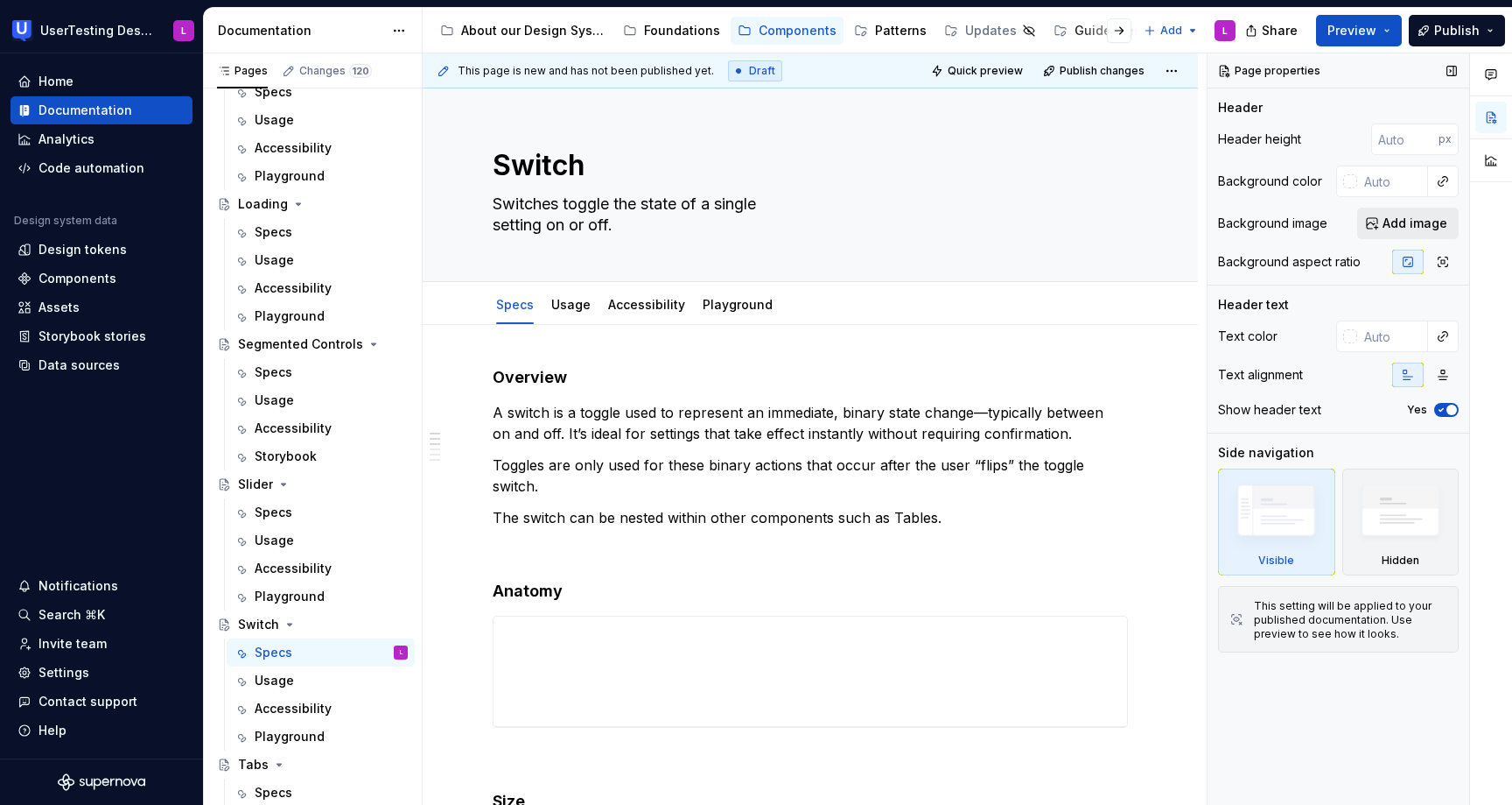
click at [1414, 223] on span "Add image" at bounding box center [1415, 224] width 65 height 18
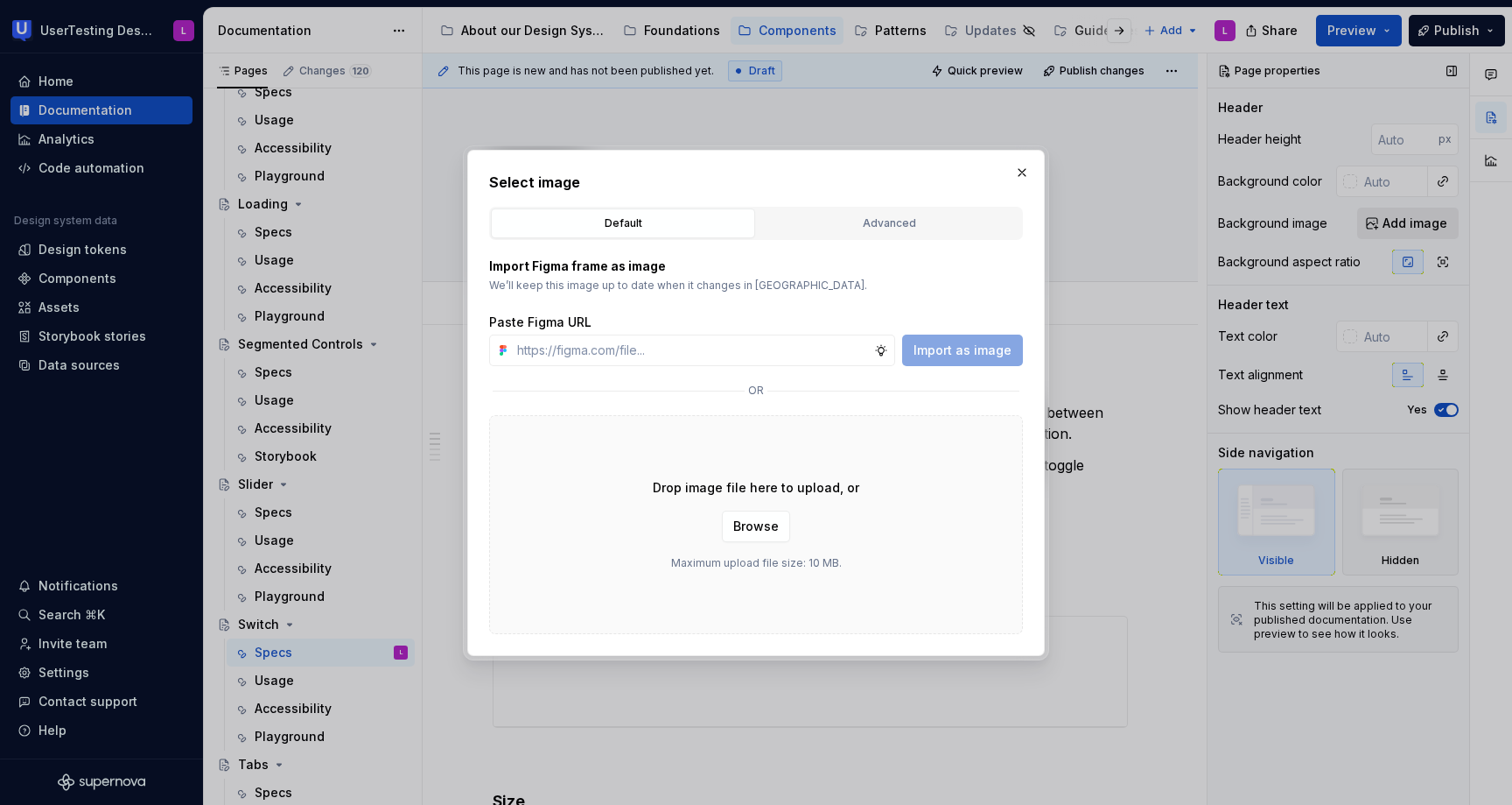
type input "[URL][DOMAIN_NAME]"
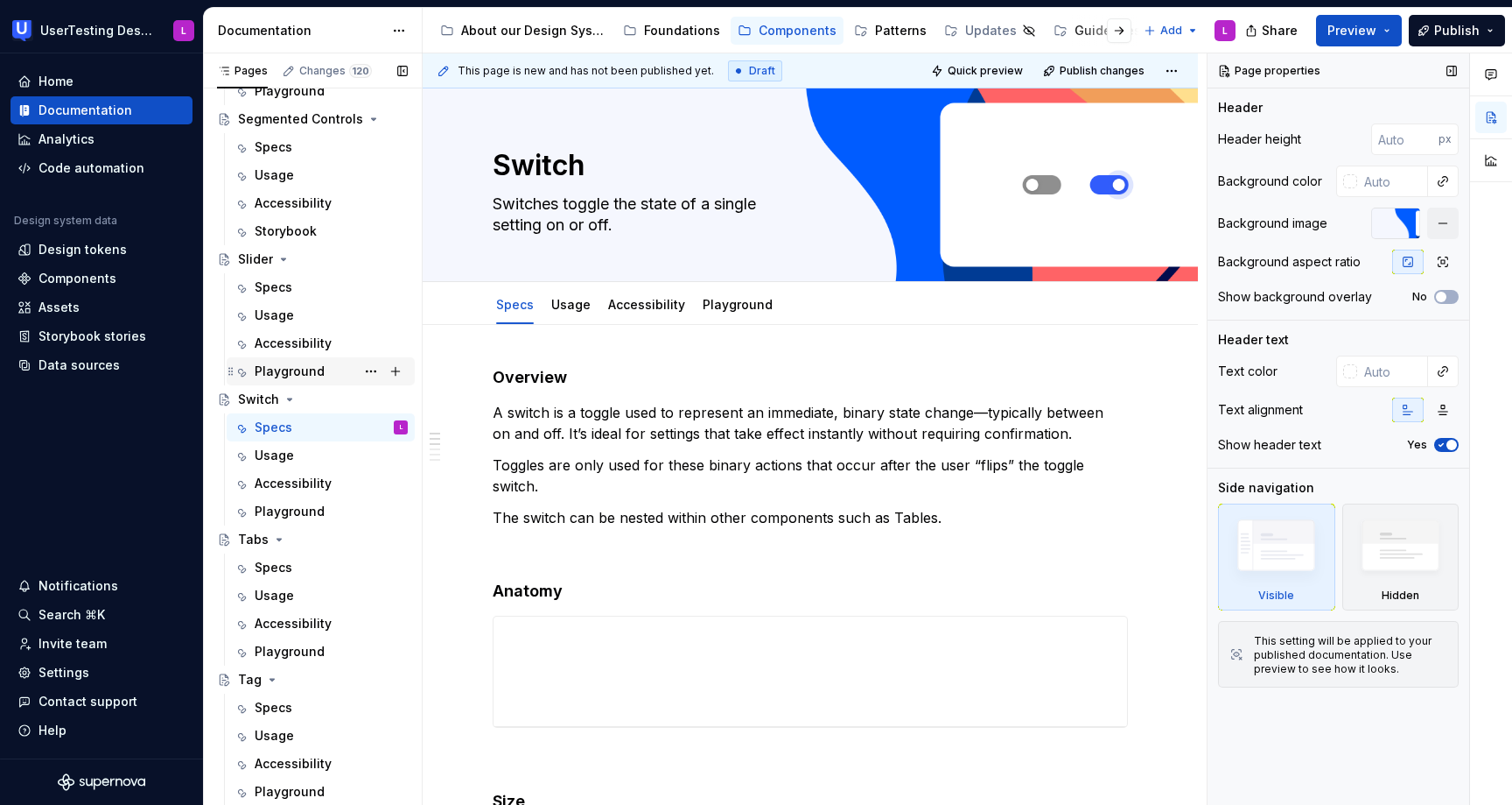
scroll to position [1051, 0]
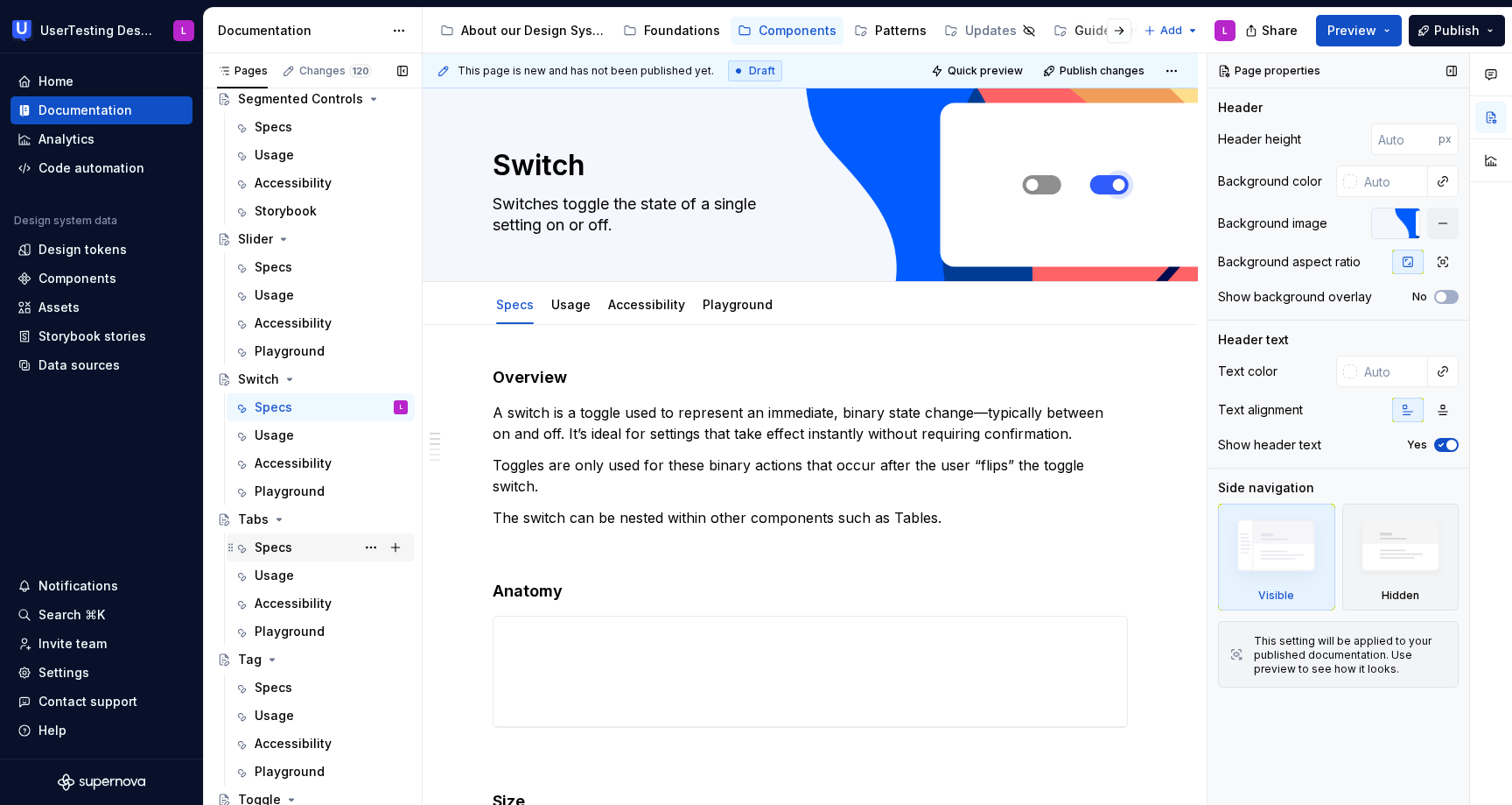
click at [293, 546] on div "Specs" at bounding box center [331, 548] width 153 height 25
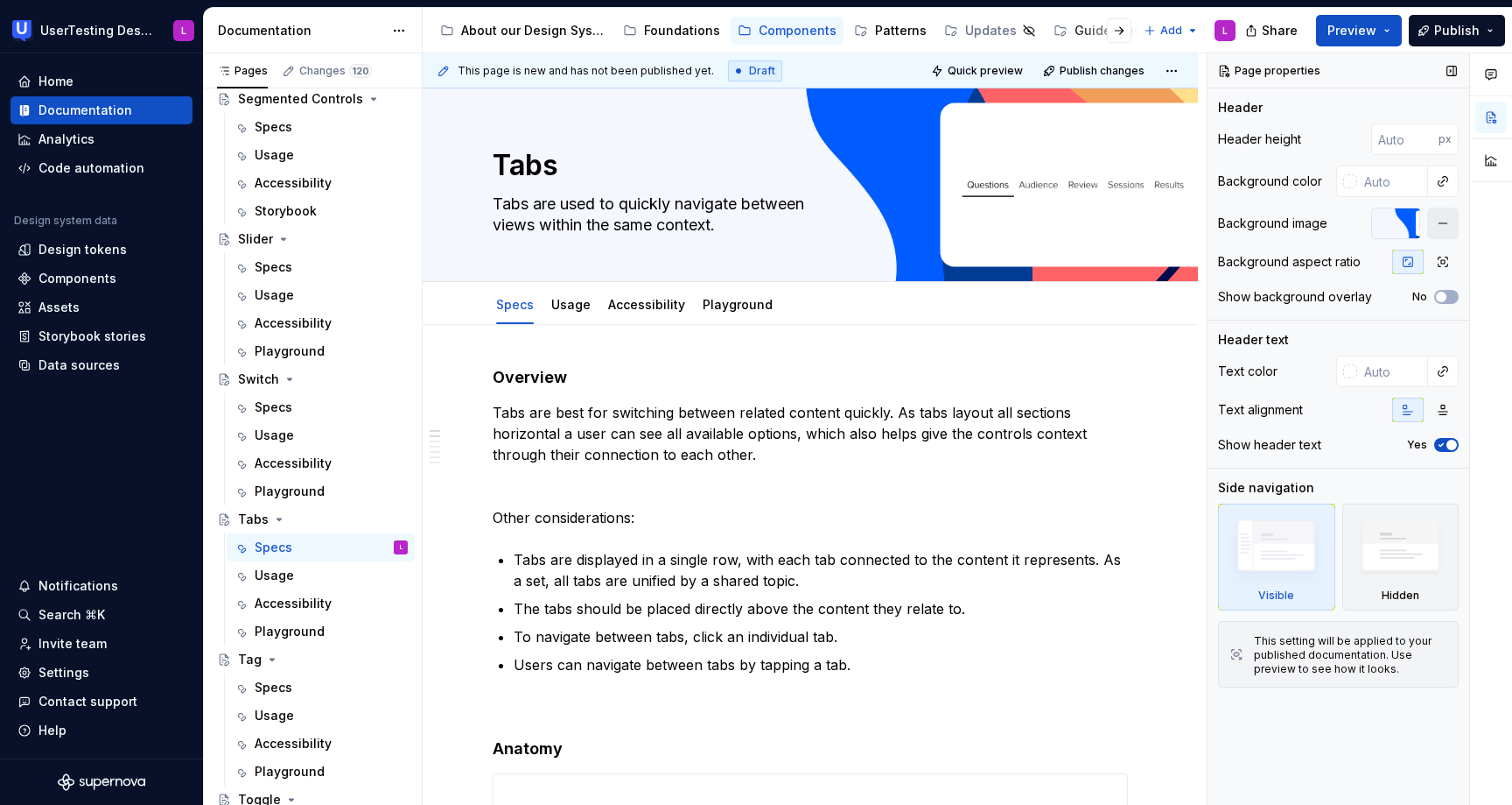
click at [1440, 226] on button "button" at bounding box center [1443, 223] width 31 height 31
type textarea "*"
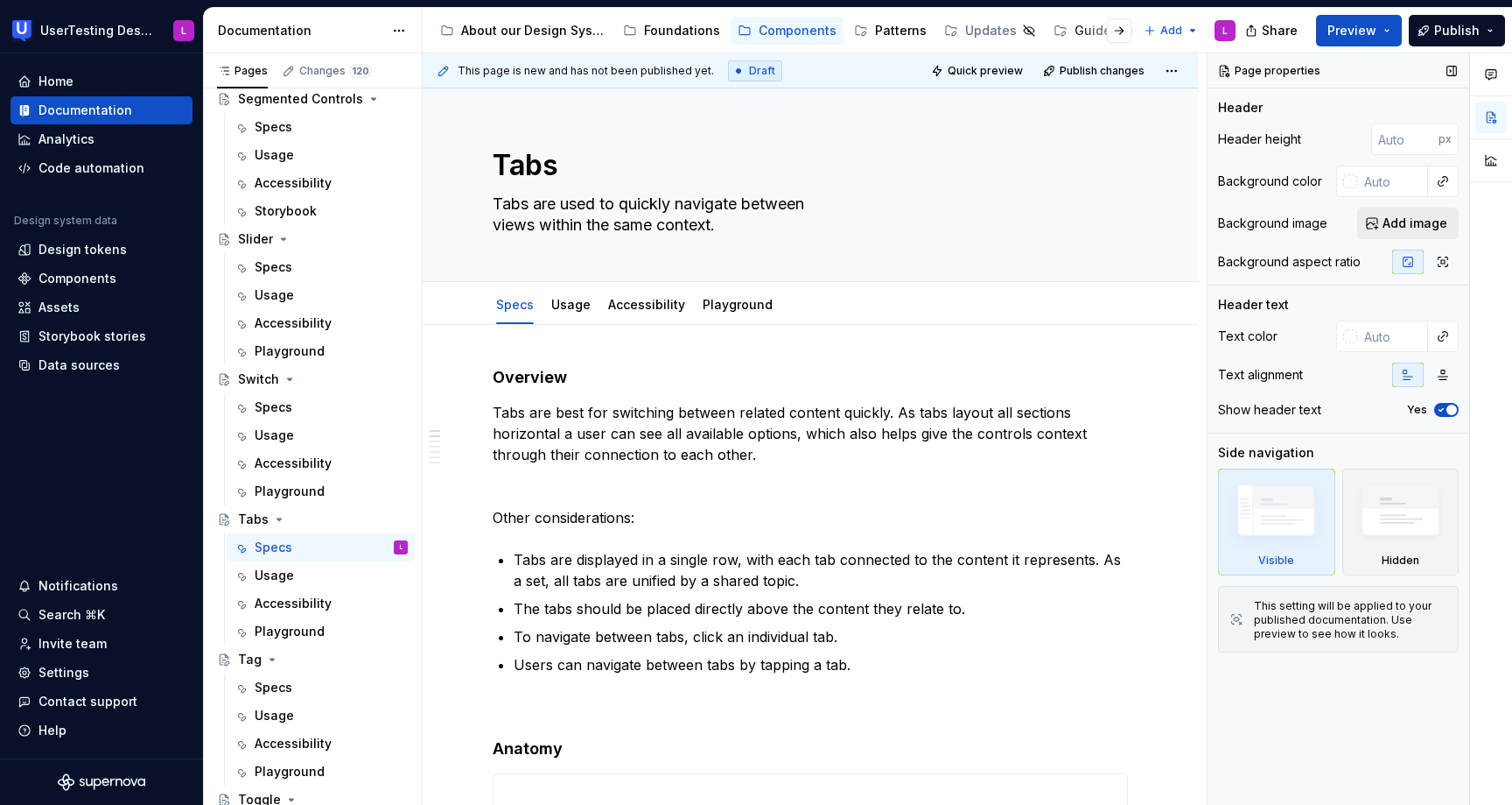
click at [1407, 215] on span "Add image" at bounding box center [1415, 224] width 65 height 18
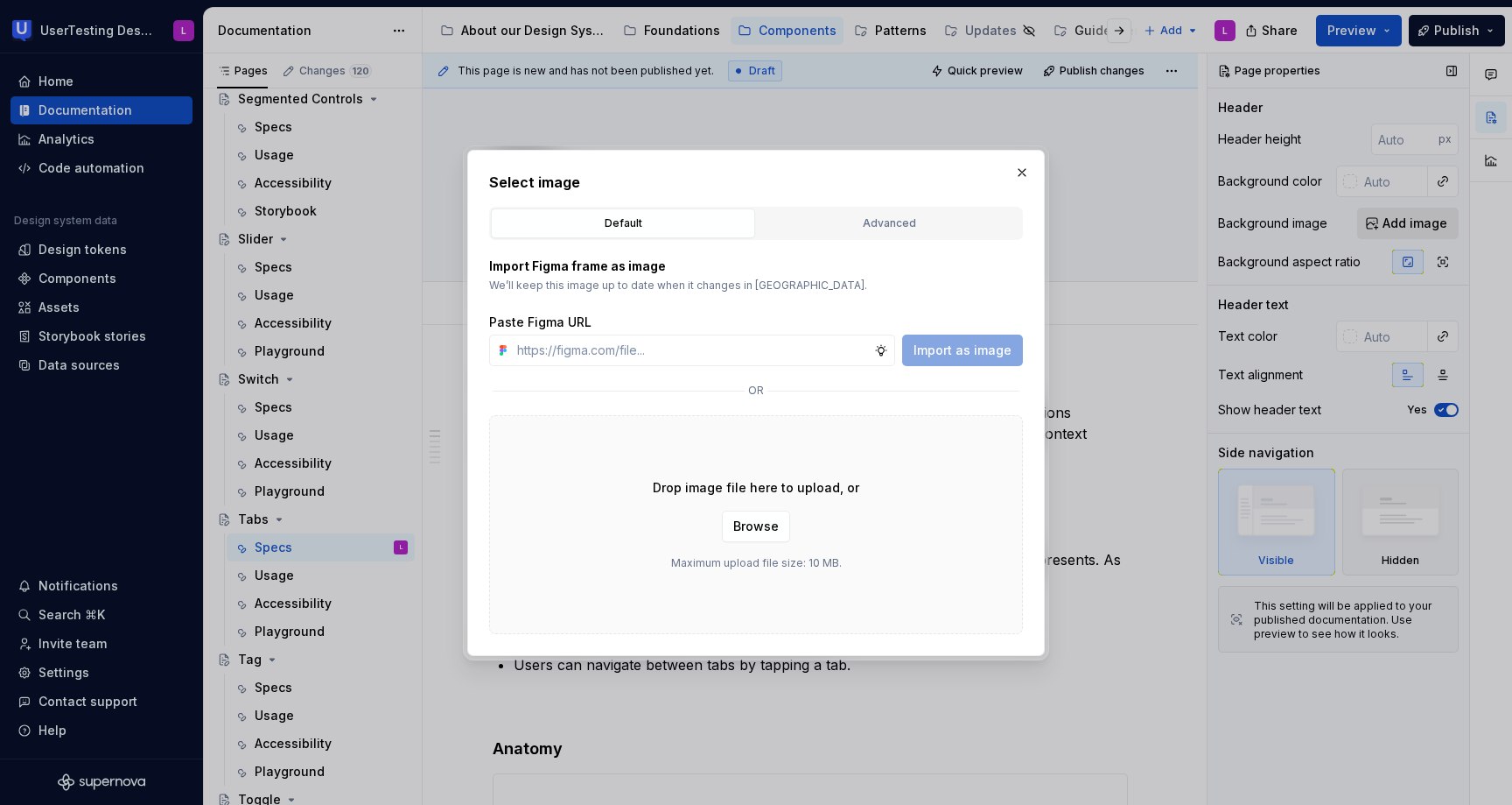
type input "[URL][DOMAIN_NAME]"
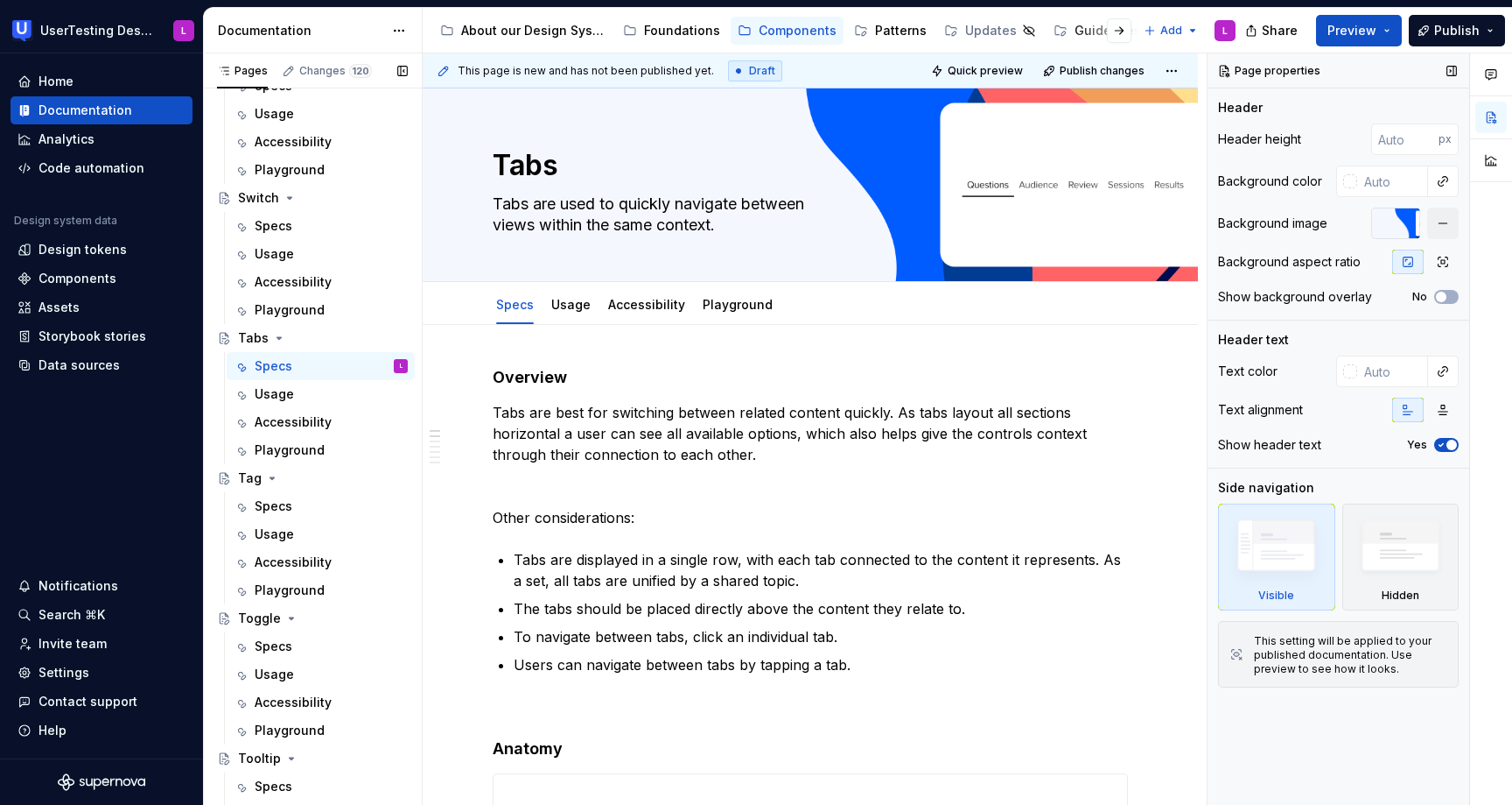
scroll to position [1231, 0]
click at [271, 503] on div "Specs" at bounding box center [273, 508] width 37 height 18
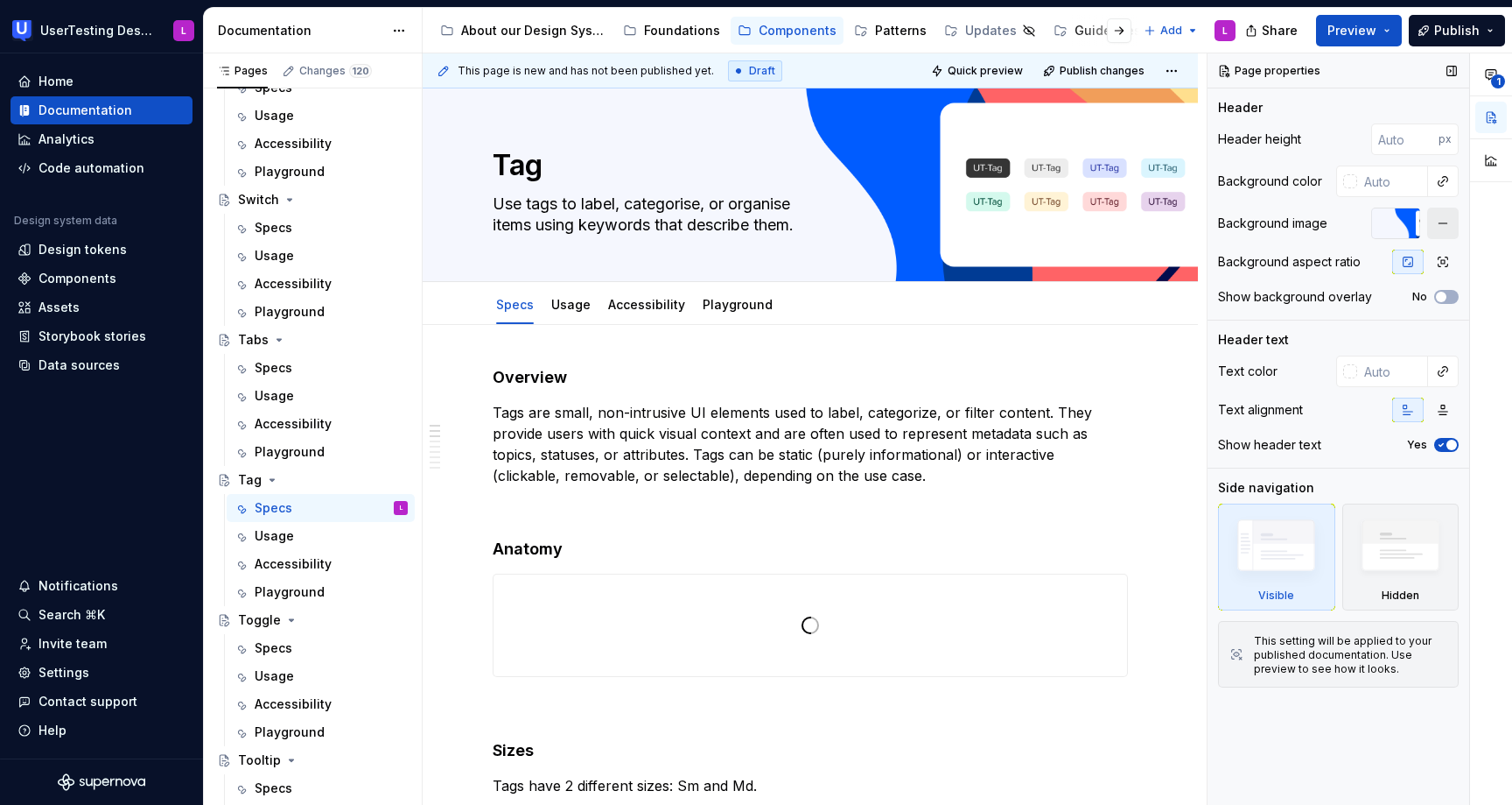
click at [1444, 227] on button "button" at bounding box center [1443, 223] width 31 height 31
type textarea "*"
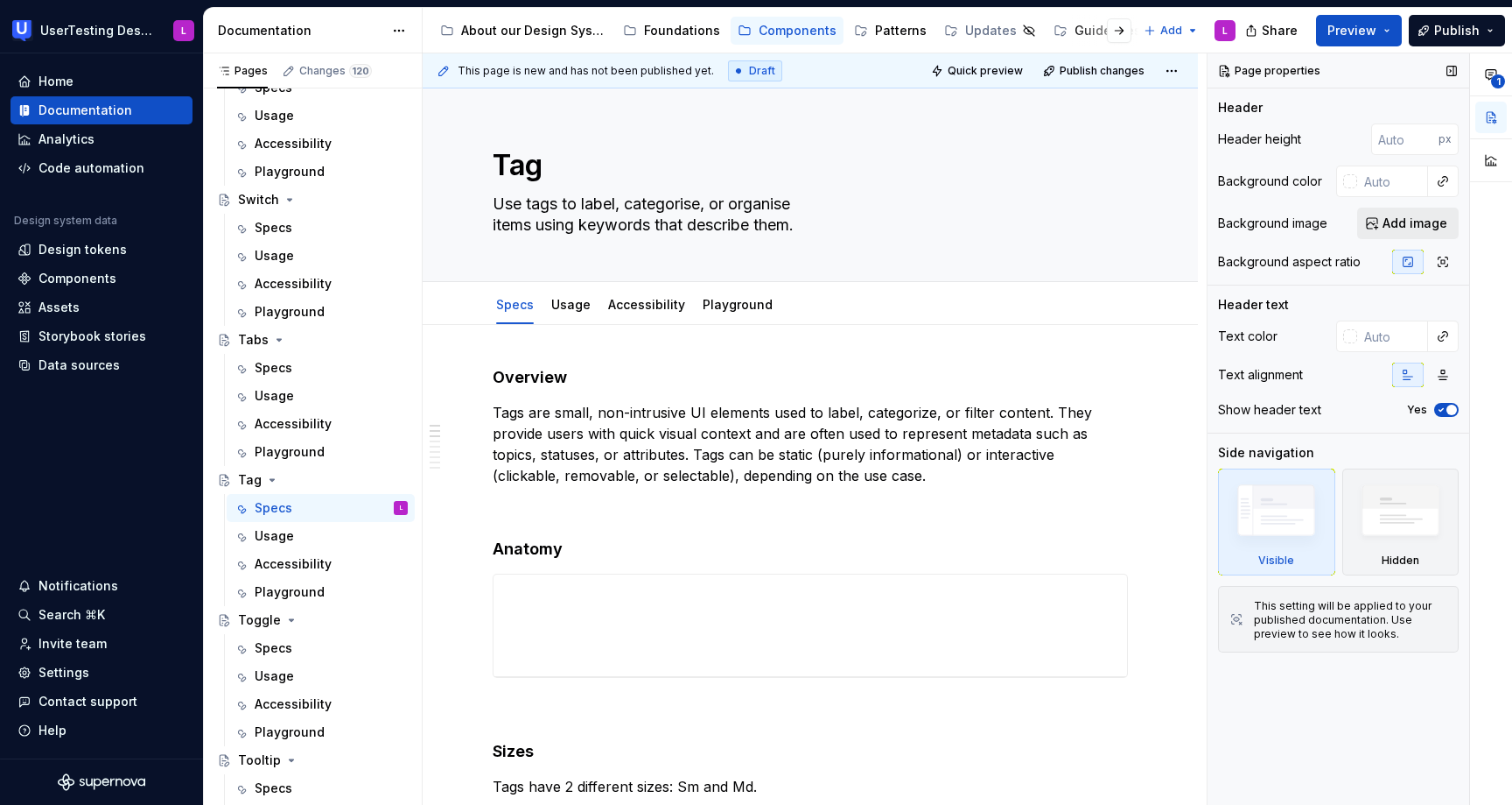
click at [1391, 222] on span "Add image" at bounding box center [1415, 224] width 65 height 18
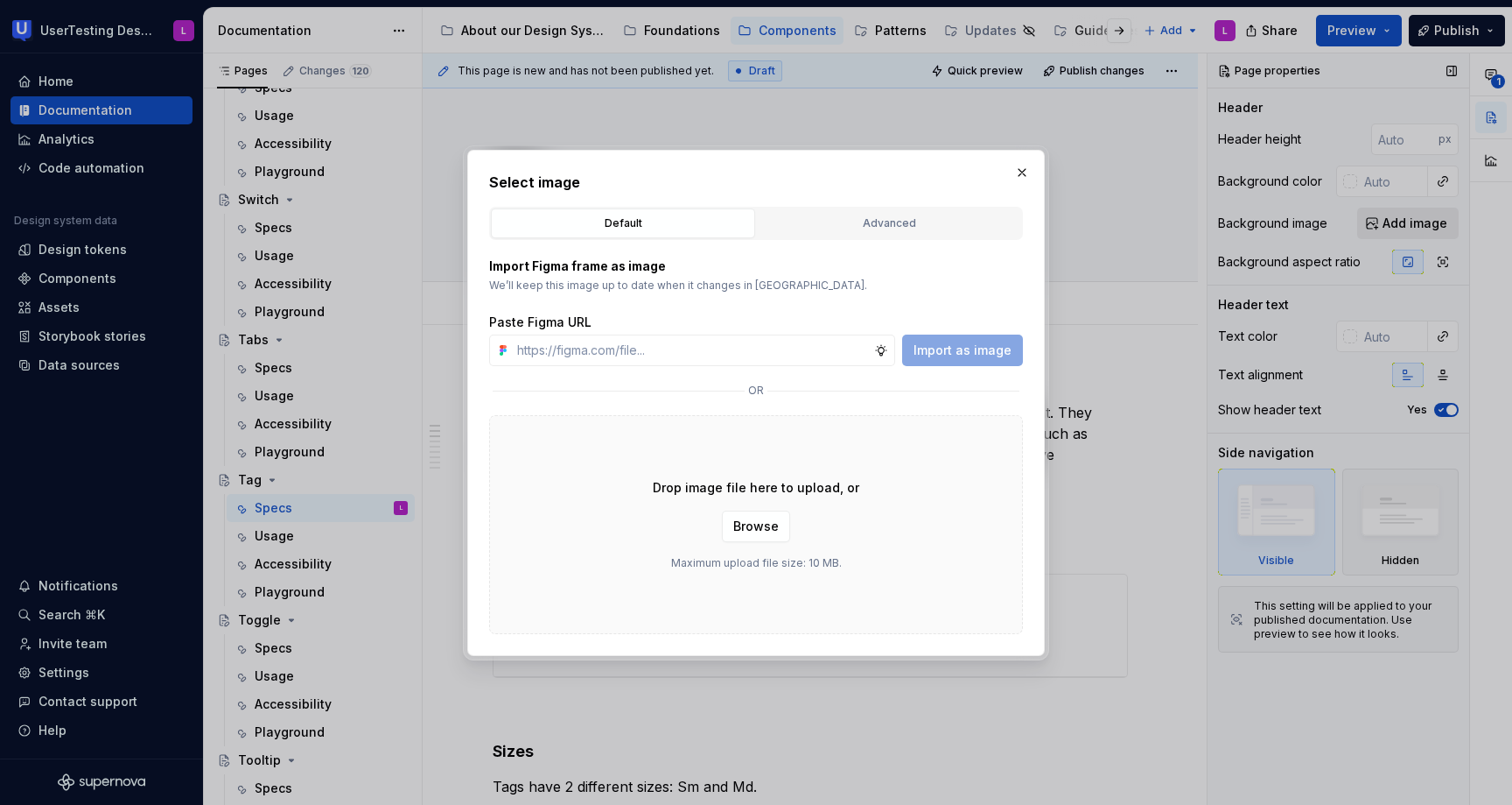
type input "[URL][DOMAIN_NAME]"
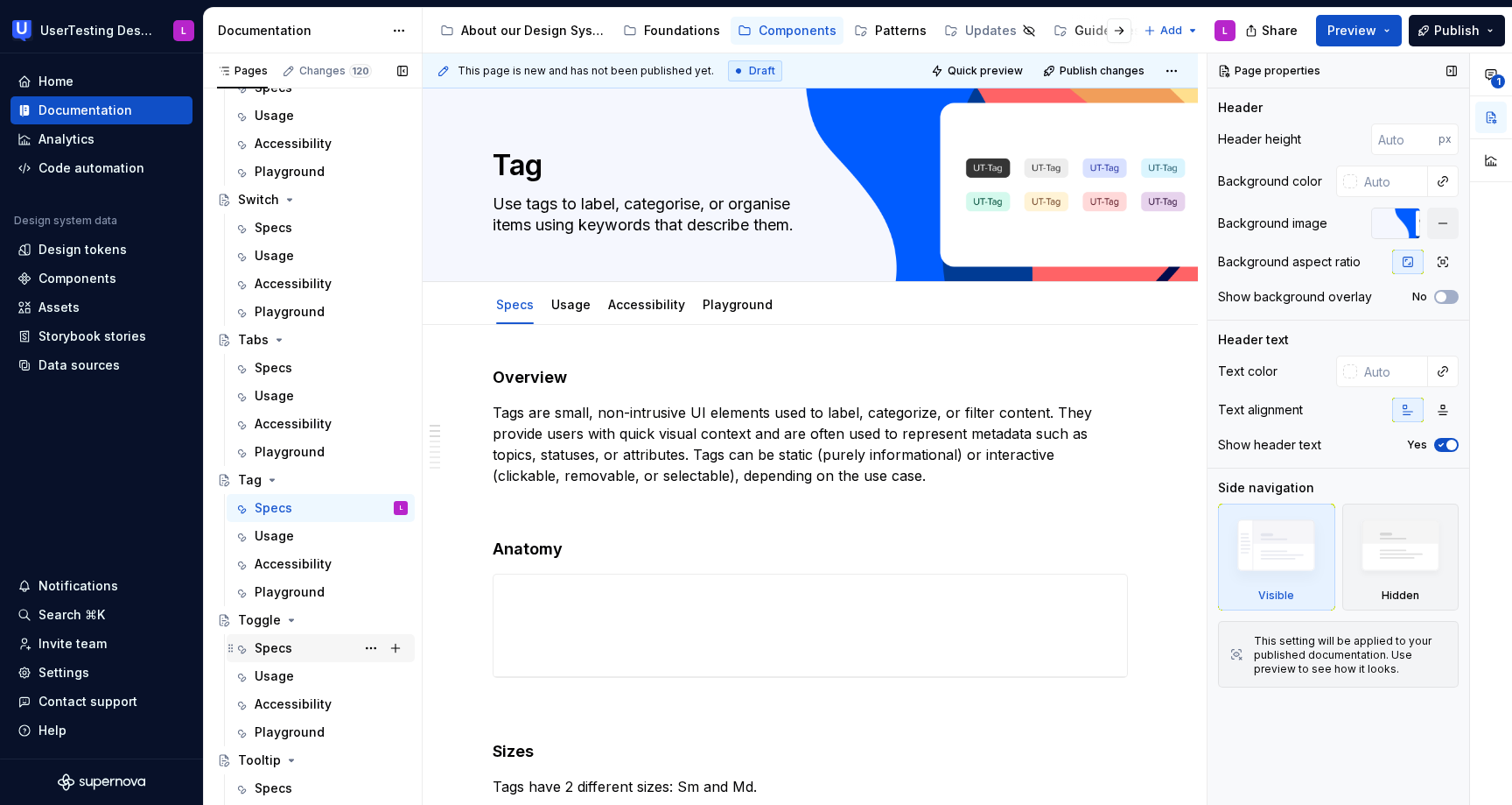
click at [312, 636] on div "Specs" at bounding box center [331, 648] width 153 height 25
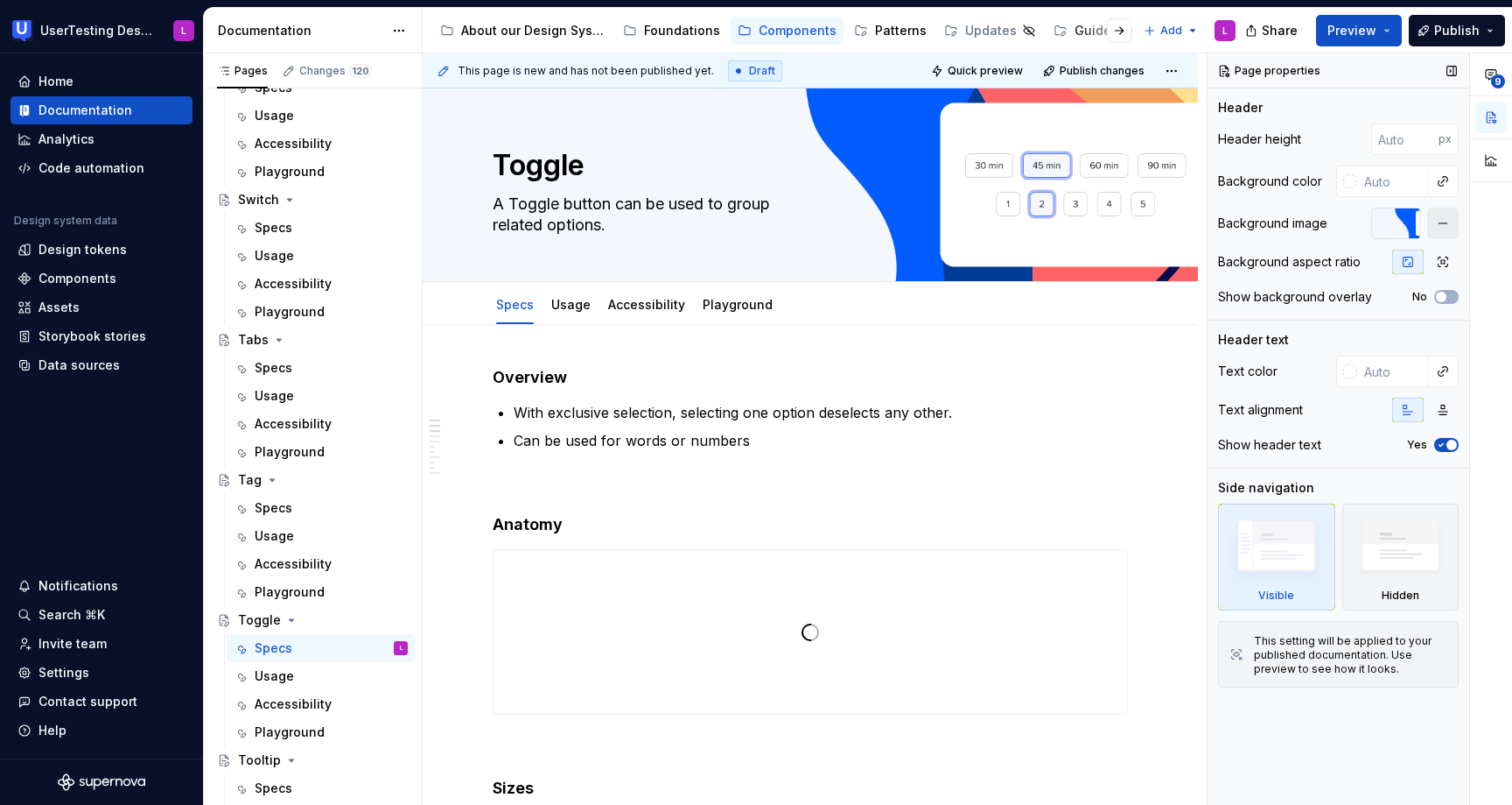
click at [1436, 226] on button "button" at bounding box center [1443, 223] width 31 height 31
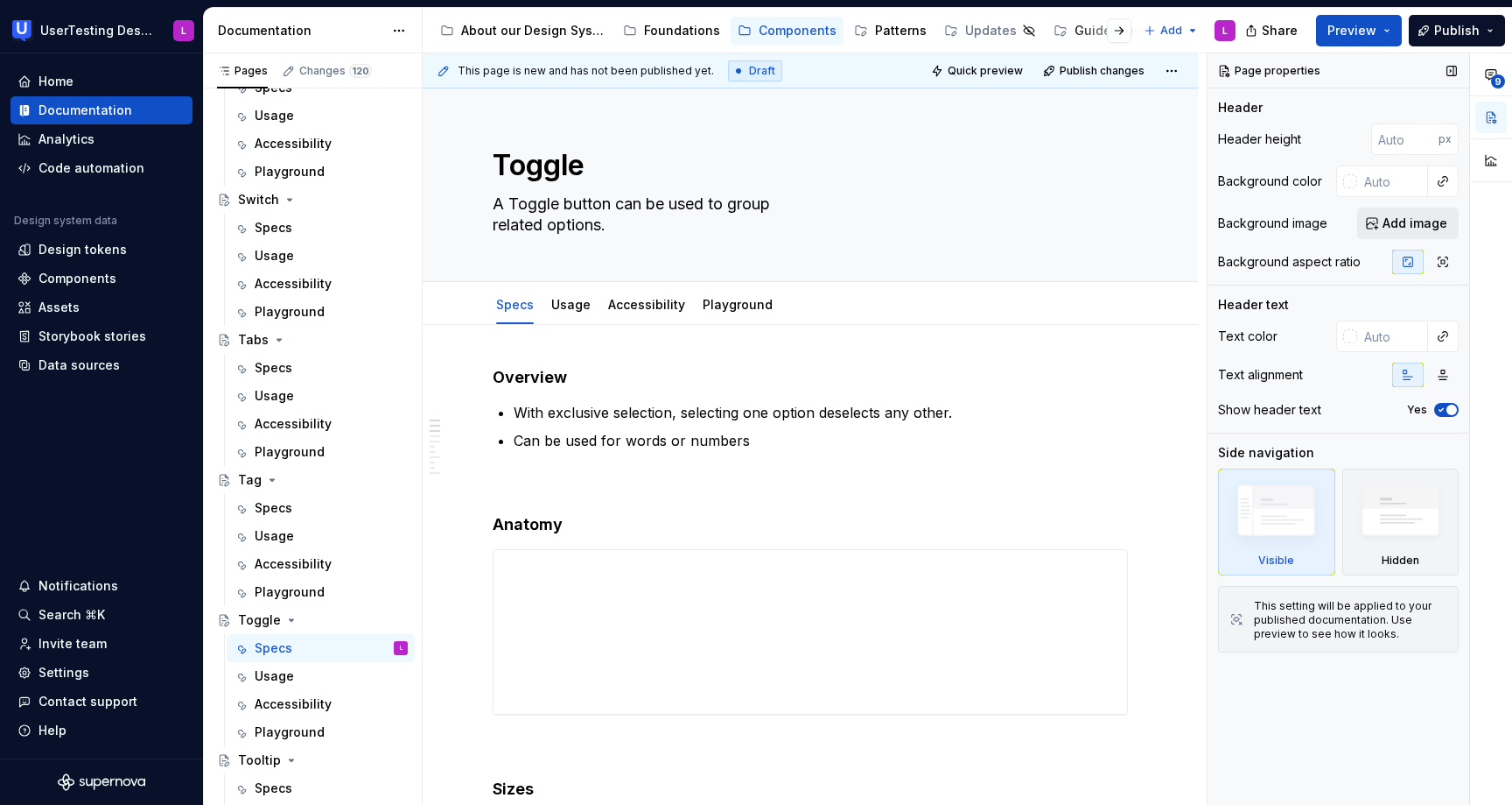
click at [1411, 221] on span "Add image" at bounding box center [1415, 224] width 65 height 18
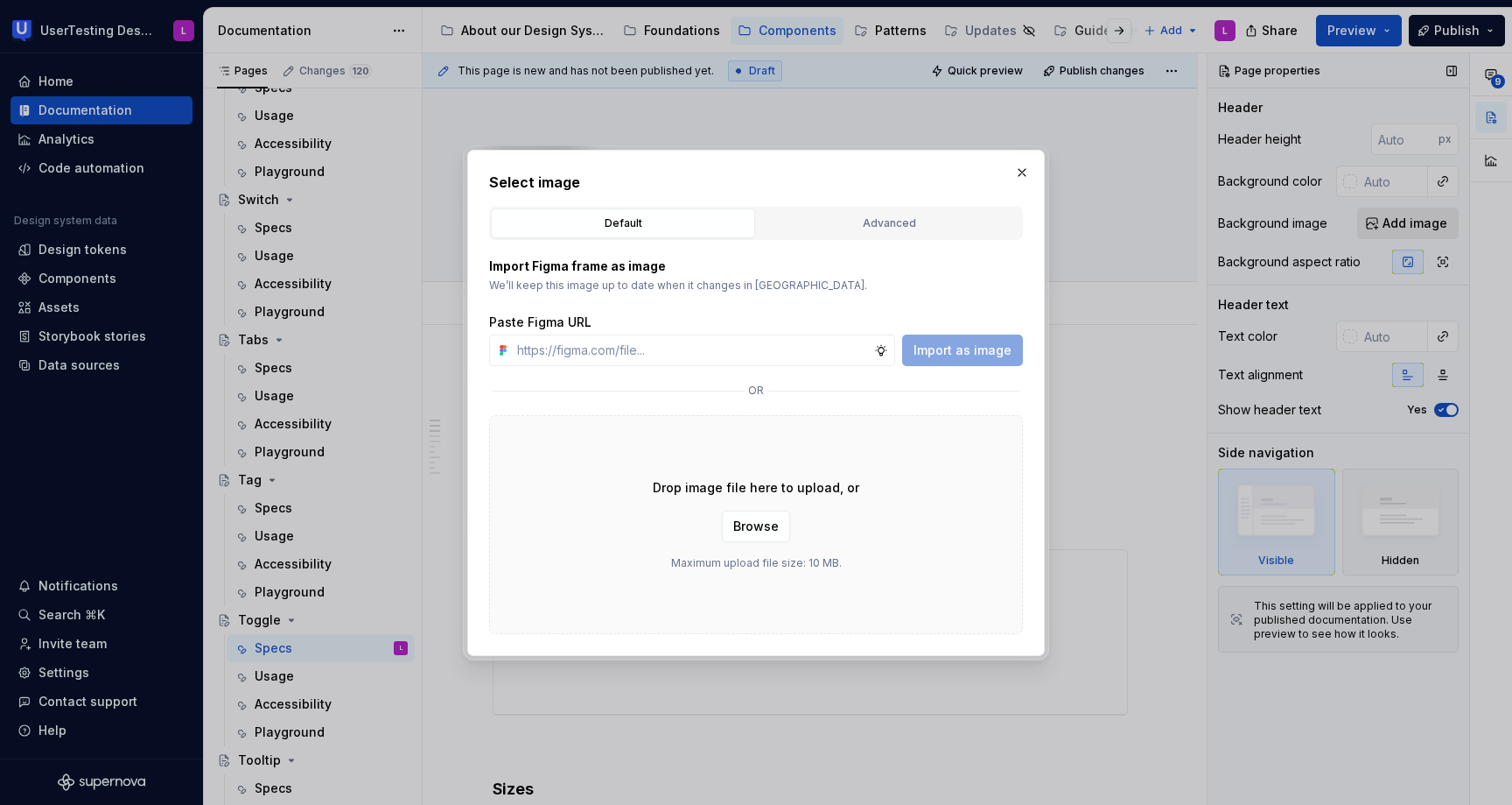
type textarea "*"
type input "[URL][DOMAIN_NAME]"
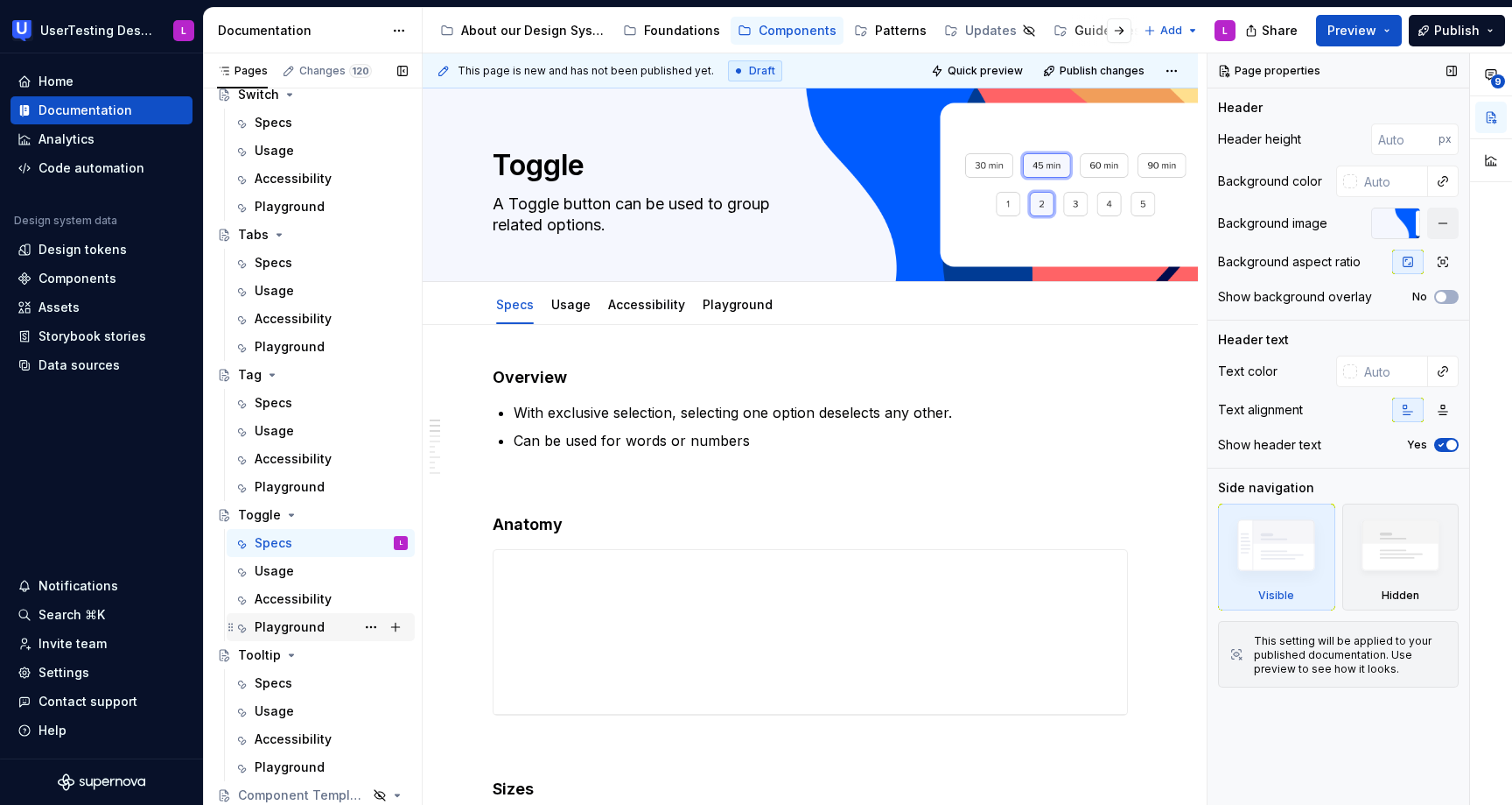
scroll to position [1447, 0]
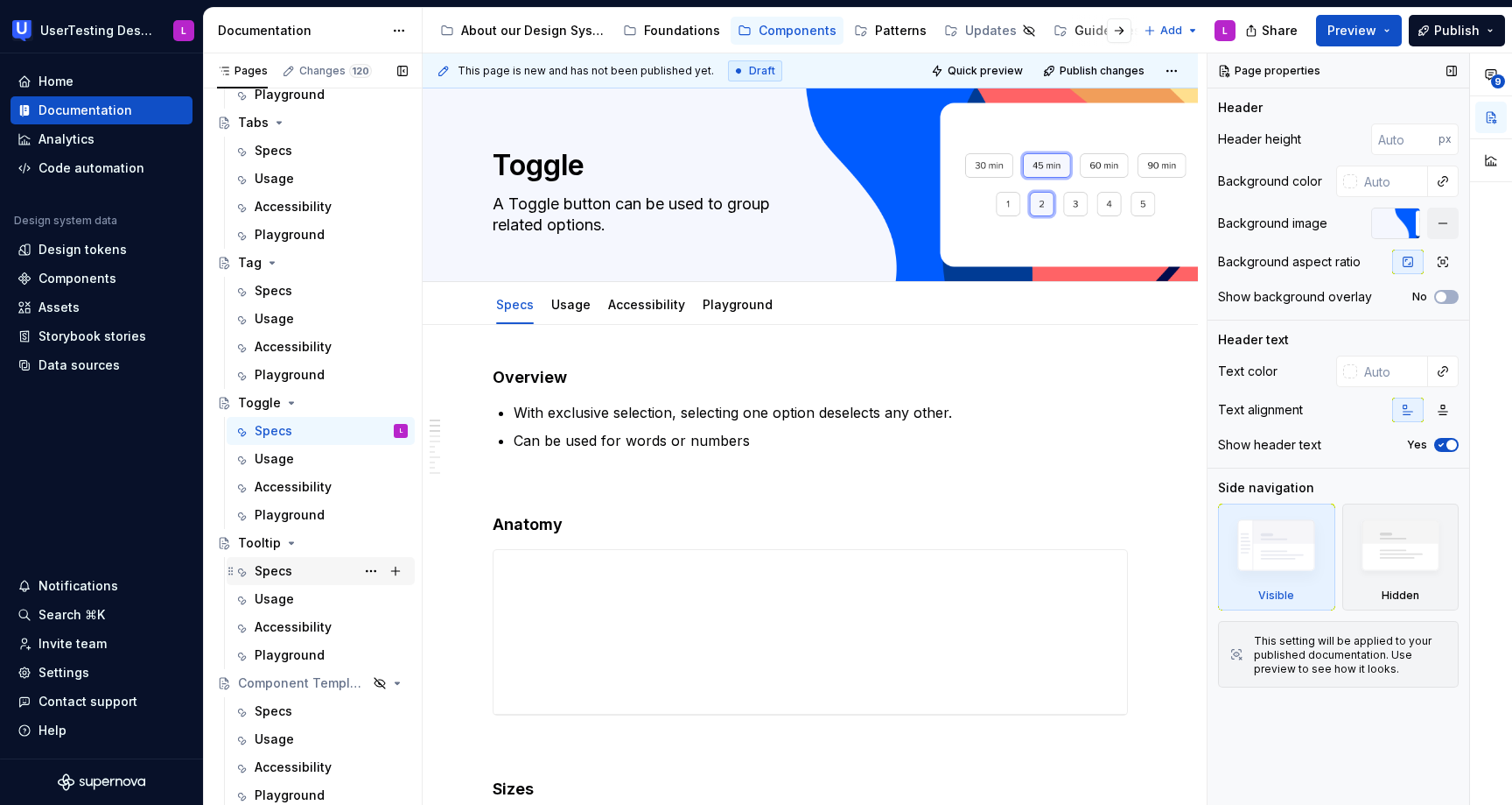
click at [335, 572] on div "Specs" at bounding box center [331, 571] width 153 height 25
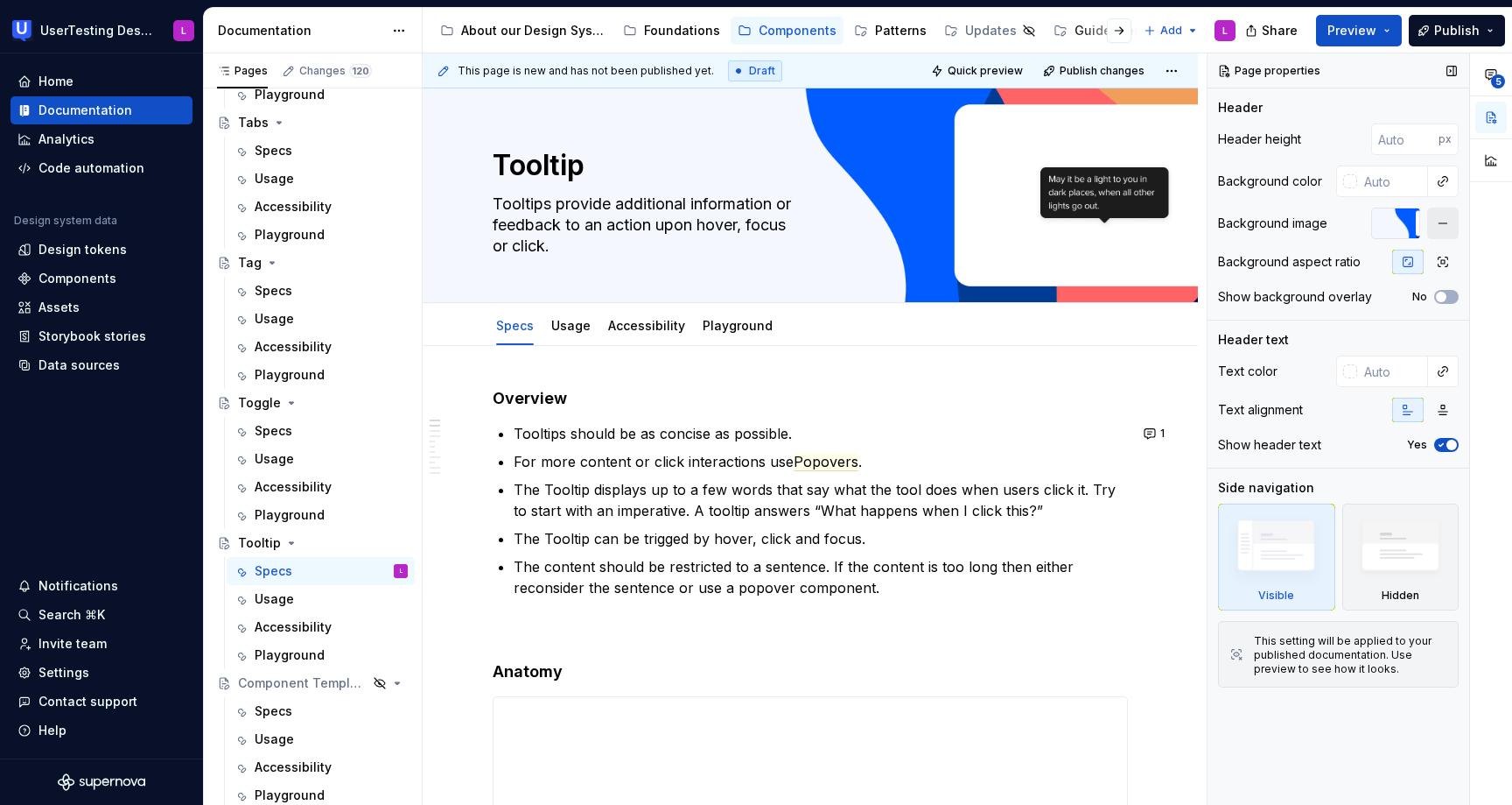
click at [1438, 227] on button "button" at bounding box center [1443, 223] width 31 height 31
type textarea "*"
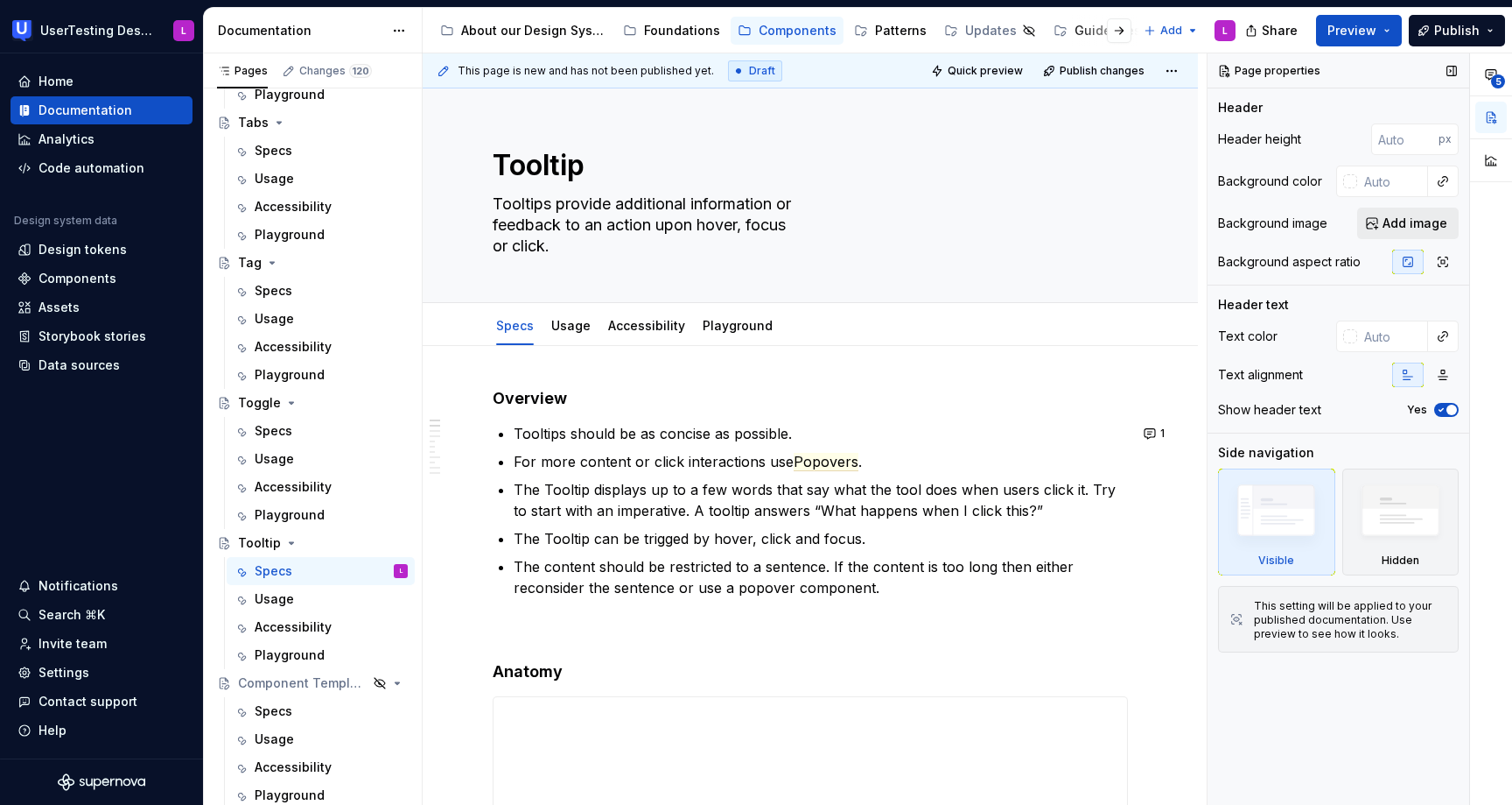
click at [1413, 224] on span "Add image" at bounding box center [1415, 224] width 65 height 18
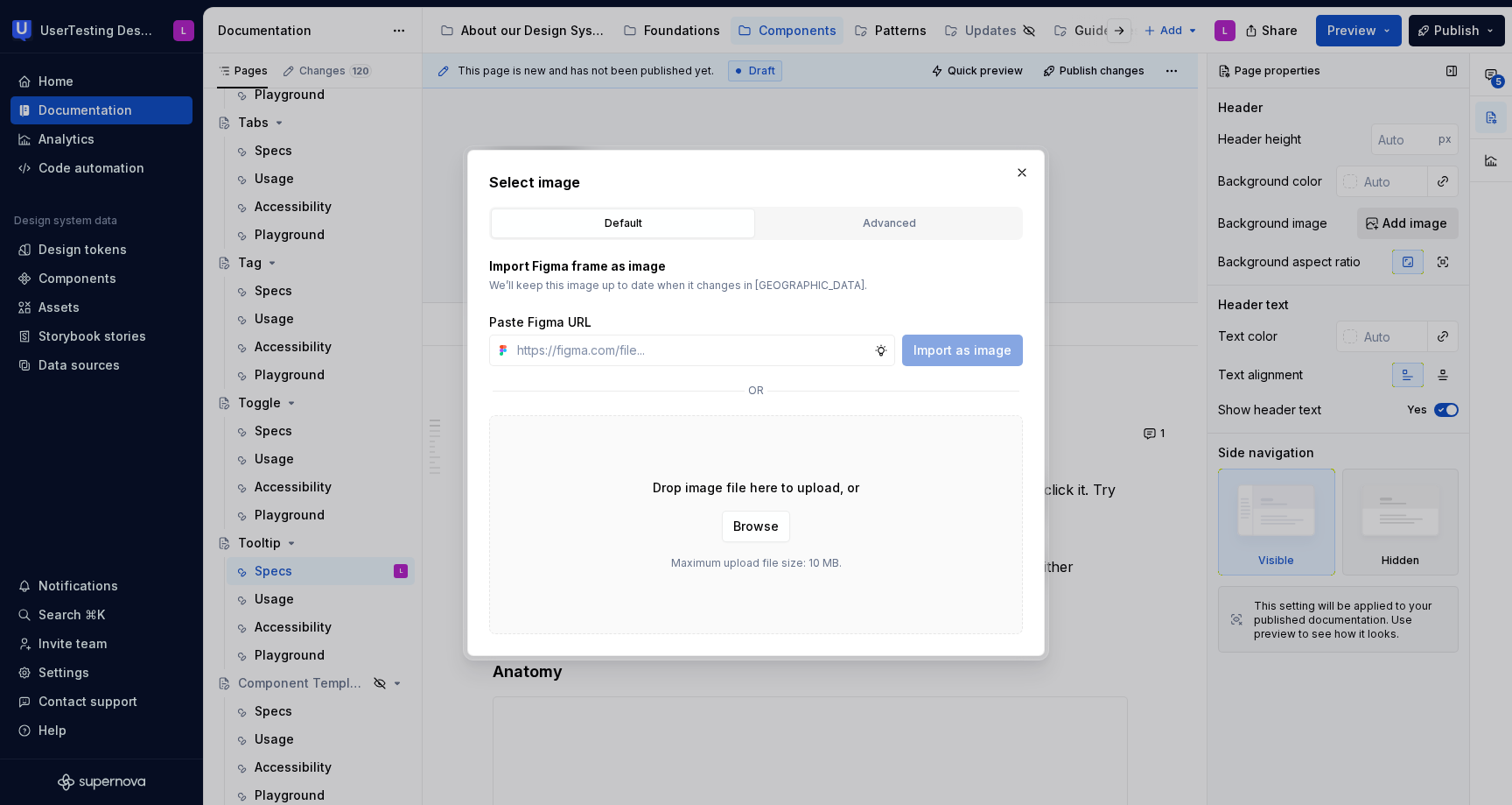
type input "[URL][DOMAIN_NAME]"
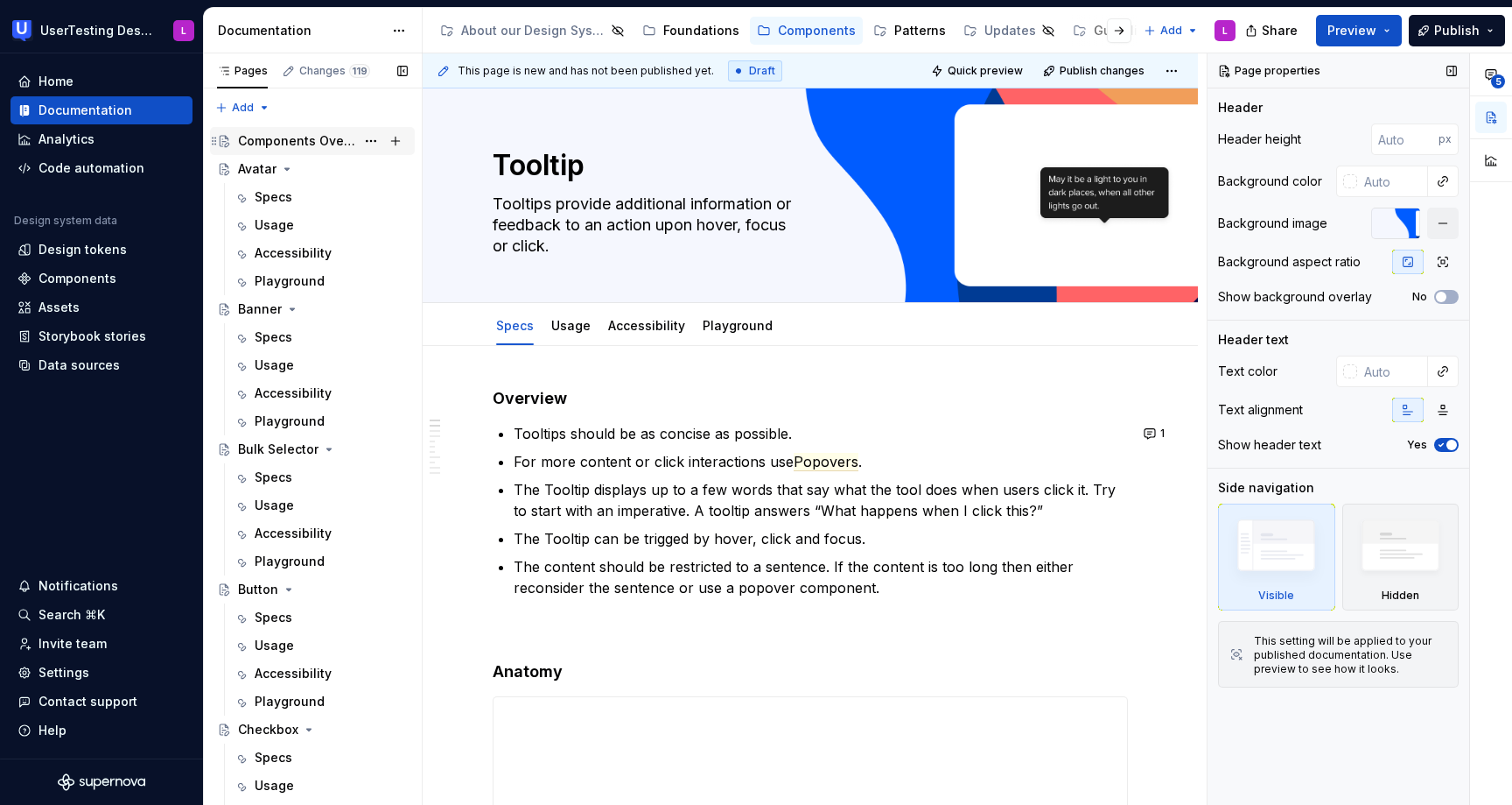
click at [328, 147] on div "Components Overview" at bounding box center [296, 141] width 117 height 18
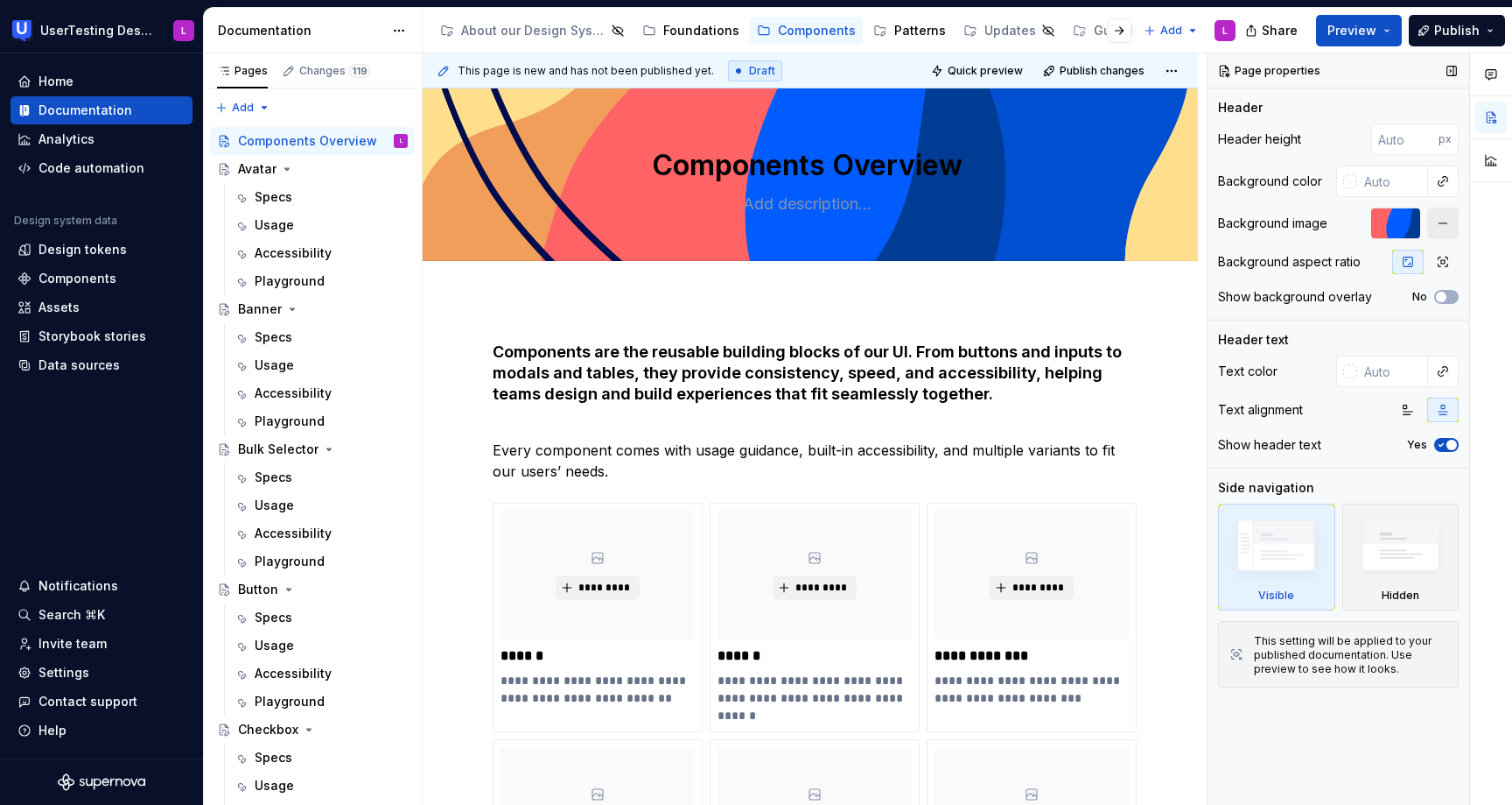
click at [1443, 226] on button "button" at bounding box center [1443, 223] width 31 height 31
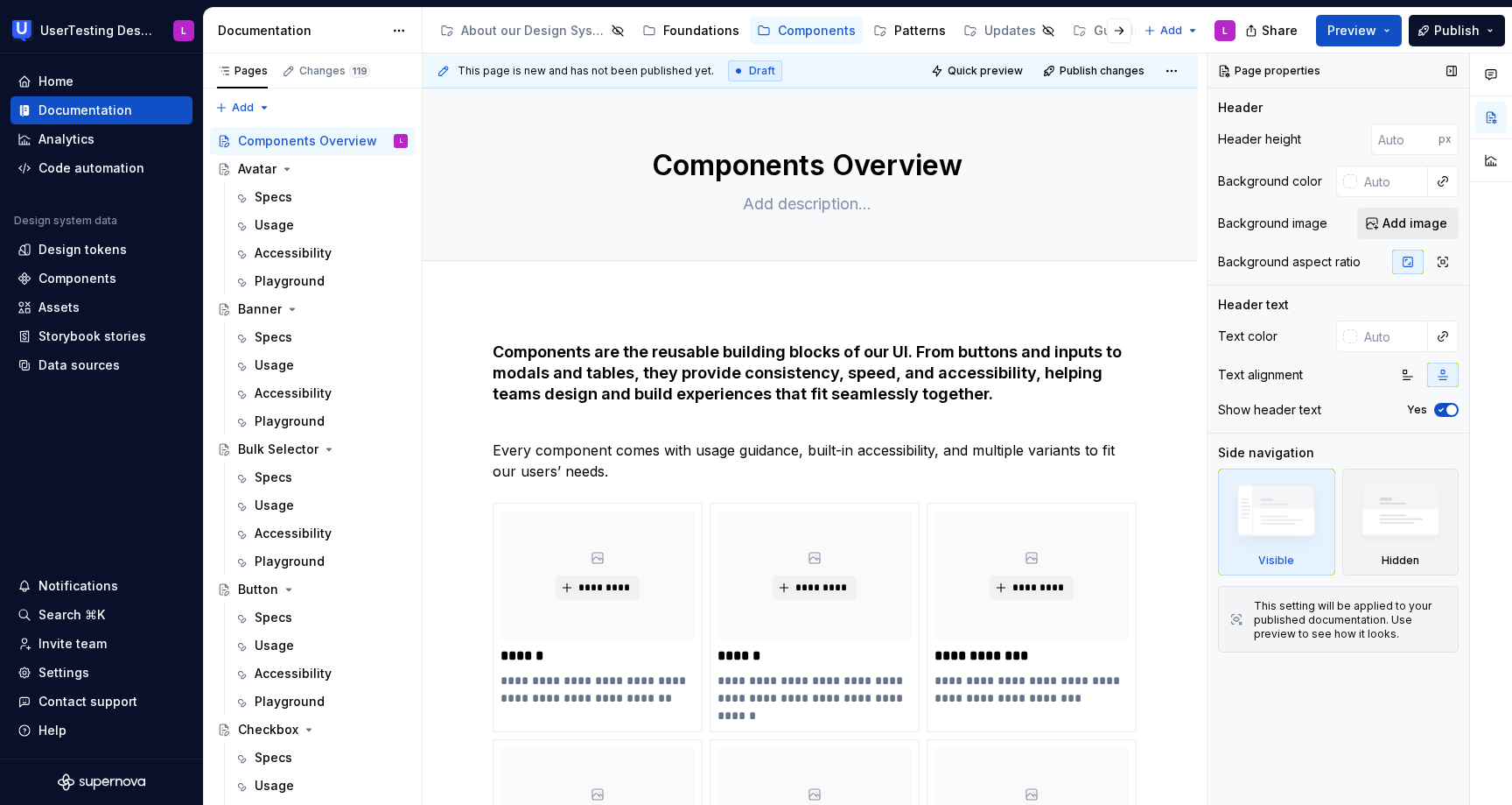
click at [1411, 223] on span "Add image" at bounding box center [1415, 224] width 65 height 18
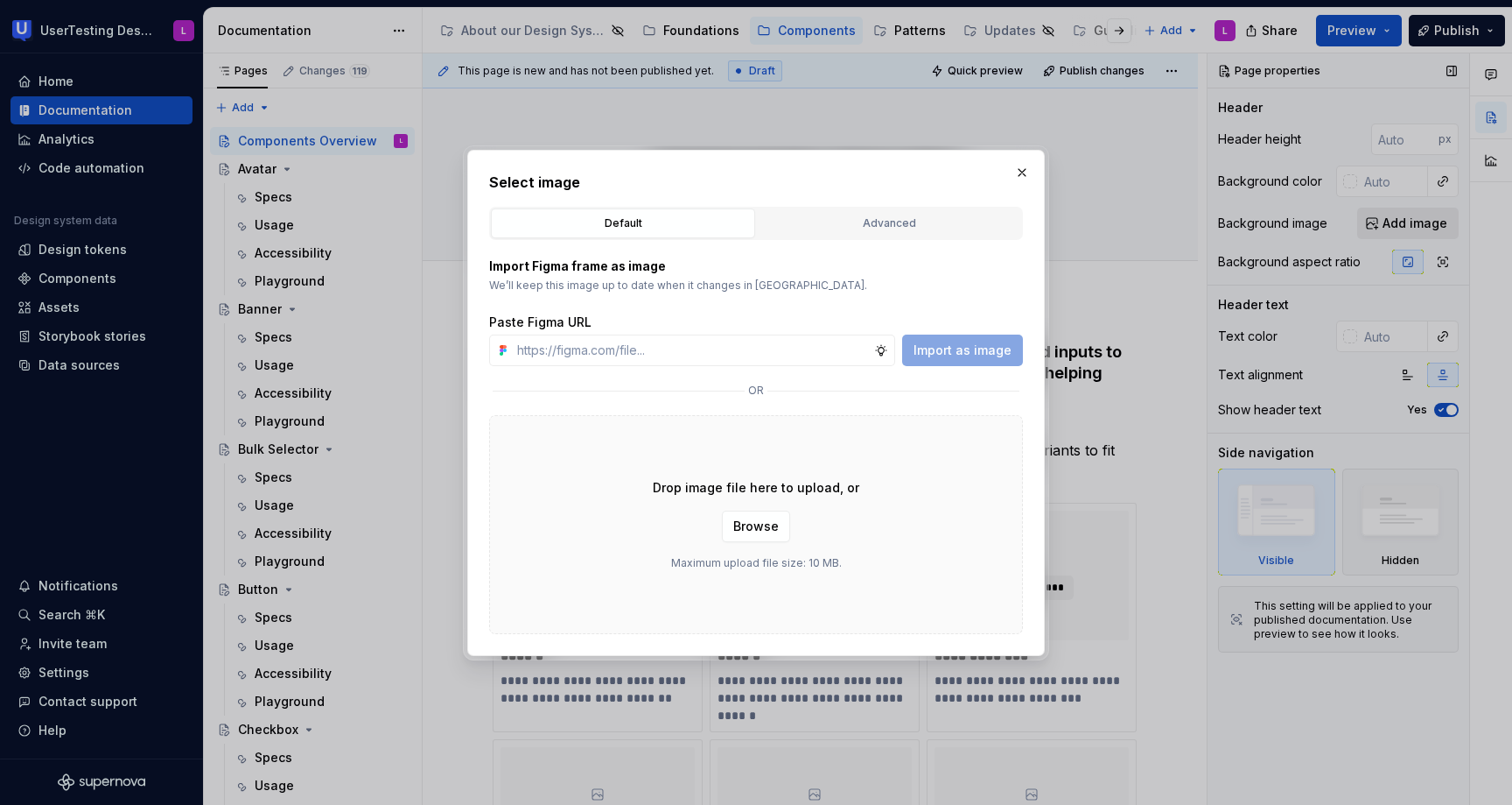
type textarea "*"
click at [840, 351] on input "text" at bounding box center [691, 350] width 364 height 31
type input "[URL][DOMAIN_NAME]"
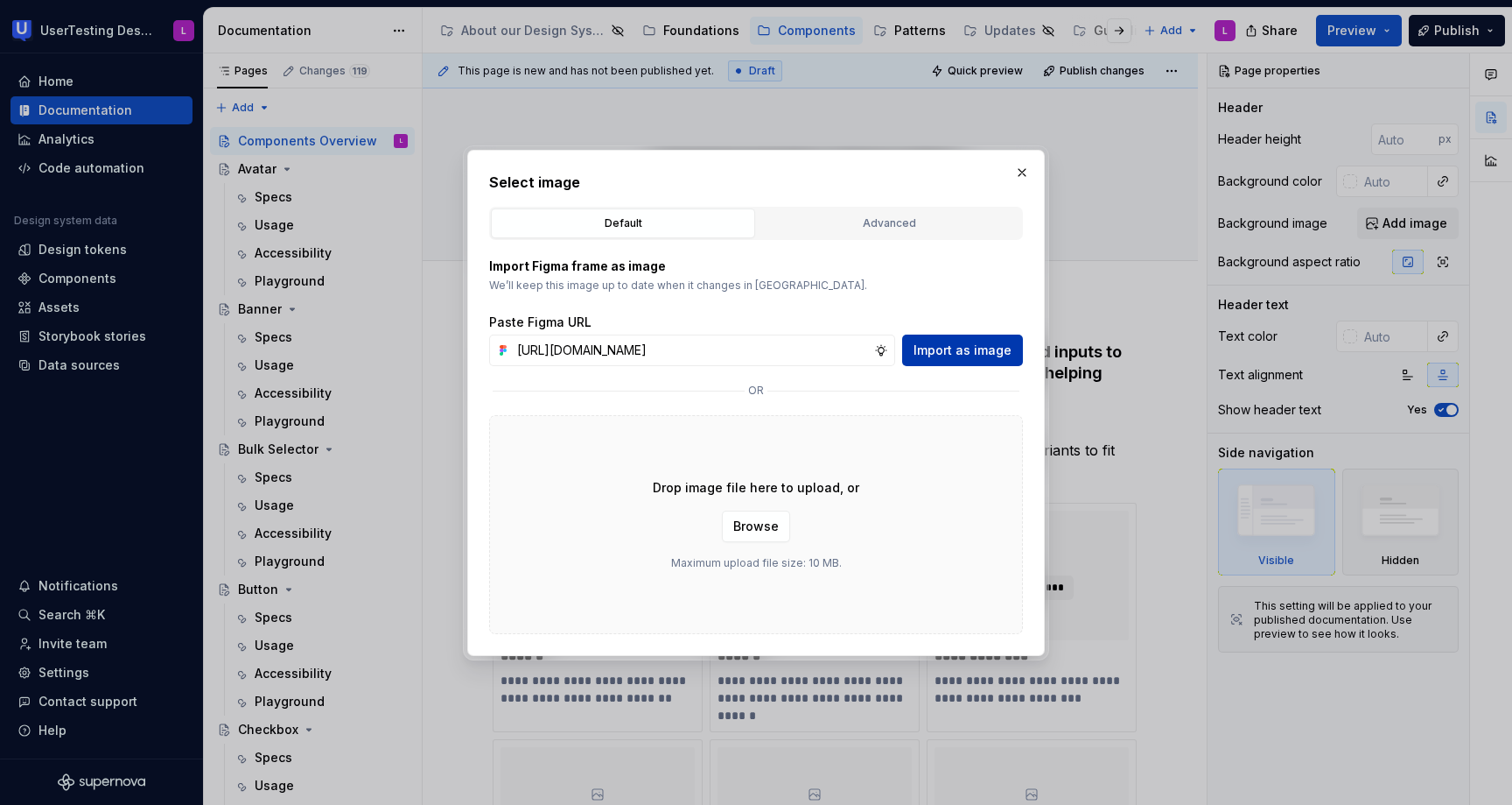
click at [988, 350] on span "Import as image" at bounding box center [963, 350] width 98 height 18
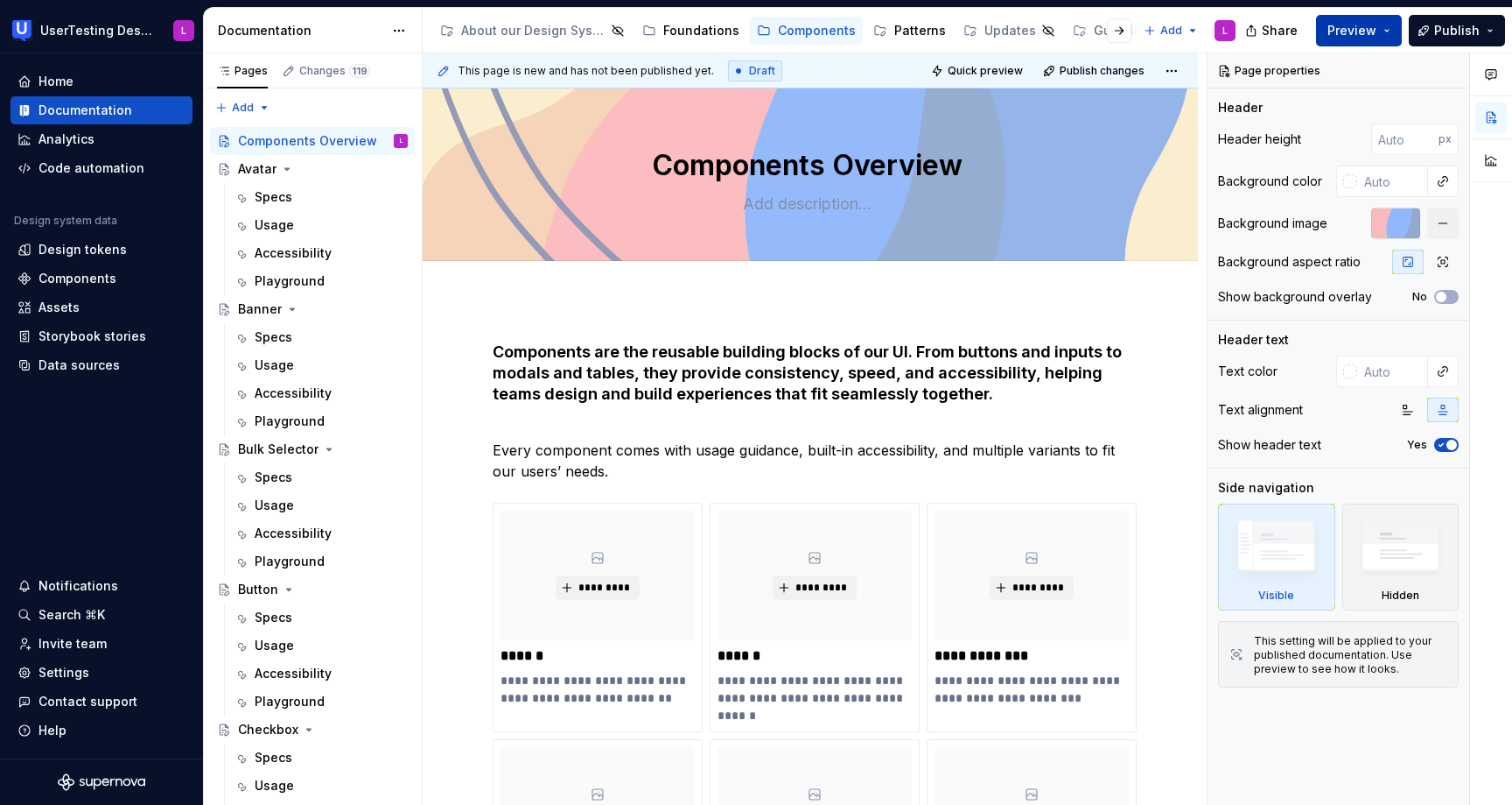
click at [1354, 23] on span "Preview" at bounding box center [1352, 31] width 49 height 18
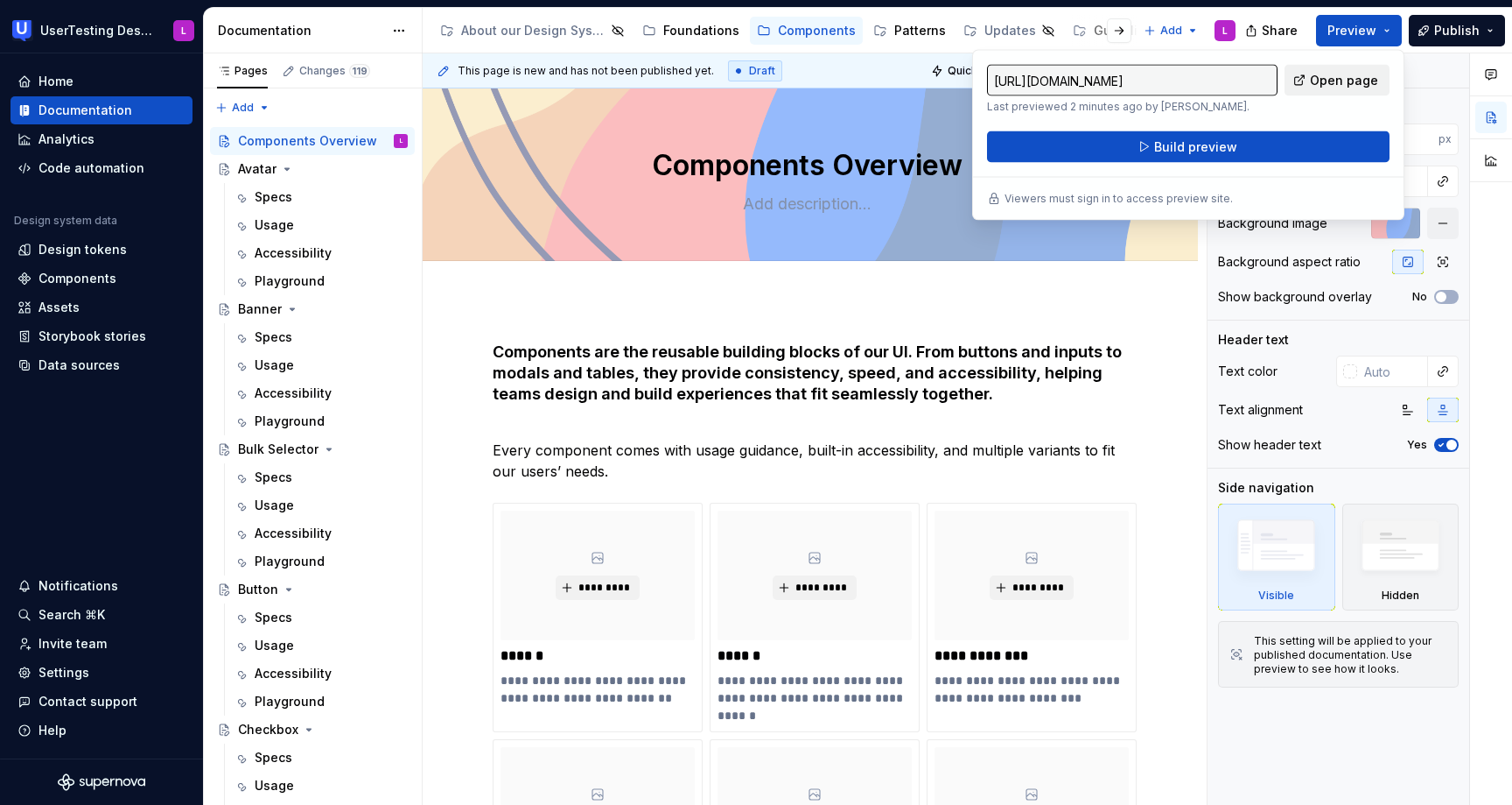
click at [1340, 85] on span "Open page" at bounding box center [1344, 81] width 69 height 18
click at [1250, 143] on button "Build preview" at bounding box center [1188, 146] width 402 height 31
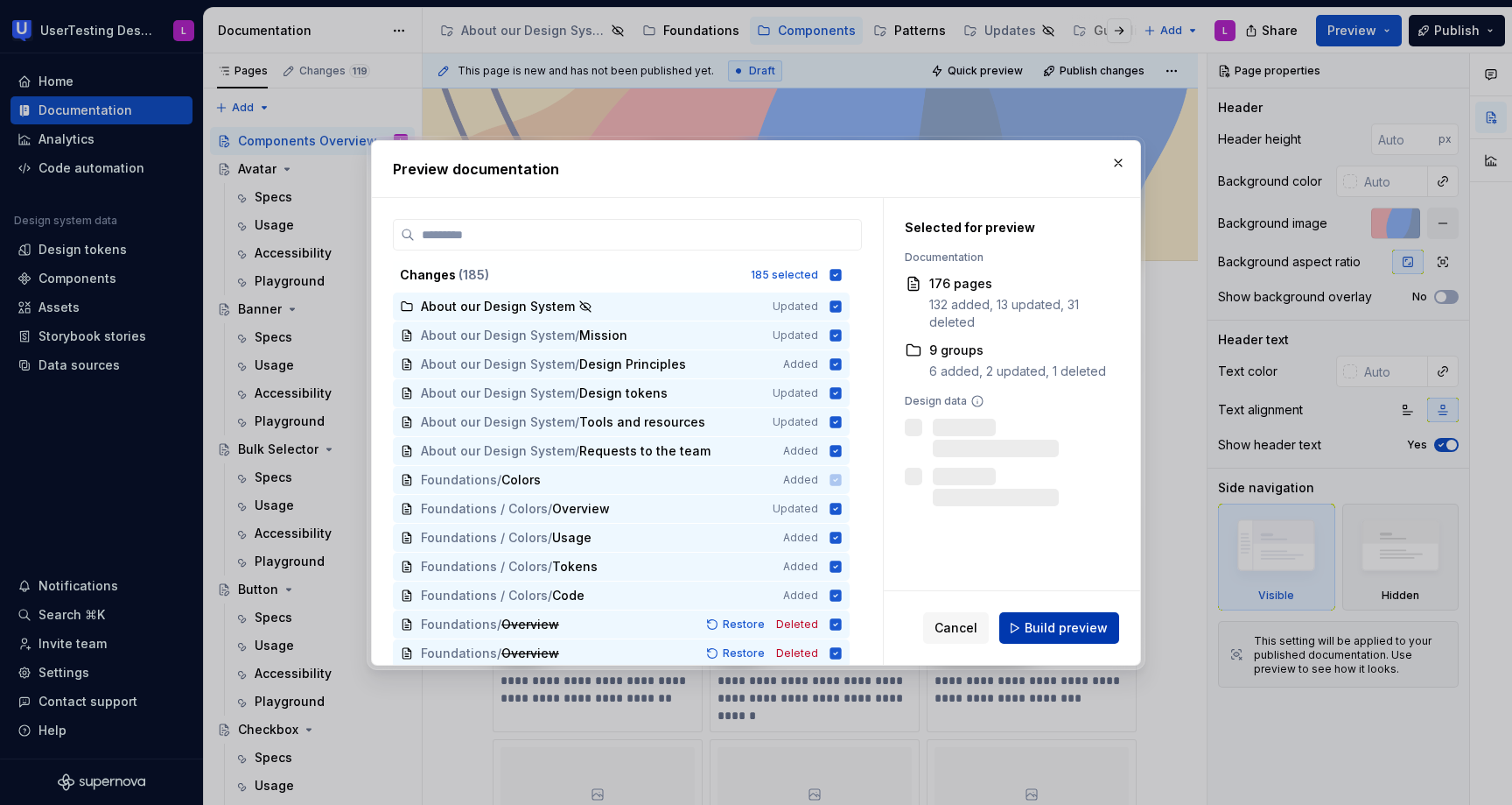
click at [1071, 614] on button "Build preview" at bounding box center [1059, 627] width 120 height 31
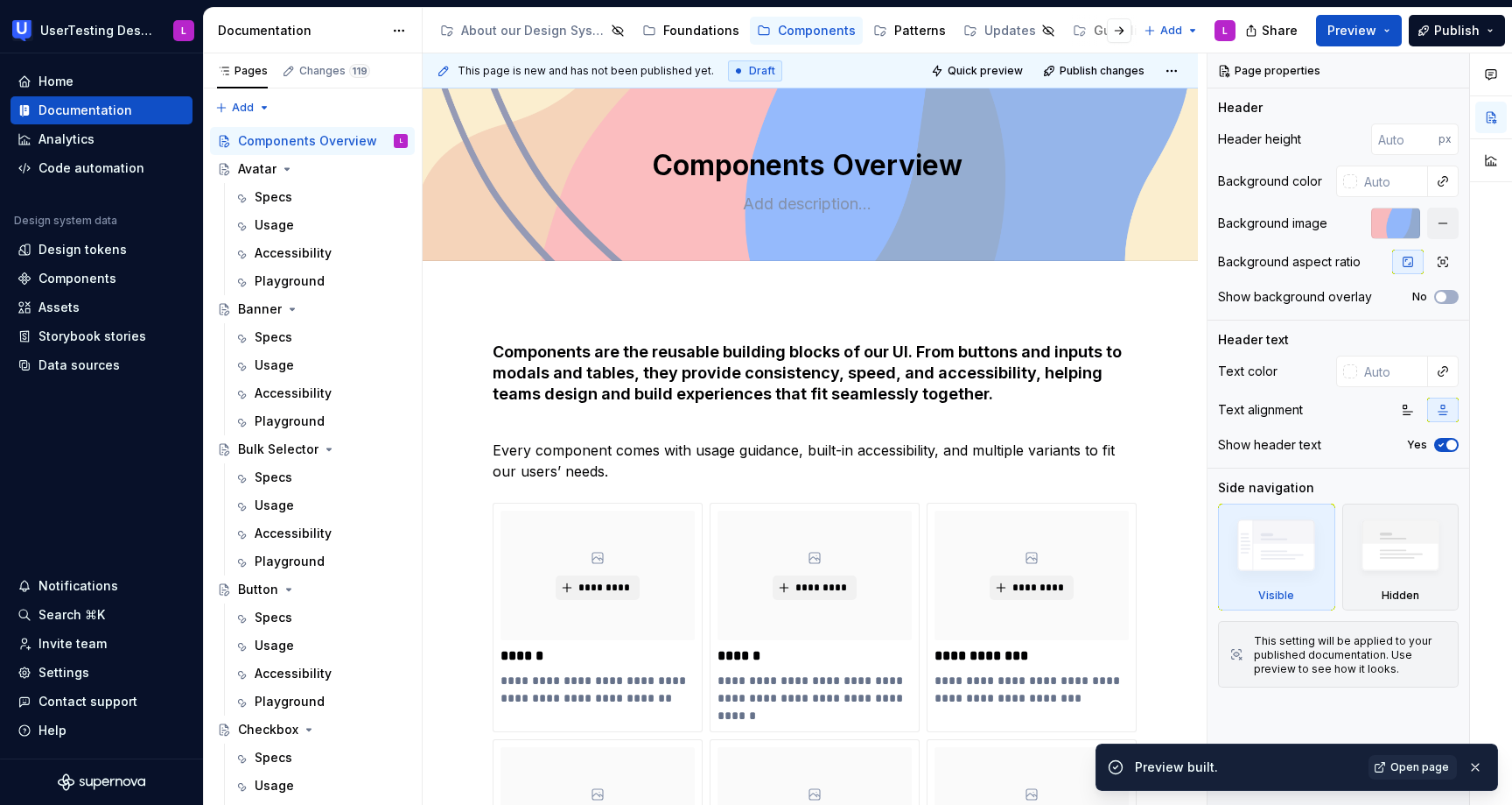
click at [1427, 768] on span "Open page" at bounding box center [1419, 768] width 59 height 14
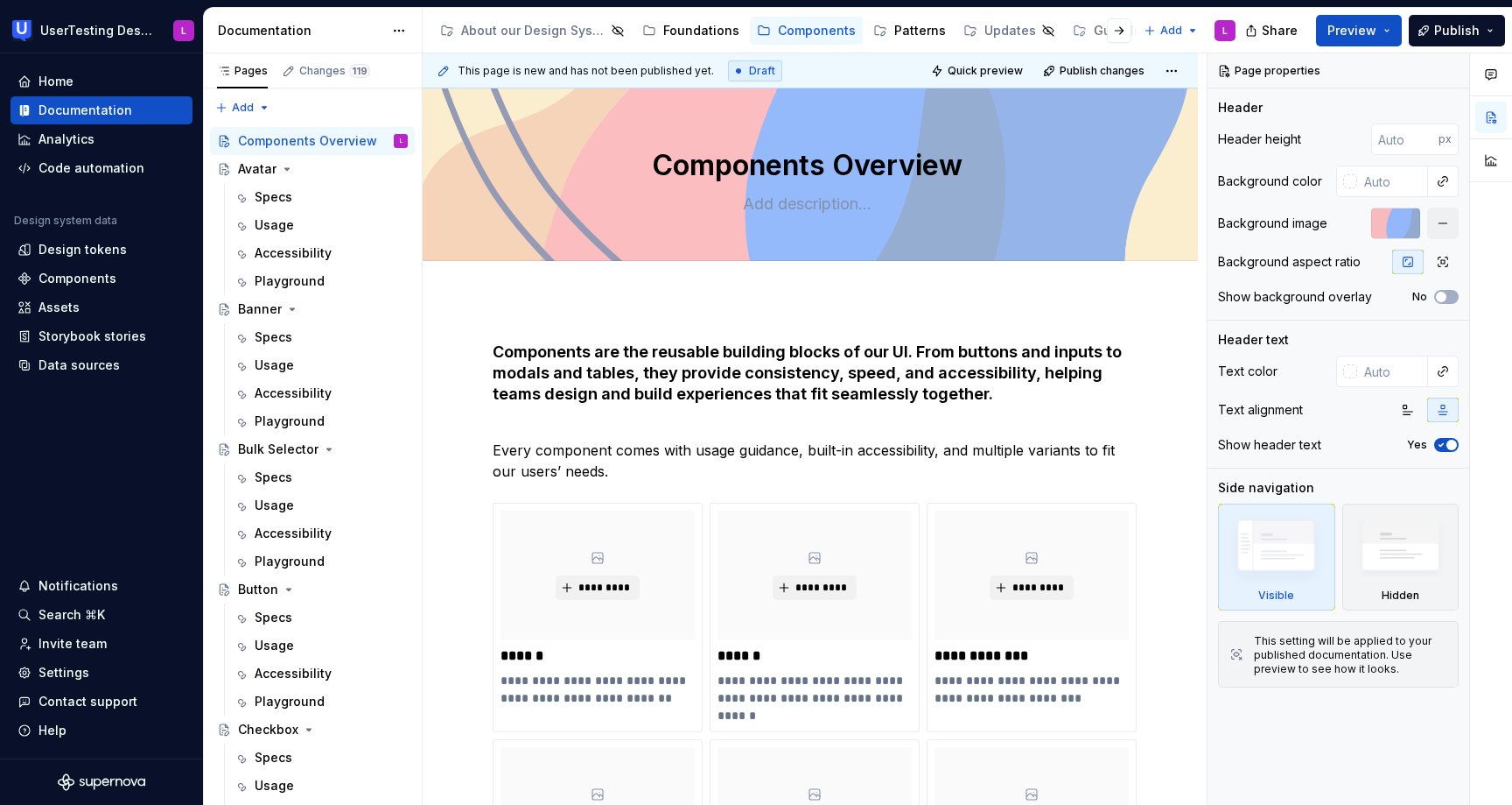
click at [1088, 38] on div at bounding box center [1105, 30] width 67 height 31
click at [1092, 29] on div at bounding box center [1105, 30] width 67 height 31
click at [1095, 22] on div at bounding box center [1105, 30] width 67 height 31
click at [1121, 35] on button "button" at bounding box center [1120, 31] width 25 height 25
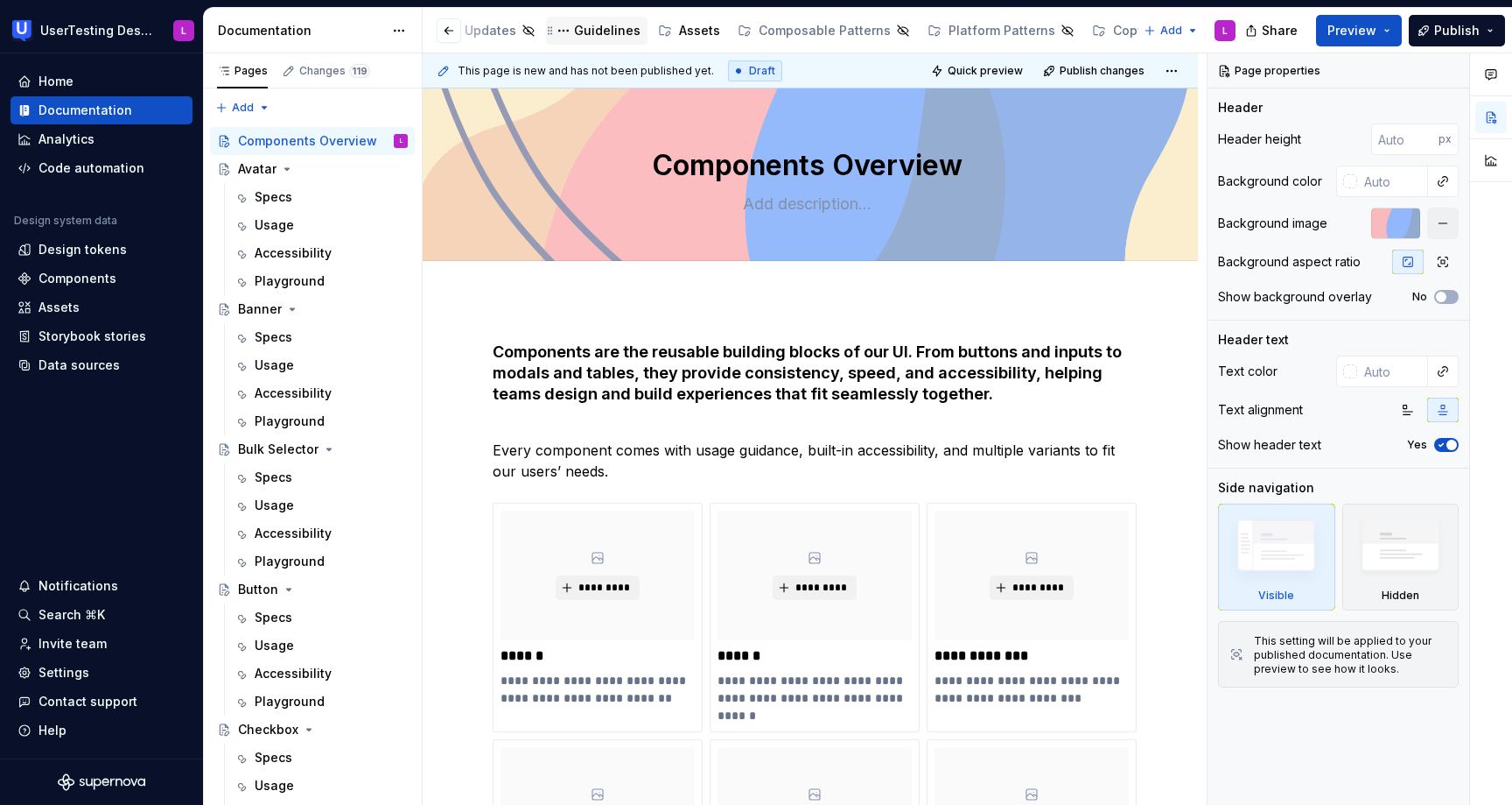
click at [592, 30] on div "Guidelines" at bounding box center [607, 31] width 67 height 18
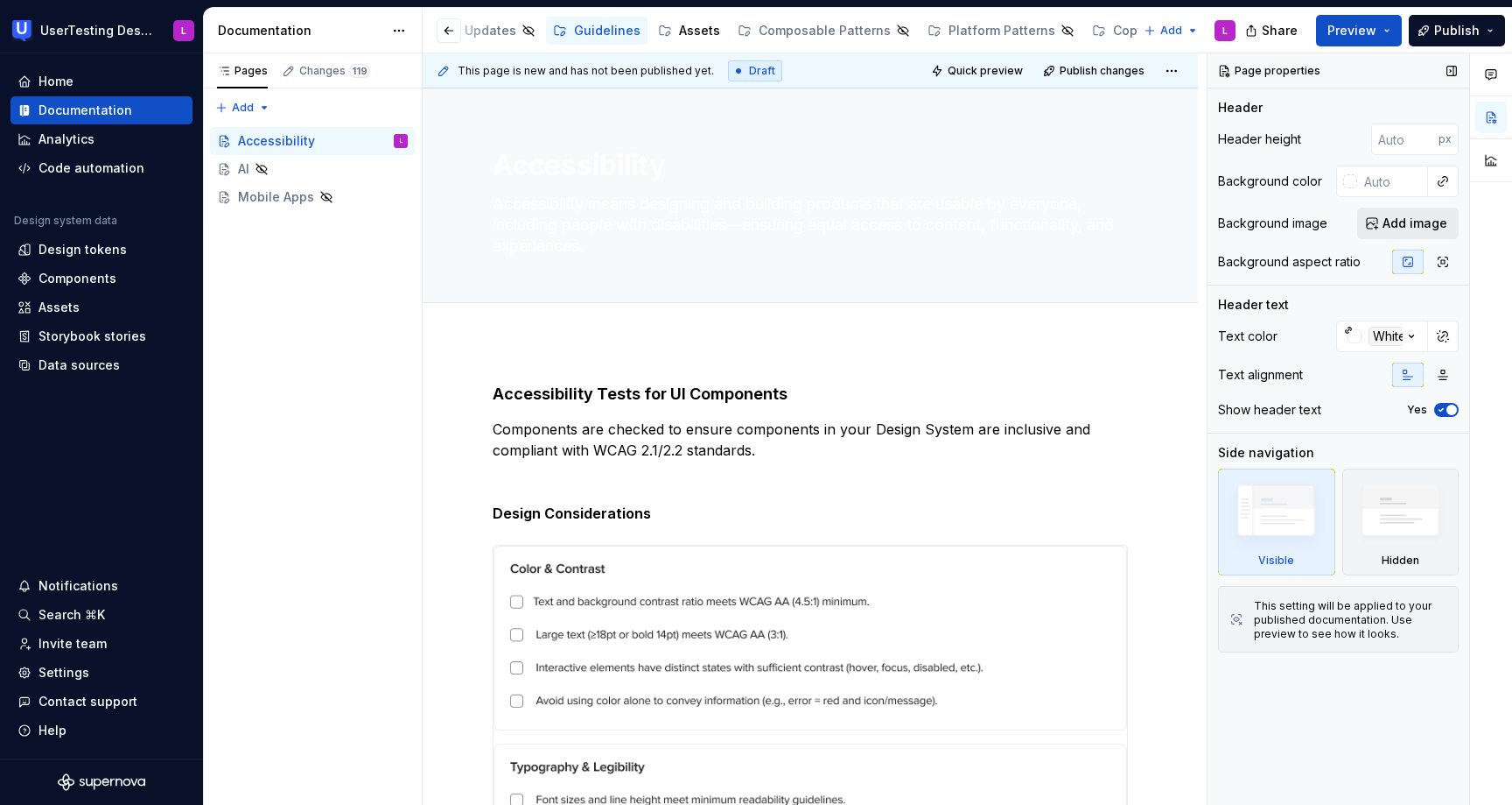
type textarea "*"
click at [1442, 224] on span "Add image" at bounding box center [1415, 224] width 65 height 18
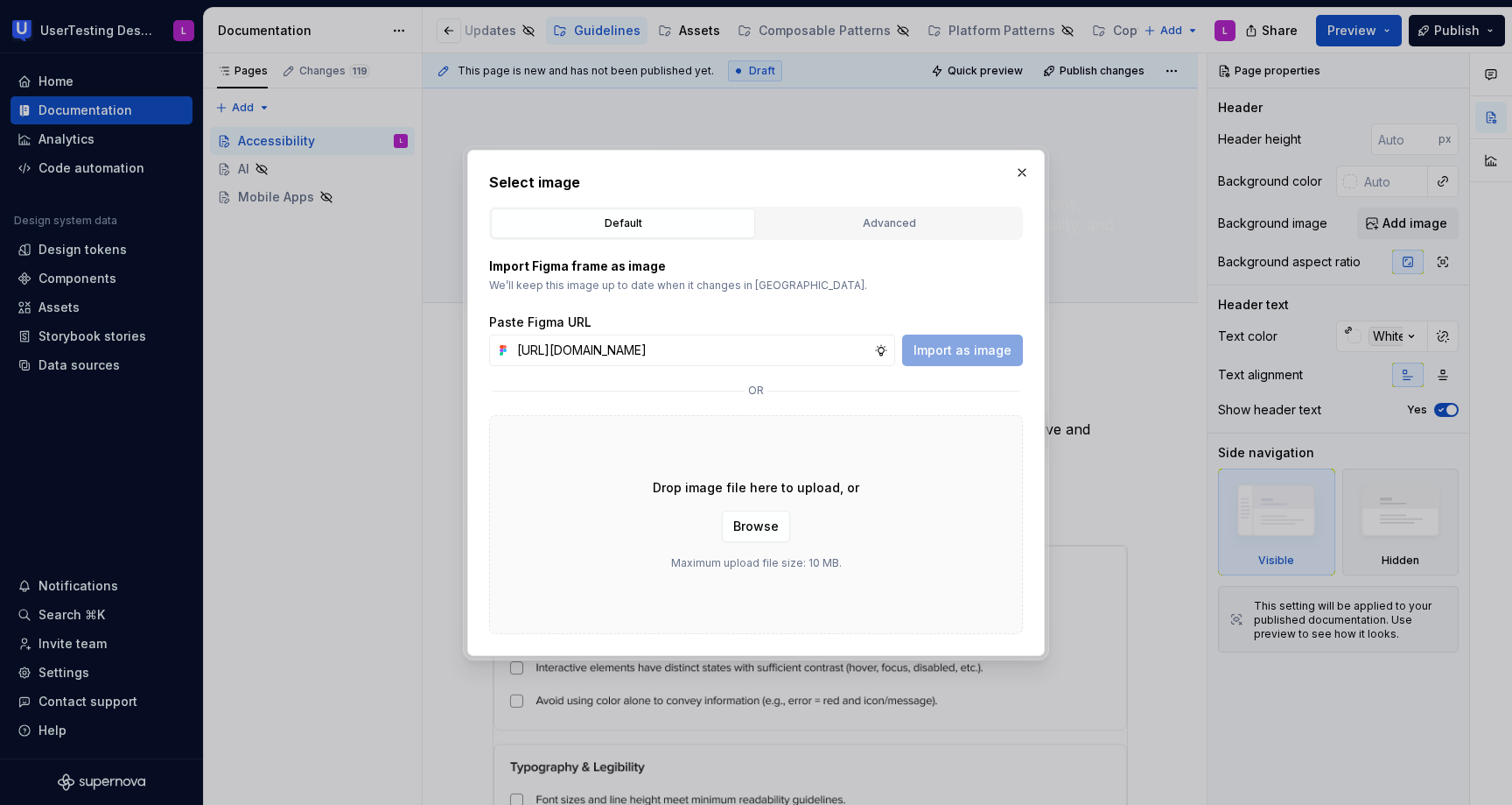
scroll to position [0, 437]
type input "[URL][DOMAIN_NAME]"
click at [954, 354] on span "Import as image" at bounding box center [963, 350] width 98 height 18
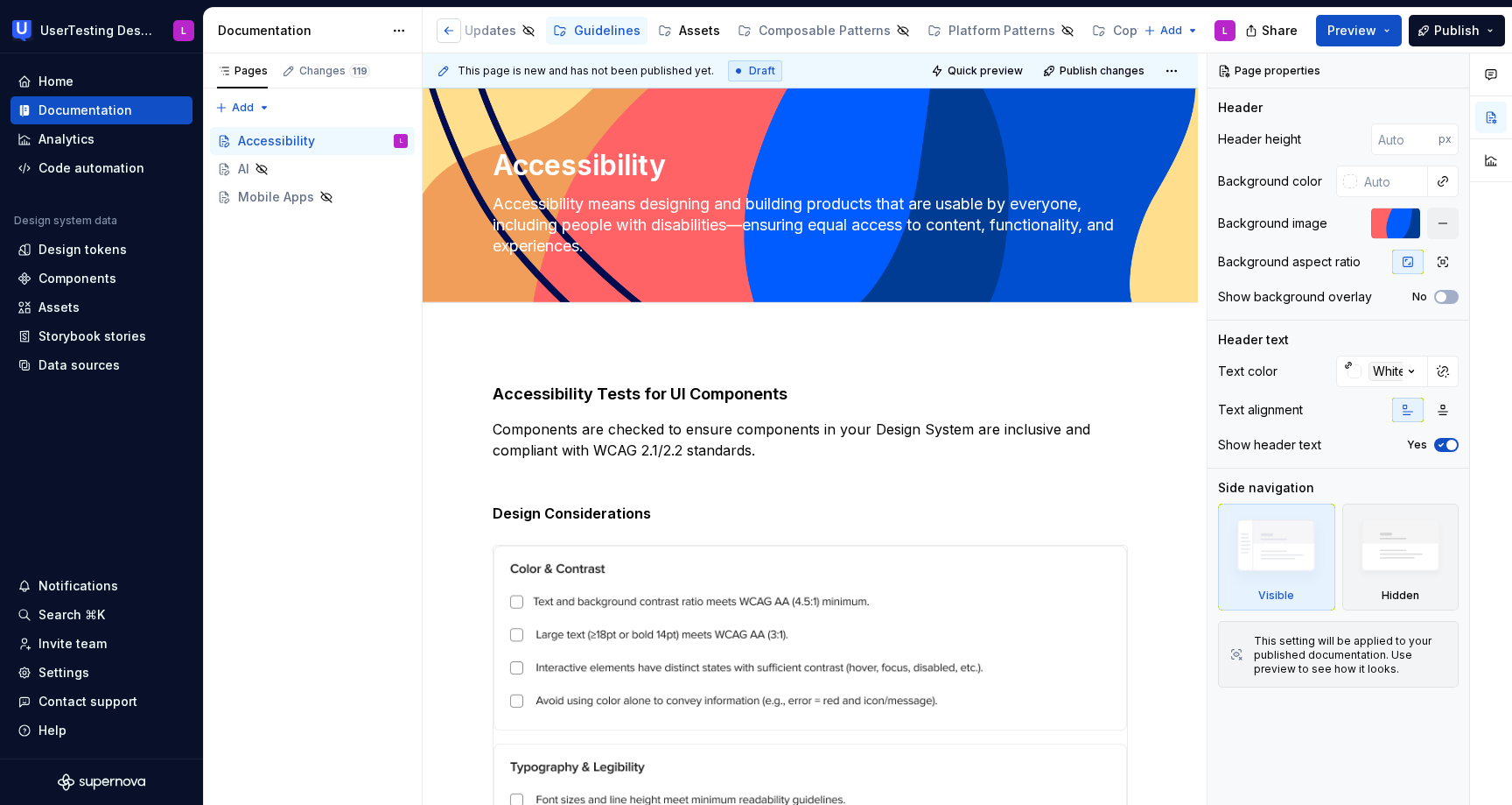
click at [448, 29] on button "button" at bounding box center [449, 31] width 25 height 25
click at [829, 36] on div "Components" at bounding box center [817, 31] width 78 height 18
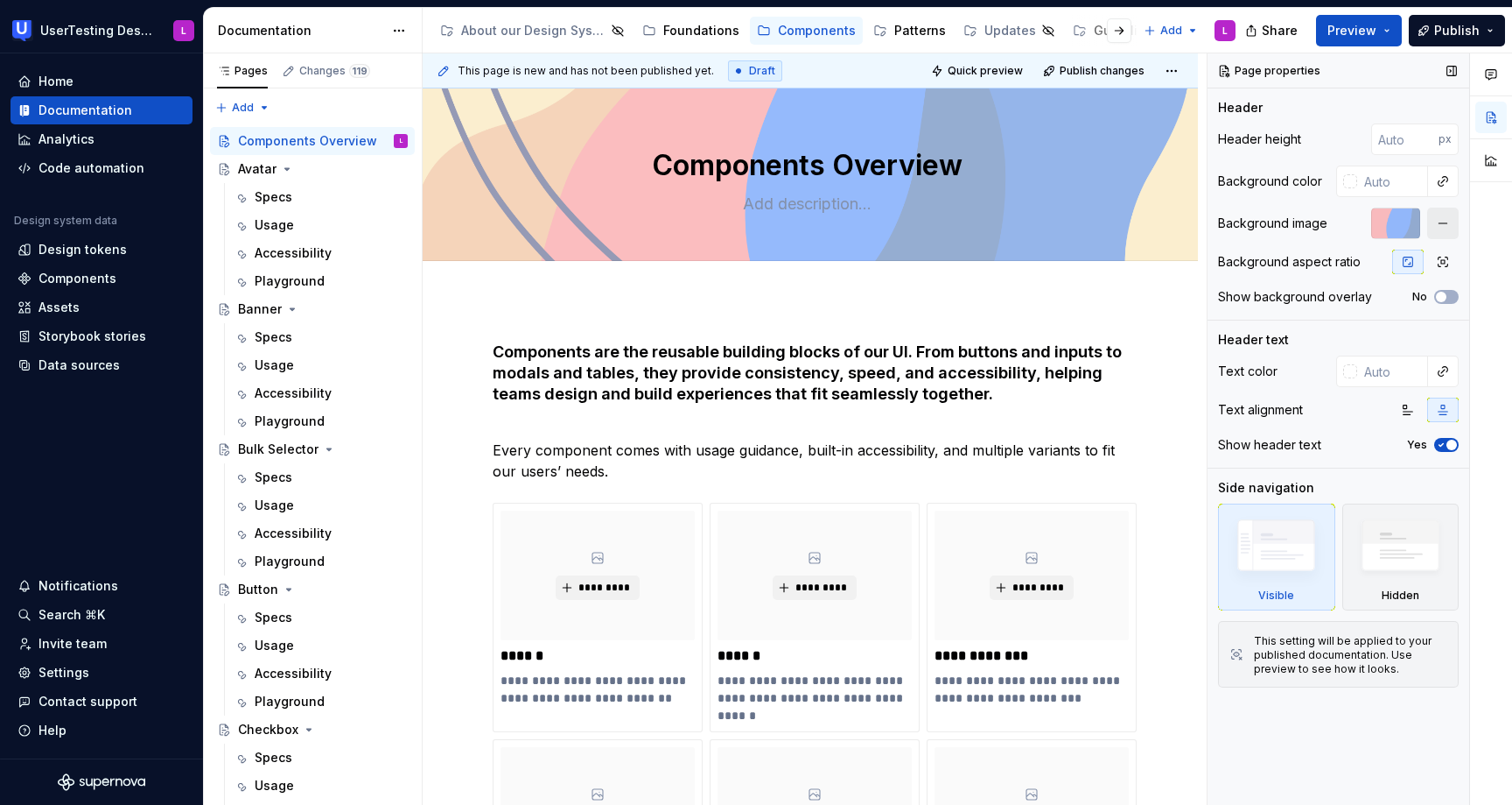
click at [1446, 229] on button "button" at bounding box center [1443, 223] width 31 height 31
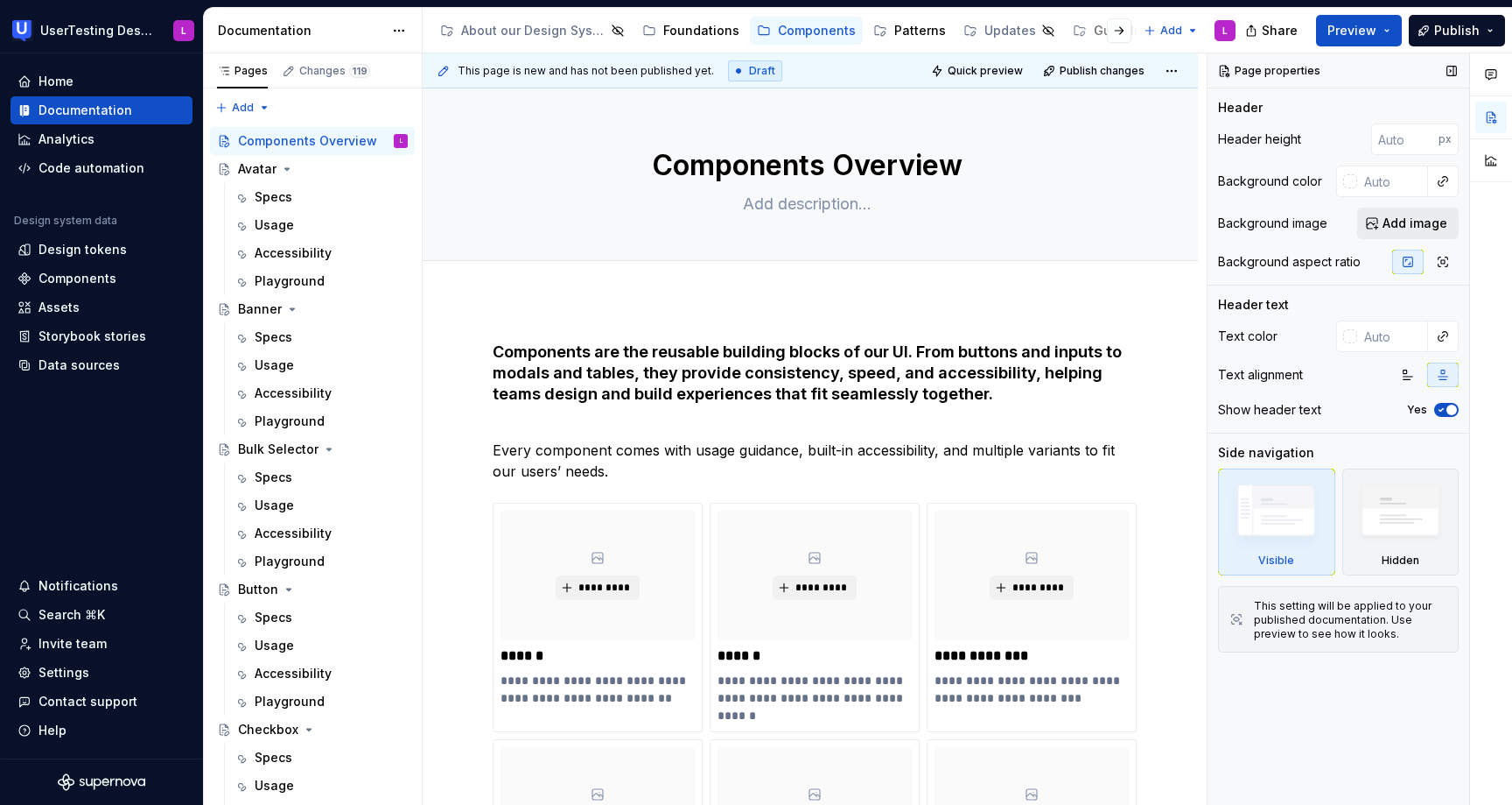
click at [1399, 225] on span "Add image" at bounding box center [1415, 224] width 65 height 18
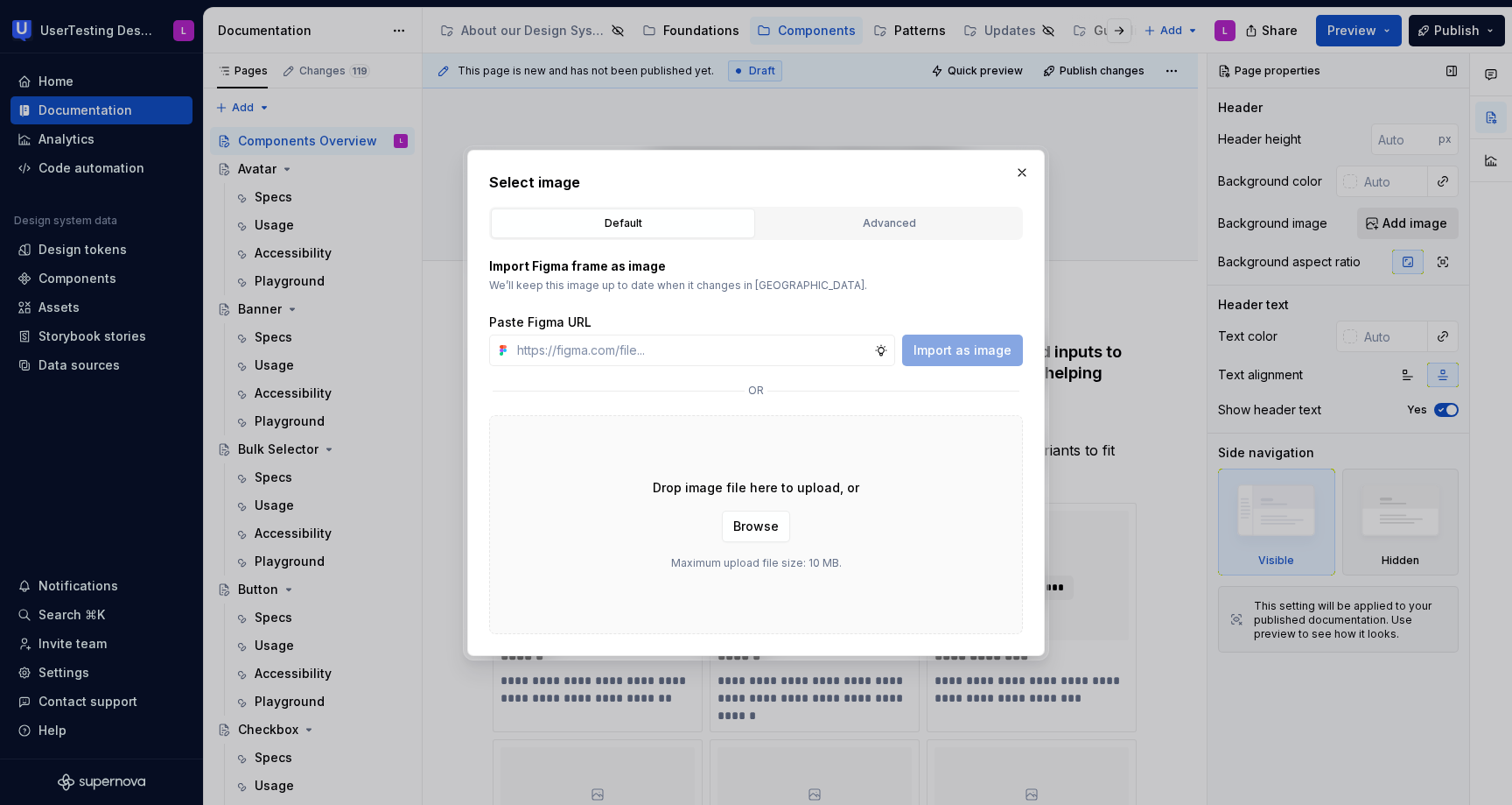
type textarea "*"
type input "[URL][DOMAIN_NAME]"
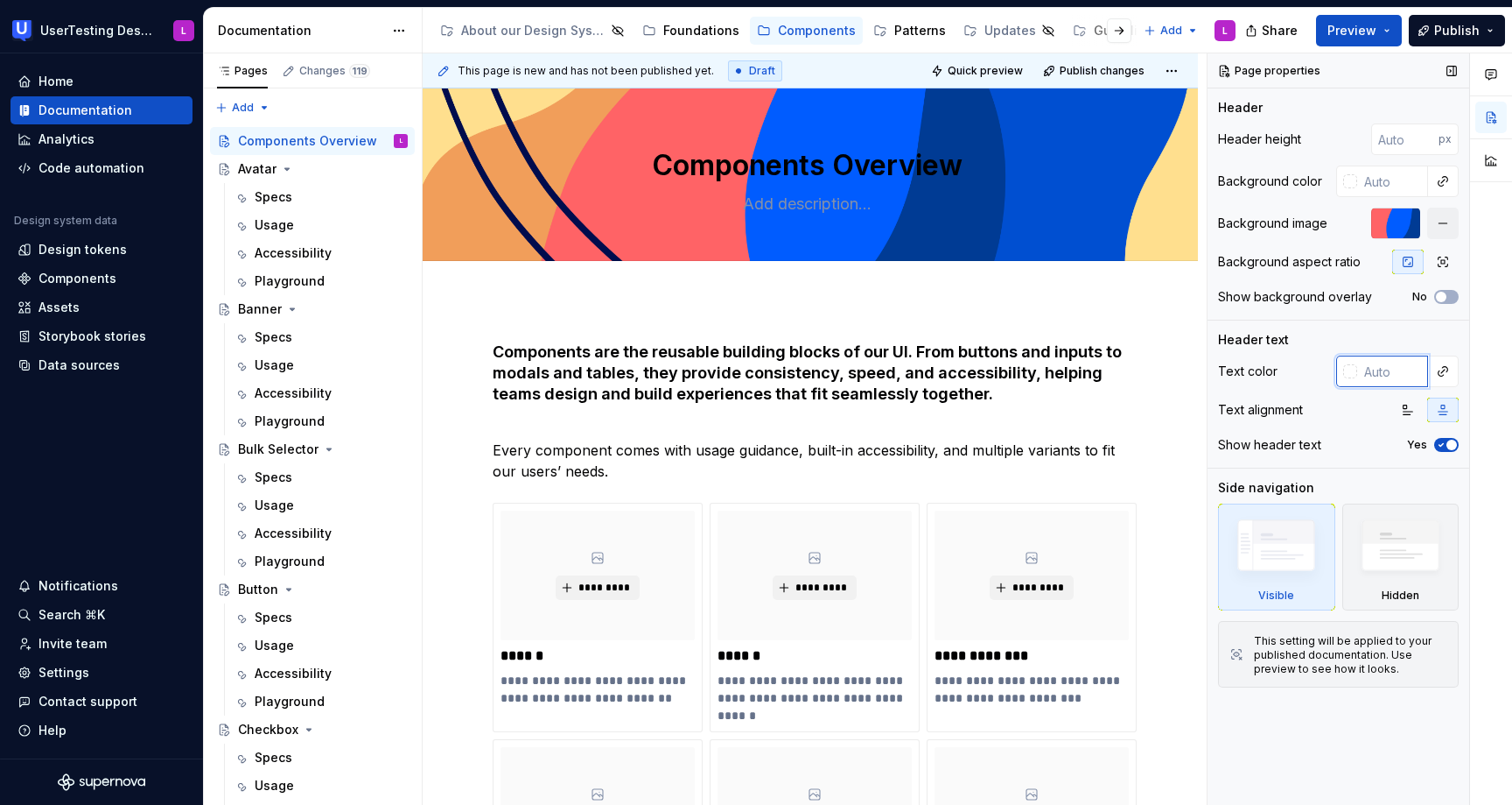
click at [1364, 369] on input "text" at bounding box center [1393, 370] width 71 height 31
click at [1454, 367] on button "button" at bounding box center [1443, 371] width 25 height 25
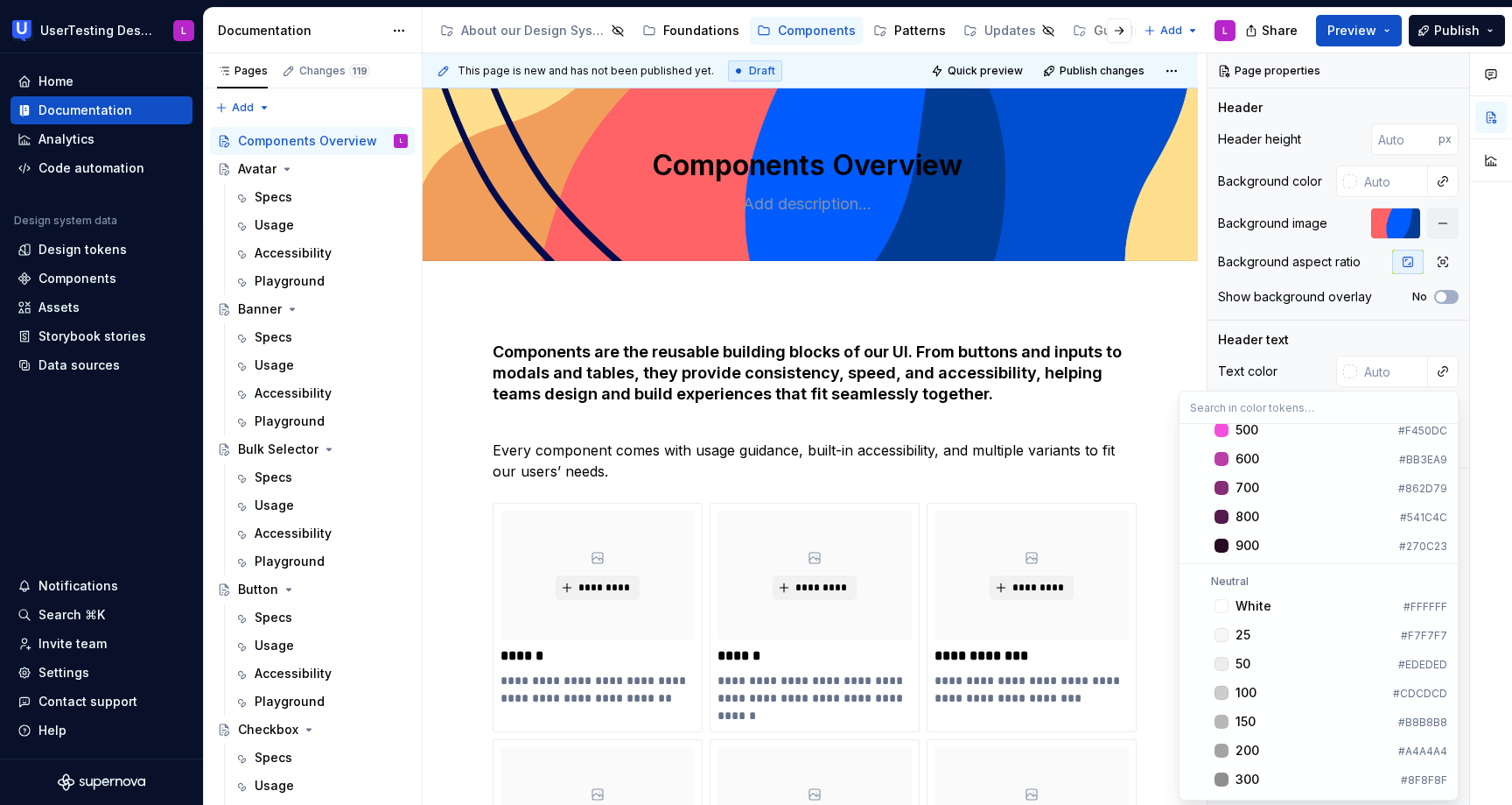
scroll to position [1782, 0]
click at [1219, 583] on div "Suggestions" at bounding box center [1222, 583] width 14 height 14
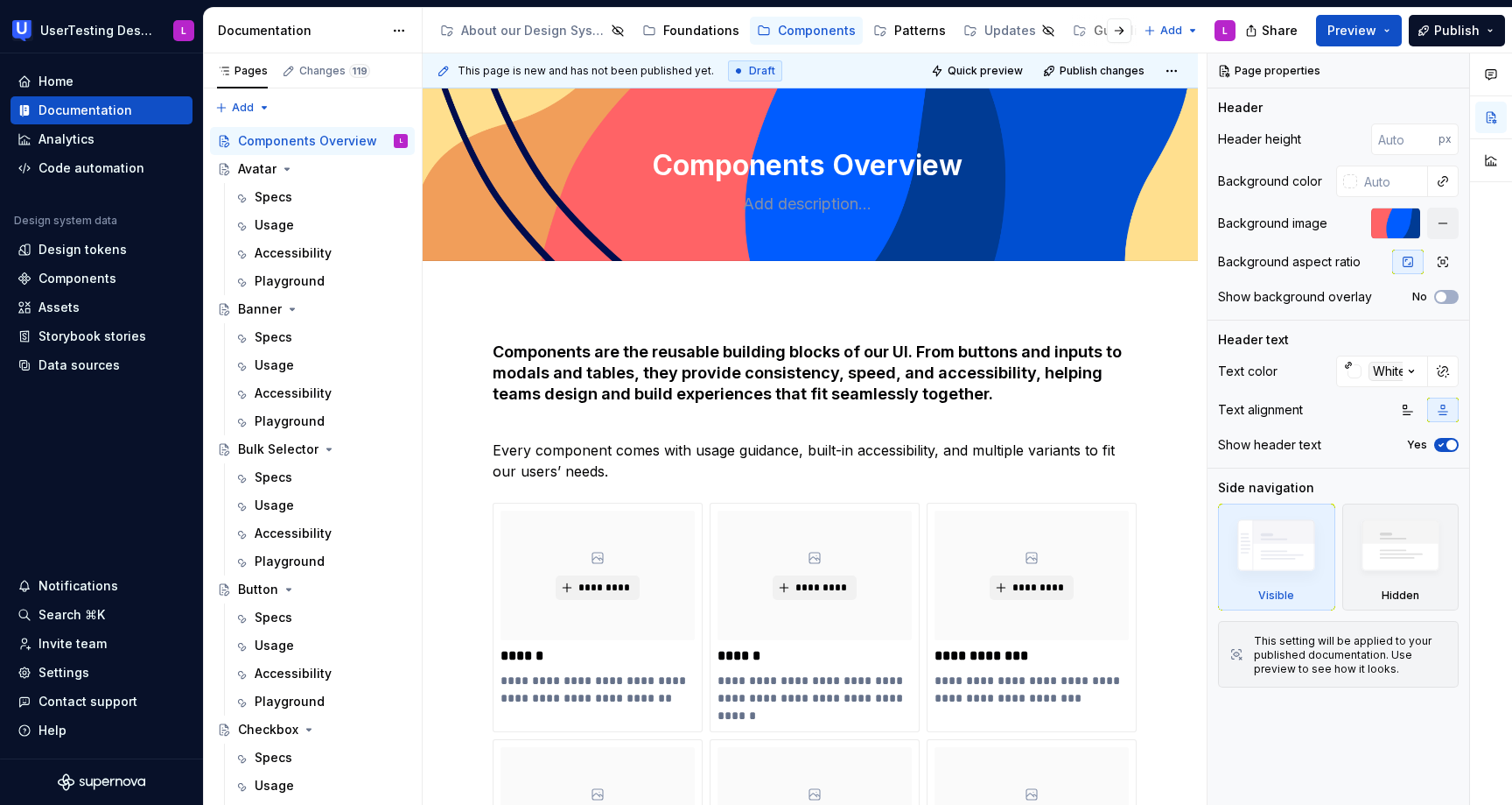
click at [1093, 38] on div at bounding box center [1105, 30] width 67 height 31
click at [1120, 32] on button "button" at bounding box center [1120, 31] width 25 height 25
click at [590, 31] on div "Guidelines" at bounding box center [607, 31] width 67 height 18
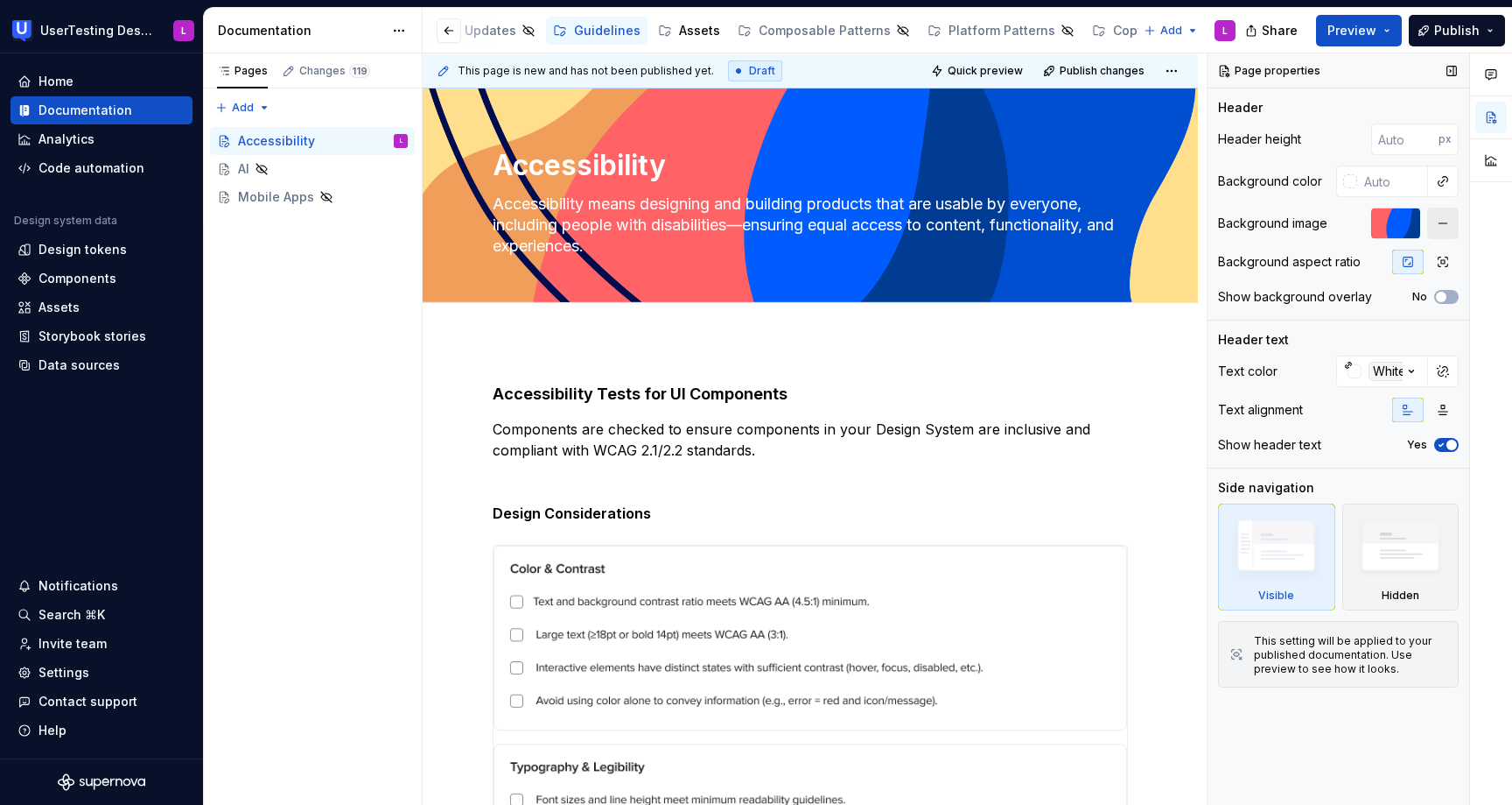
click at [1451, 224] on button "button" at bounding box center [1443, 223] width 31 height 31
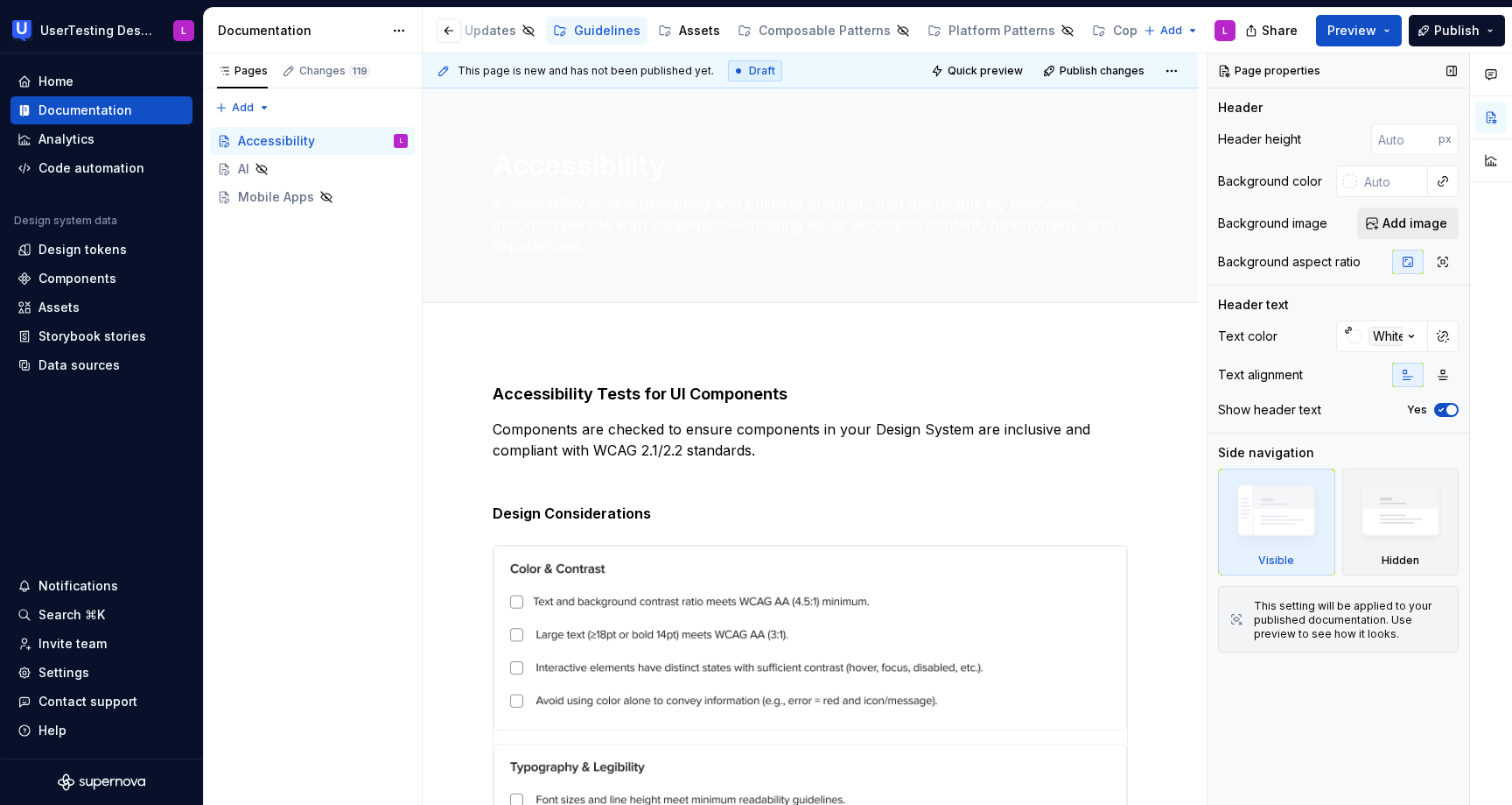
click at [1417, 222] on span "Add image" at bounding box center [1415, 224] width 65 height 18
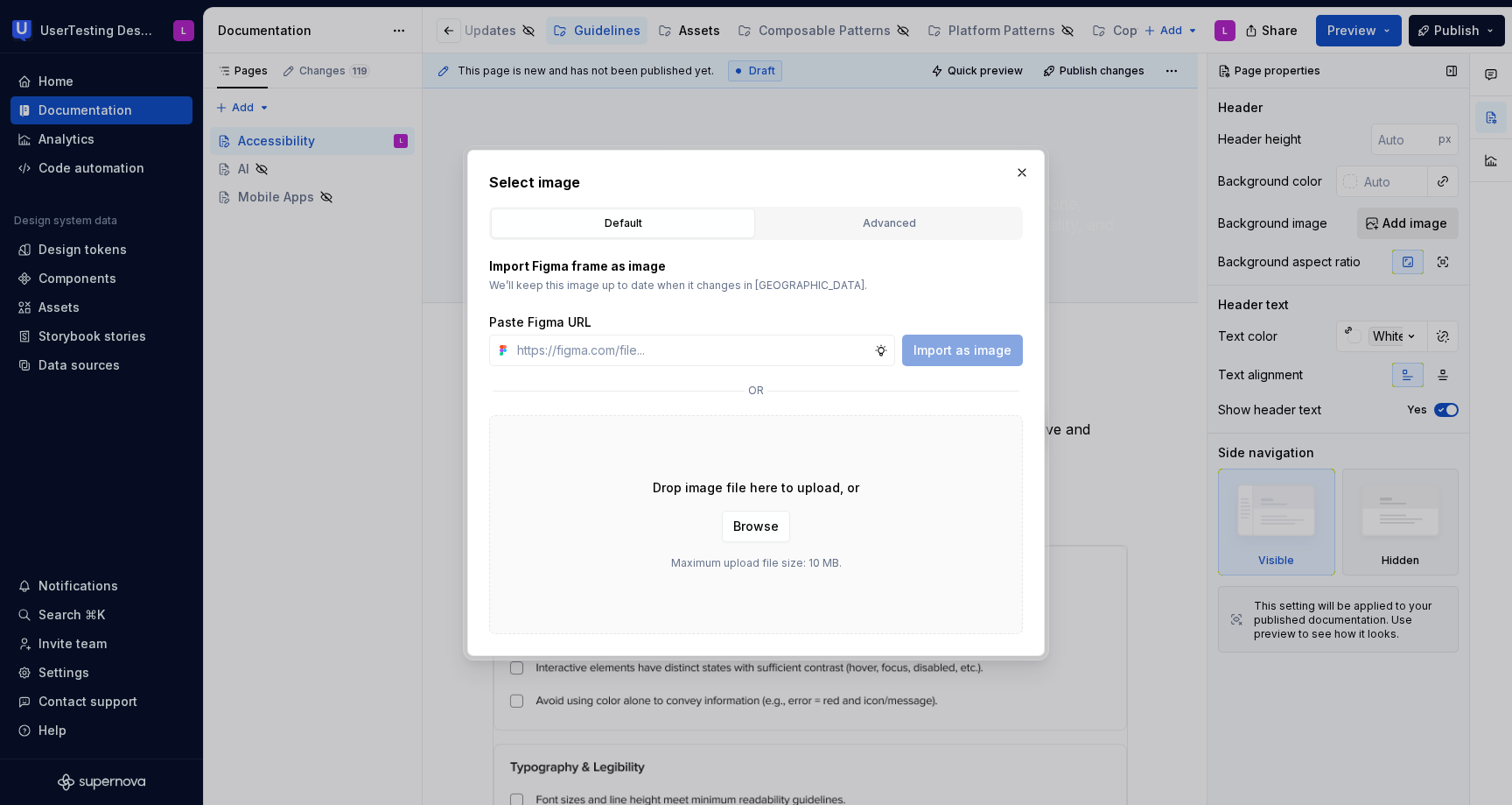
type textarea "*"
type input "[URL][DOMAIN_NAME]"
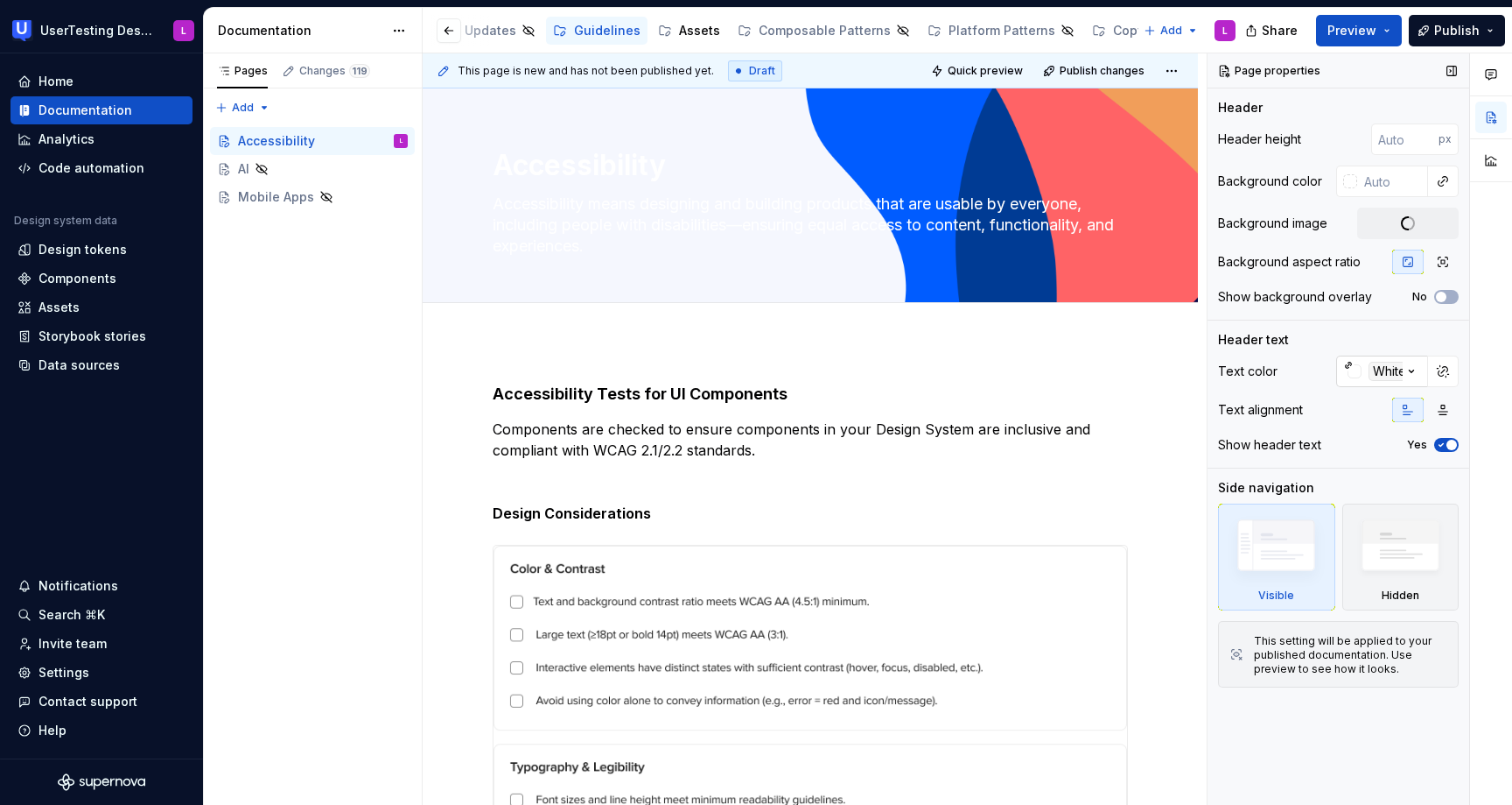
type textarea "*"
click at [1372, 366] on div "White" at bounding box center [1389, 371] width 42 height 20
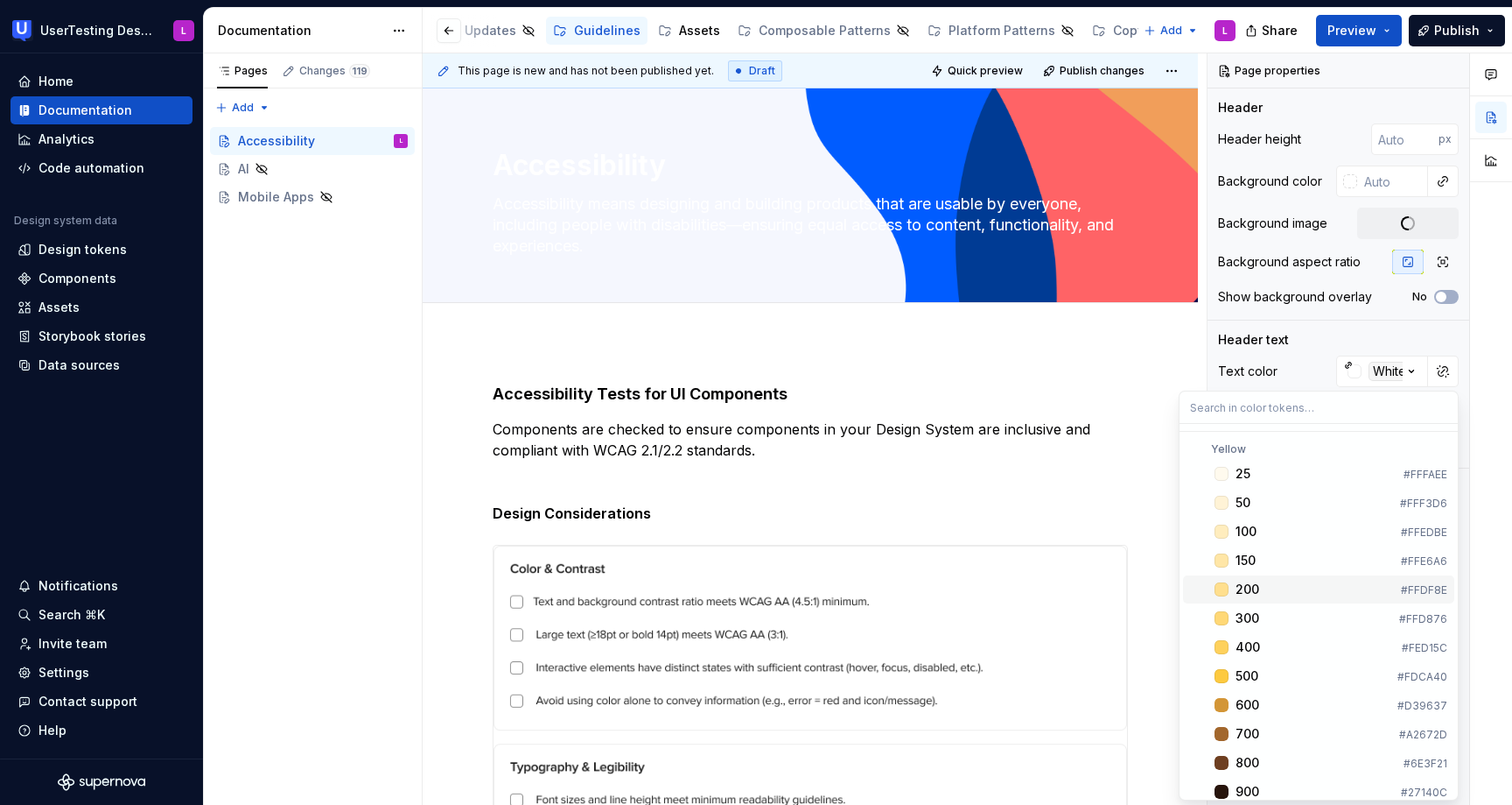
type input "b"
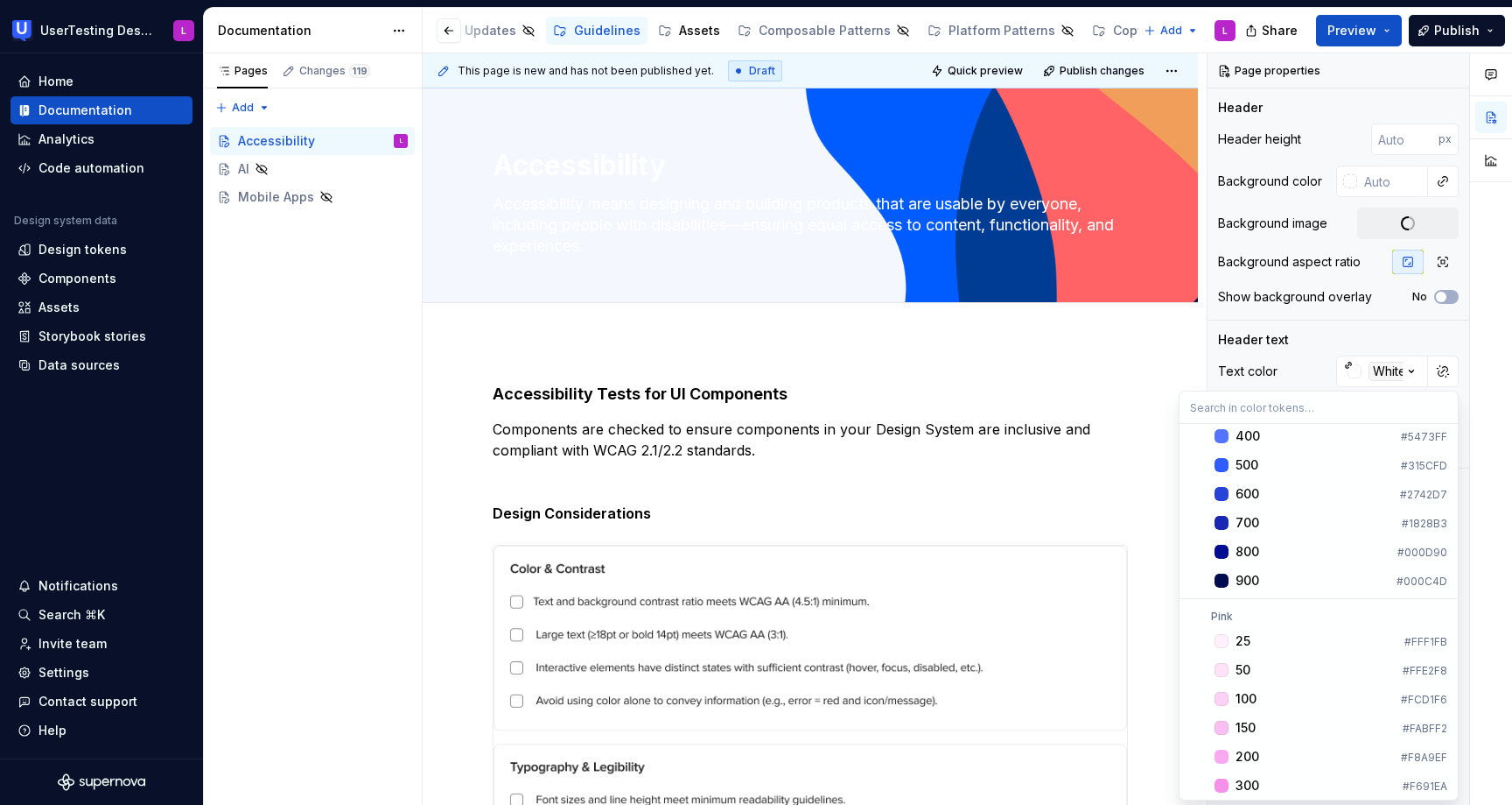
scroll to position [1393, 0]
click at [1259, 473] on div "700" at bounding box center [1314, 476] width 159 height 18
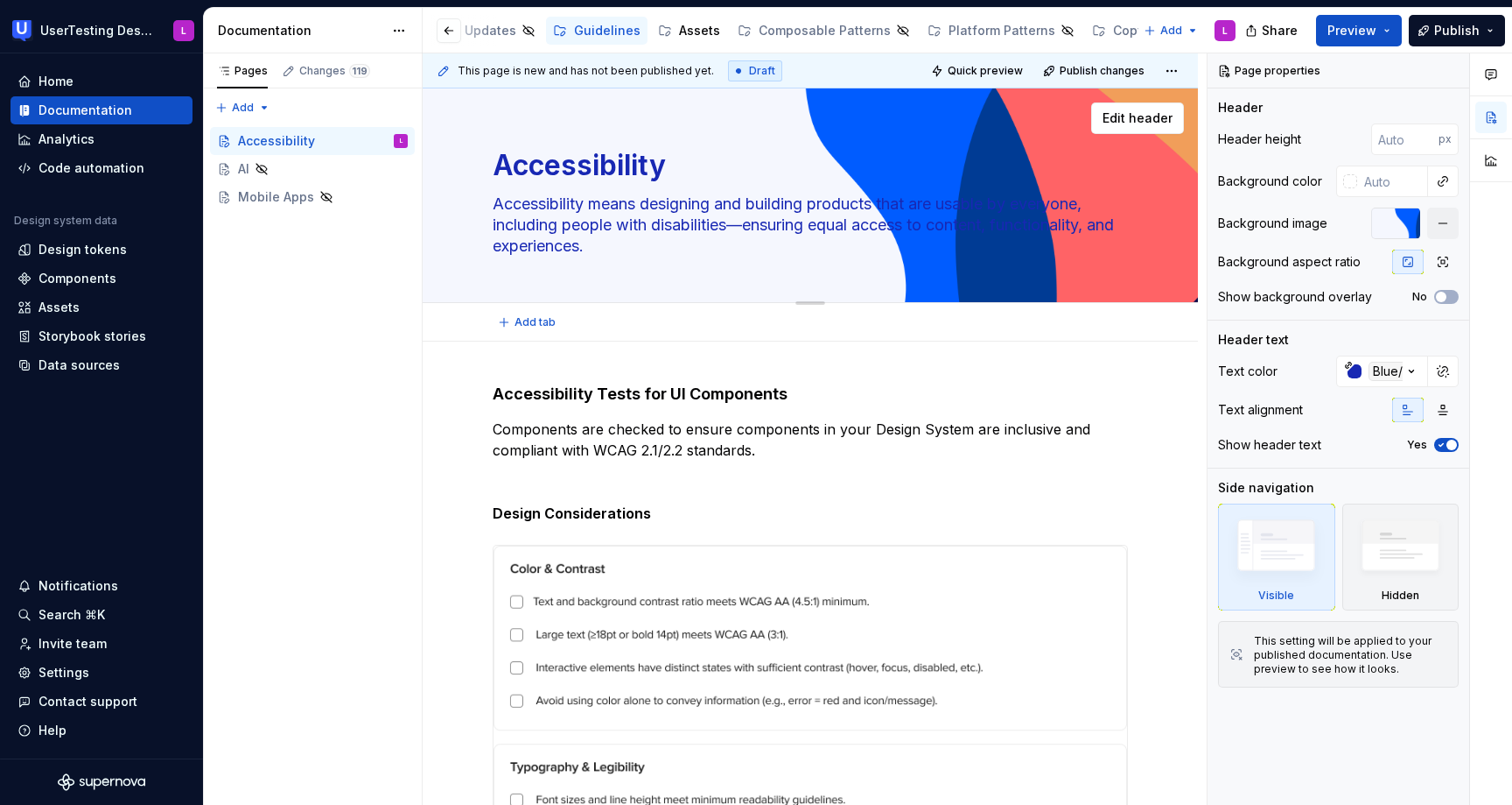
click at [748, 226] on textarea "Accessibility means designing and building products that are usable by everyone…" at bounding box center [807, 224] width 635 height 70
click at [754, 223] on textarea "Accessibility means designing and building products that are usable by everyone…" at bounding box center [807, 224] width 635 height 70
drag, startPoint x: 922, startPoint y: 204, endPoint x: 753, endPoint y: 232, distance: 171.3
click at [753, 232] on textarea "Accessibility means designing and building products that are usable by everyone…" at bounding box center [807, 224] width 635 height 70
type textarea "*"
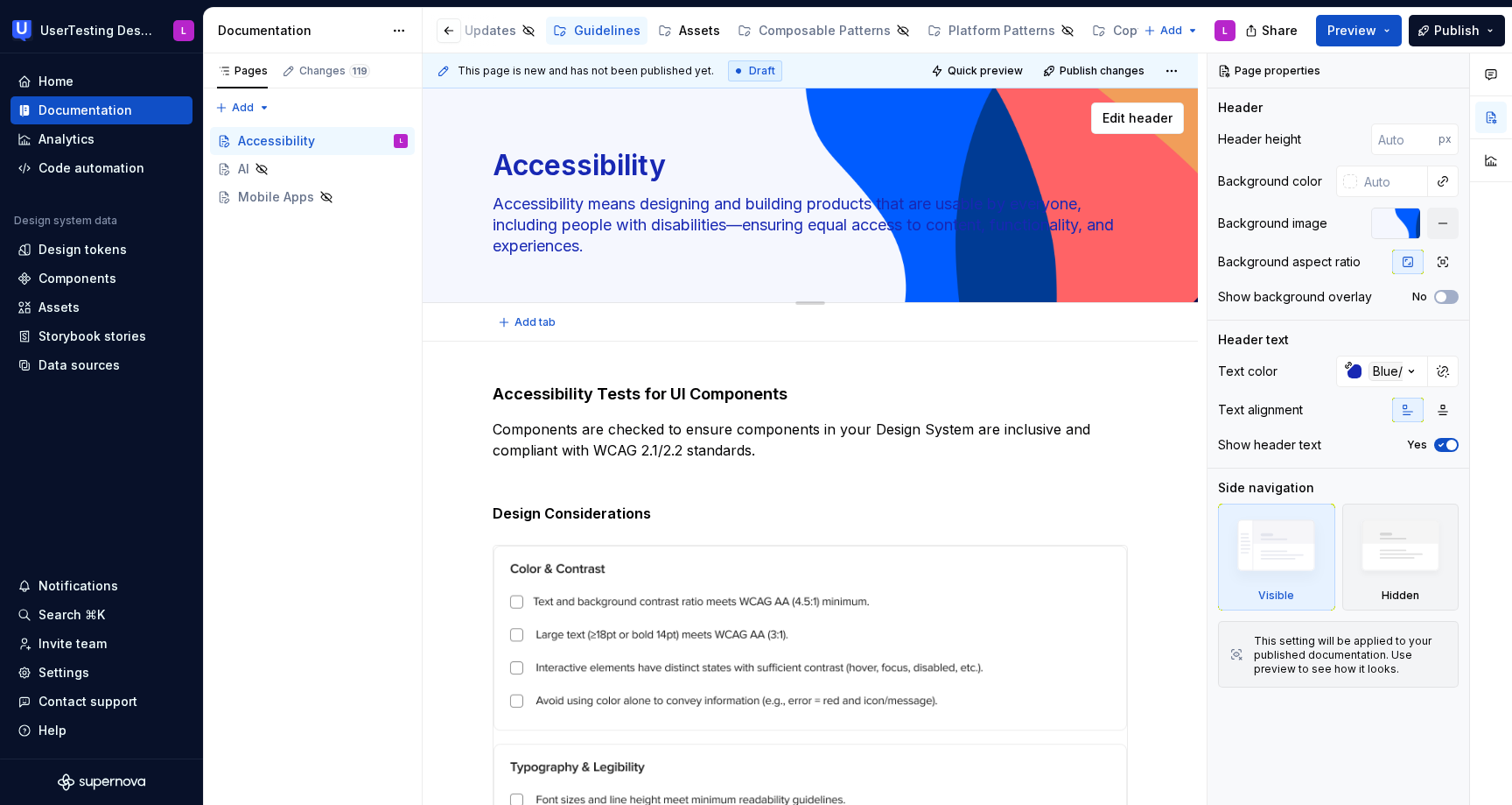
type textarea "Accessibility means designing and building products that ensuring equal access …"
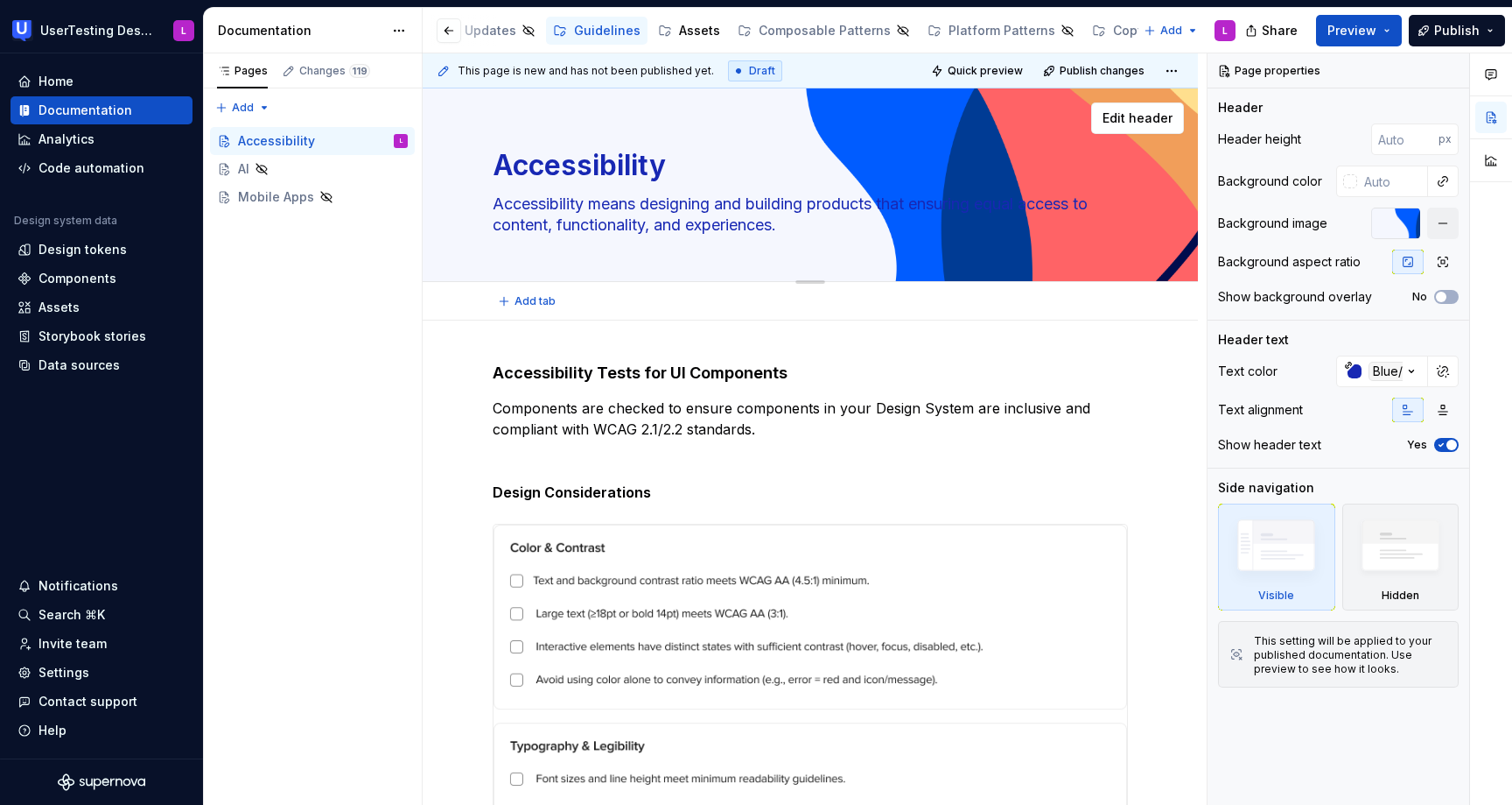
click at [982, 202] on textarea "Accessibility means designing and building products that ensuring equal access …" at bounding box center [807, 214] width 635 height 49
type textarea "*"
type textarea "Accessibility means designing and building products that ensurin equal access t…"
type textarea "*"
type textarea "Accessibility means designing and building products that ensuri equal access to…"
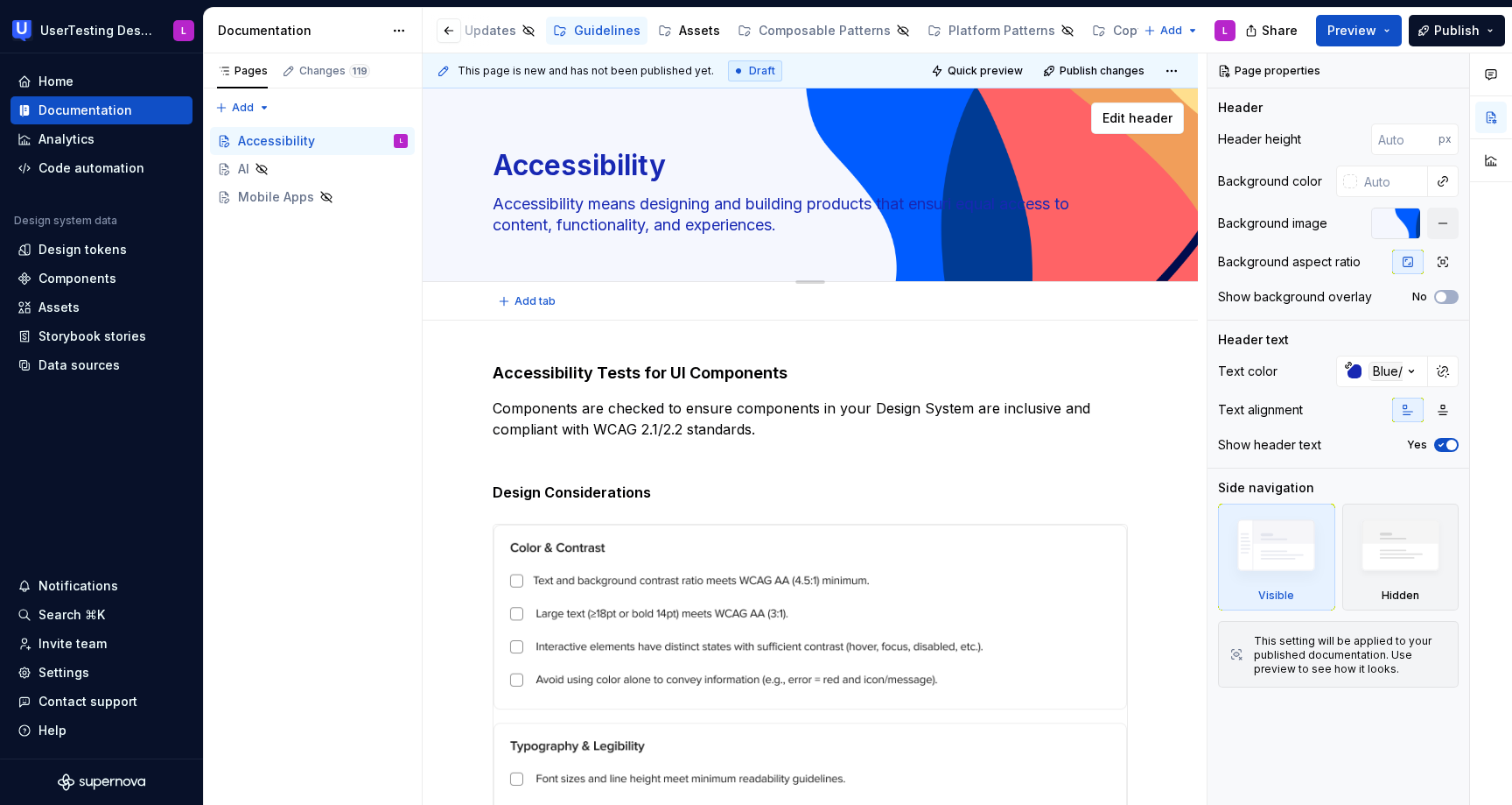
type textarea "*"
type textarea "Accessibility means designing and building products that ensur equal access to …"
type textarea "*"
type textarea "Accessibility means designing and building products that ensure equal access to…"
click at [754, 202] on textarea "Accessibility means designing and building products that ensure equal access to…" at bounding box center [807, 214] width 635 height 49
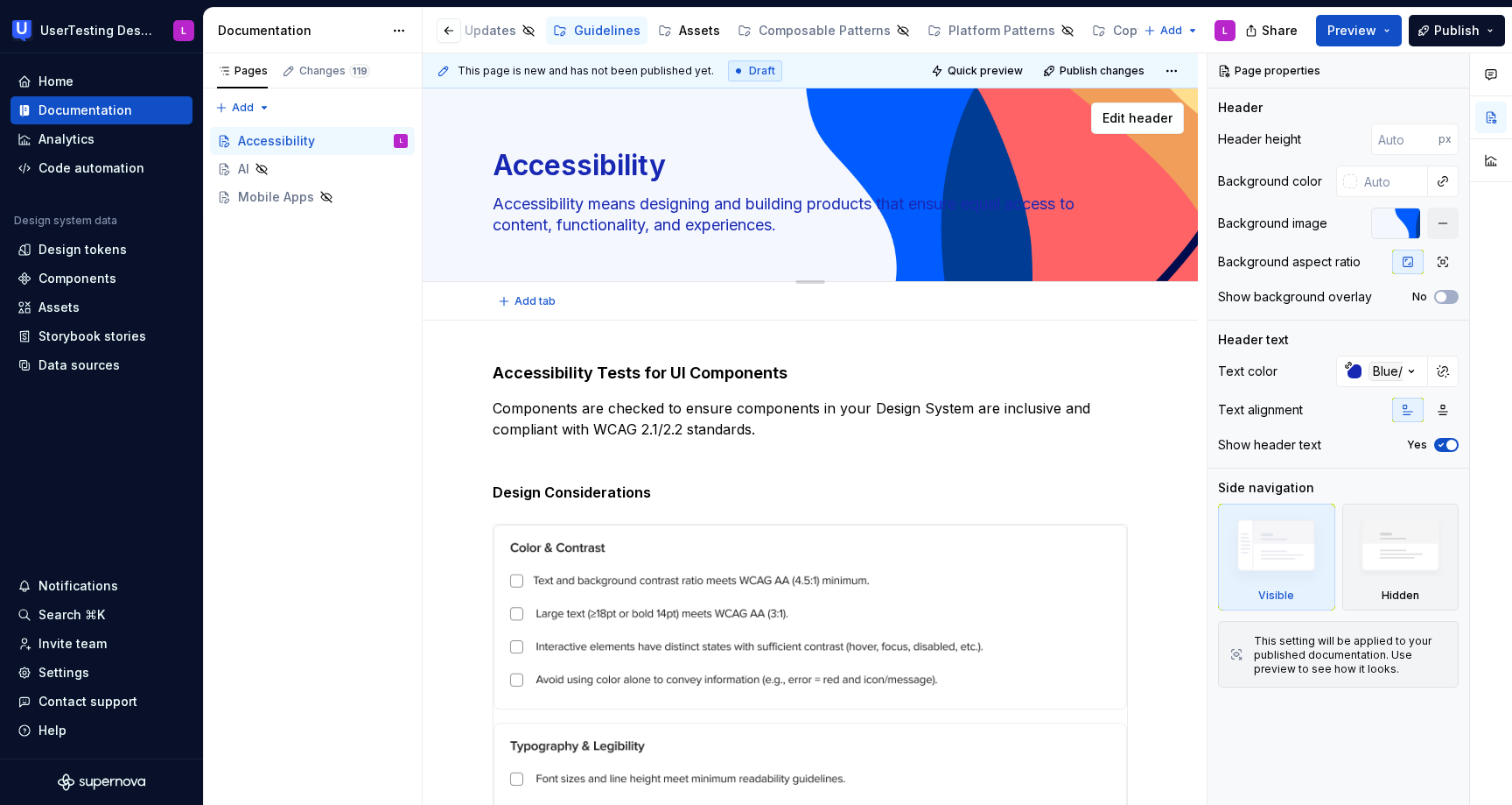
click at [818, 208] on textarea "Accessibility means designing and building products that ensure equal access to…" at bounding box center [807, 214] width 635 height 49
type textarea "*"
type textarea "Accessibility means designing and building products that ensure equal access to…"
click at [840, 227] on textarea "Accessibility means designing and building products that ensure equal access to…" at bounding box center [807, 214] width 635 height 49
type textarea "*"
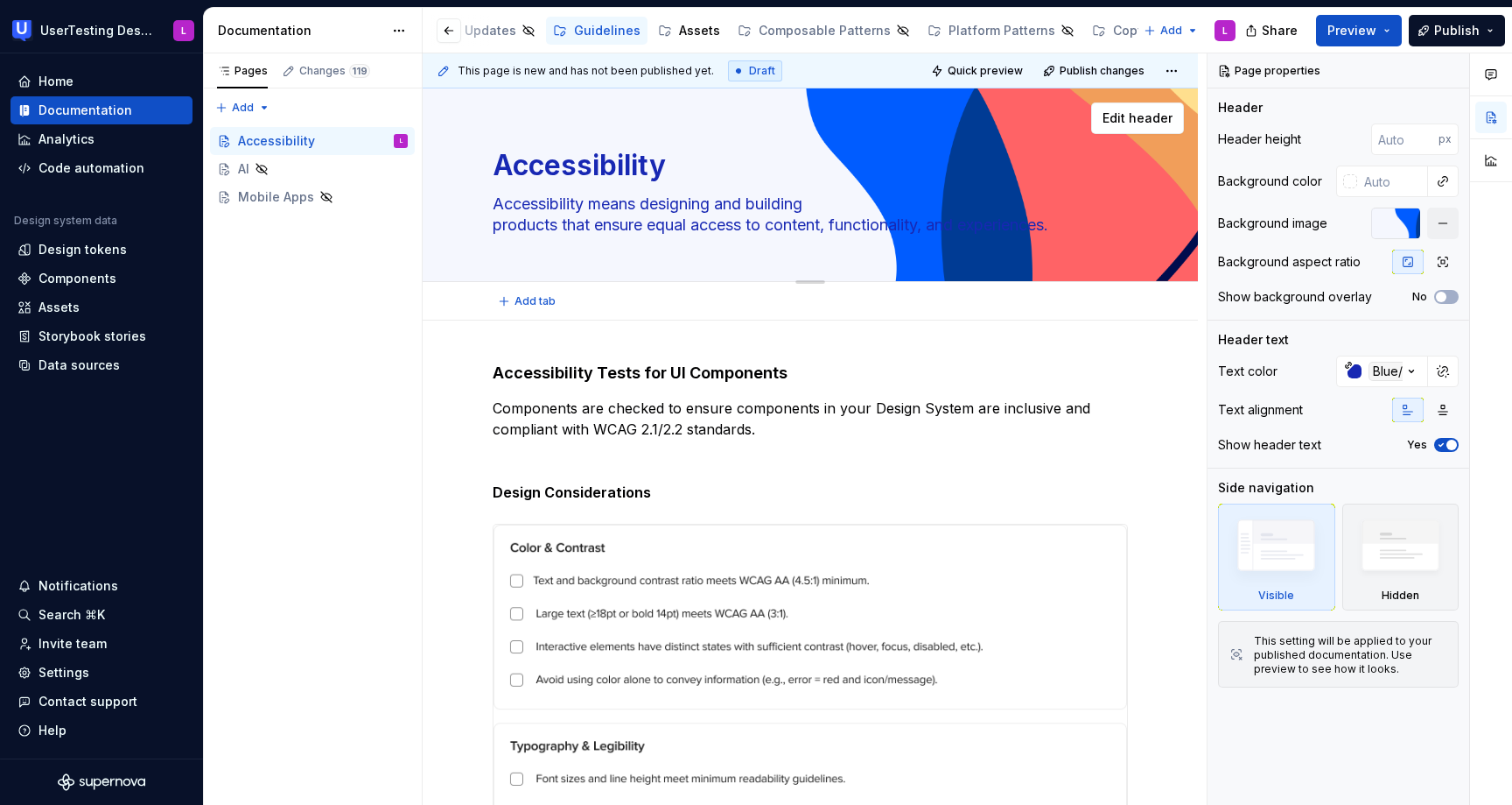
type textarea "Accessibility means designing and building products that ensure equal access to…"
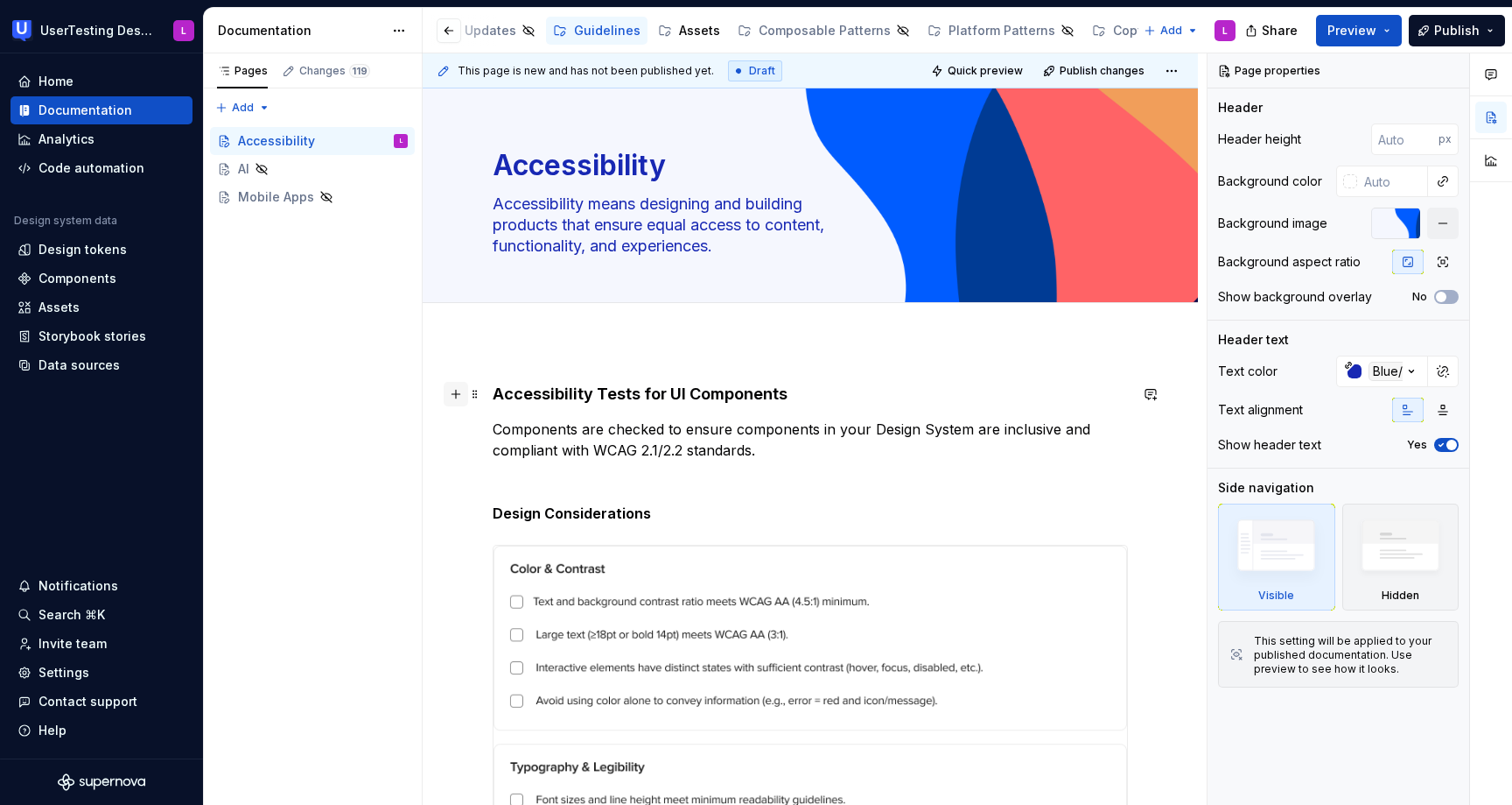
type textarea "*"
type textarea "Accessibility means designing and building products that ensure equal access to…"
click at [444, 397] on button "button" at bounding box center [457, 394] width 25 height 25
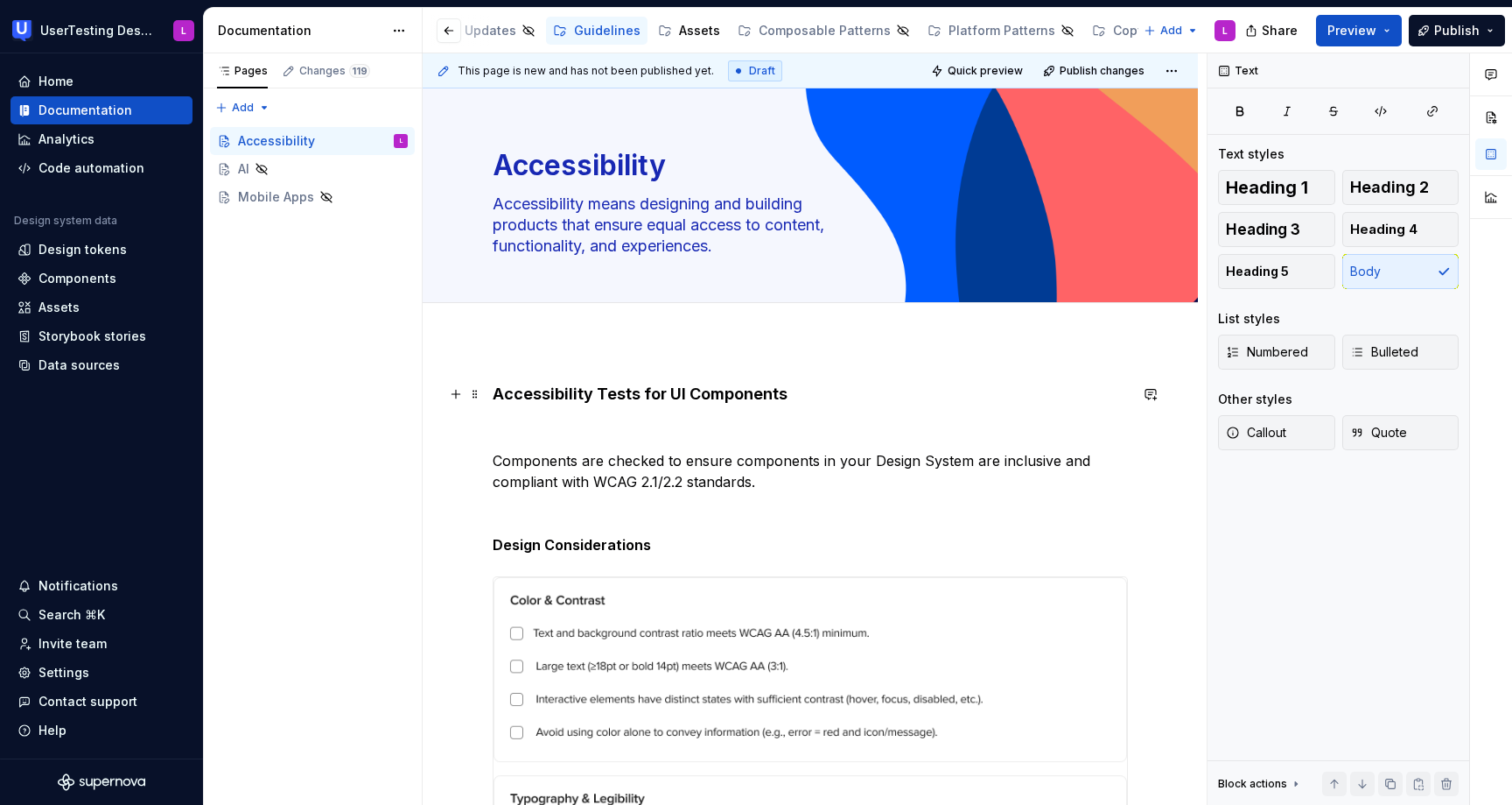
click at [513, 426] on p at bounding box center [811, 429] width 635 height 21
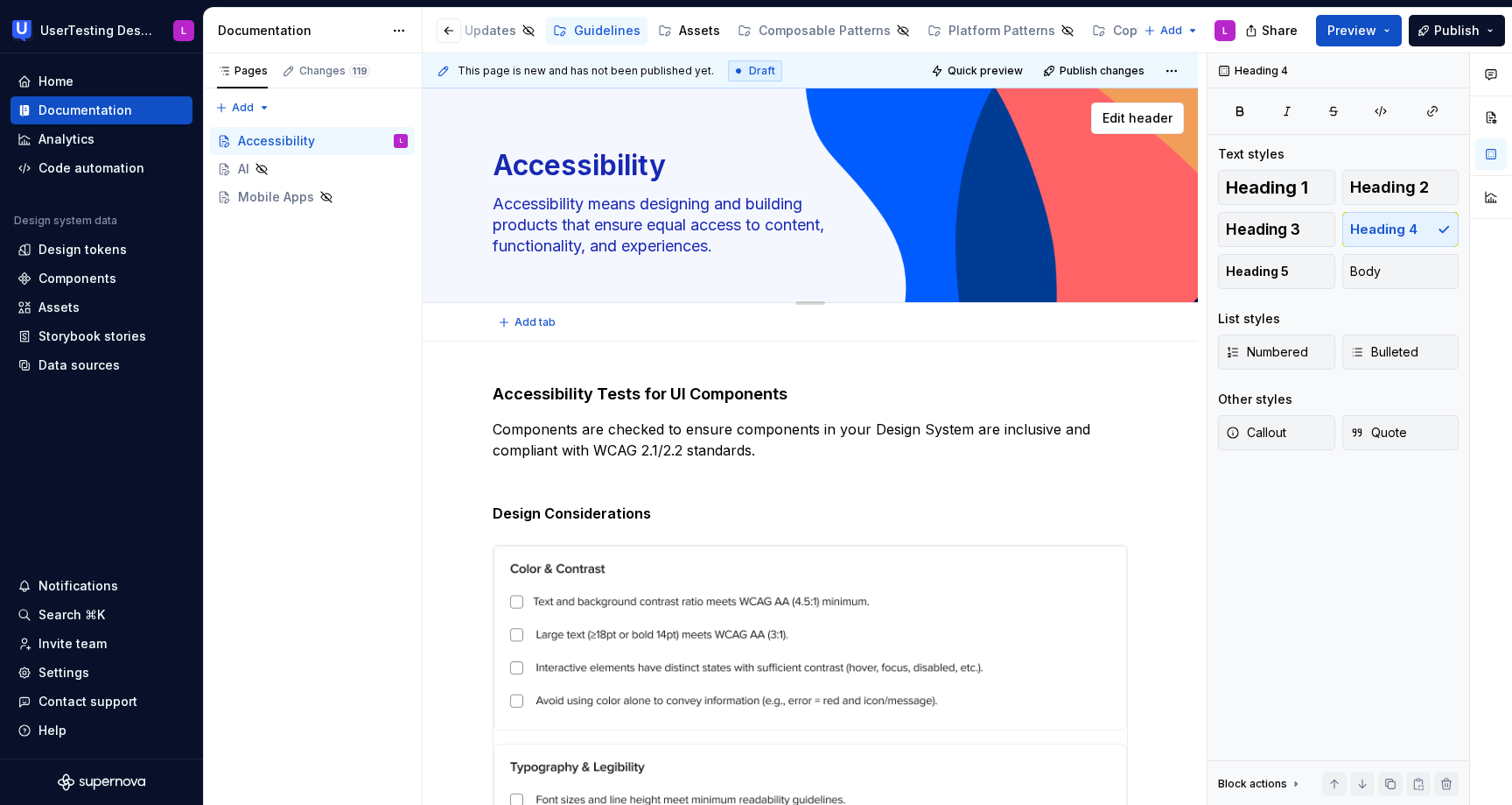
click at [1052, 145] on textarea "Accessibility" at bounding box center [807, 165] width 635 height 42
click at [1179, 242] on div "Accessibility Accessibility means designing and building products that ensure e…" at bounding box center [810, 195] width 775 height 215
click at [1166, 117] on span "Edit header" at bounding box center [1137, 118] width 70 height 18
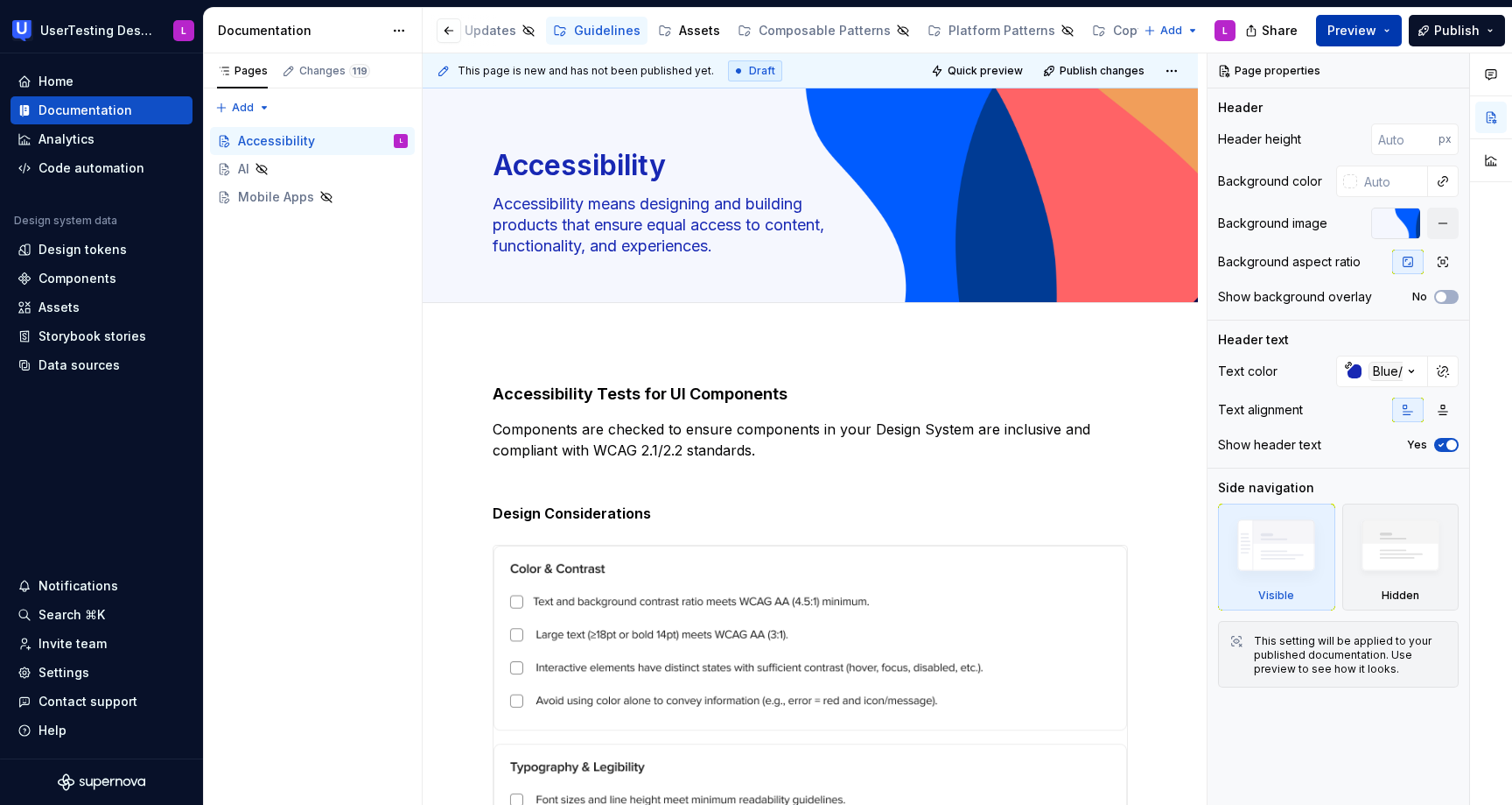
click at [1382, 26] on button "Preview" at bounding box center [1359, 30] width 85 height 31
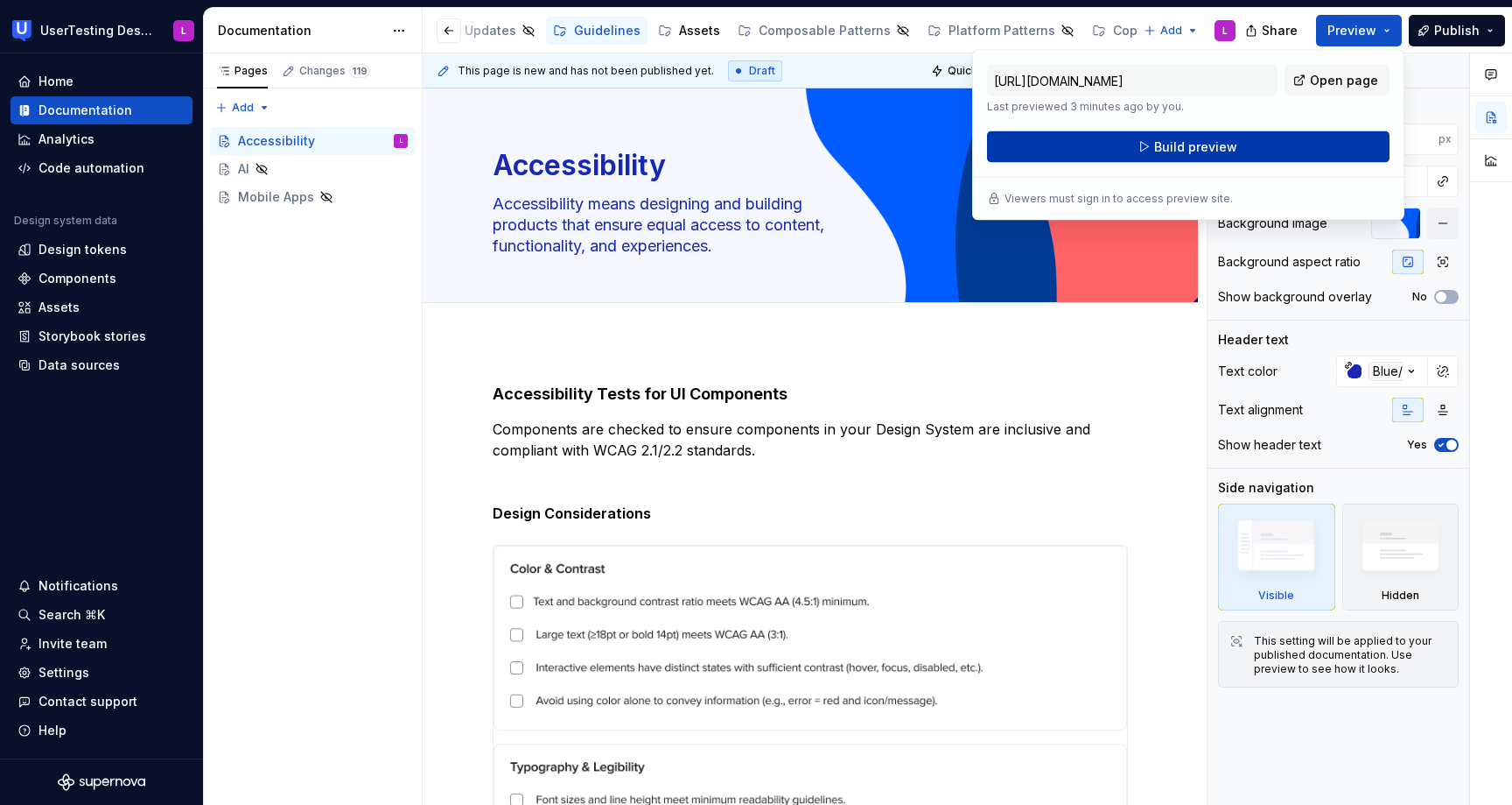
click at [1309, 145] on button "Build preview" at bounding box center [1188, 146] width 402 height 31
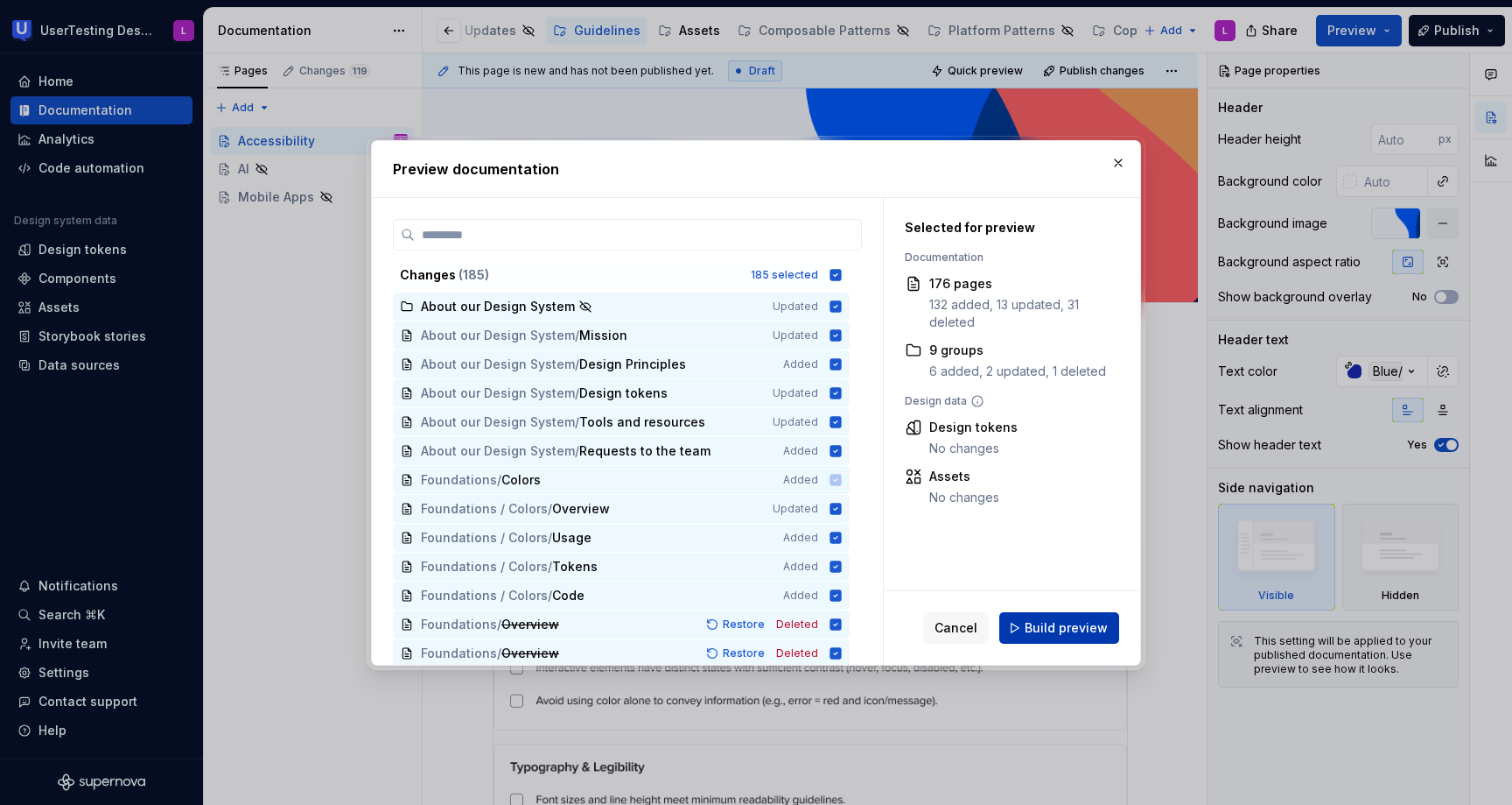
click at [1037, 620] on span "Build preview" at bounding box center [1065, 628] width 83 height 18
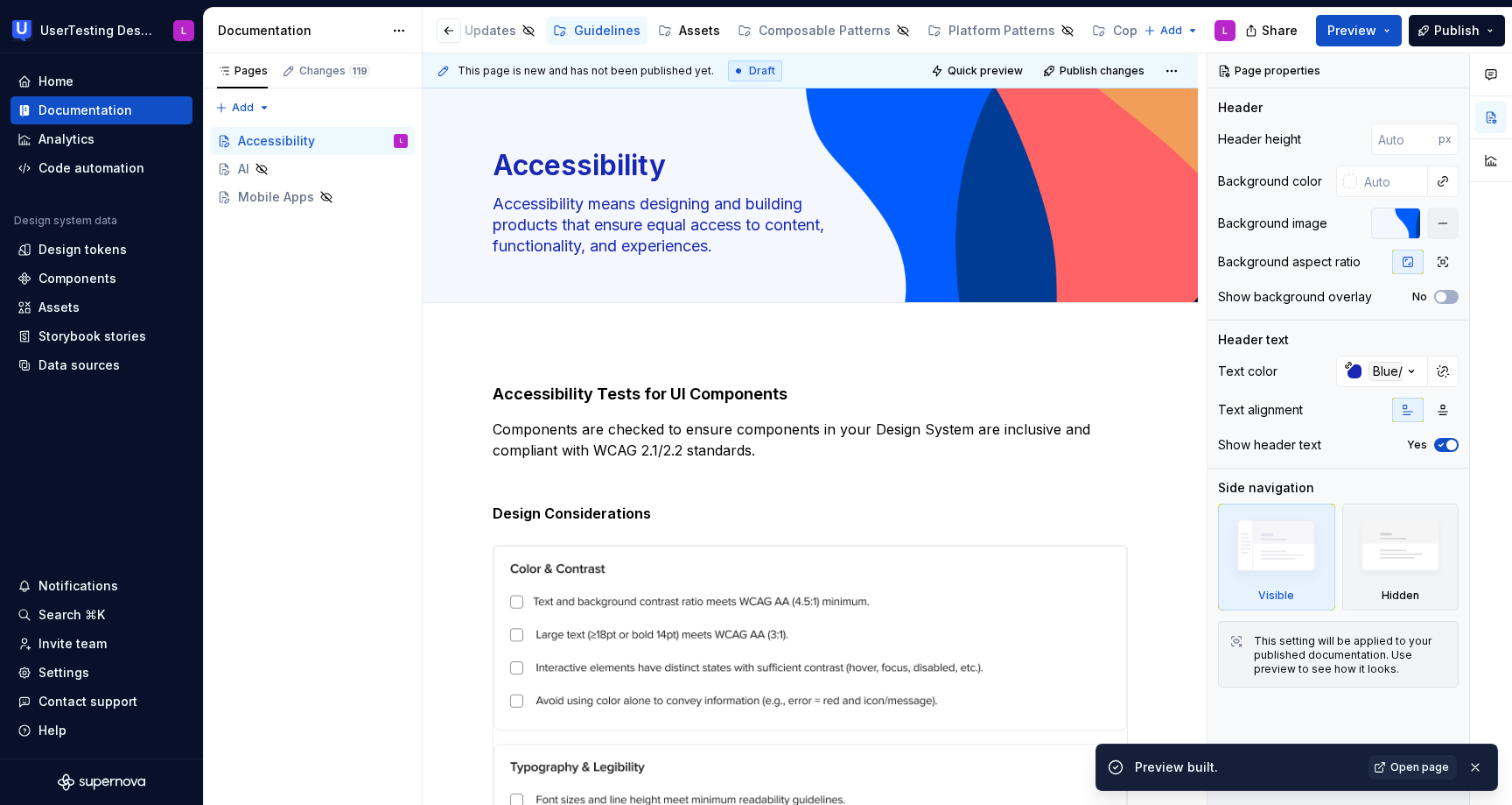
click at [1432, 763] on span "Open page" at bounding box center [1419, 768] width 59 height 14
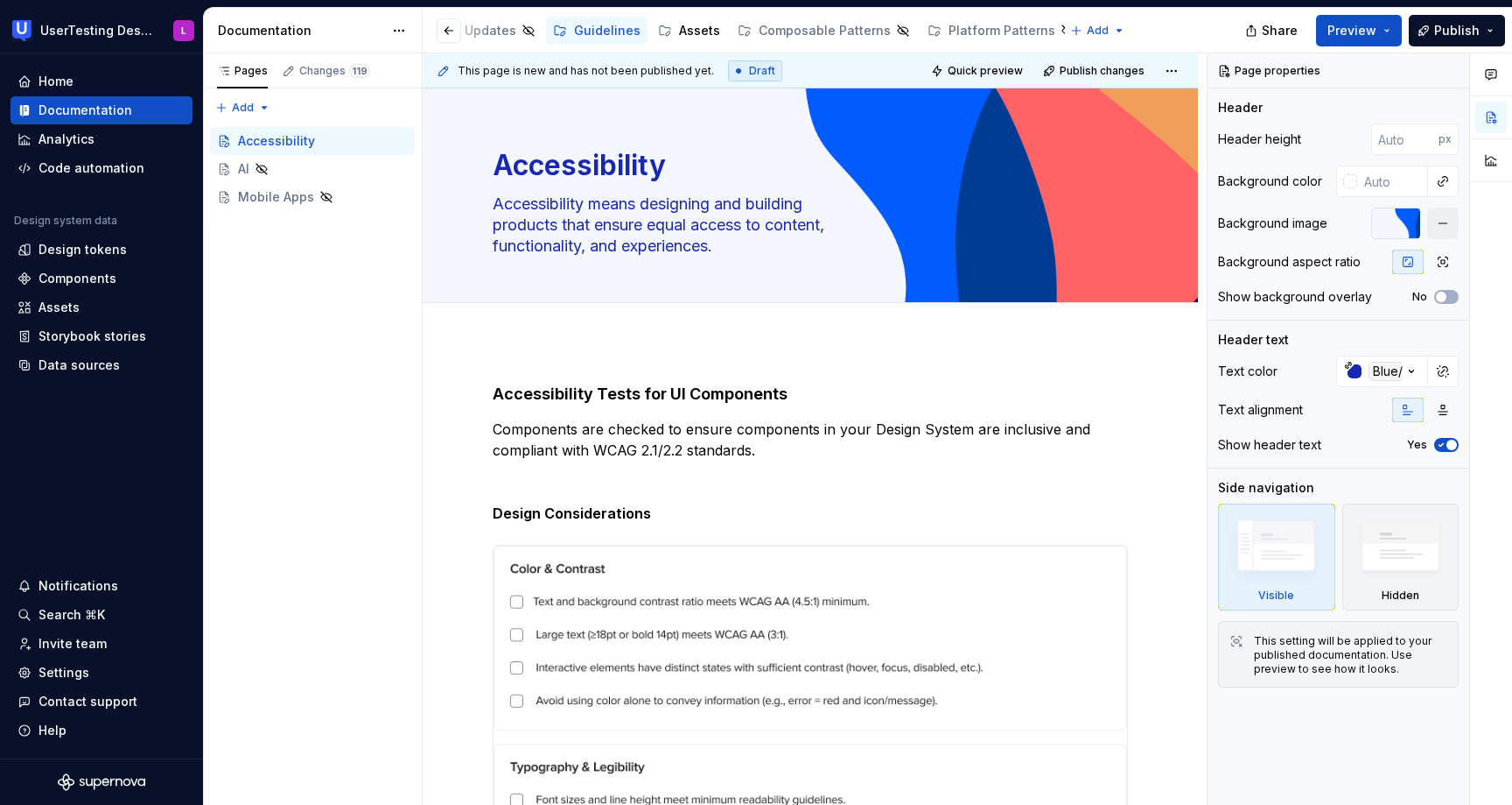
type textarea "*"
